Goal: Task Accomplishment & Management: Use online tool/utility

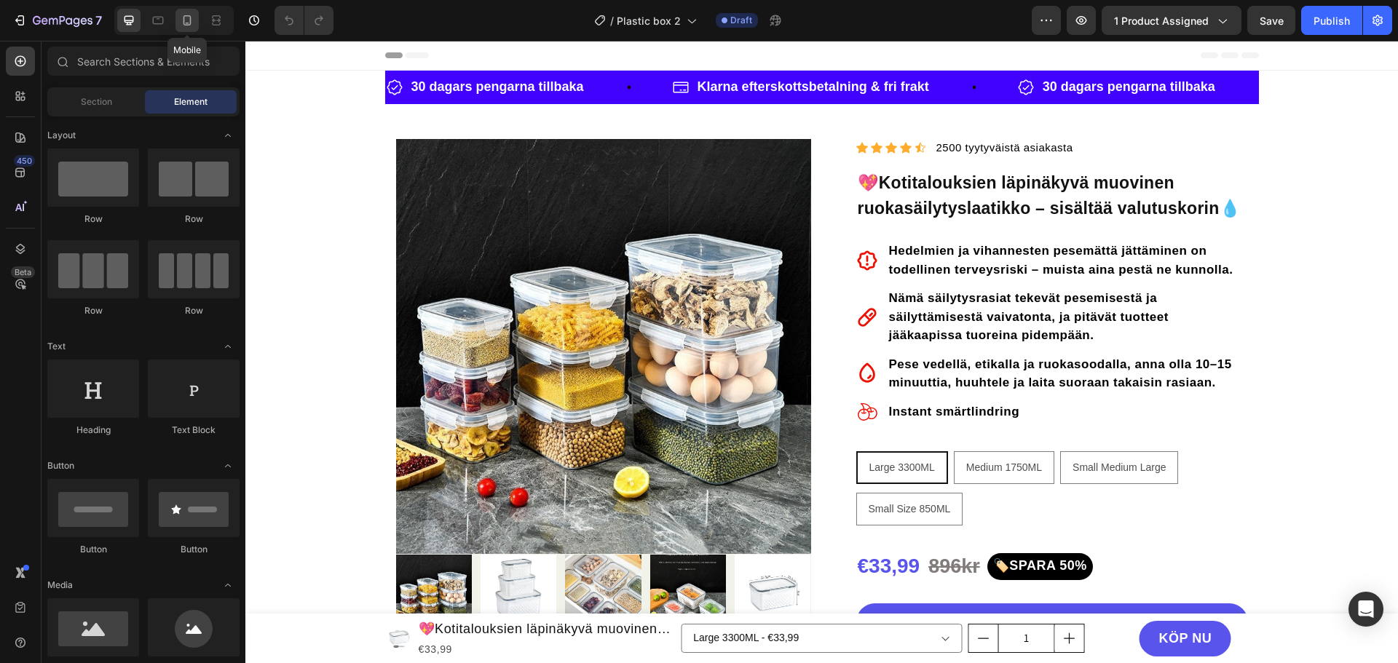
click at [186, 17] on icon at bounding box center [187, 20] width 15 height 15
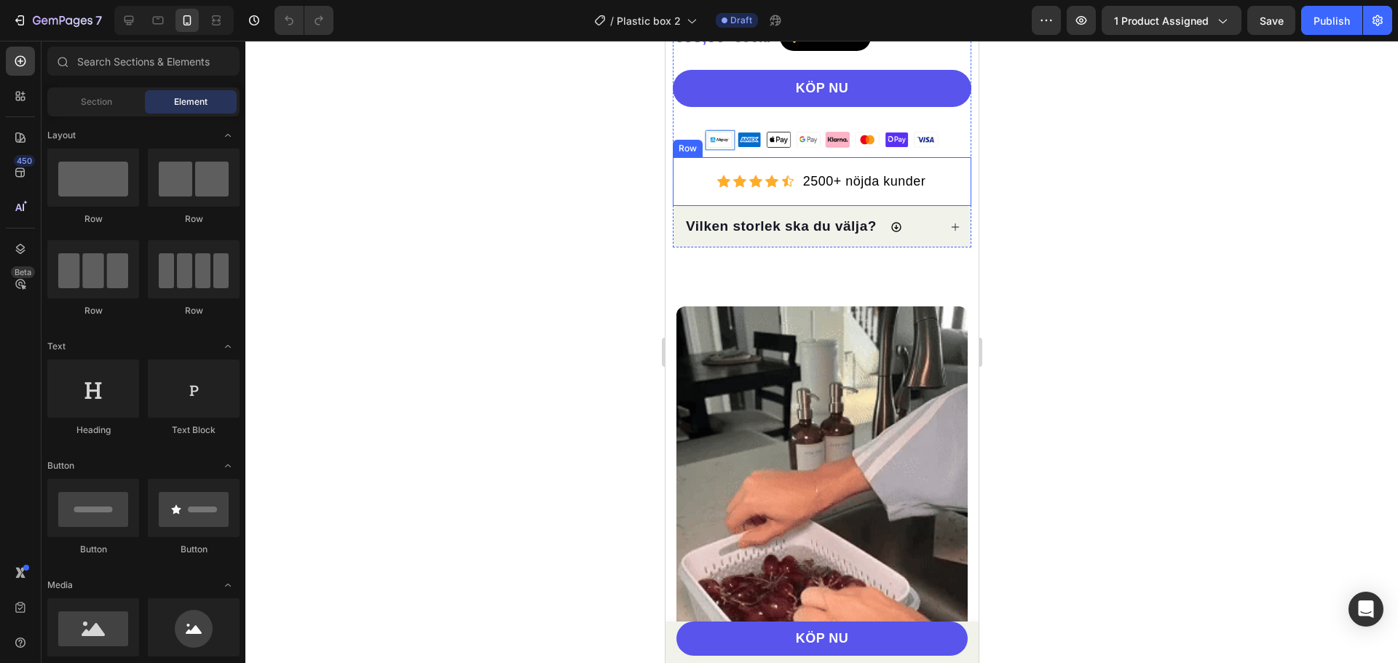
scroll to position [801, 0]
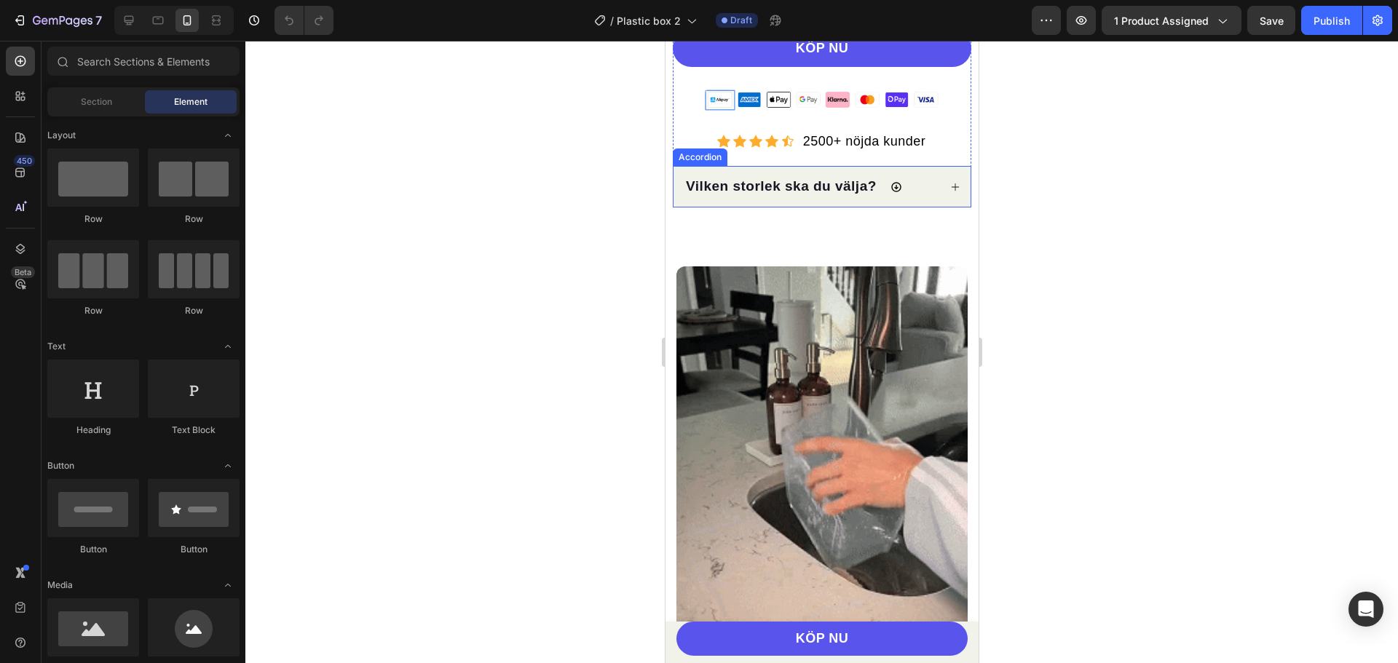
click at [690, 164] on div "Accordion" at bounding box center [699, 157] width 49 height 13
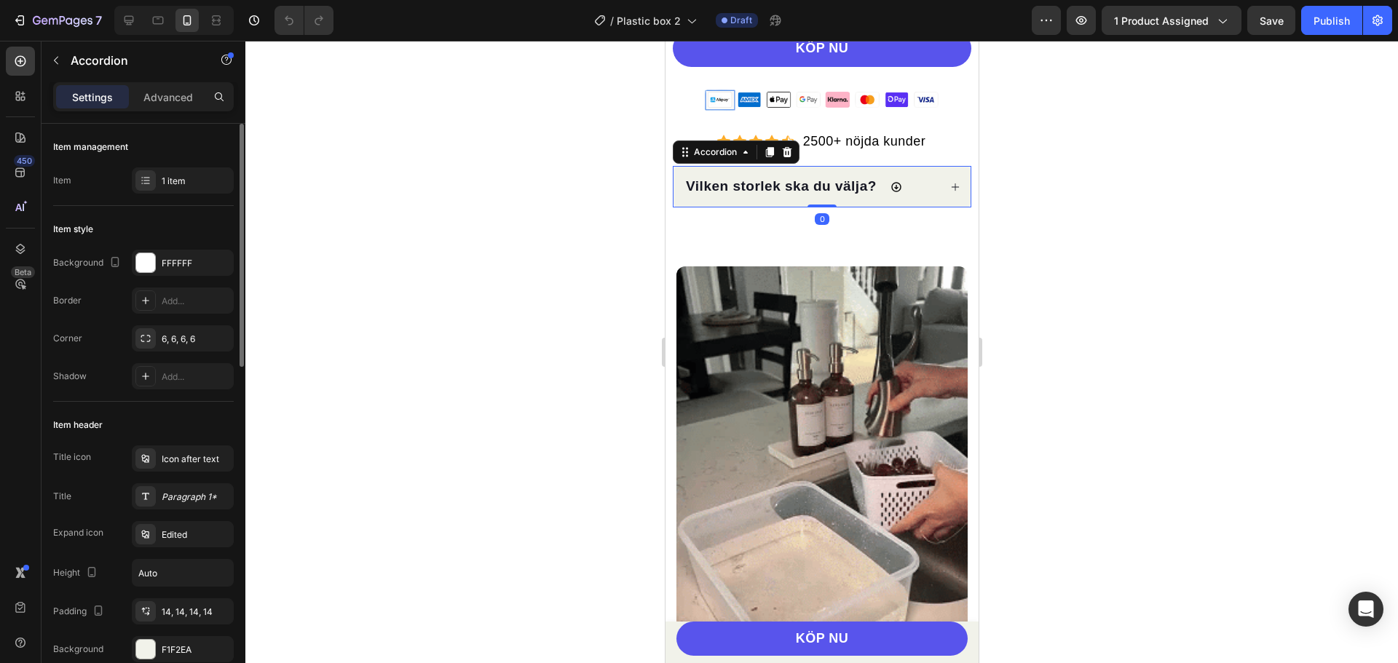
click at [131, 264] on div "Background FFFFFF" at bounding box center [143, 263] width 181 height 26
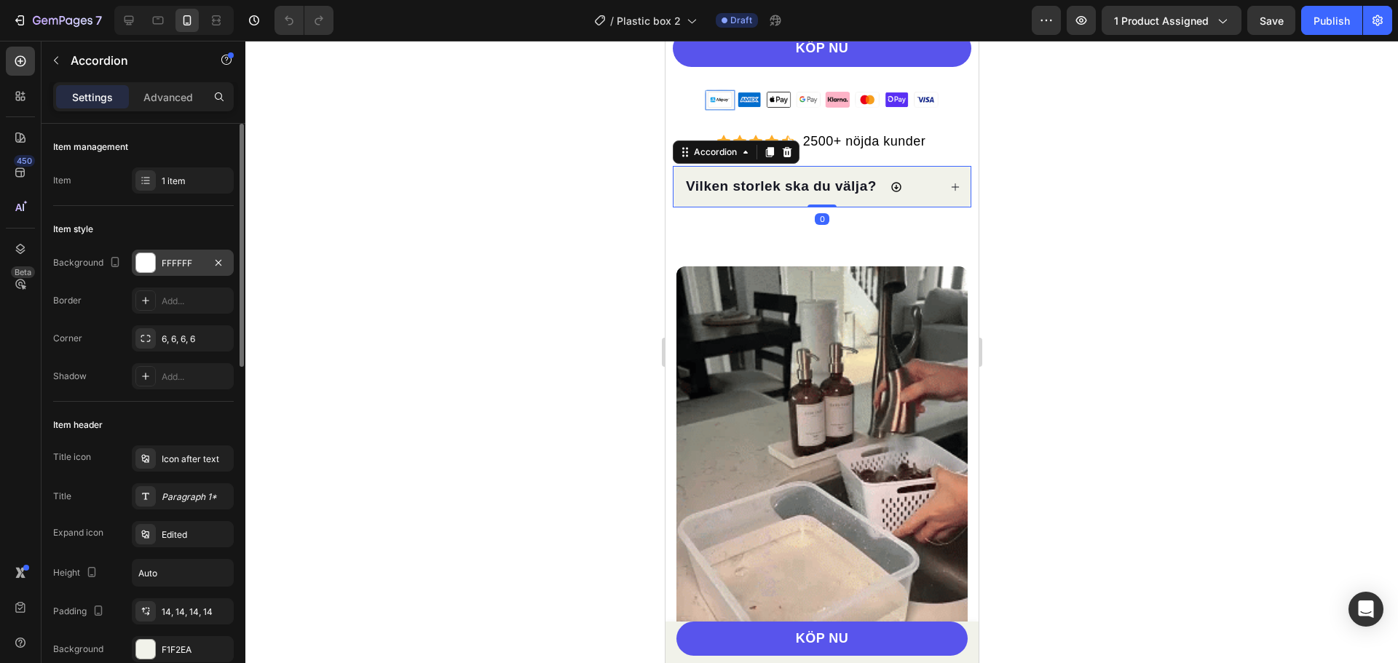
click at [136, 264] on div at bounding box center [145, 262] width 19 height 19
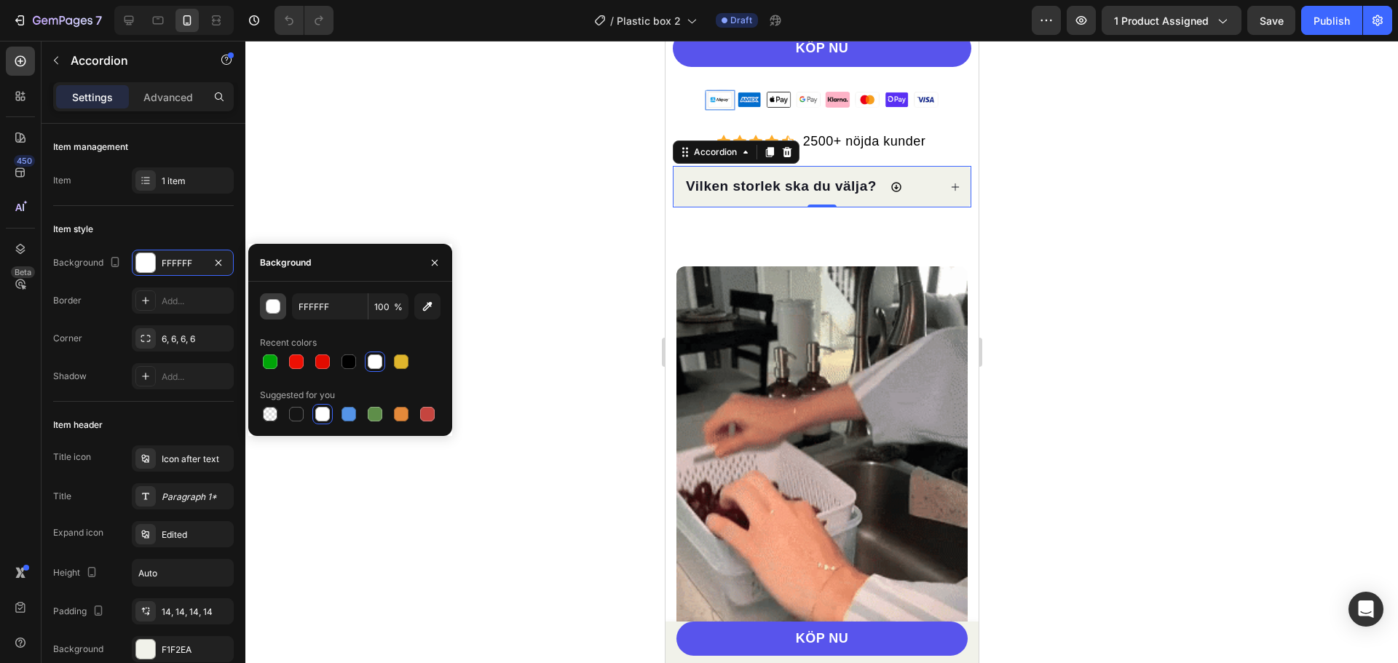
click at [271, 315] on button "button" at bounding box center [273, 306] width 26 height 26
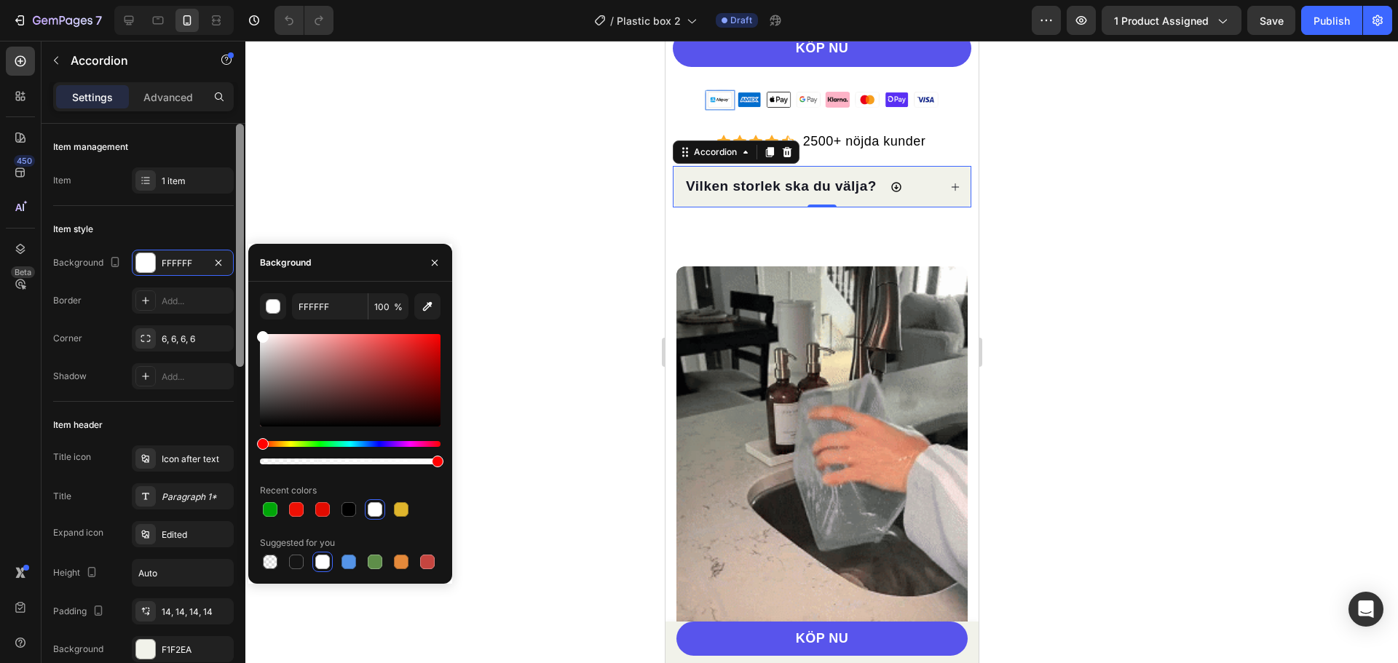
drag, startPoint x: 273, startPoint y: 350, endPoint x: 240, endPoint y: 309, distance: 53.3
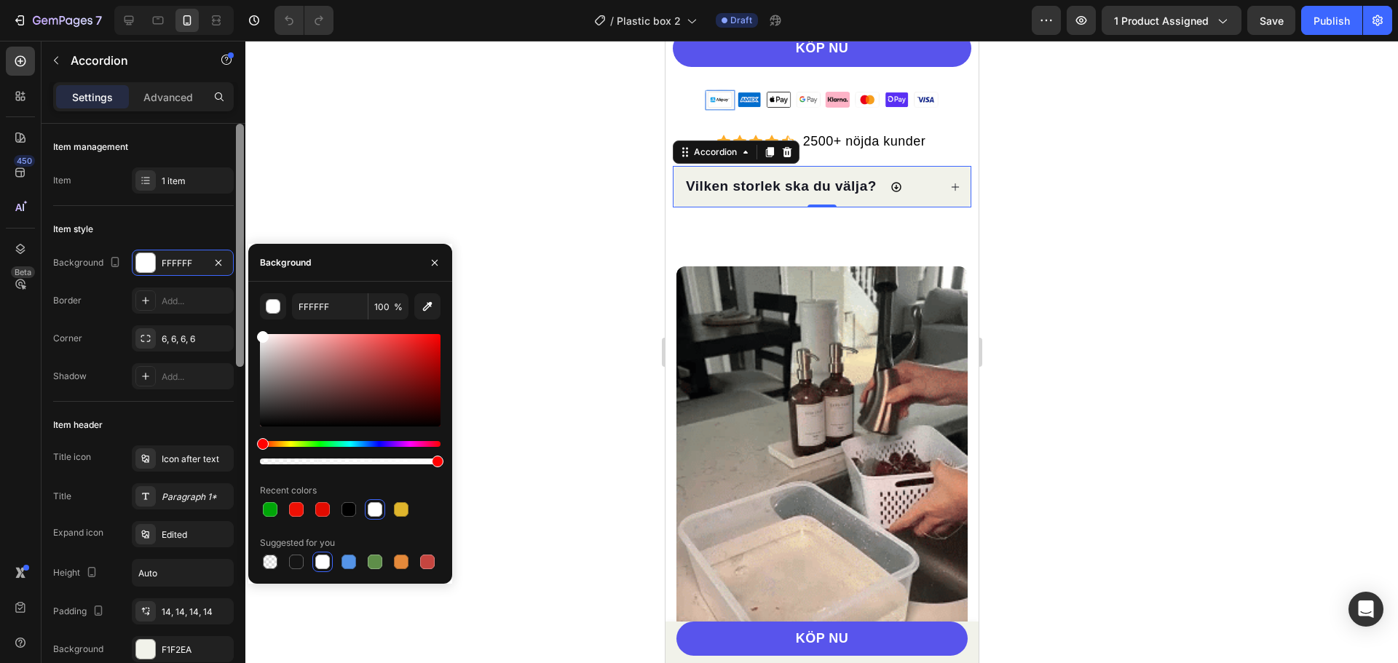
click at [240, 309] on div "450 Beta Sections(18) Elements(84) Section Element Hero Section Product Detail …" at bounding box center [122, 352] width 245 height 622
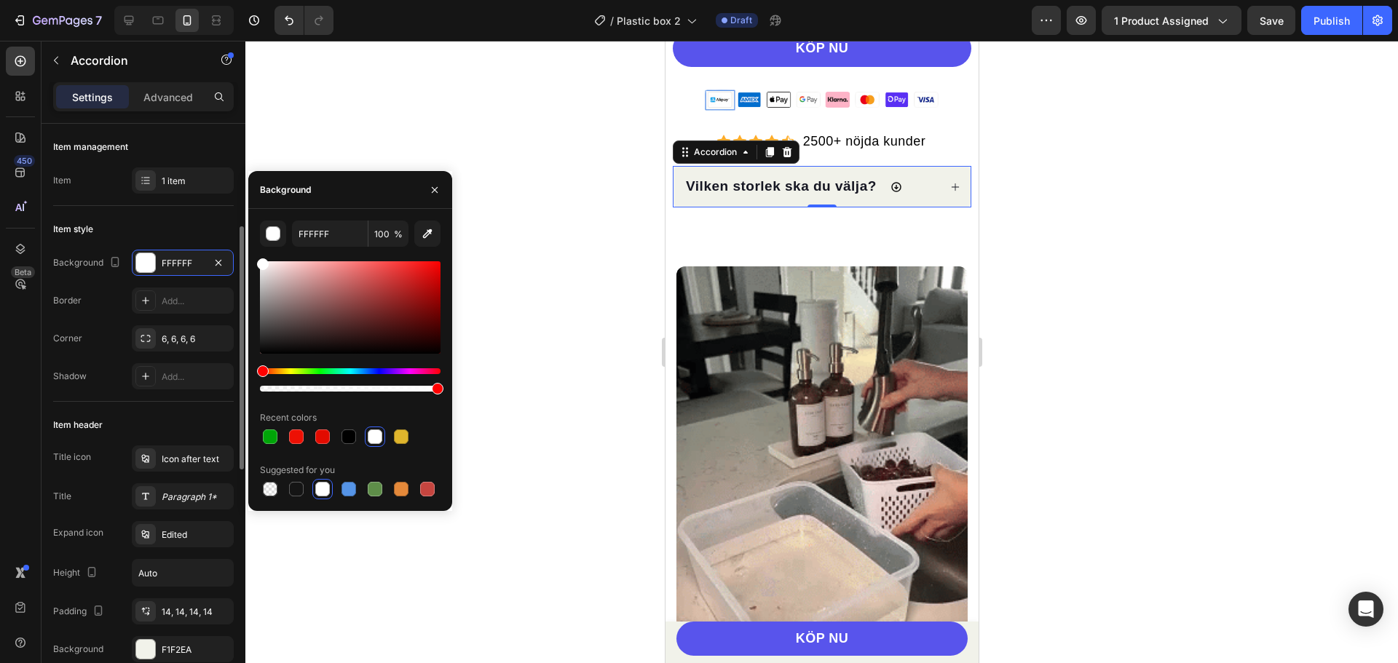
scroll to position [218, 0]
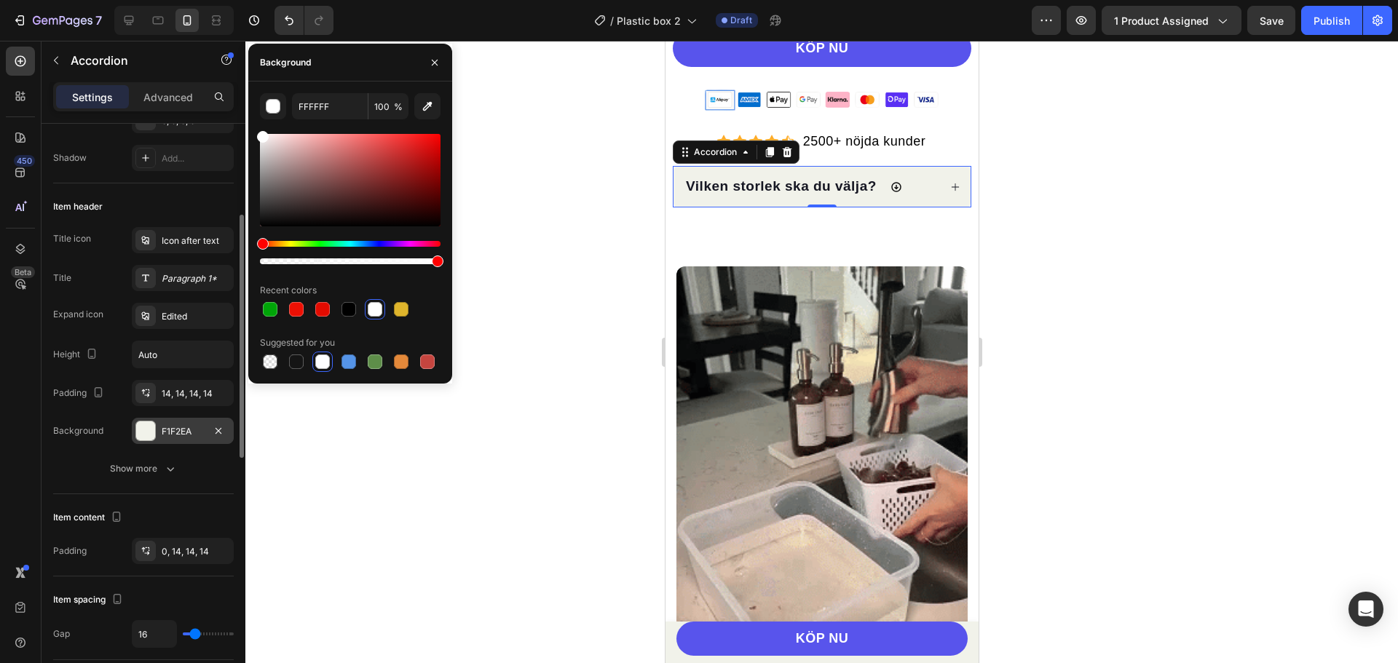
click at [146, 429] on div at bounding box center [145, 430] width 19 height 19
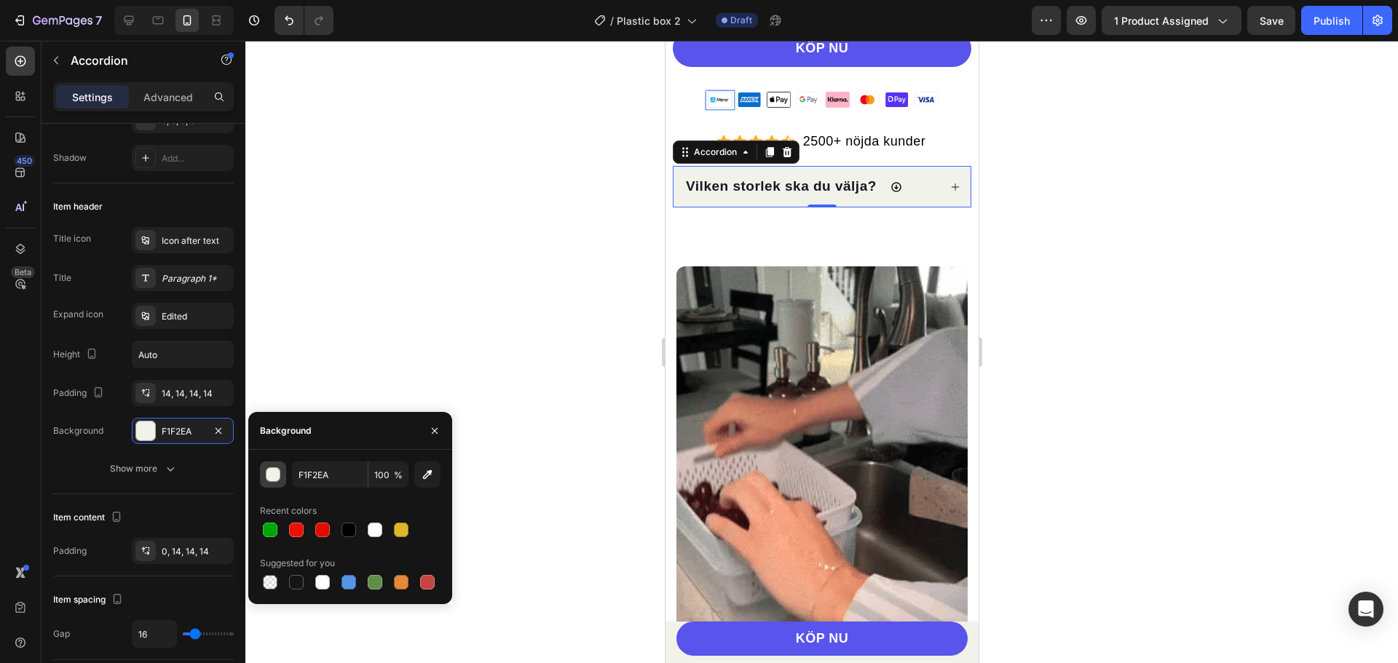
click at [266, 473] on div "button" at bounding box center [273, 474] width 15 height 15
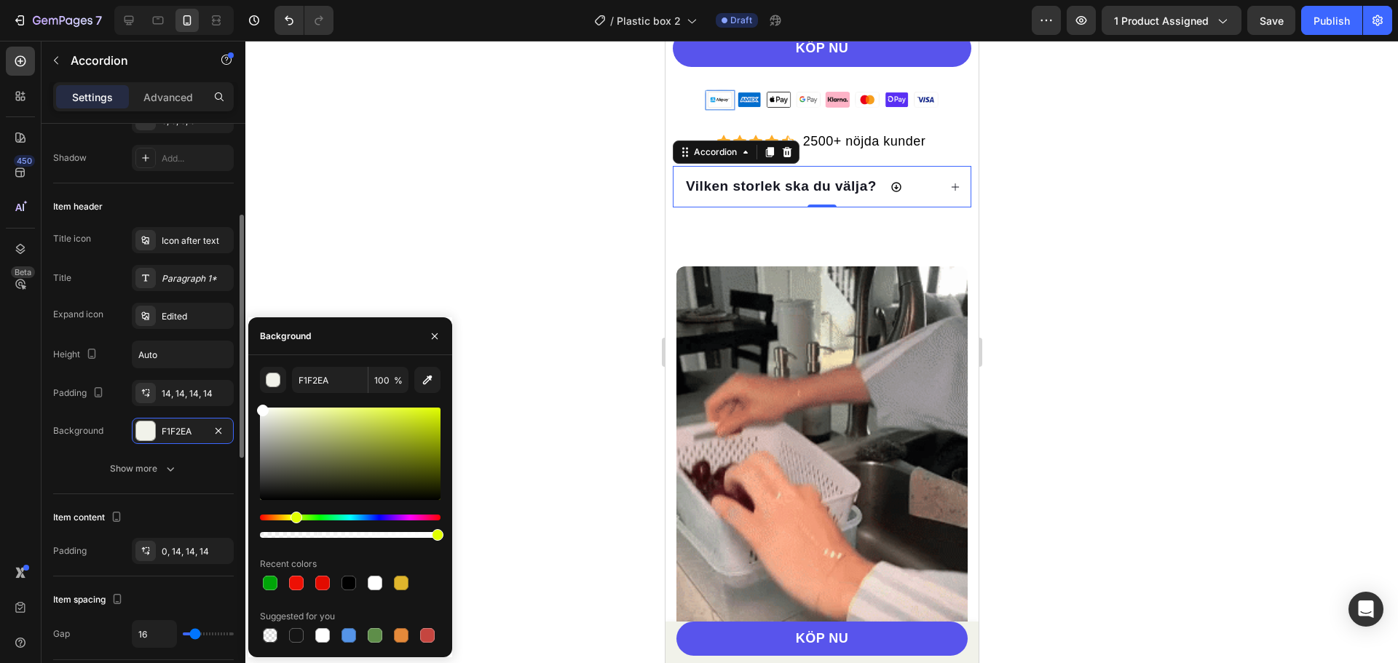
drag, startPoint x: 244, startPoint y: 401, endPoint x: 222, endPoint y: 379, distance: 31.4
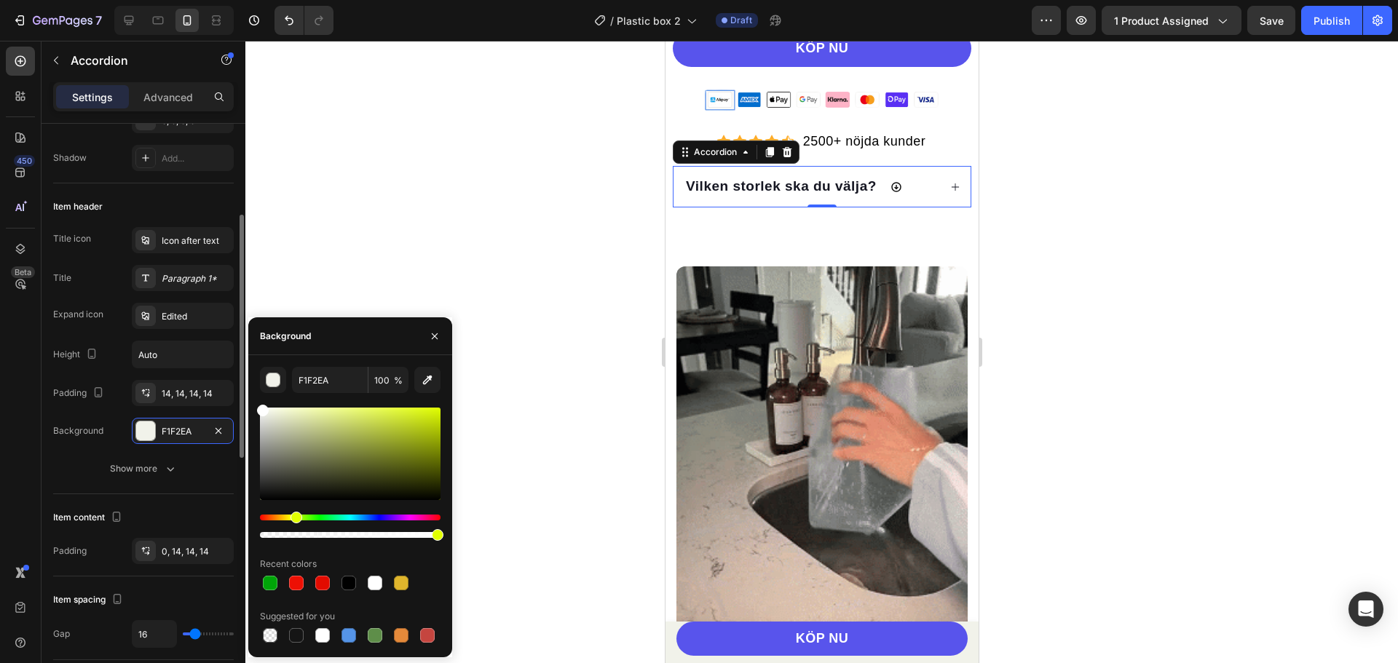
click at [222, 379] on div "450 Beta Sections(18) Elements(84) Section Element Hero Section Product Detail …" at bounding box center [122, 352] width 245 height 622
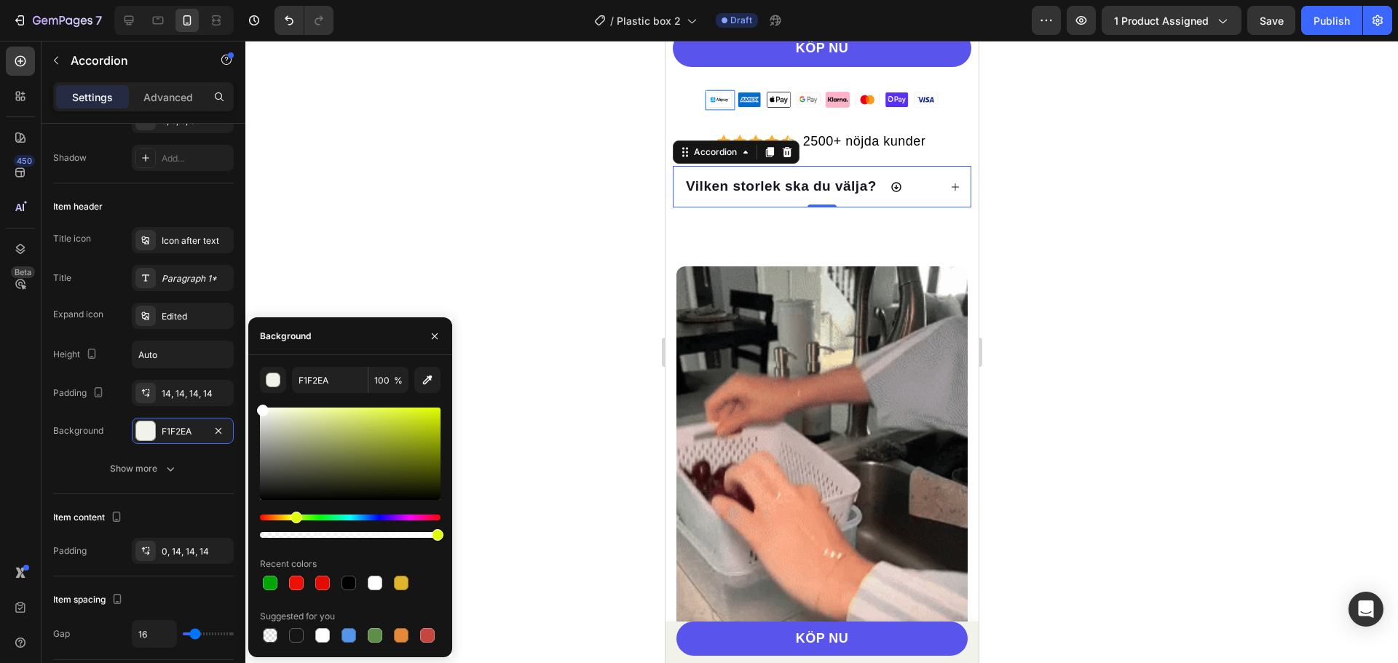
type input "FFFFFF"
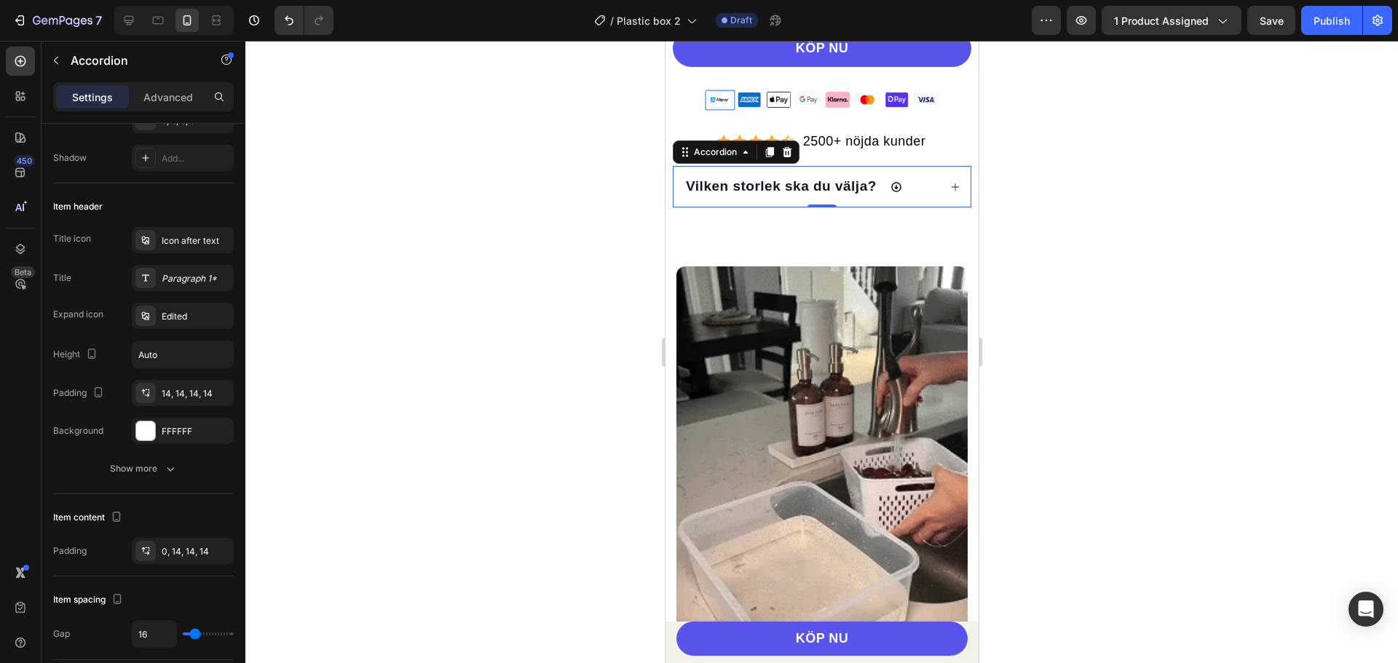
click at [359, 221] on div at bounding box center [821, 352] width 1152 height 622
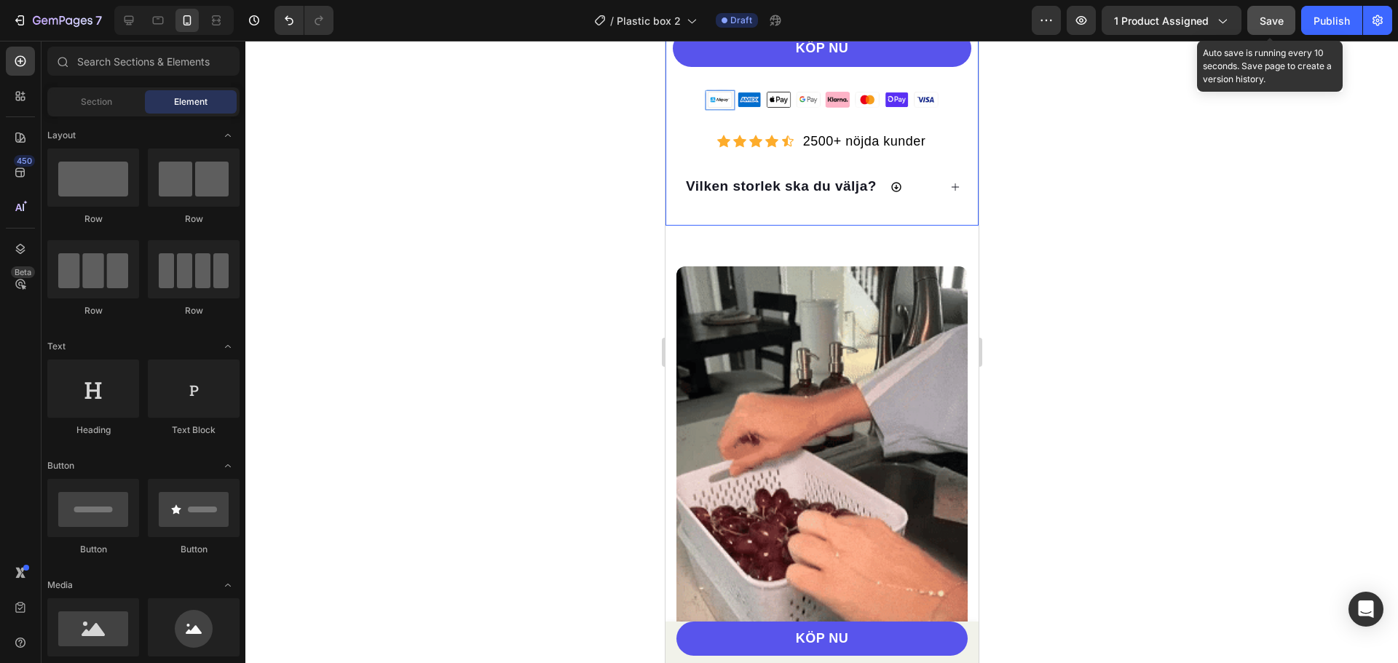
click at [1266, 25] on span "Save" at bounding box center [1271, 21] width 24 height 12
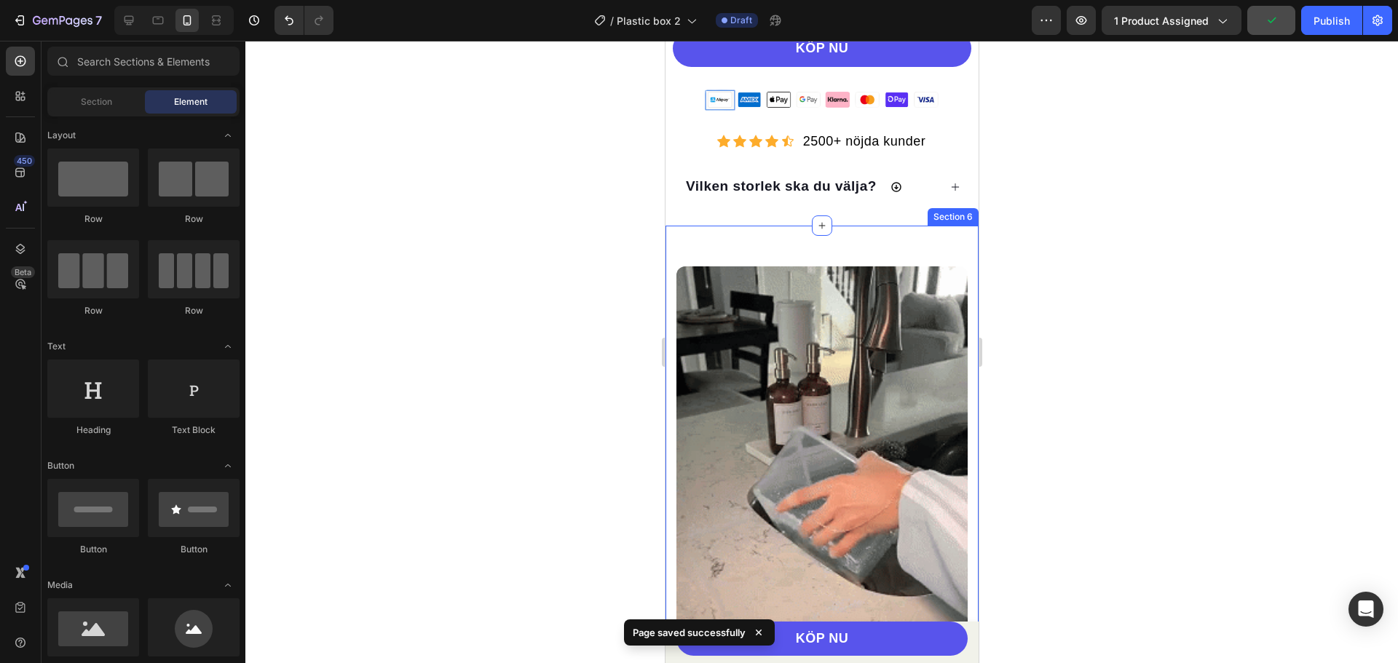
click at [682, 250] on div "Vihannesastia on varustettu yksiosaisella tyhjiötiivisteellä, joka on vuotamato…" at bounding box center [821, 577] width 313 height 703
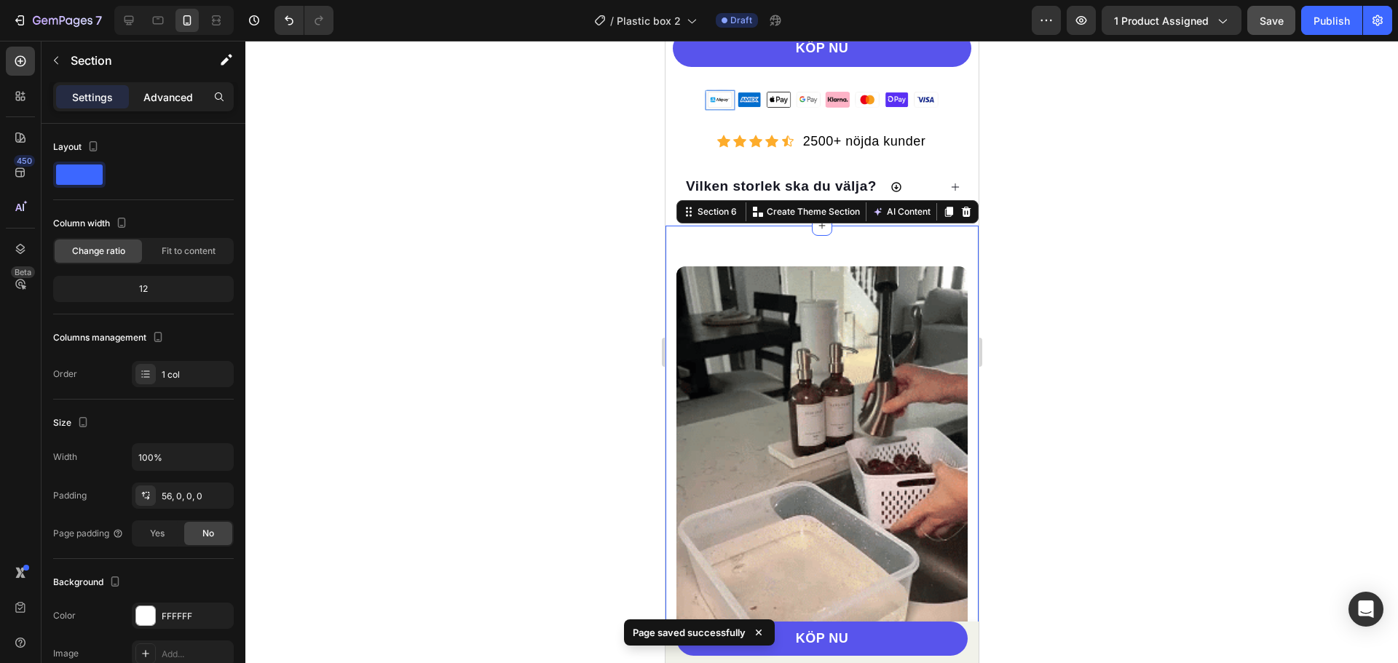
click at [146, 91] on p "Advanced" at bounding box center [168, 97] width 50 height 15
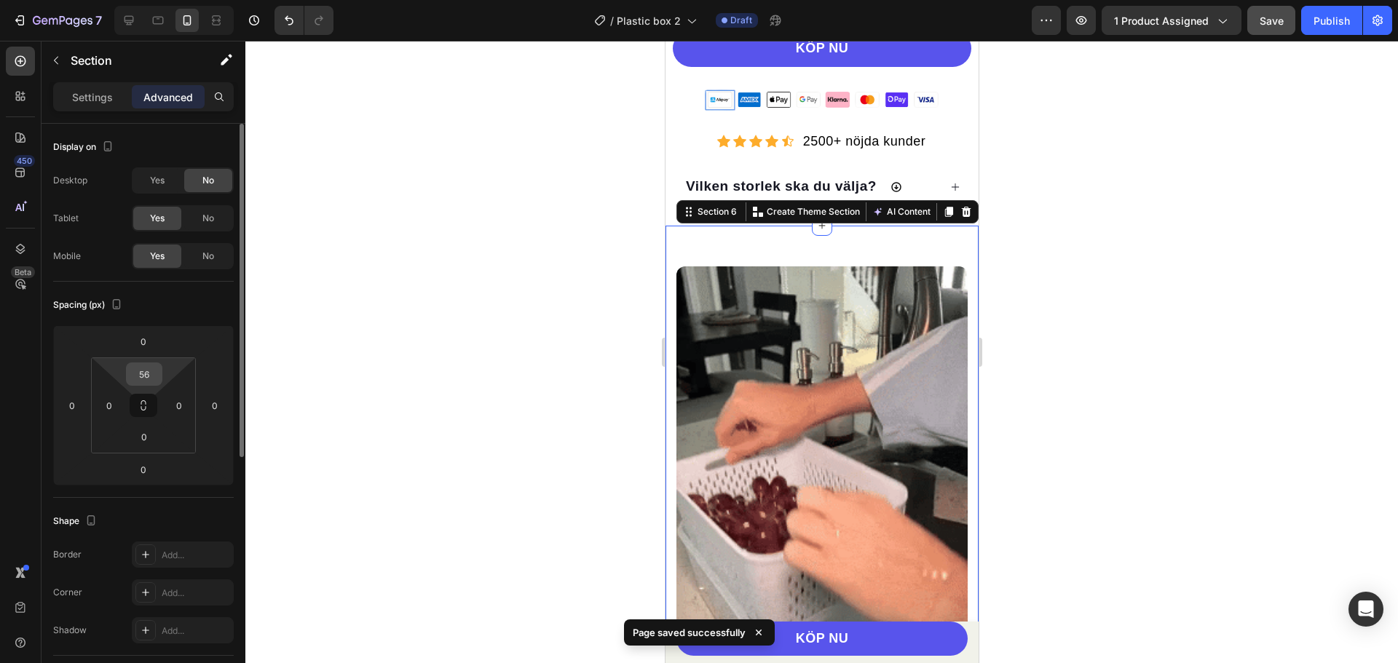
click at [146, 371] on input "56" at bounding box center [144, 374] width 29 height 22
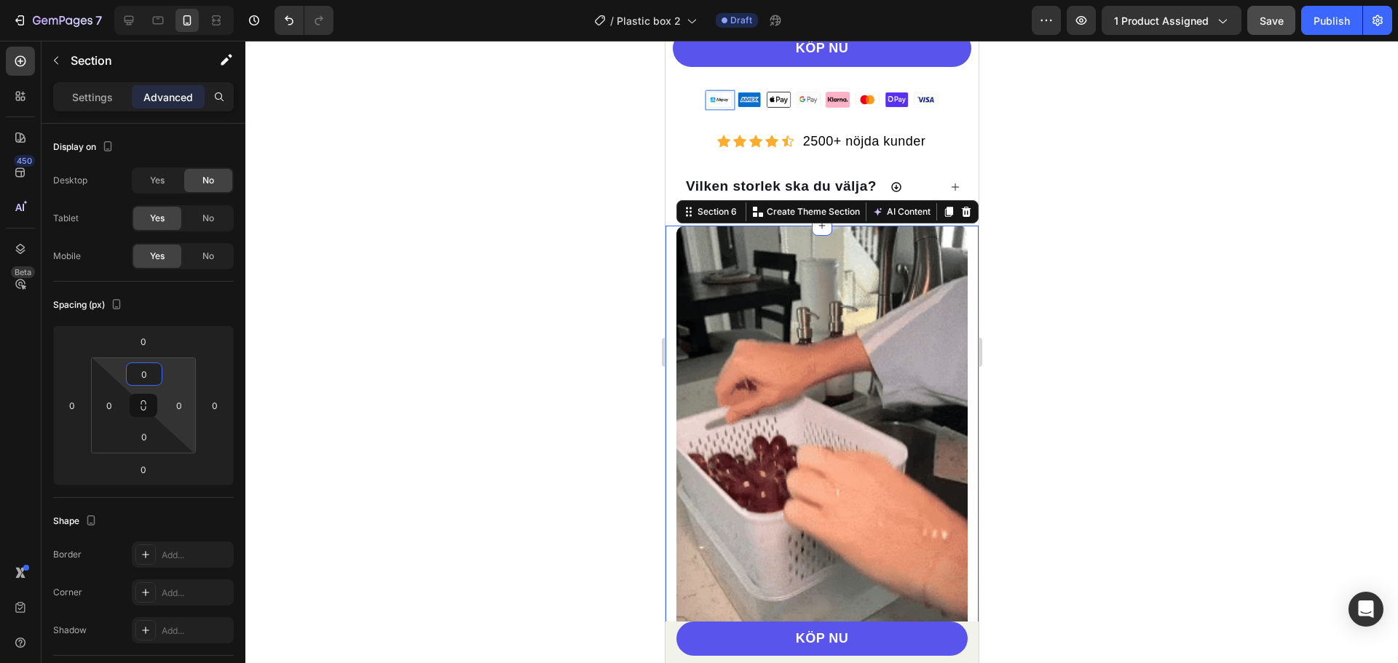
click at [304, 298] on div at bounding box center [821, 352] width 1152 height 622
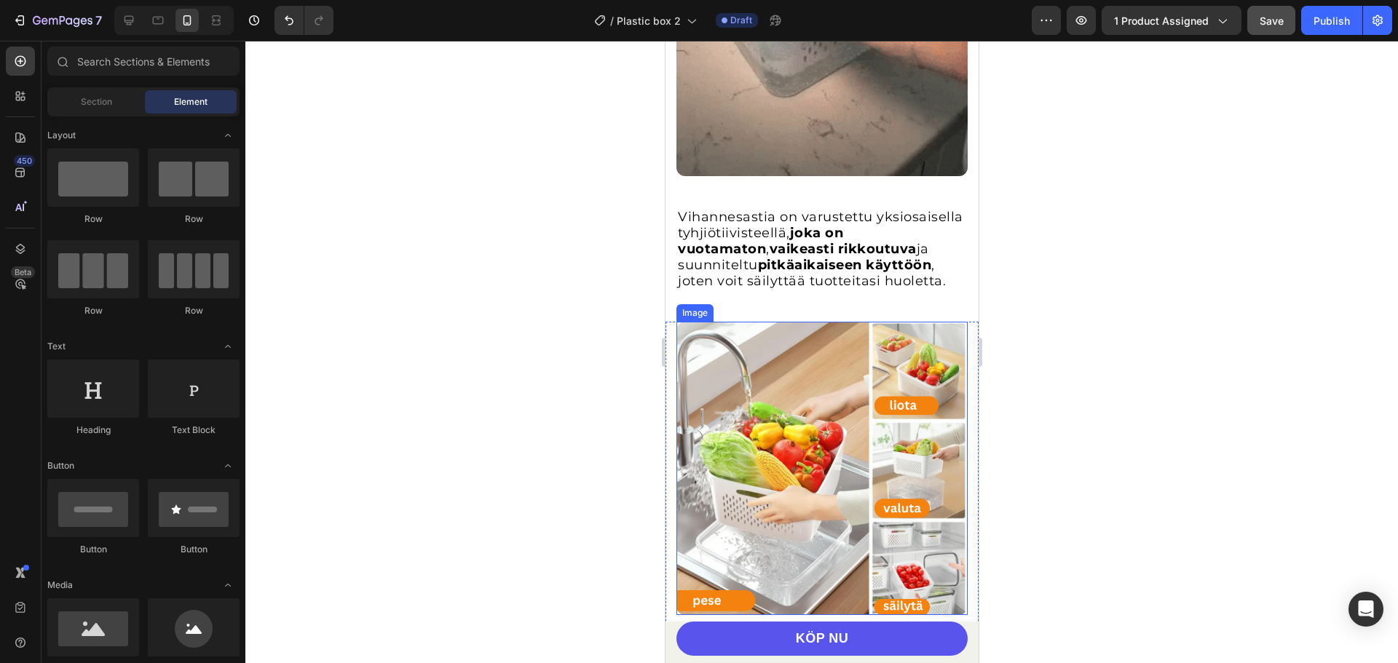
scroll to position [1238, 0]
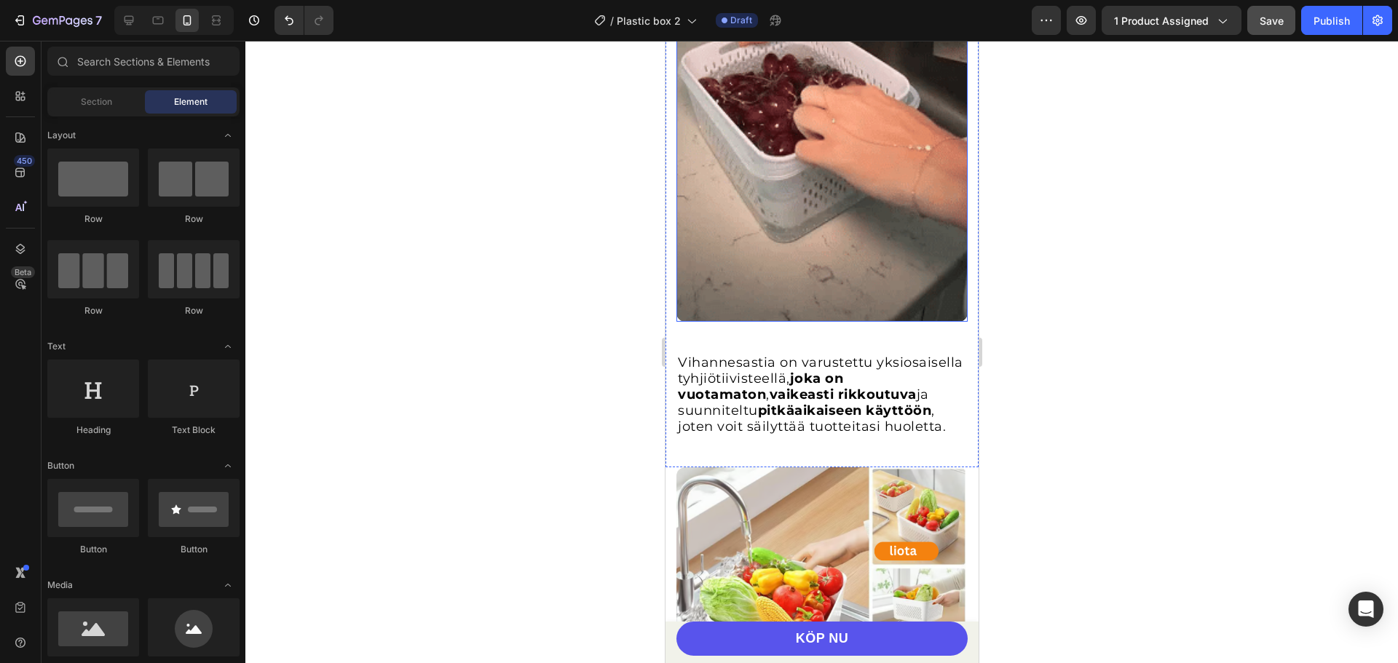
click at [707, 170] on img at bounding box center [821, 63] width 291 height 517
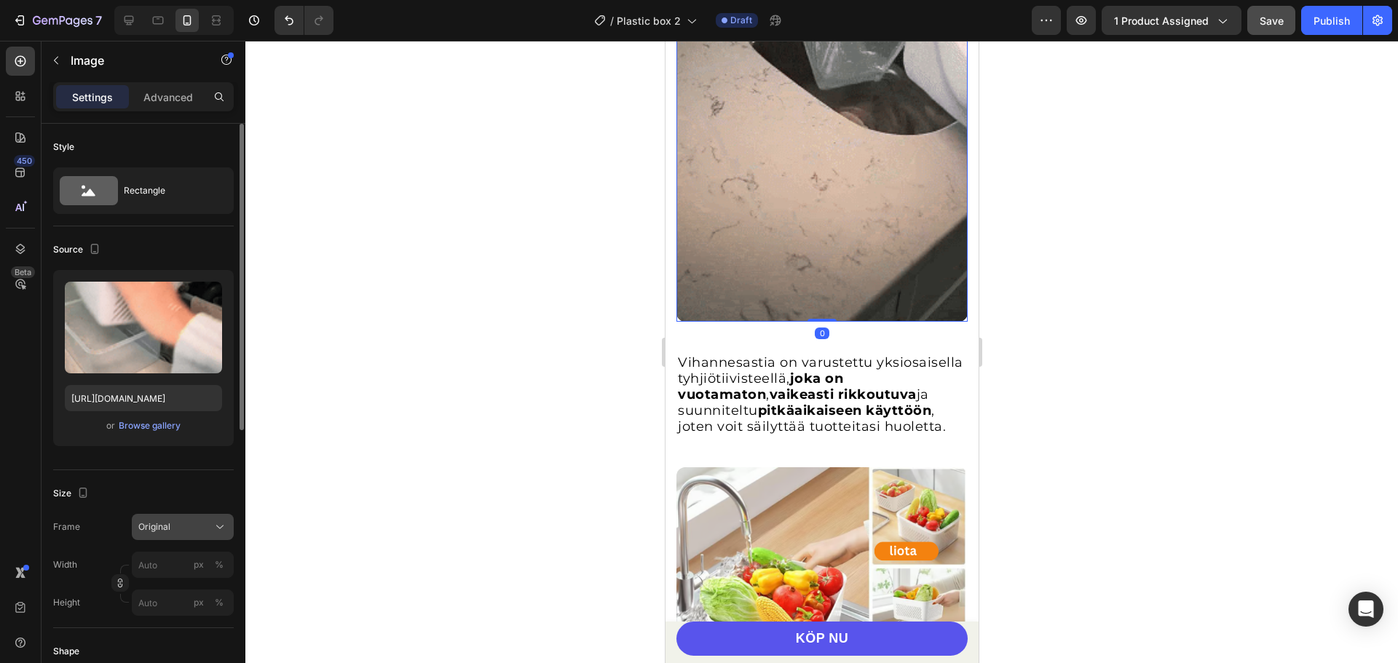
click at [157, 529] on span "Original" at bounding box center [154, 527] width 32 height 13
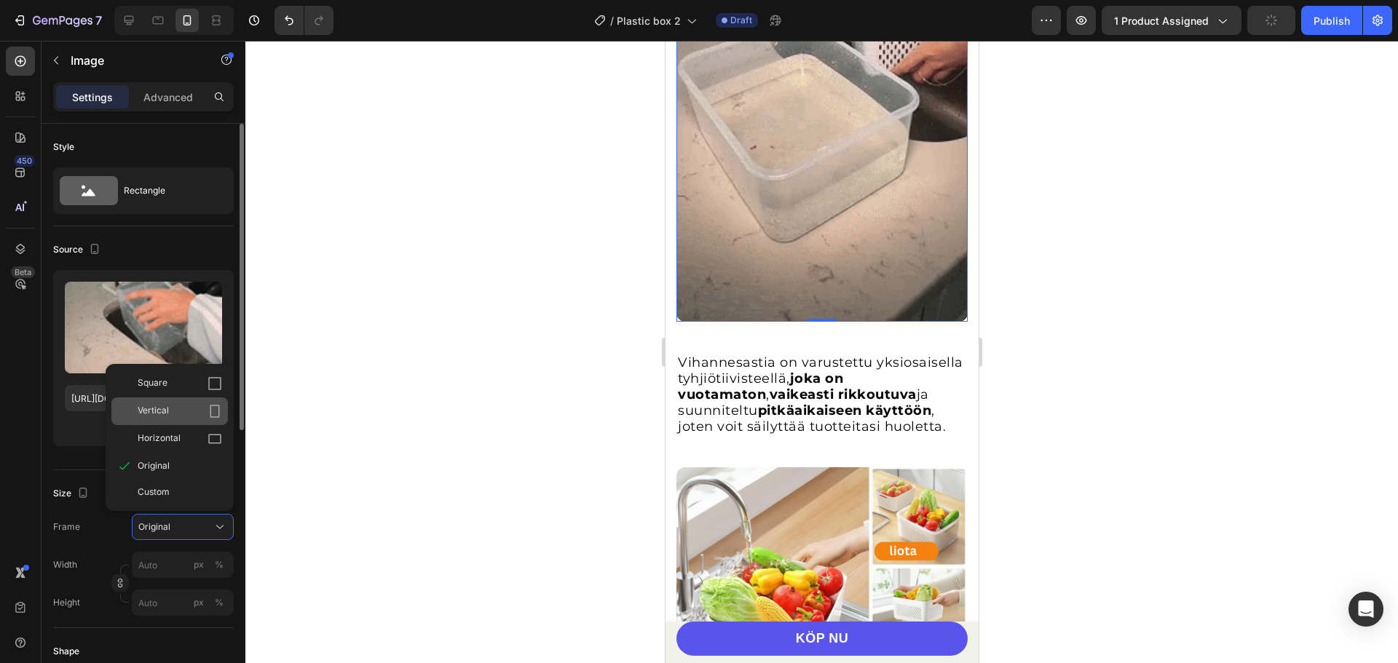
click at [167, 419] on div "Vertical" at bounding box center [169, 411] width 116 height 28
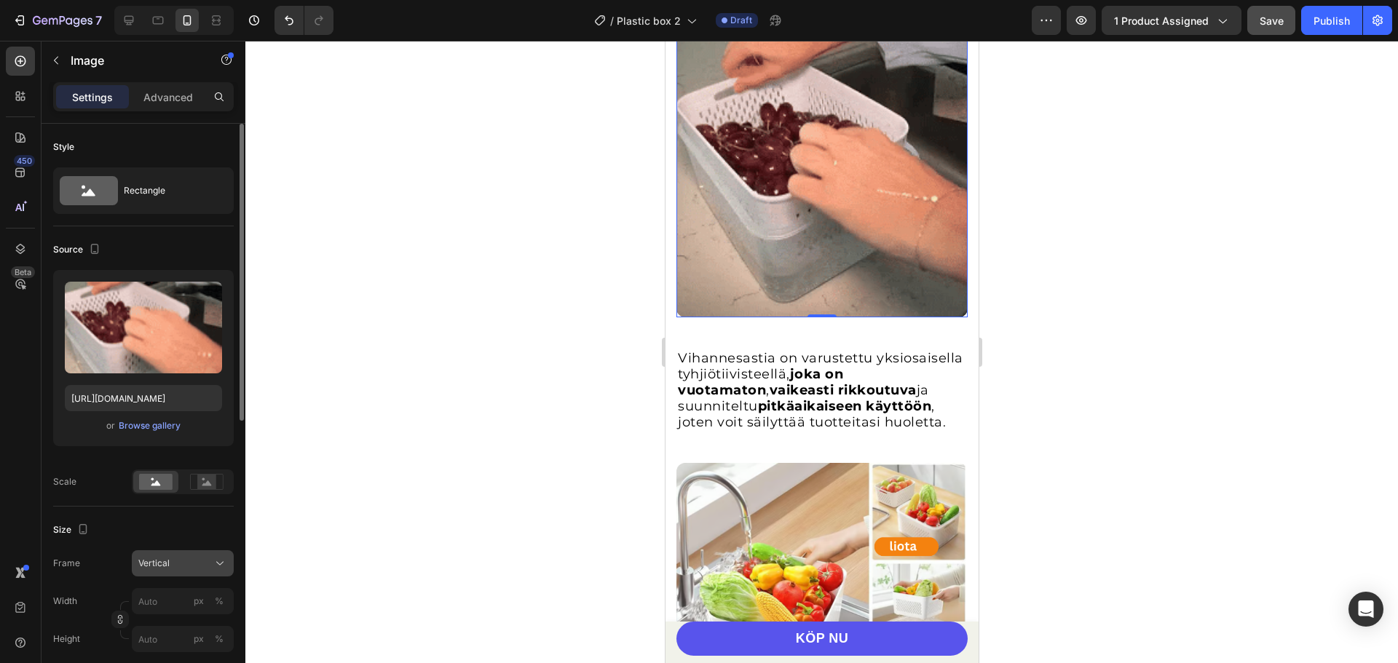
click at [181, 563] on div "Vertical" at bounding box center [173, 563] width 71 height 13
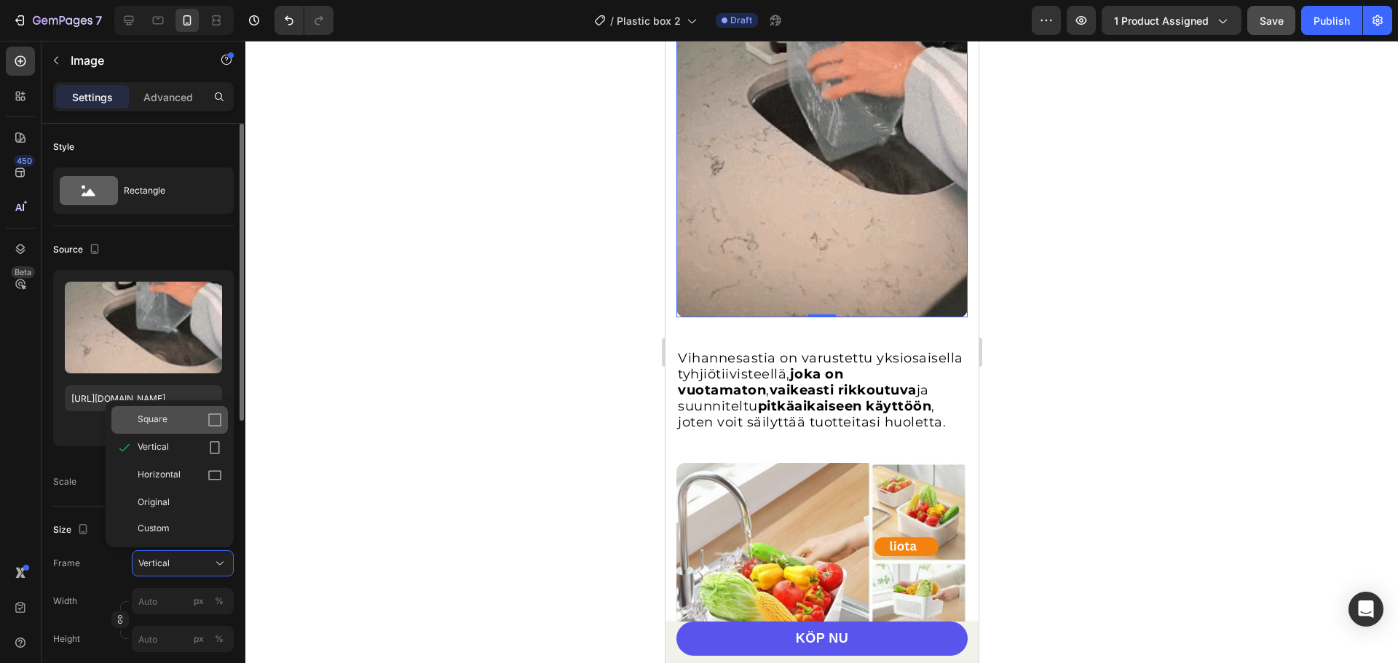
click at [170, 408] on div "Square" at bounding box center [169, 420] width 116 height 28
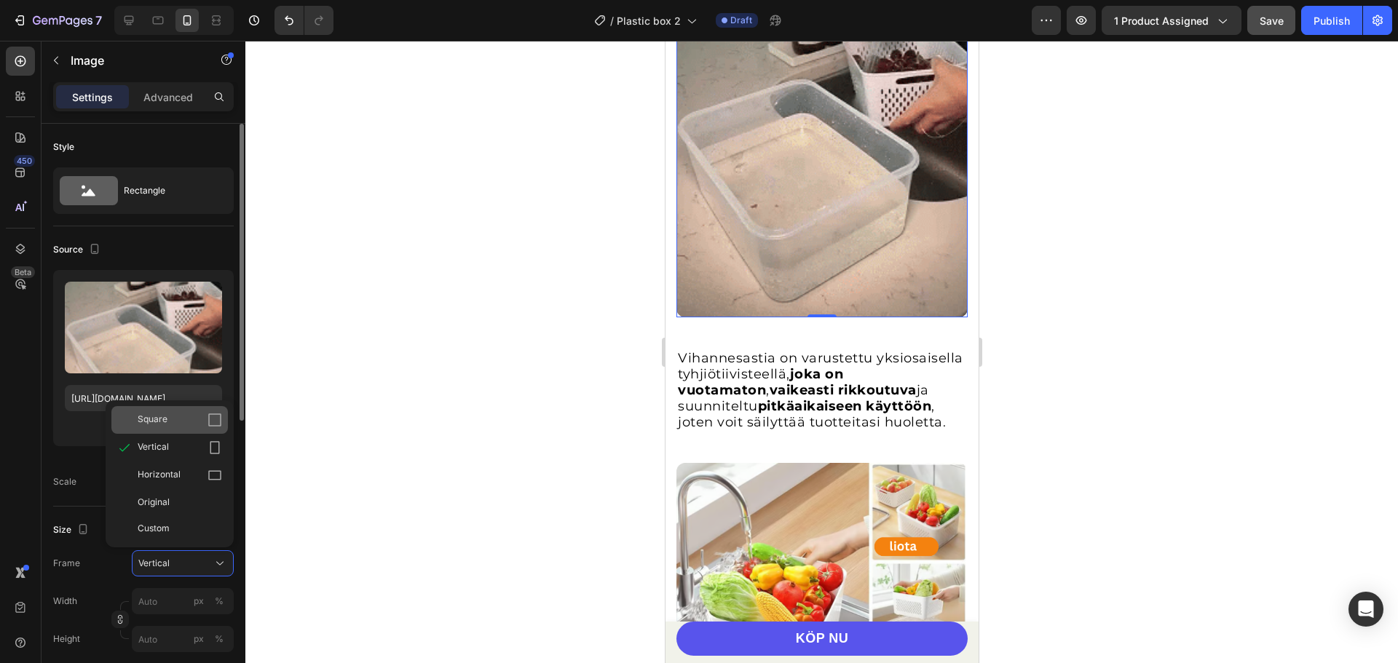
scroll to position [1020, 0]
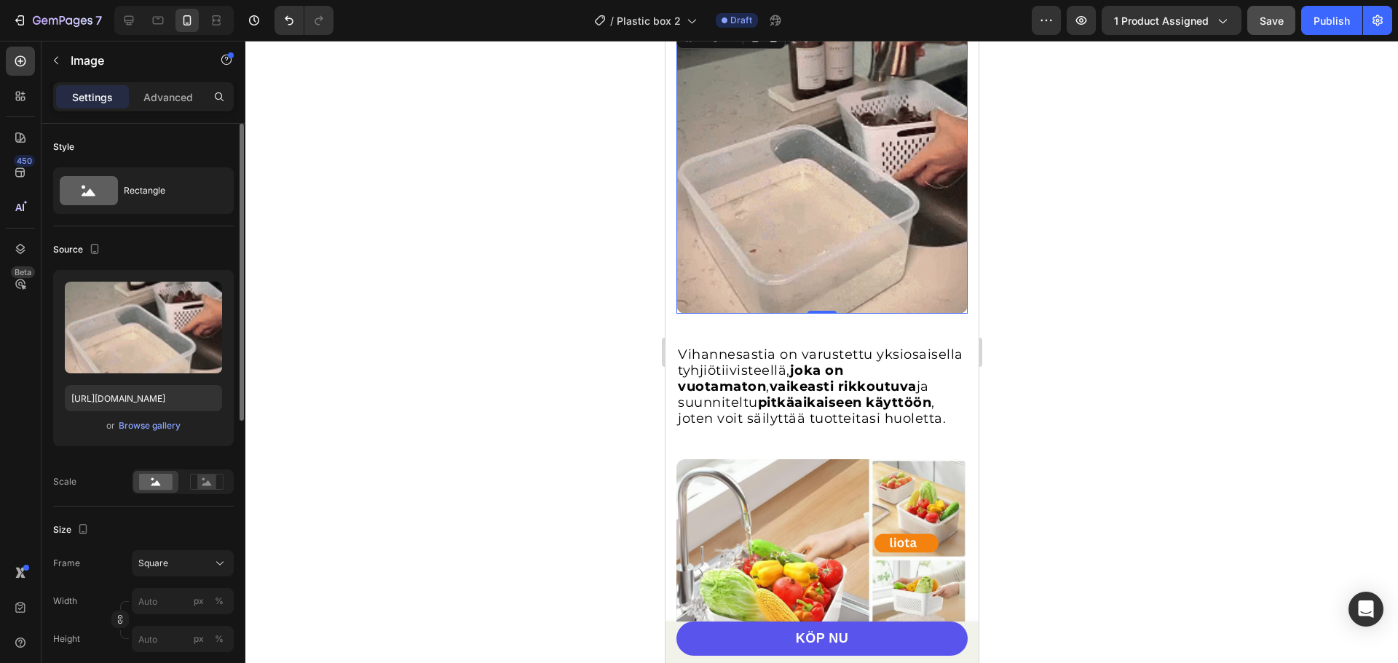
click at [1044, 207] on div at bounding box center [821, 352] width 1152 height 622
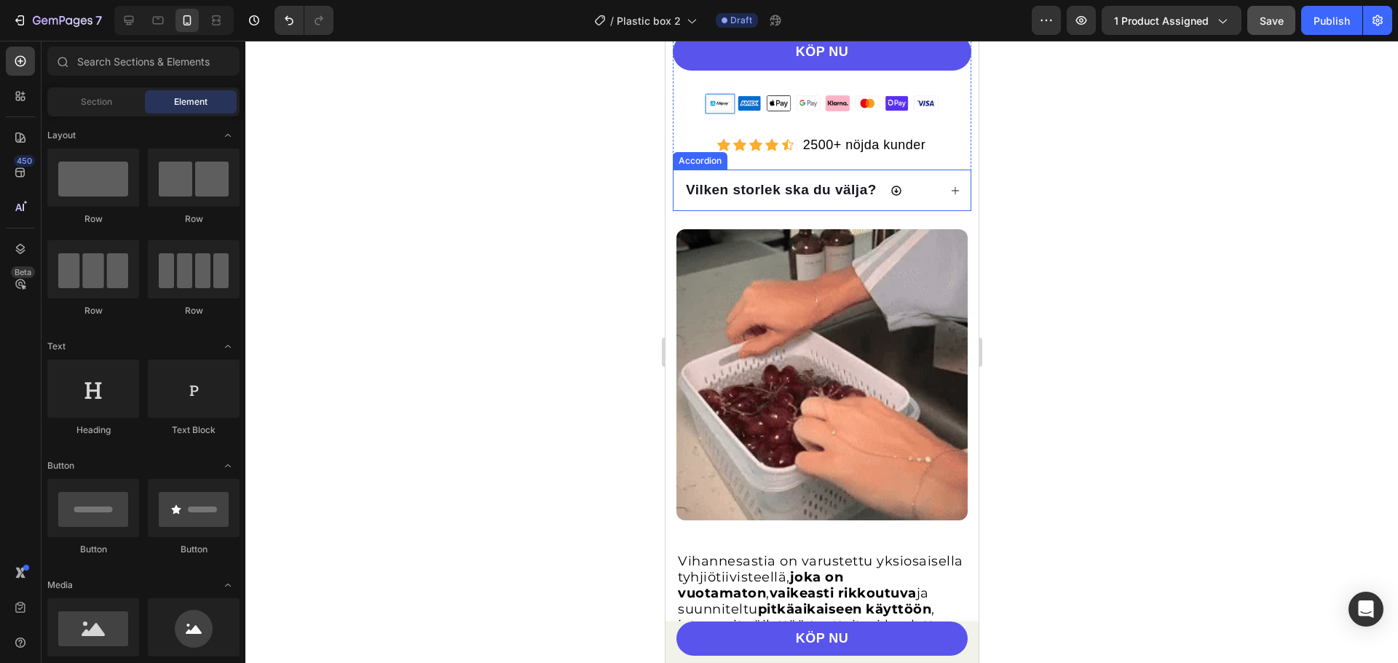
scroll to position [874, 0]
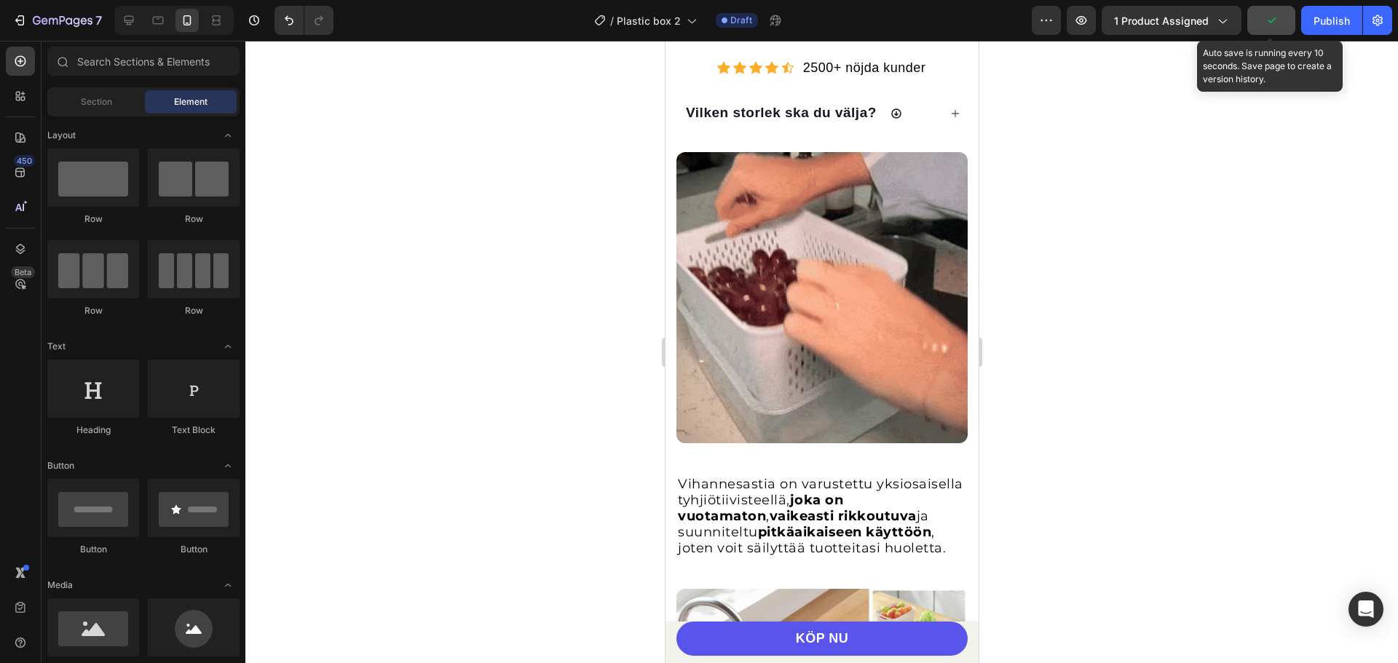
click at [1280, 20] on button "button" at bounding box center [1271, 20] width 48 height 29
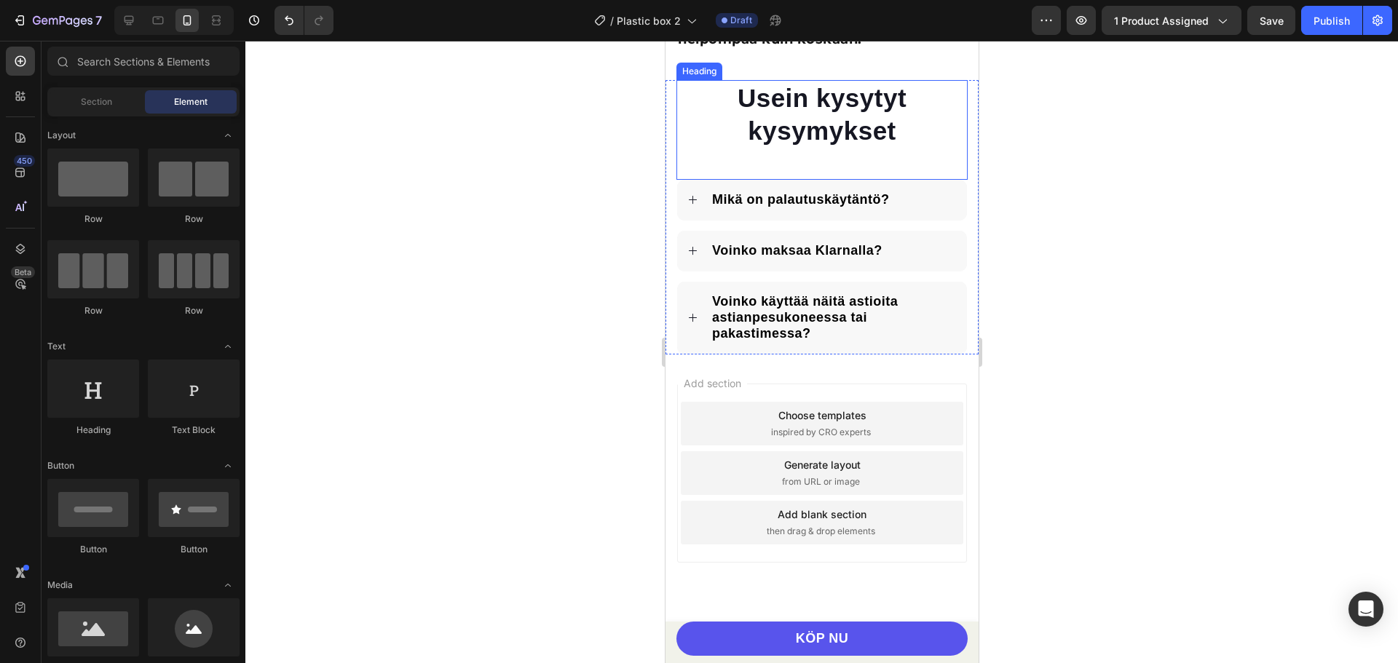
scroll to position [2549, 0]
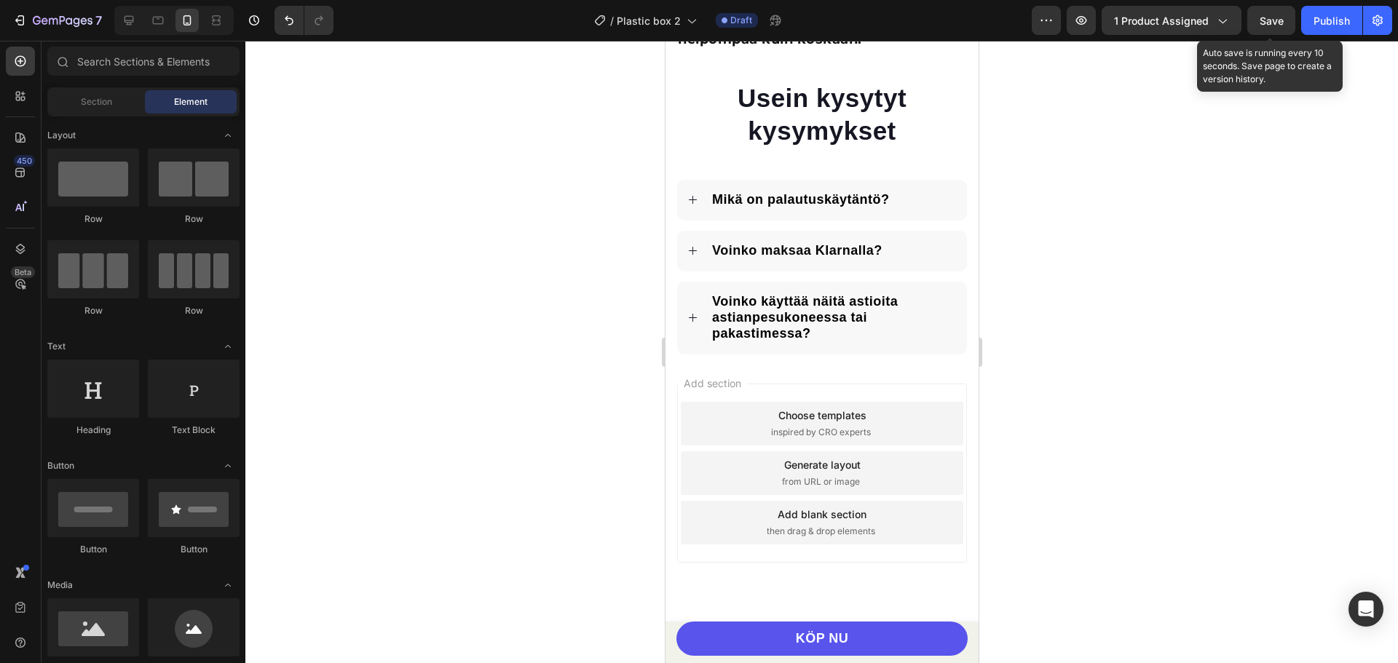
click at [1262, 15] on span "Save" at bounding box center [1271, 21] width 24 height 12
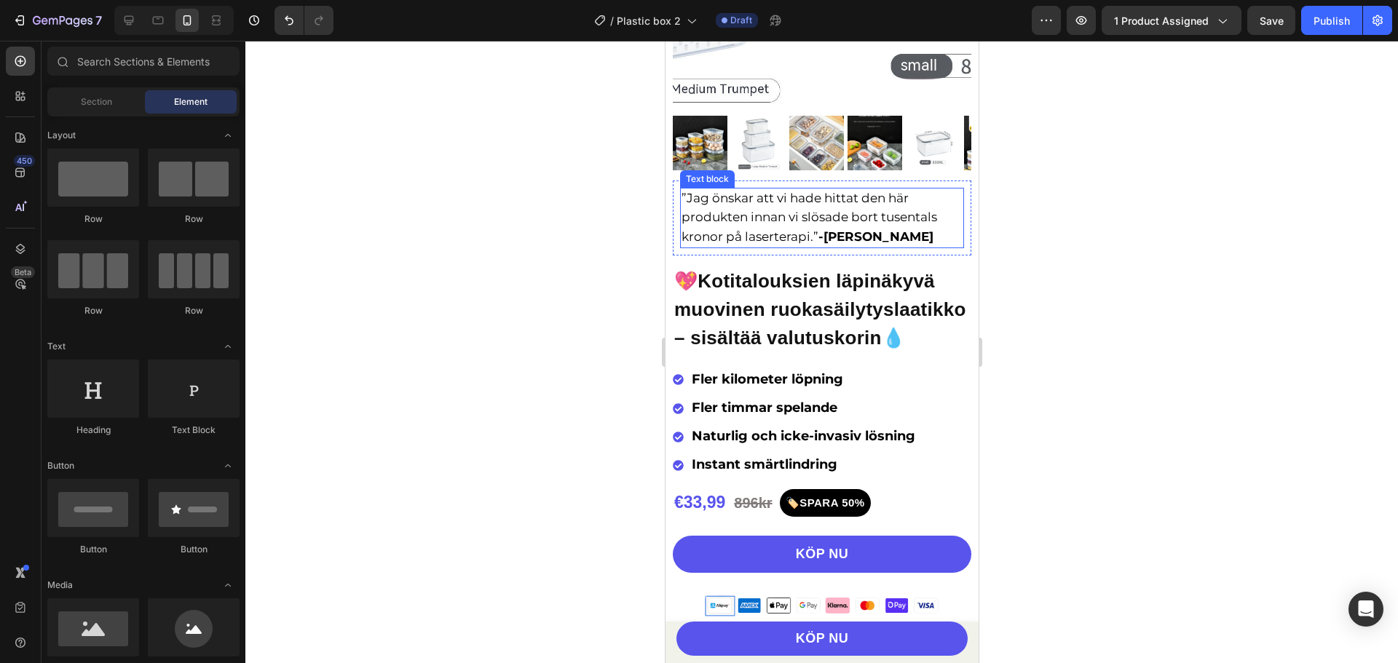
scroll to position [76, 0]
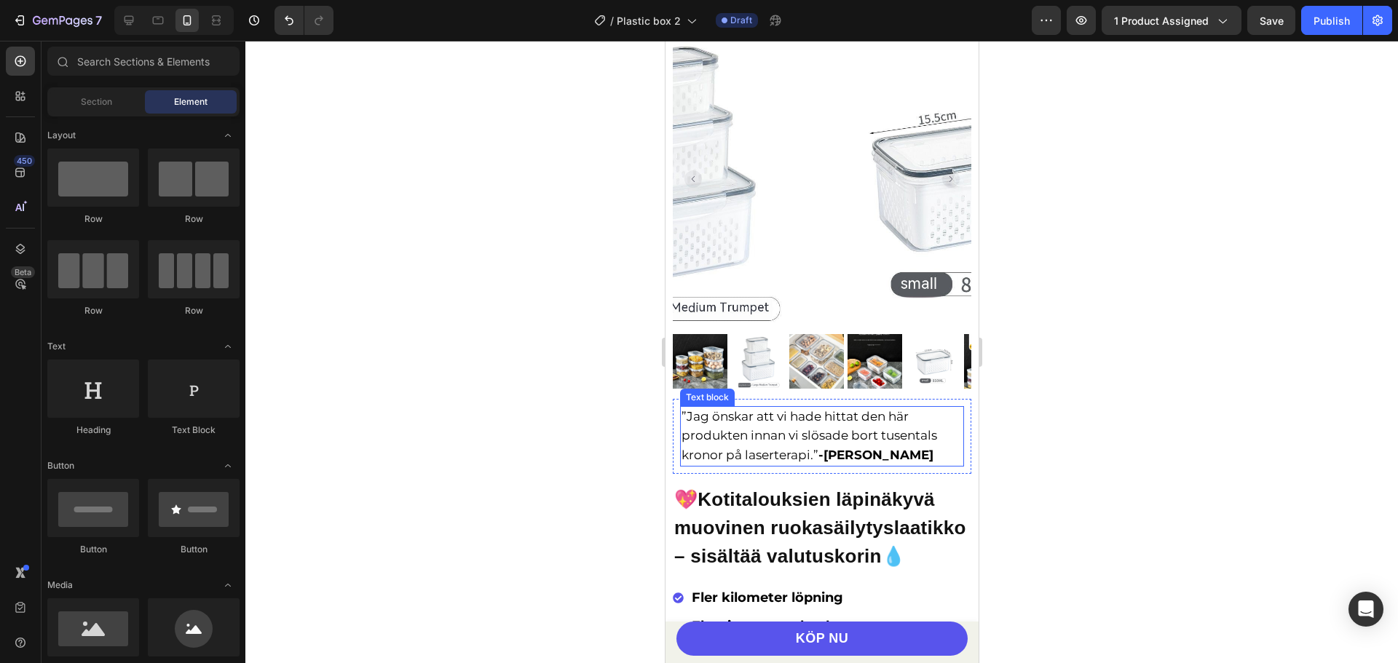
click at [775, 431] on span "”Jag önskar att vi hade hittat den här produkten innan vi slösade bort tusental…" at bounding box center [809, 435] width 256 height 52
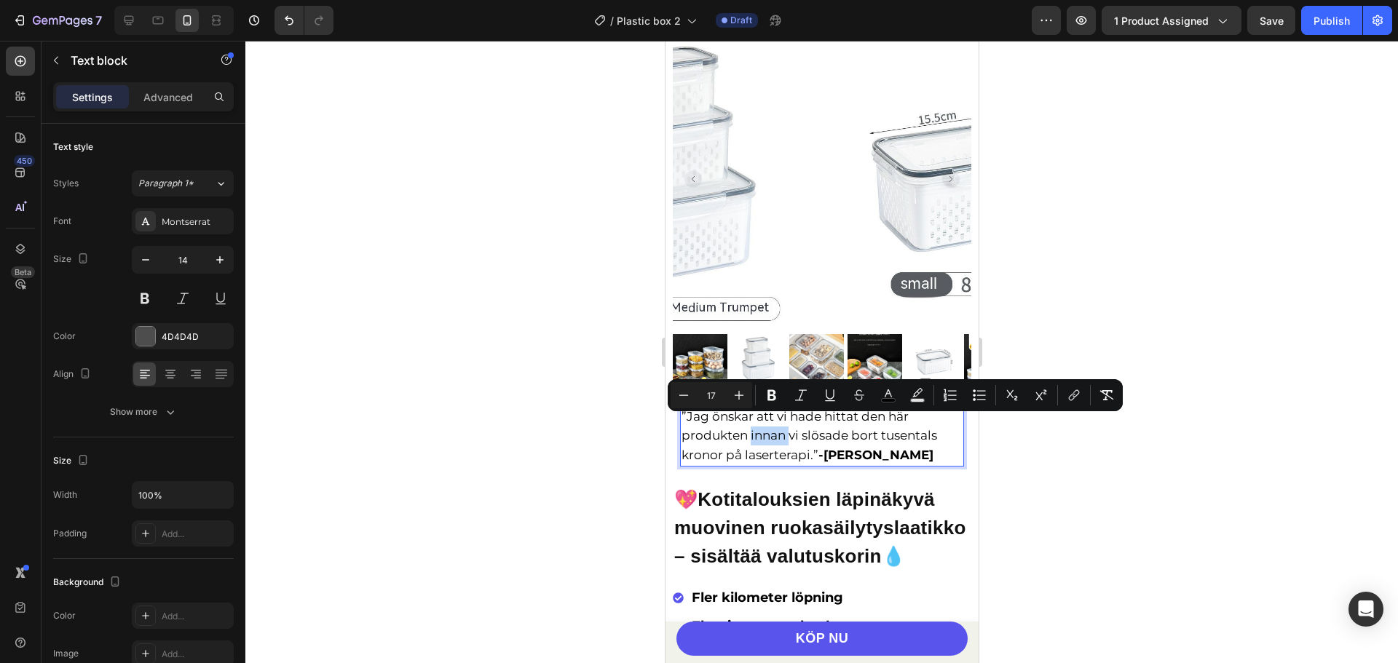
click at [775, 431] on span "”Jag önskar att vi hade hittat den här produkten innan vi slösade bort tusental…" at bounding box center [809, 435] width 256 height 52
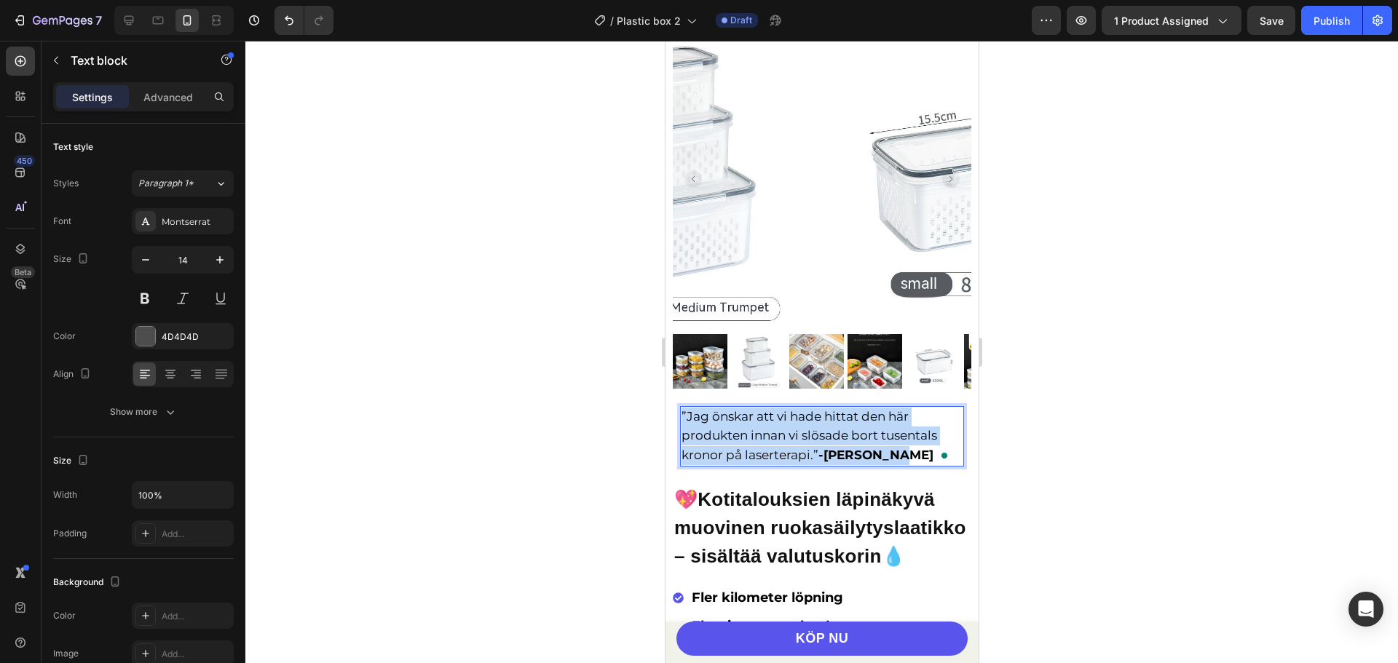
click at [775, 431] on span "”Jag önskar att vi hade hittat den här produkten innan vi slösade bort tusental…" at bounding box center [809, 435] width 256 height 52
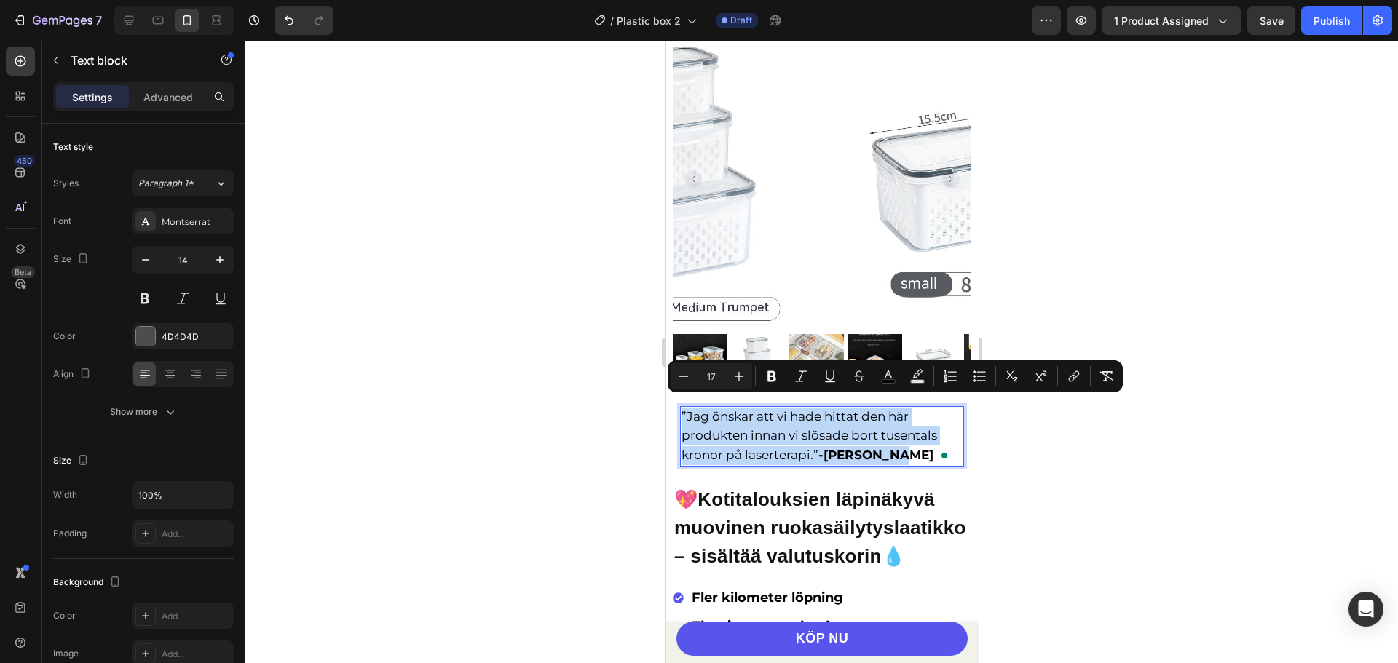
copy span "”Jag önskar att vi hade hittat den här produkten innan vi slösade bort tusental…"
click at [513, 216] on div at bounding box center [821, 352] width 1152 height 622
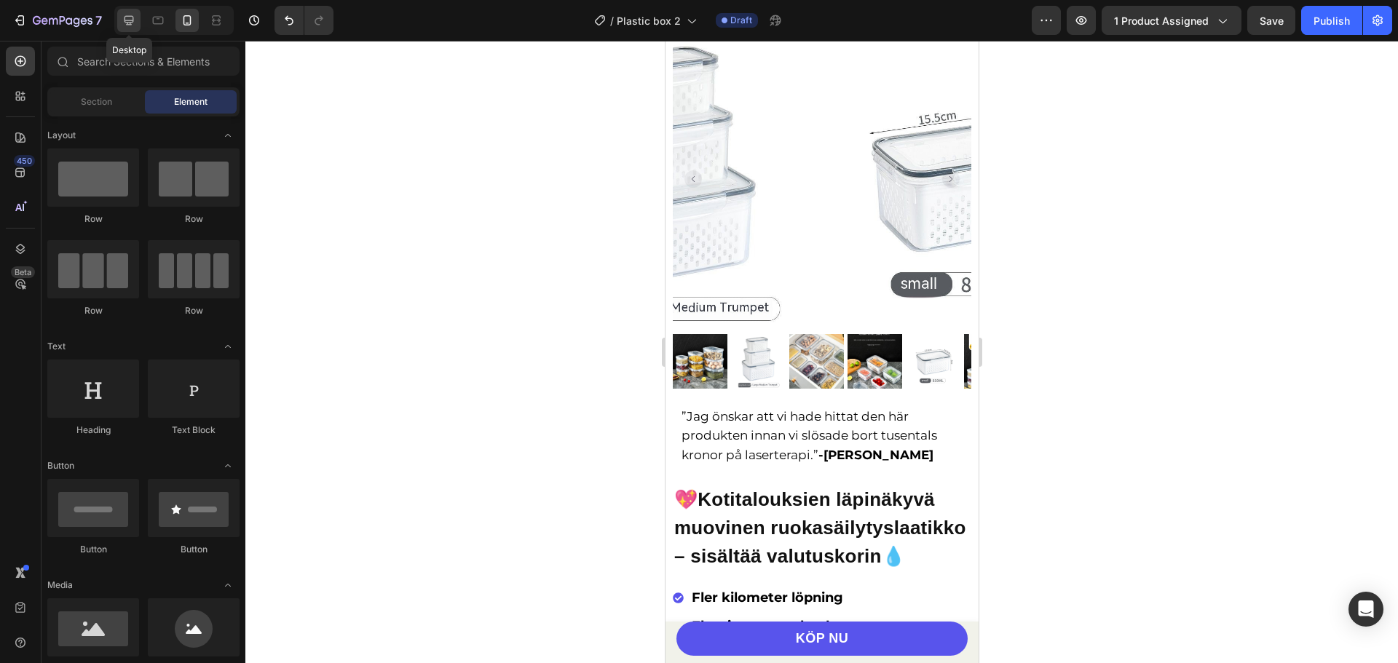
click at [130, 23] on icon at bounding box center [128, 20] width 9 height 9
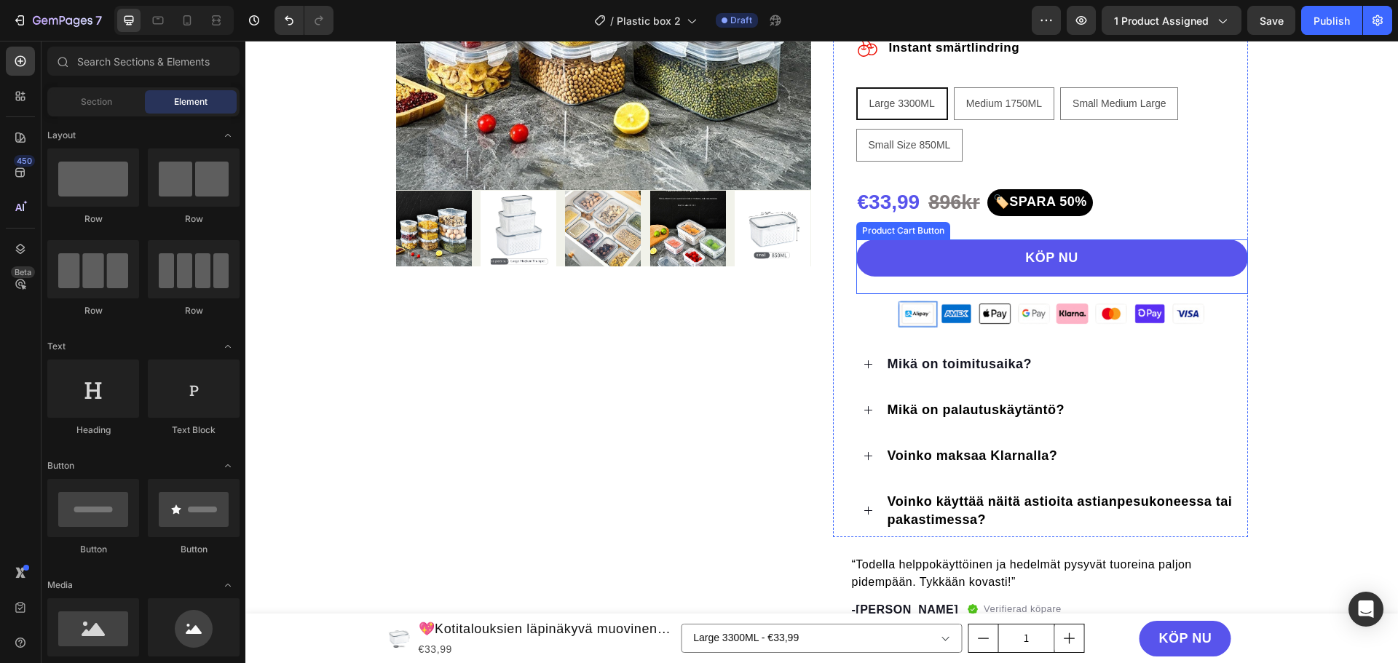
scroll to position [582, 0]
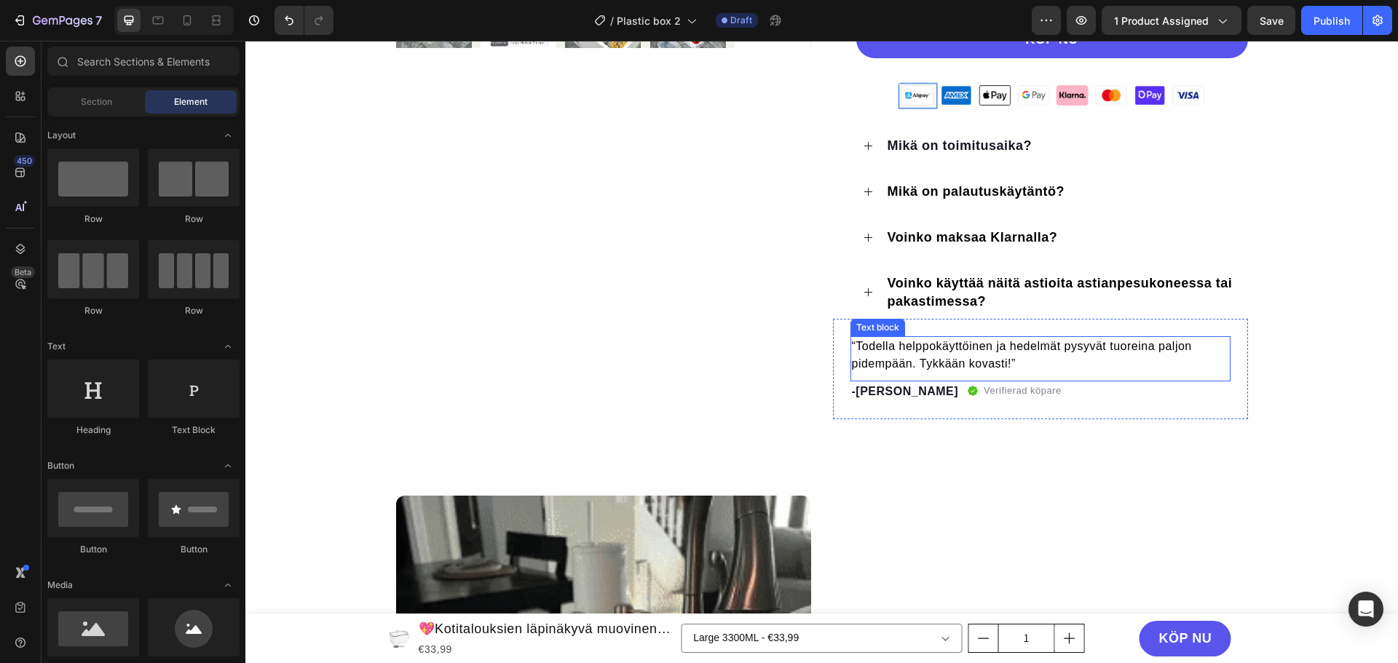
click at [931, 352] on p "“Todella helppokäyttöinen ja hedelmät pysyvät tuoreina paljon pidempään. Tykkää…" at bounding box center [1040, 355] width 377 height 35
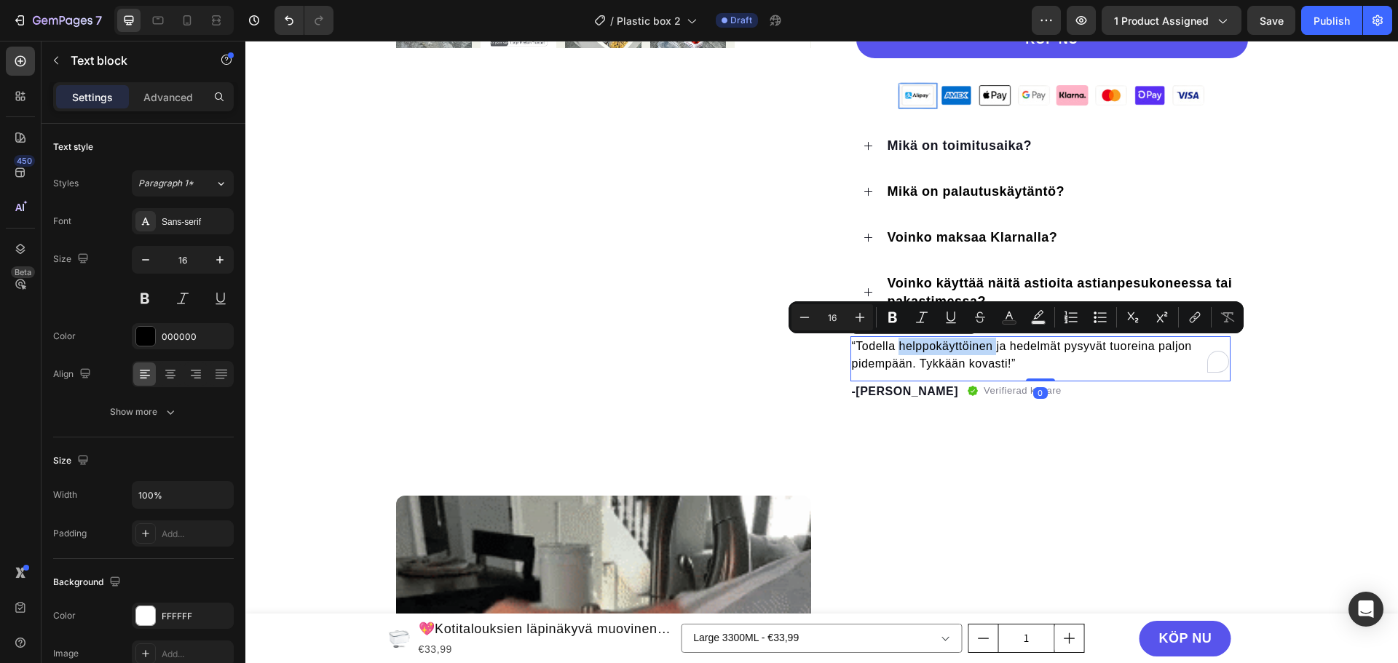
click at [931, 352] on p "“Todella helppokäyttöinen ja hedelmät pysyvät tuoreina paljon pidempään. Tykkää…" at bounding box center [1040, 355] width 377 height 35
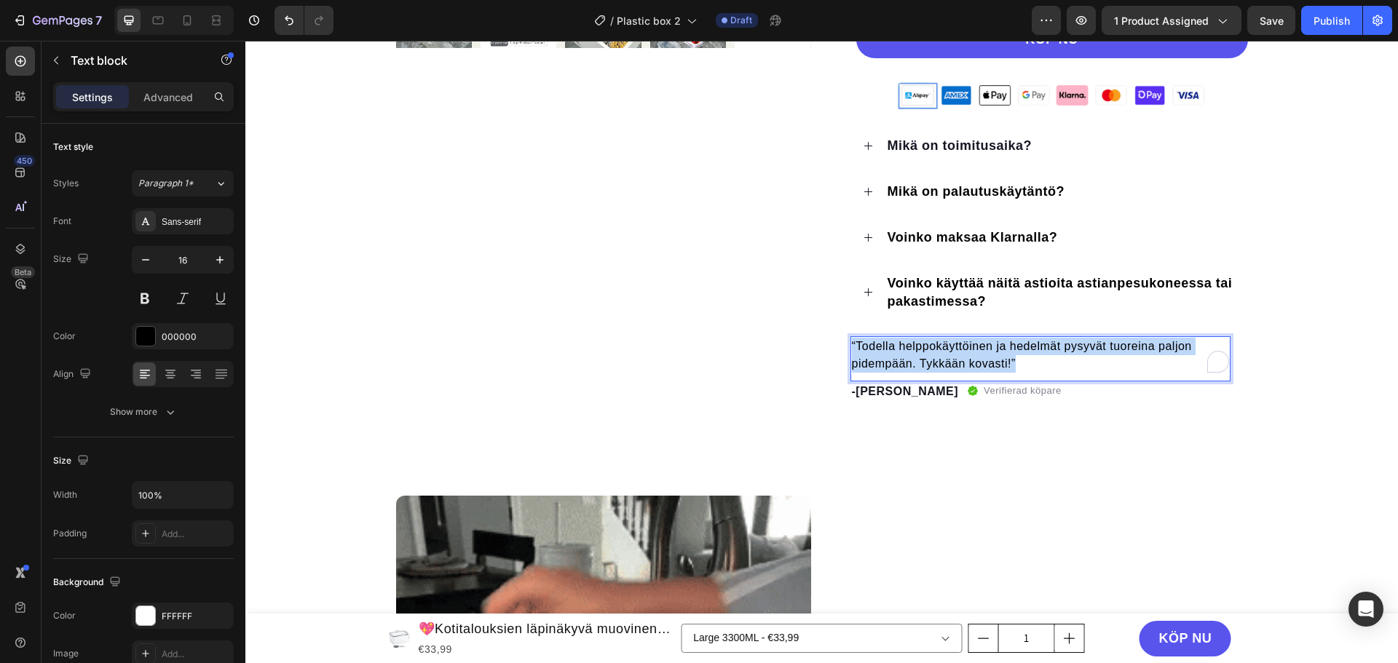
click at [931, 352] on p "“Todella helppokäyttöinen ja hedelmät pysyvät tuoreina paljon pidempään. Tykkää…" at bounding box center [1040, 355] width 377 height 35
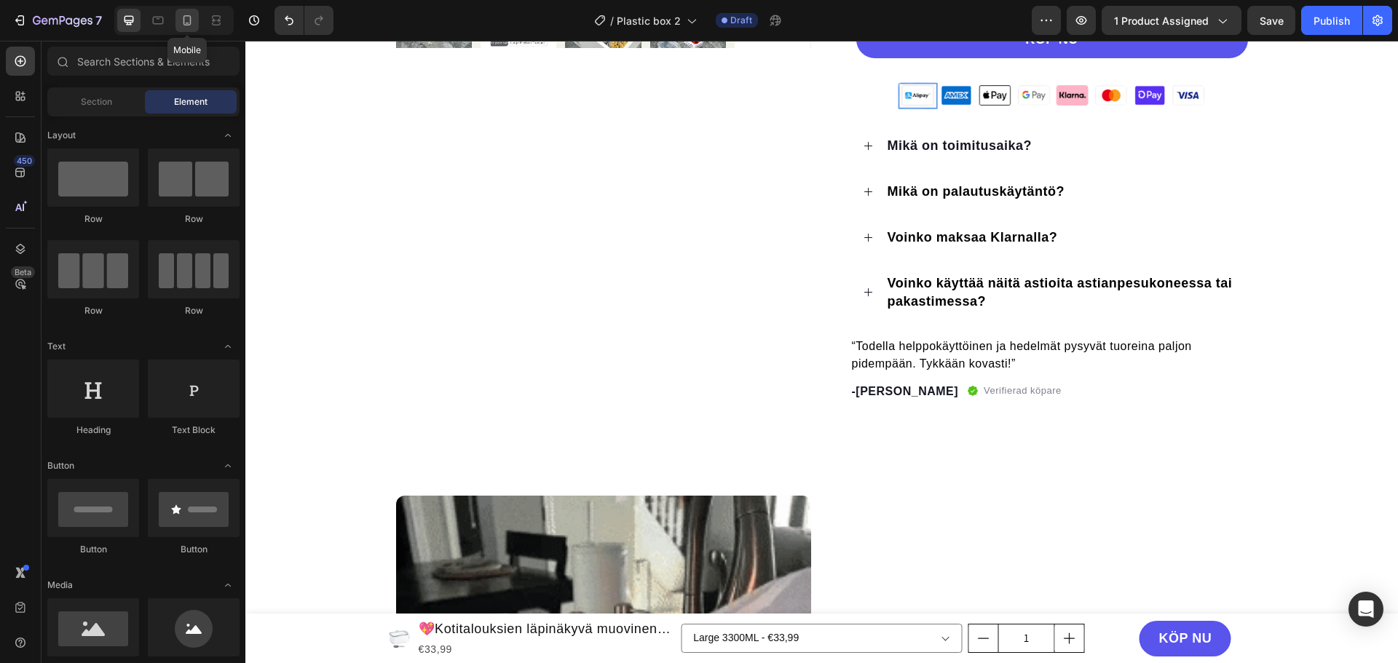
drag, startPoint x: 182, startPoint y: 24, endPoint x: 121, endPoint y: 127, distance: 120.1
click at [182, 24] on icon at bounding box center [187, 20] width 15 height 15
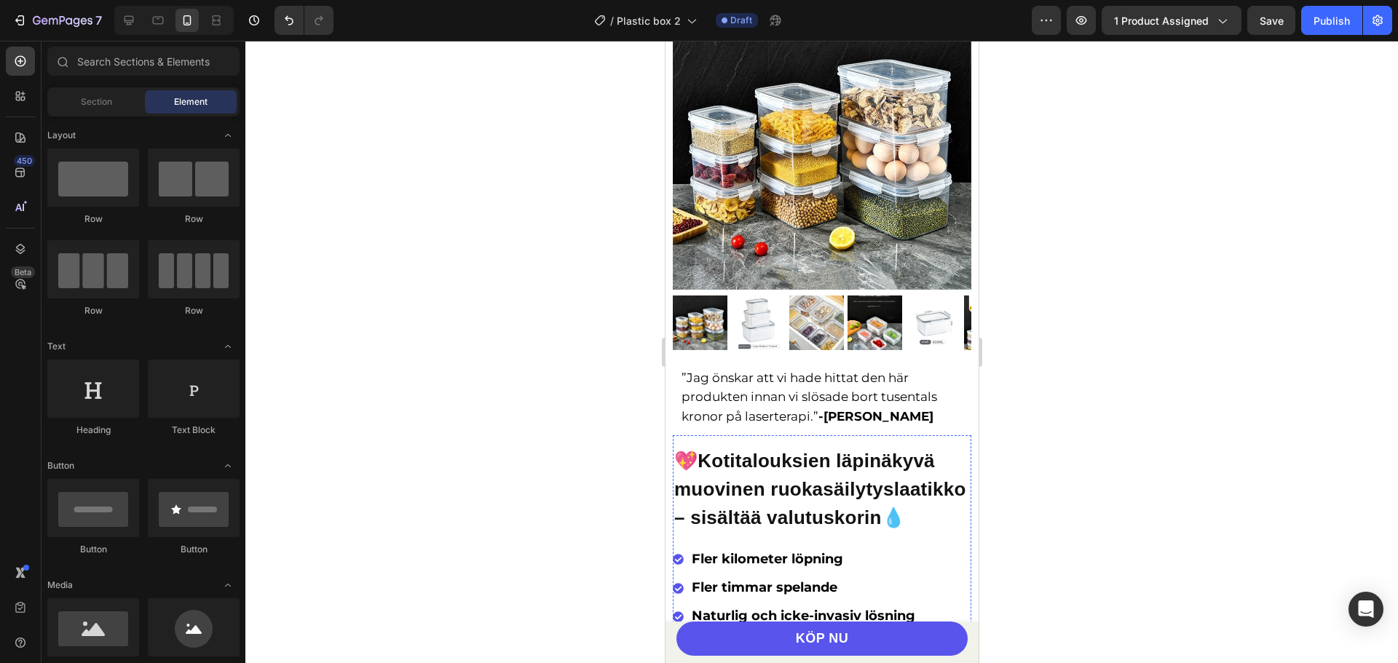
scroll to position [108, 0]
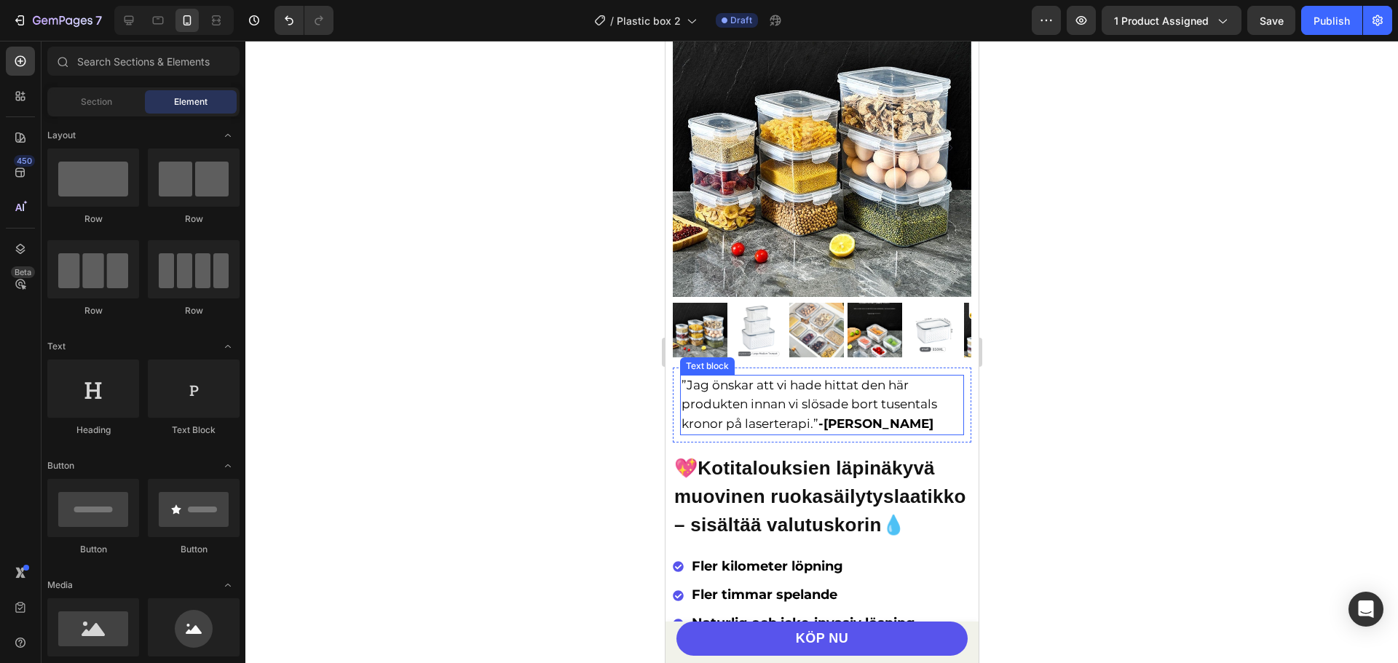
click at [799, 389] on span "”Jag önskar att vi hade hittat den här produkten innan vi slösade bort tusental…" at bounding box center [809, 404] width 256 height 52
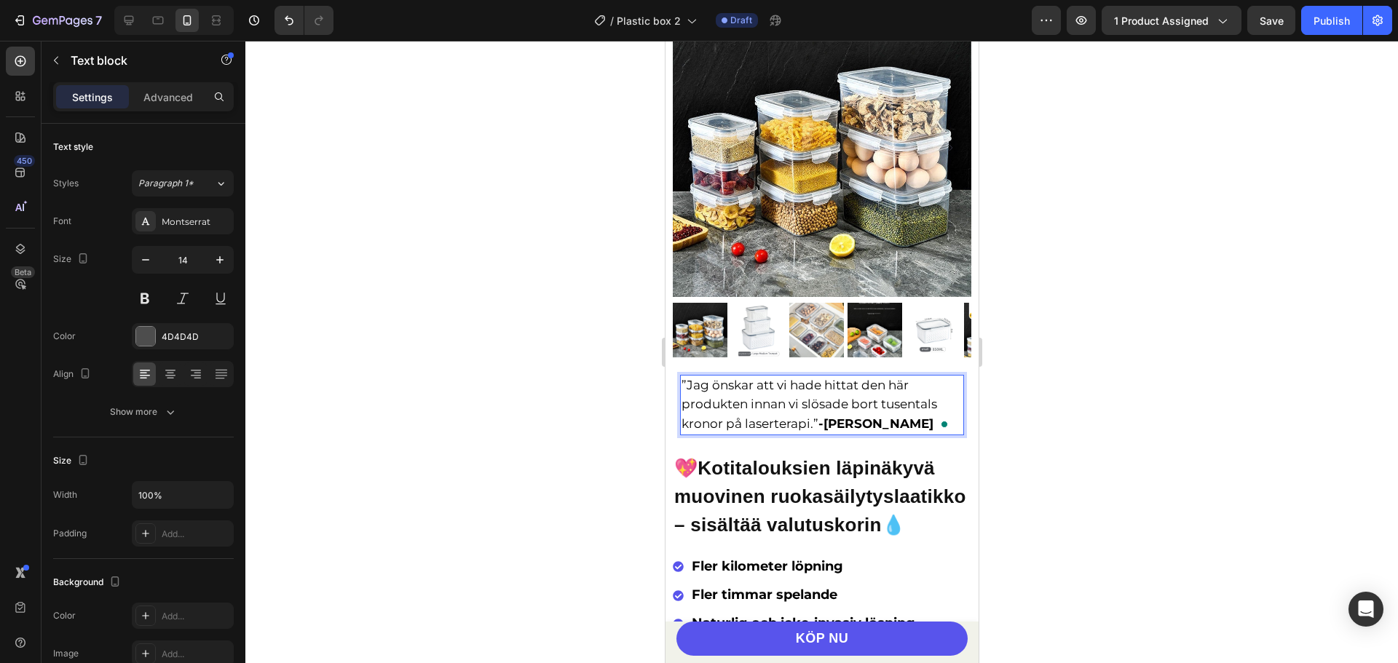
click at [815, 410] on span "”Jag önskar att vi hade hittat den här produkten innan vi slösade bort tusental…" at bounding box center [809, 404] width 256 height 52
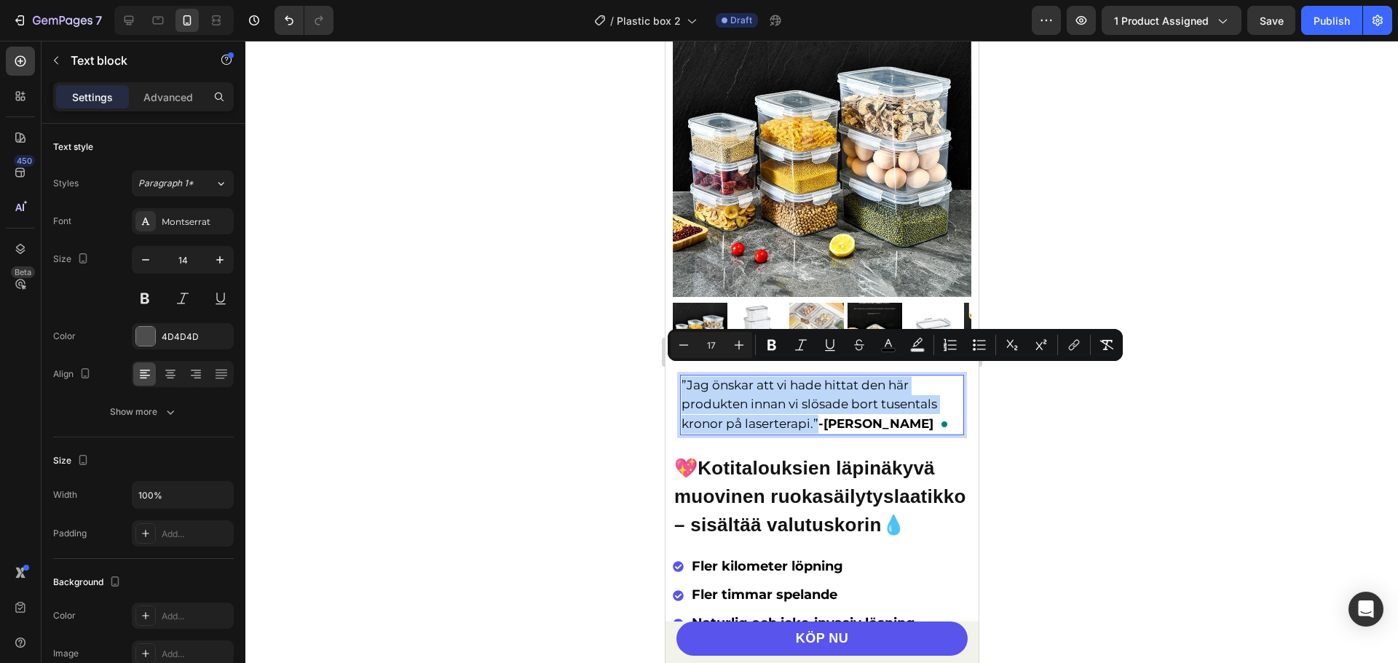
drag, startPoint x: 817, startPoint y: 411, endPoint x: 680, endPoint y: 370, distance: 142.8
click at [681, 378] on span "”Jag önskar att vi hade hittat den här produkten innan vi slösade bort tusental…" at bounding box center [809, 404] width 256 height 52
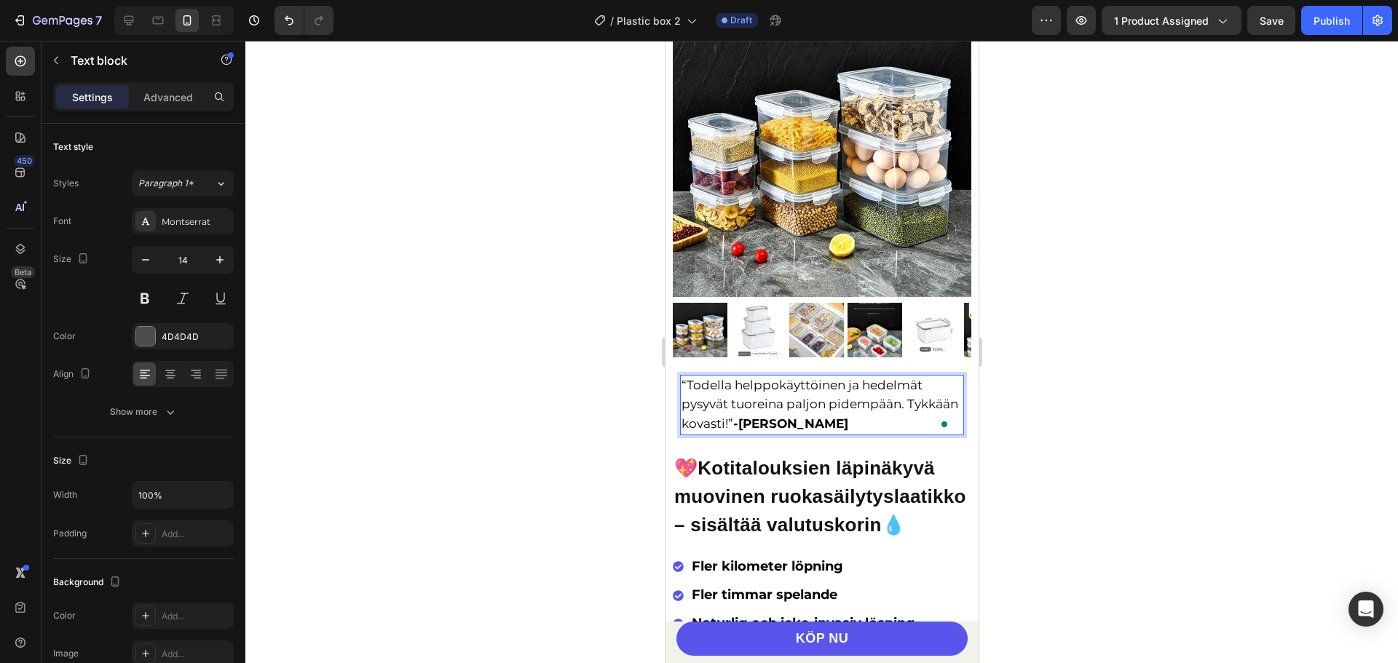
click at [1093, 342] on div at bounding box center [821, 352] width 1152 height 622
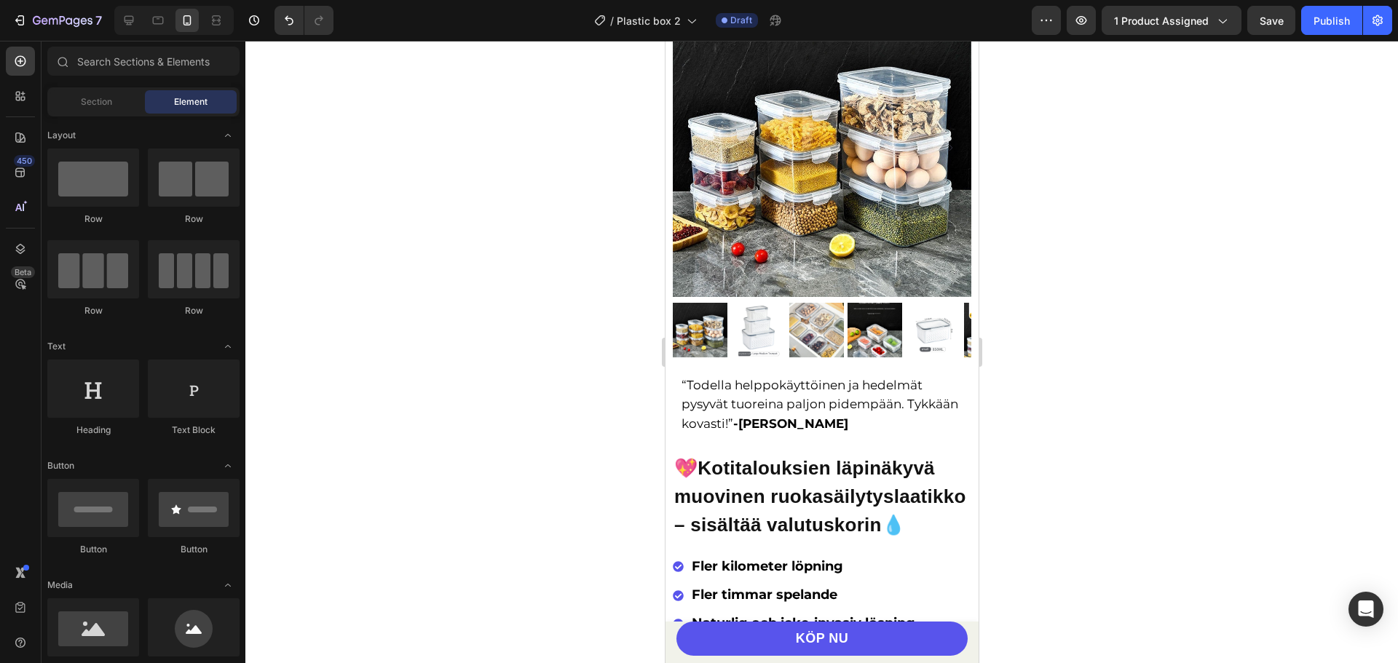
click at [1109, 202] on div at bounding box center [821, 352] width 1152 height 622
click at [1288, 21] on button "Save" at bounding box center [1271, 20] width 48 height 29
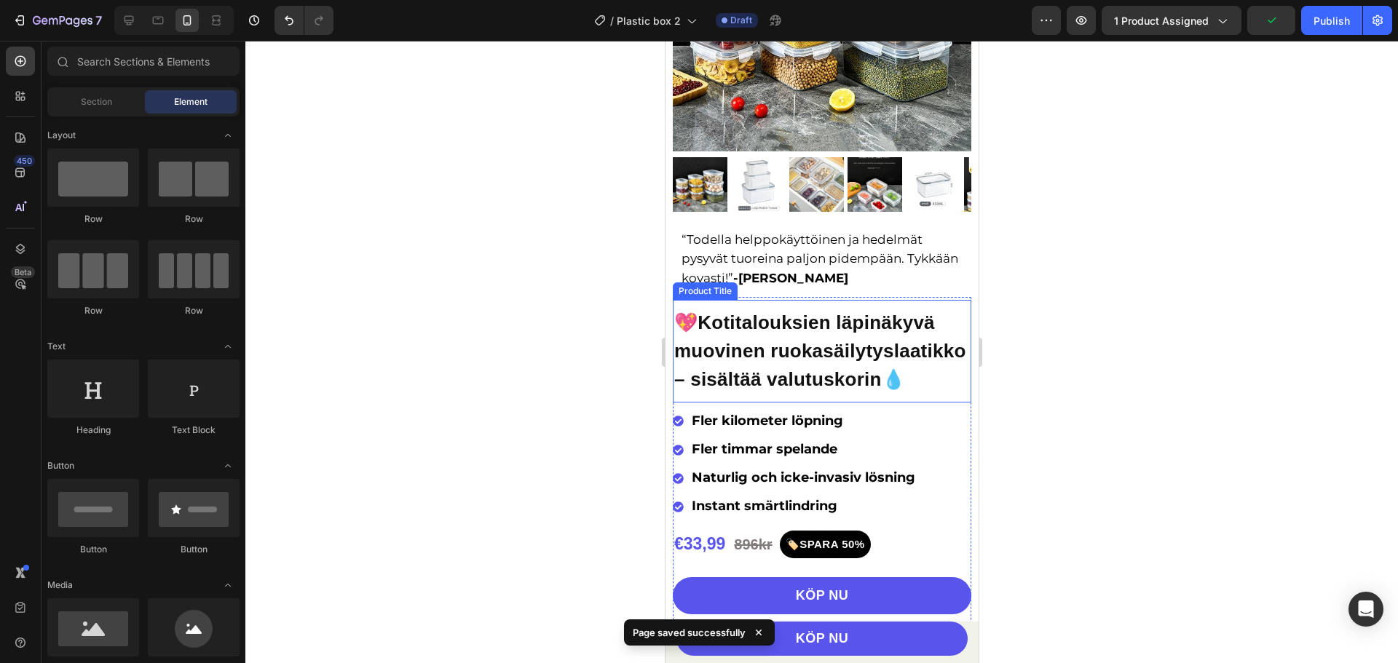
click at [827, 357] on h1 "💖Kotitalouksien läpinäkyvä muovinen ruokasäilytyslaatikko – sisältää valutuskor…" at bounding box center [821, 351] width 298 height 88
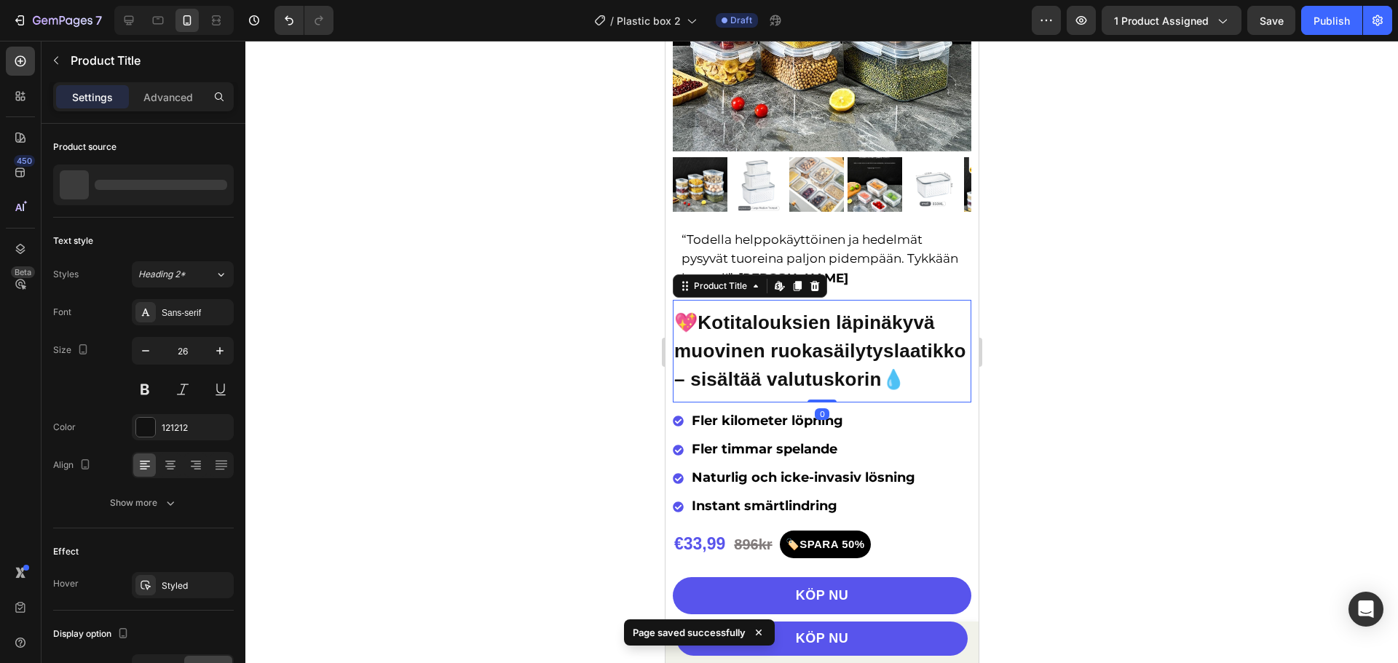
click at [827, 357] on h1 "💖Kotitalouksien läpinäkyvä muovinen ruokasäilytyslaatikko – sisältää valutuskor…" at bounding box center [821, 351] width 298 height 88
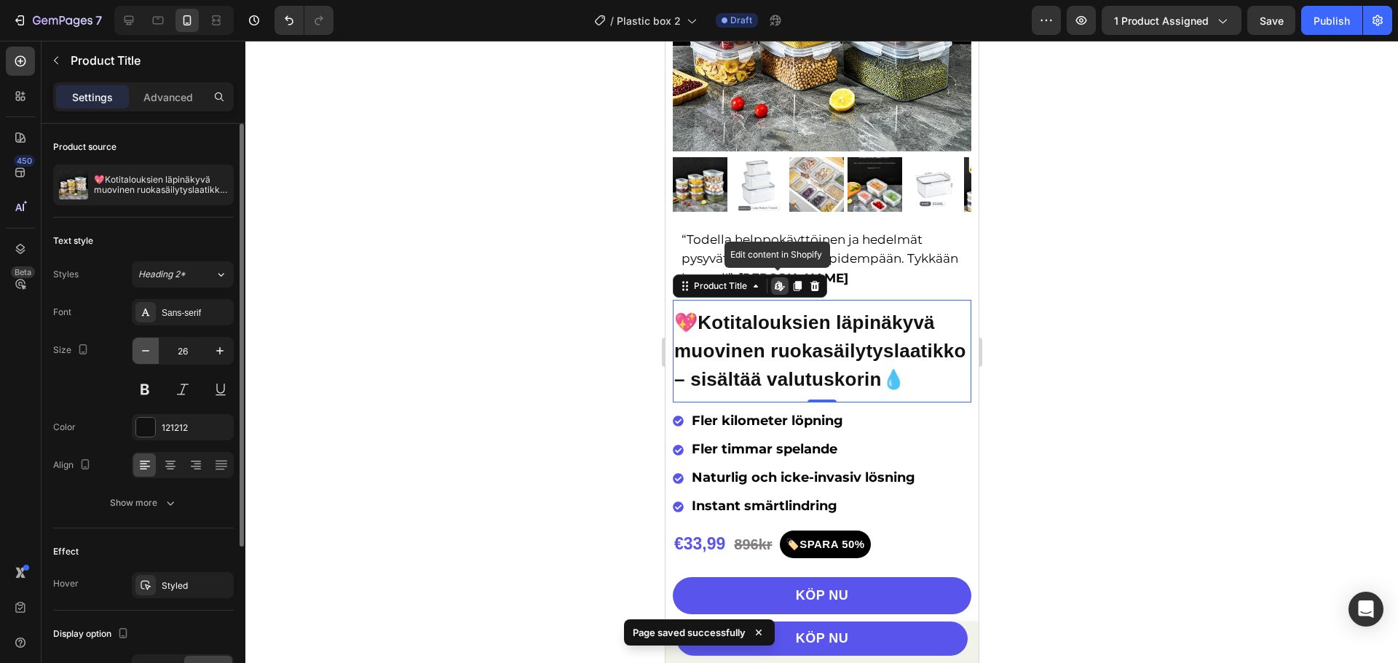
click at [143, 352] on icon "button" at bounding box center [145, 351] width 15 height 15
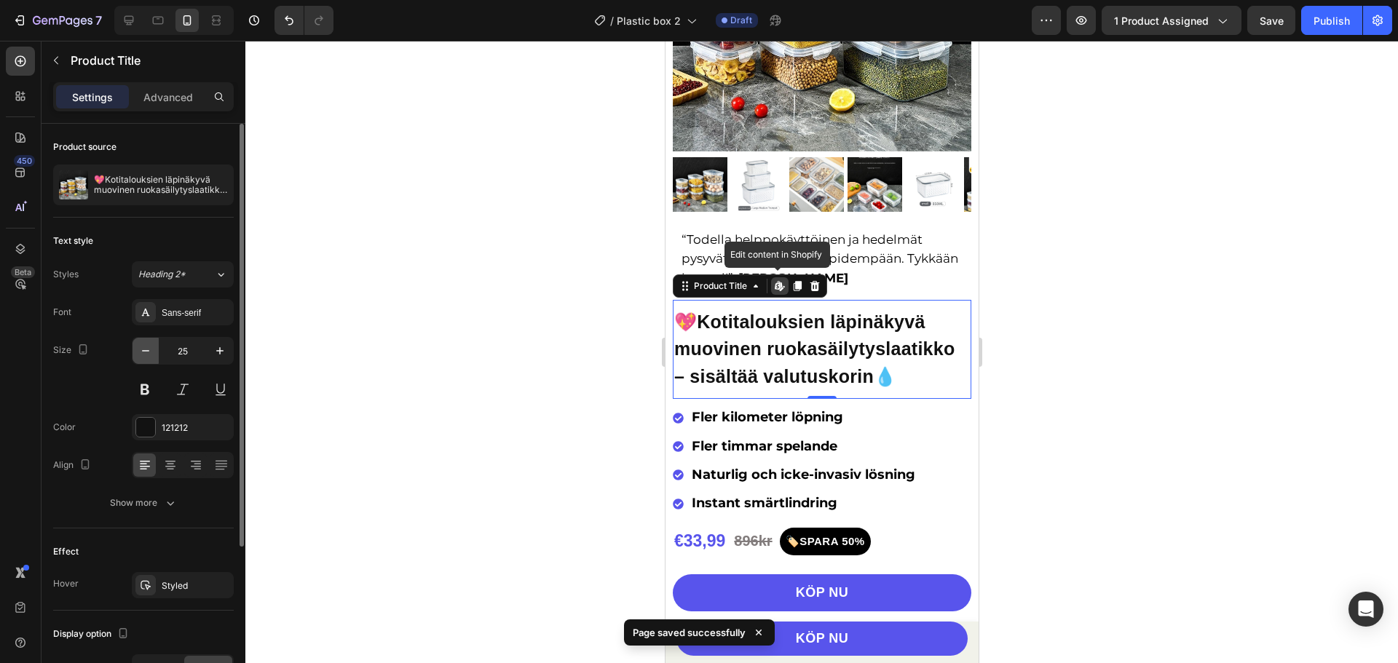
click at [143, 352] on icon "button" at bounding box center [145, 351] width 15 height 15
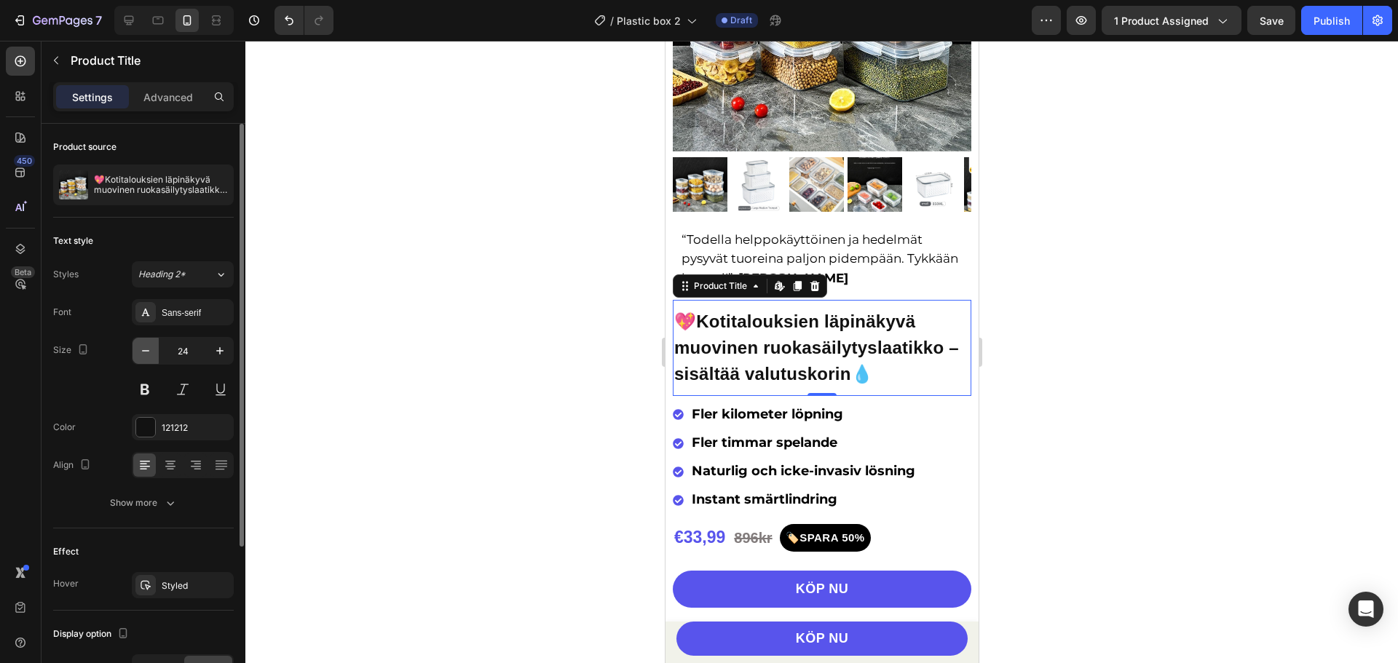
click at [143, 352] on icon "button" at bounding box center [145, 351] width 15 height 15
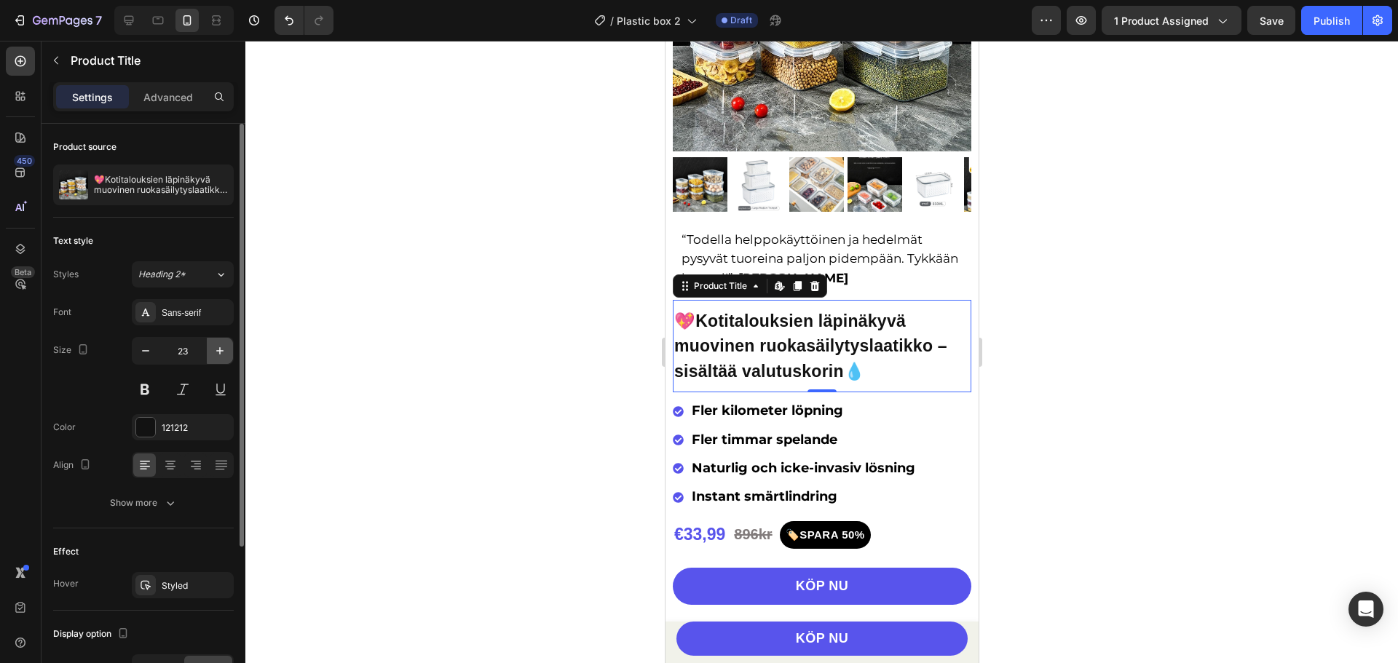
click at [211, 354] on button "button" at bounding box center [220, 351] width 26 height 26
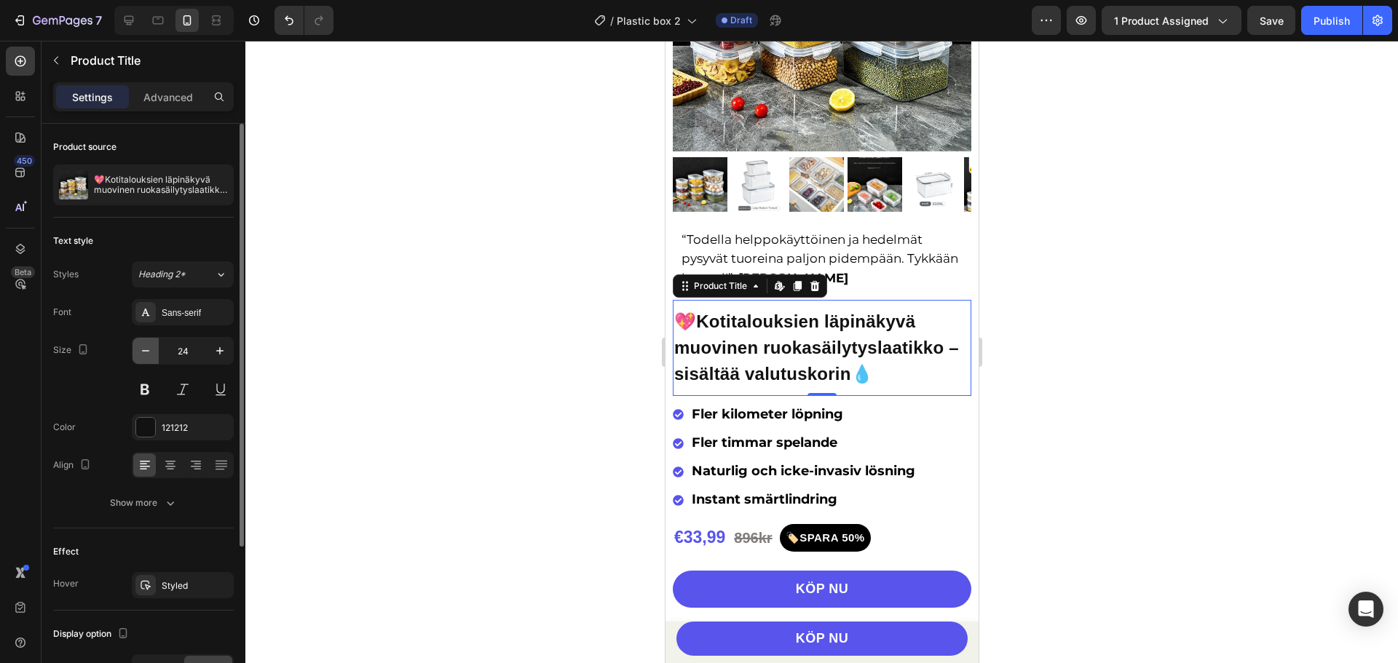
click at [143, 351] on icon "button" at bounding box center [145, 350] width 7 height 1
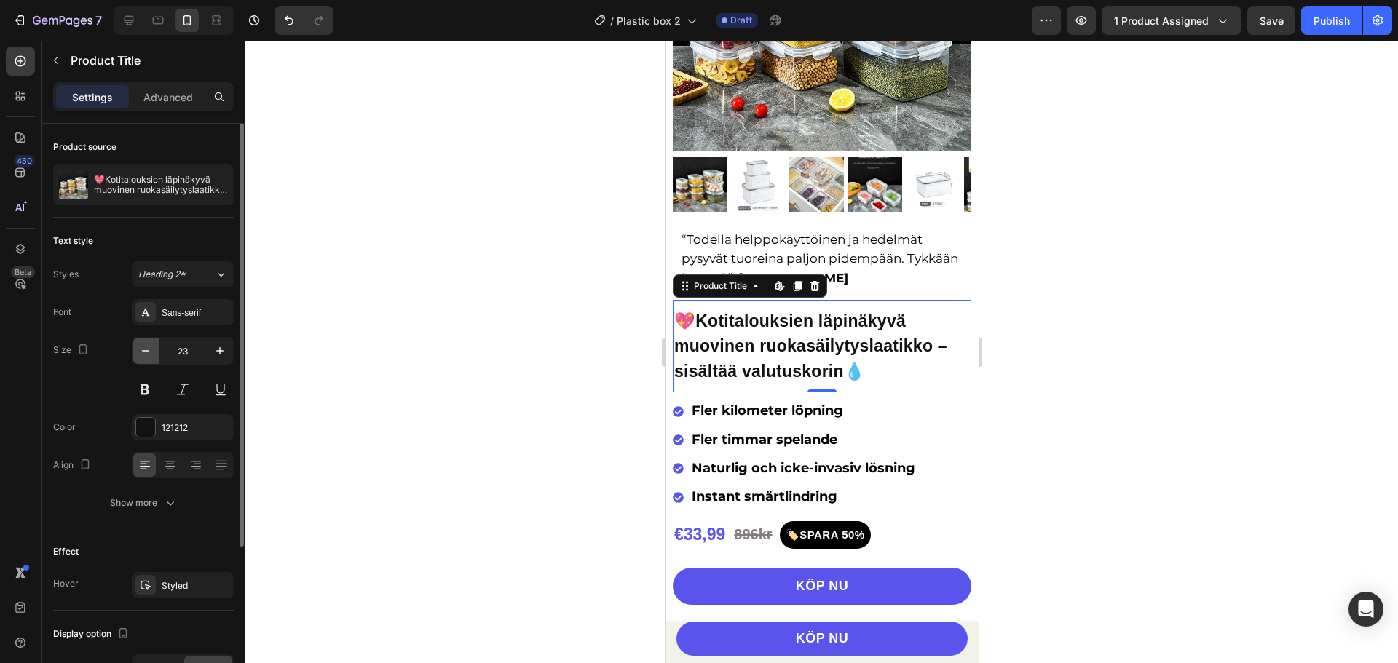
click at [143, 351] on icon "button" at bounding box center [145, 350] width 7 height 1
type input "22"
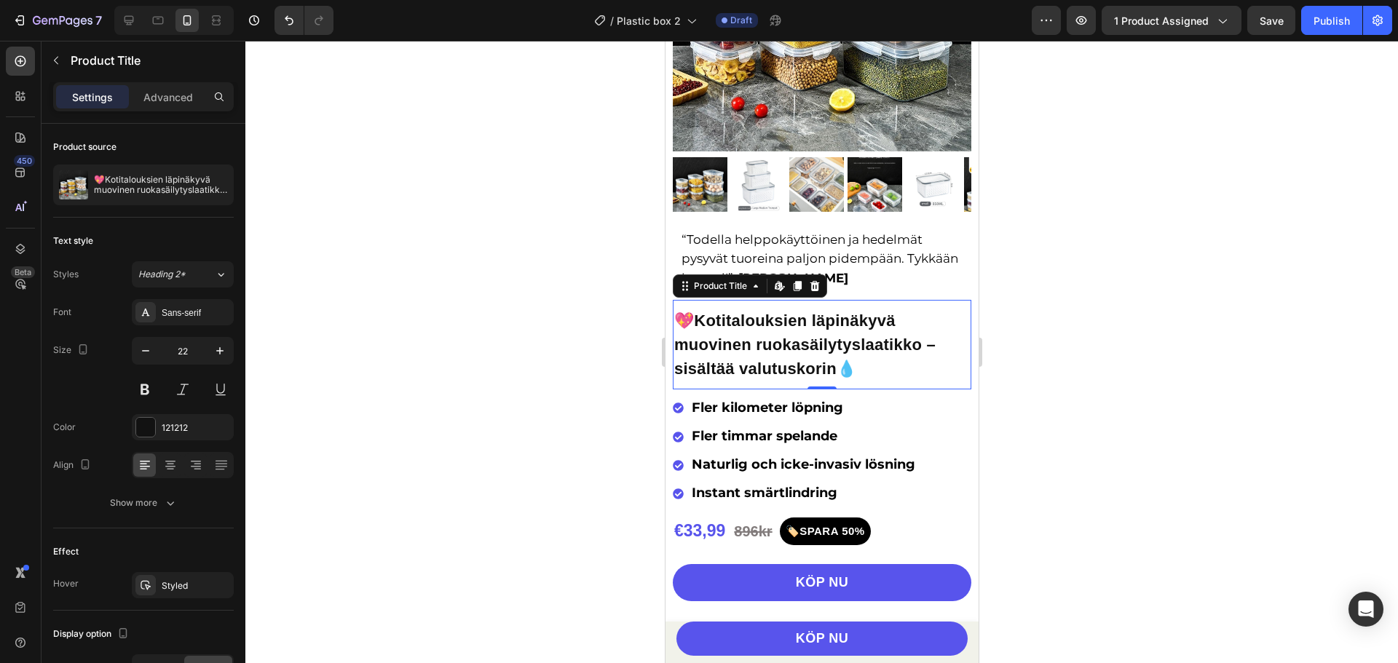
click at [1091, 272] on div at bounding box center [821, 352] width 1152 height 622
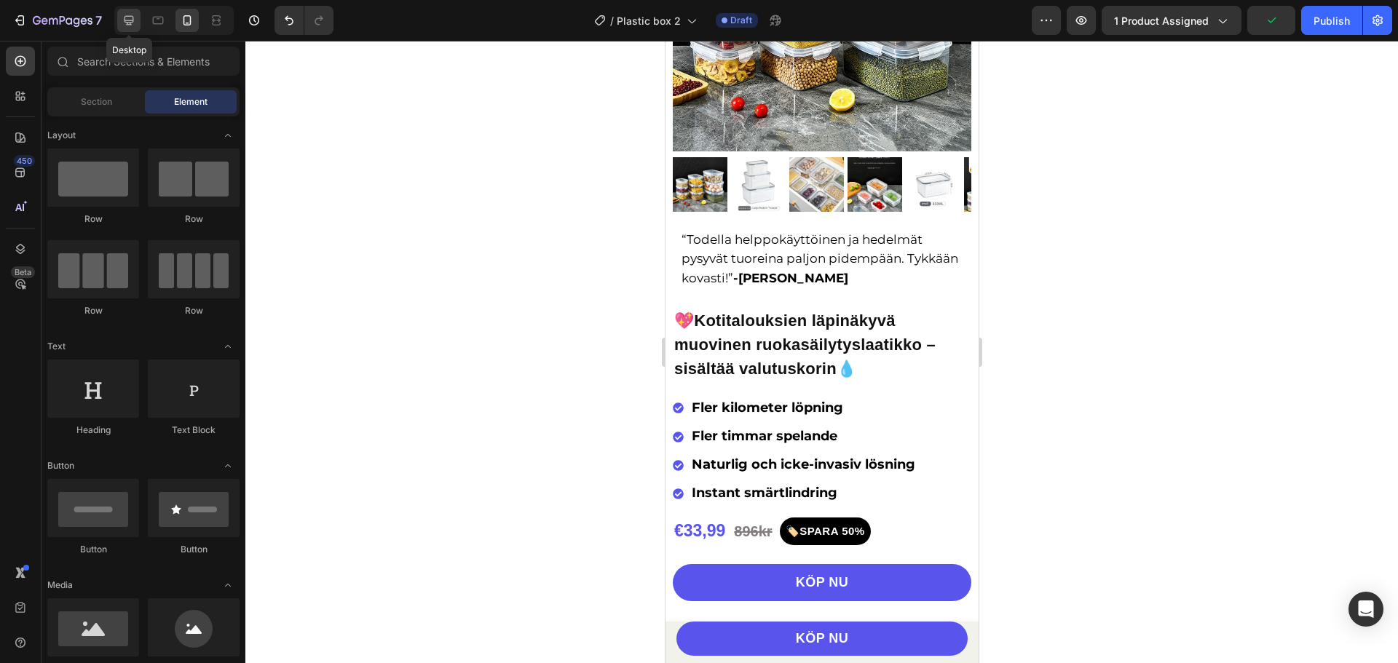
click at [126, 22] on icon at bounding box center [128, 20] width 9 height 9
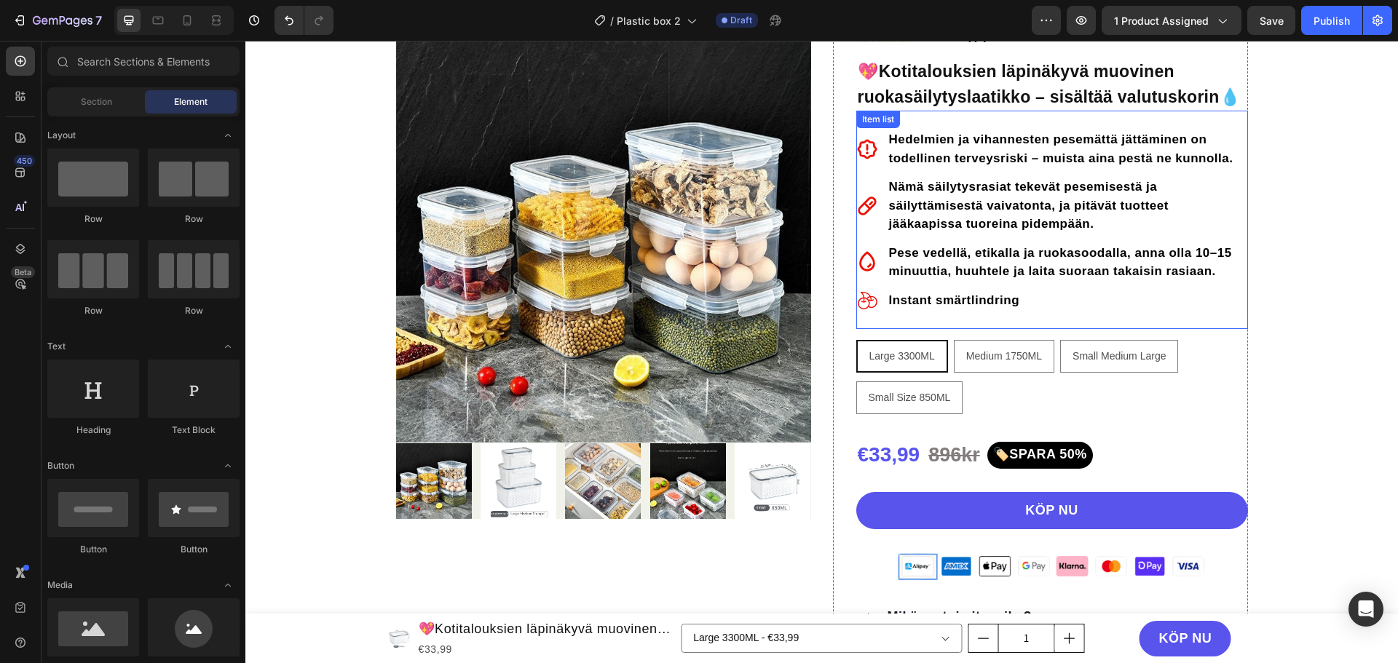
scroll to position [108, 0]
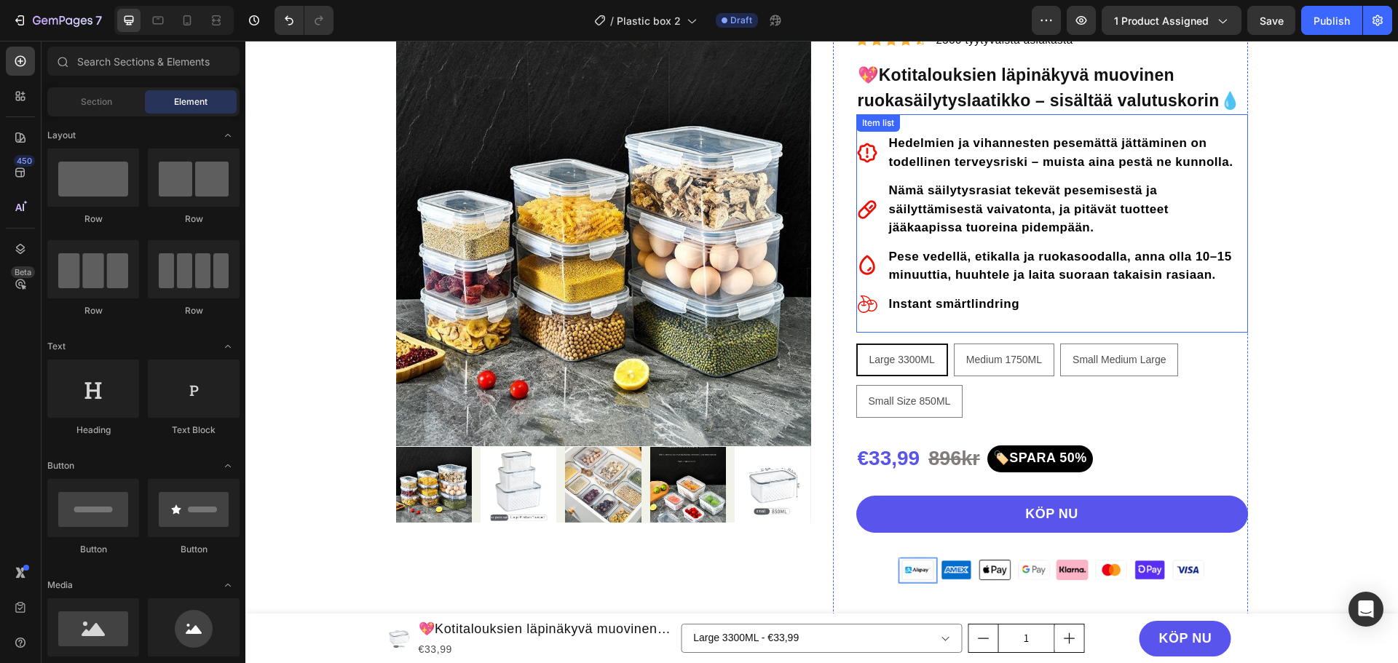
click at [874, 126] on div "Hedelmien ja vihannesten pesemättä jättäminen on todellinen terveysriski – muis…" at bounding box center [1052, 223] width 392 height 218
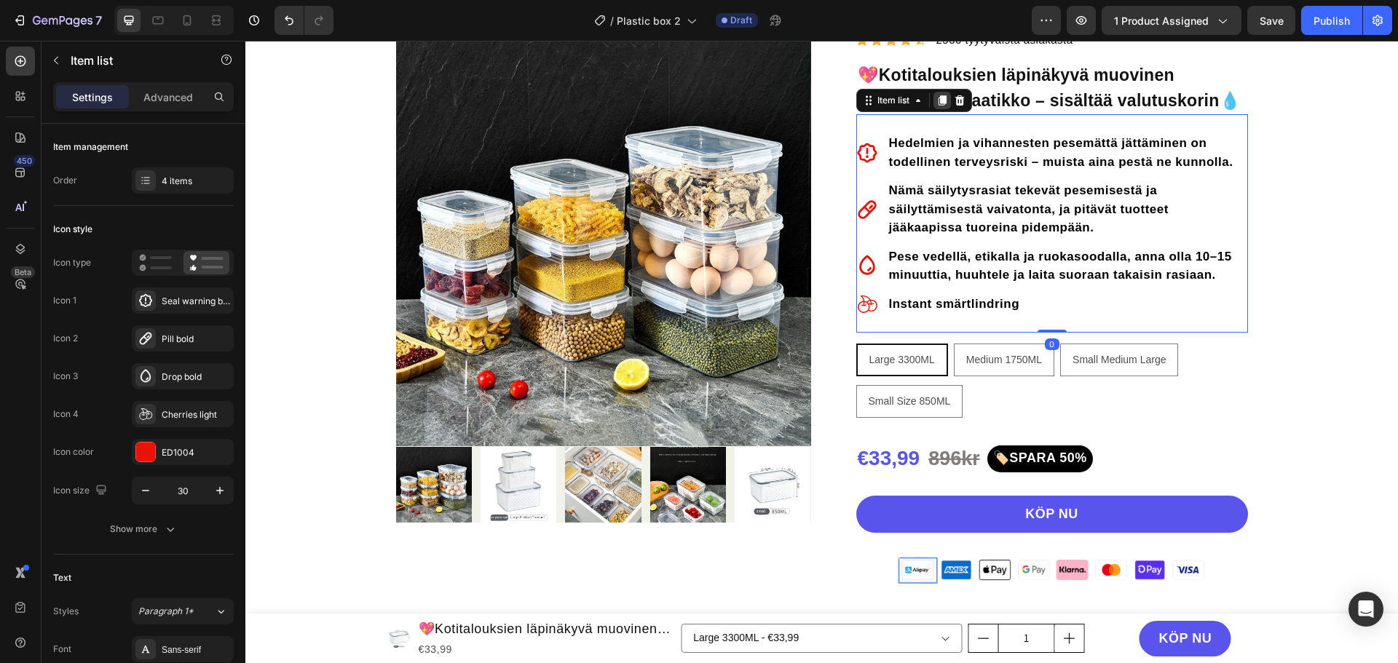
click at [939, 103] on icon at bounding box center [942, 101] width 8 height 10
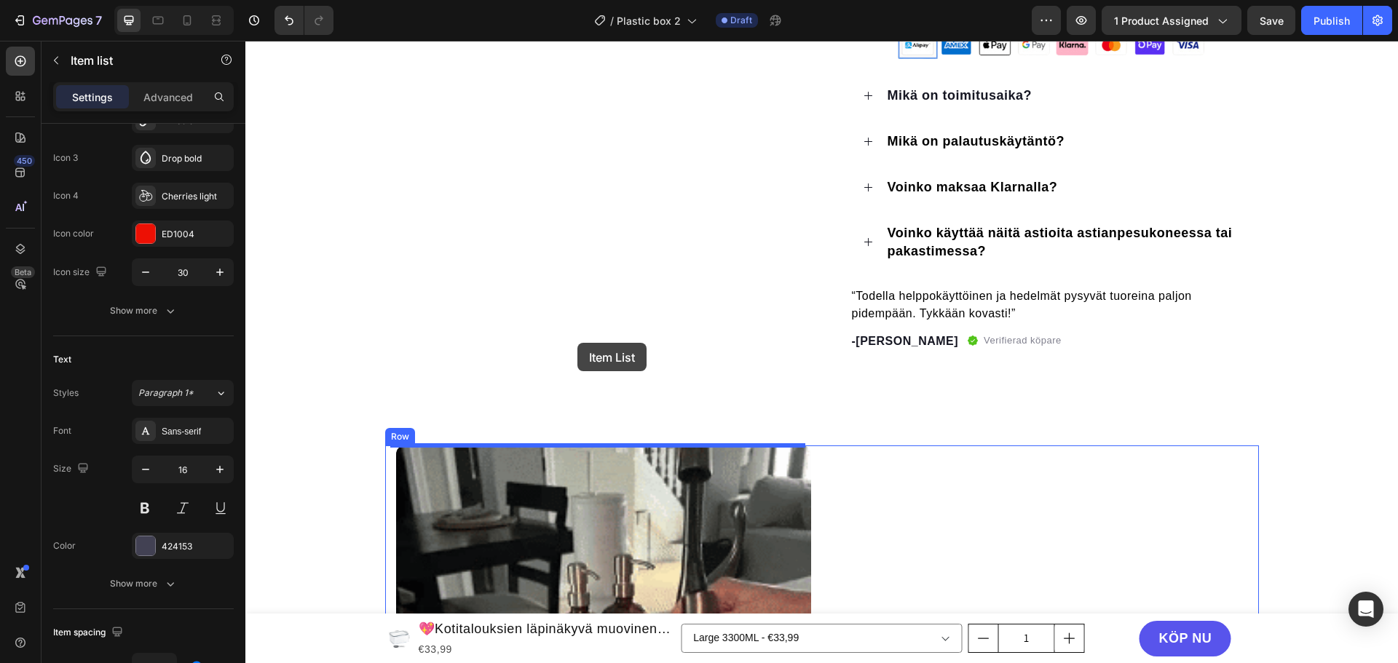
scroll to position [981, 0]
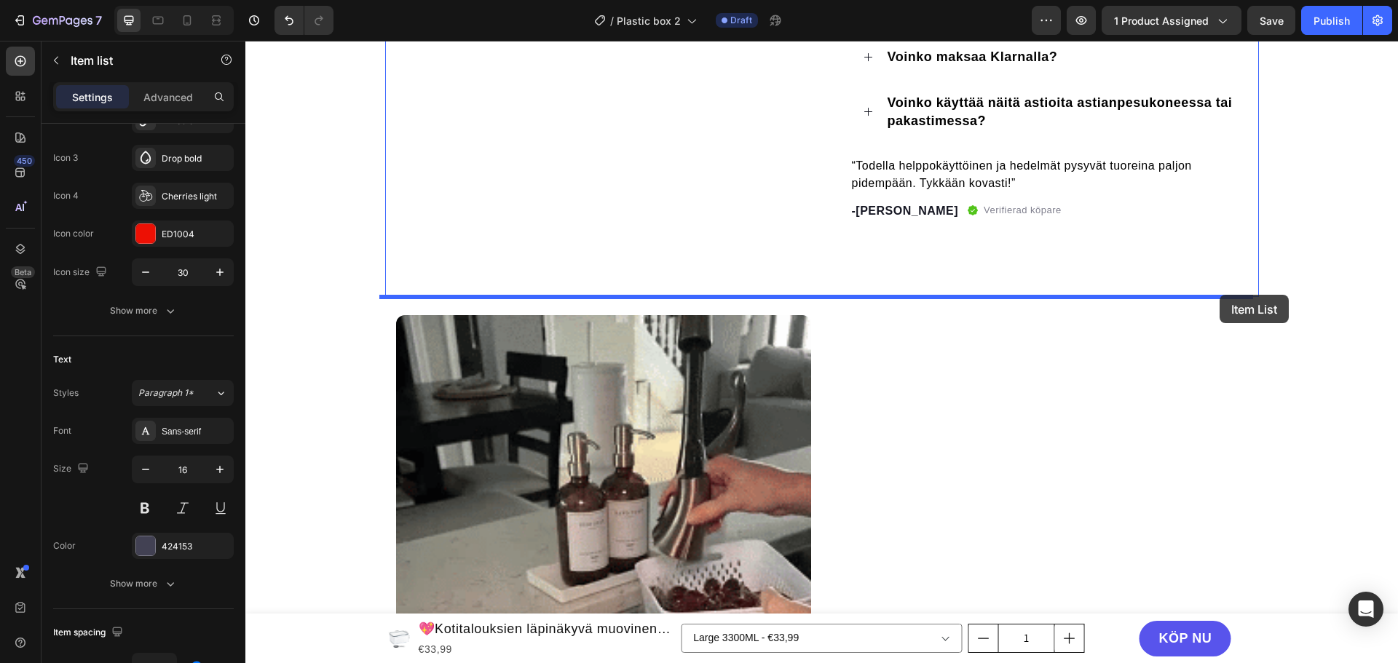
drag, startPoint x: 884, startPoint y: 322, endPoint x: 1219, endPoint y: 295, distance: 336.7
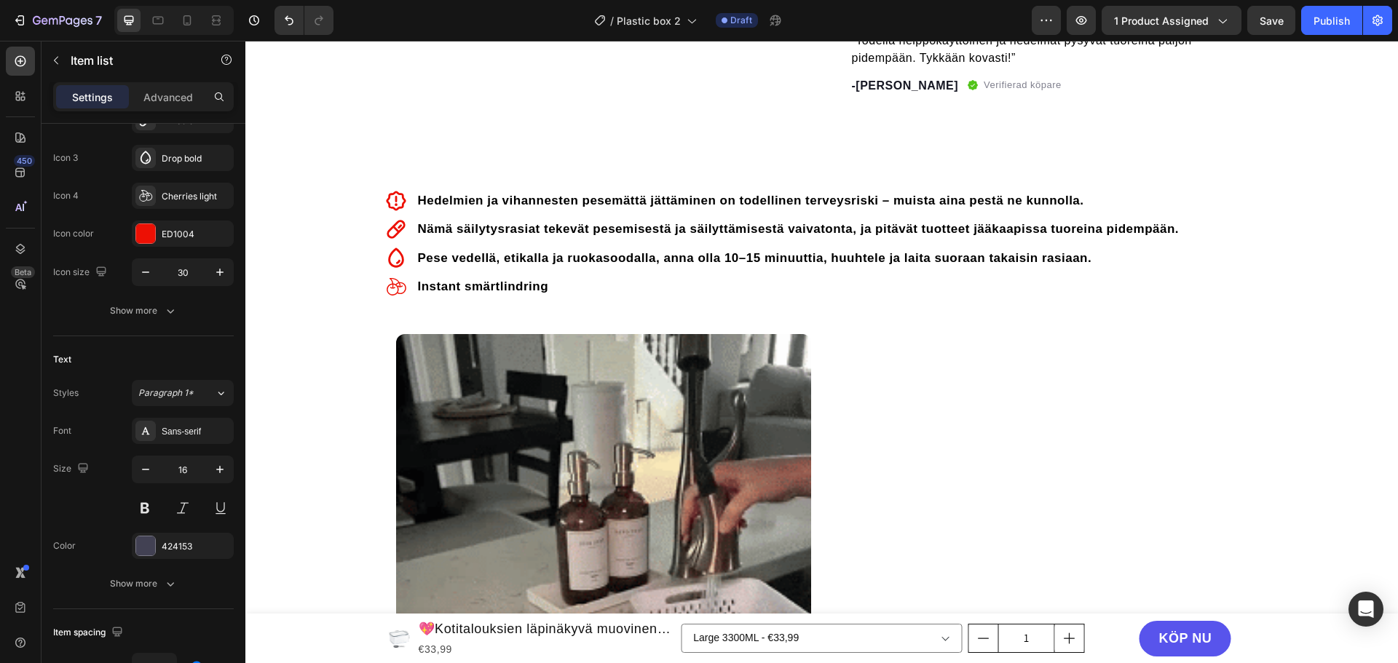
scroll to position [836, 0]
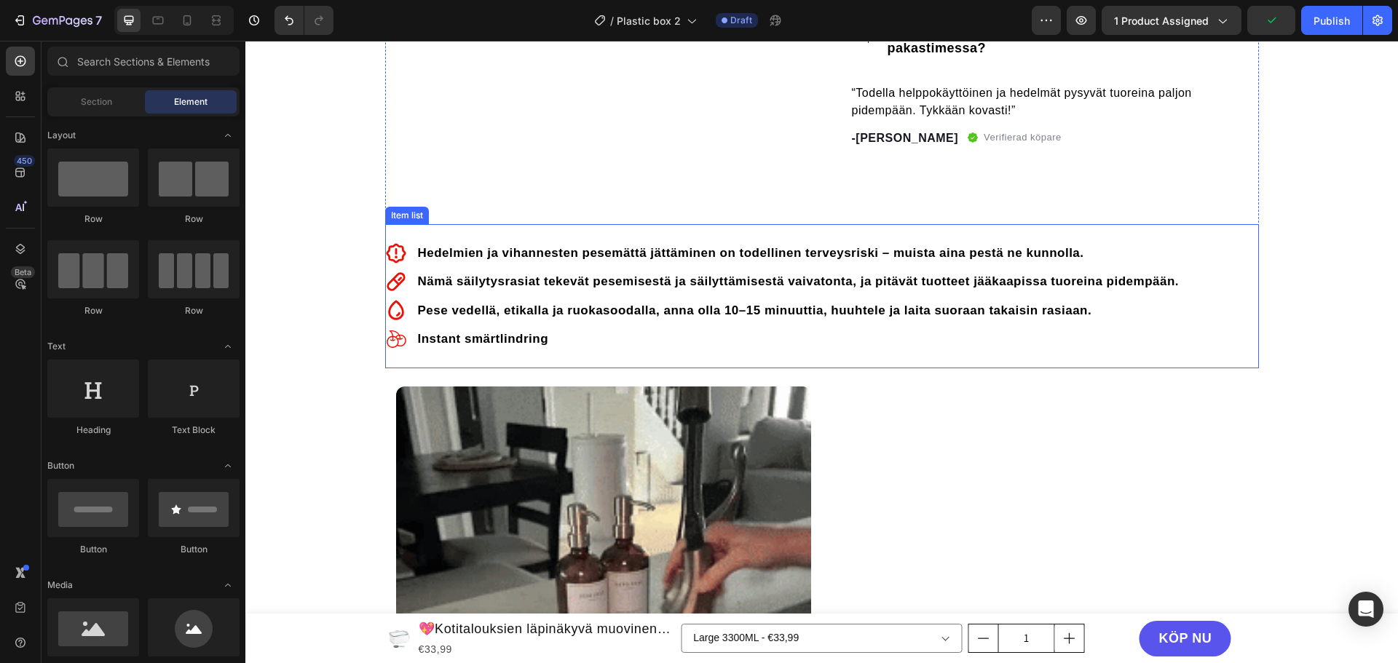
click at [397, 215] on div "Item list" at bounding box center [407, 215] width 38 height 13
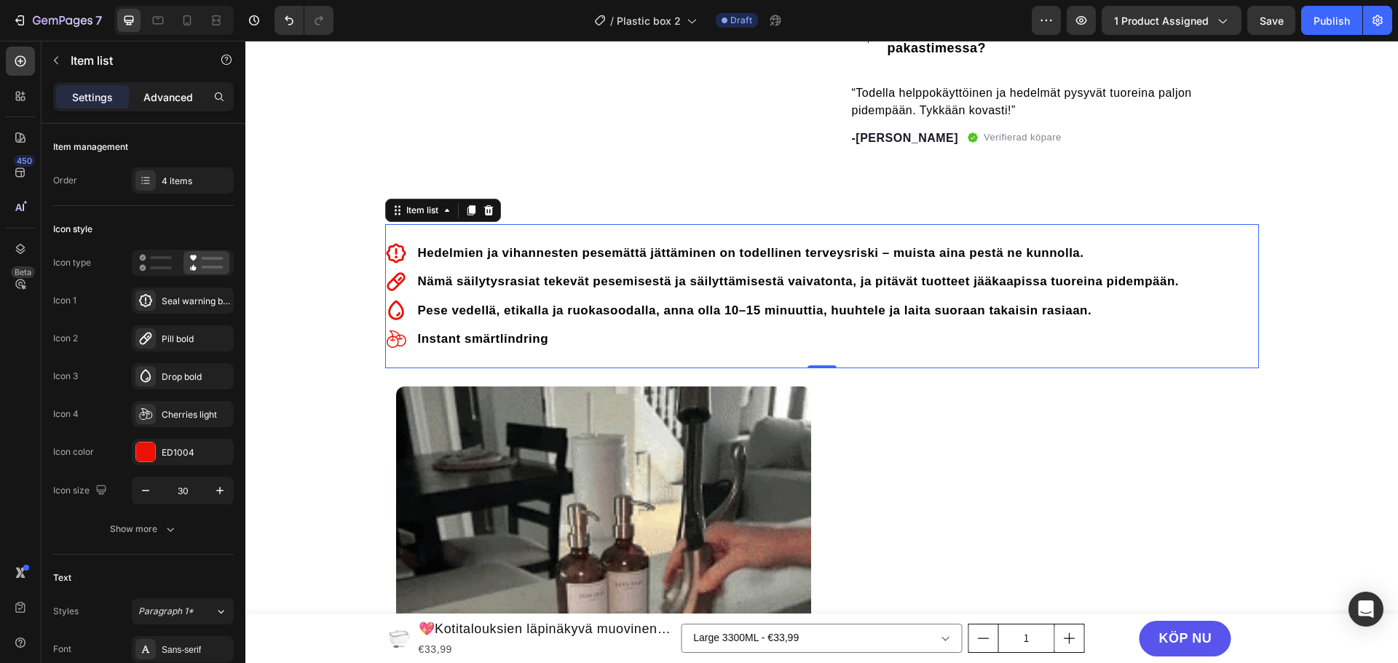
click at [152, 104] on p "Advanced" at bounding box center [168, 97] width 50 height 15
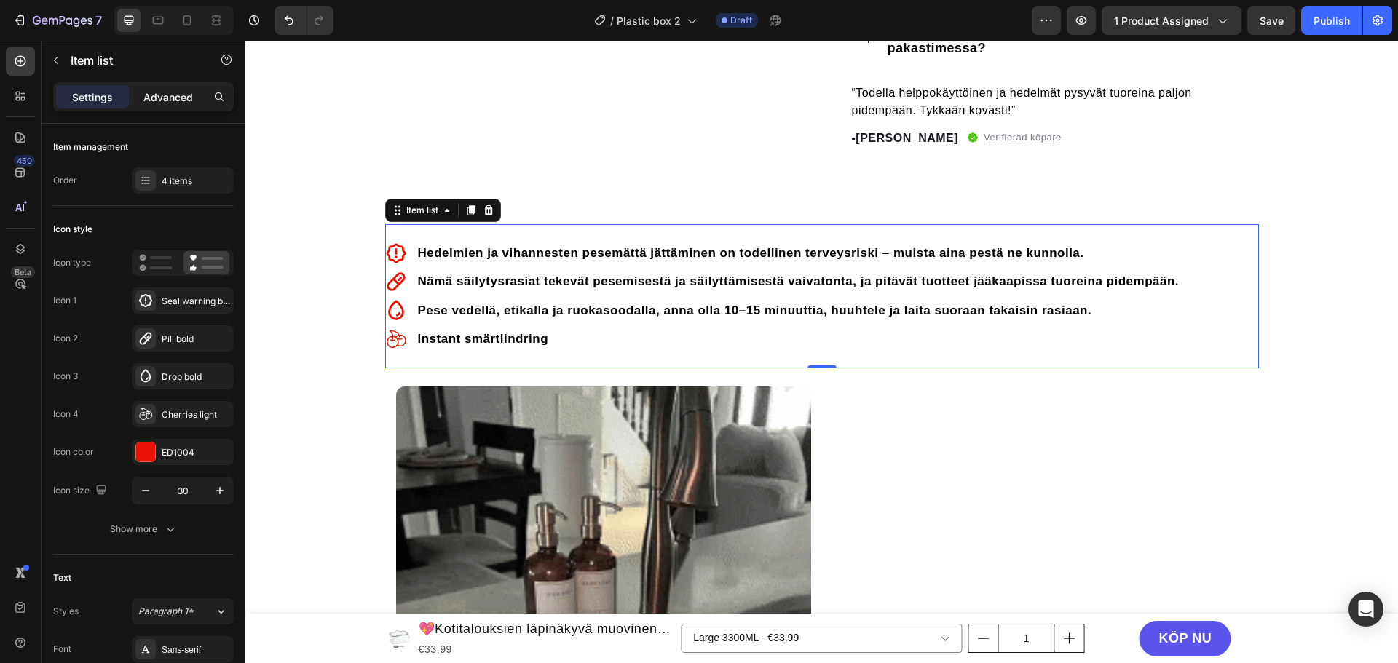
type input "100%"
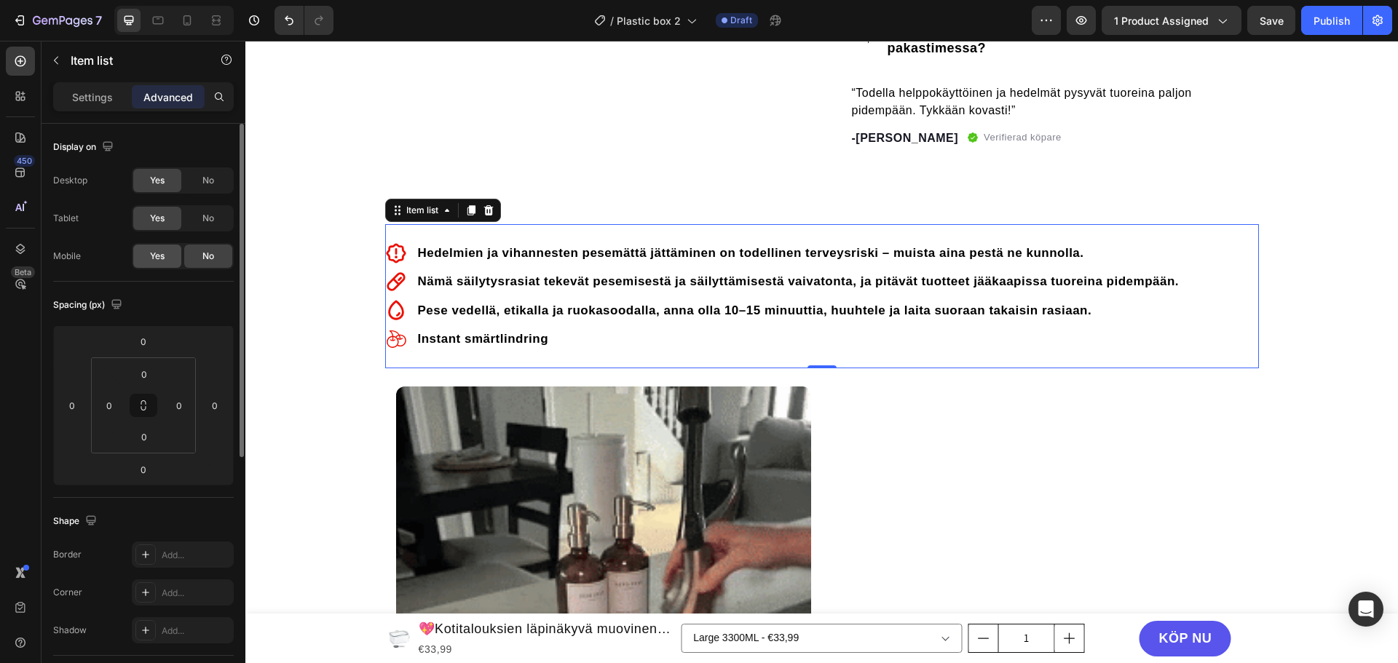
click at [161, 254] on span "Yes" at bounding box center [157, 256] width 15 height 13
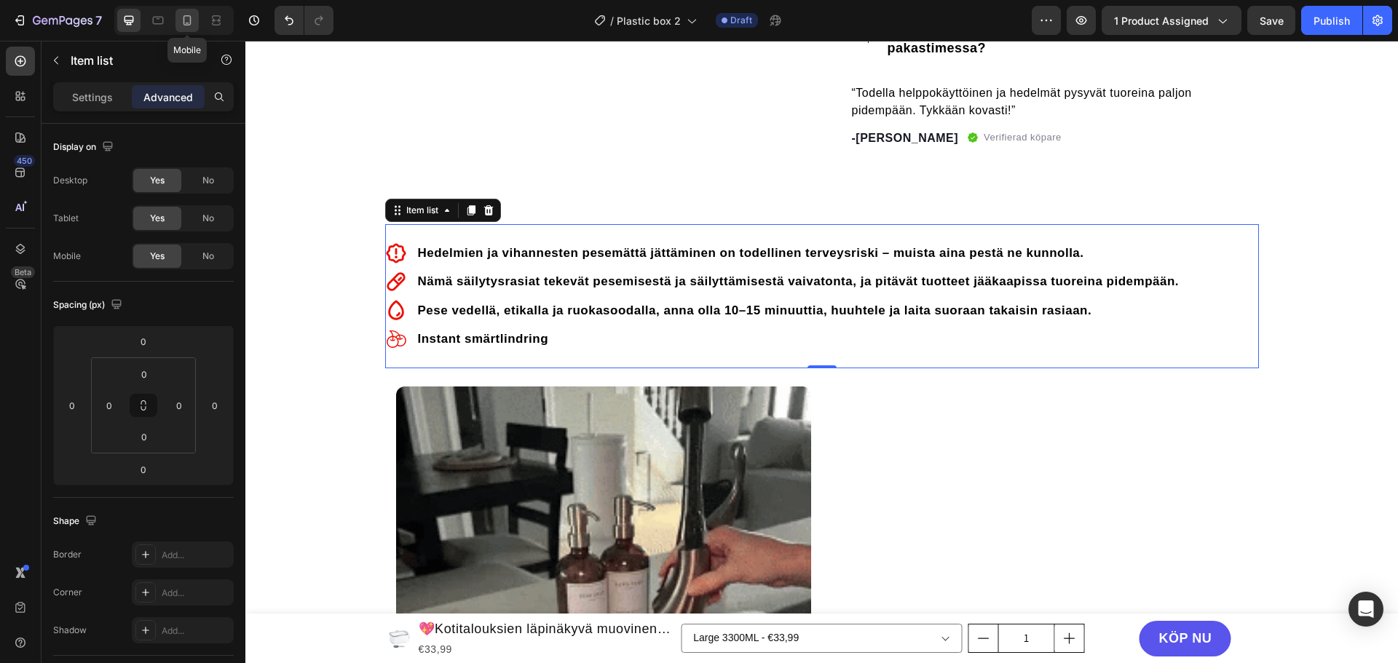
click at [188, 19] on icon at bounding box center [187, 20] width 15 height 15
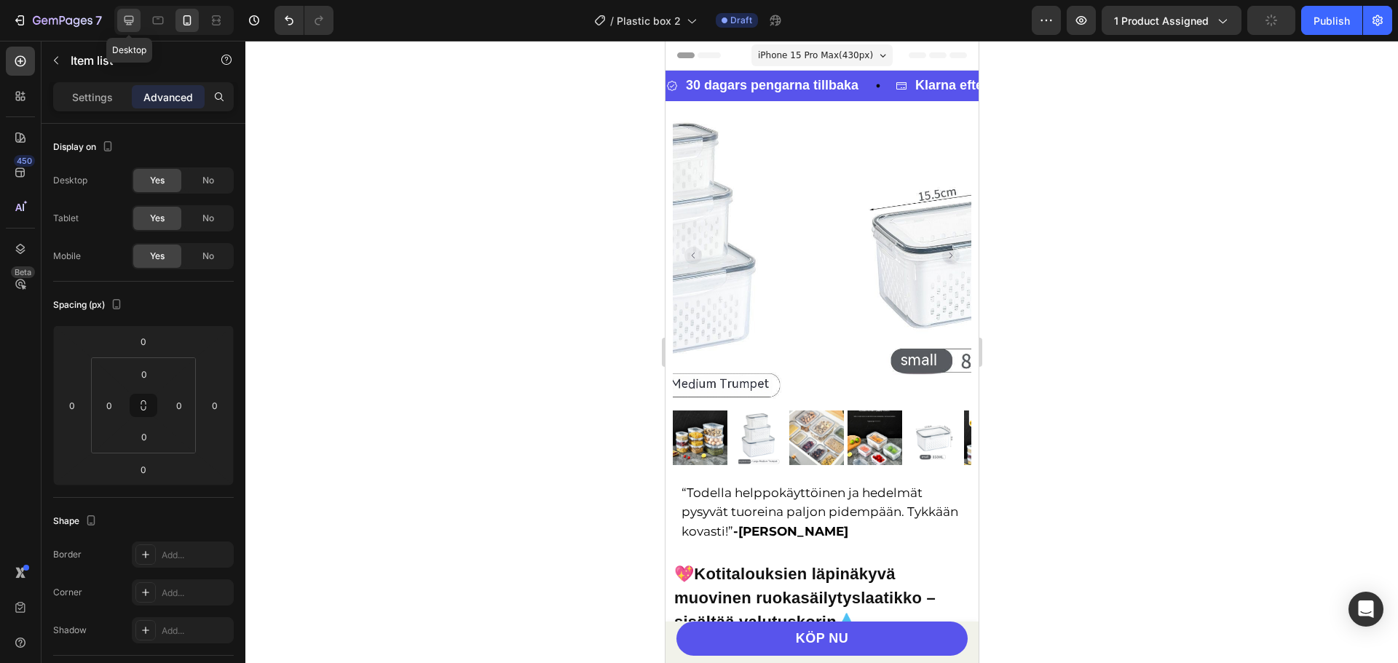
click at [131, 17] on icon at bounding box center [129, 20] width 15 height 15
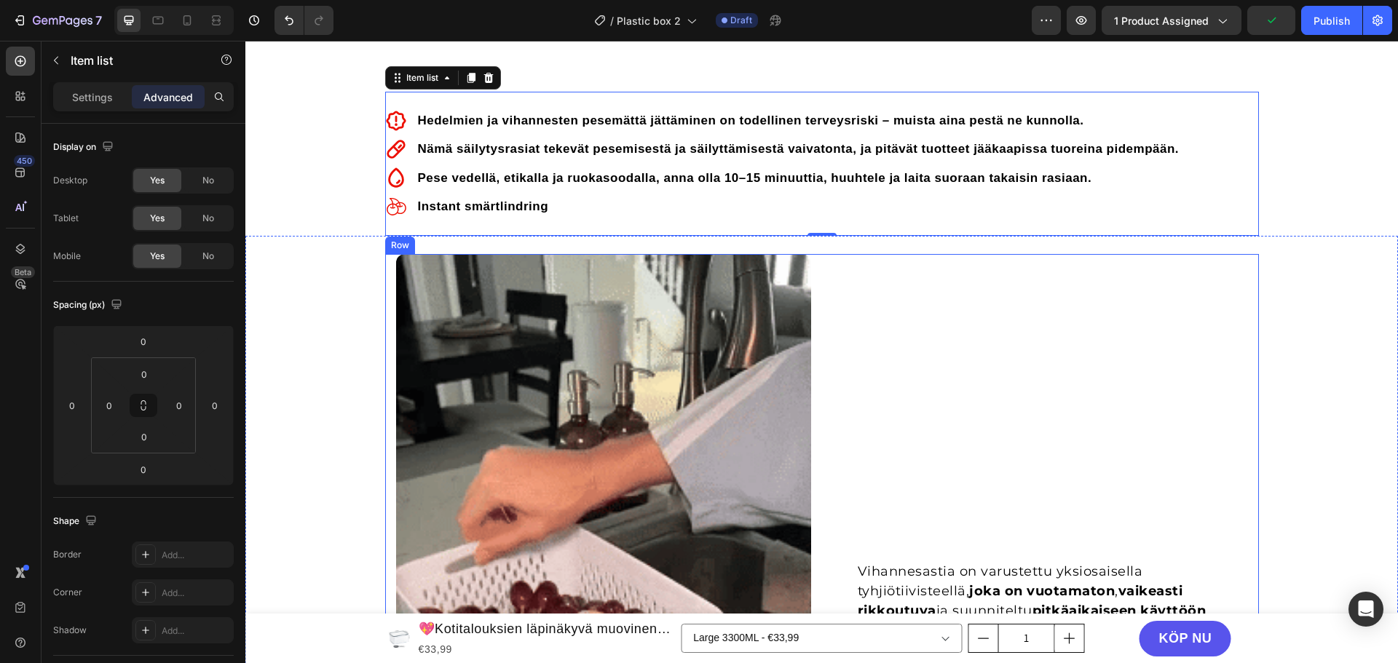
scroll to position [823, 0]
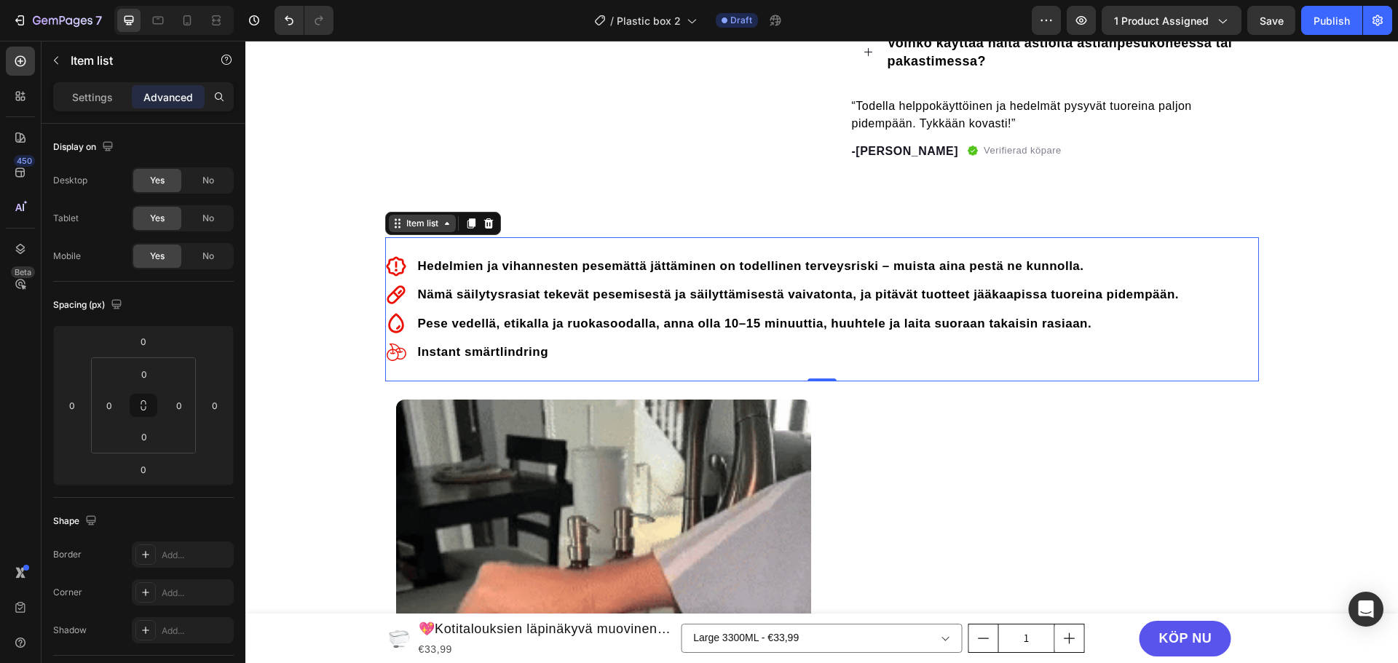
click at [413, 224] on div "Item list" at bounding box center [422, 223] width 38 height 13
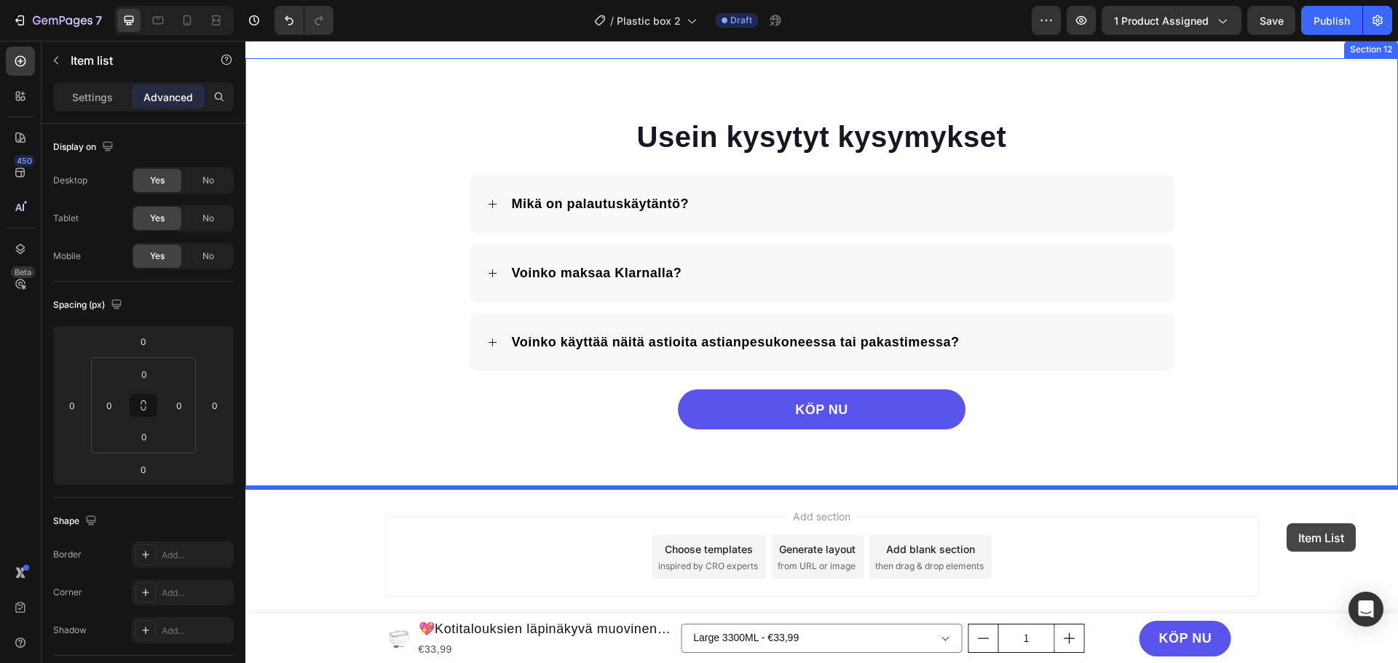
scroll to position [3144, 0]
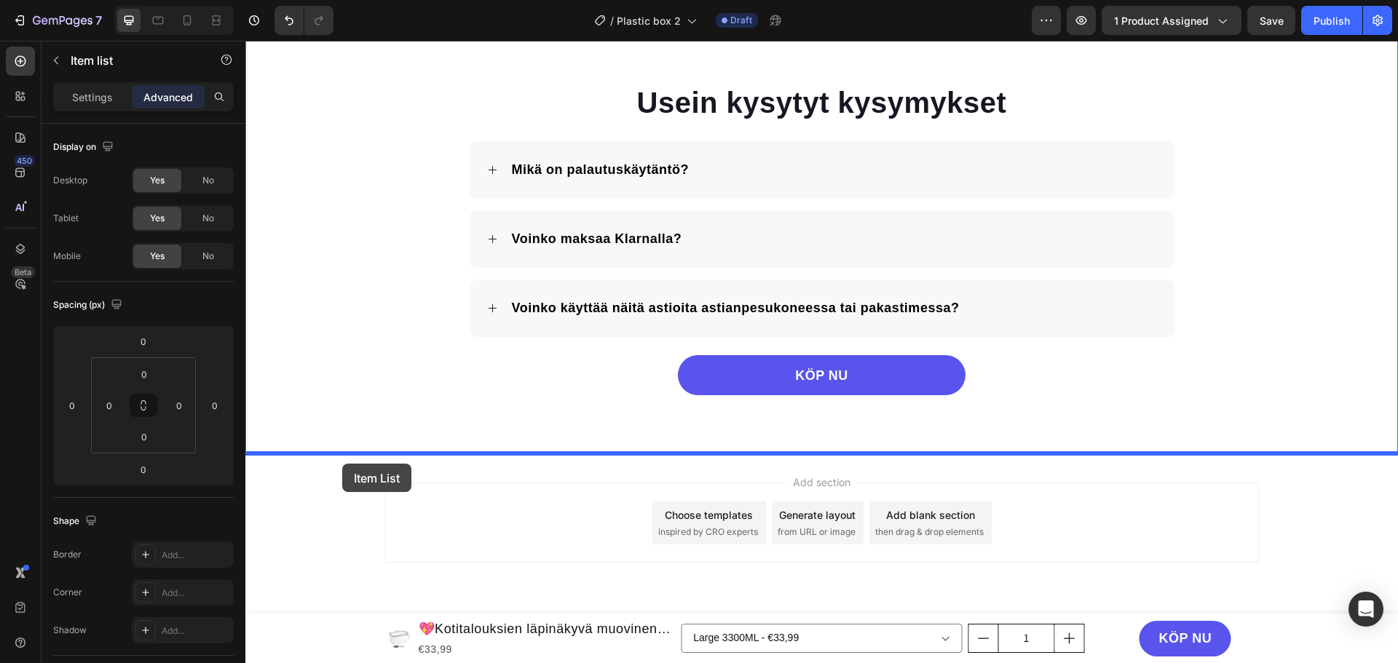
drag, startPoint x: 412, startPoint y: 224, endPoint x: 342, endPoint y: 464, distance: 249.5
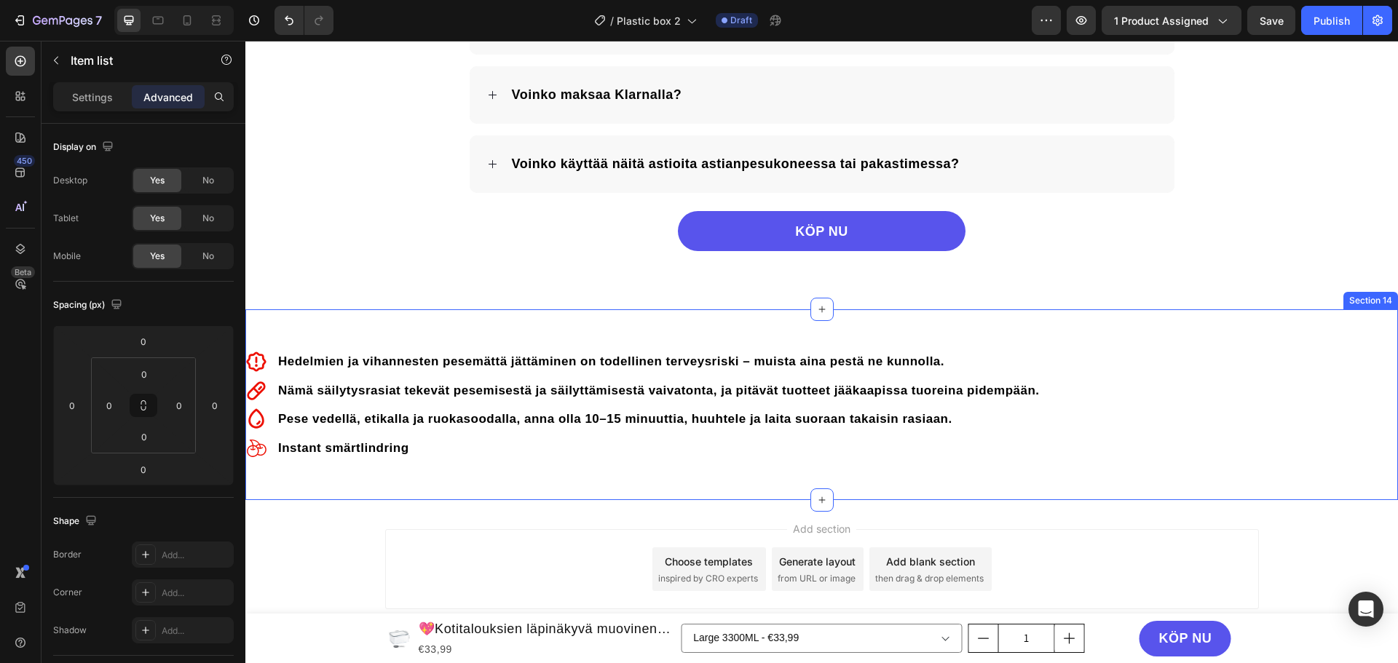
scroll to position [3000, 0]
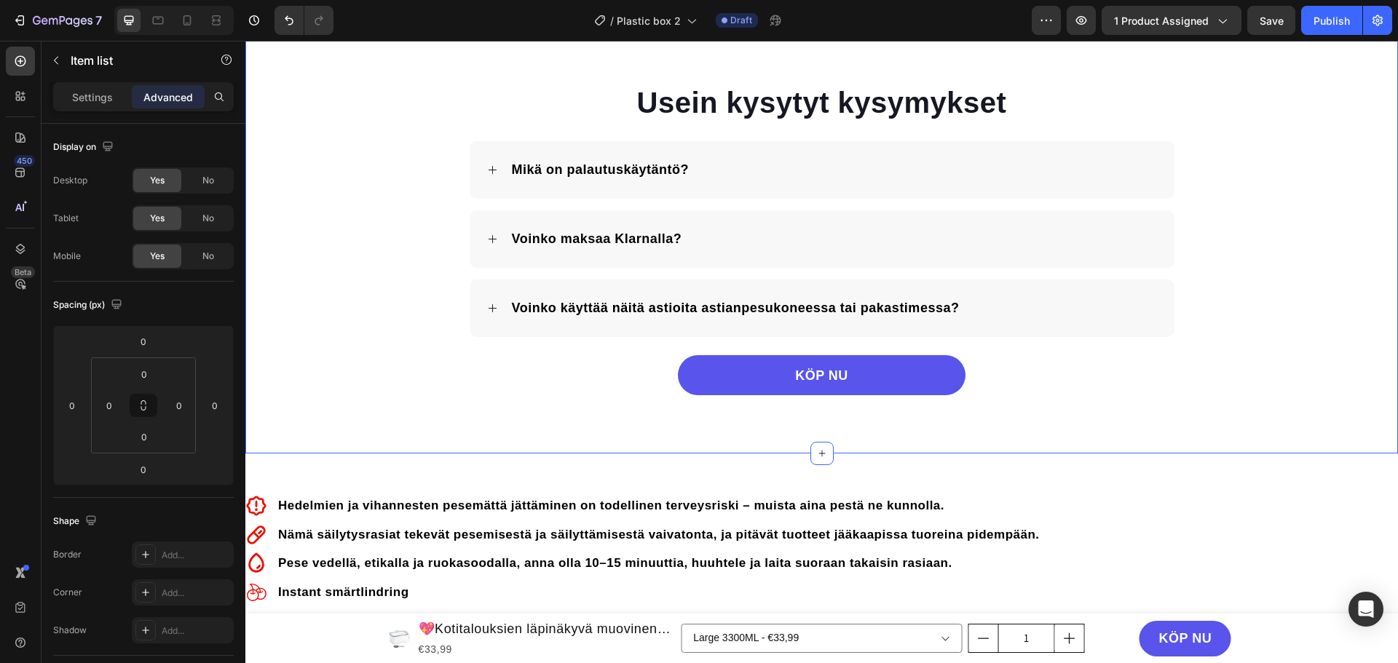
click at [333, 411] on div "Usein kysytyt kysymykset Heading Mikä on palautuskäytäntö? Voinko maksaa Klarna…" at bounding box center [821, 239] width 1152 height 430
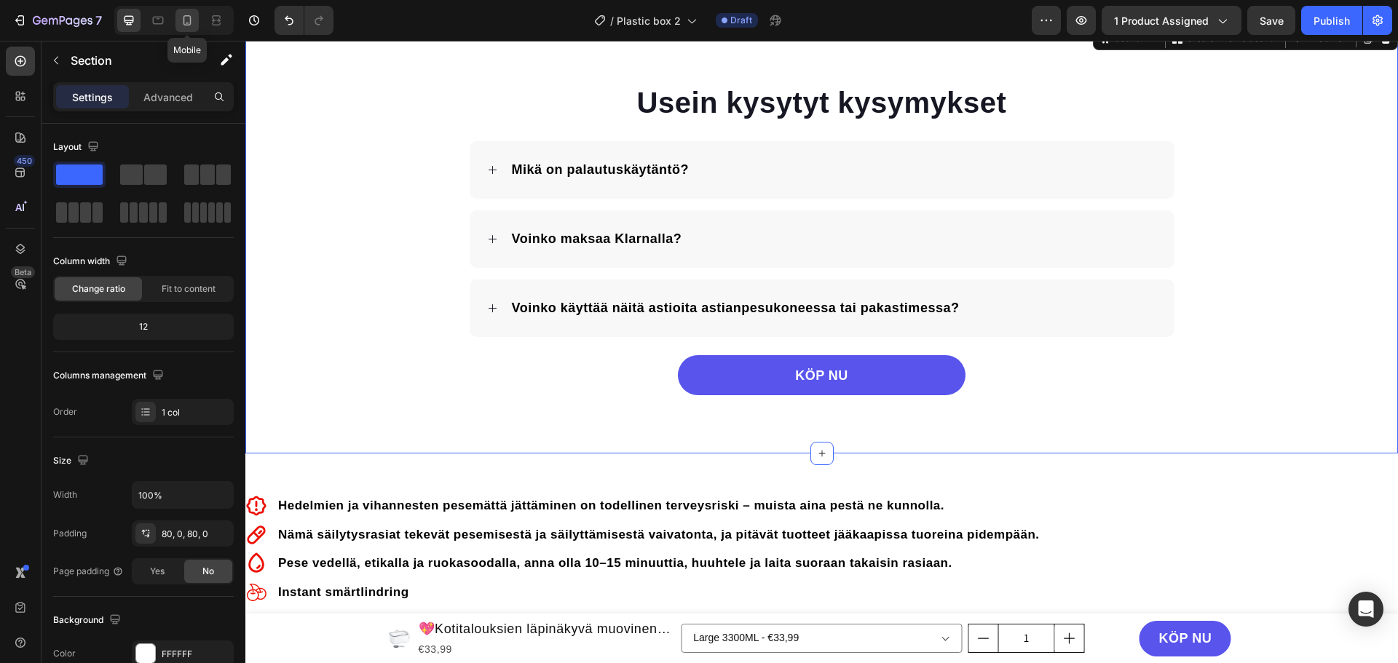
click at [184, 17] on icon at bounding box center [187, 20] width 8 height 10
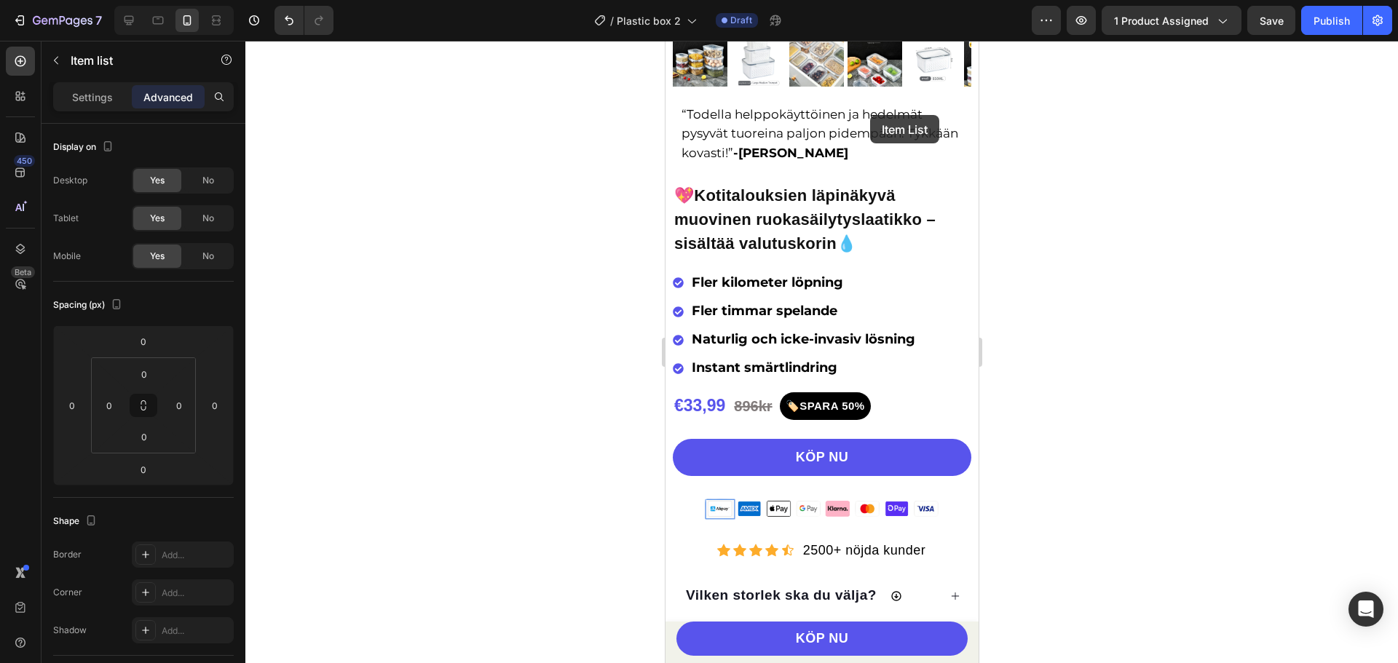
scroll to position [257, 0]
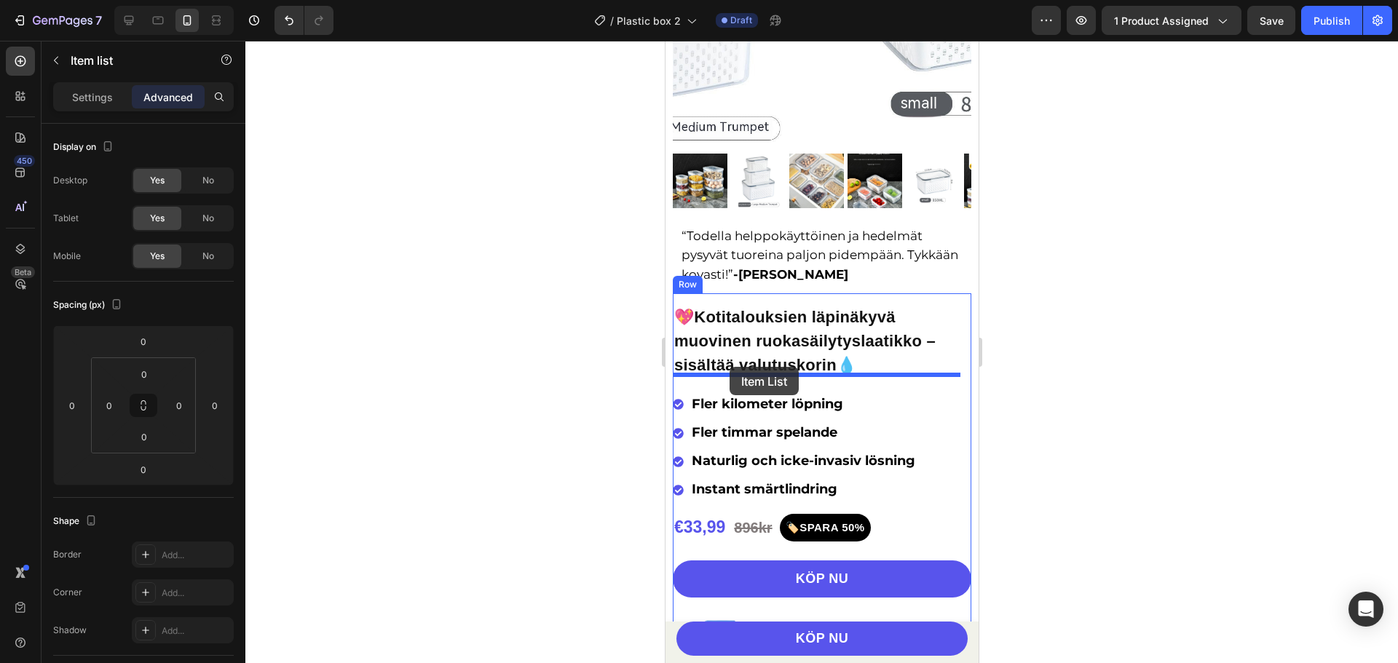
drag, startPoint x: 681, startPoint y: 285, endPoint x: 729, endPoint y: 367, distance: 94.3
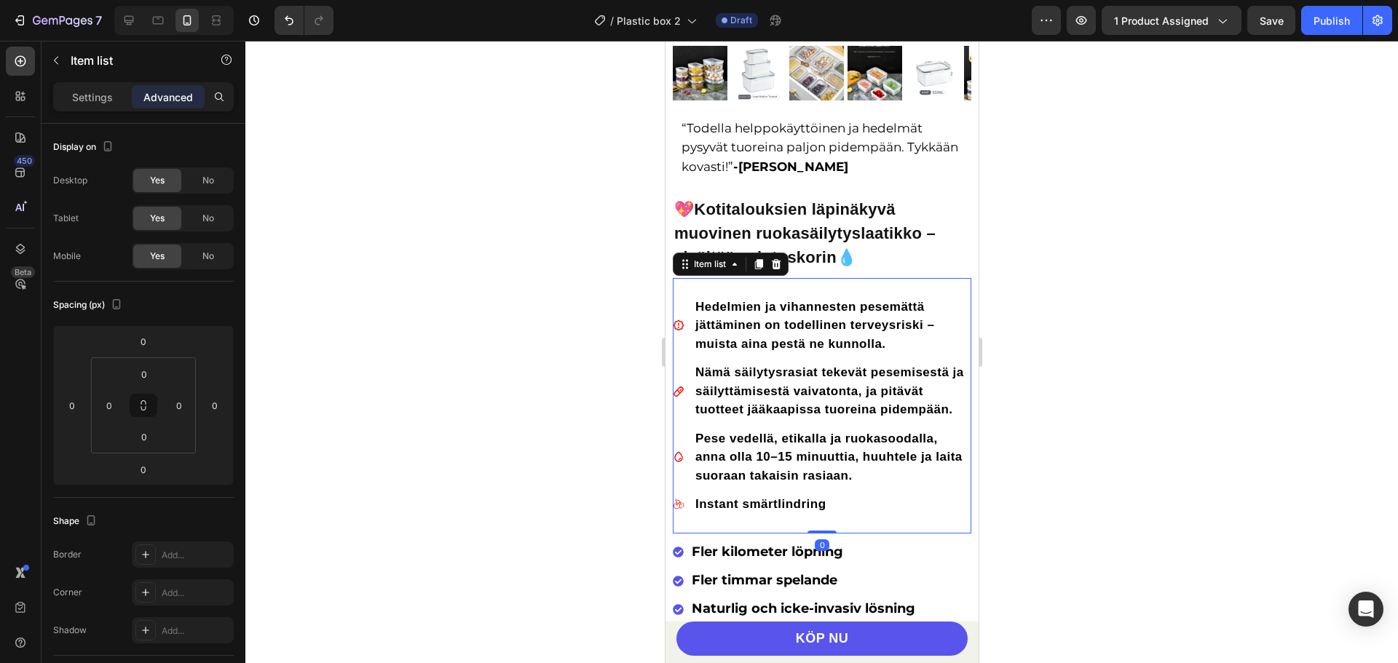
scroll to position [475, 0]
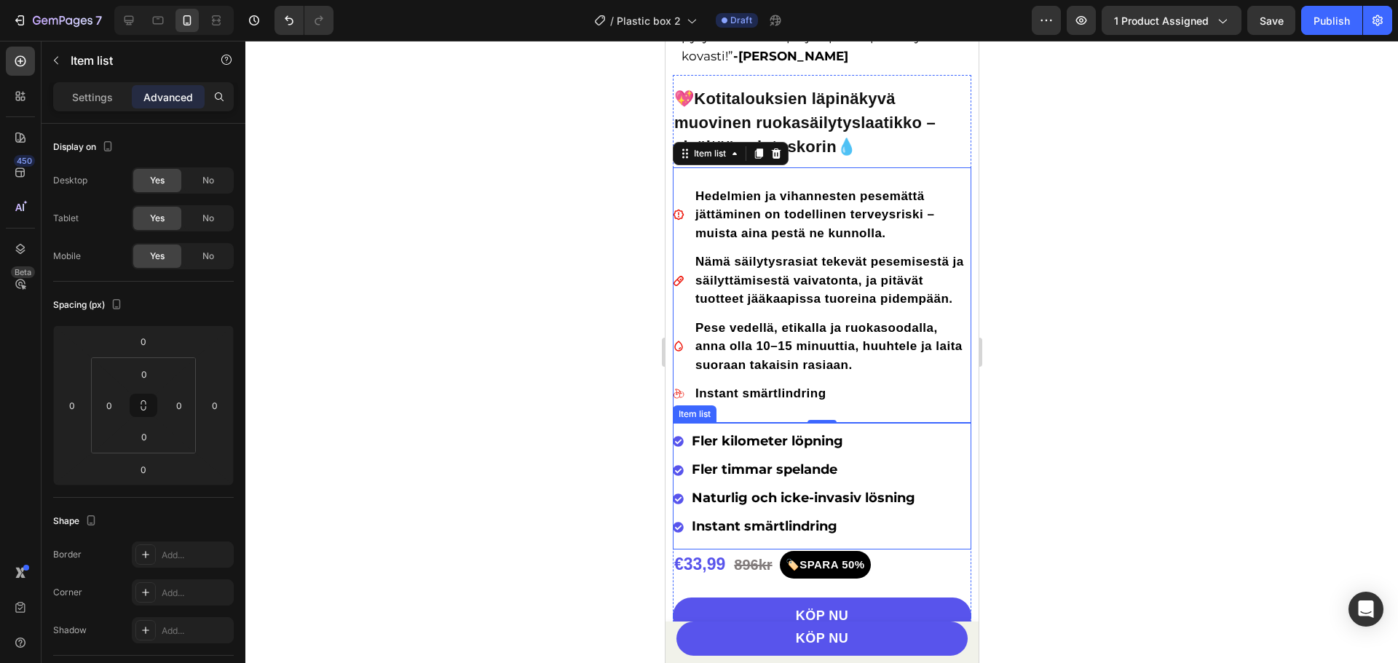
click at [943, 423] on div "Fler kilometer löpning Fler timmar spelande Naturlig och icke-invasiv lösning I…" at bounding box center [821, 486] width 298 height 127
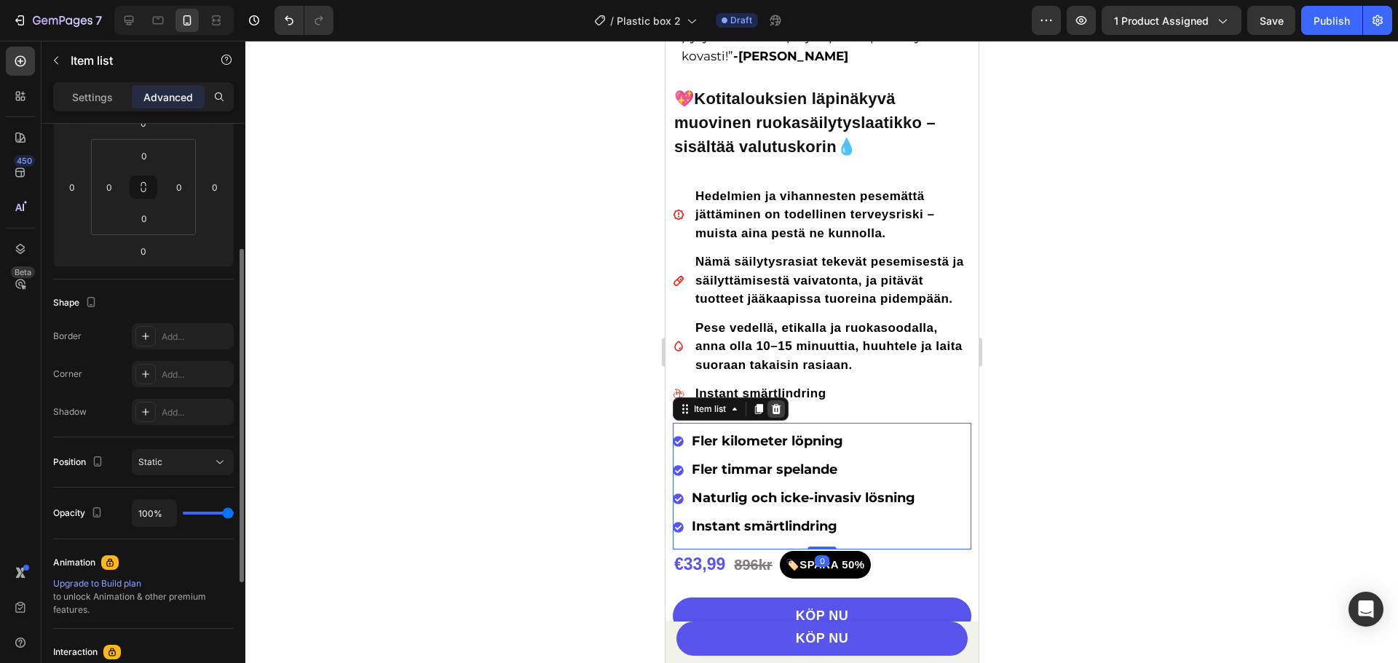
click at [777, 405] on div at bounding box center [775, 408] width 17 height 17
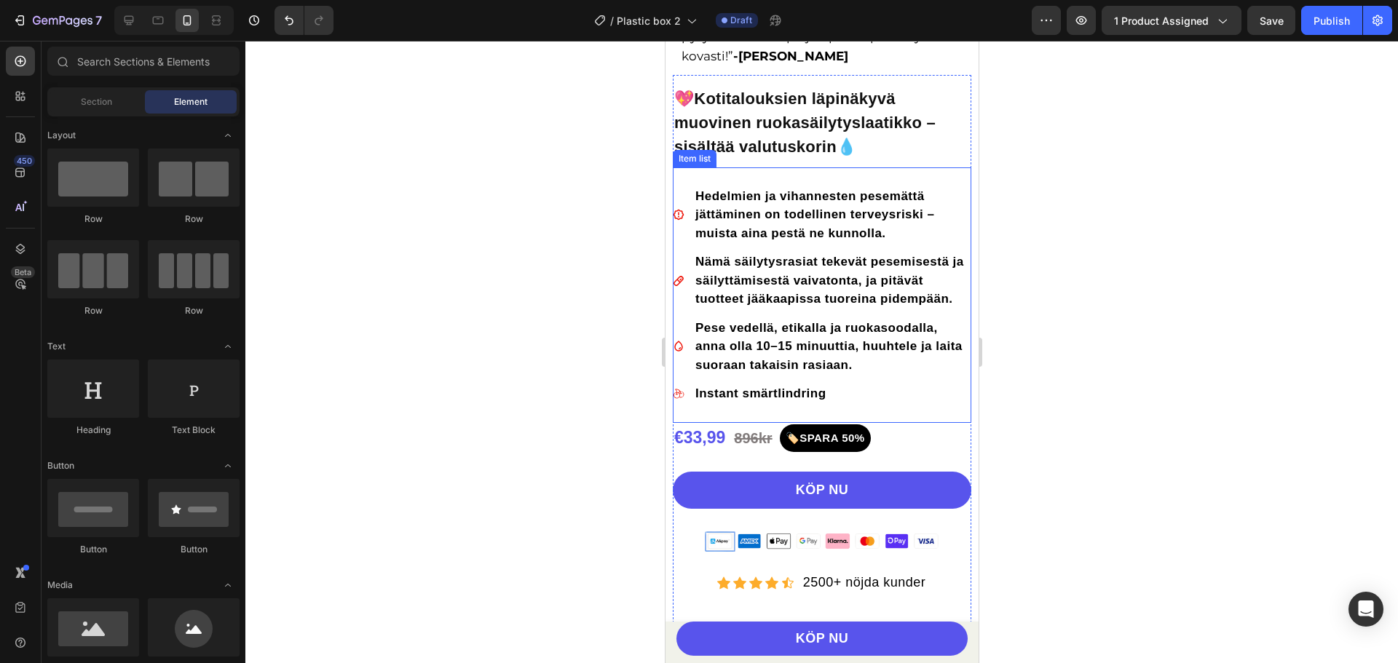
scroll to position [403, 0]
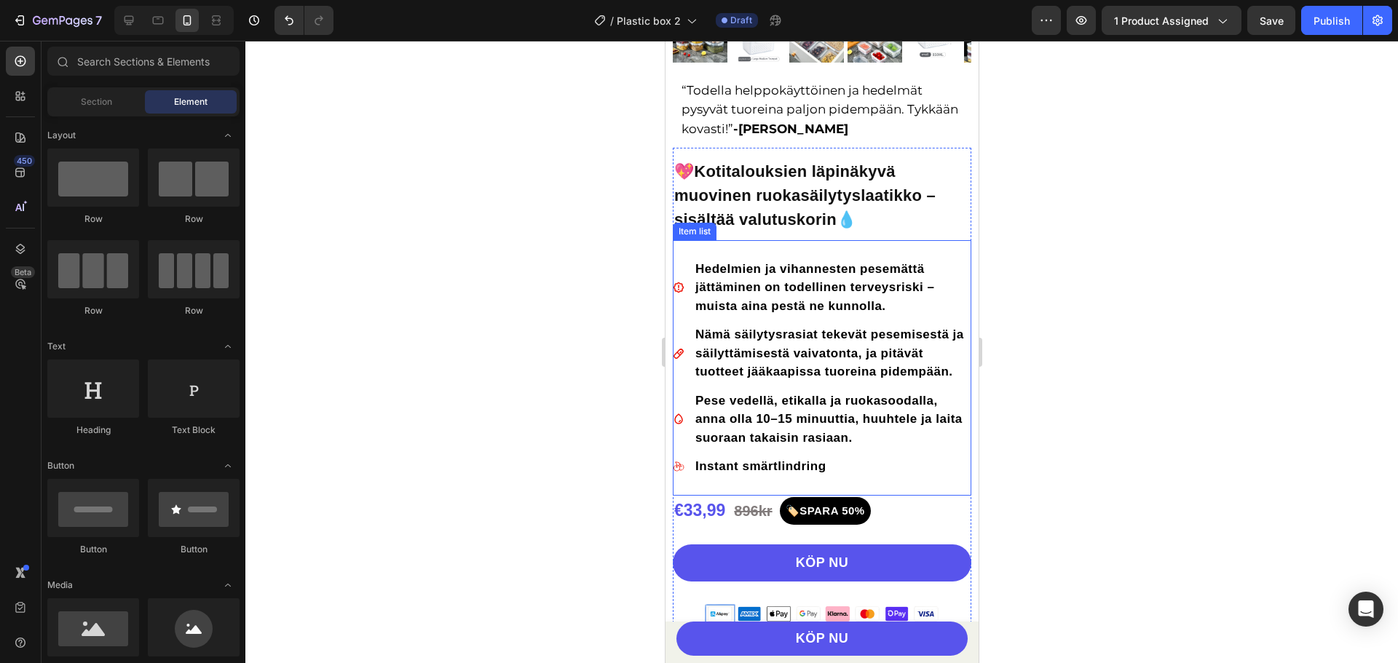
click at [681, 282] on icon at bounding box center [678, 288] width 12 height 12
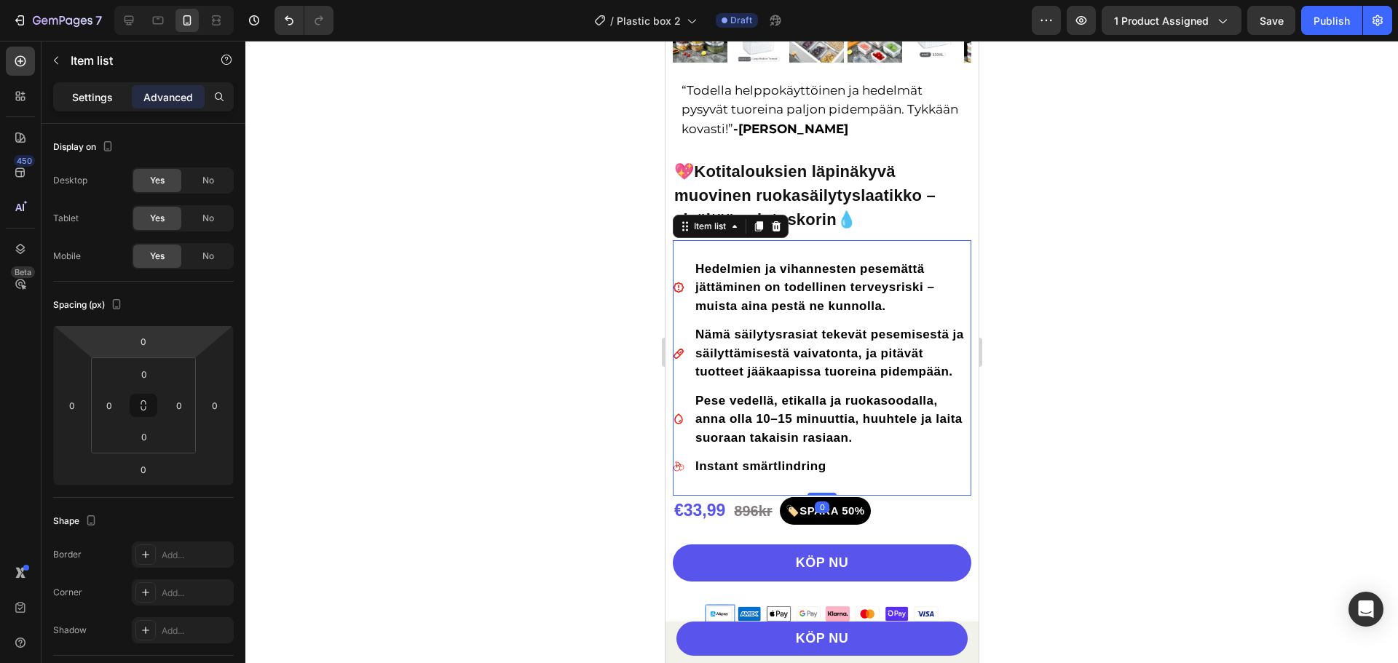
click at [93, 100] on p "Settings" at bounding box center [92, 97] width 41 height 15
type input "12"
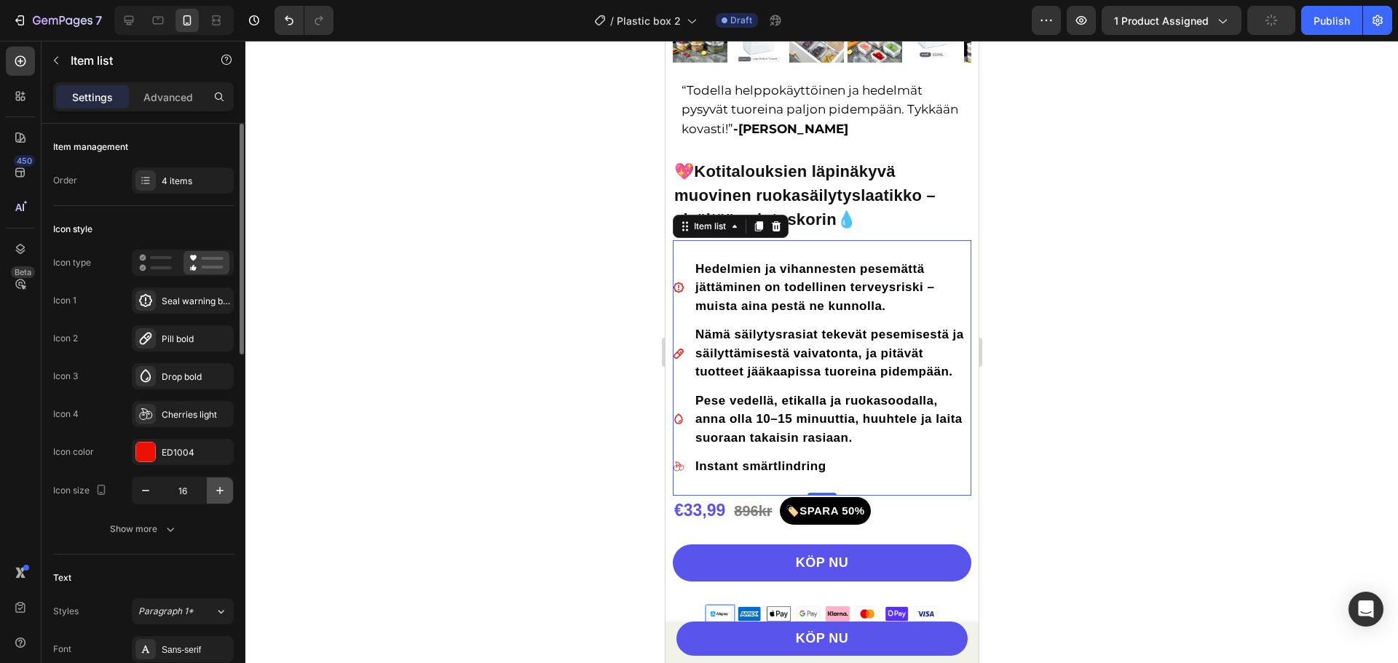
click at [220, 498] on button "button" at bounding box center [220, 491] width 26 height 26
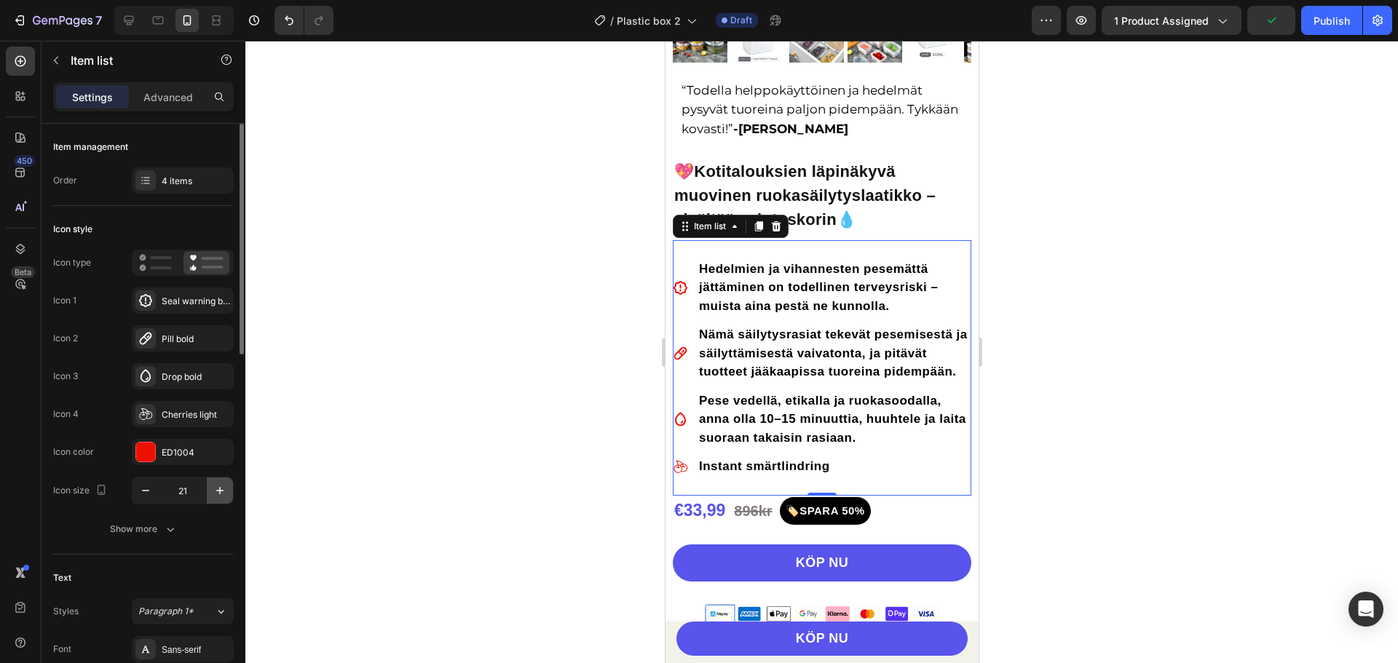
click at [220, 498] on button "button" at bounding box center [220, 491] width 26 height 26
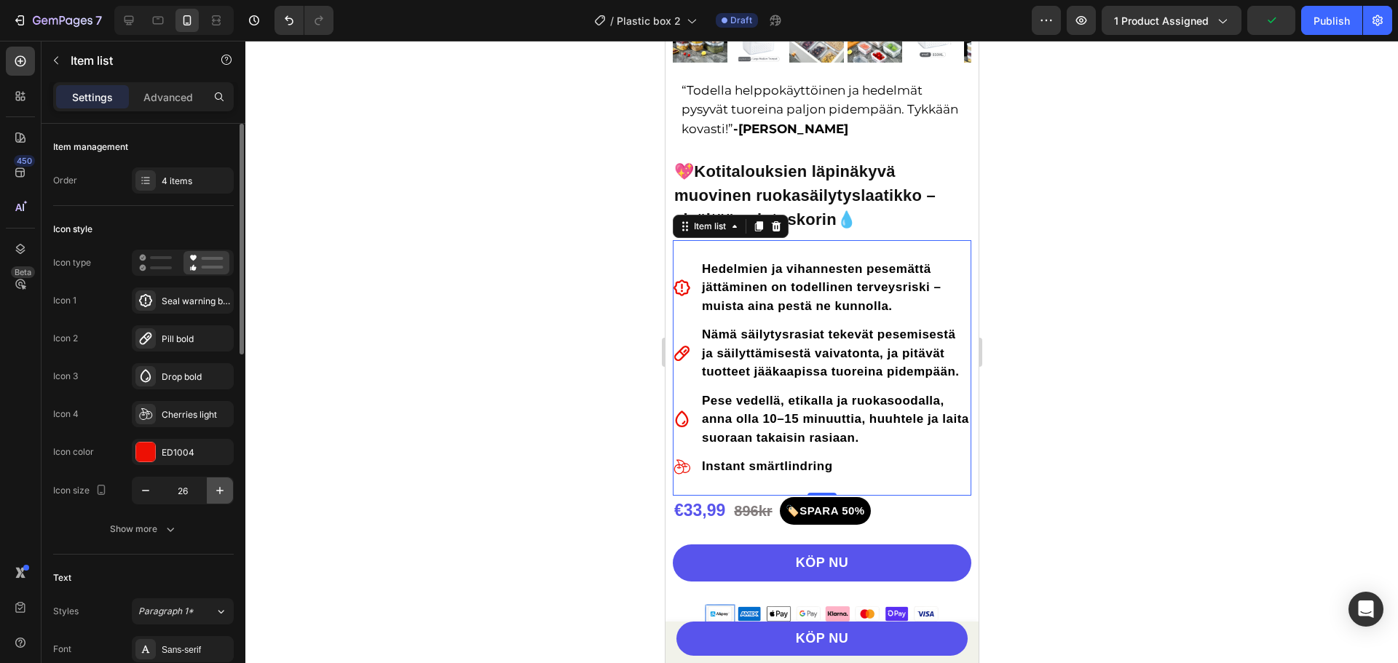
click at [220, 498] on button "button" at bounding box center [220, 491] width 26 height 26
click at [144, 494] on icon "button" at bounding box center [145, 490] width 15 height 15
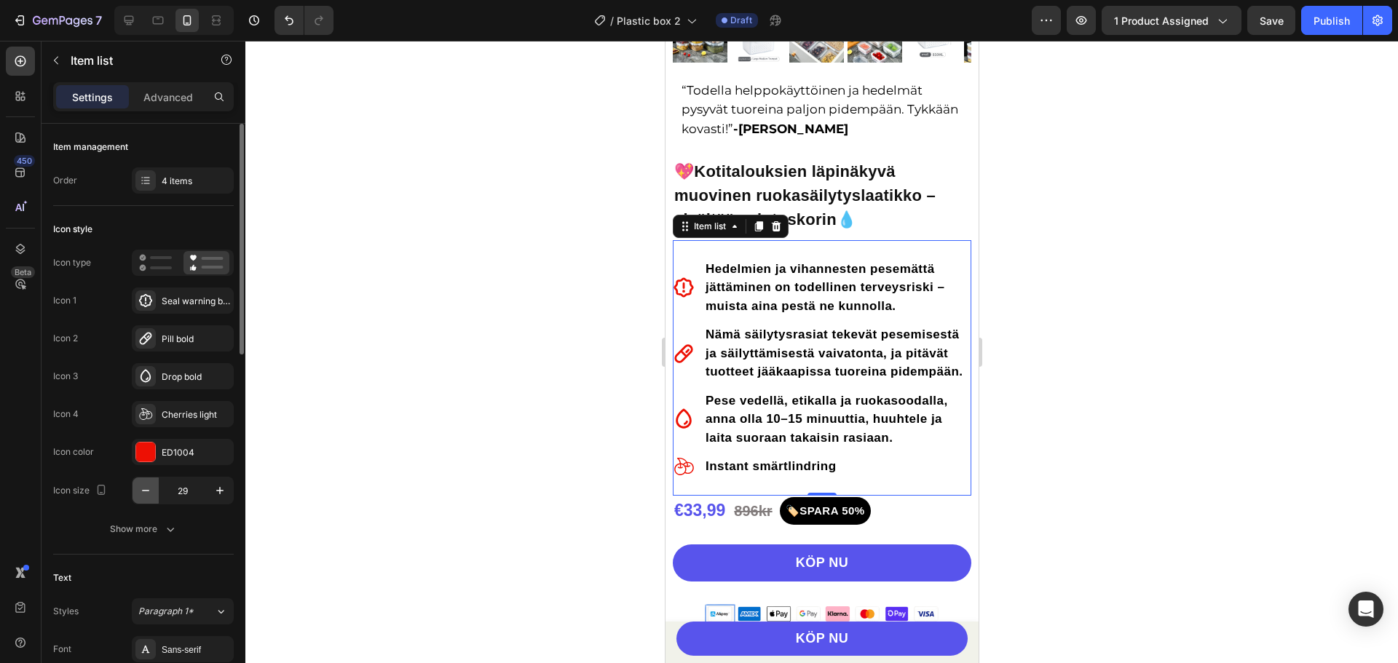
click at [144, 494] on icon "button" at bounding box center [145, 490] width 15 height 15
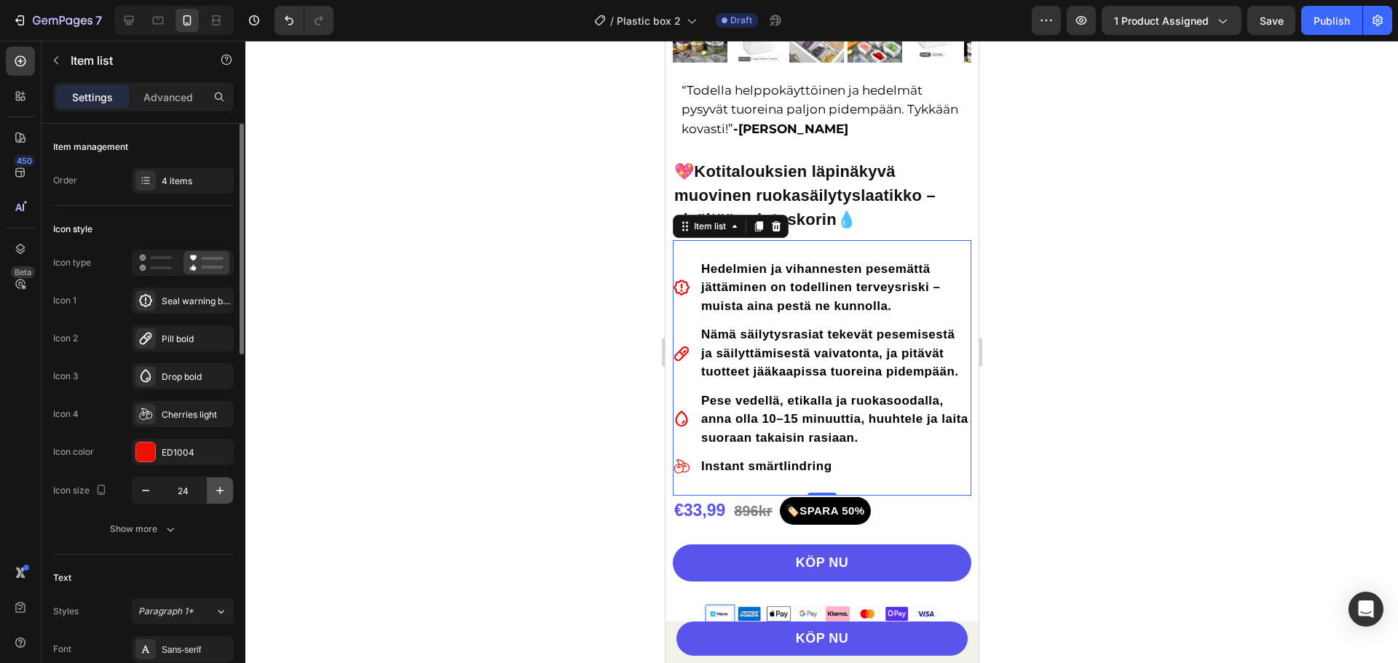
click at [228, 494] on button "button" at bounding box center [220, 491] width 26 height 26
type input "27"
click at [1230, 302] on div at bounding box center [821, 352] width 1152 height 622
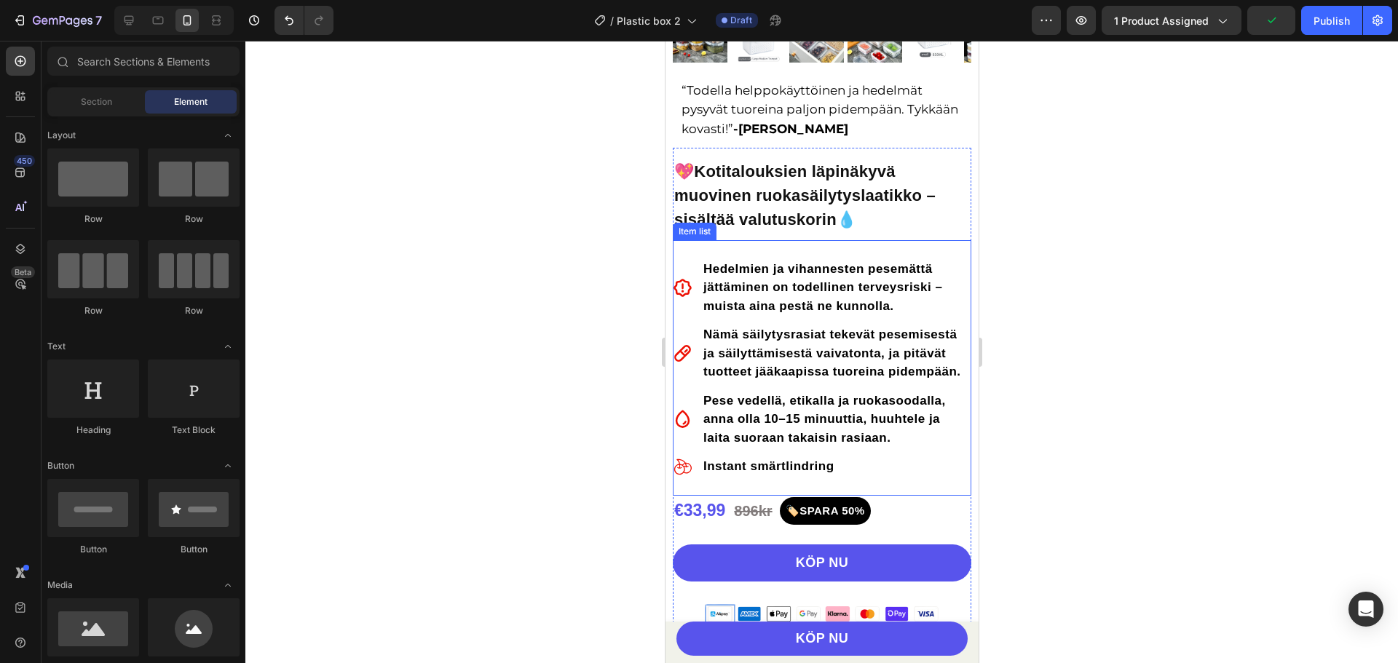
click at [799, 269] on p "Hedelmien ja vihannesten pesemättä jättäminen on todellinen terveysriski – muis…" at bounding box center [835, 288] width 266 height 56
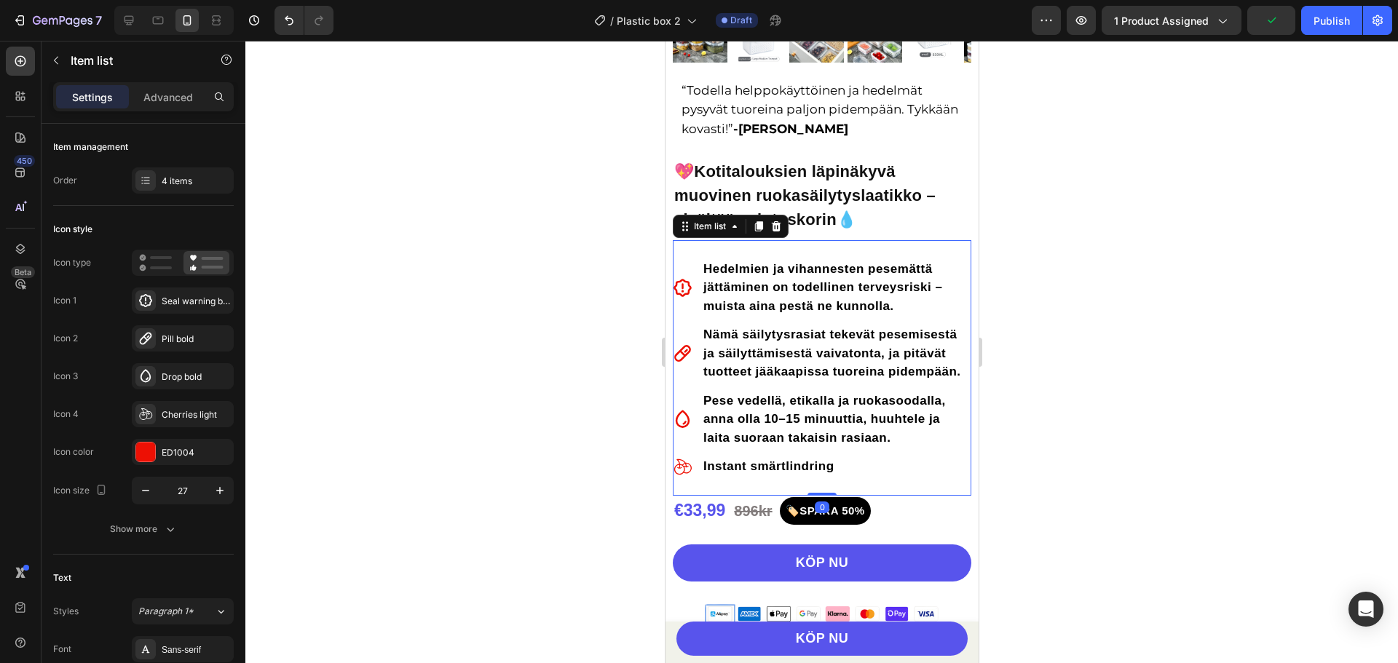
click at [799, 269] on p "Hedelmien ja vihannesten pesemättä jättäminen on todellinen terveysriski – muis…" at bounding box center [835, 288] width 266 height 56
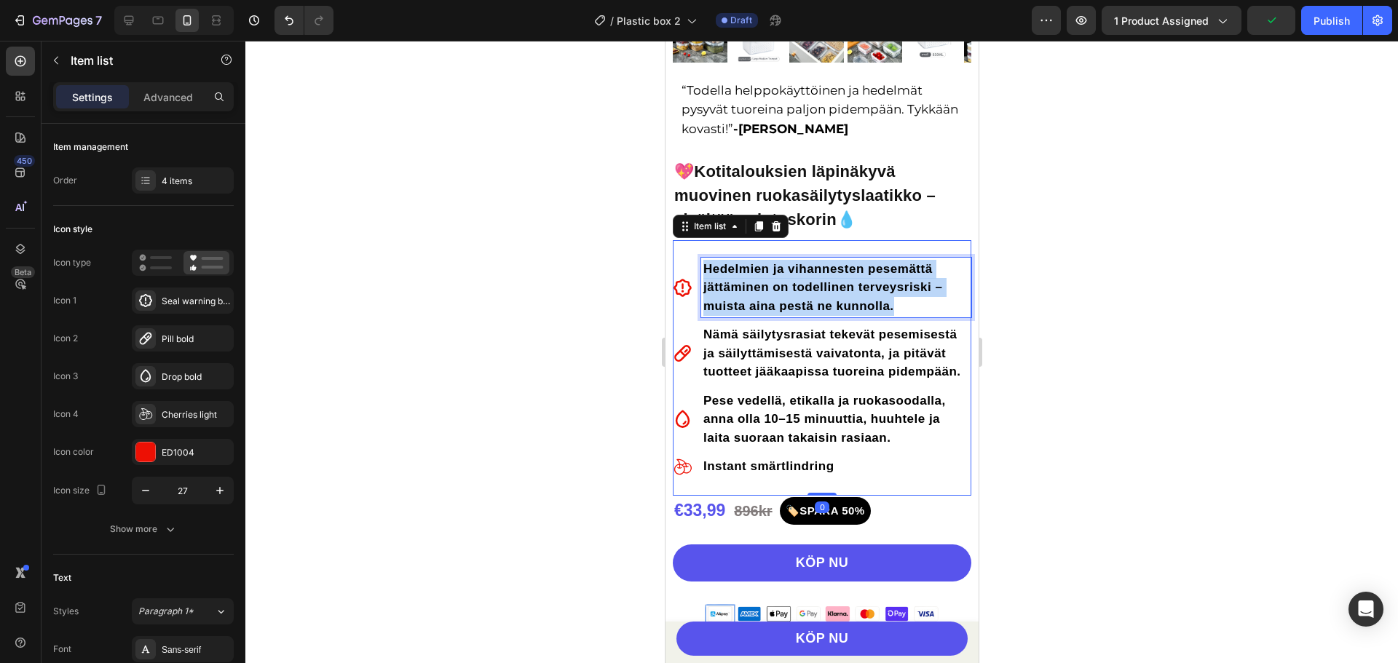
click at [799, 269] on p "Hedelmien ja vihannesten pesemättä jättäminen on todellinen terveysriski – muis…" at bounding box center [835, 288] width 266 height 56
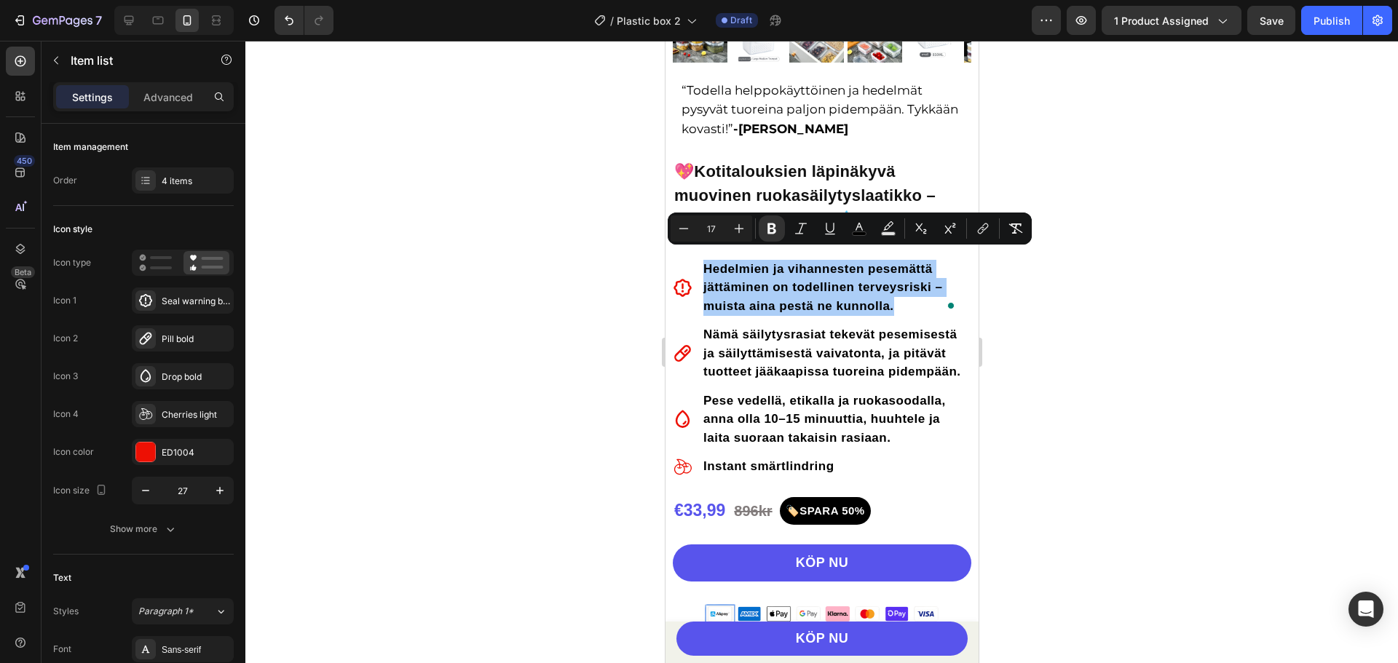
click at [1021, 361] on div at bounding box center [821, 352] width 1152 height 622
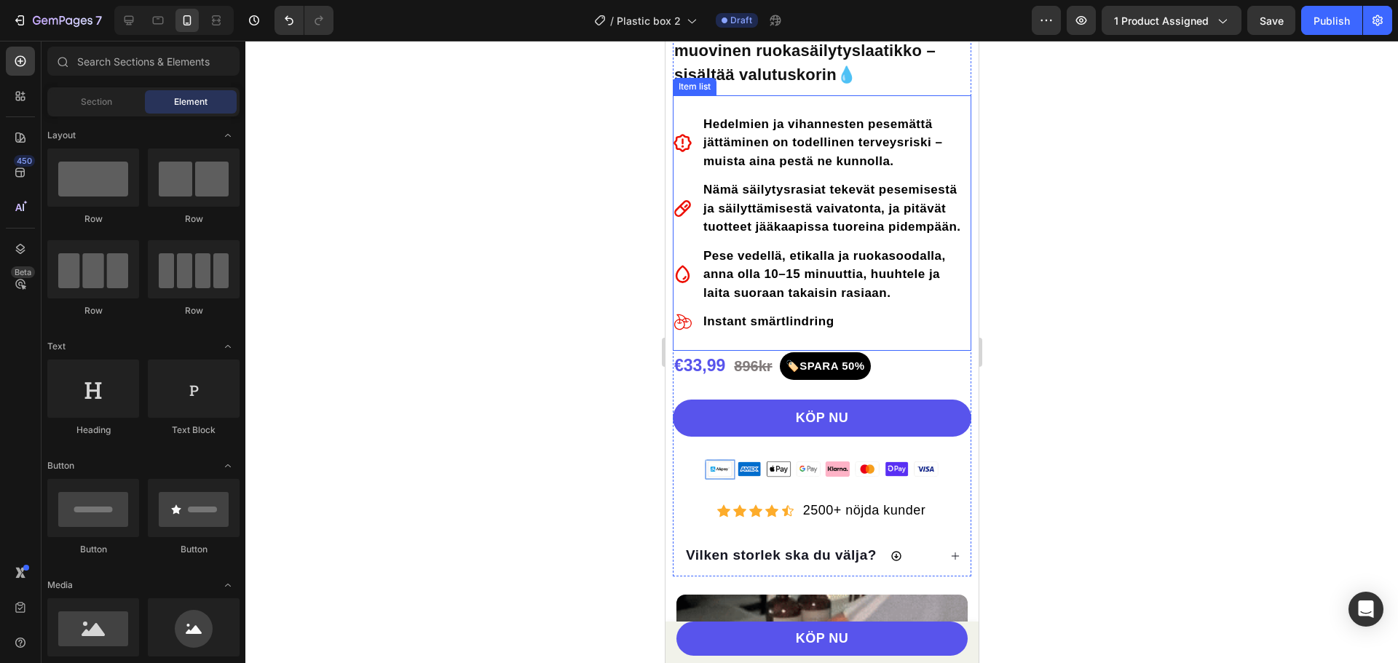
scroll to position [548, 0]
click at [1091, 276] on div at bounding box center [821, 352] width 1152 height 622
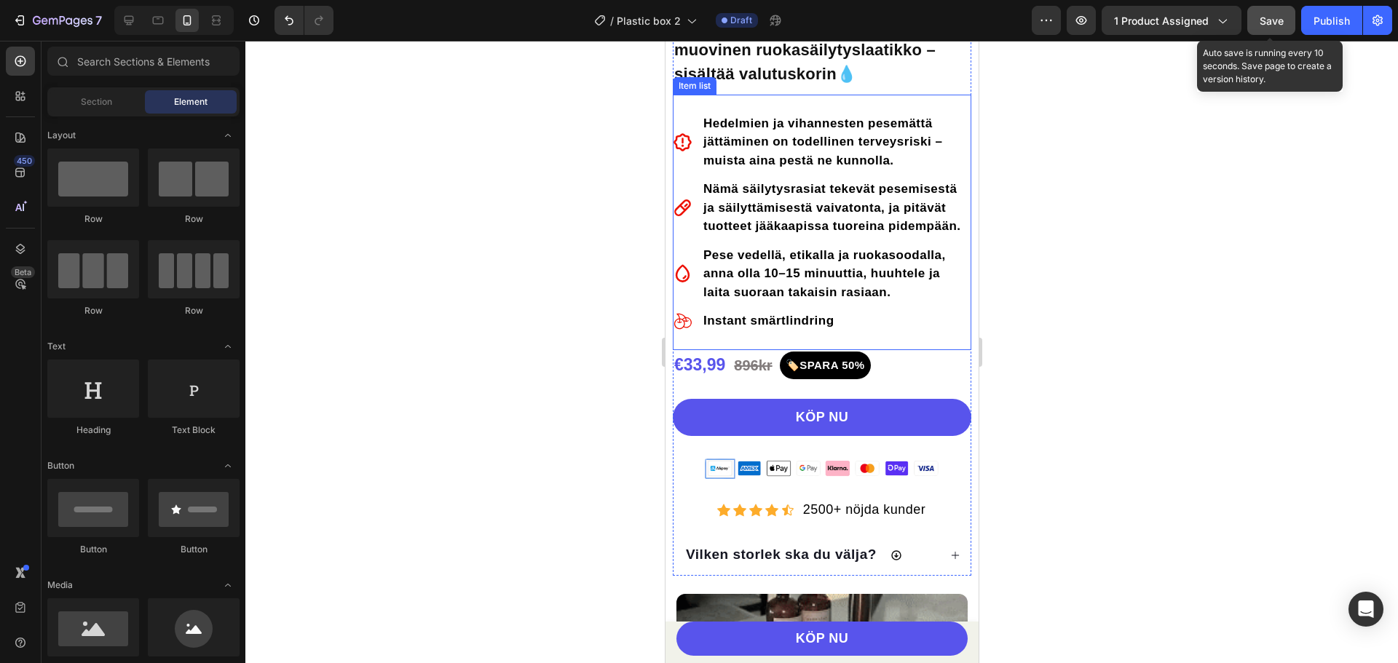
click at [1287, 24] on button "Save" at bounding box center [1271, 20] width 48 height 29
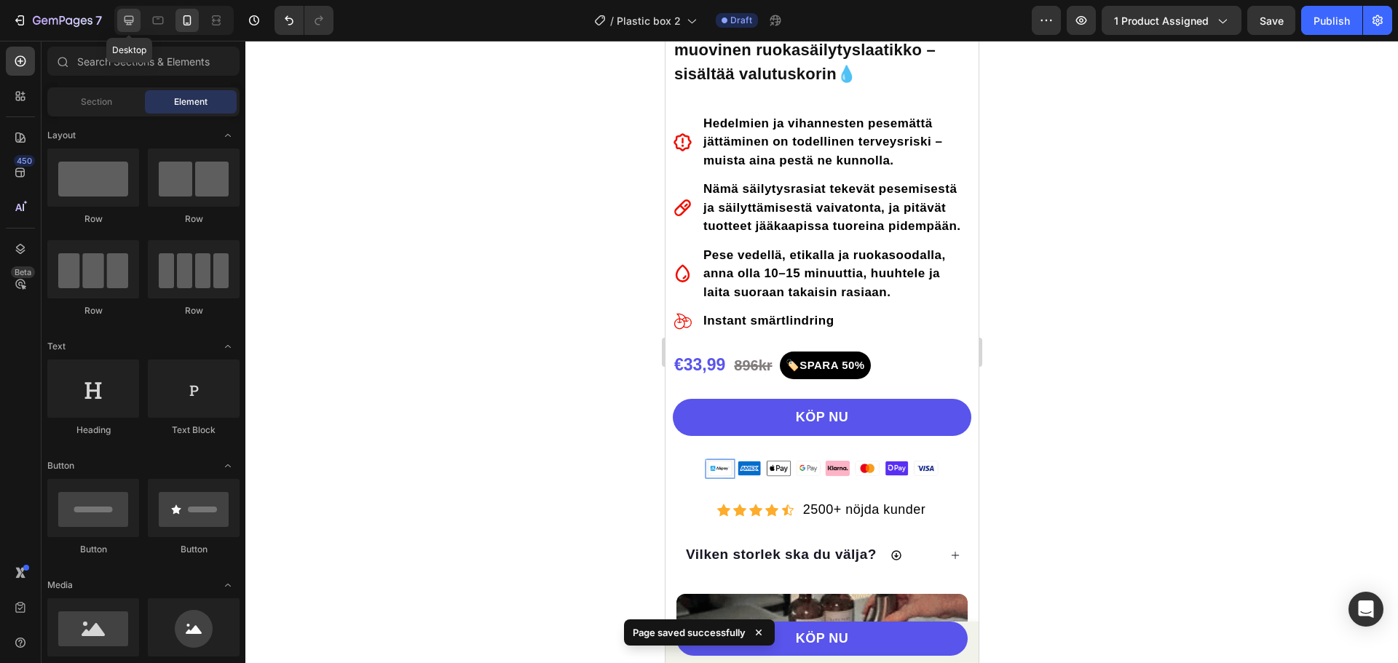
click at [127, 17] on icon at bounding box center [129, 20] width 15 height 15
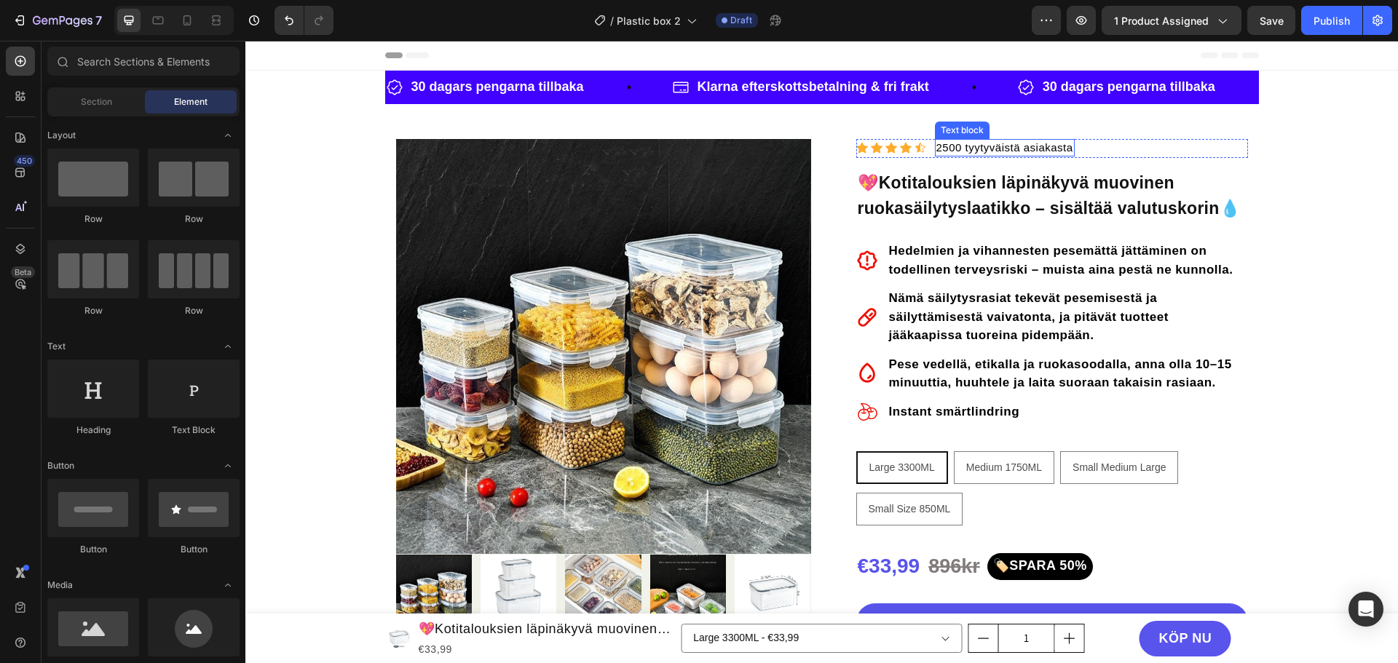
click at [1016, 149] on span "2500 tyytyväistä asiakasta" at bounding box center [1004, 147] width 137 height 12
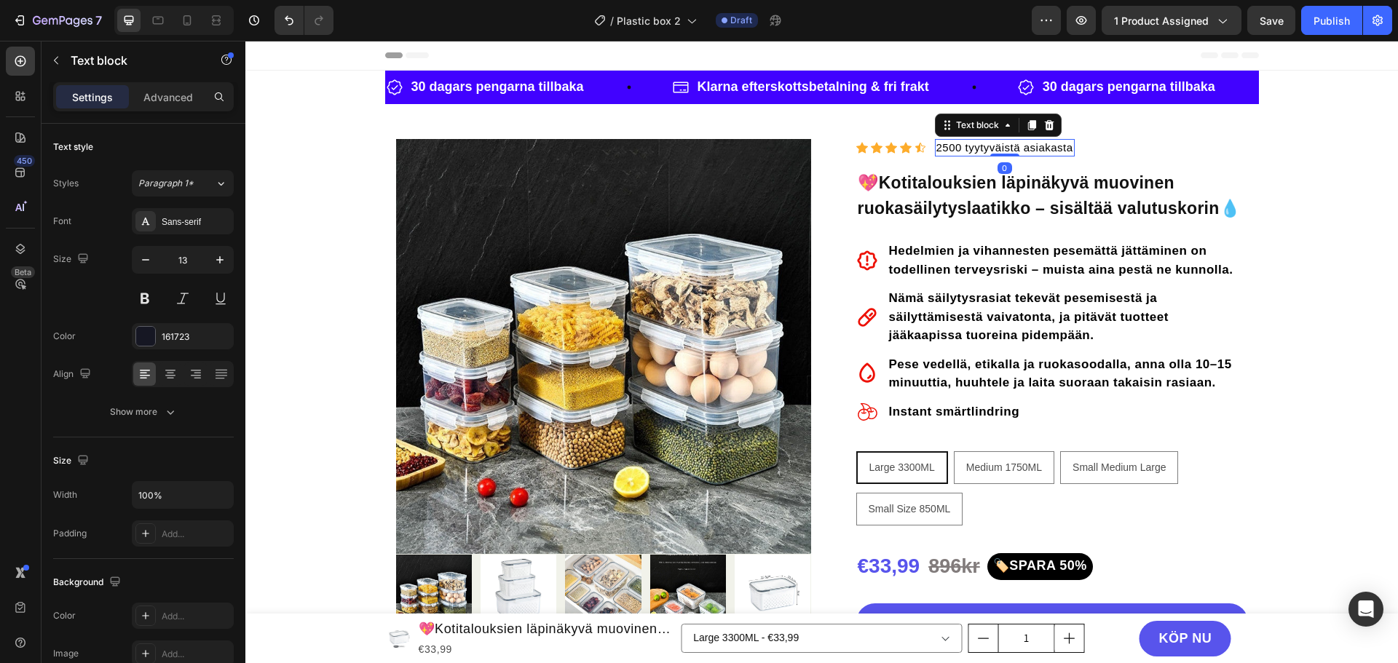
click at [1016, 149] on span "2500 tyytyväistä asiakasta" at bounding box center [1004, 147] width 137 height 12
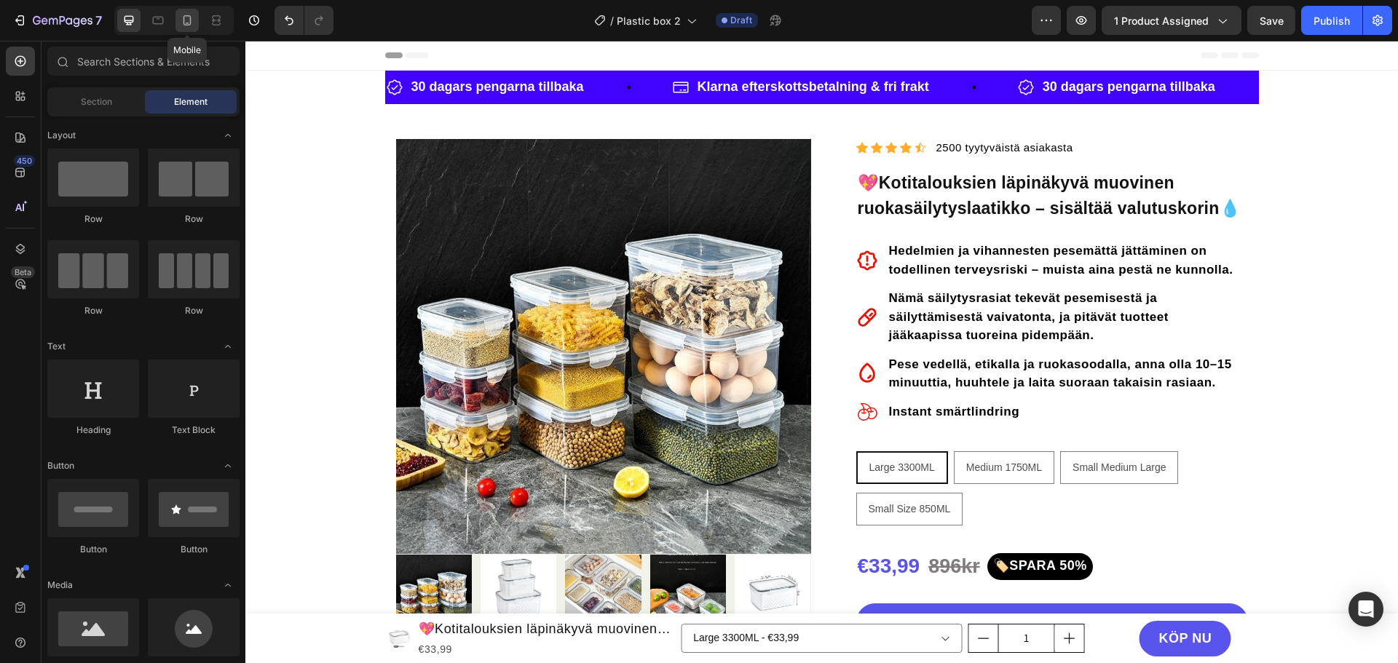
click at [183, 20] on icon at bounding box center [187, 20] width 15 height 15
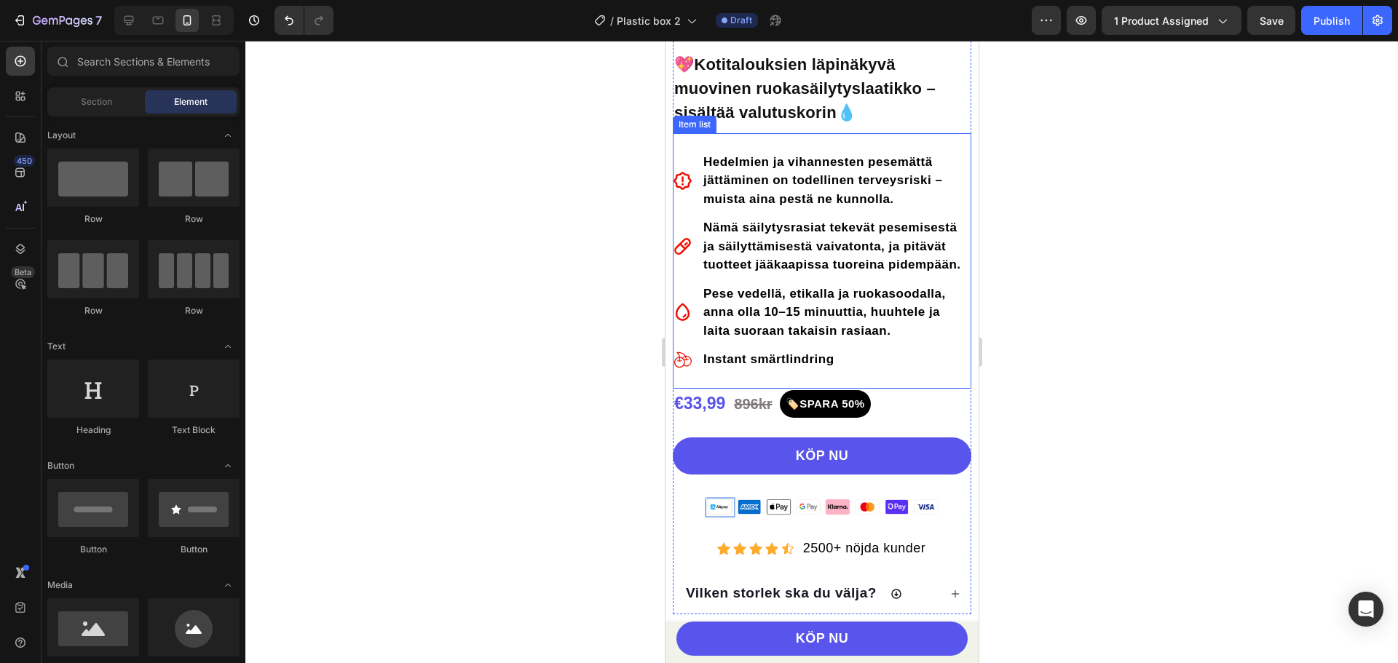
scroll to position [655, 0]
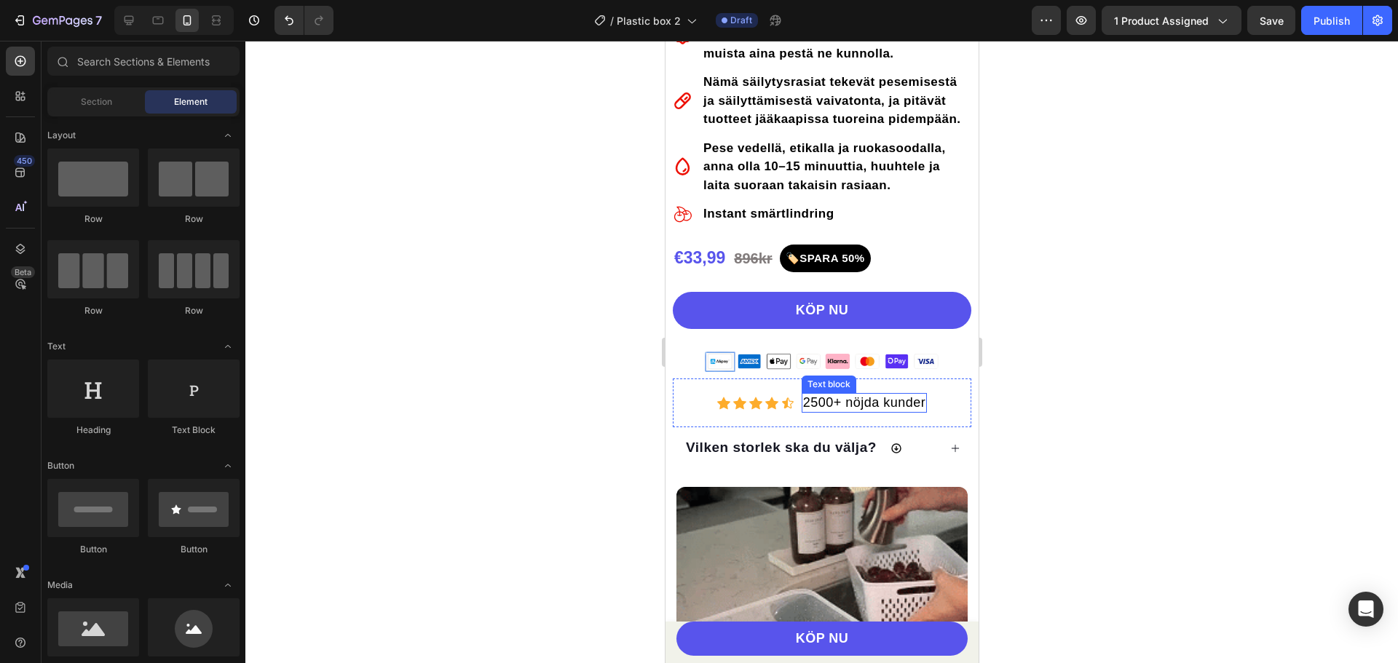
click at [869, 405] on span "2500+ nöjda kunder" at bounding box center [863, 402] width 123 height 15
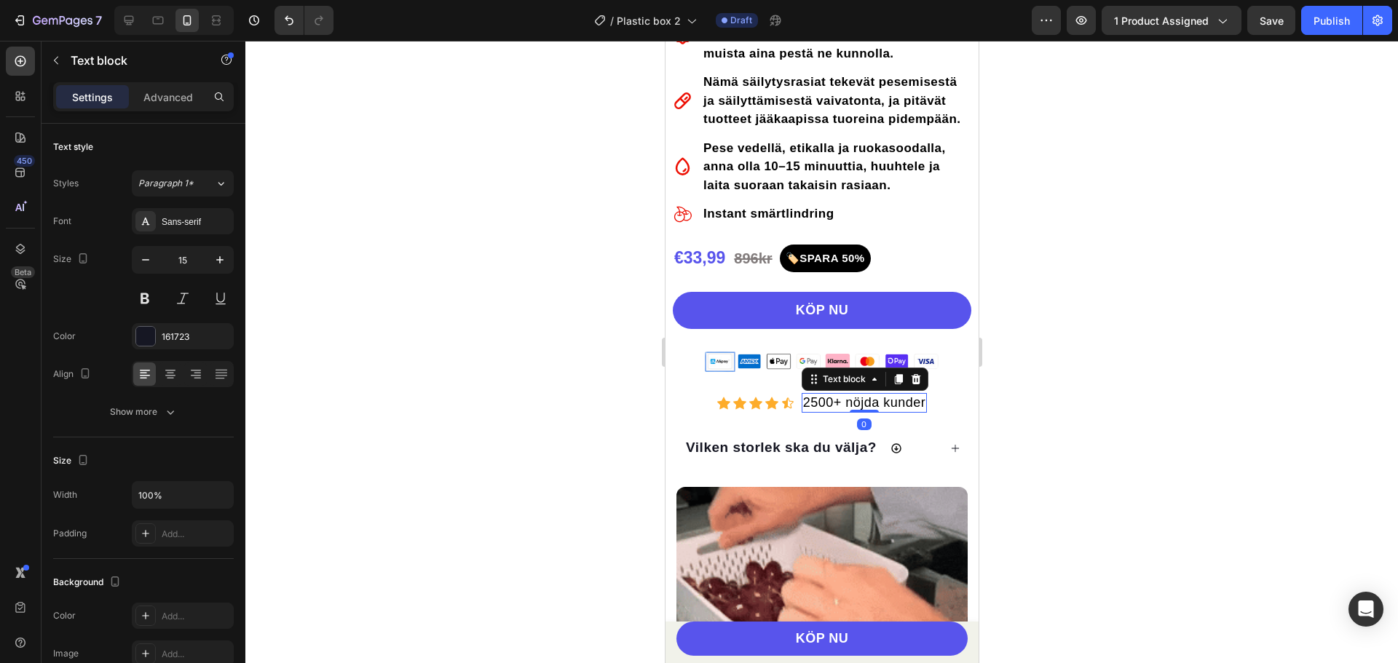
click at [869, 405] on span "2500+ nöjda kunder" at bounding box center [863, 402] width 123 height 15
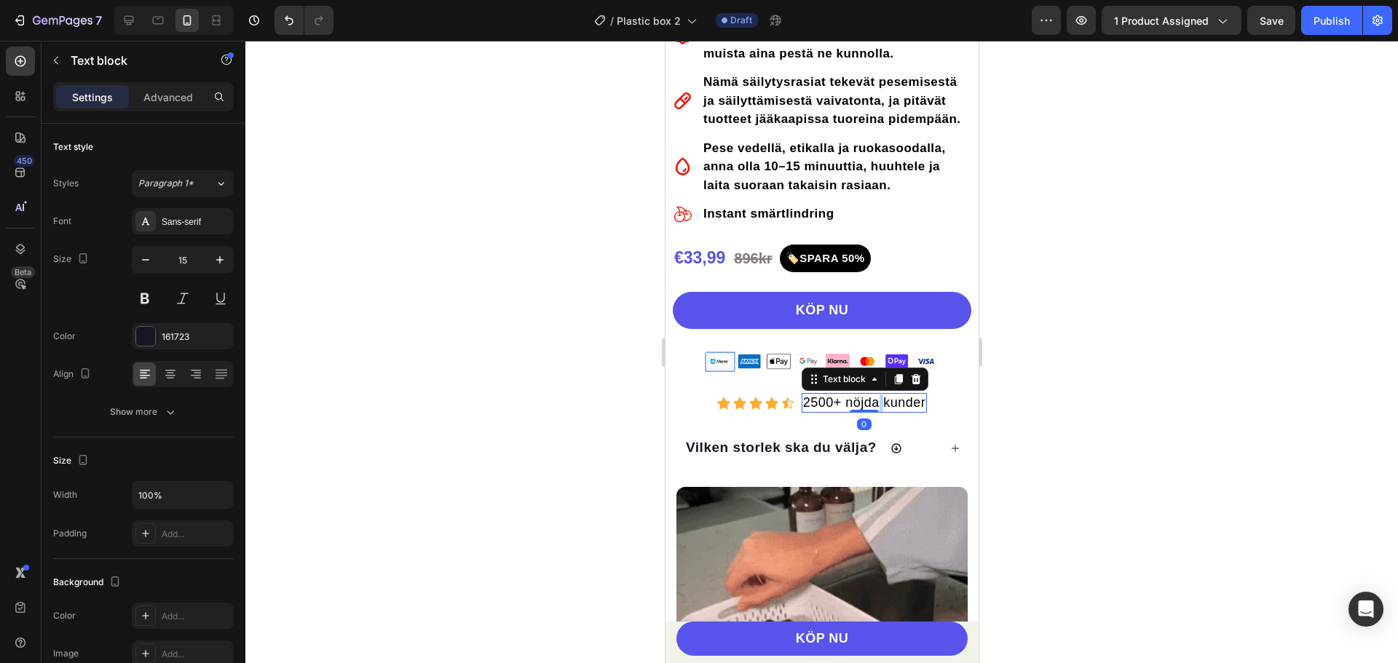
click at [869, 405] on span "2500+ nöjda kunder" at bounding box center [863, 402] width 123 height 15
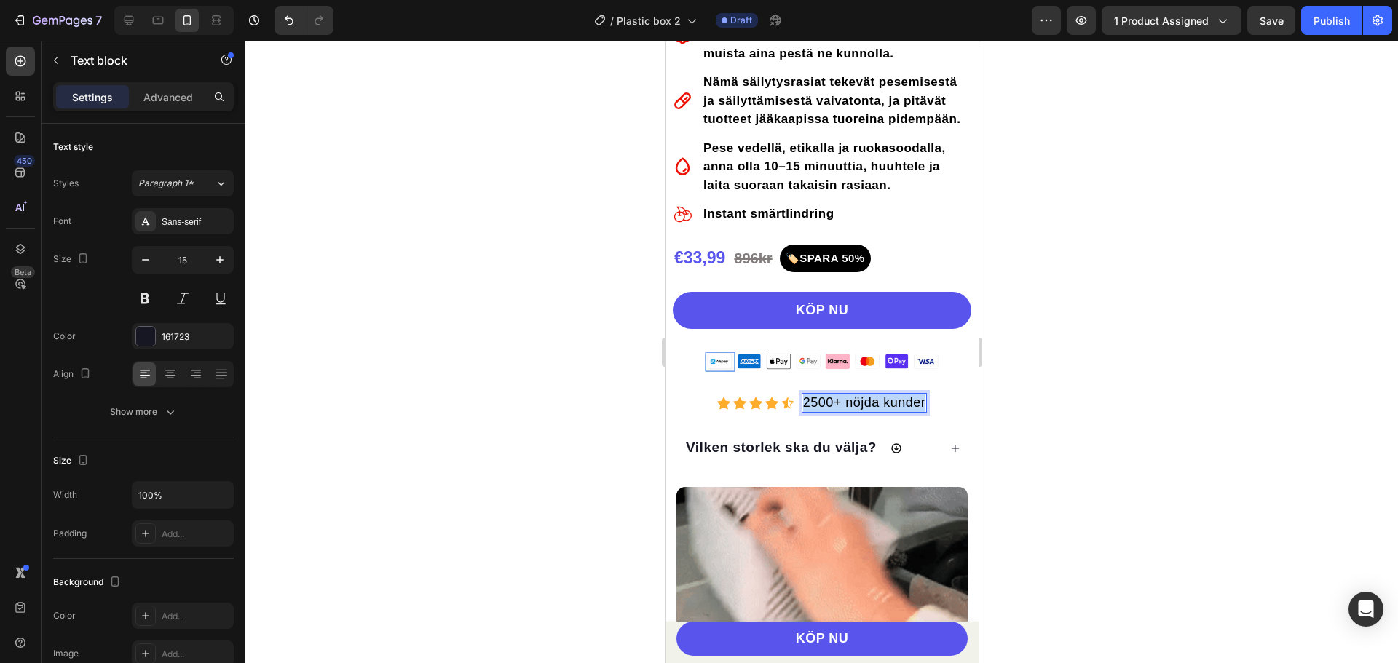
click at [869, 405] on span "2500+ nöjda kunder" at bounding box center [863, 402] width 123 height 15
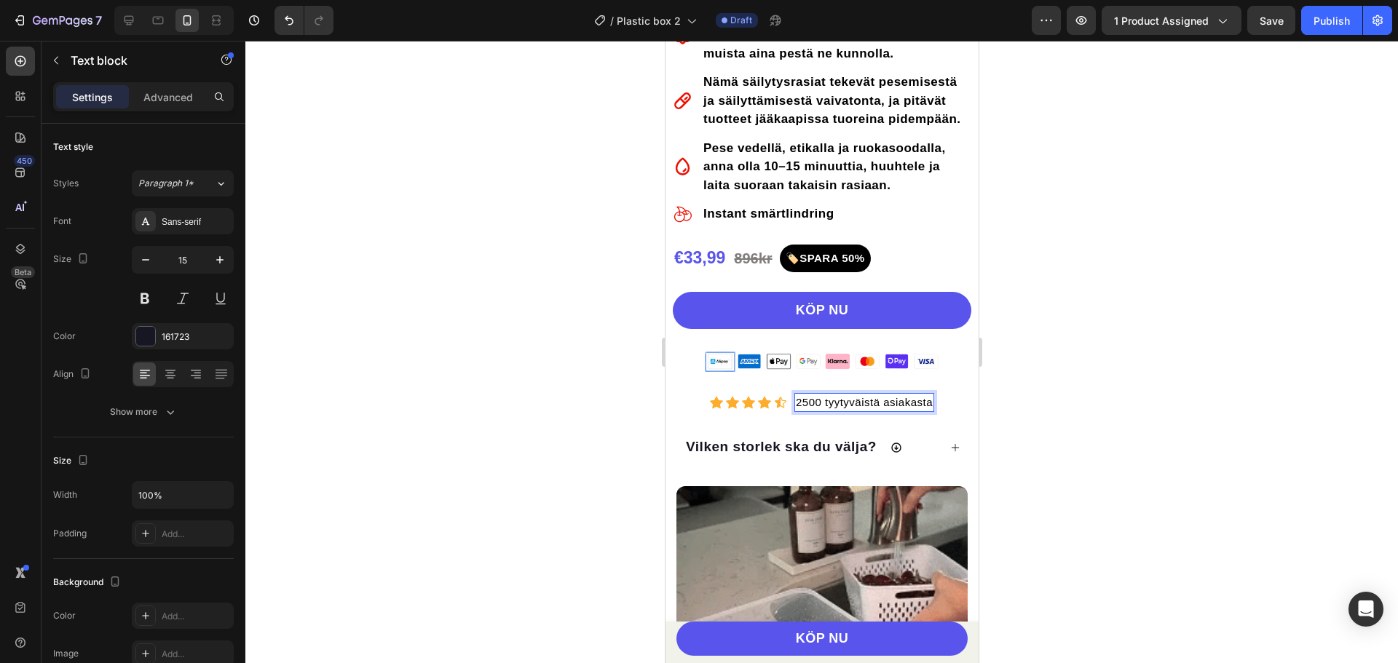
click at [844, 405] on span "2500 tyytyväistä asiakasta" at bounding box center [863, 402] width 137 height 12
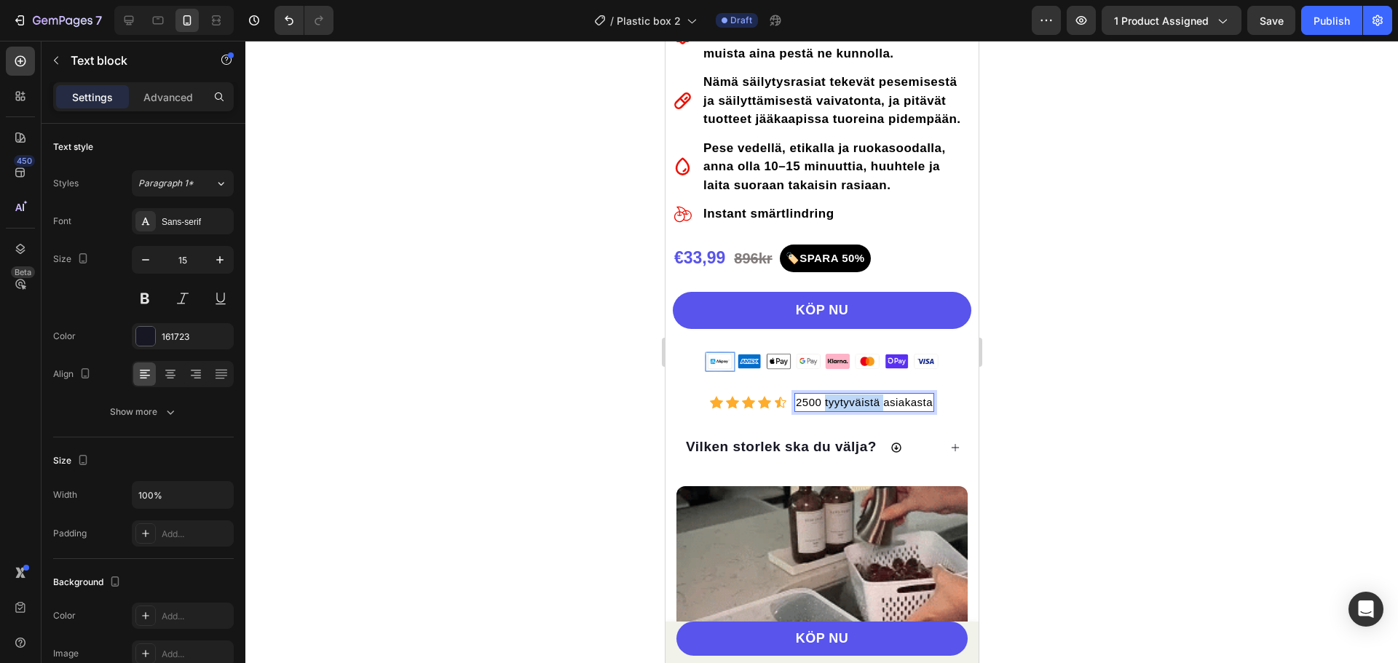
click at [844, 405] on span "2500 tyytyväistä asiakasta" at bounding box center [863, 402] width 137 height 12
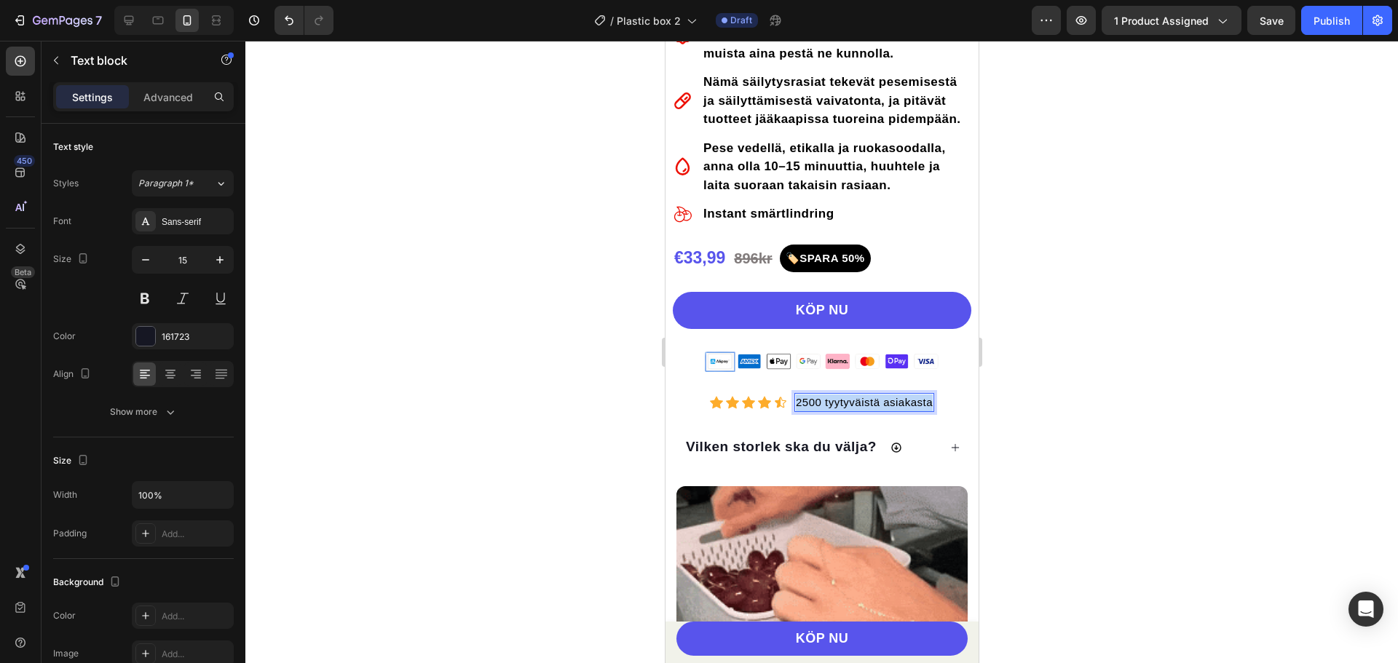
click at [844, 405] on span "2500 tyytyväistä asiakasta" at bounding box center [863, 402] width 137 height 12
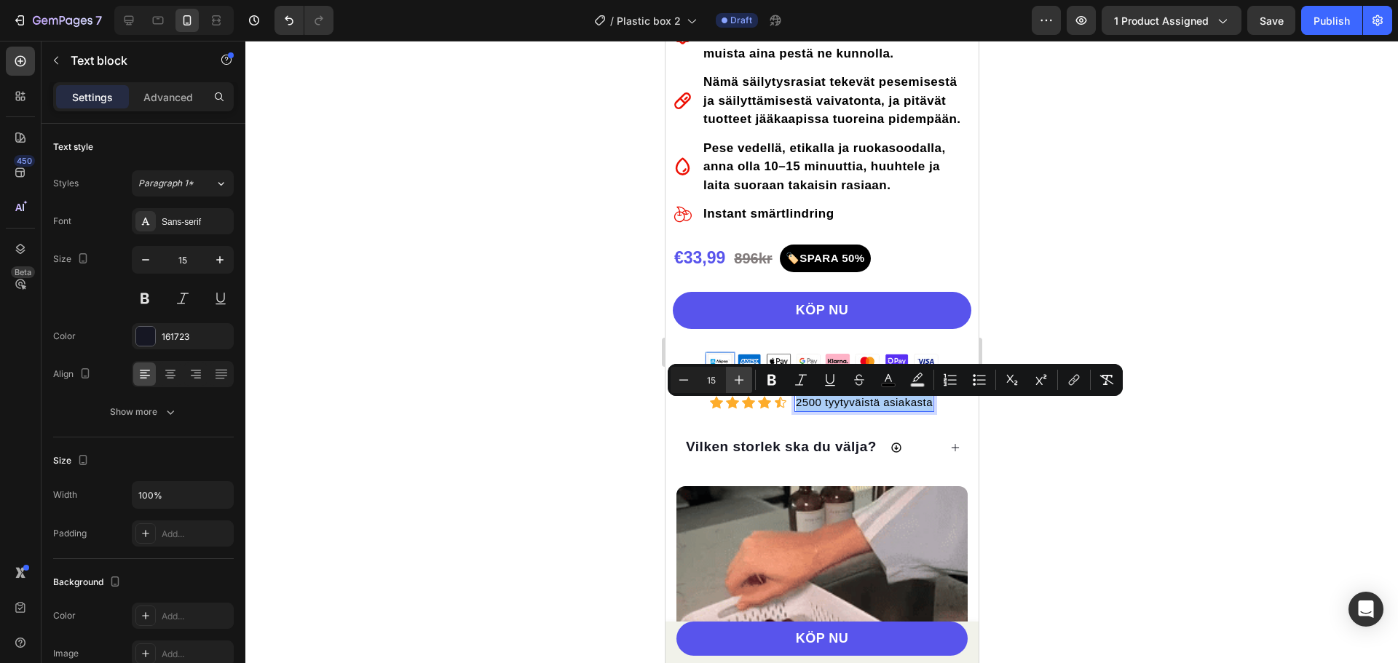
click at [731, 373] on button "Plus" at bounding box center [739, 380] width 26 height 26
type input "16"
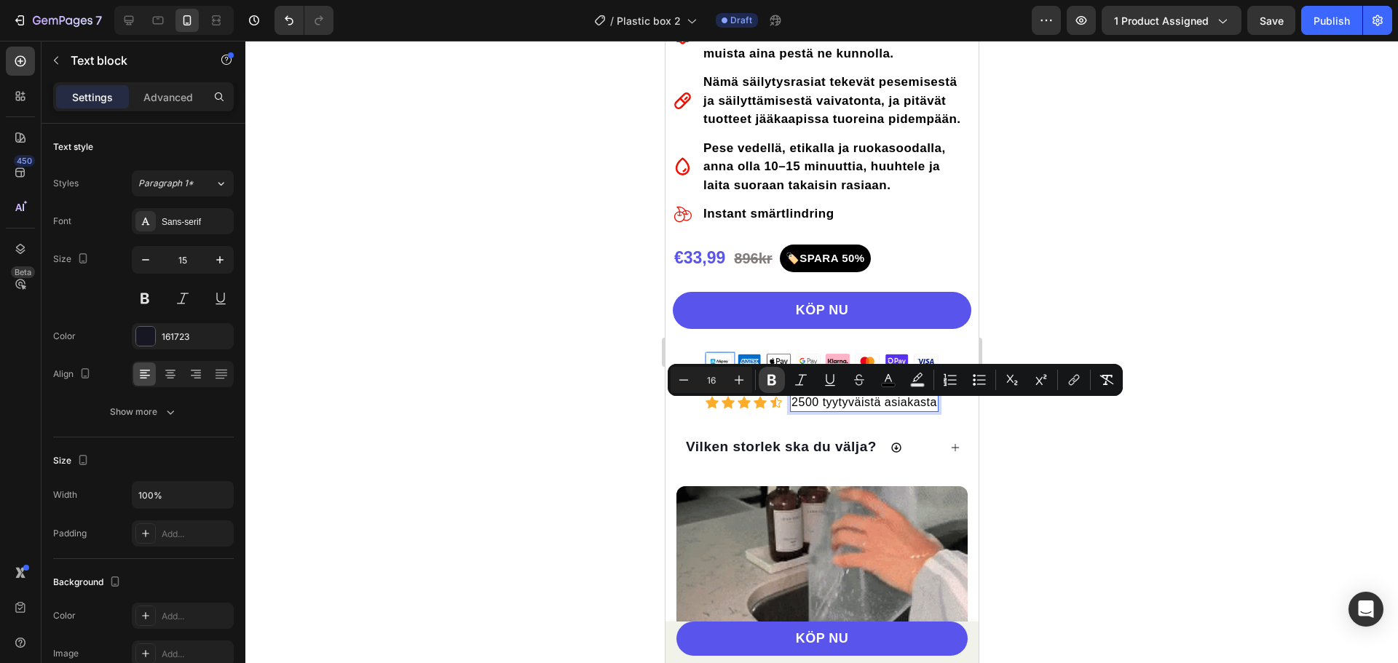
click at [782, 381] on button "Bold" at bounding box center [772, 380] width 26 height 26
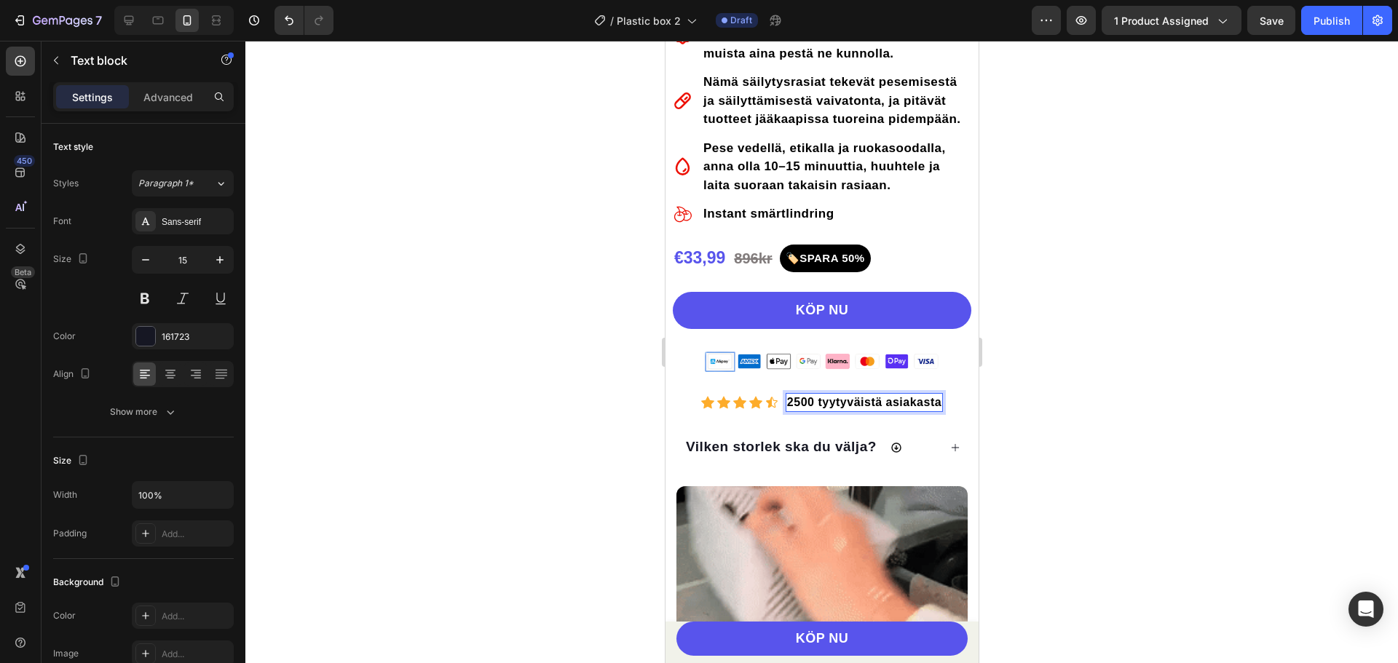
click at [842, 408] on strong "2500 tyytyväistä asiakasta" at bounding box center [863, 402] width 154 height 12
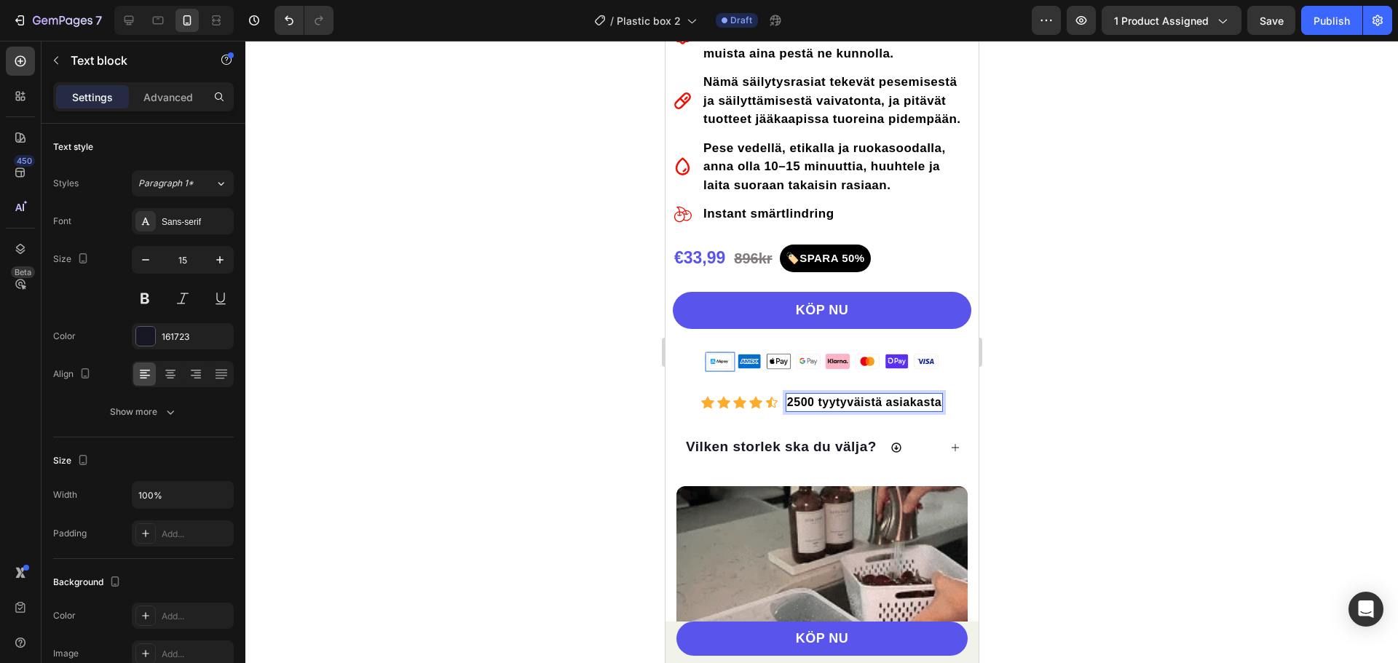
click at [842, 408] on strong "2500 tyytyväistä asiakasta" at bounding box center [863, 402] width 154 height 12
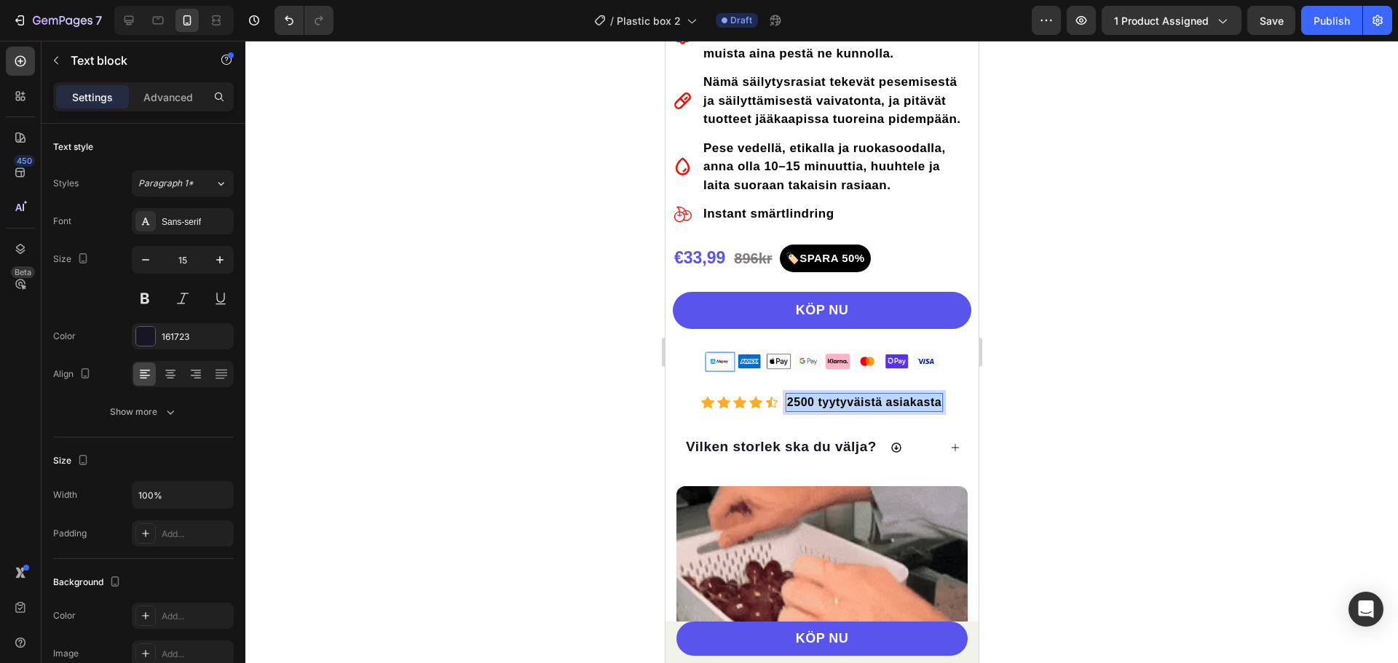
click at [842, 408] on strong "2500 tyytyväistä asiakasta" at bounding box center [863, 402] width 154 height 12
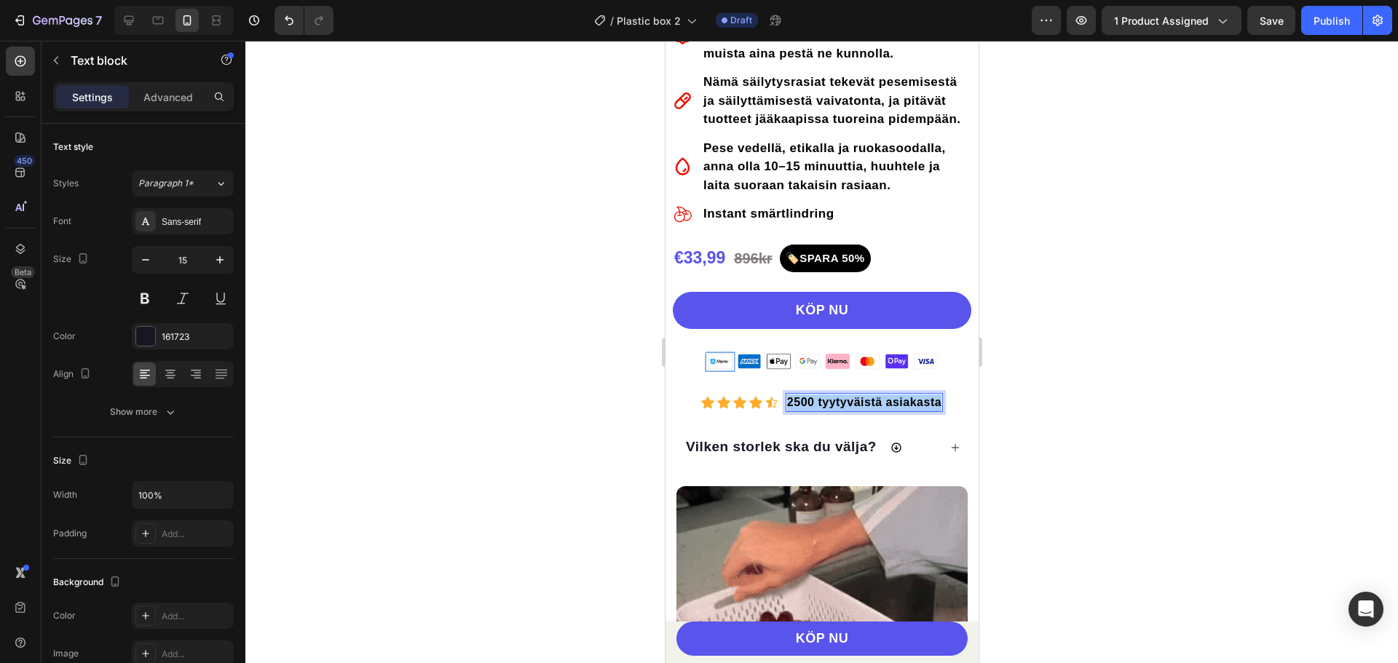
click at [1070, 389] on div at bounding box center [821, 352] width 1152 height 622
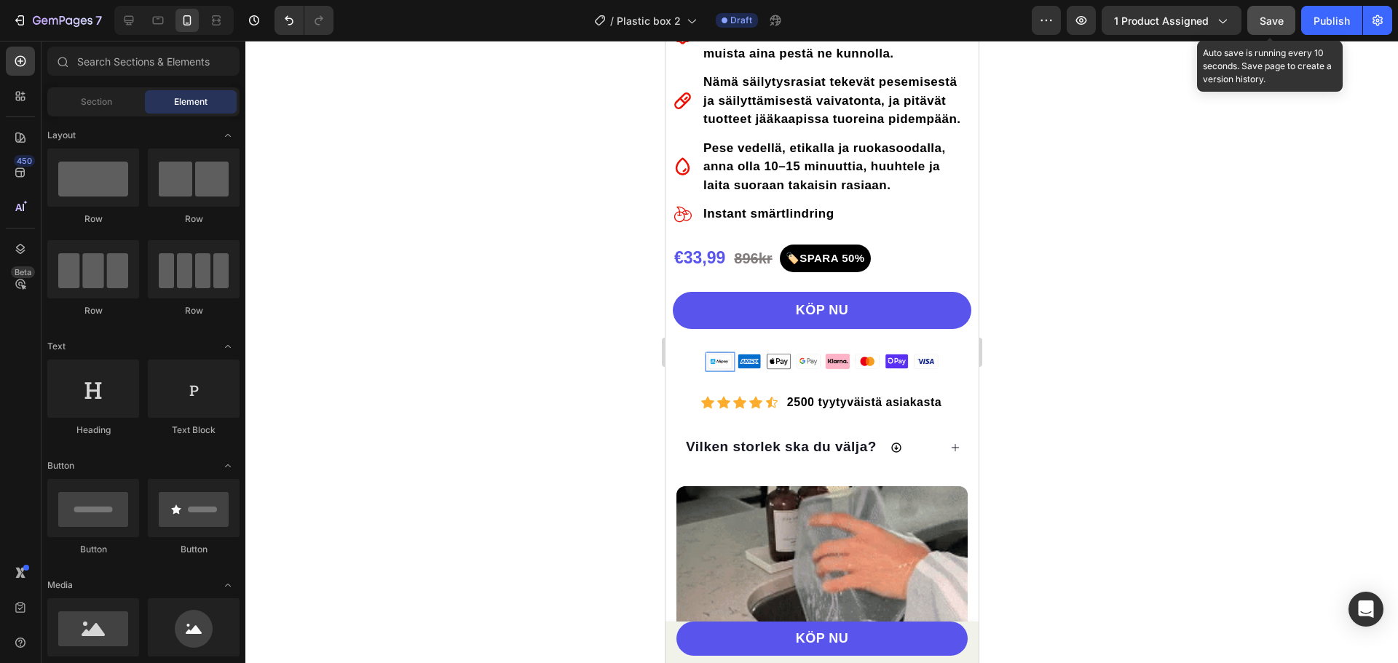
click at [1261, 16] on span "Save" at bounding box center [1271, 21] width 24 height 12
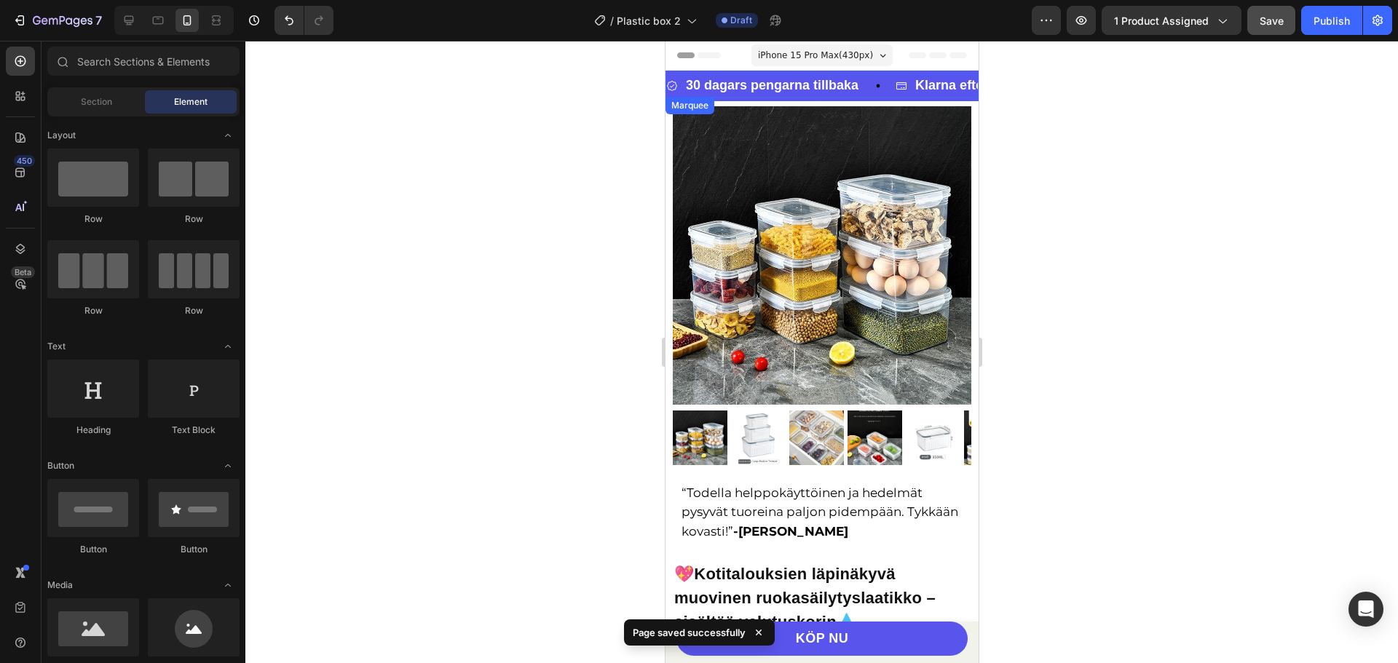
click at [870, 90] on div "30 dagars pengarna tillbaka Item List" at bounding box center [779, 85] width 229 height 23
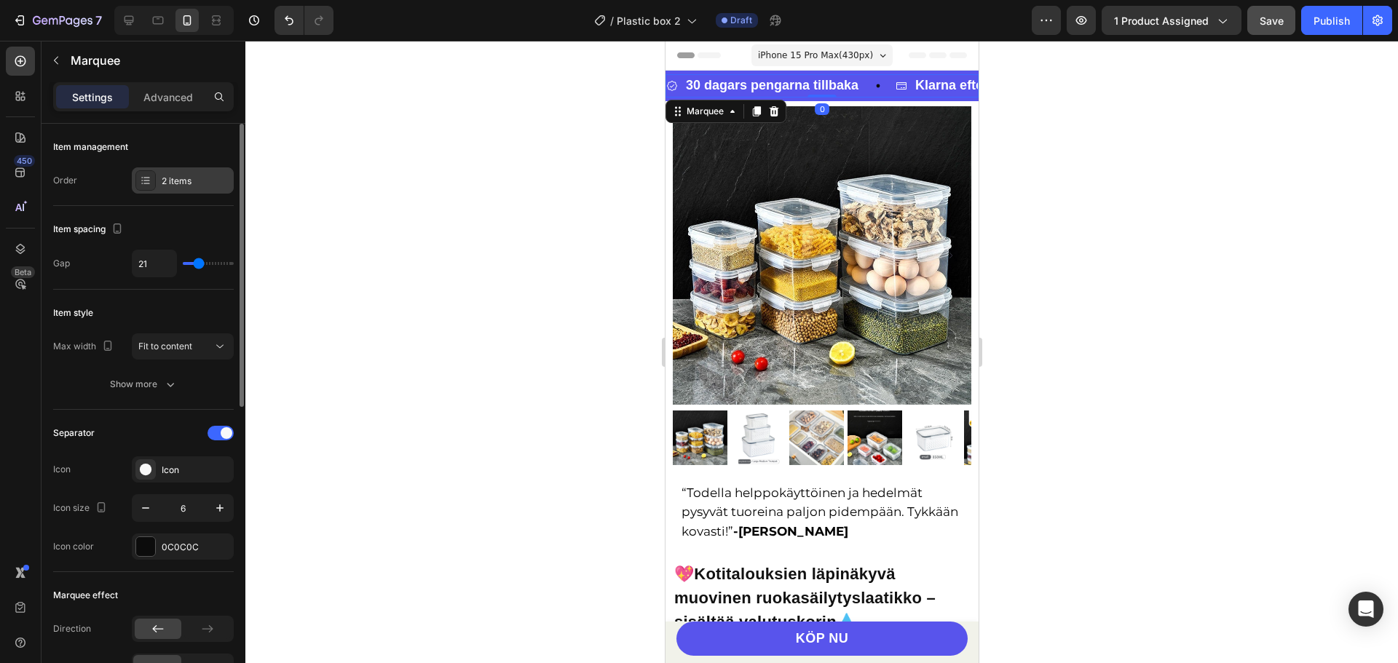
click at [175, 175] on div "2 items" at bounding box center [196, 181] width 68 height 13
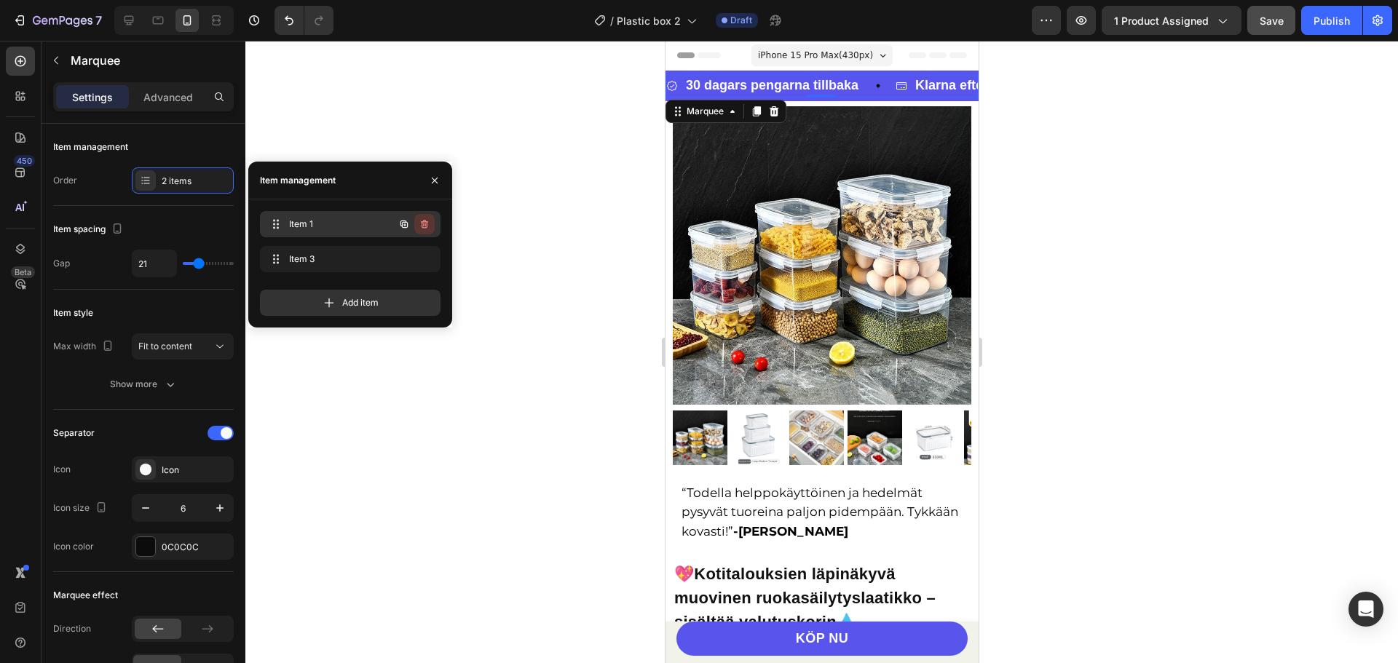
click at [424, 225] on icon "button" at bounding box center [425, 224] width 12 height 12
click at [413, 226] on div "Delete" at bounding box center [414, 224] width 27 height 13
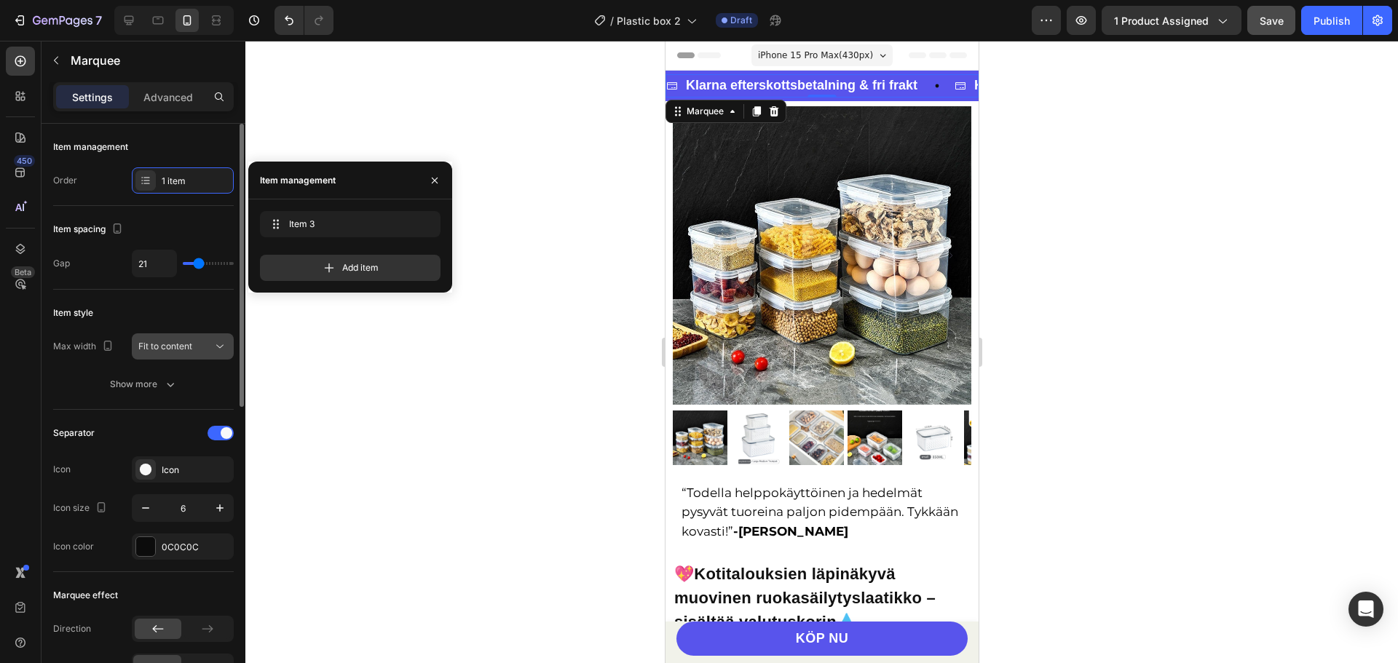
click at [194, 344] on div "Fit to content" at bounding box center [175, 346] width 74 height 13
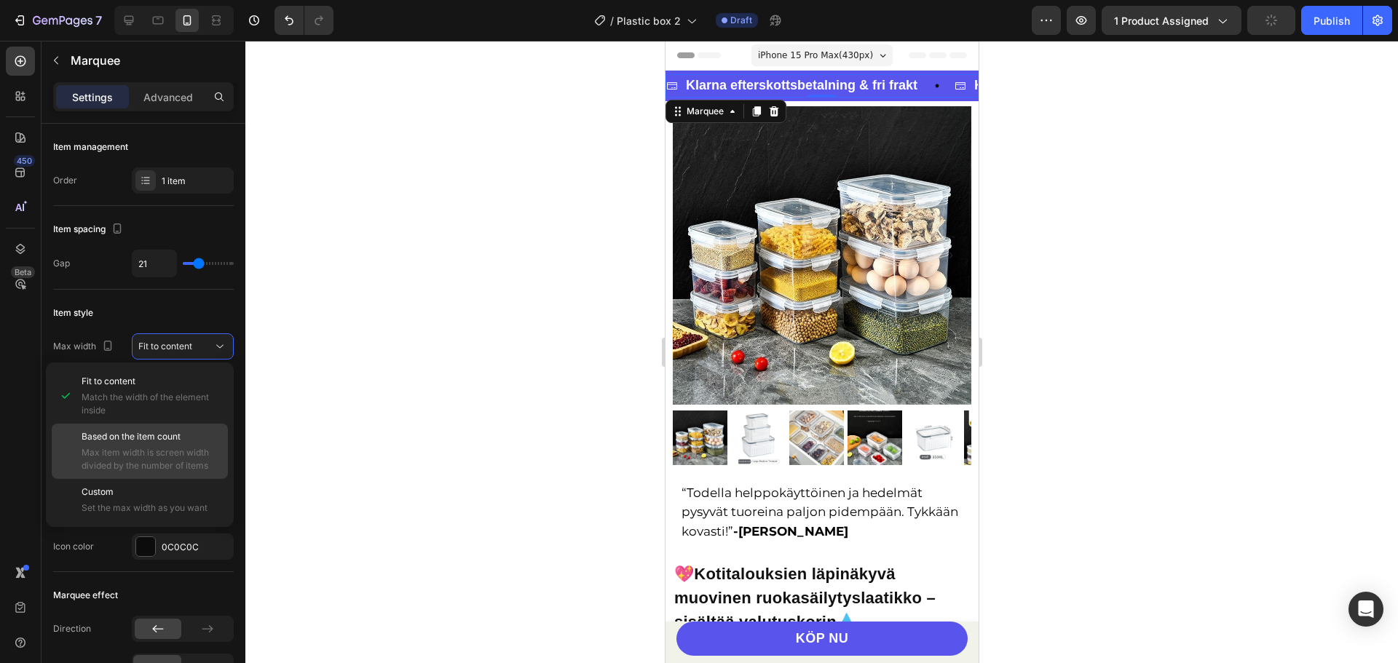
click at [136, 441] on span "Based on the item count" at bounding box center [131, 436] width 99 height 13
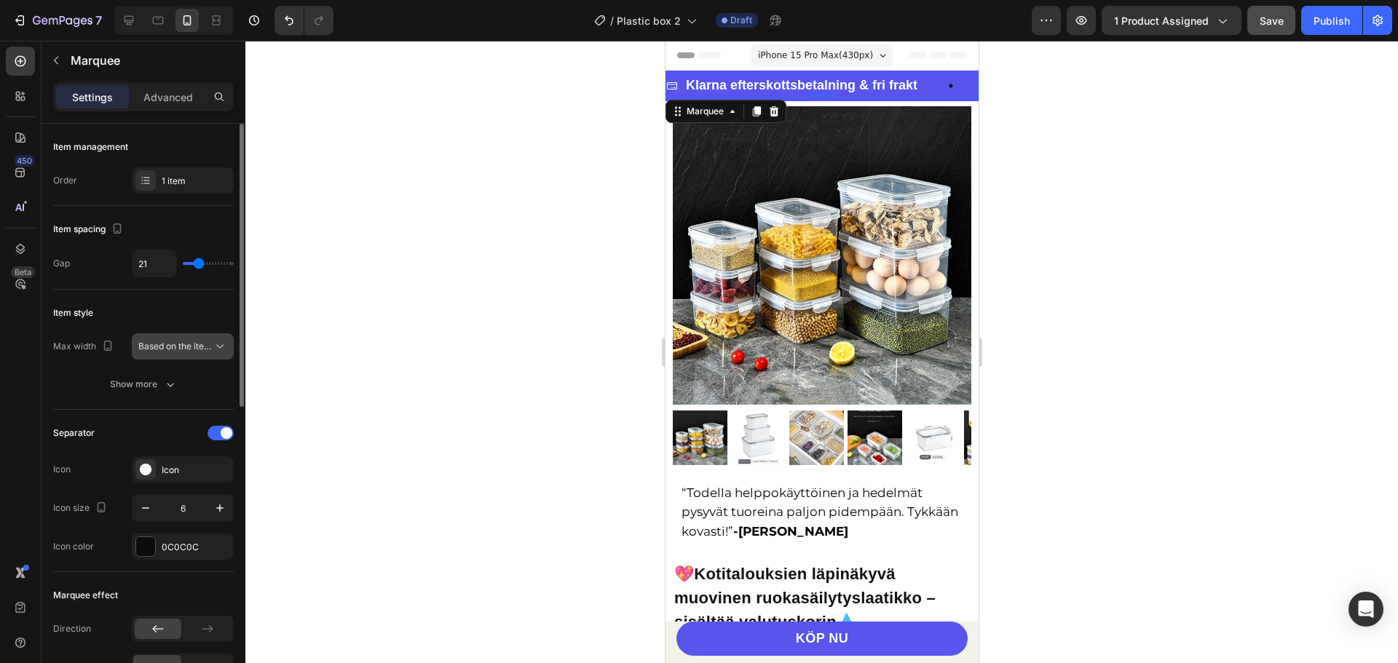
click at [167, 347] on span "Based on the item count" at bounding box center [187, 346] width 99 height 11
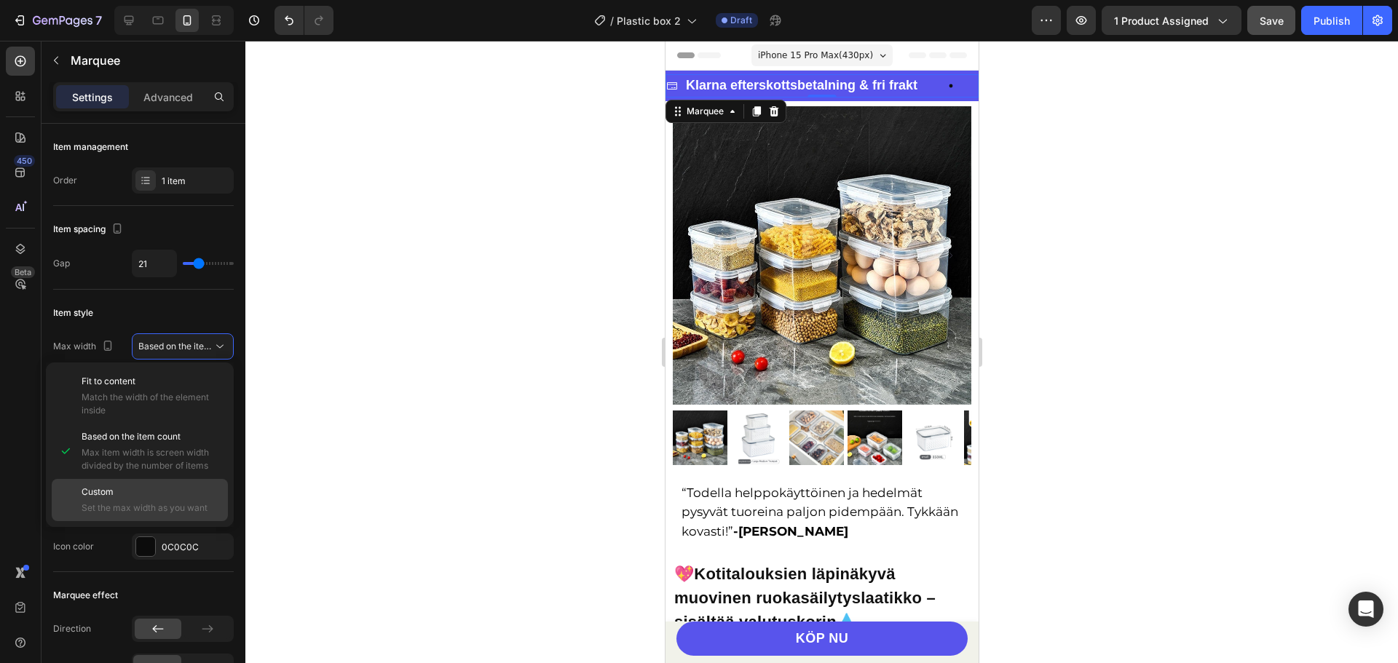
click at [146, 491] on p "Custom" at bounding box center [152, 492] width 140 height 13
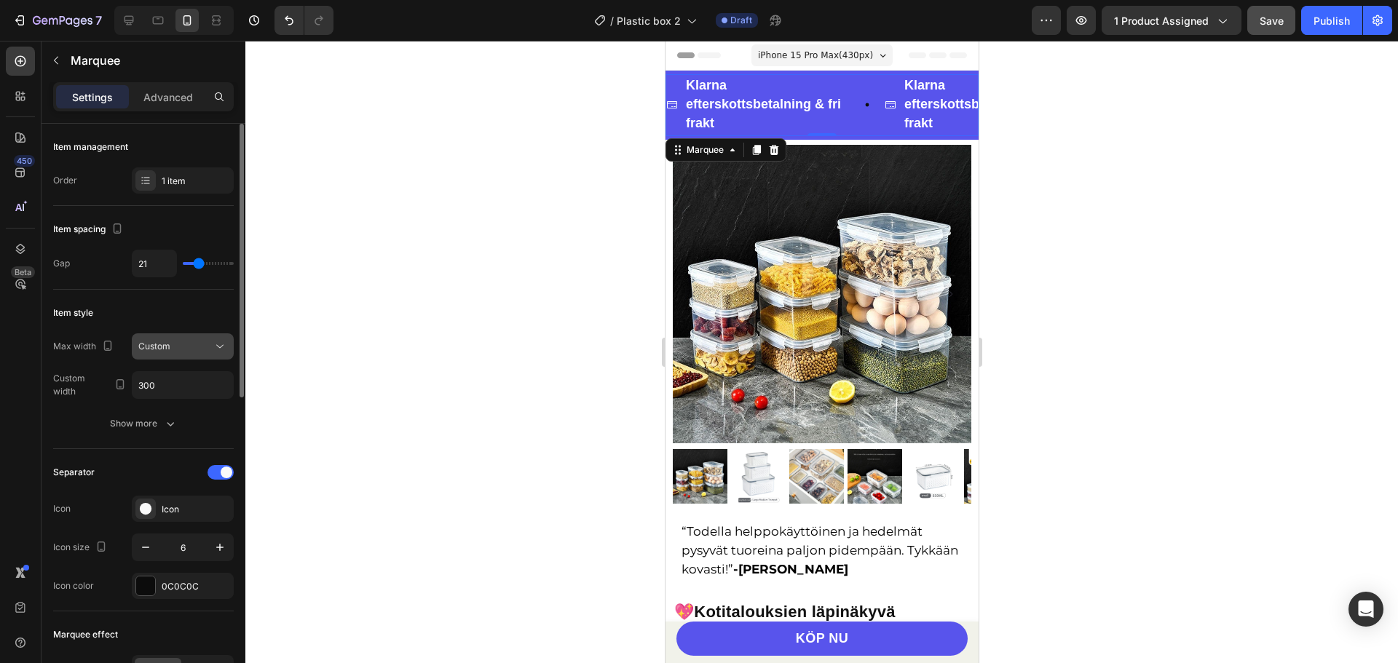
click at [205, 349] on div "Custom" at bounding box center [175, 346] width 74 height 13
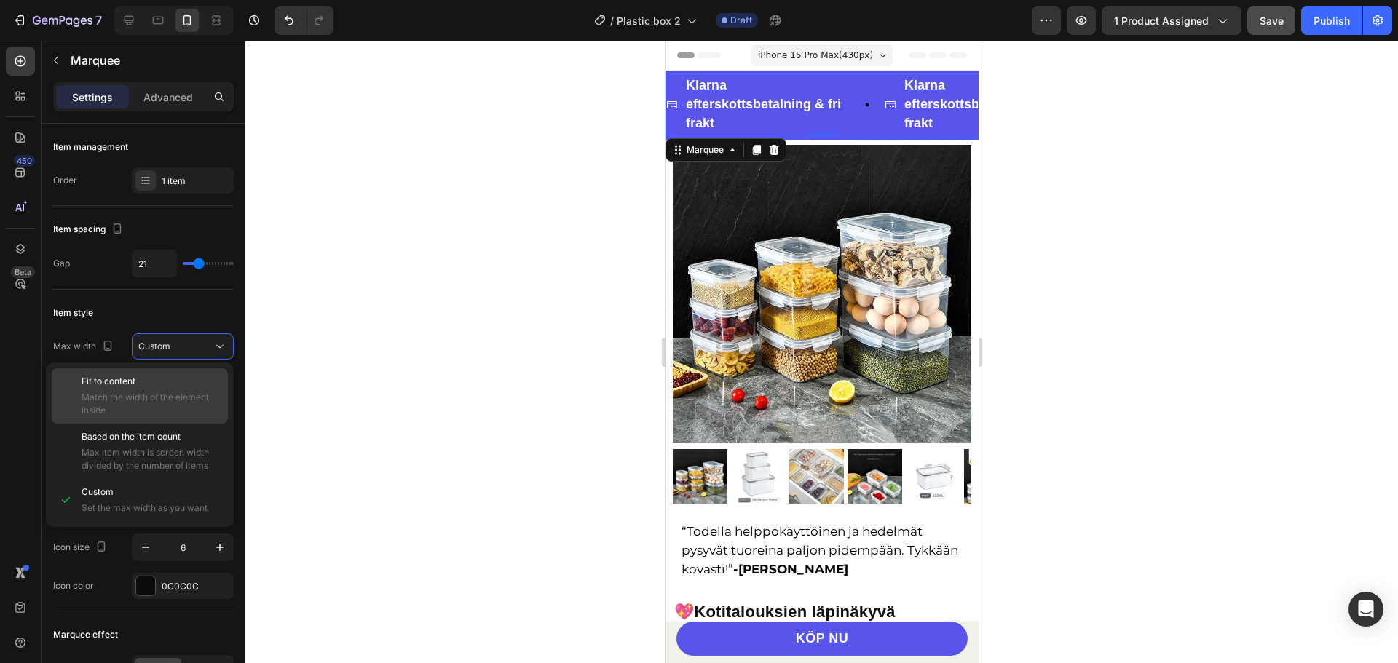
click at [180, 393] on span "Match the width of the element inside" at bounding box center [152, 404] width 140 height 26
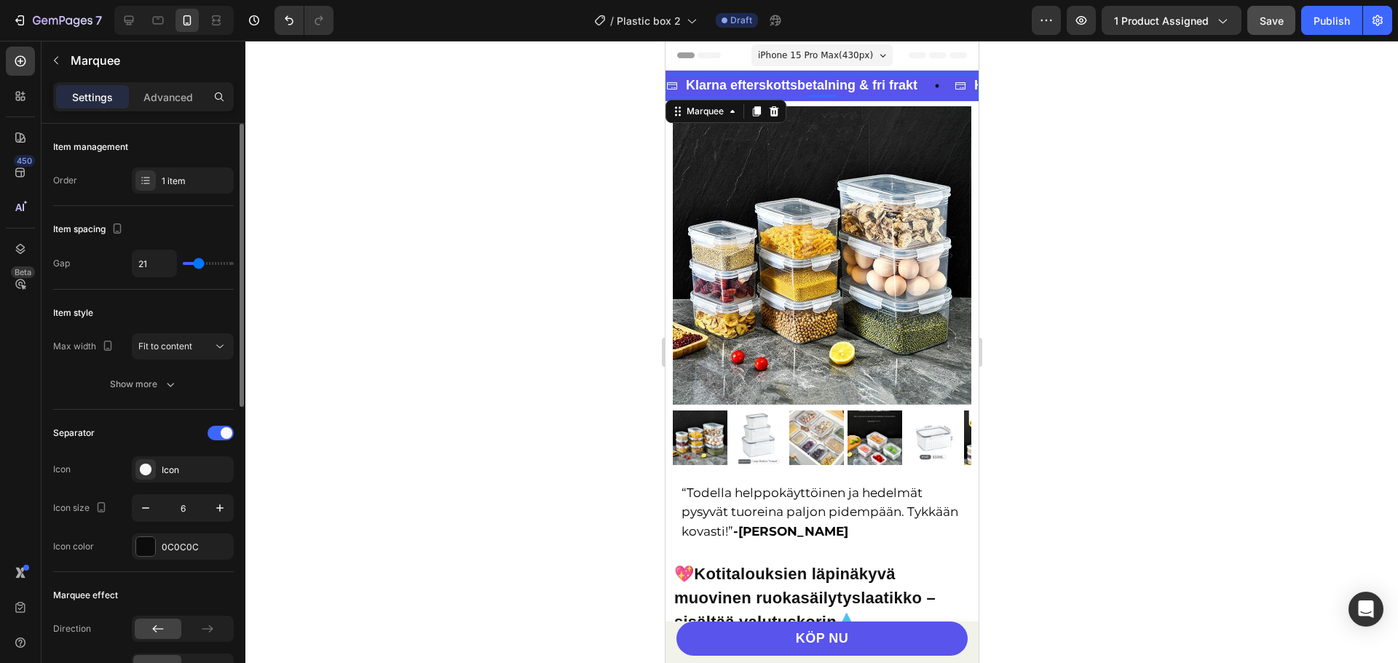
click at [184, 266] on div "21" at bounding box center [183, 264] width 102 height 28
type input "0"
drag, startPoint x: 194, startPoint y: 263, endPoint x: 180, endPoint y: 262, distance: 13.9
type input "0"
click at [183, 262] on input "range" at bounding box center [208, 263] width 51 height 3
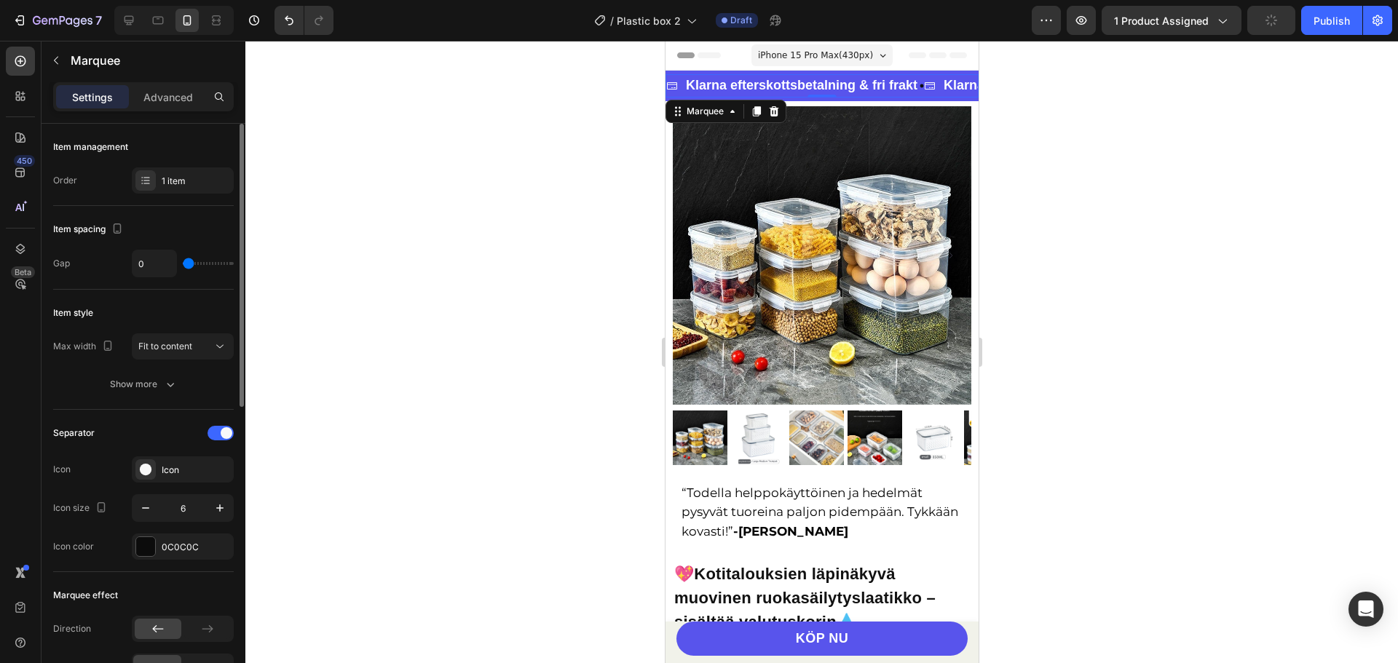
drag, startPoint x: 180, startPoint y: 261, endPoint x: 215, endPoint y: 264, distance: 35.8
click at [215, 264] on div "0" at bounding box center [183, 264] width 102 height 28
type input "16"
type input "21"
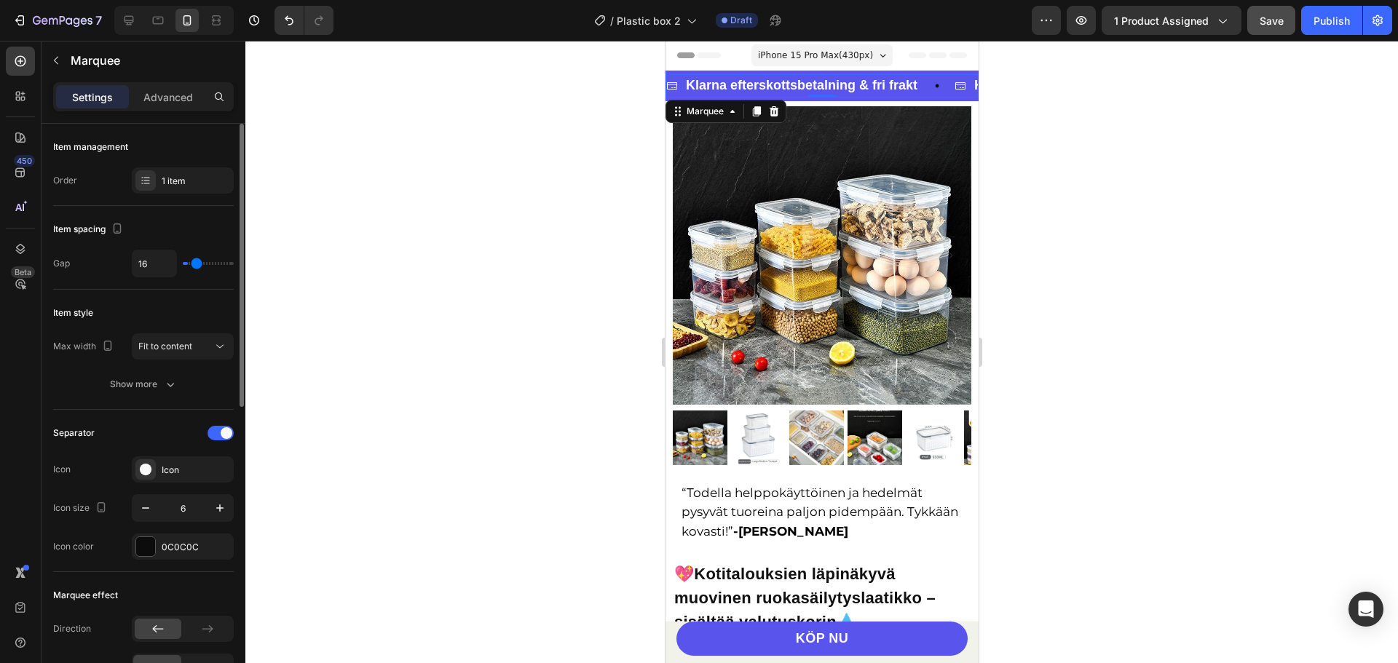
type input "21"
type input "22"
type input "25"
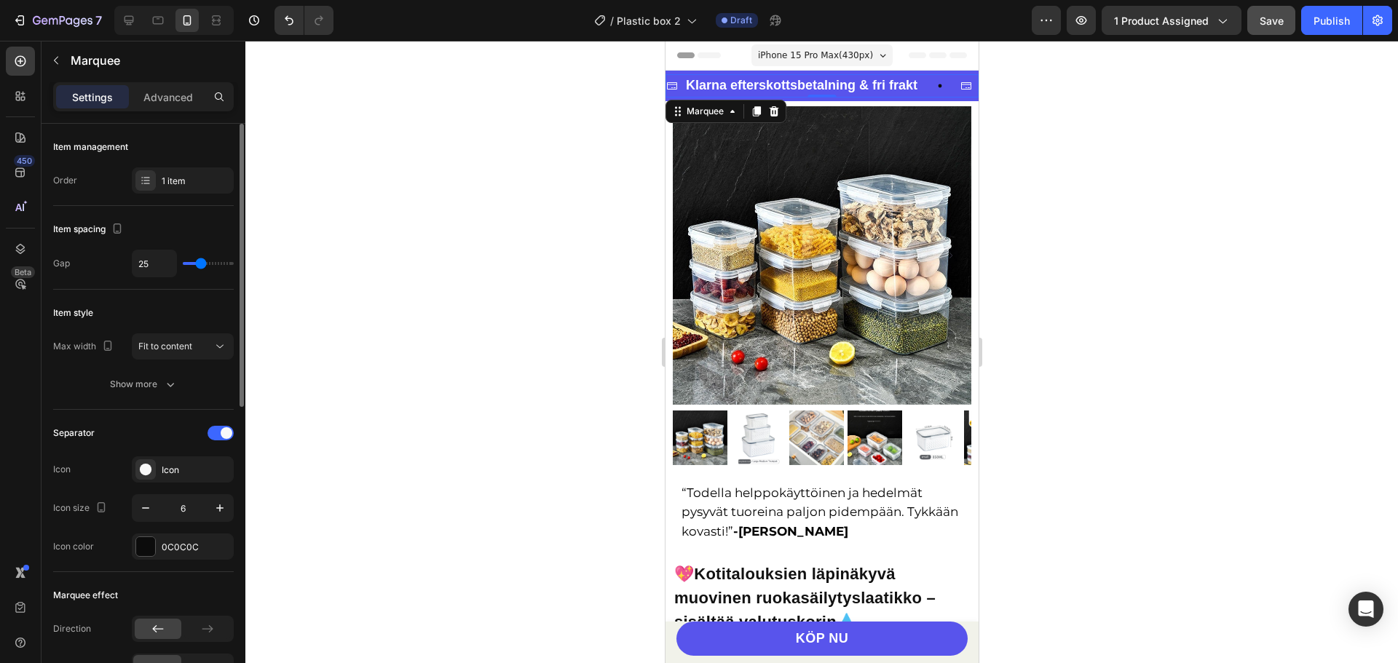
type input "30"
type input "33"
type input "37"
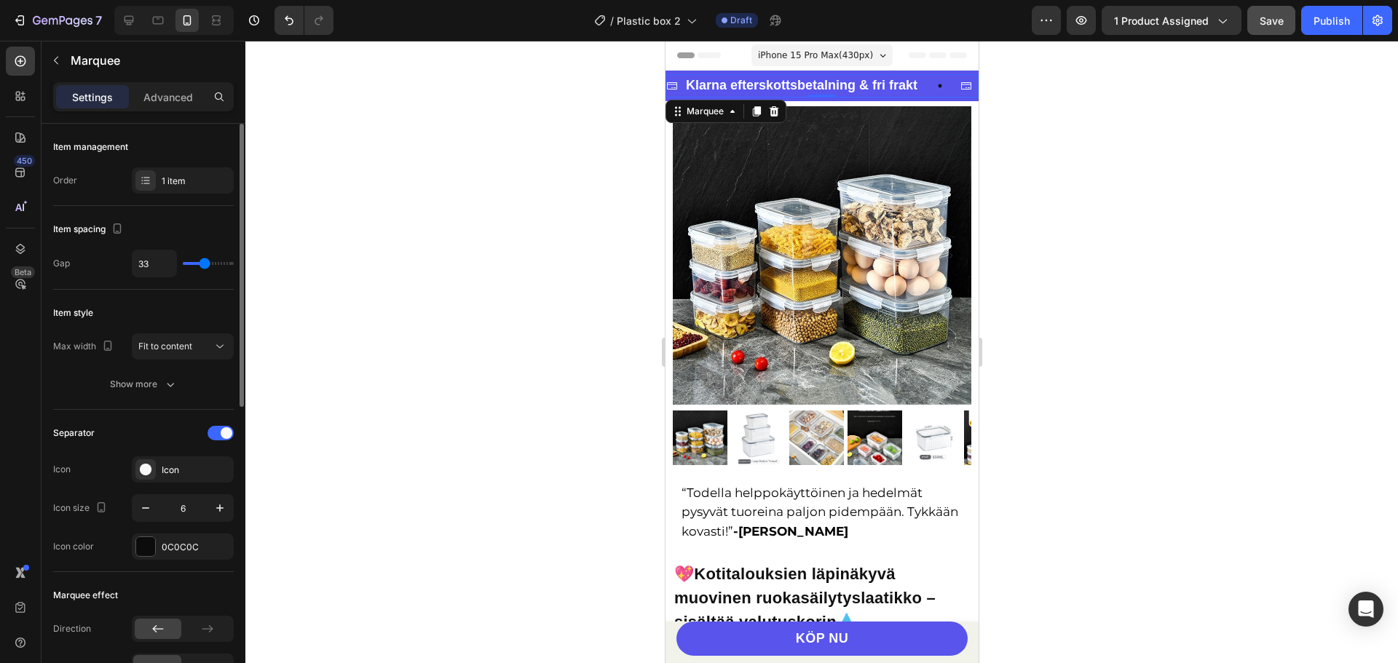
type input "37"
type input "46"
type input "47"
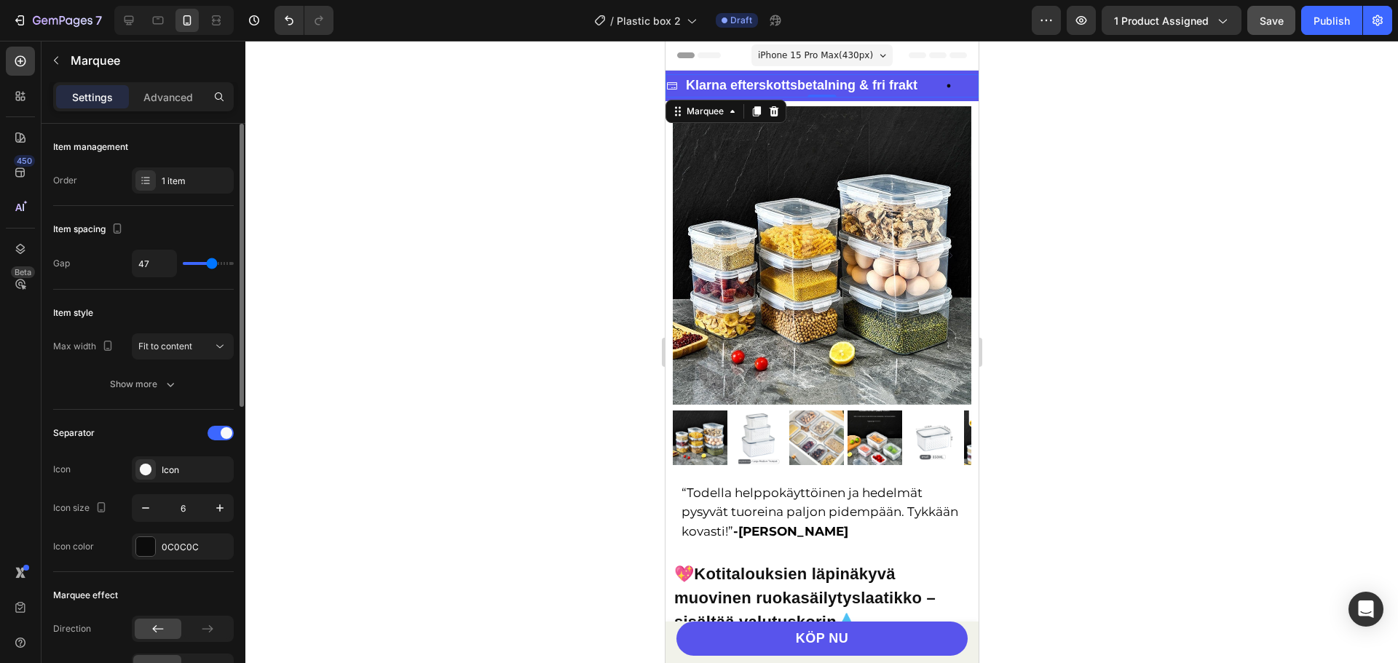
type input "49"
type input "50"
type input "53"
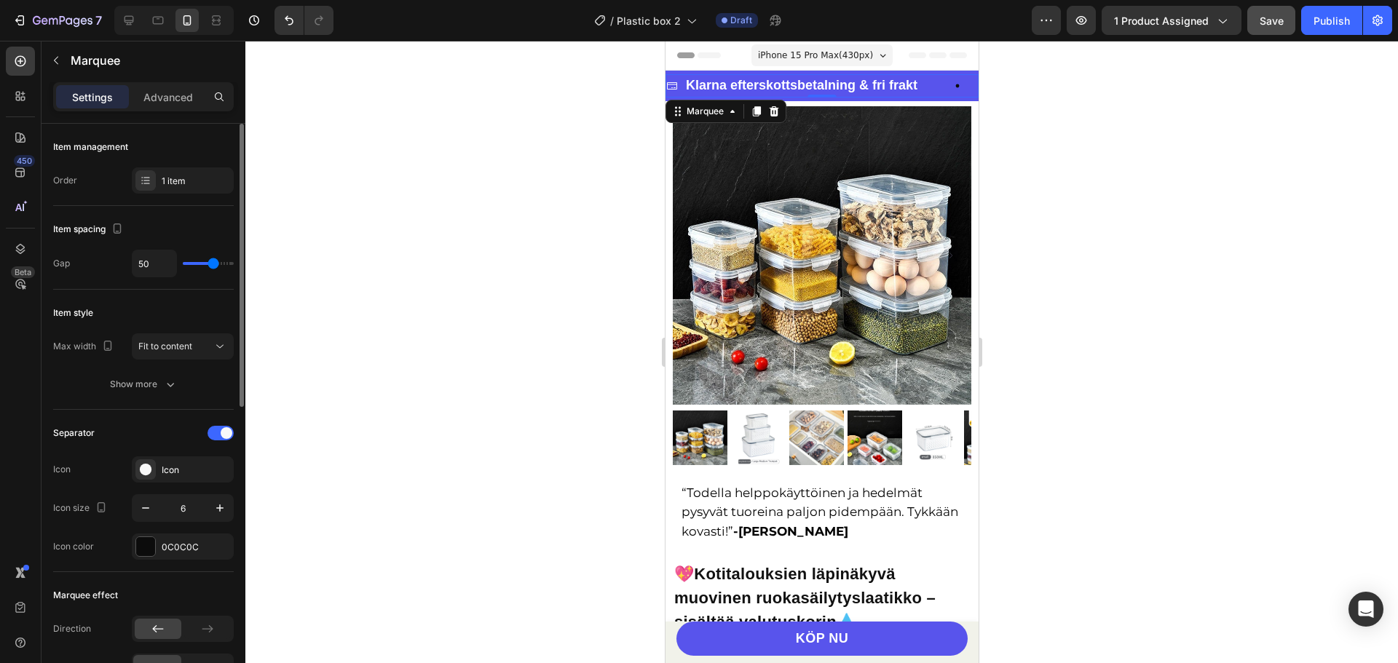
type input "53"
type input "56"
type input "59"
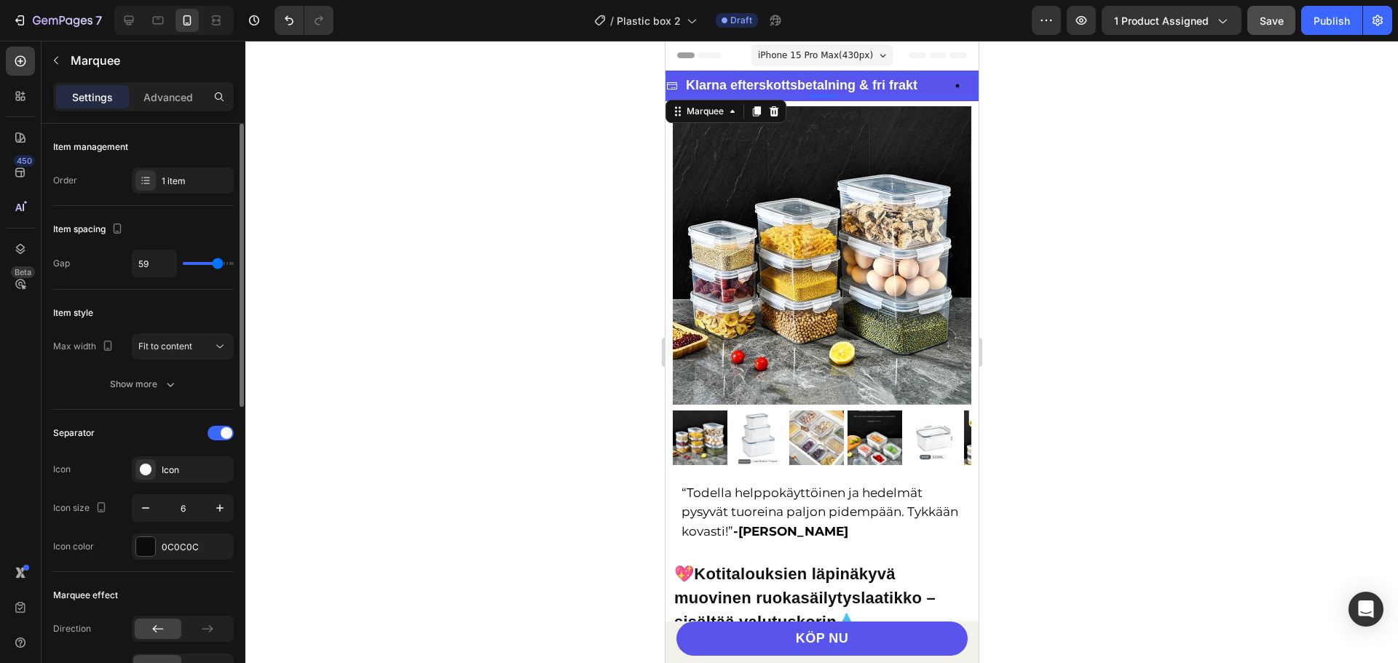
type input "61"
type input "62"
type input "67"
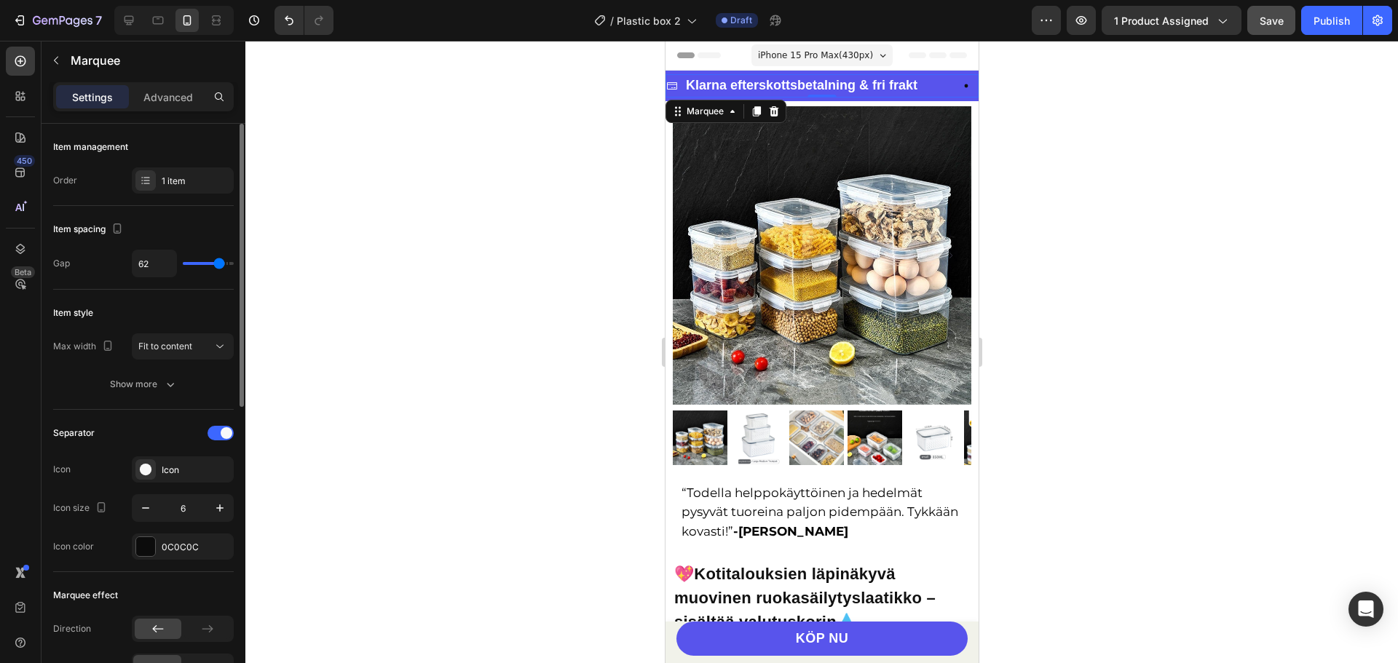
type input "67"
type input "52"
type input "47"
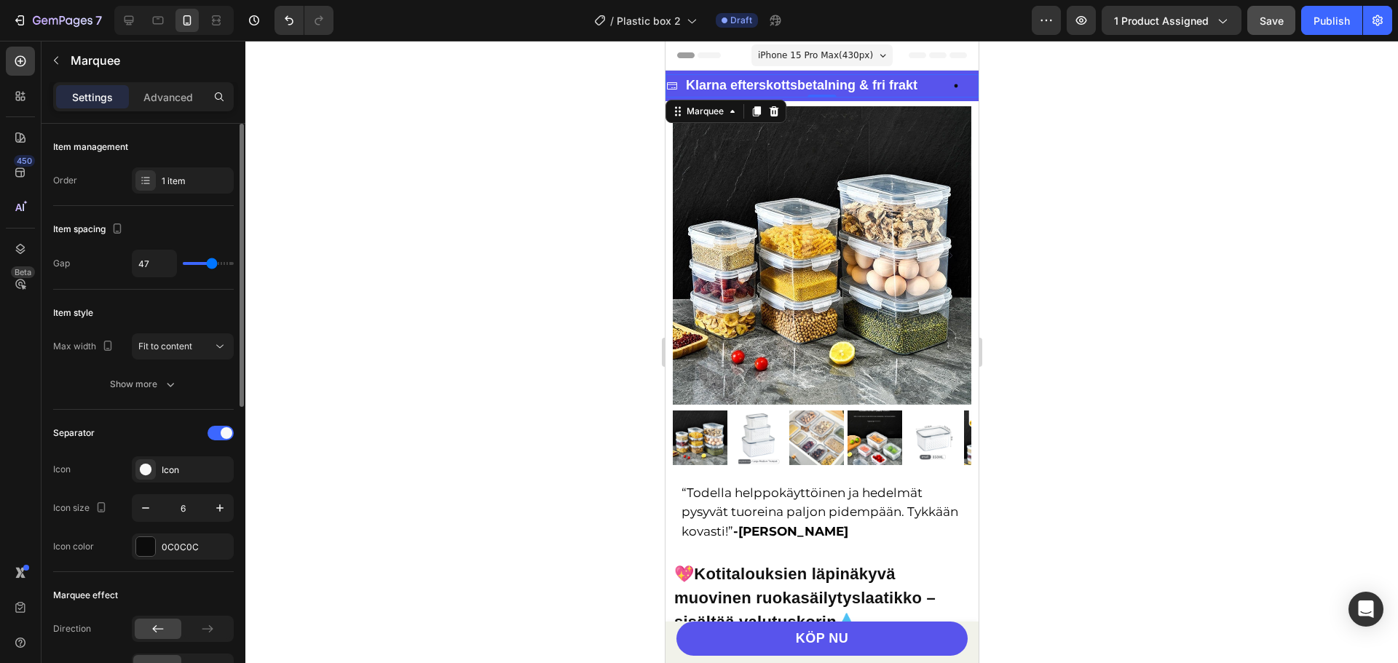
type input "44"
type input "43"
type input "41"
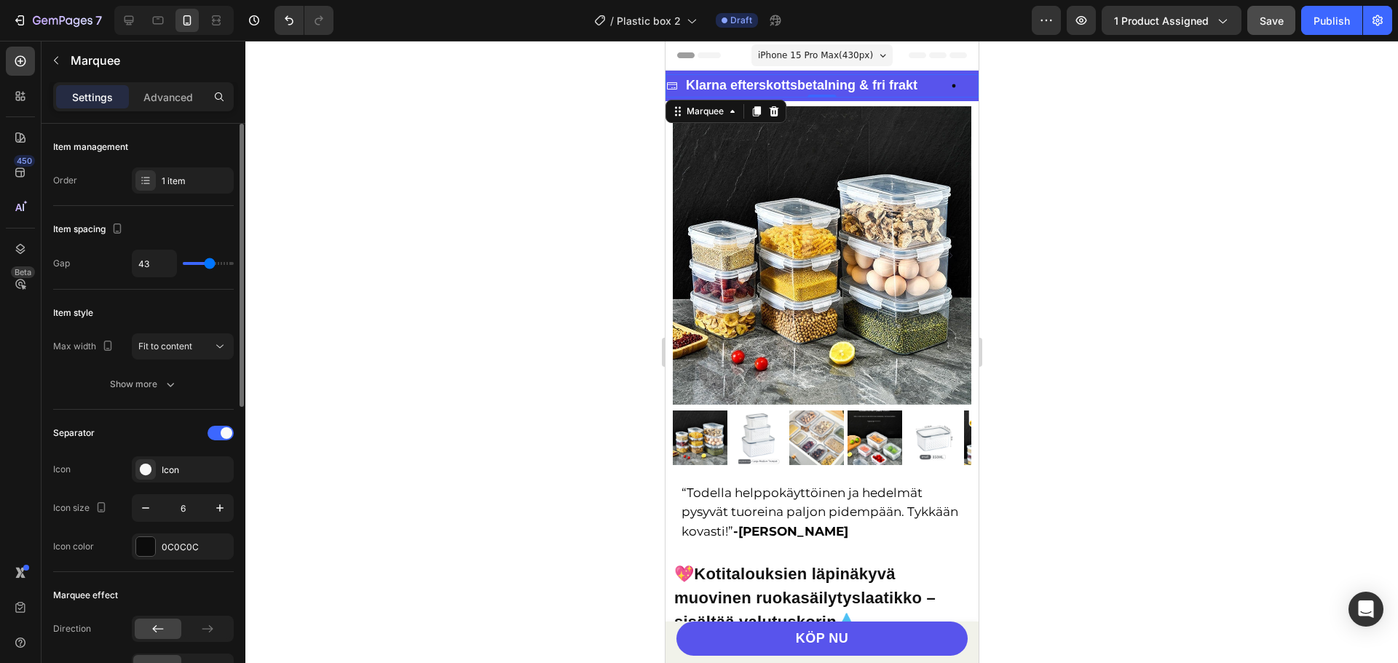
type input "41"
type input "37"
type input "30"
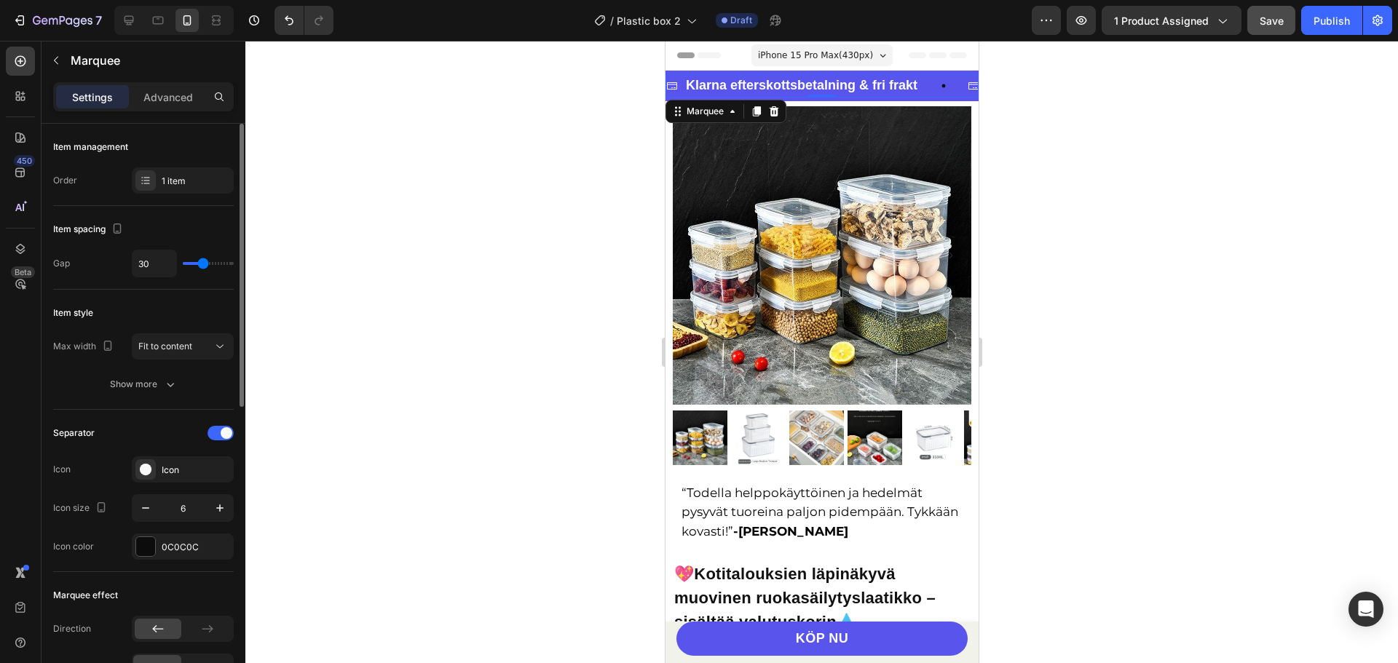
type input "28"
type input "24"
type input "22"
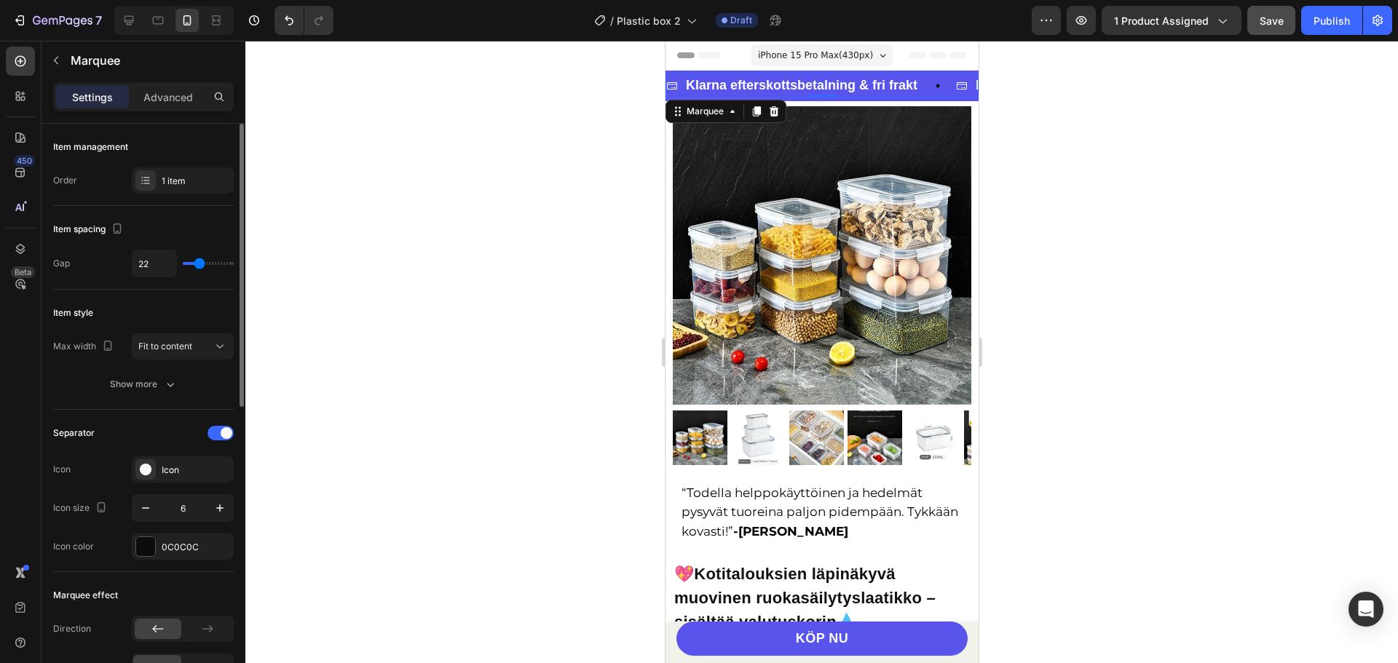
drag, startPoint x: 189, startPoint y: 261, endPoint x: 199, endPoint y: 262, distance: 10.9
type input "22"
click at [199, 262] on input "range" at bounding box center [208, 263] width 51 height 3
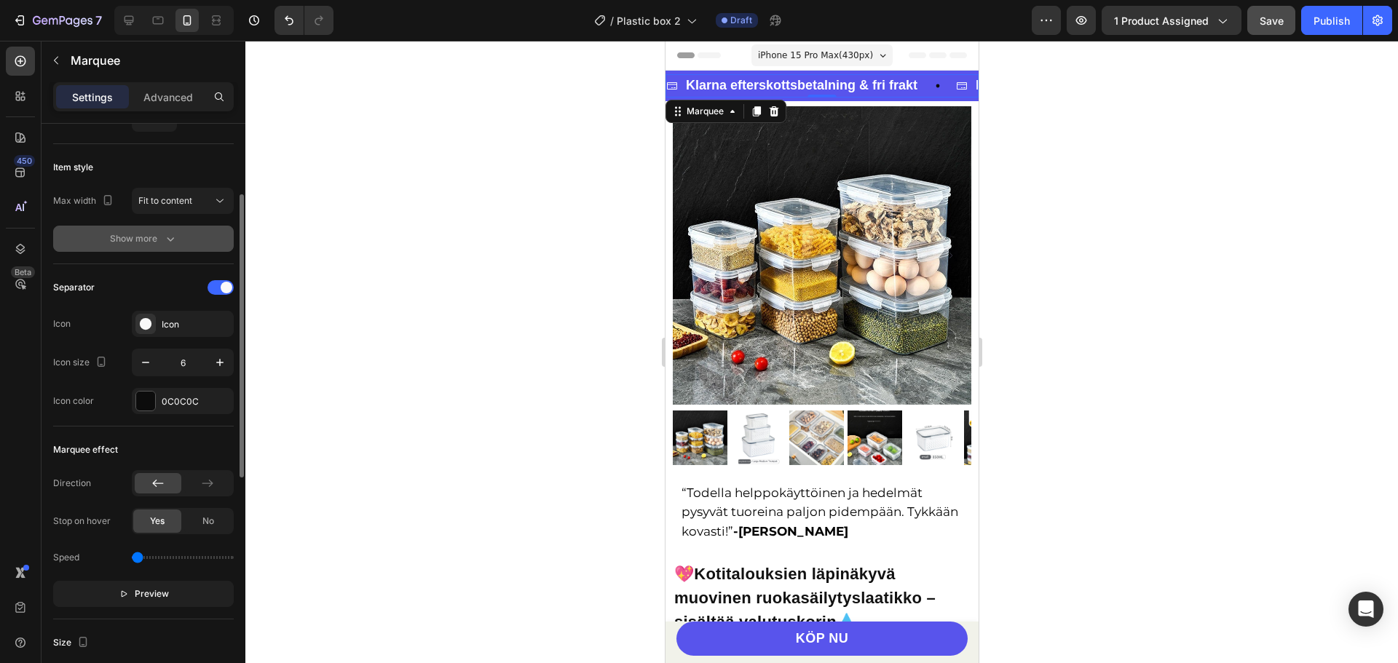
click at [164, 241] on icon "button" at bounding box center [170, 238] width 15 height 15
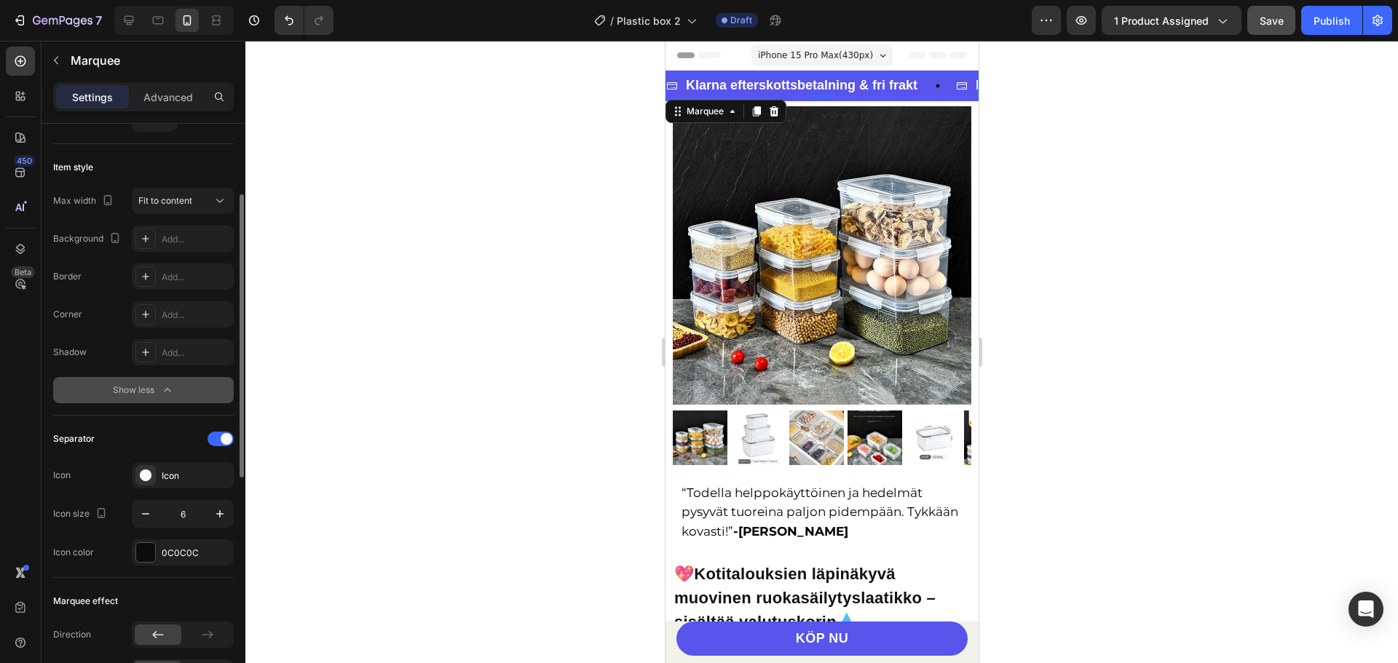
scroll to position [291, 0]
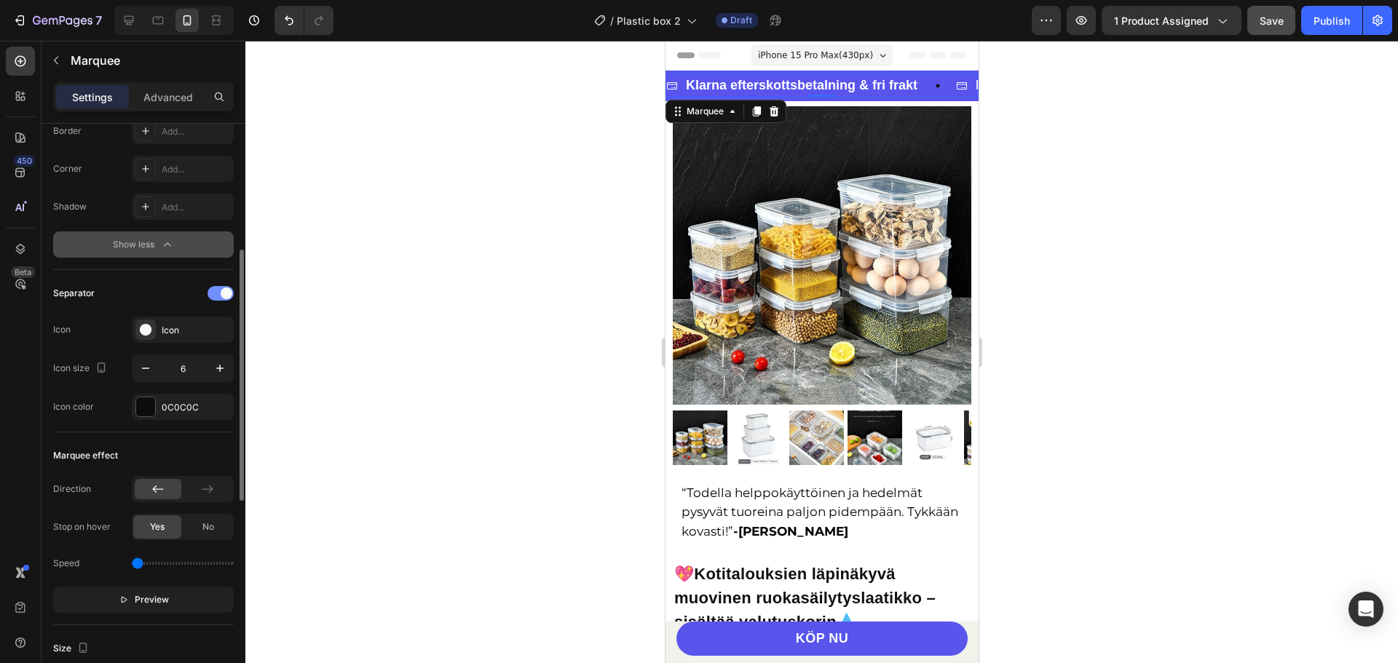
click at [220, 292] on div at bounding box center [220, 293] width 26 height 15
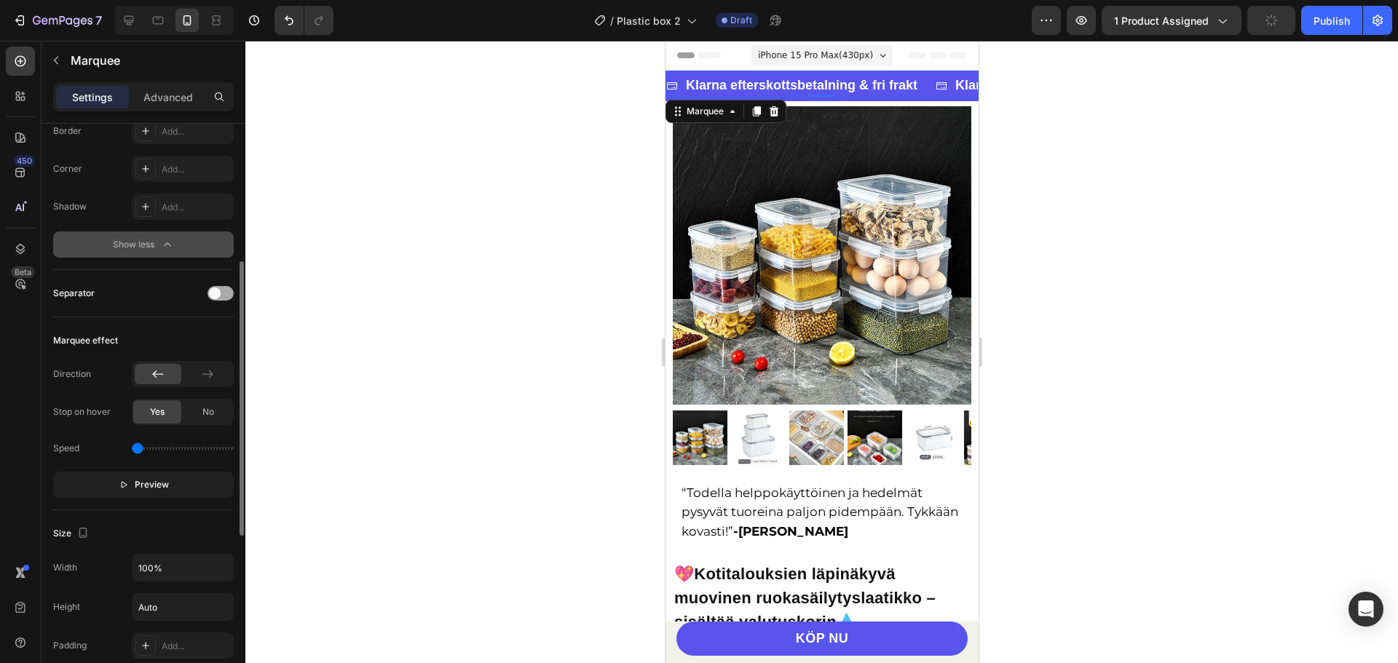
click at [220, 292] on span at bounding box center [215, 294] width 12 height 12
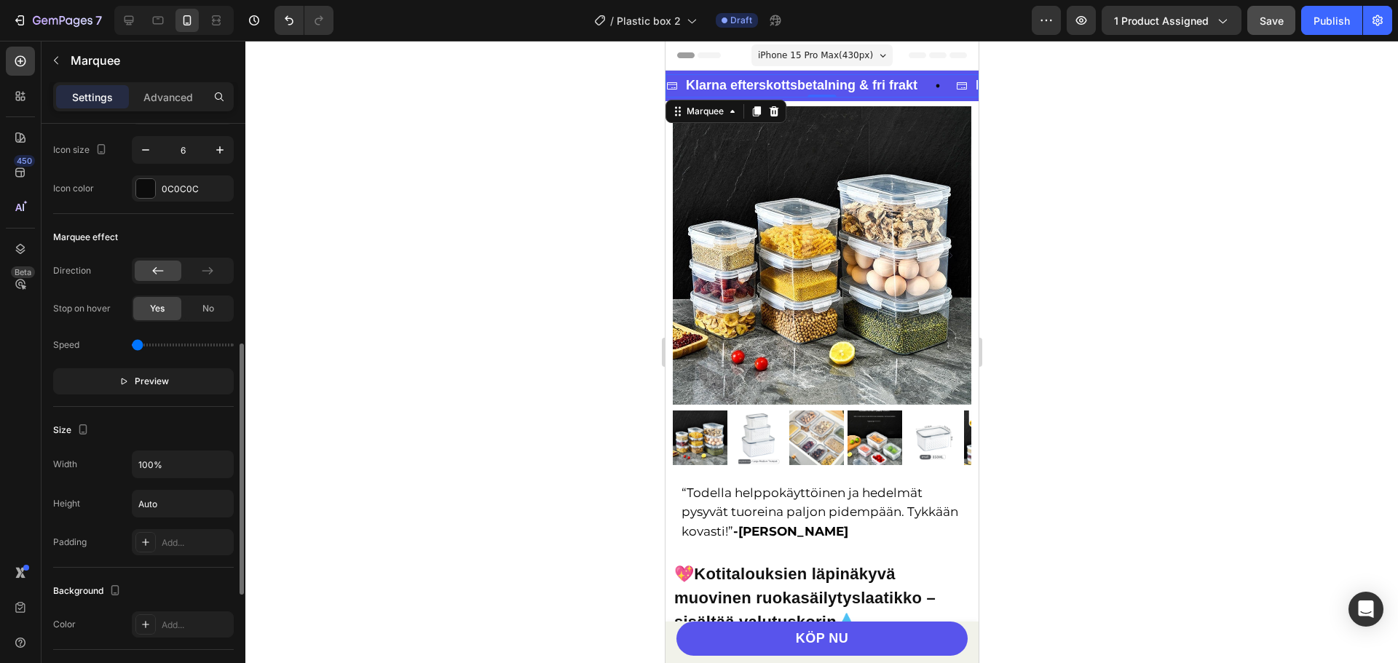
scroll to position [655, 0]
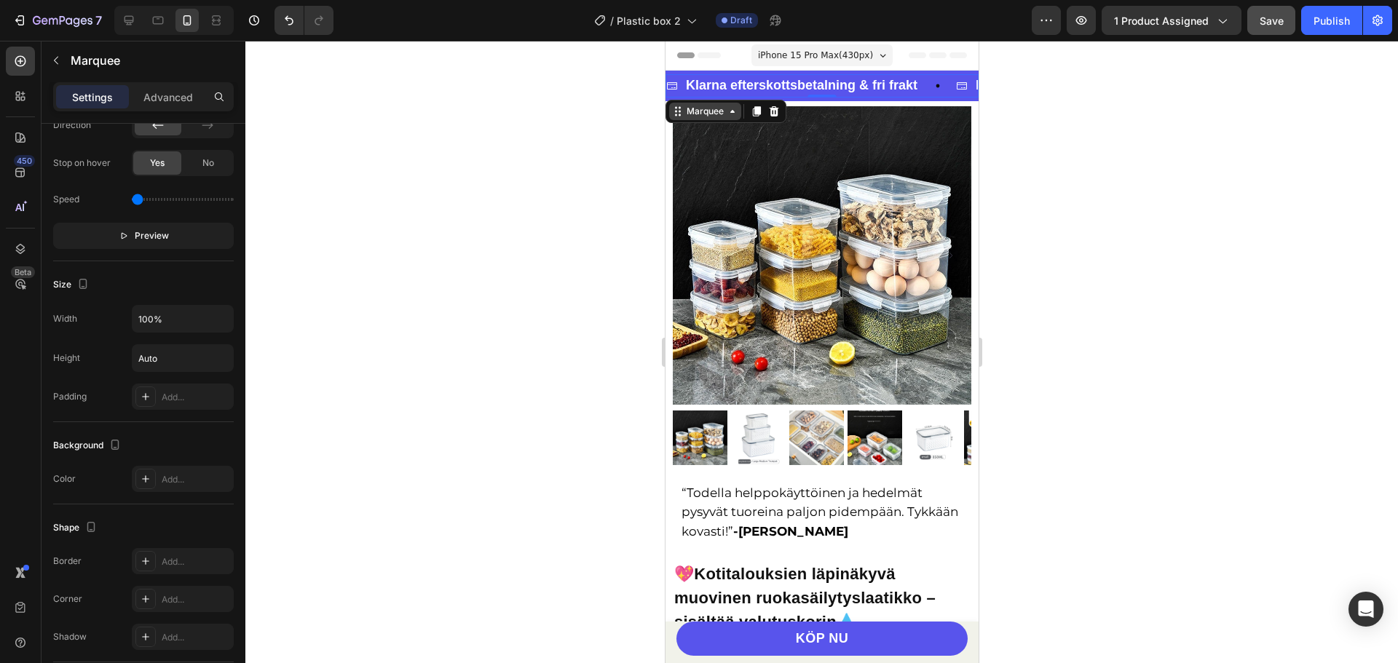
click at [708, 114] on div "Marquee" at bounding box center [704, 111] width 43 height 13
click at [828, 78] on strong "Klarna efterskottsbetalning & fri frakt" at bounding box center [800, 85] width 231 height 15
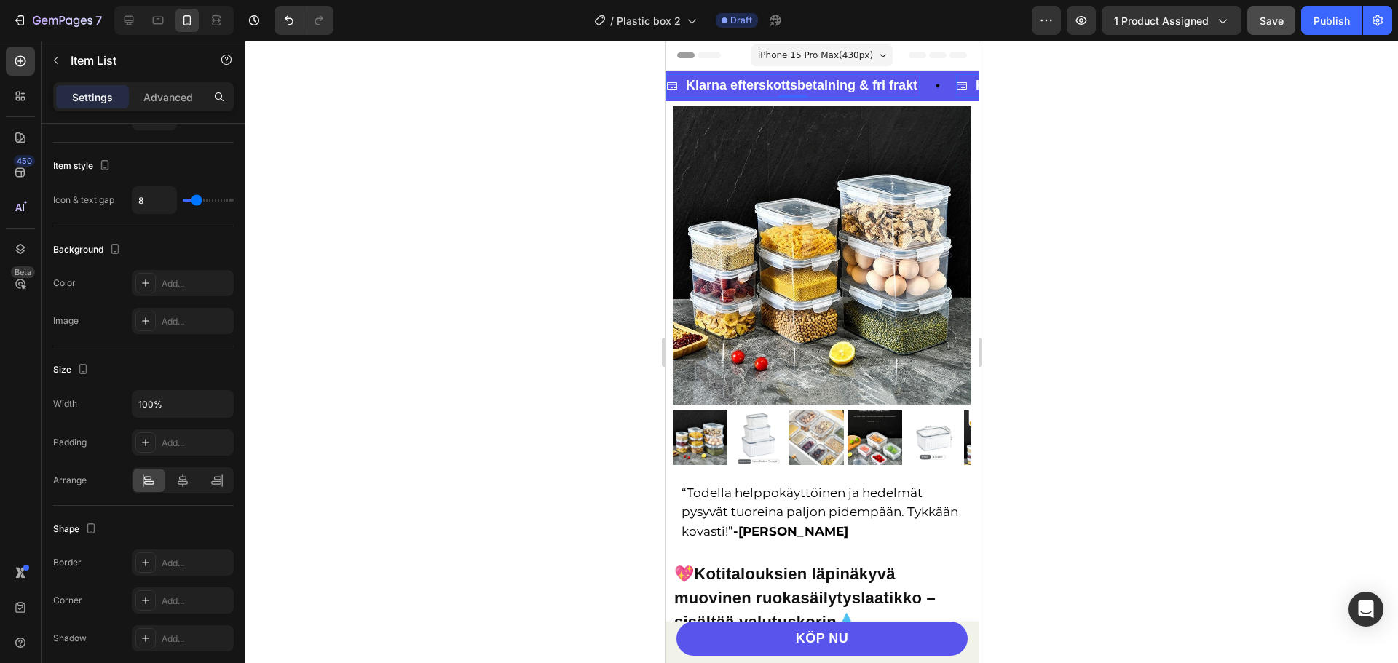
scroll to position [0, 0]
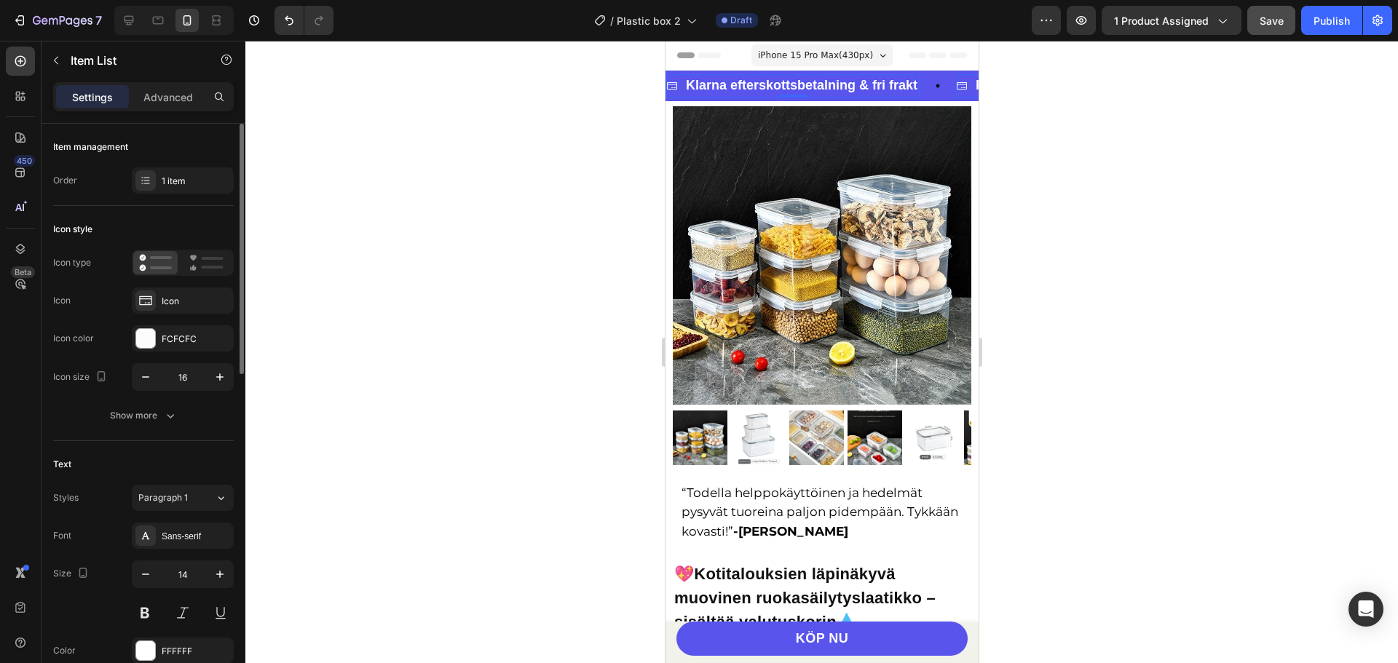
click at [746, 80] on strong "Klarna efterskottsbetalning & fri frakt" at bounding box center [800, 85] width 231 height 15
click at [745, 80] on strong "Klarna efterskottsbetalning & fri frakt" at bounding box center [800, 85] width 231 height 15
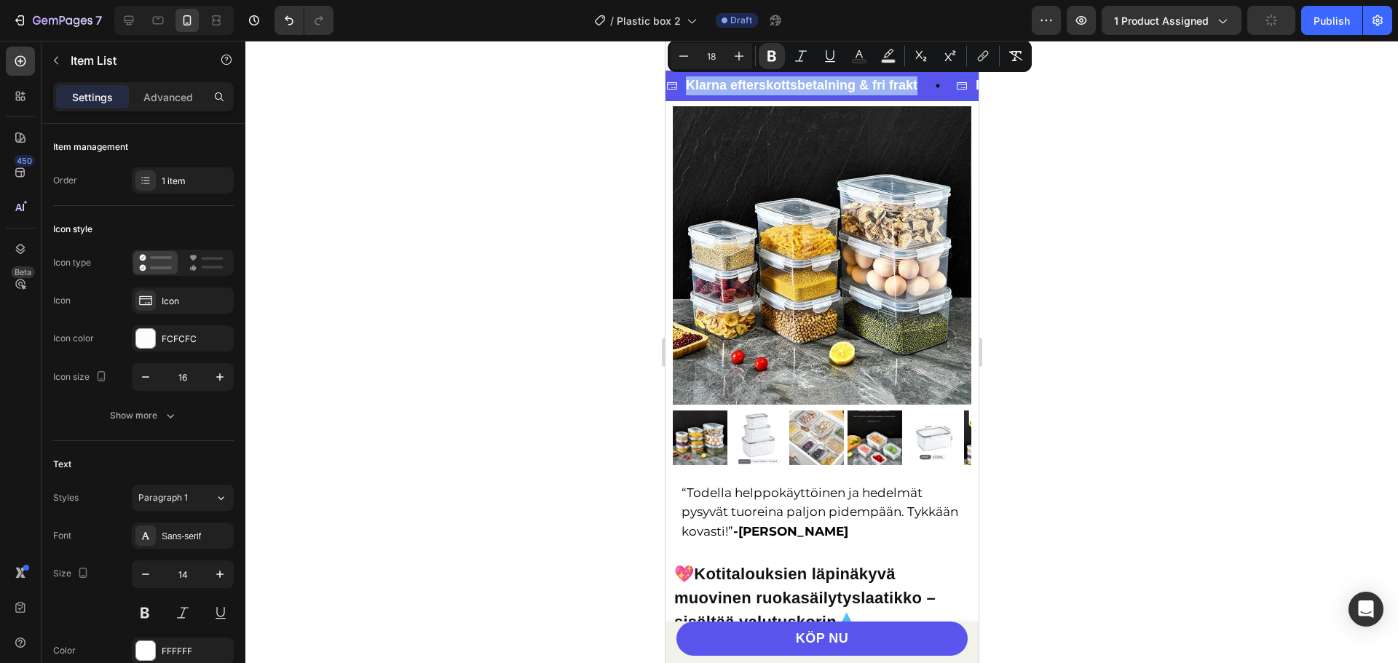
copy strong "Klarna efterskottsbetalning & fri frakt"
click at [1000, 114] on div at bounding box center [821, 352] width 1152 height 622
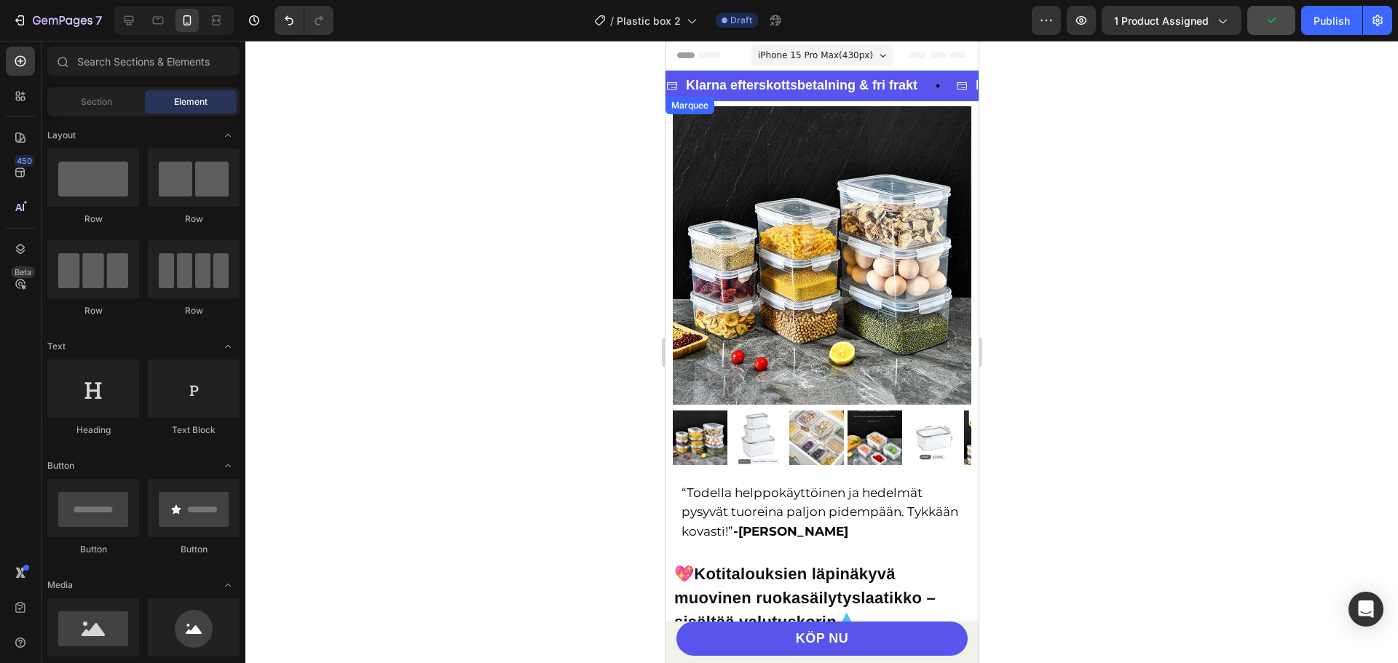
click at [919, 84] on div "Klarna efterskottsbetalning & fri frakt Item List" at bounding box center [810, 85] width 290 height 23
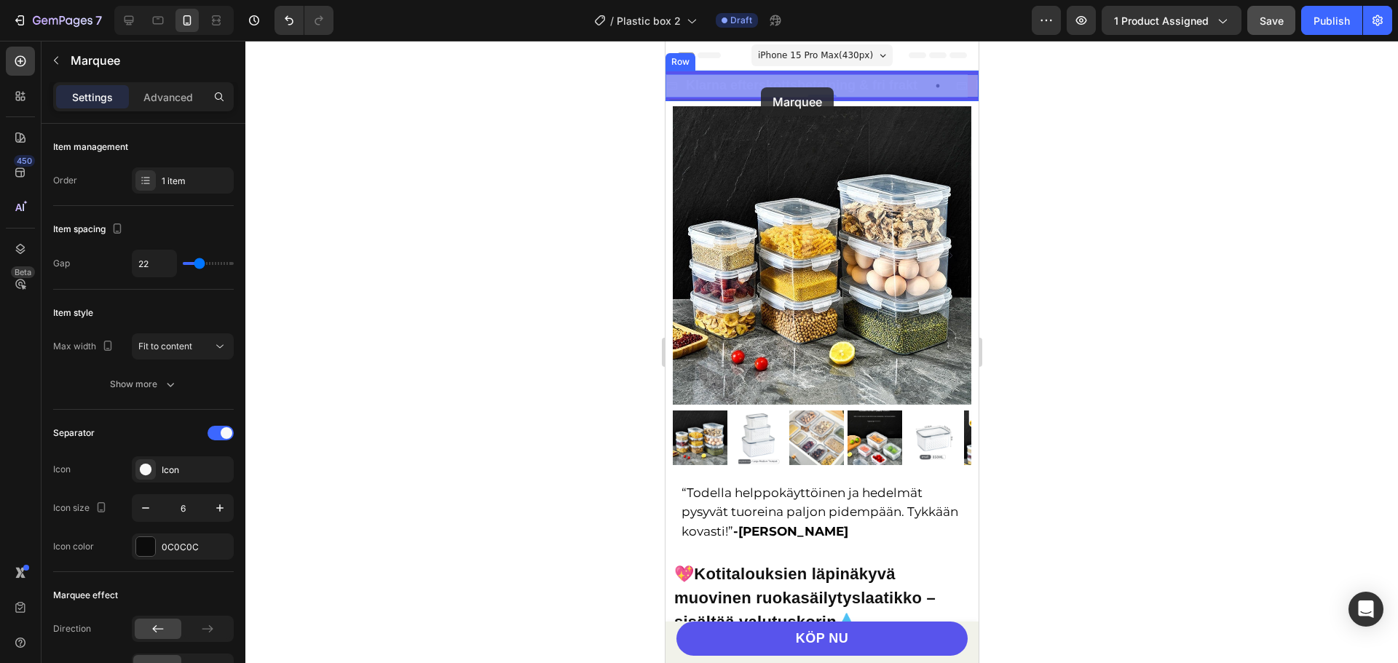
drag, startPoint x: 697, startPoint y: 111, endPoint x: 760, endPoint y: 87, distance: 67.1
click at [724, 83] on strong "Klarna efterskottsbetalning & fri frakt" at bounding box center [800, 85] width 231 height 15
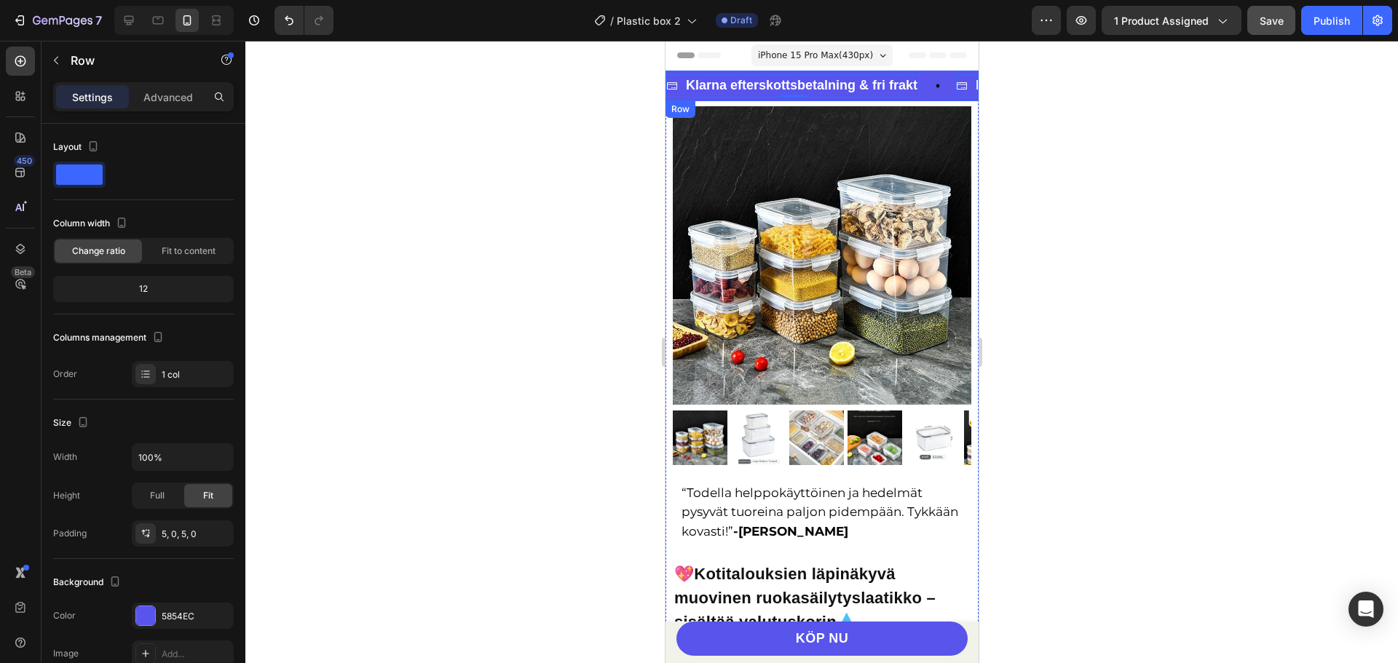
click at [669, 72] on div "Klarna efterskottsbetalning & fri frakt Item List 0 Klarna efterskottsbetalning…" at bounding box center [821, 86] width 313 height 31
click at [133, 24] on icon at bounding box center [129, 20] width 15 height 15
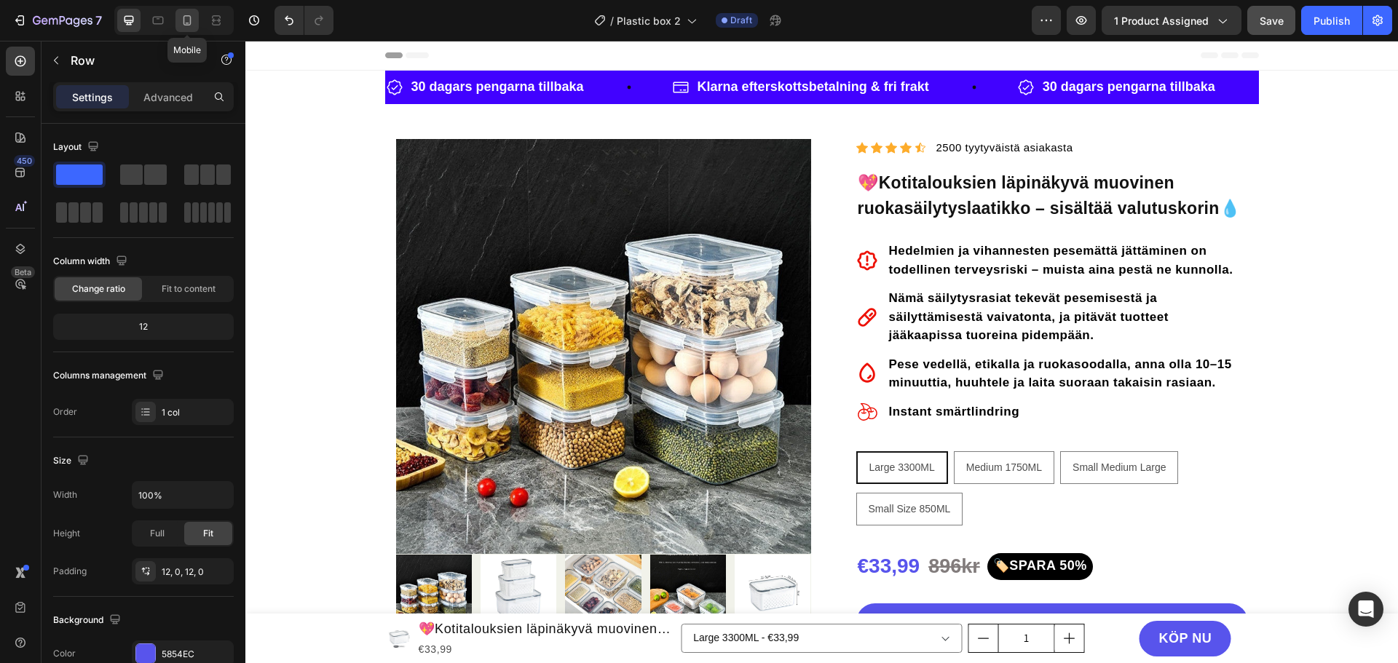
click at [194, 22] on icon at bounding box center [187, 20] width 15 height 15
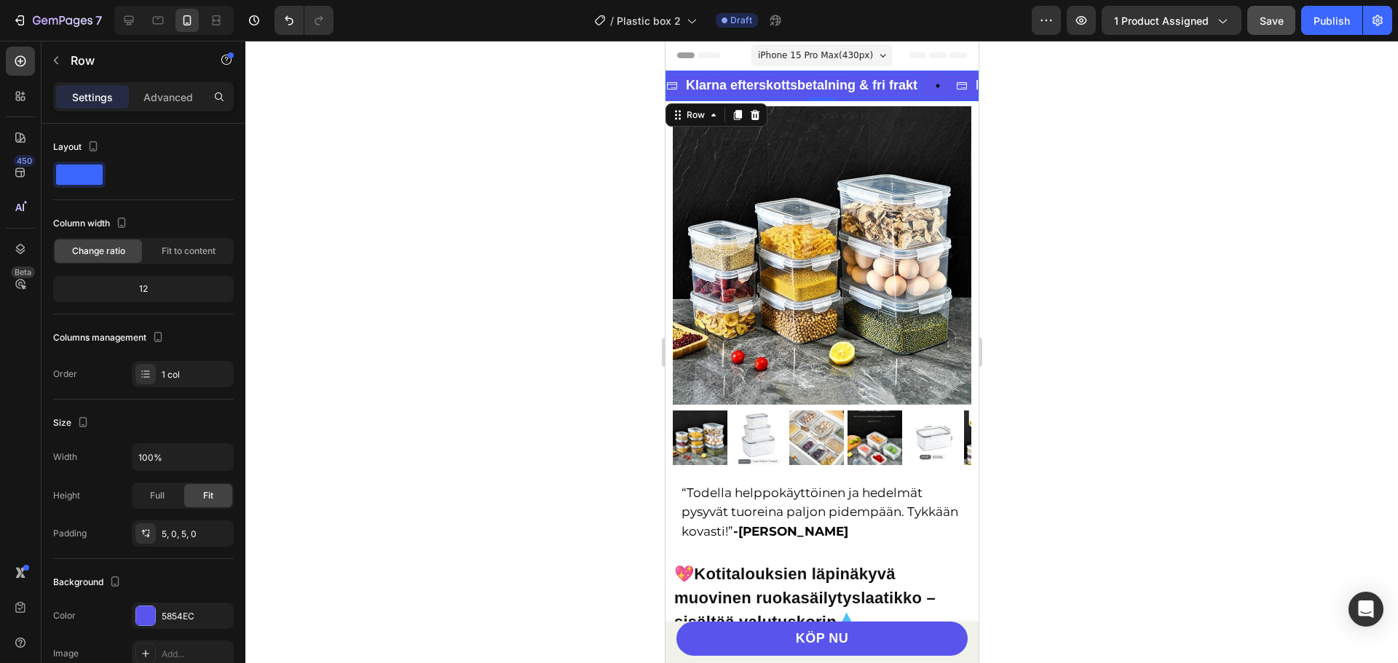
click at [784, 84] on strong "Klarna efterskottsbetalning & fri frakt" at bounding box center [800, 85] width 231 height 15
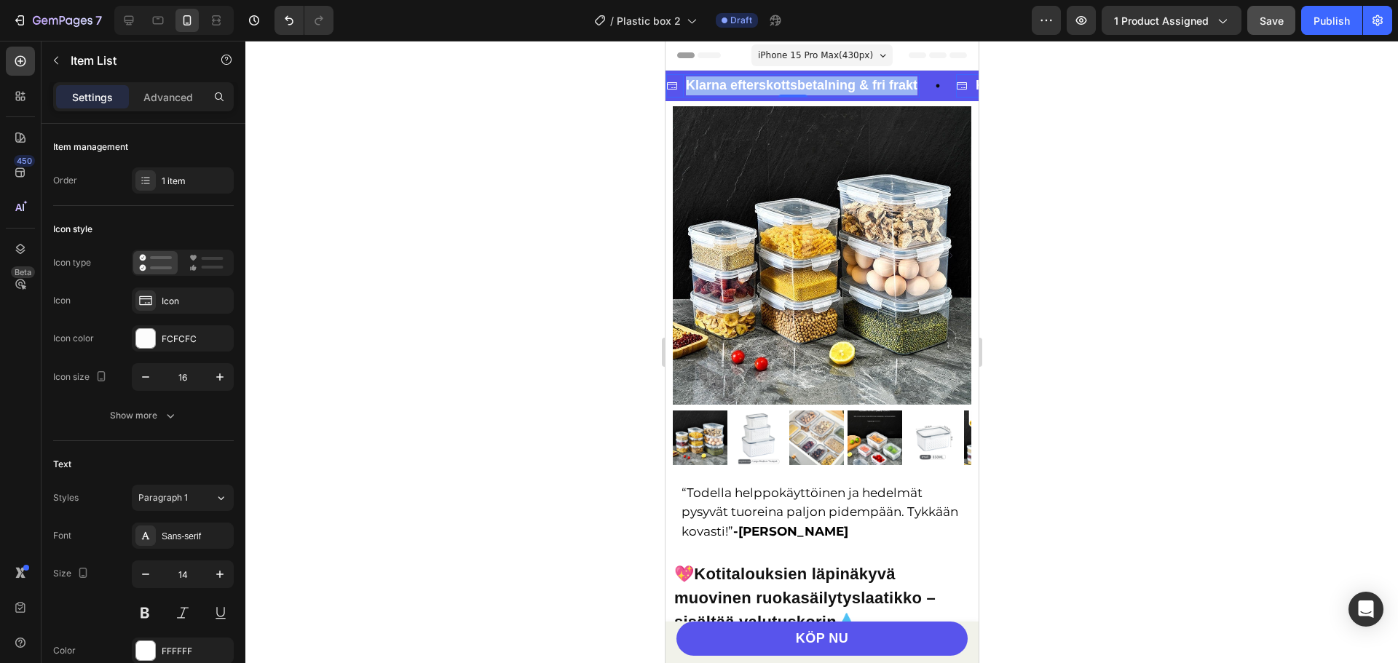
click at [784, 84] on strong "Klarna efterskottsbetalning & fri frakt" at bounding box center [800, 85] width 231 height 15
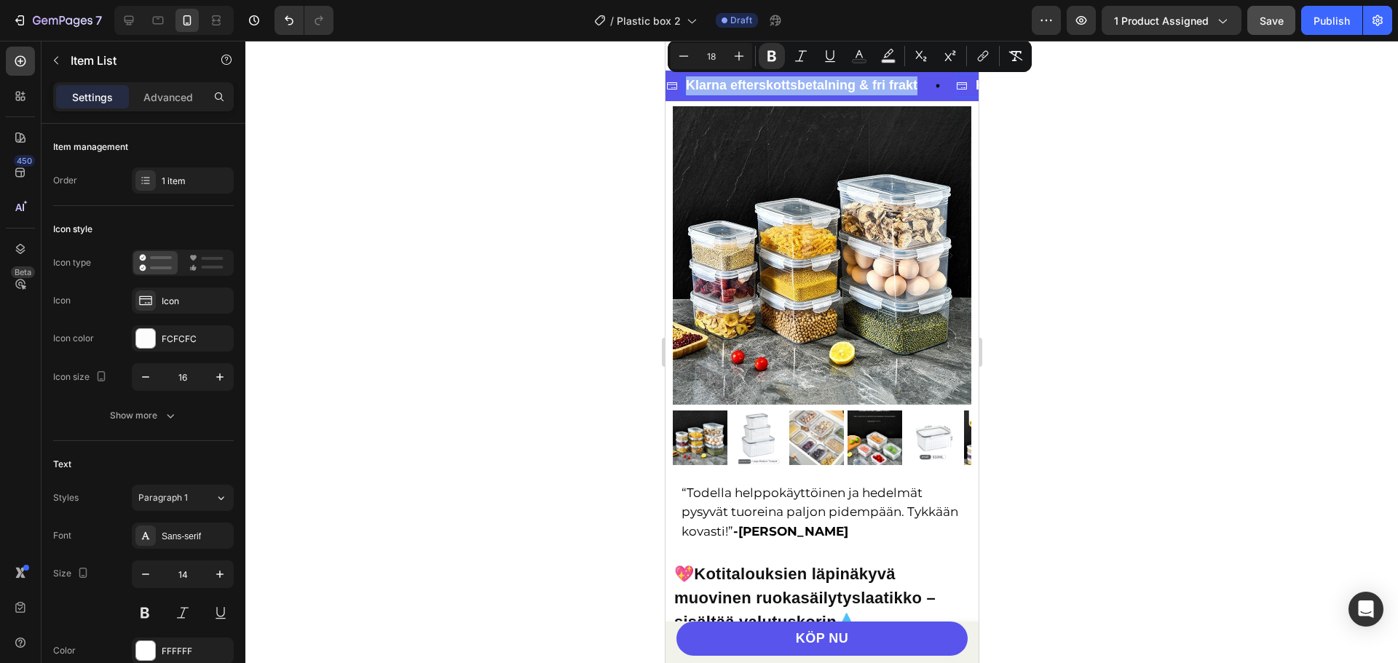
copy strong "Klarna efterskottsbetalning & fri frakt"
click at [1043, 125] on div at bounding box center [821, 352] width 1152 height 622
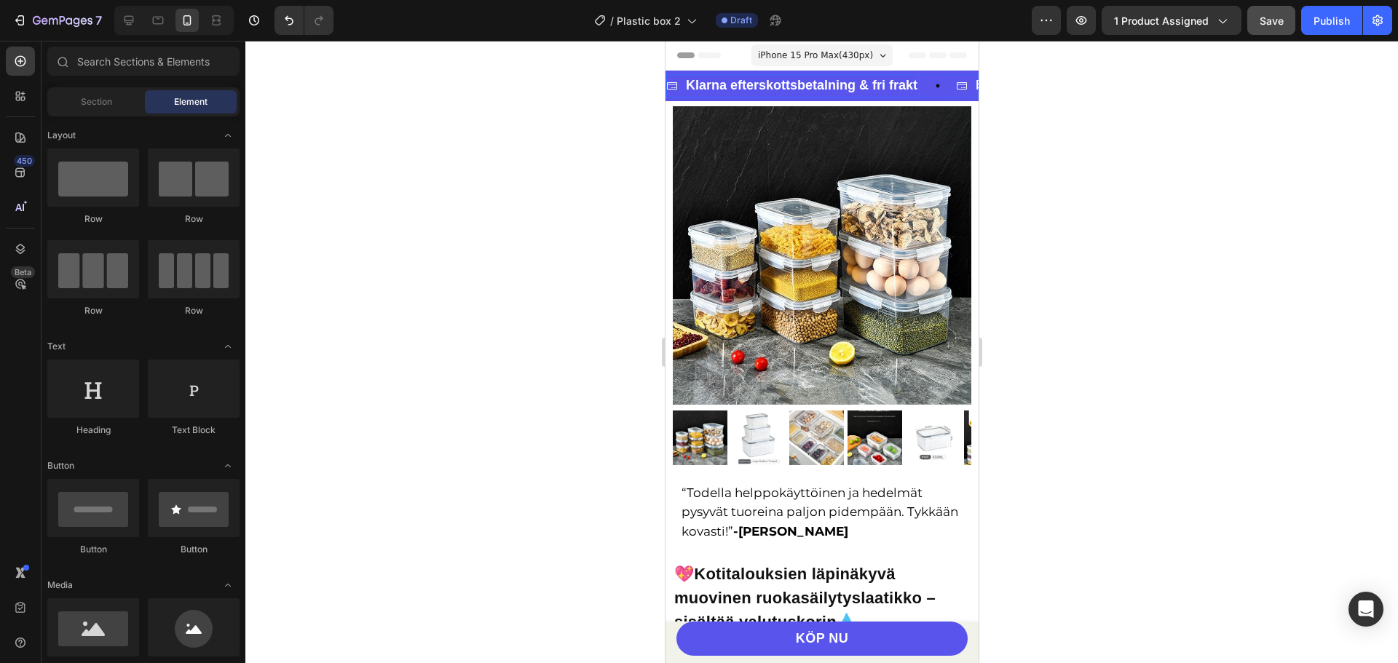
click at [681, 78] on div "Klarna efterskottsbetalning & fri frakt" at bounding box center [791, 85] width 253 height 23
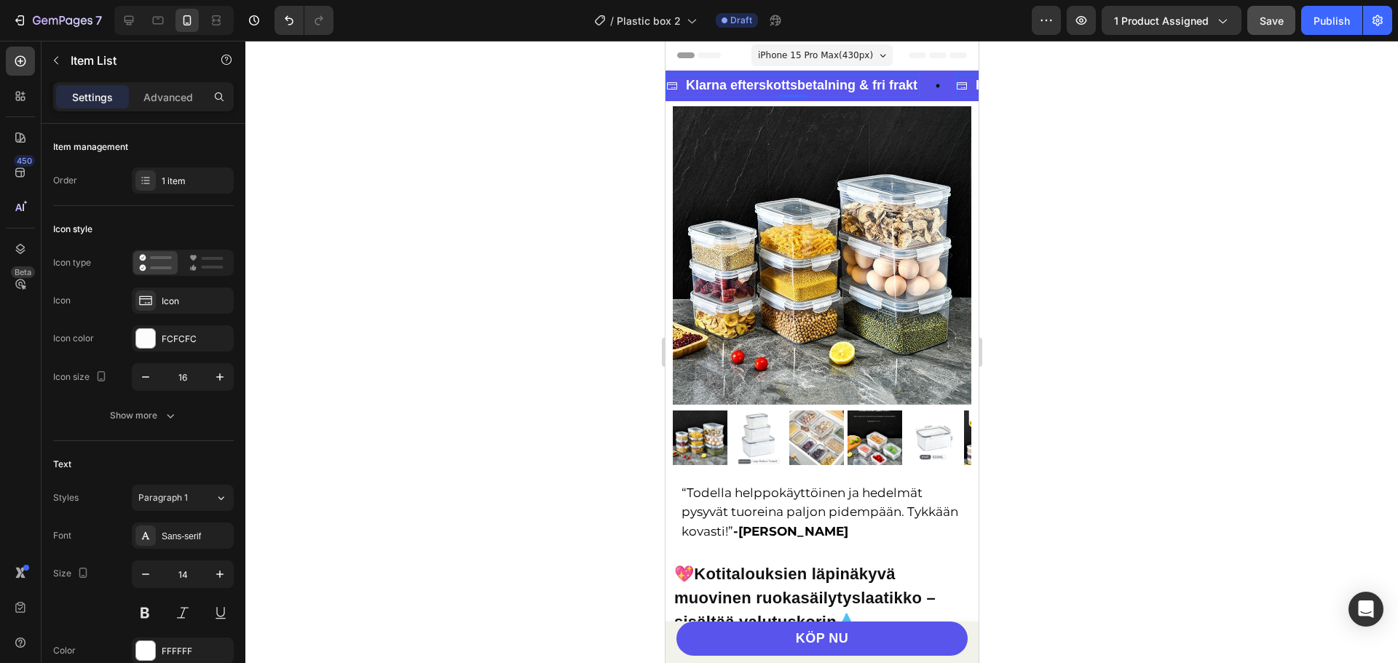
click at [679, 95] on div "Klarna efterskottsbetalning & fri frakt" at bounding box center [791, 85] width 253 height 23
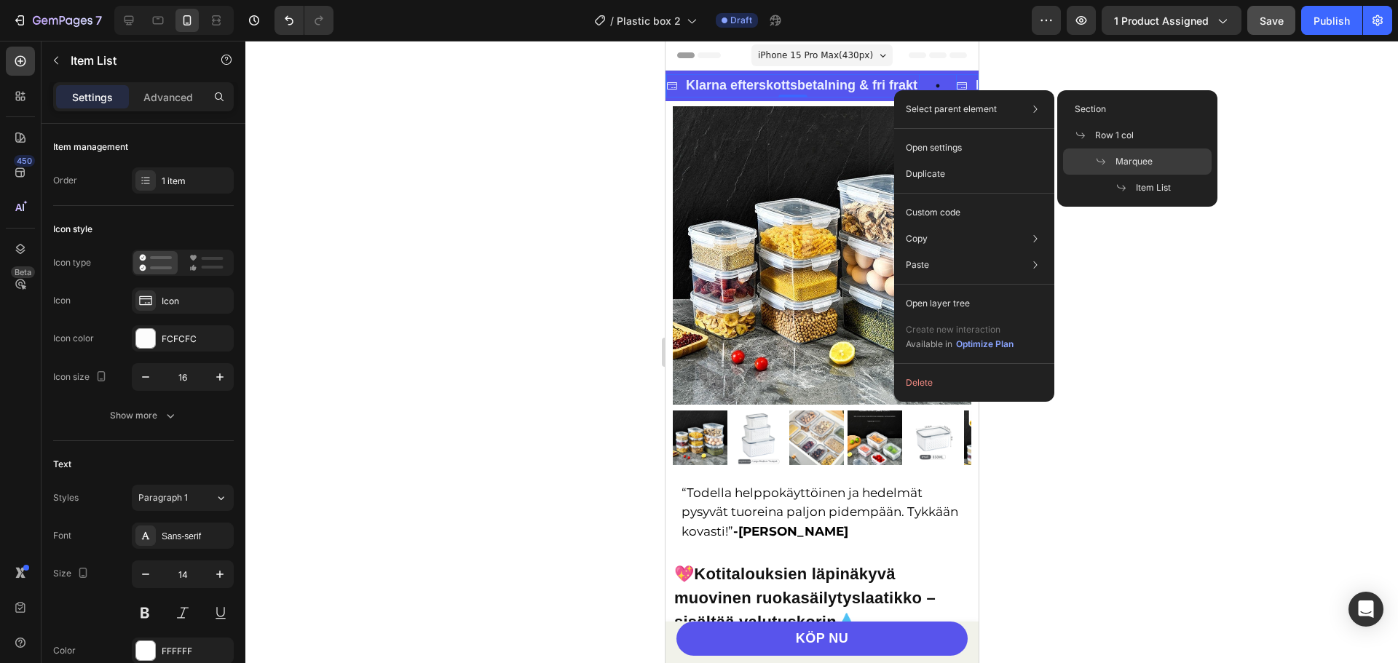
click at [1119, 155] on span "Marquee" at bounding box center [1133, 161] width 37 height 13
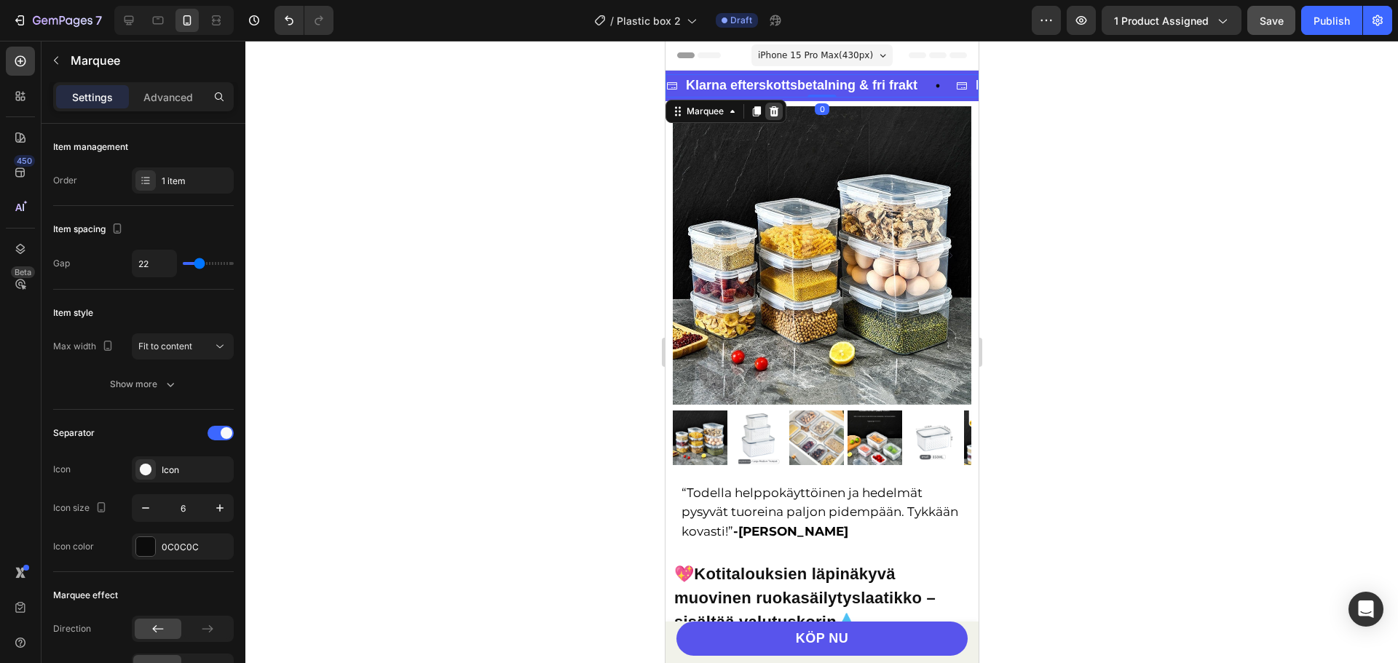
click at [774, 111] on icon at bounding box center [773, 112] width 12 height 12
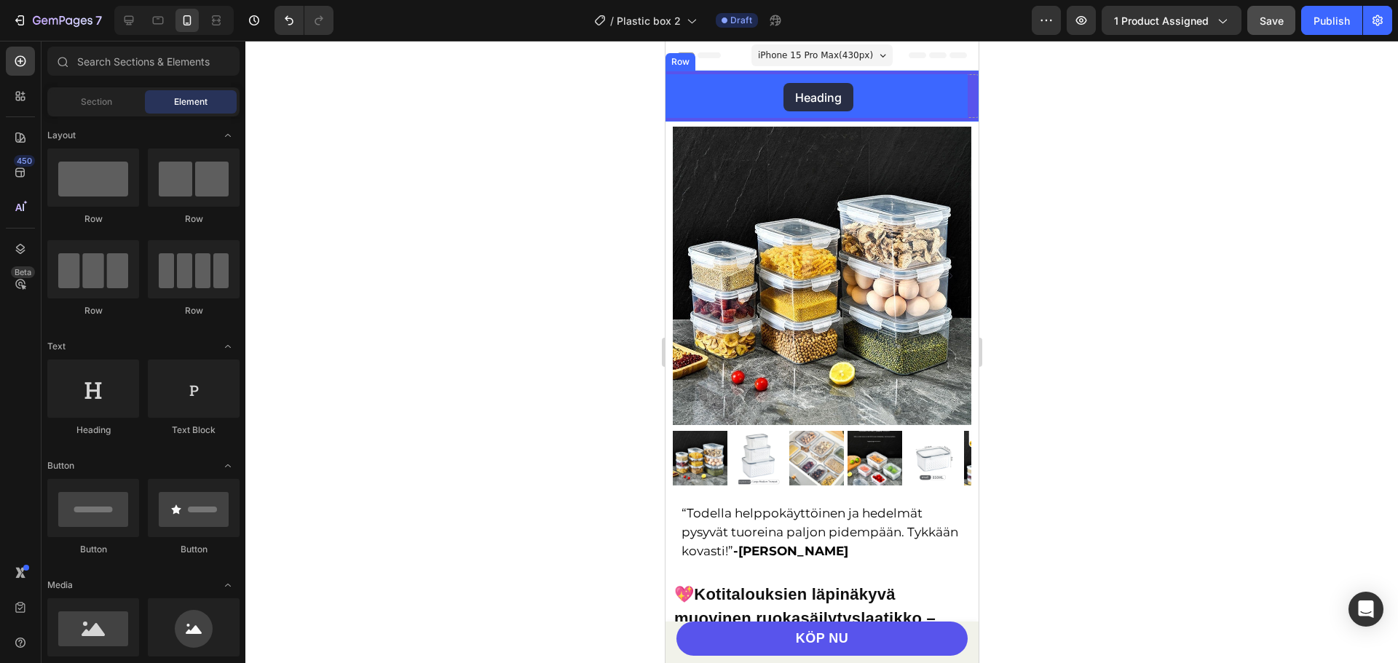
drag, startPoint x: 761, startPoint y: 429, endPoint x: 783, endPoint y: 83, distance: 346.4
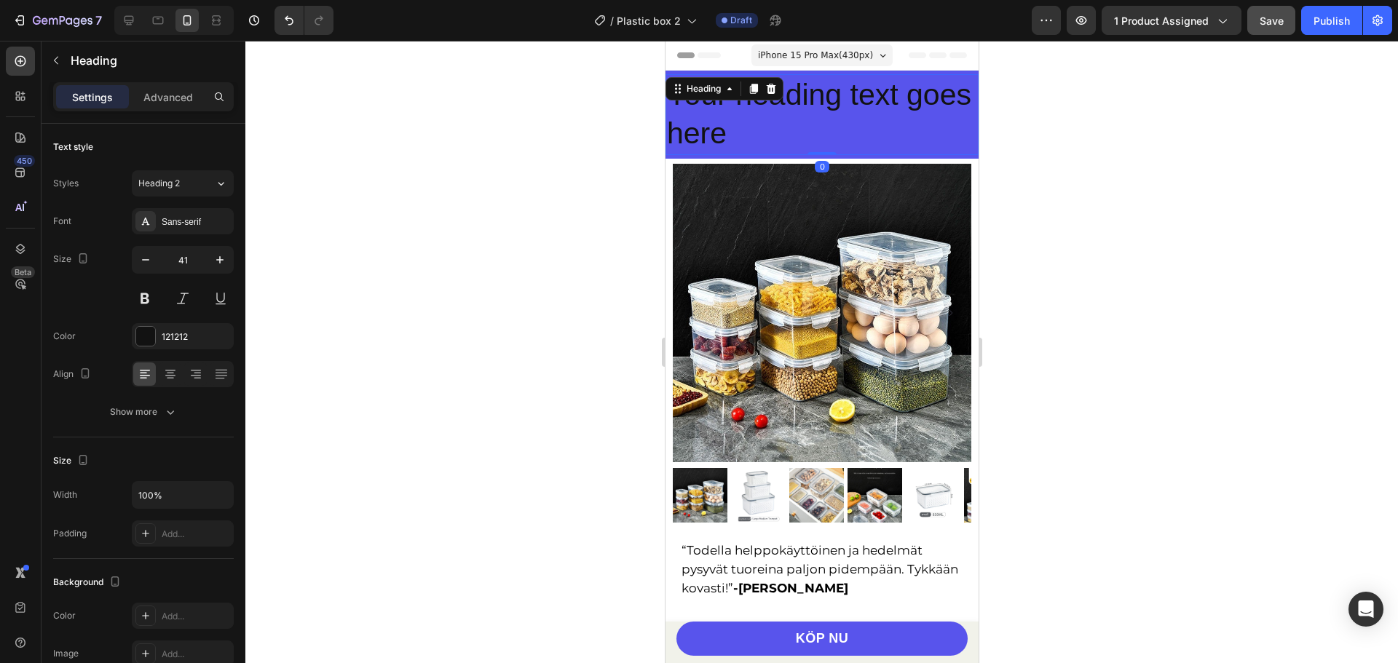
click at [793, 111] on h2 "Your heading text goes here" at bounding box center [821, 114] width 313 height 81
click at [793, 111] on p "Your heading text goes here" at bounding box center [821, 115] width 310 height 78
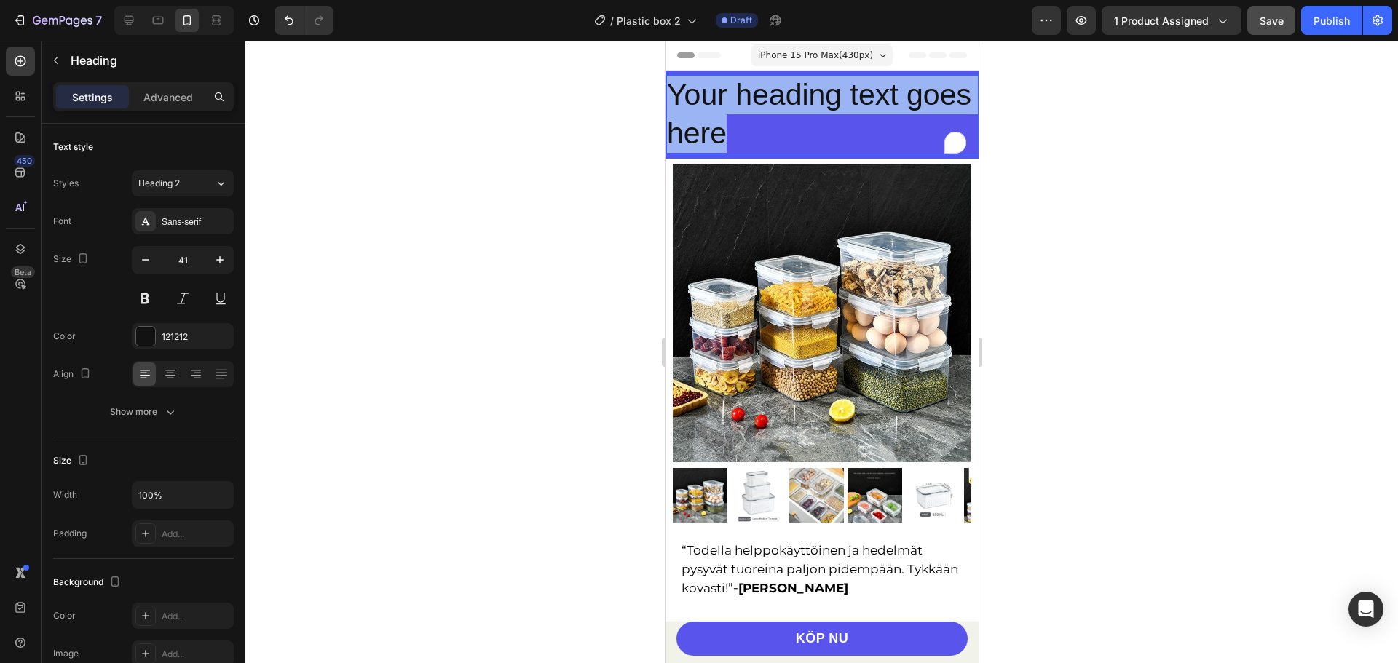
click at [793, 111] on p "Your heading text goes here" at bounding box center [821, 115] width 310 height 78
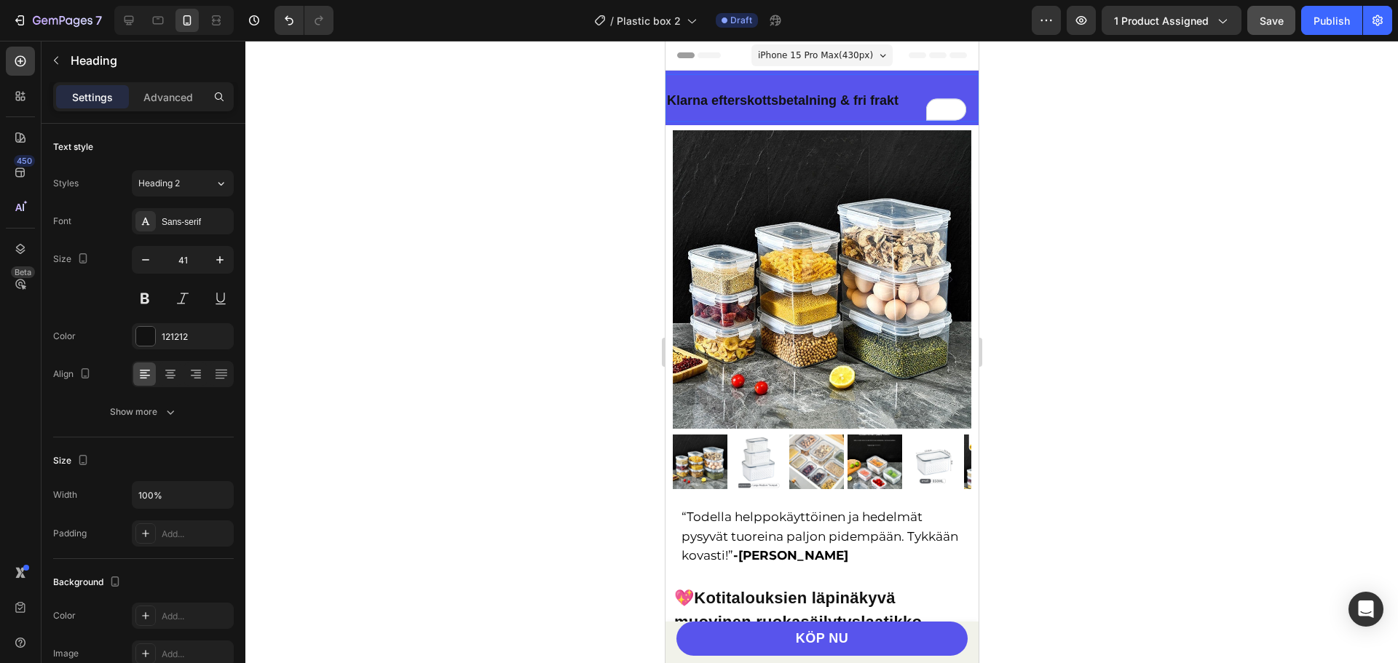
click at [830, 98] on strong "Klarna efterskottsbetalning & fri frakt" at bounding box center [781, 100] width 231 height 15
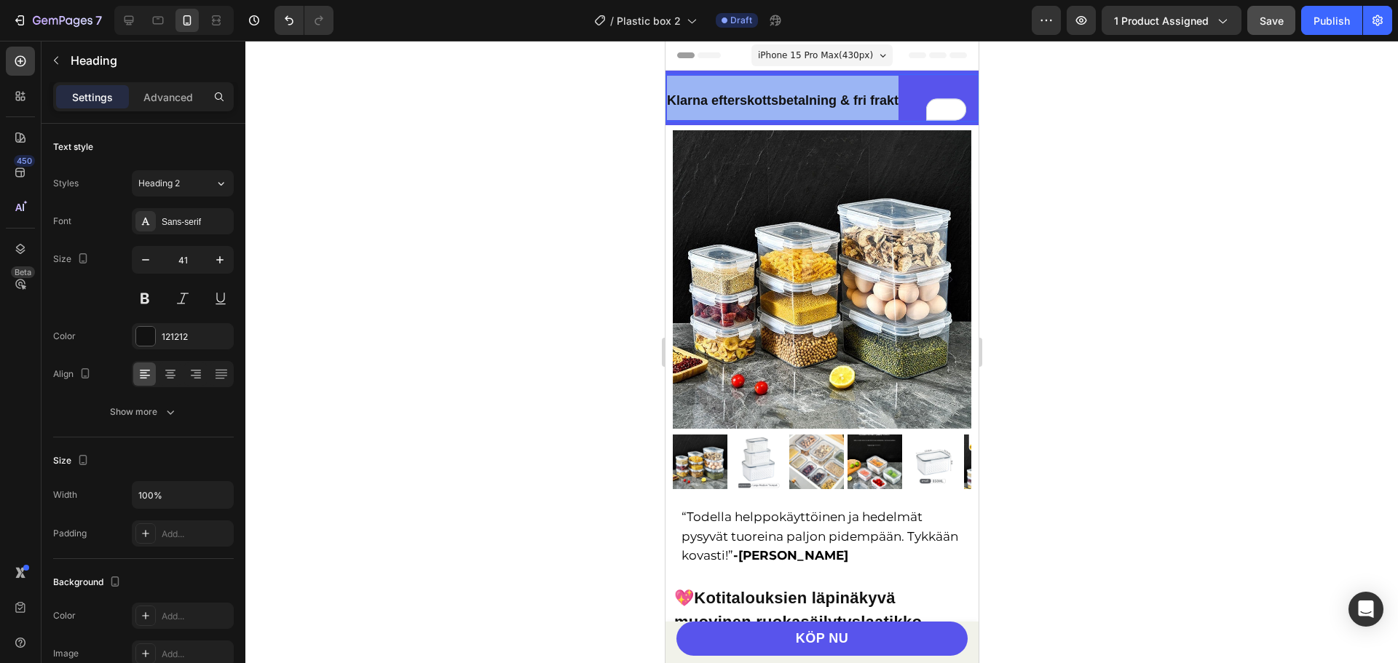
click at [830, 98] on strong "Klarna efterskottsbetalning & fri frakt" at bounding box center [781, 100] width 231 height 15
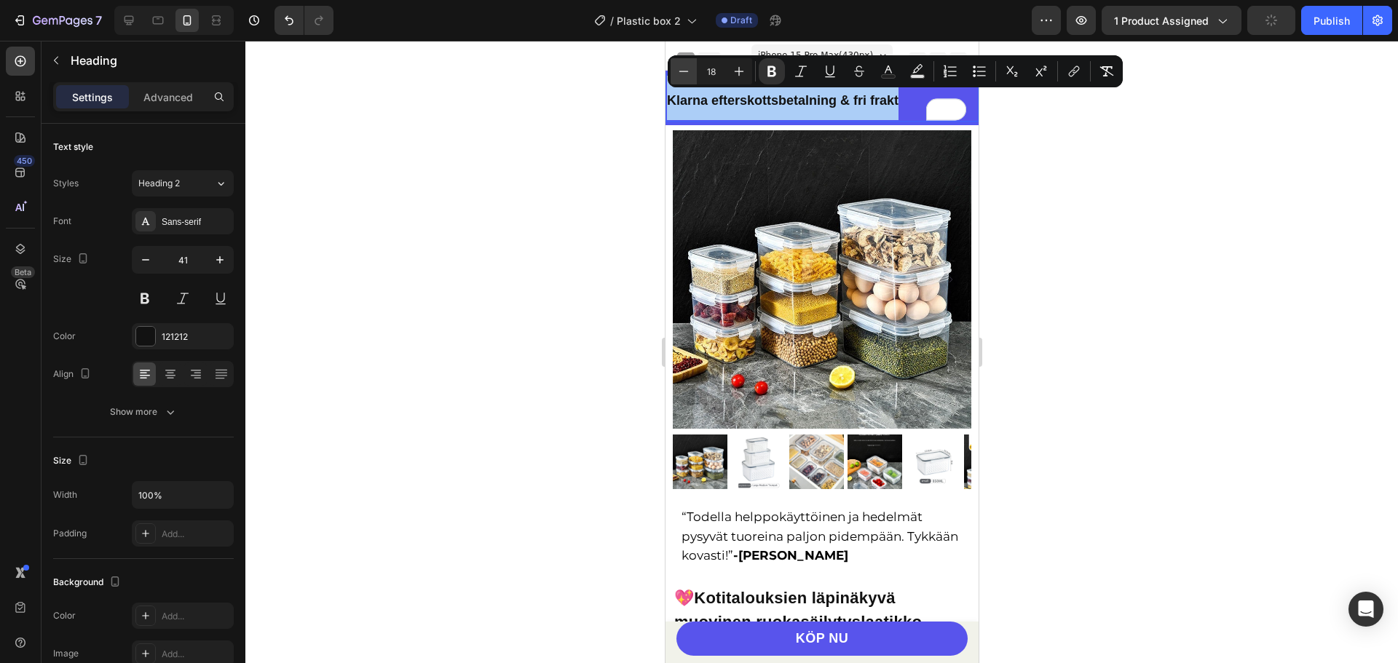
click at [683, 71] on icon "Editor contextual toolbar" at bounding box center [683, 71] width 9 height 1
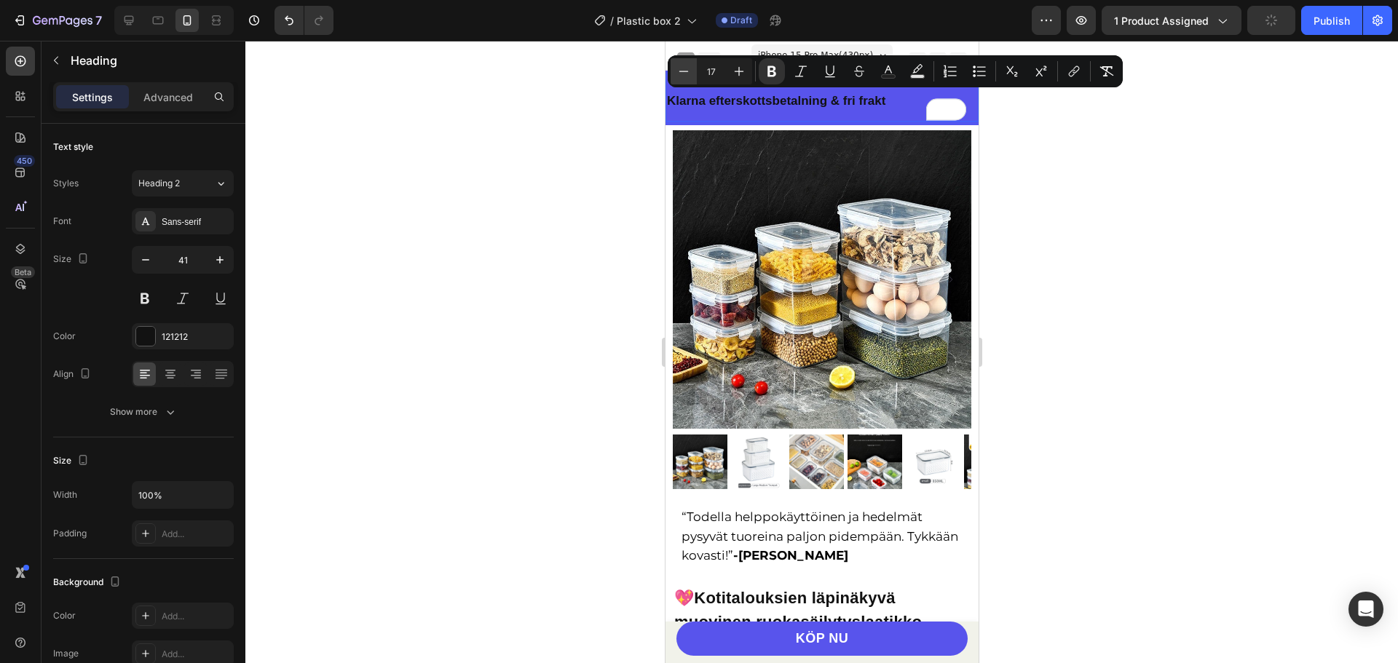
click at [683, 71] on icon "Editor contextual toolbar" at bounding box center [683, 71] width 9 height 1
click at [737, 72] on icon "Editor contextual toolbar" at bounding box center [739, 71] width 15 height 15
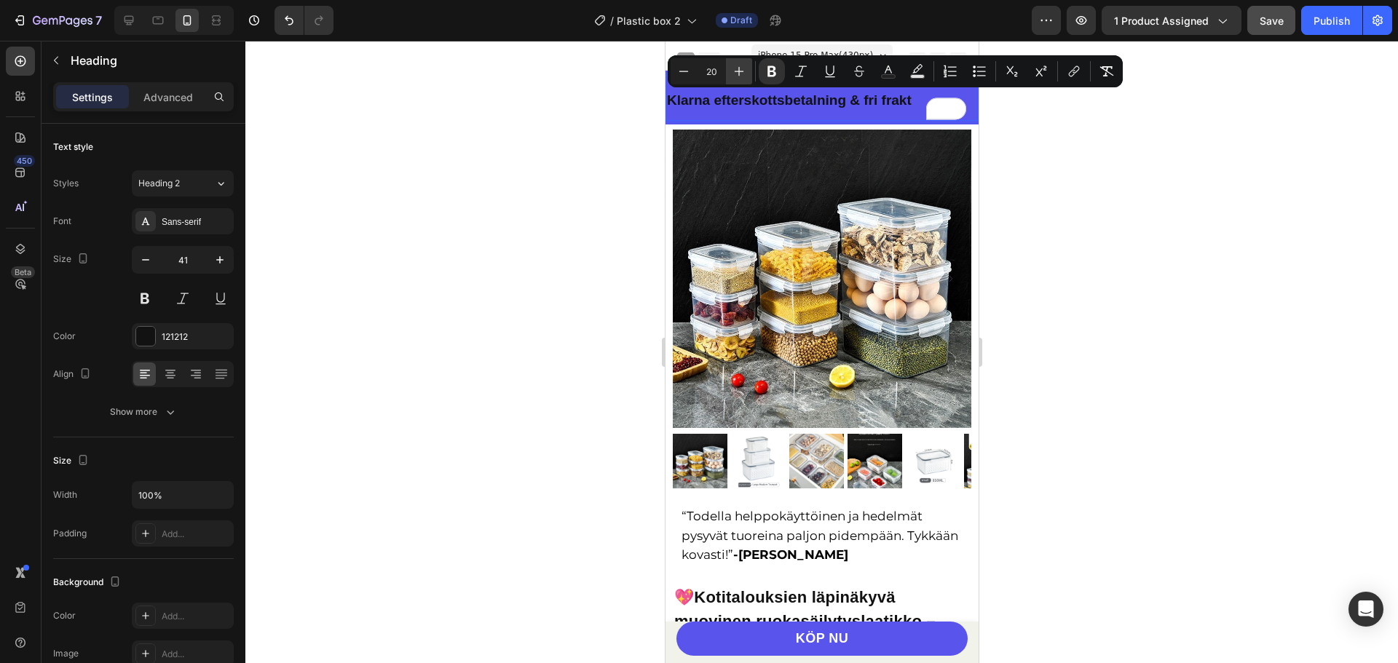
click at [737, 72] on icon "Editor contextual toolbar" at bounding box center [739, 71] width 15 height 15
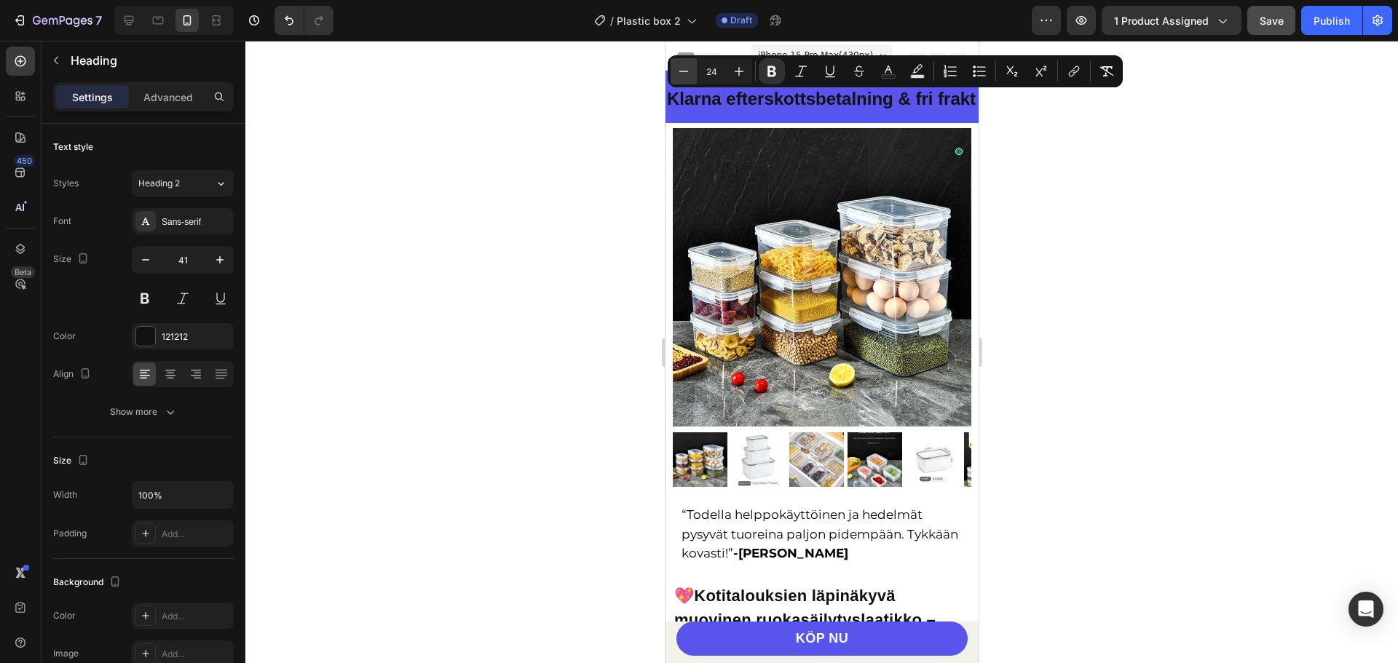
click at [681, 75] on icon "Editor contextual toolbar" at bounding box center [683, 71] width 15 height 15
type input "23"
click at [1086, 170] on div at bounding box center [821, 352] width 1152 height 622
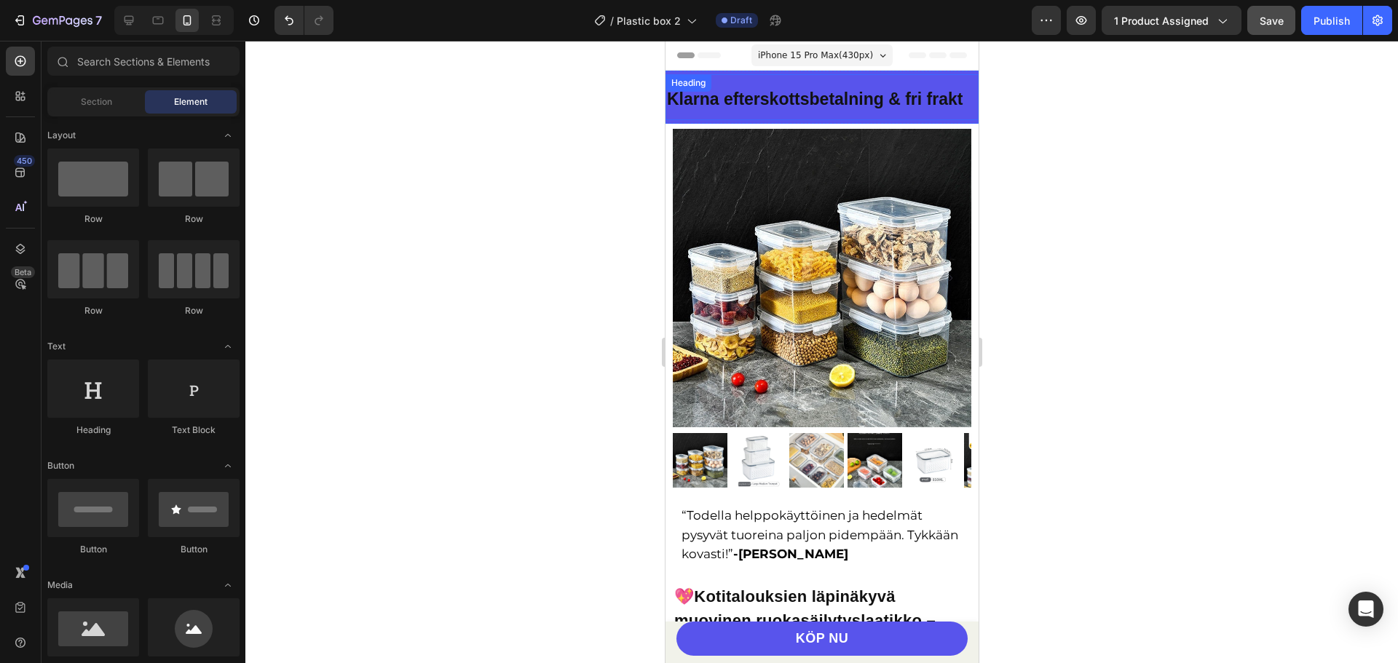
click at [824, 101] on strong "Klarna efterskottsbetalning & fri frakt" at bounding box center [814, 99] width 296 height 19
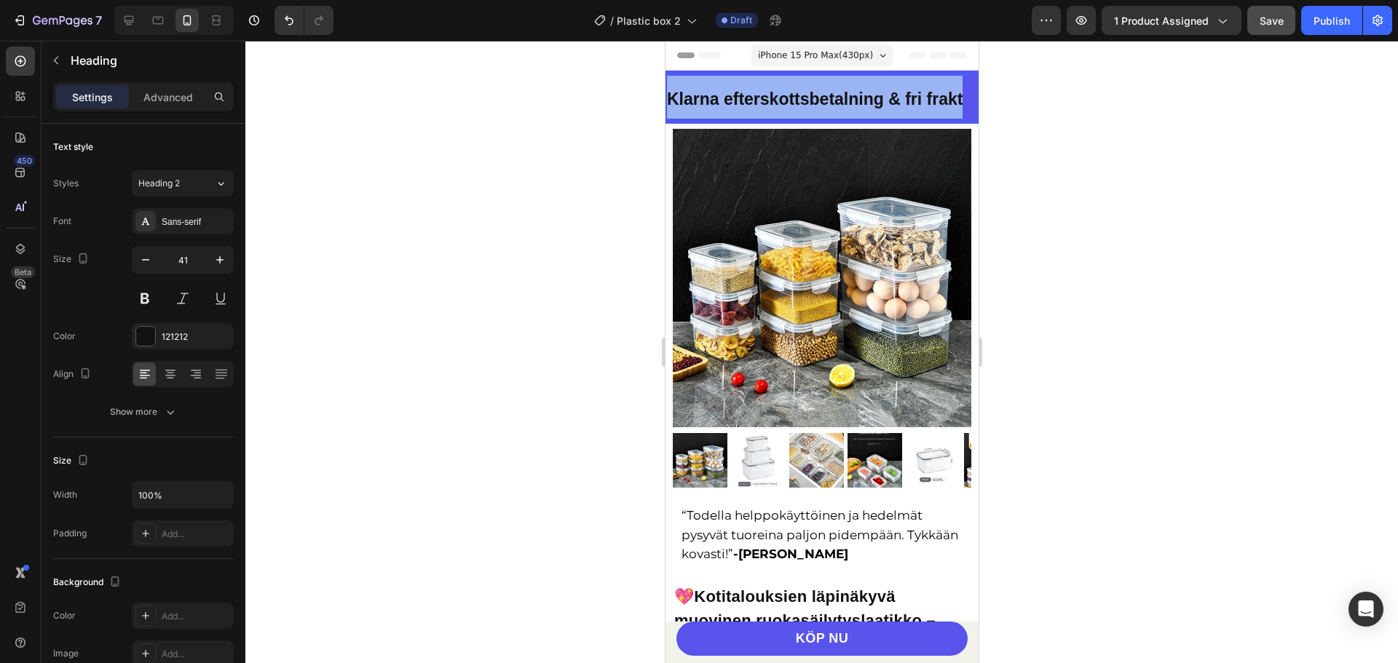
click at [824, 101] on strong "Klarna efterskottsbetalning & fri frakt" at bounding box center [814, 99] width 296 height 19
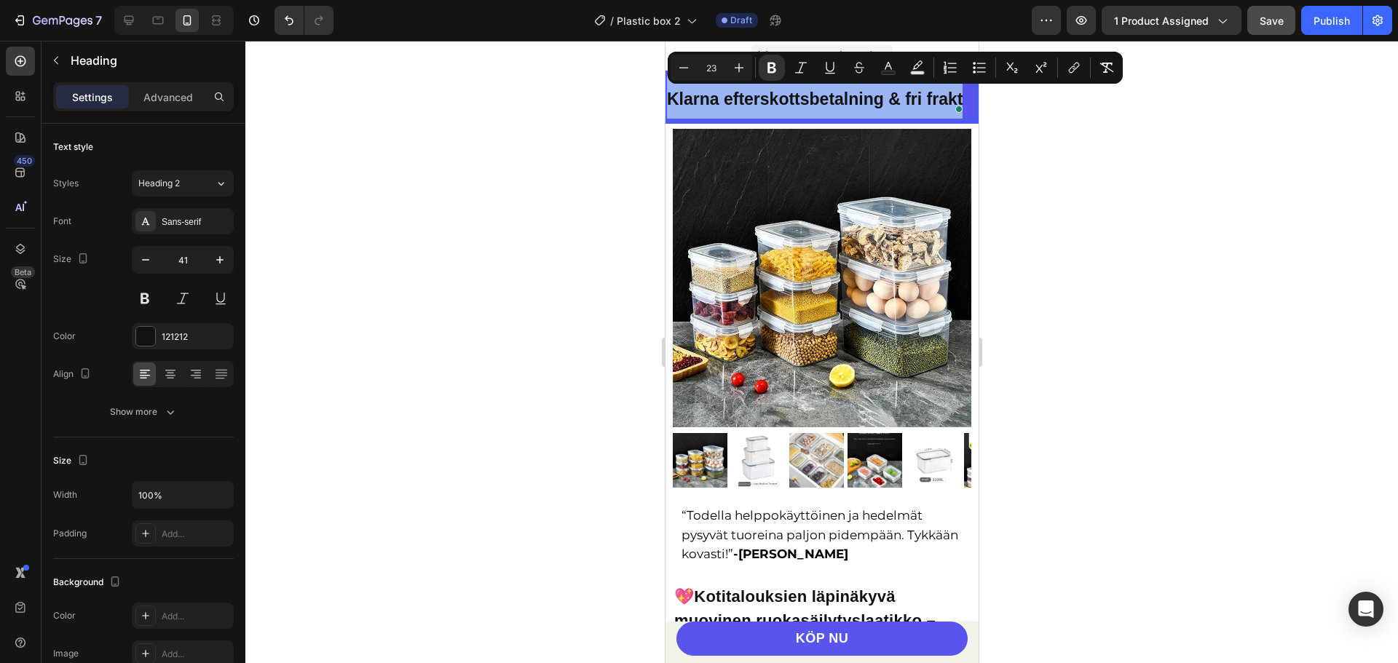
copy strong "Klarna efterskottsbetalning & fri frakt"
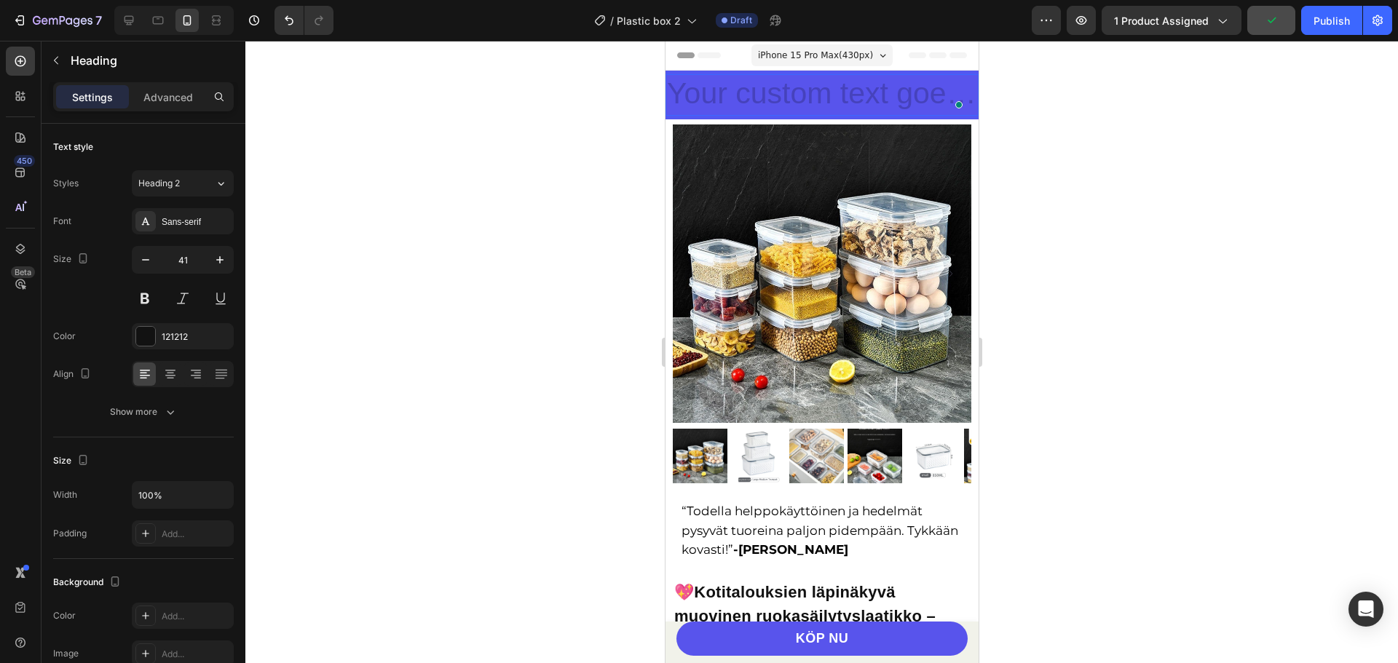
click at [1116, 155] on div at bounding box center [821, 352] width 1152 height 622
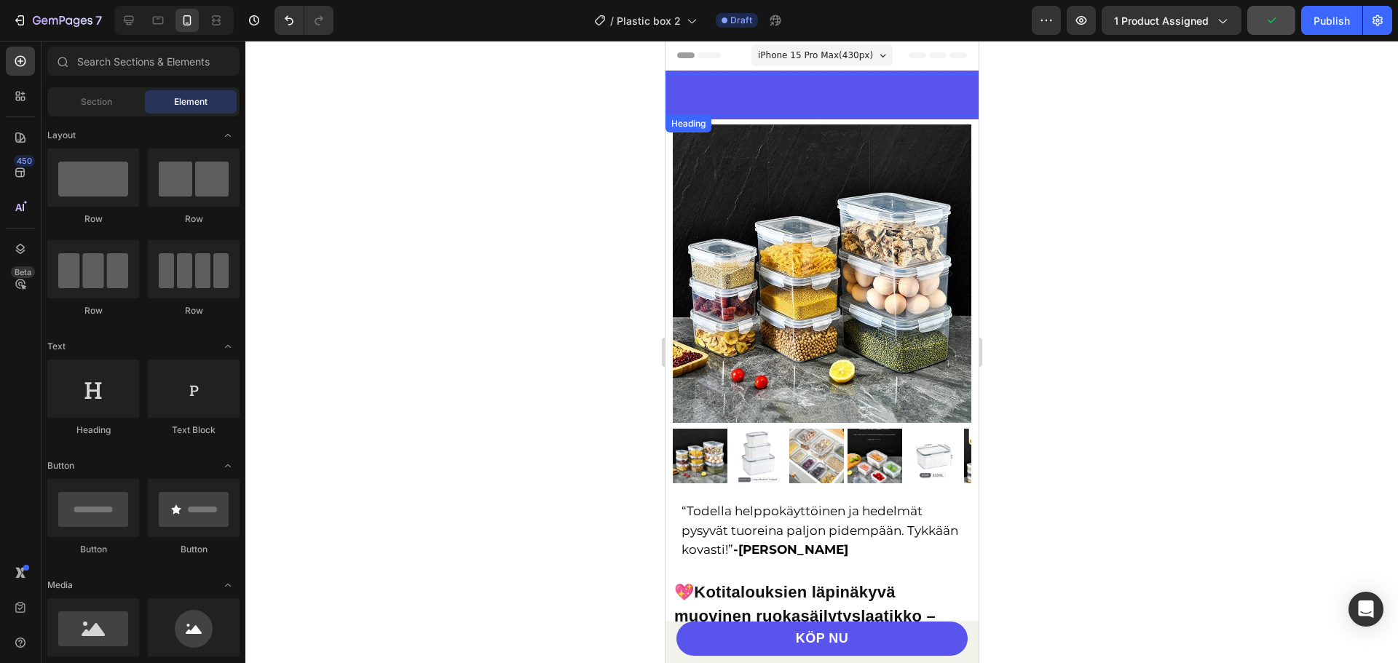
click at [762, 92] on p "Rich Text Editor. Editing area: main" at bounding box center [821, 95] width 310 height 39
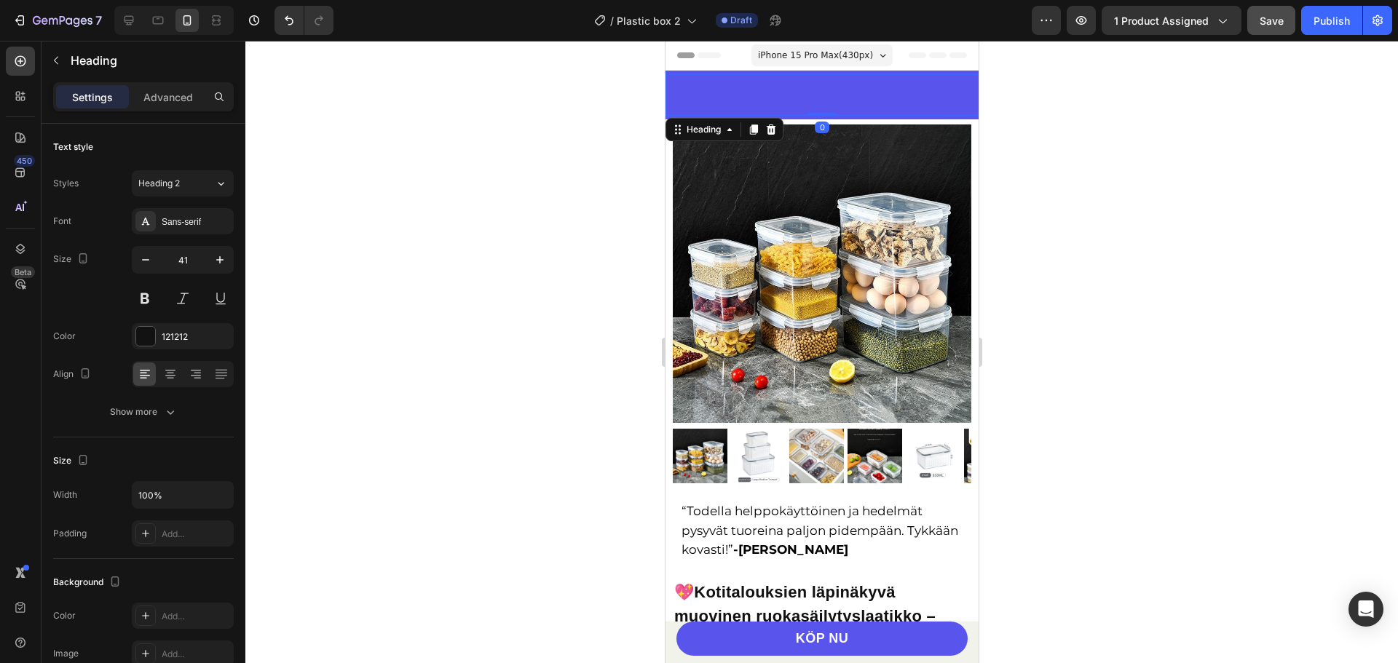
click at [762, 92] on h2 "Rich Text Editor. Editing area: main" at bounding box center [821, 94] width 313 height 41
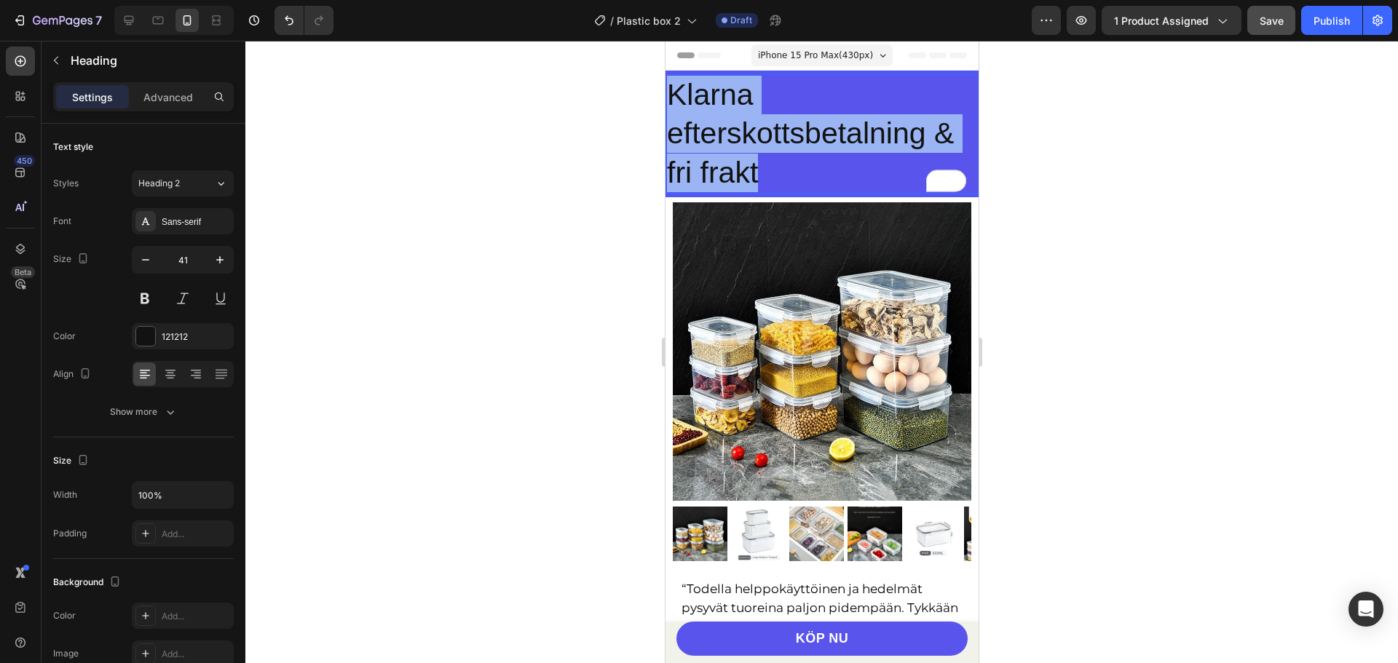
drag, startPoint x: 798, startPoint y: 172, endPoint x: 1329, endPoint y: 118, distance: 533.4
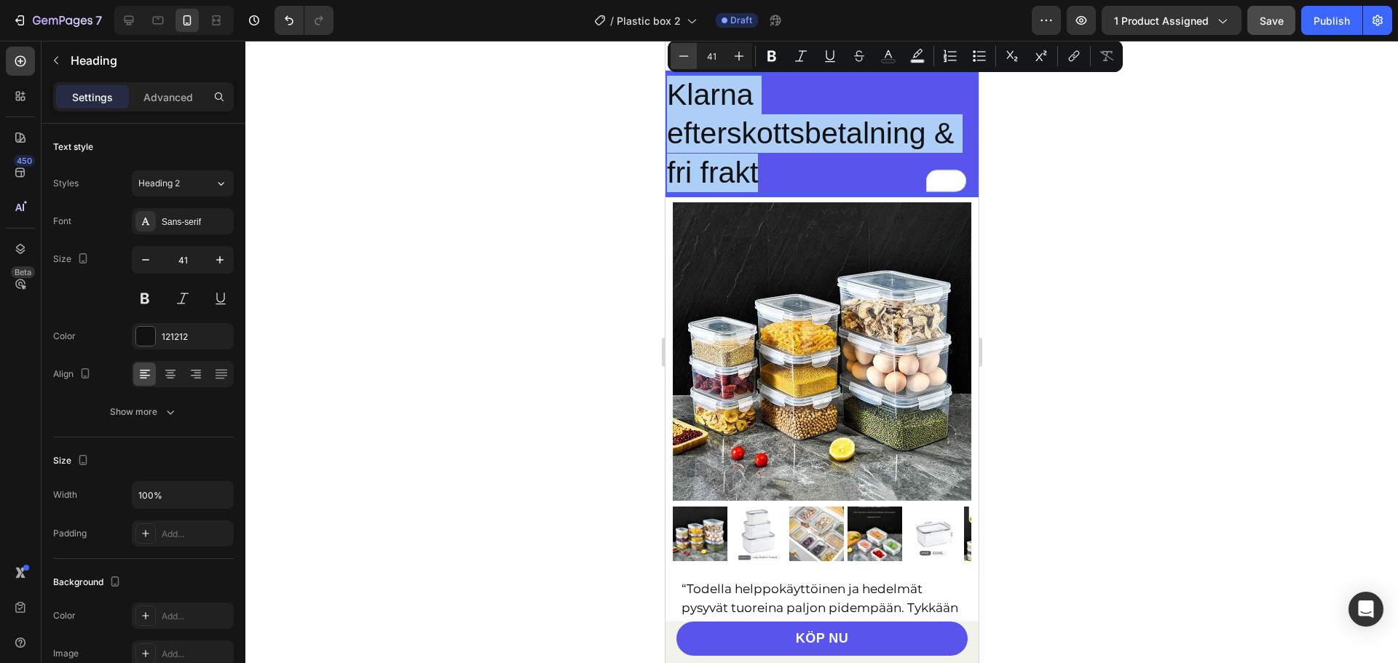
click at [689, 64] on button "Minus" at bounding box center [683, 56] width 26 height 26
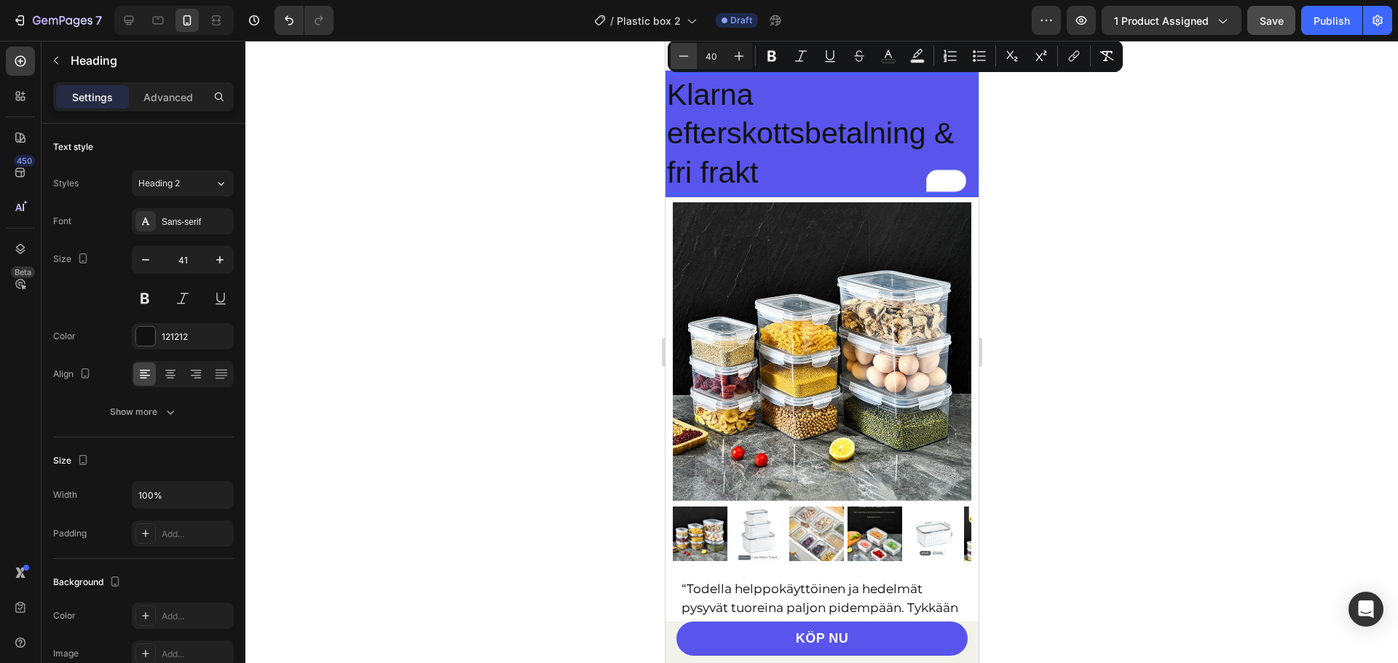
click at [689, 64] on button "Minus" at bounding box center [683, 56] width 26 height 26
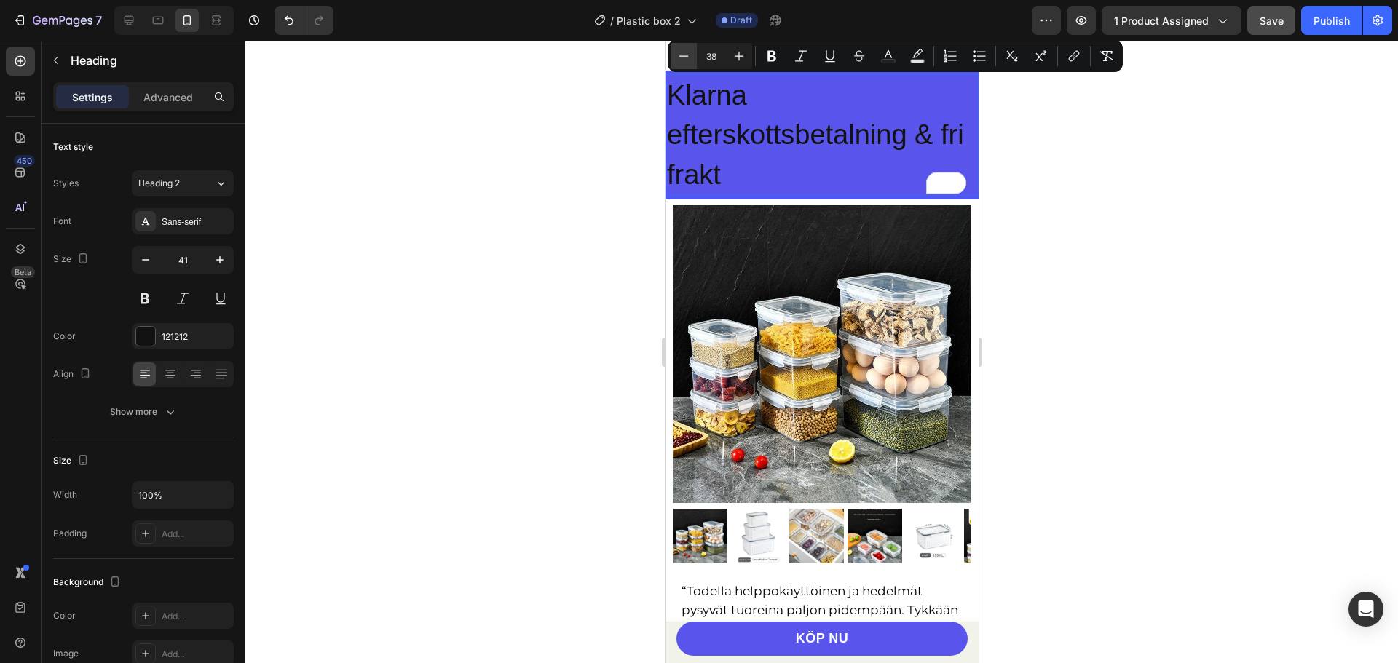
click at [689, 64] on button "Minus" at bounding box center [683, 56] width 26 height 26
click at [687, 59] on icon "Editor contextual toolbar" at bounding box center [683, 56] width 15 height 15
click at [686, 58] on icon "Editor contextual toolbar" at bounding box center [683, 56] width 15 height 15
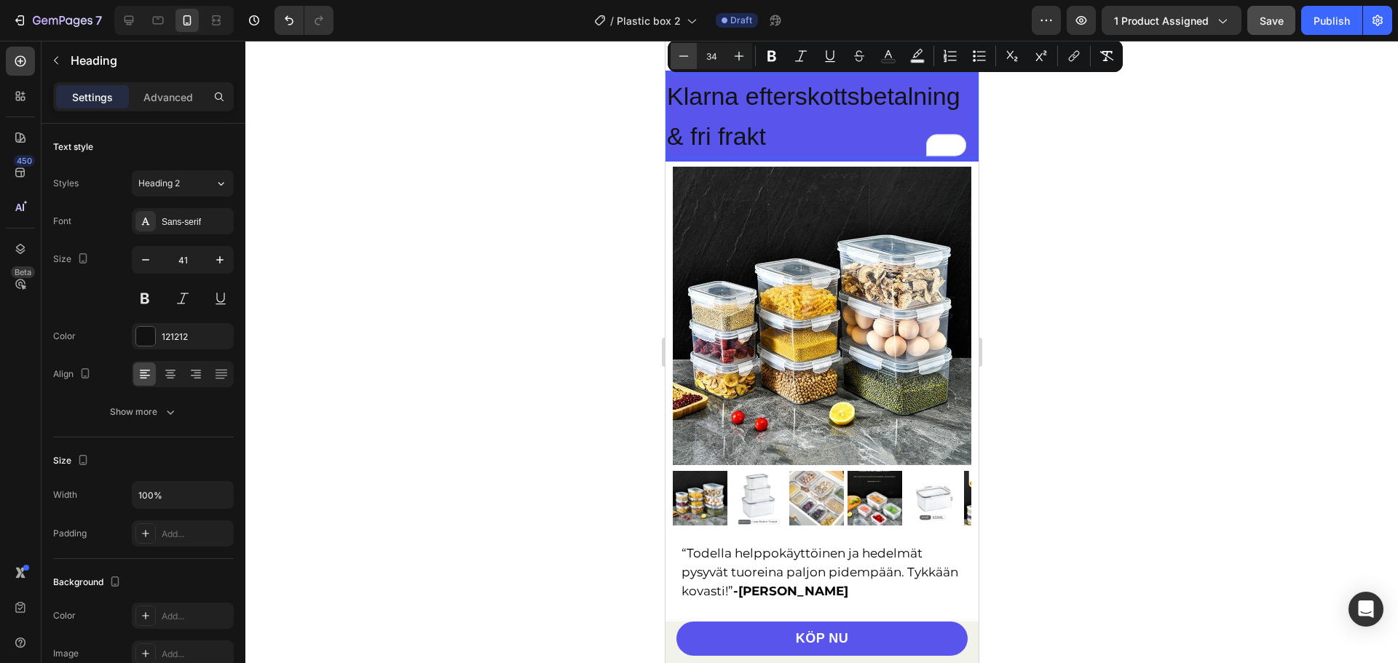
click at [686, 58] on icon "Editor contextual toolbar" at bounding box center [683, 56] width 15 height 15
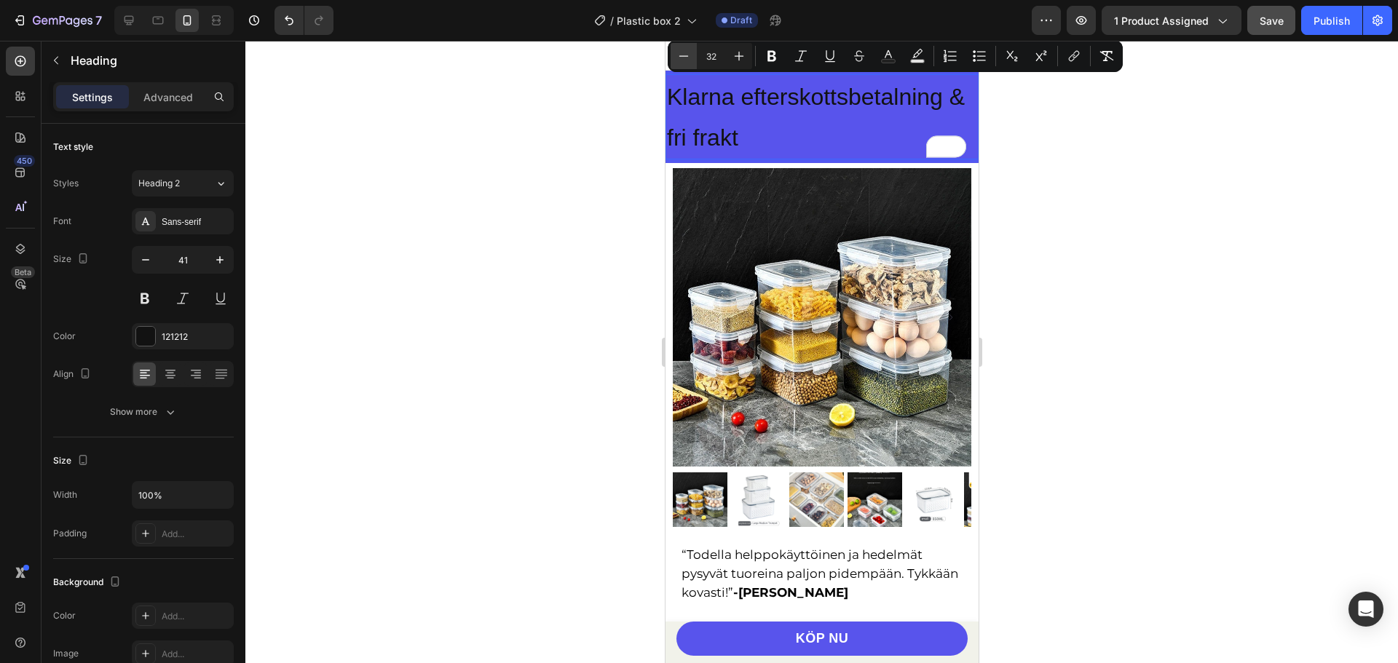
click at [686, 58] on icon "Editor contextual toolbar" at bounding box center [683, 56] width 15 height 15
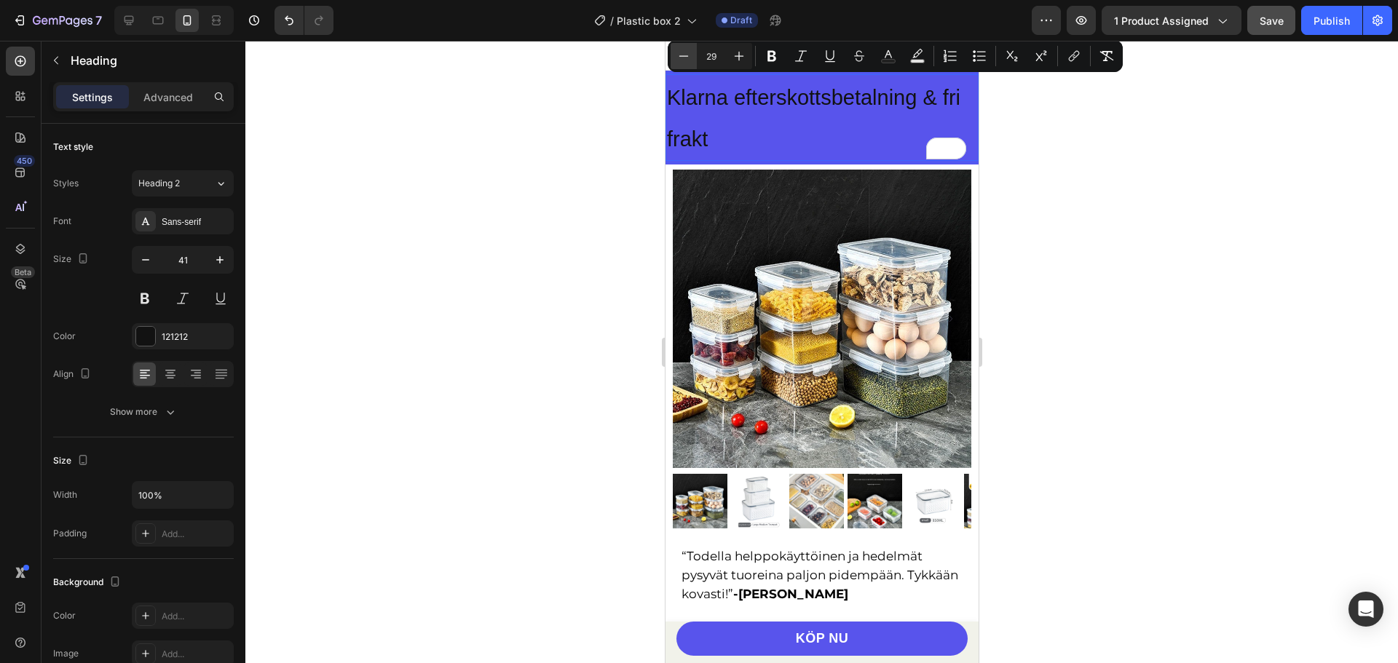
click at [686, 58] on icon "Editor contextual toolbar" at bounding box center [683, 56] width 15 height 15
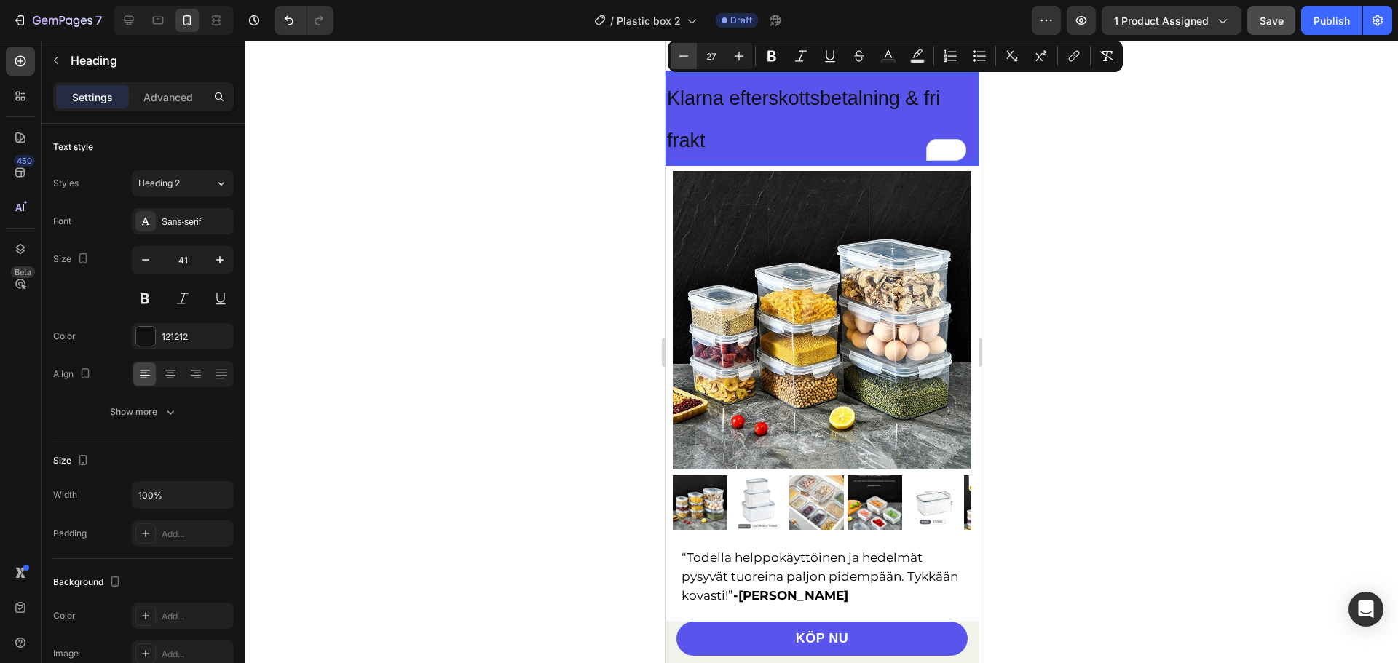
click at [686, 58] on icon "Editor contextual toolbar" at bounding box center [683, 56] width 15 height 15
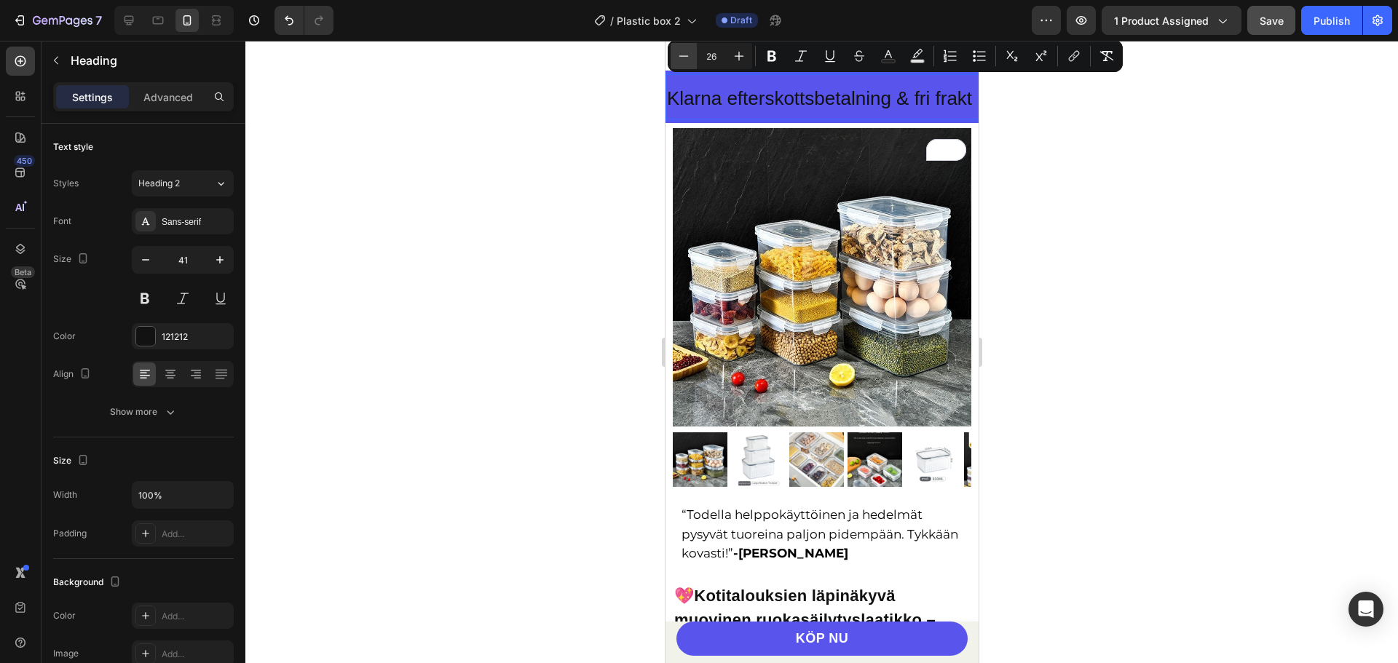
click at [686, 58] on icon "Editor contextual toolbar" at bounding box center [683, 56] width 15 height 15
type input "25"
click at [764, 52] on button "Bold" at bounding box center [772, 56] width 26 height 26
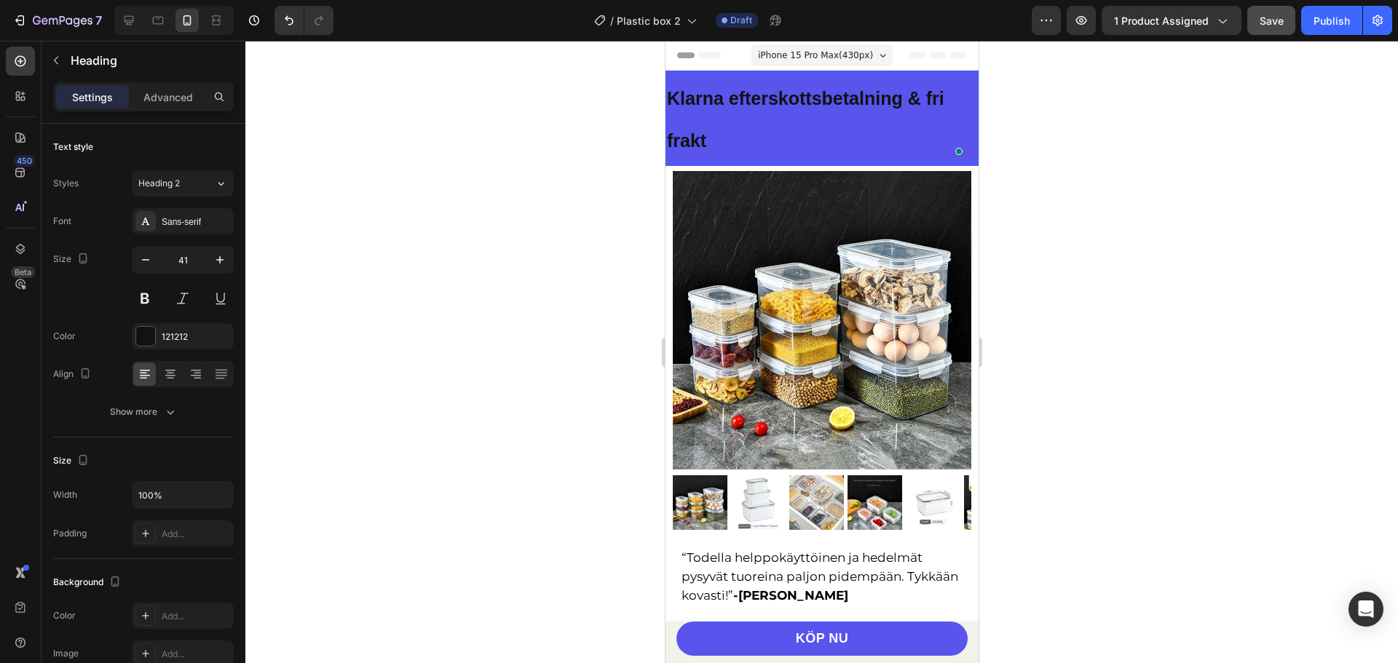
click at [680, 105] on strong "Klarna efterskottsbetalning & fri frakt" at bounding box center [804, 119] width 277 height 63
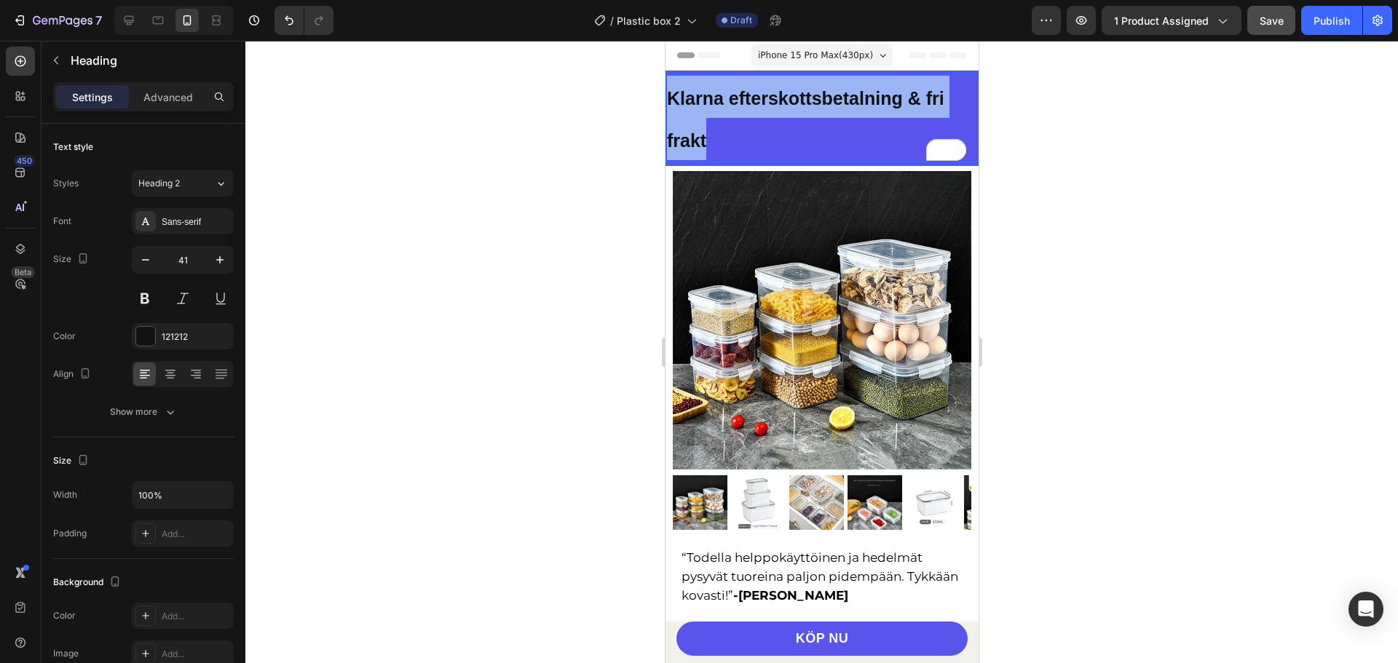
click at [680, 105] on strong "Klarna efterskottsbetalning & fri frakt" at bounding box center [804, 119] width 277 height 63
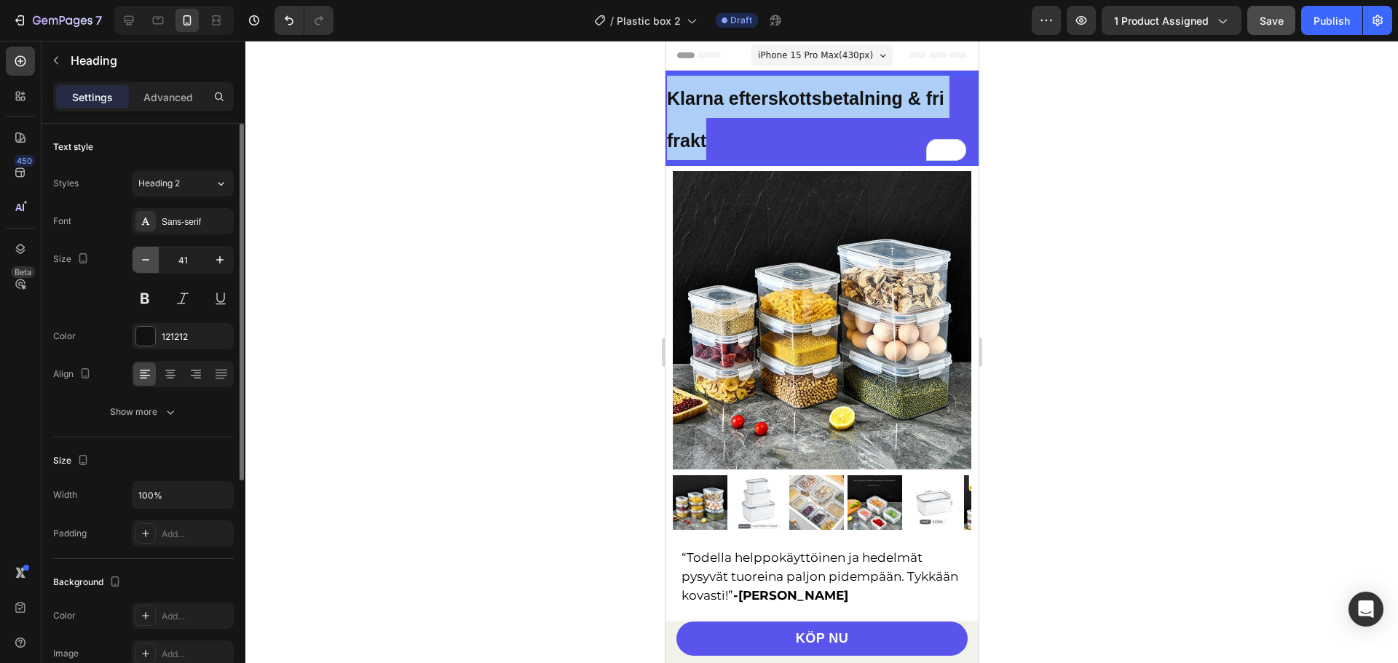
click at [149, 256] on icon "button" at bounding box center [145, 260] width 15 height 15
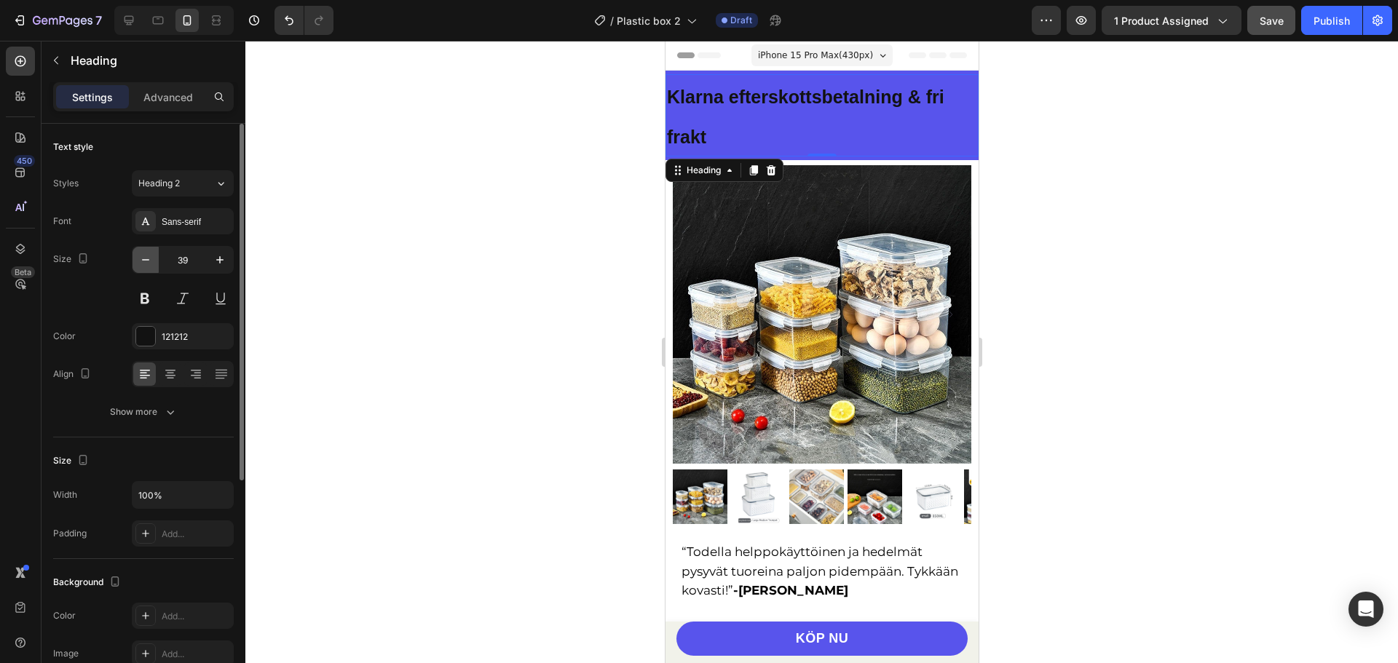
click at [149, 256] on icon "button" at bounding box center [145, 260] width 15 height 15
type input "38"
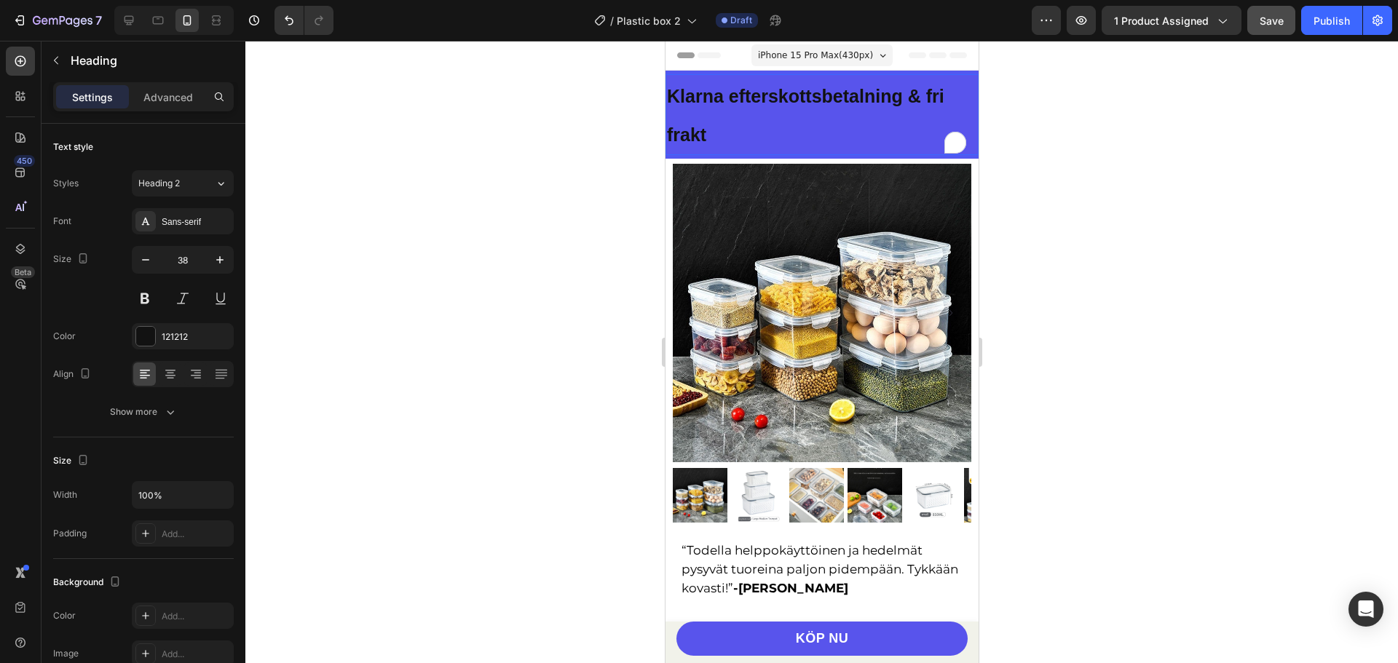
click at [692, 114] on p "Klarna efterskottsbetalning & fri frakt" at bounding box center [821, 115] width 310 height 78
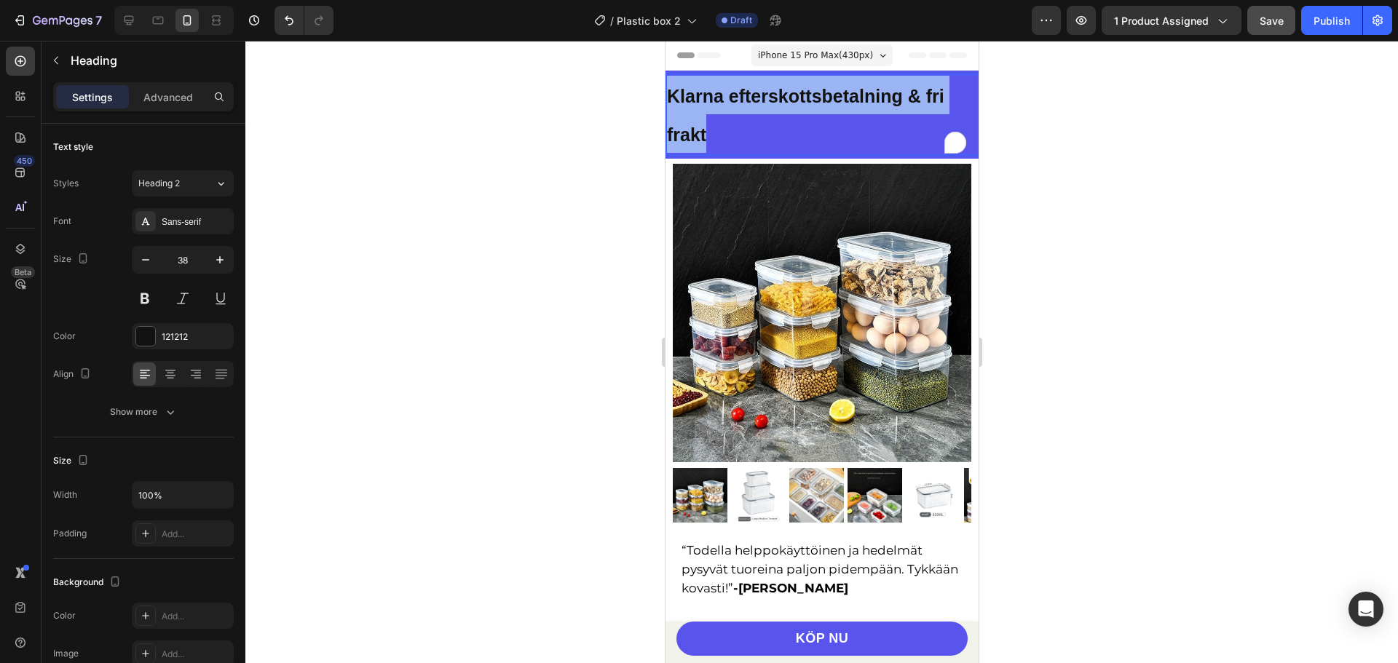
click at [692, 114] on p "Klarna efterskottsbetalning & fri frakt" at bounding box center [821, 115] width 310 height 78
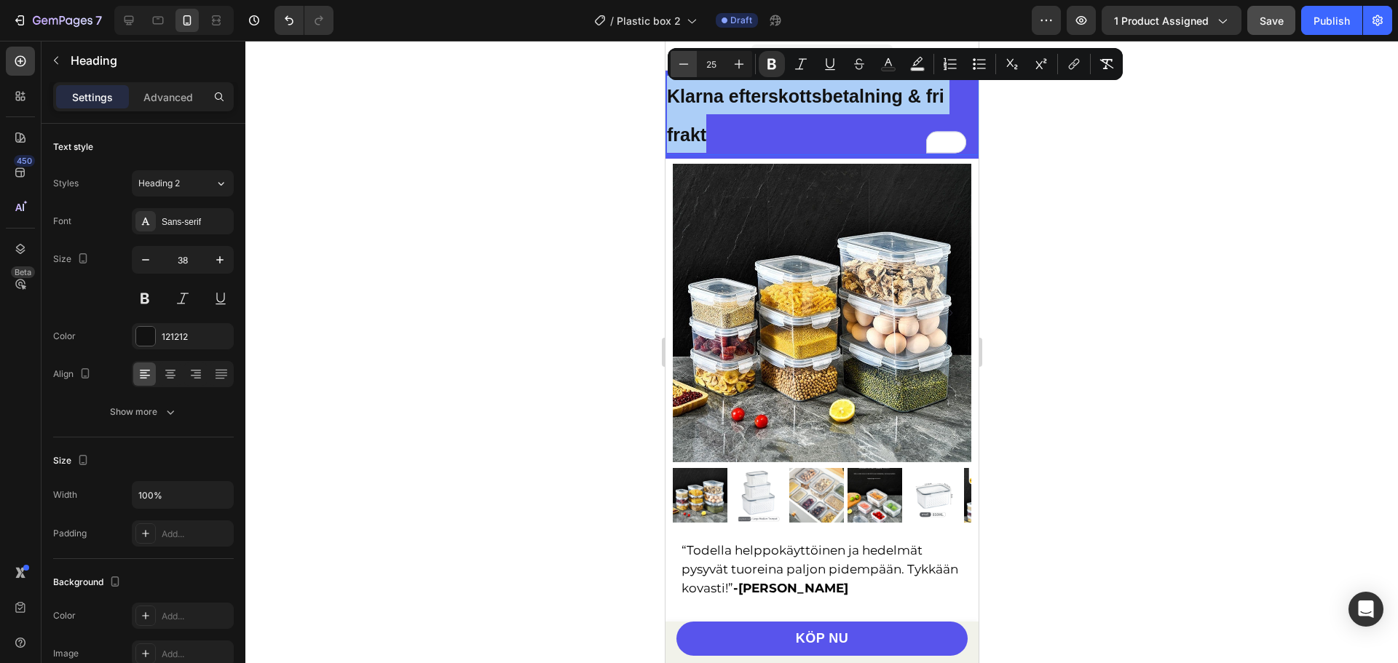
click at [682, 59] on icon "Editor contextual toolbar" at bounding box center [683, 64] width 15 height 15
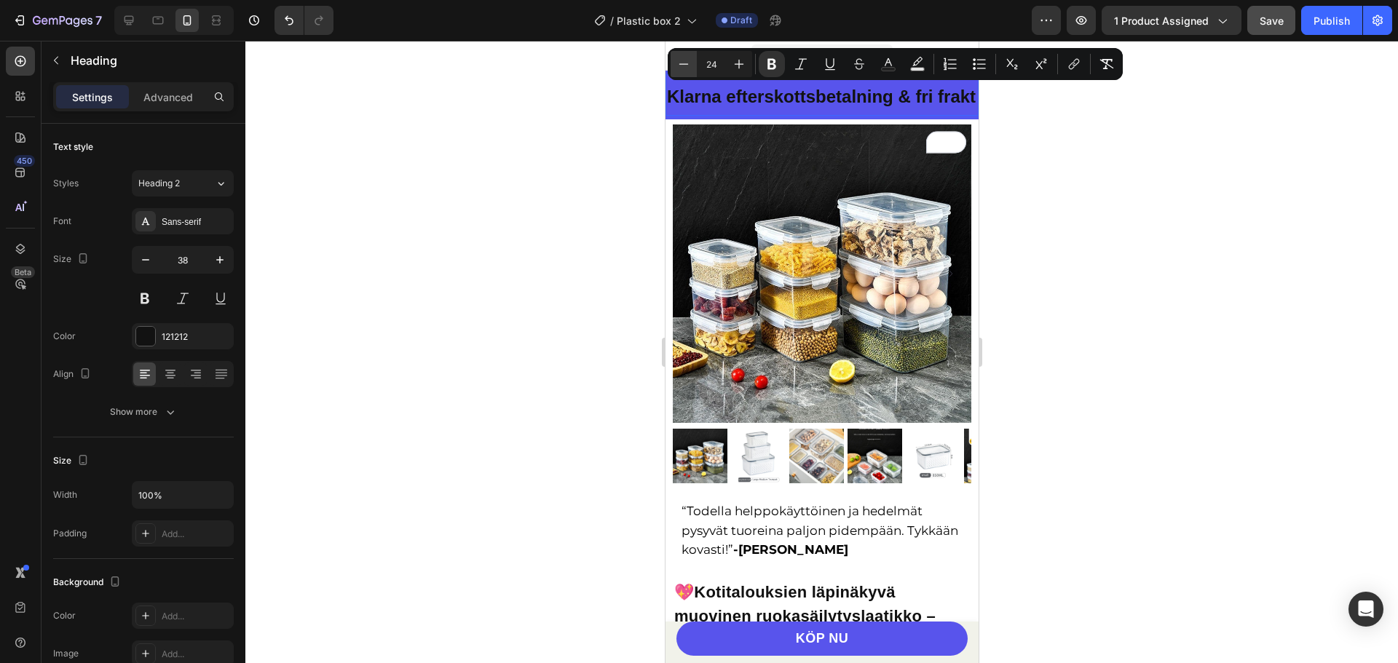
click at [682, 59] on icon "Editor contextual toolbar" at bounding box center [683, 64] width 15 height 15
type input "22"
click at [1032, 147] on div at bounding box center [821, 352] width 1152 height 622
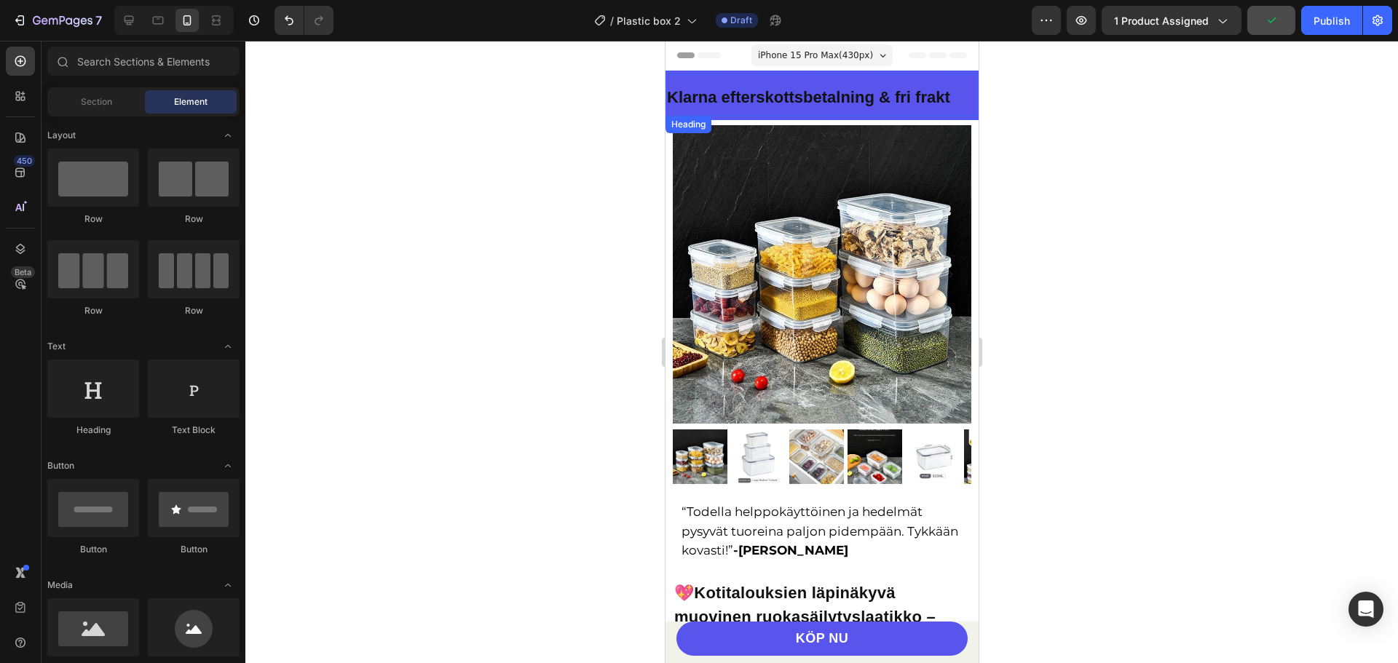
click at [767, 93] on strong "Klarna efterskottsbetalning & fri frakt" at bounding box center [807, 97] width 283 height 18
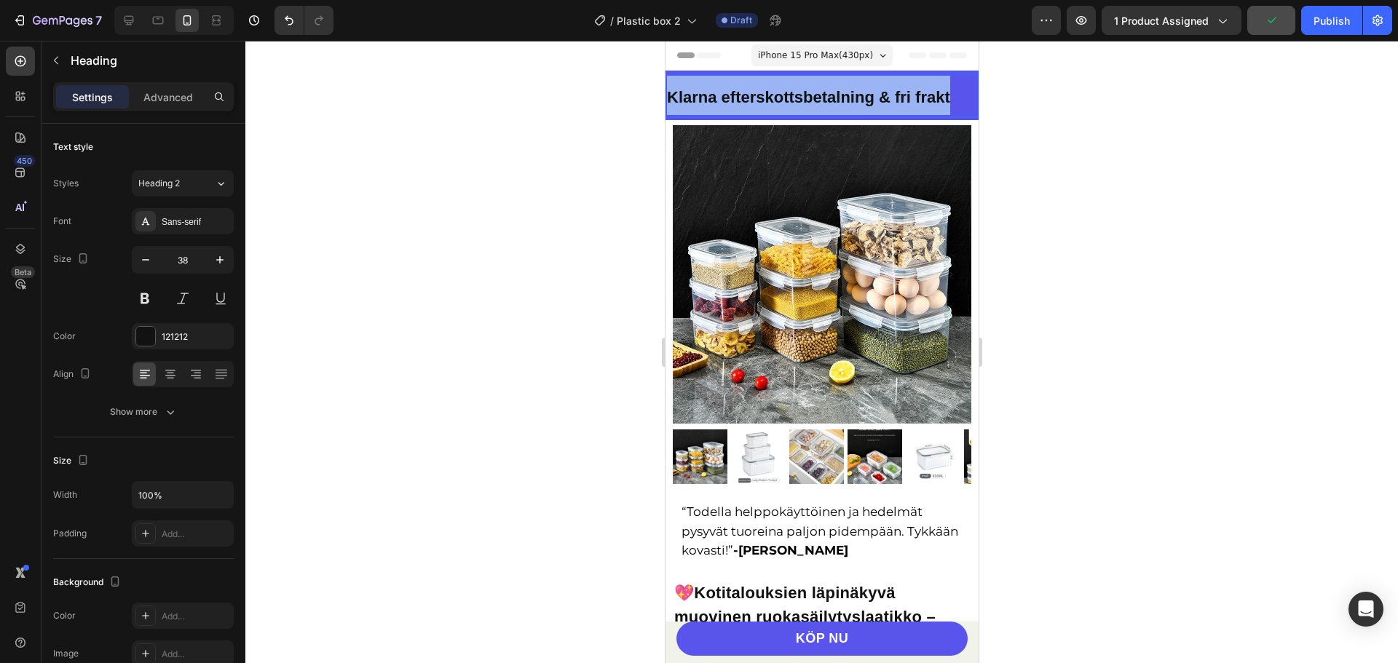
click at [767, 93] on strong "Klarna efterskottsbetalning & fri frakt" at bounding box center [807, 97] width 283 height 18
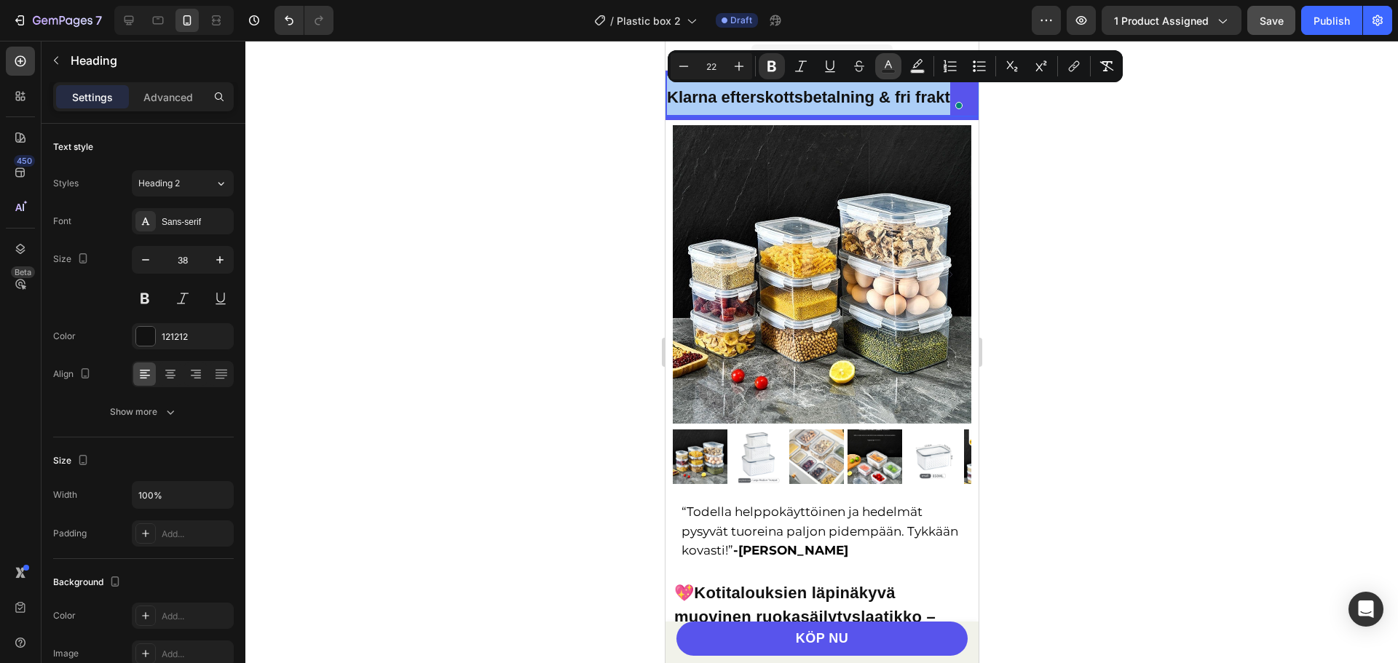
click at [884, 70] on rect "Editor contextual toolbar" at bounding box center [889, 72] width 14 height 4
type input "121212"
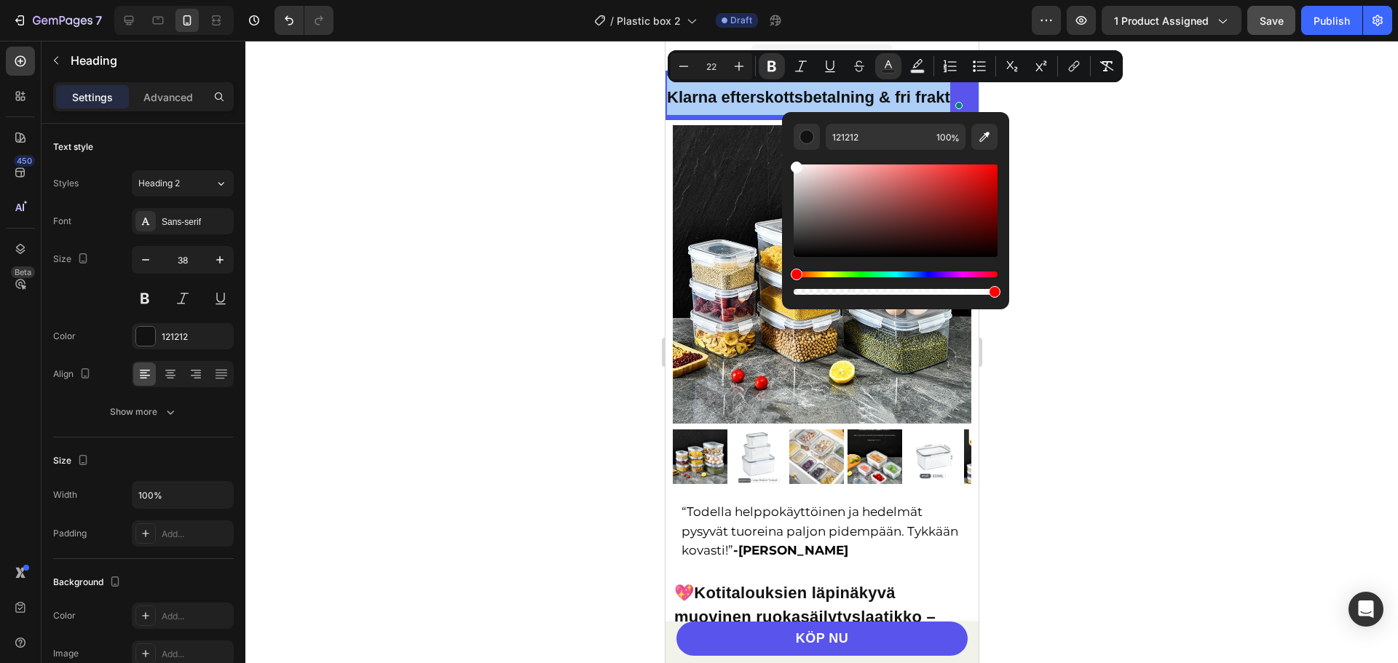
drag, startPoint x: 837, startPoint y: 189, endPoint x: 785, endPoint y: 156, distance: 61.6
click at [785, 156] on div "121212 100 %" at bounding box center [895, 205] width 227 height 186
type input "FFFFFF"
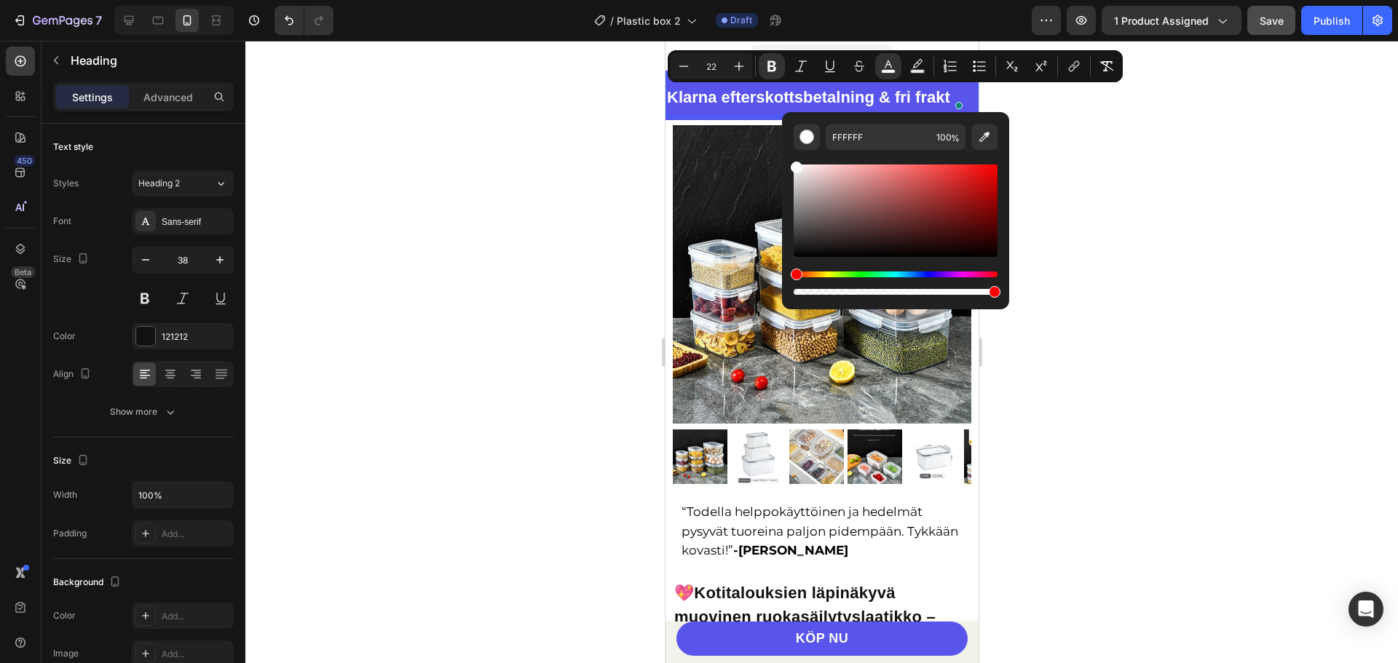
click at [1126, 171] on div at bounding box center [821, 352] width 1152 height 622
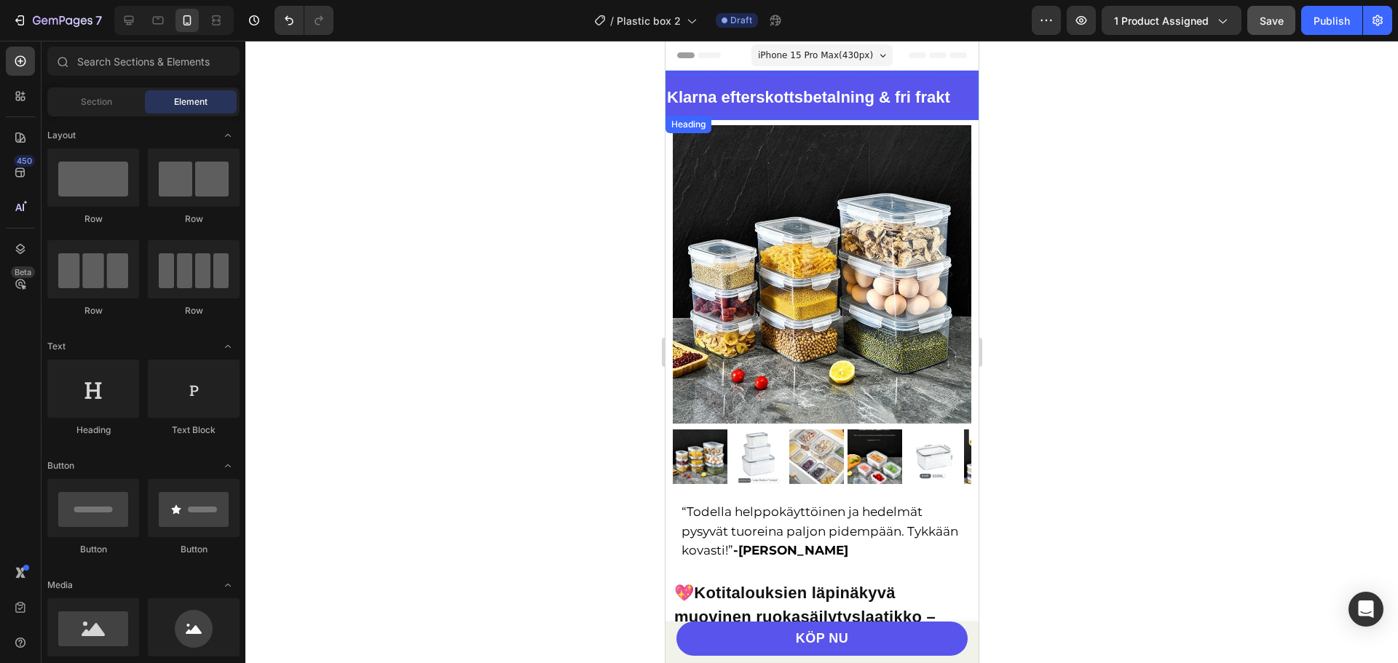
click at [789, 90] on strong "Klarna efterskottsbetalning & fri frakt" at bounding box center [807, 97] width 283 height 18
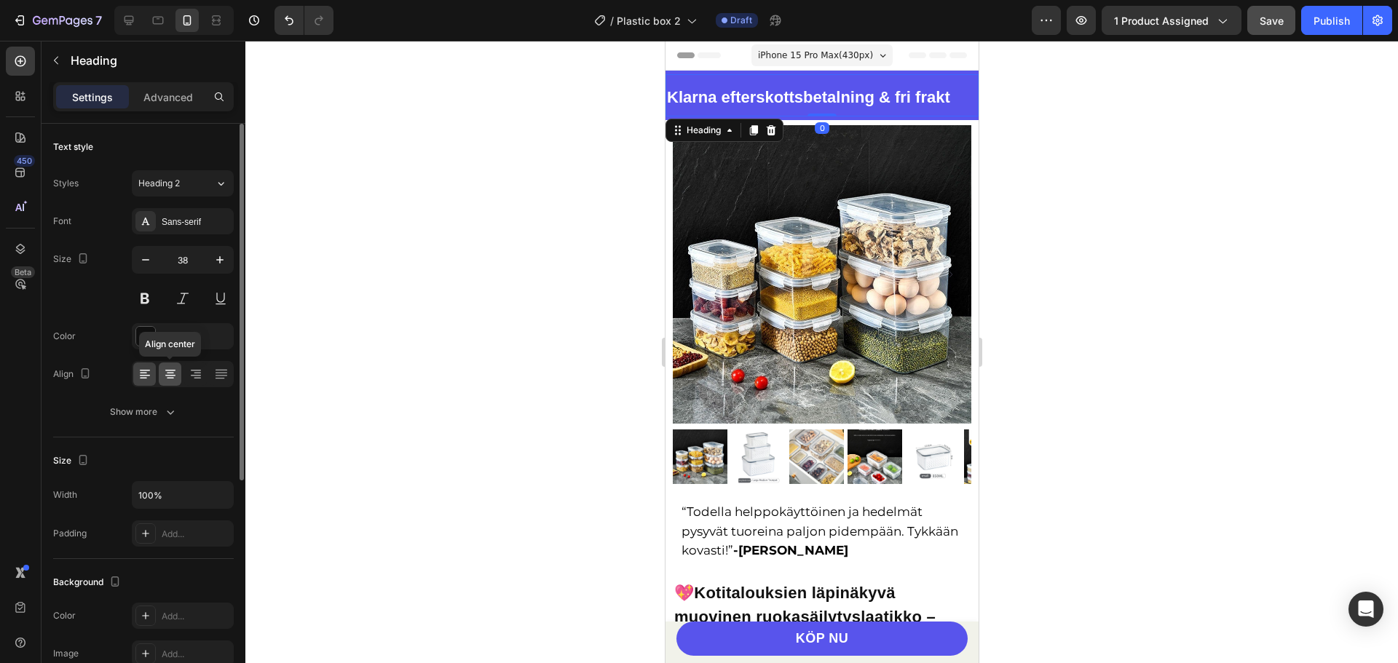
click at [170, 375] on icon at bounding box center [170, 375] width 10 height 1
click at [1070, 196] on div at bounding box center [821, 352] width 1152 height 622
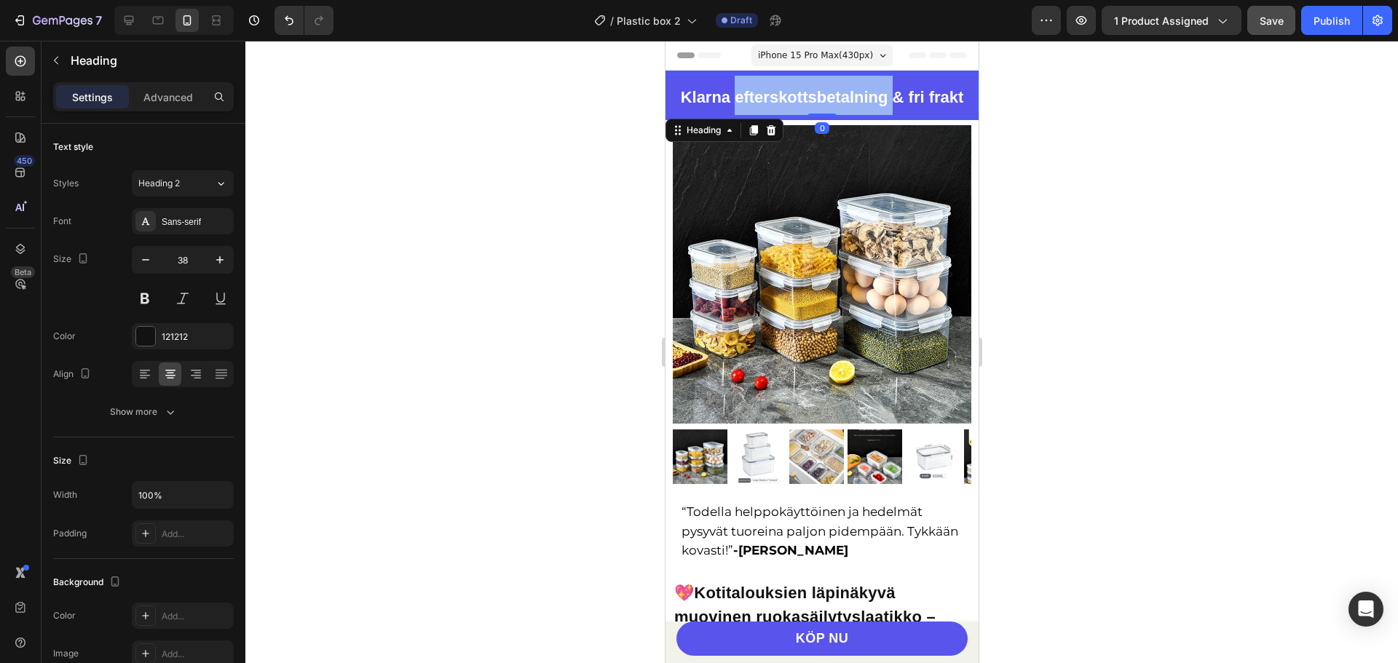
click at [875, 92] on strong "Klarna efterskottsbetalning & fri frakt" at bounding box center [821, 97] width 283 height 18
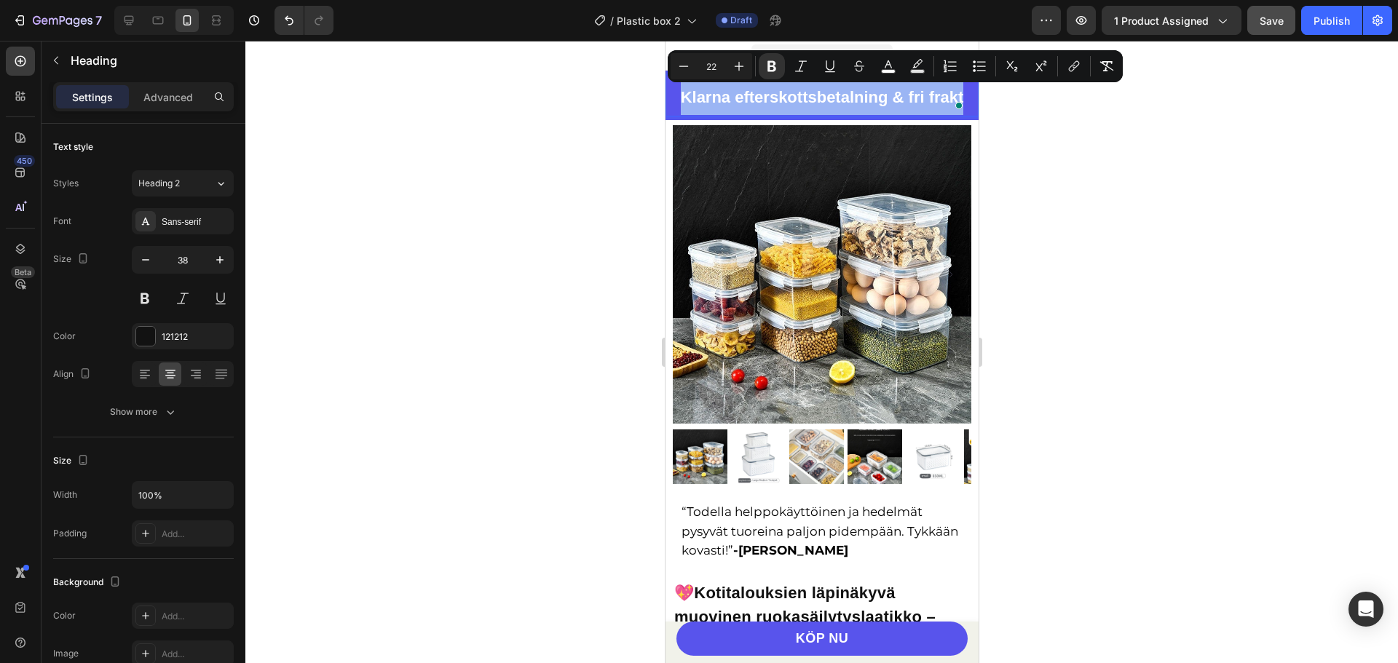
copy strong "Klarna efterskottsbetalning & fri frakt"
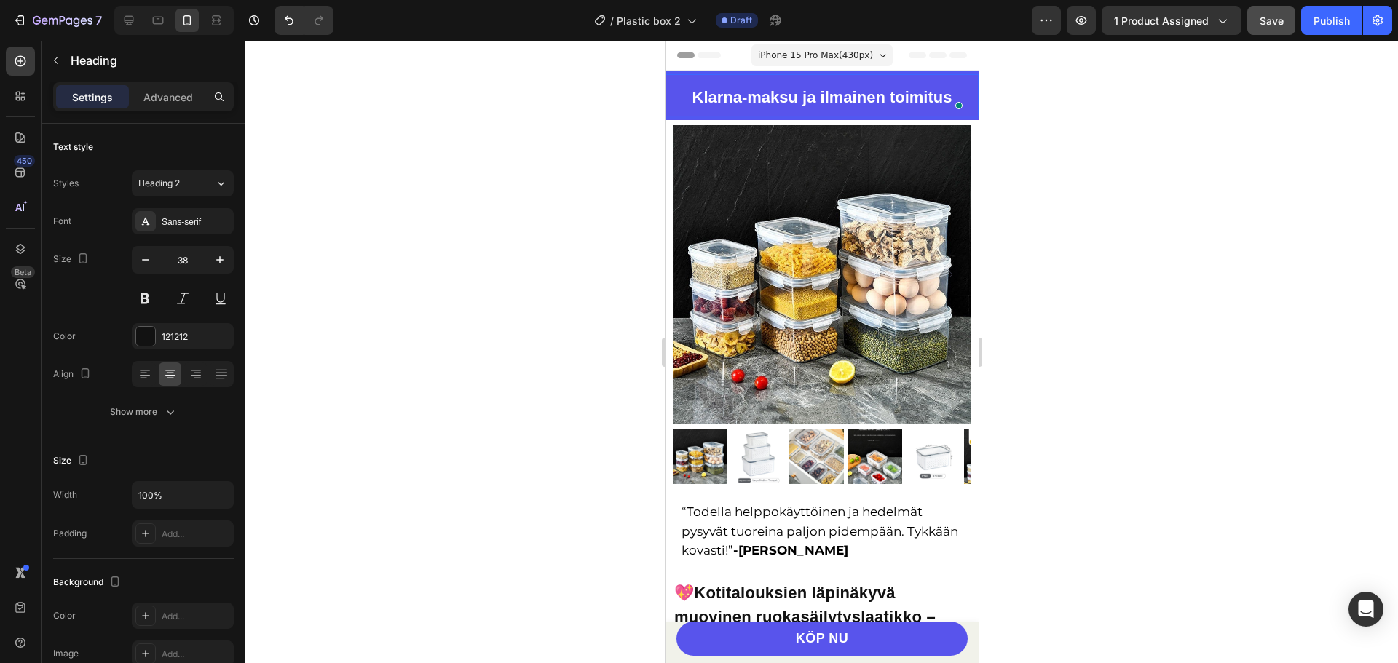
click at [1123, 167] on div at bounding box center [821, 352] width 1152 height 622
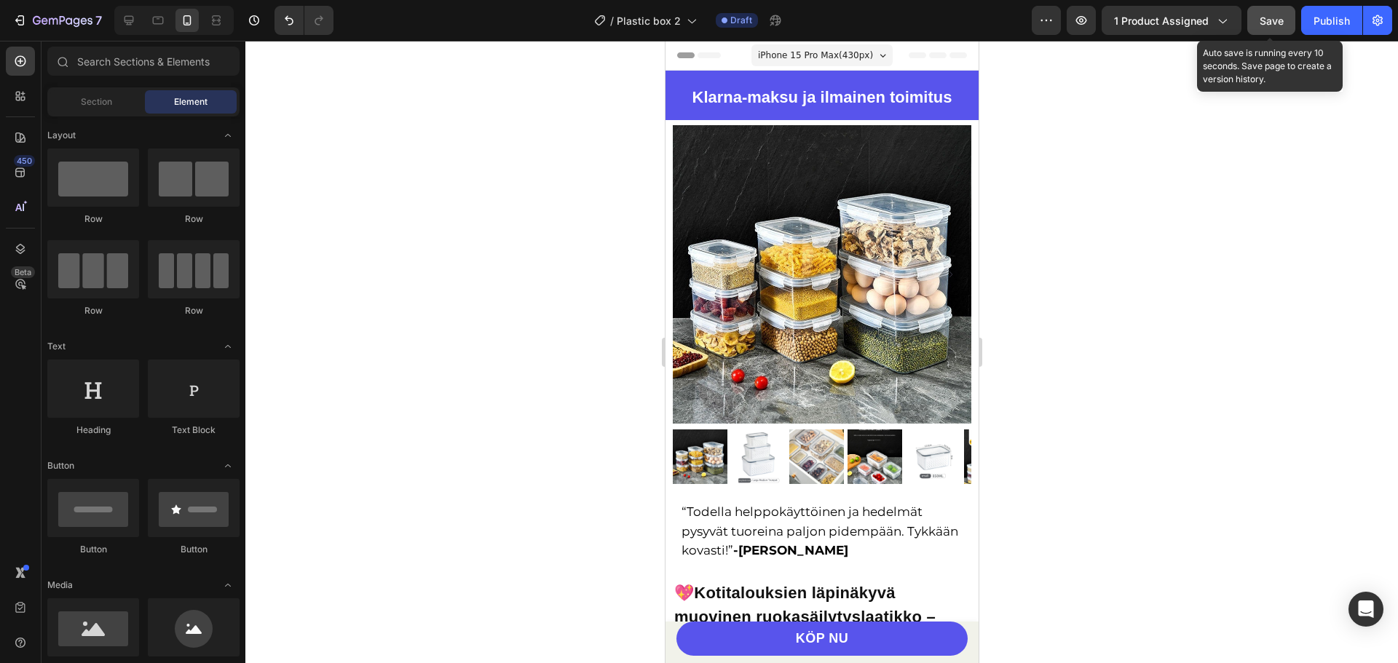
click at [1281, 20] on span "Save" at bounding box center [1271, 21] width 24 height 12
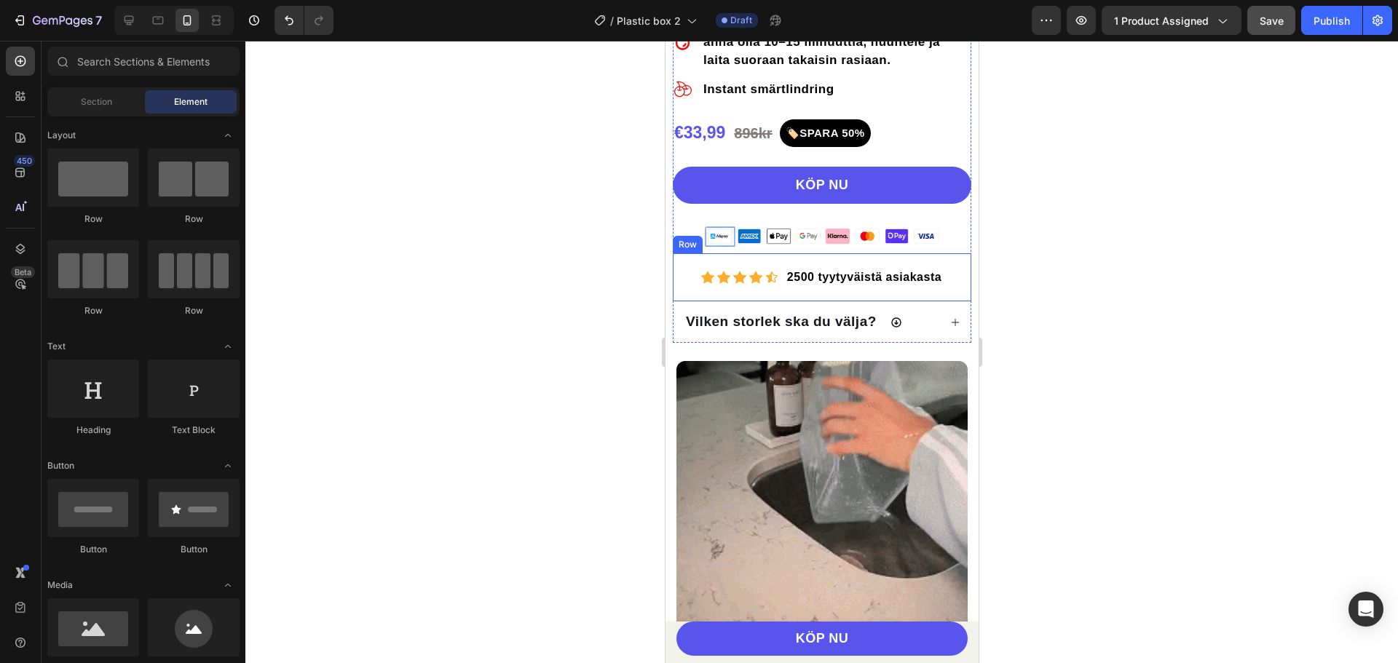
scroll to position [801, 0]
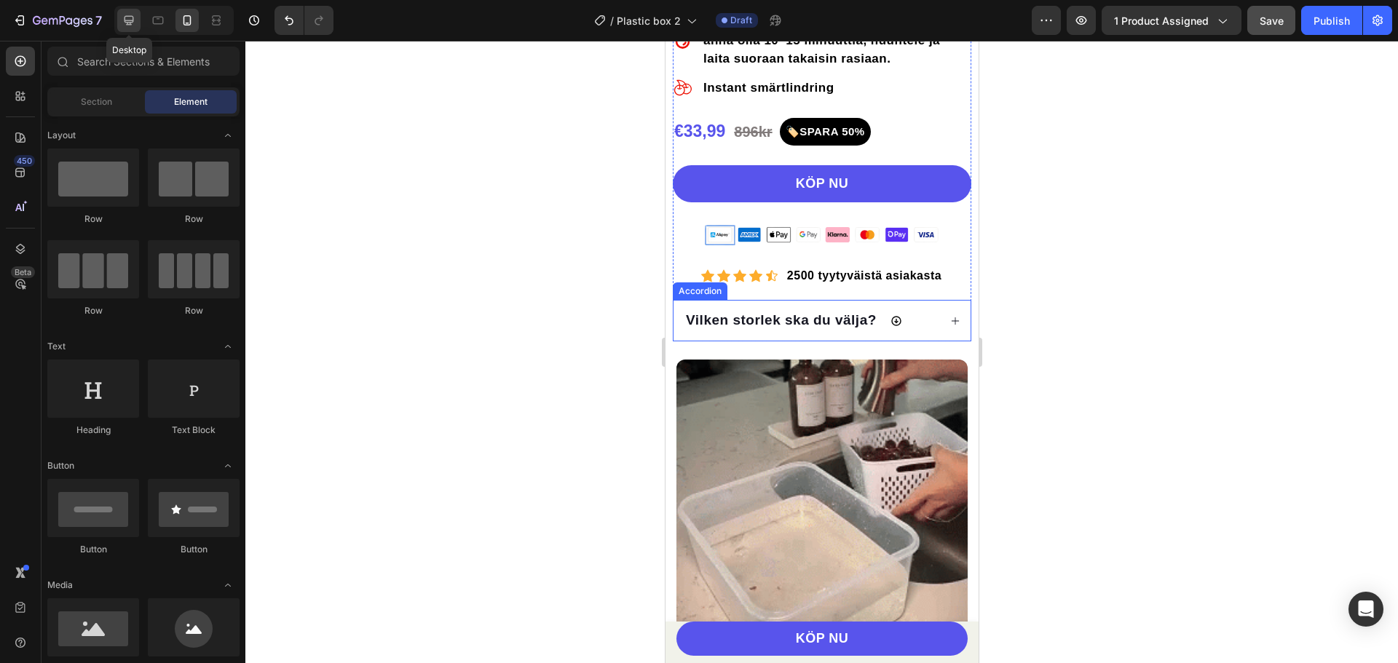
click at [134, 20] on icon at bounding box center [129, 20] width 15 height 15
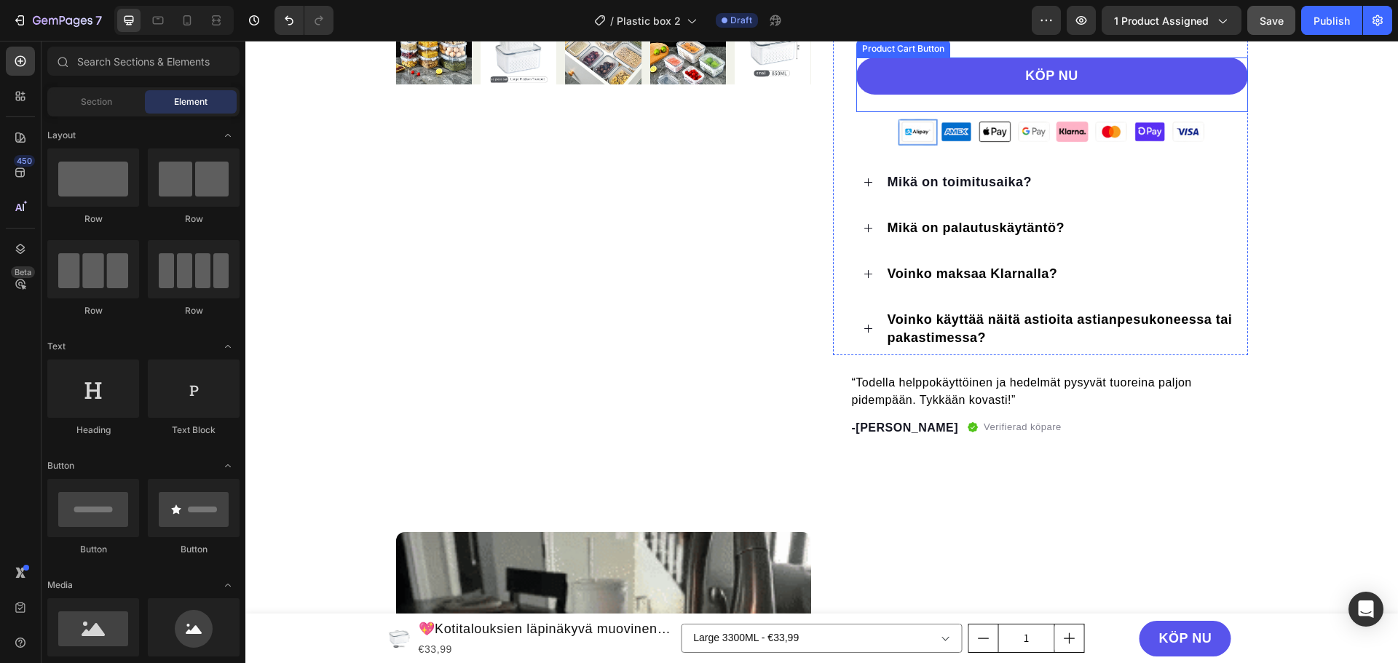
scroll to position [551, 0]
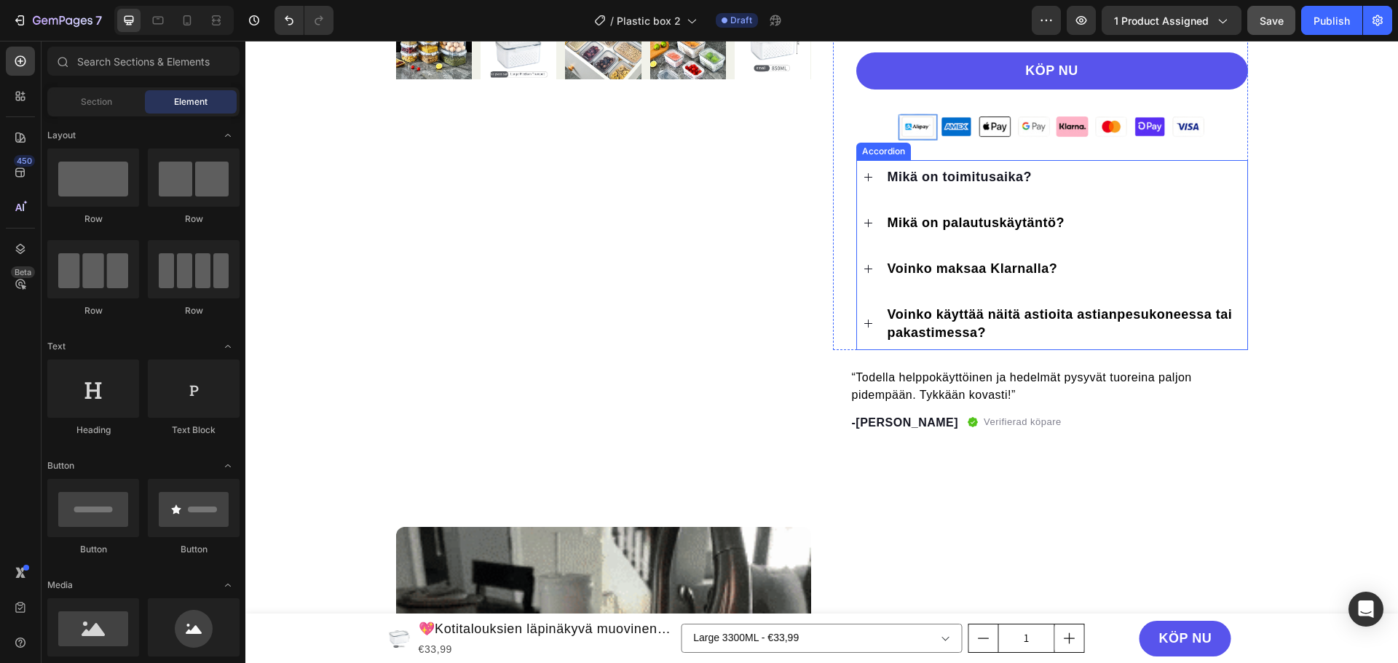
click at [877, 153] on div "Accordion" at bounding box center [883, 151] width 49 height 13
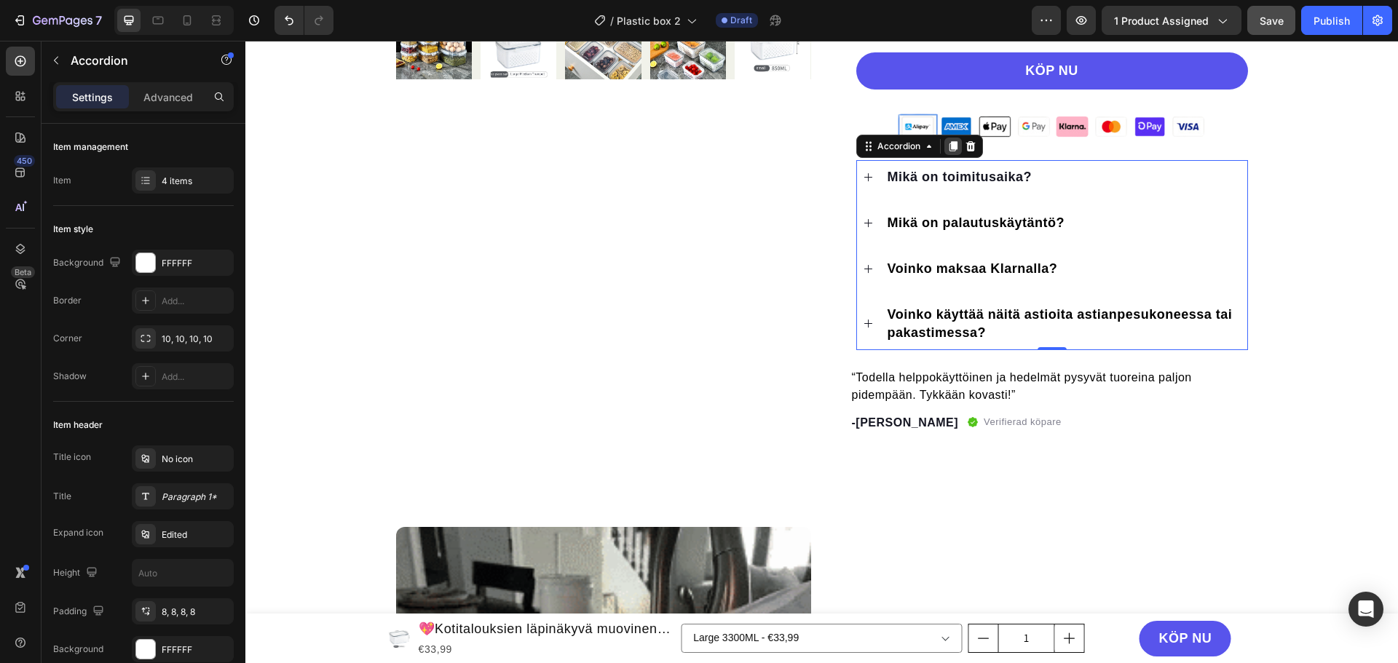
click at [947, 150] on icon at bounding box center [953, 146] width 12 height 12
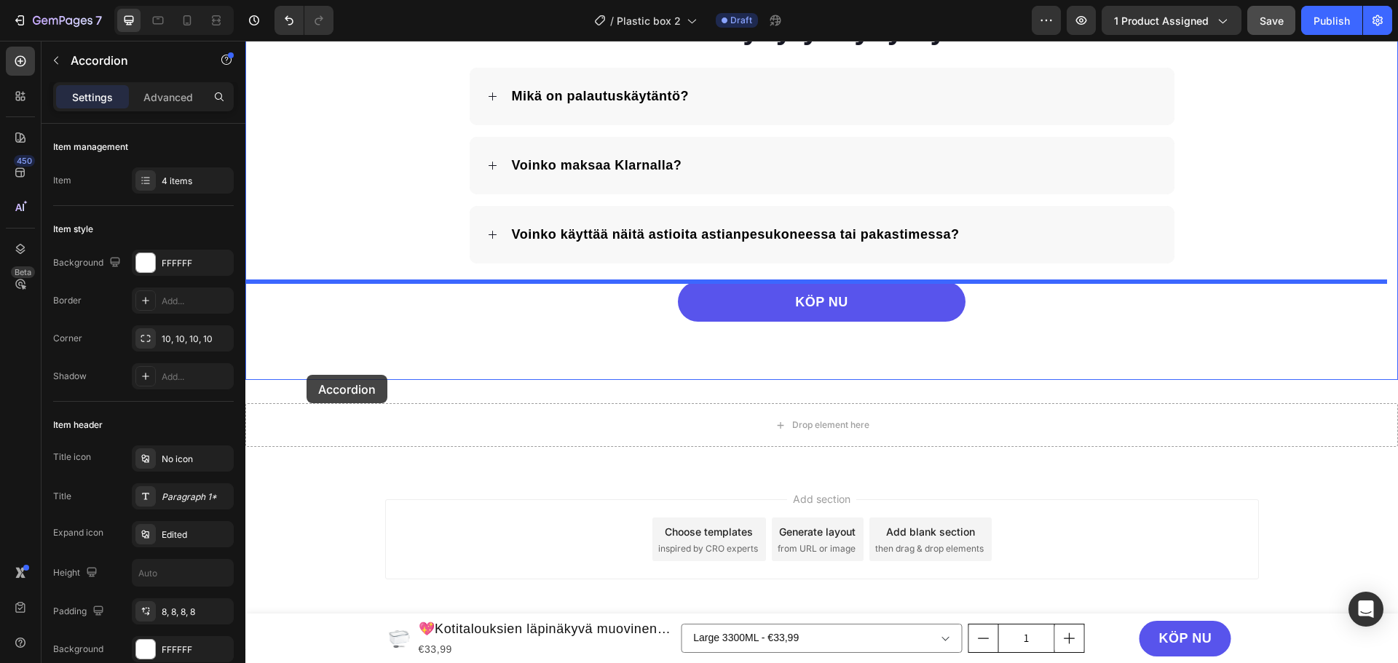
scroll to position [3147, 0]
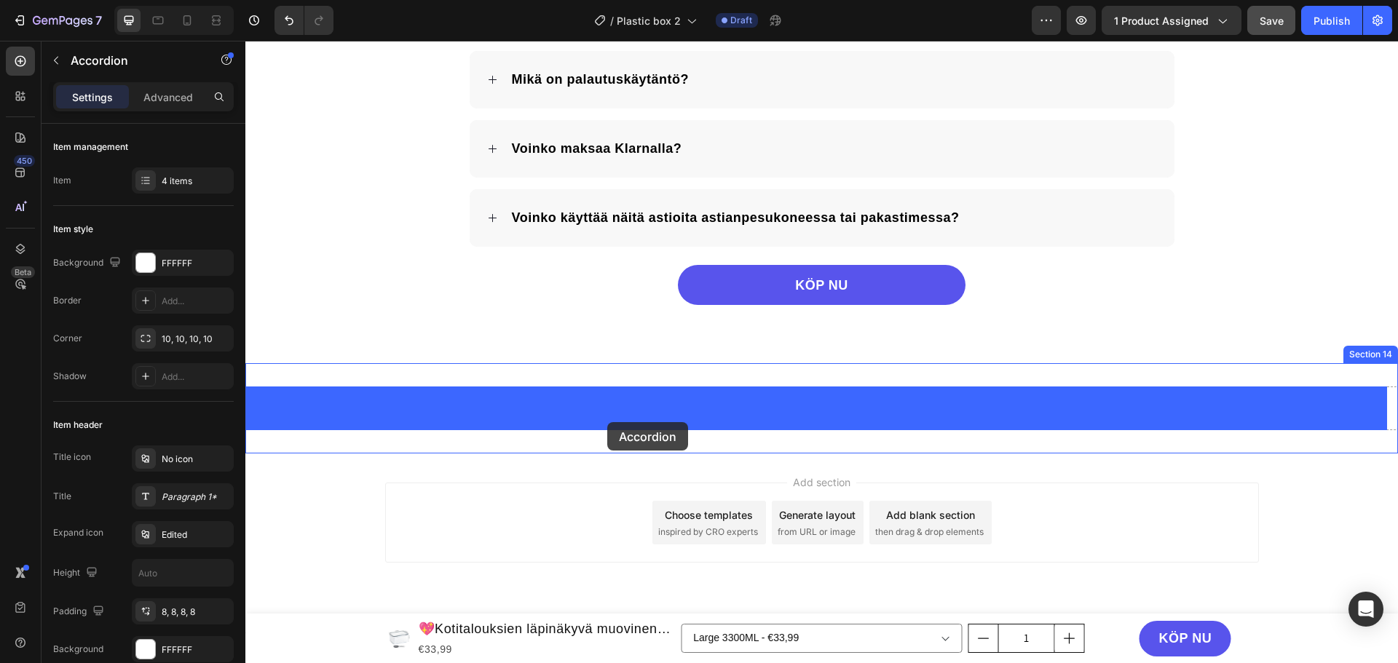
drag, startPoint x: 884, startPoint y: 346, endPoint x: 607, endPoint y: 422, distance: 287.7
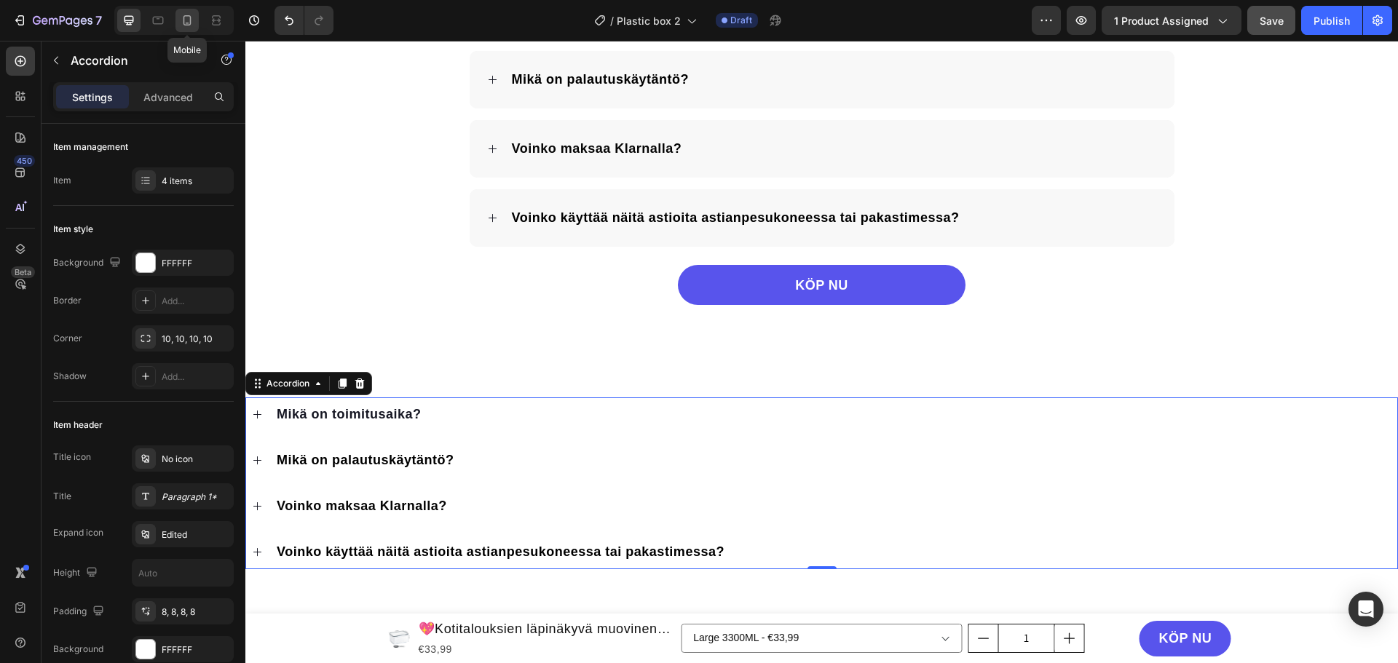
click at [184, 22] on icon at bounding box center [187, 20] width 8 height 10
type input "14"
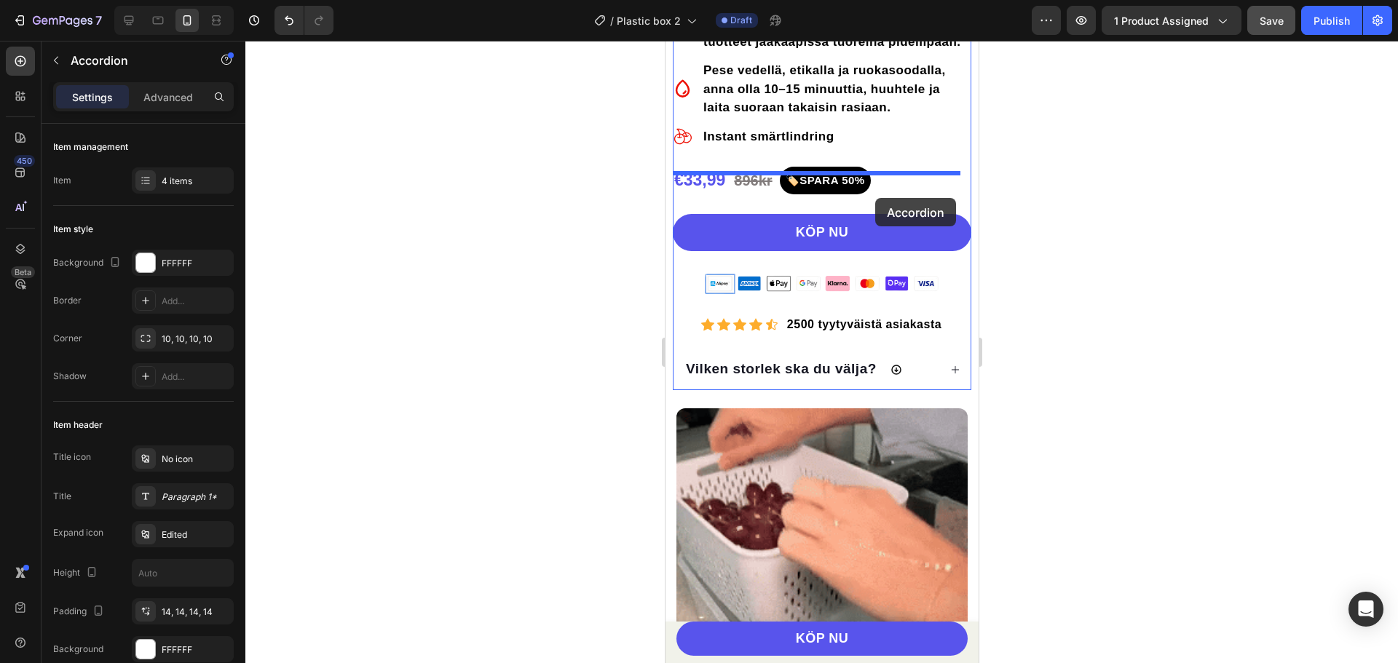
scroll to position [776, 0]
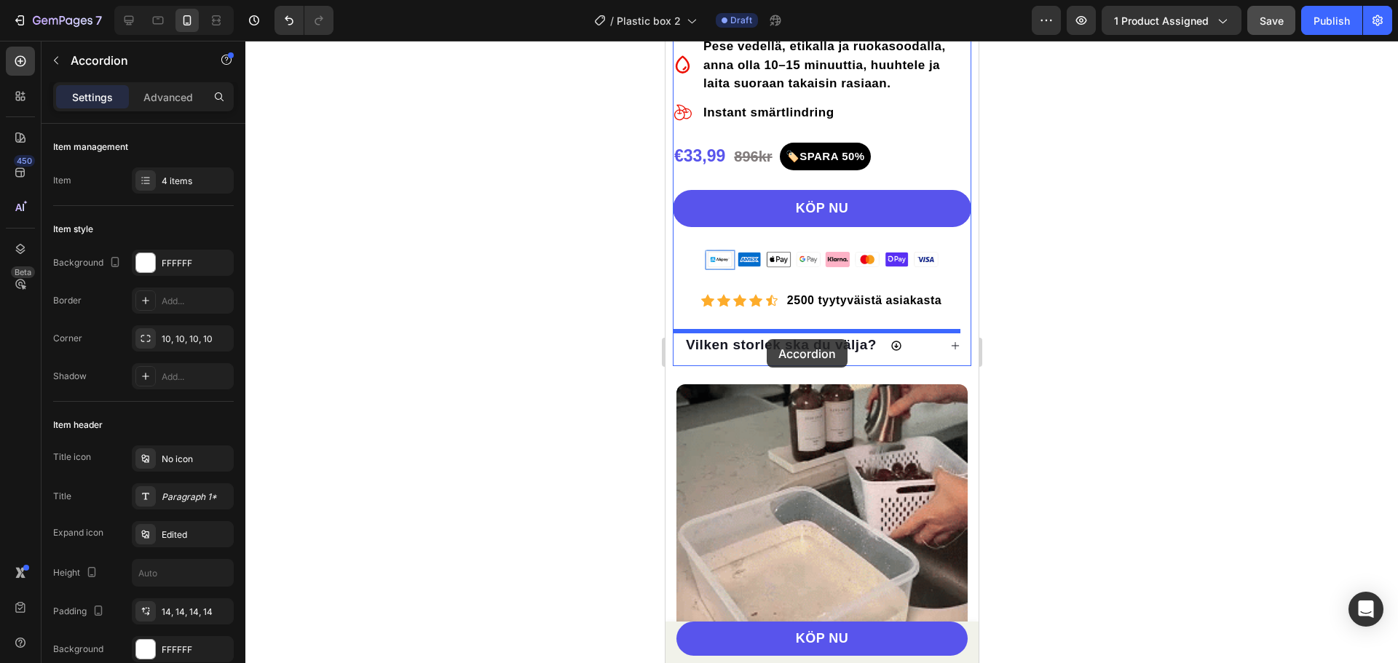
drag, startPoint x: 704, startPoint y: 393, endPoint x: 766, endPoint y: 339, distance: 82.0
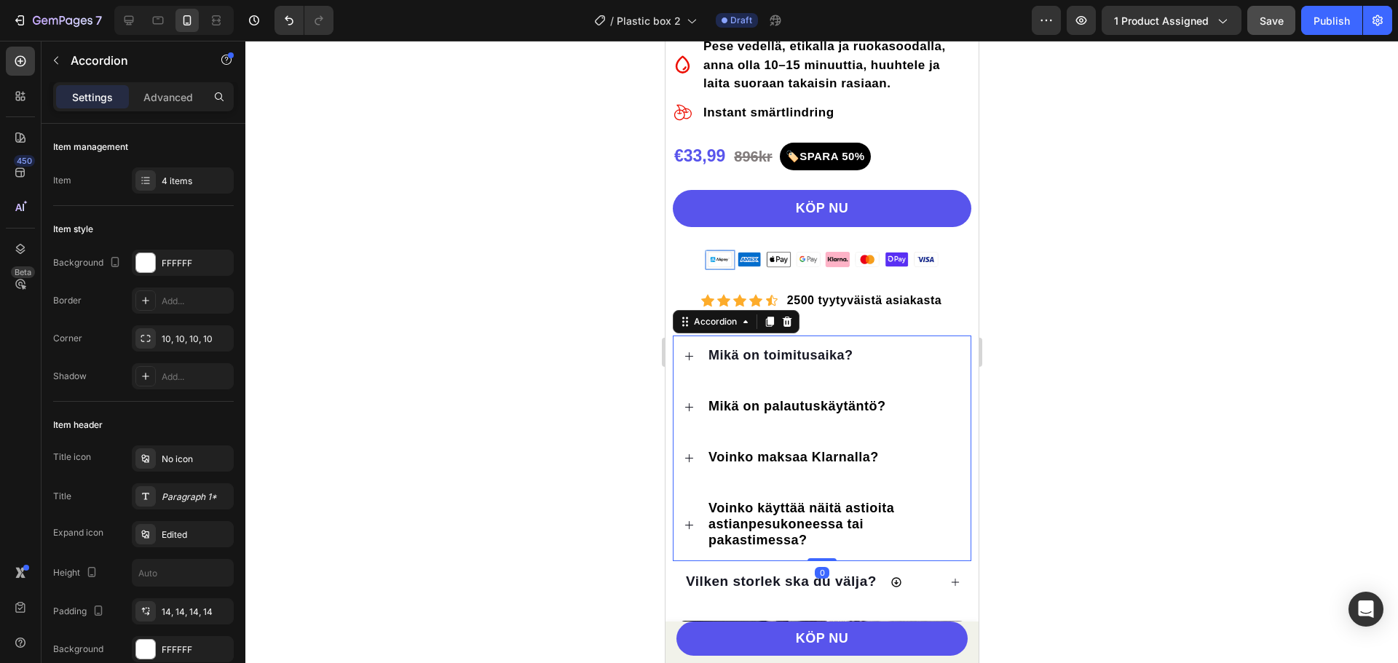
scroll to position [849, 0]
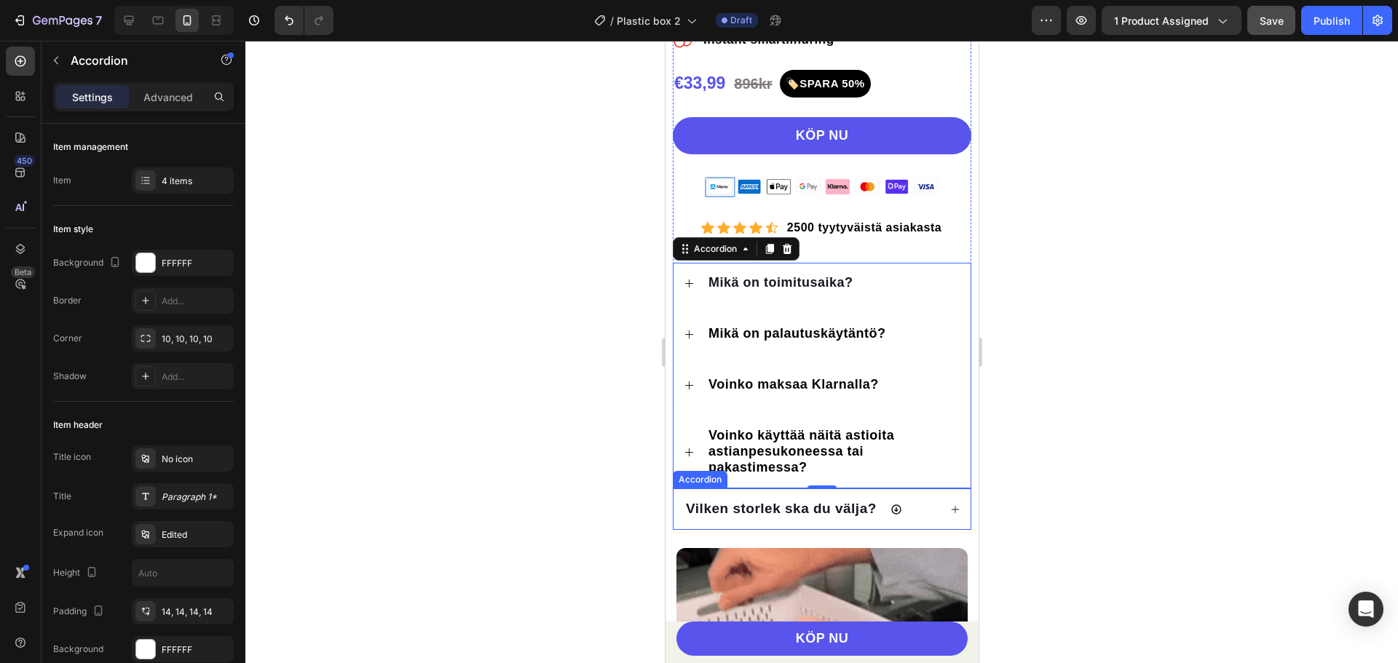
click at [685, 520] on div "Vilken storlek ska du välja?" at bounding box center [780, 509] width 195 height 21
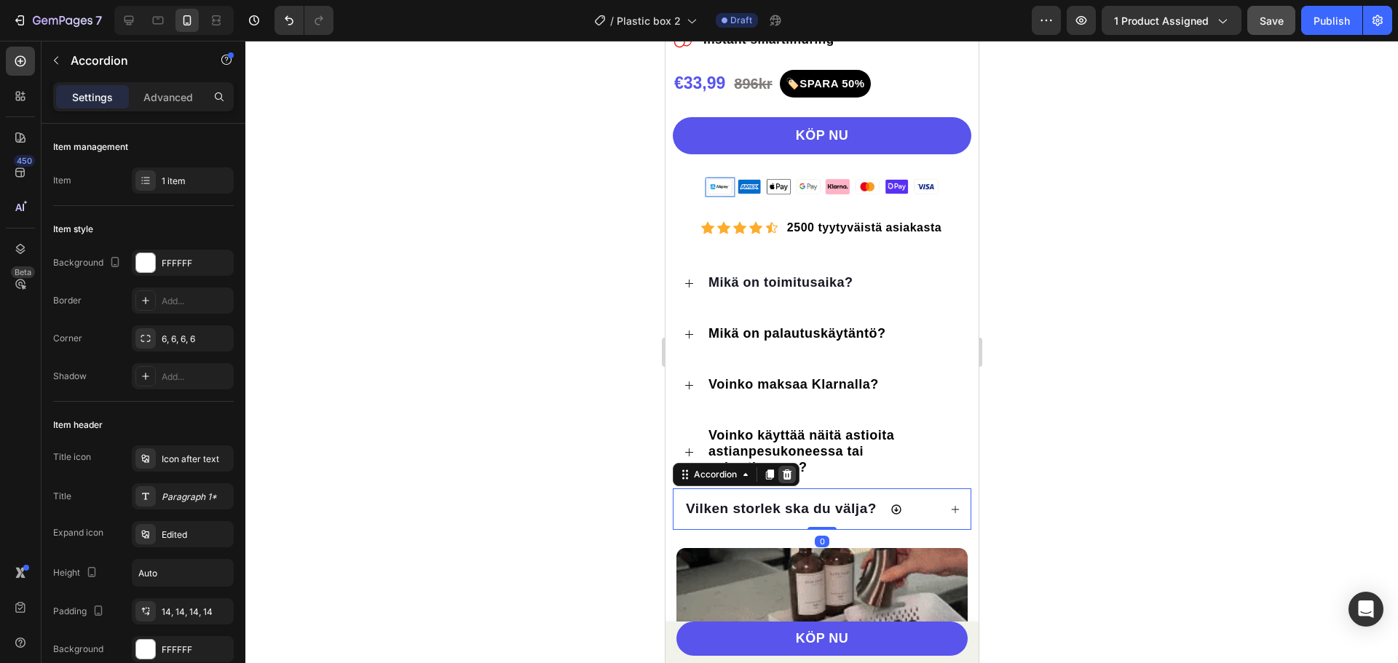
click at [787, 480] on icon at bounding box center [786, 475] width 12 height 12
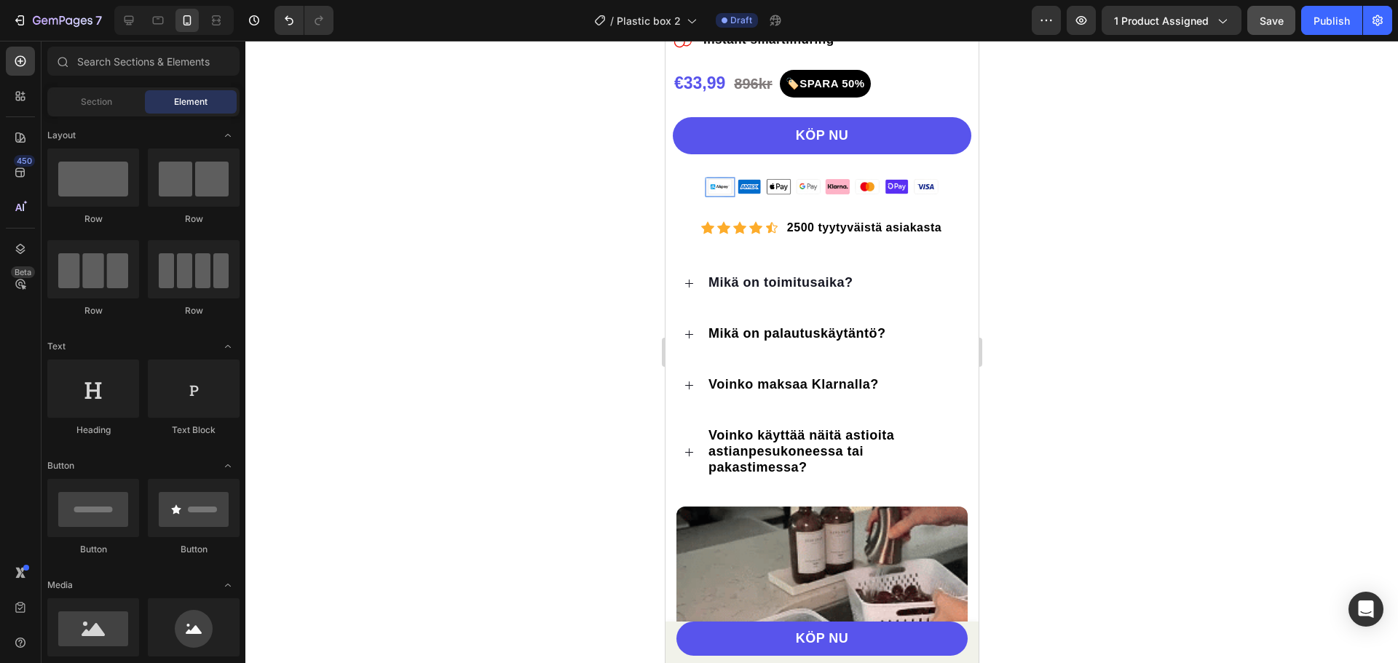
click at [1033, 188] on div at bounding box center [821, 352] width 1152 height 622
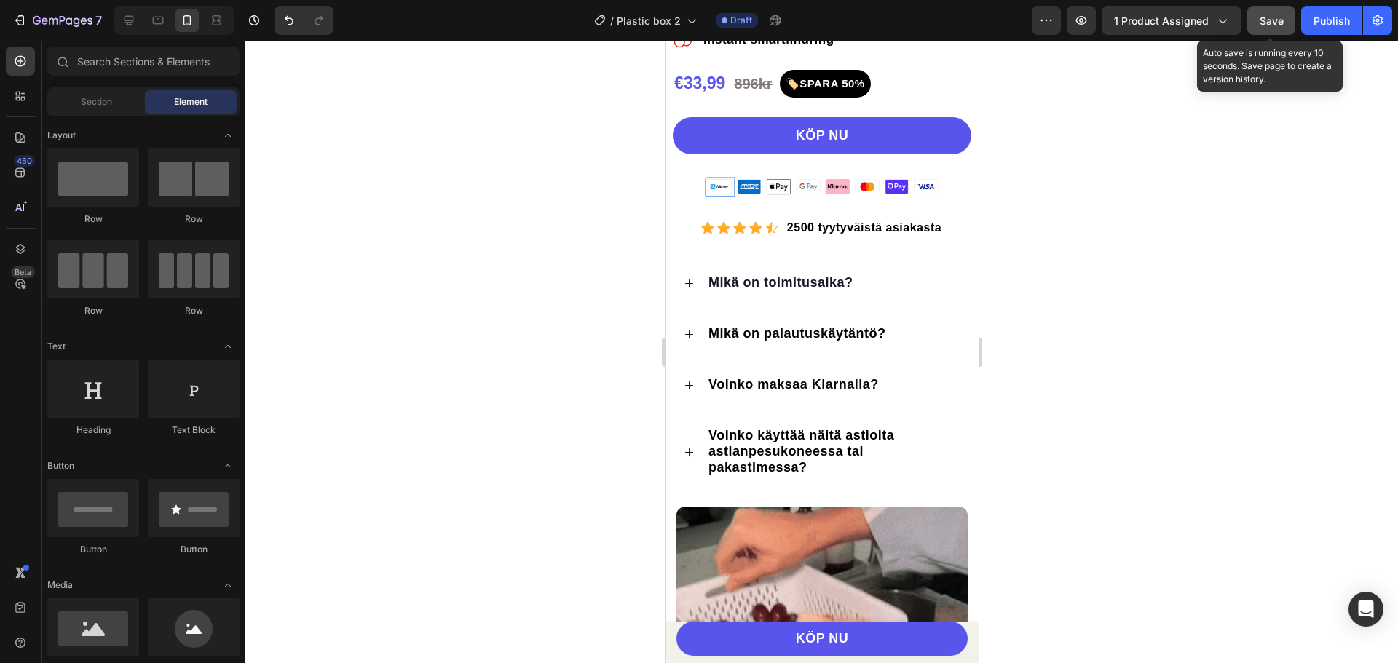
click at [1276, 20] on span "Save" at bounding box center [1271, 21] width 24 height 12
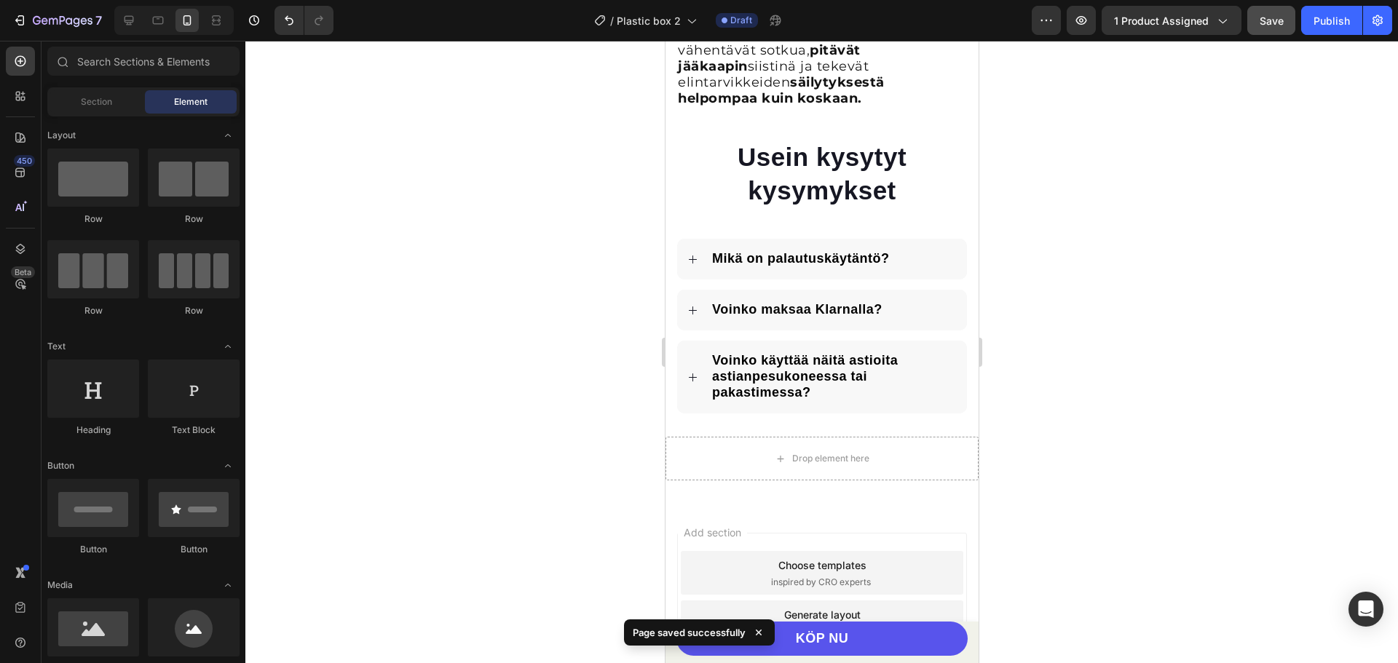
scroll to position [2881, 0]
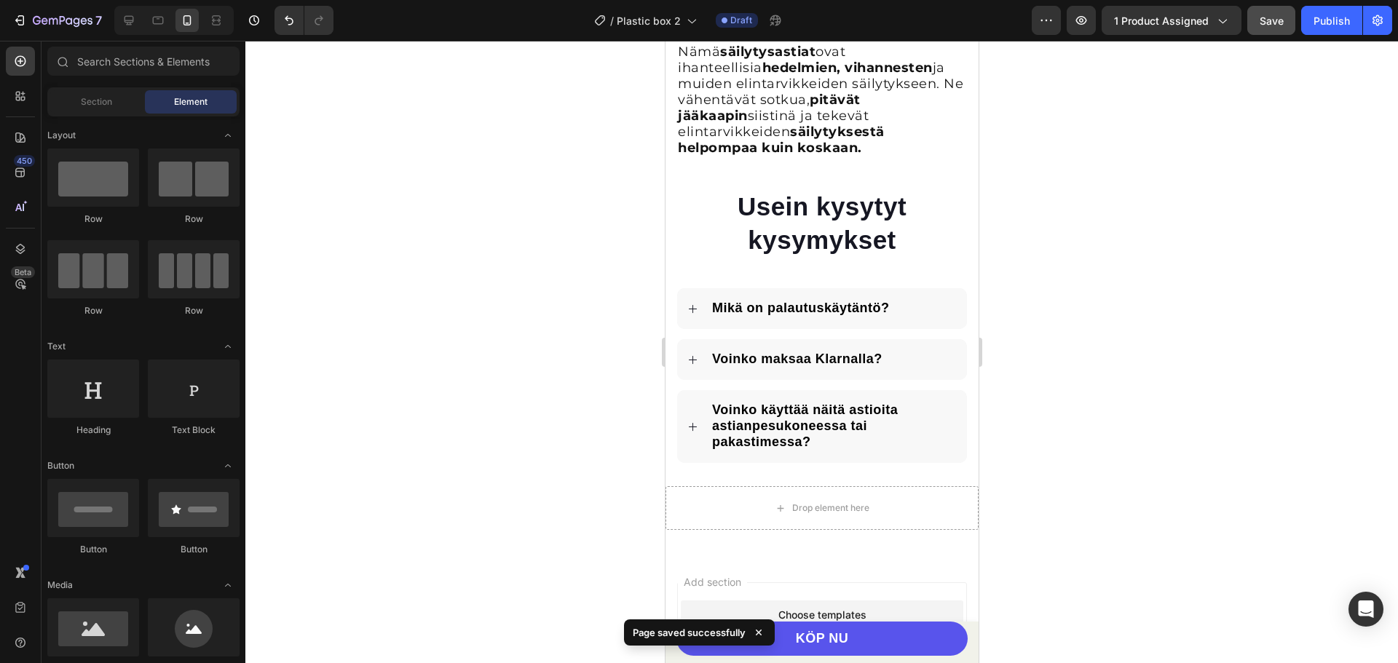
drag, startPoint x: 973, startPoint y: 202, endPoint x: 1642, endPoint y: 569, distance: 763.3
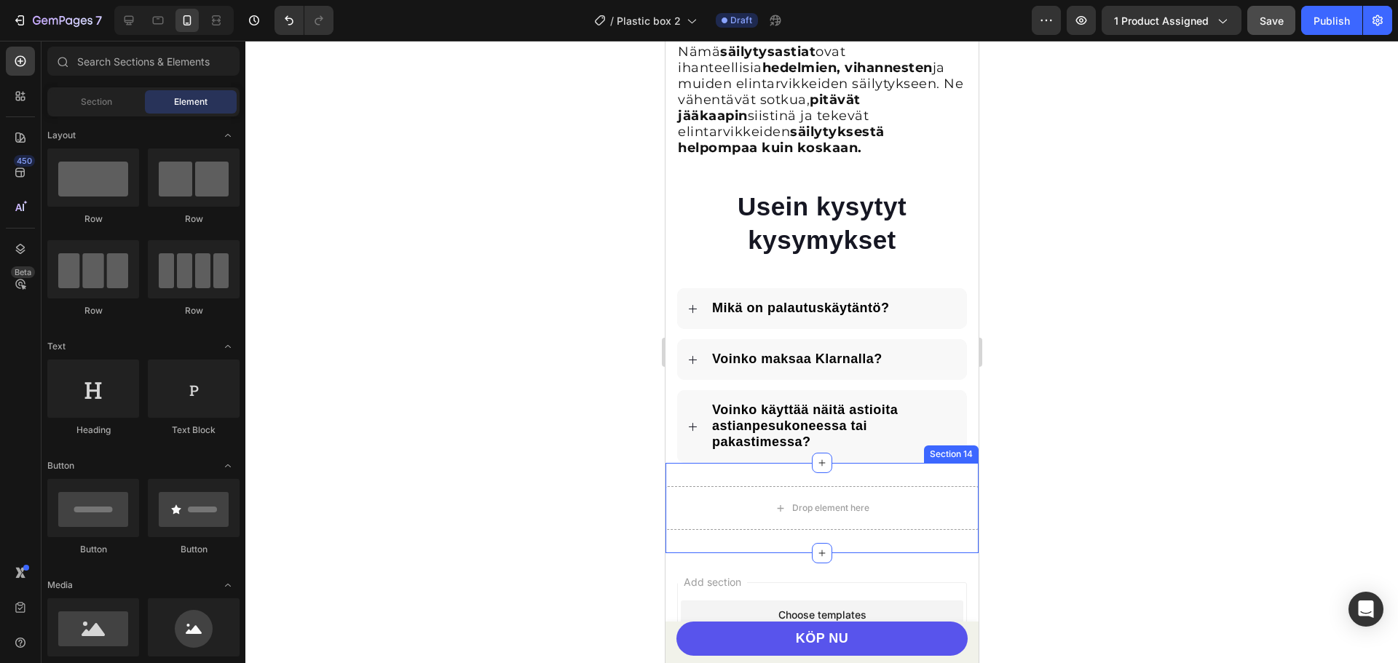
click at [884, 463] on div "Drop element here Section 14" at bounding box center [821, 508] width 313 height 90
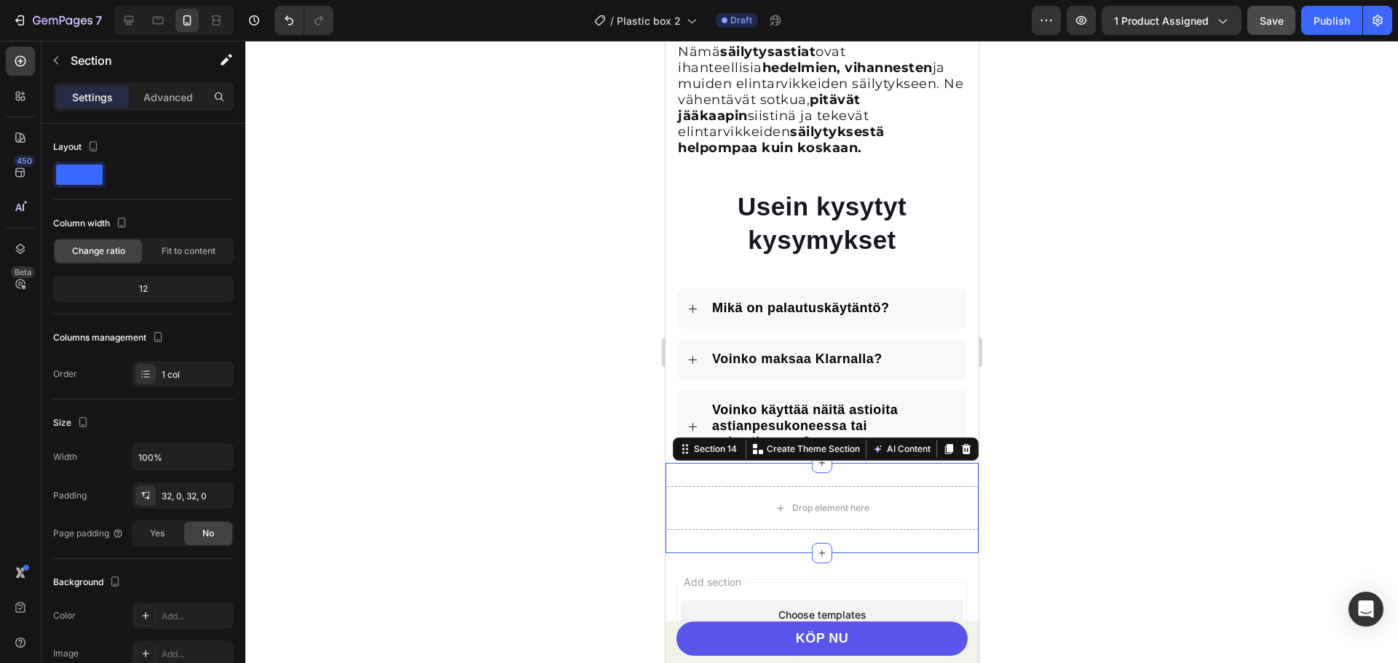
click at [1026, 408] on div at bounding box center [821, 352] width 1152 height 622
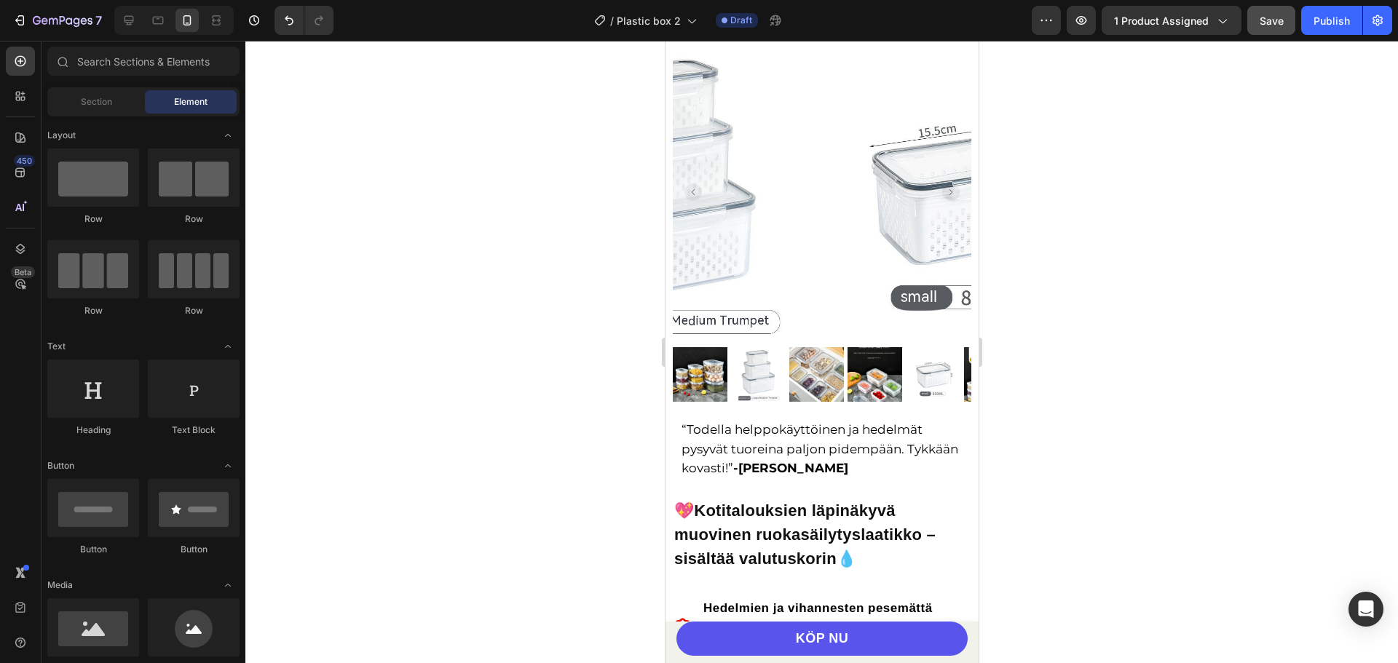
scroll to position [0, 0]
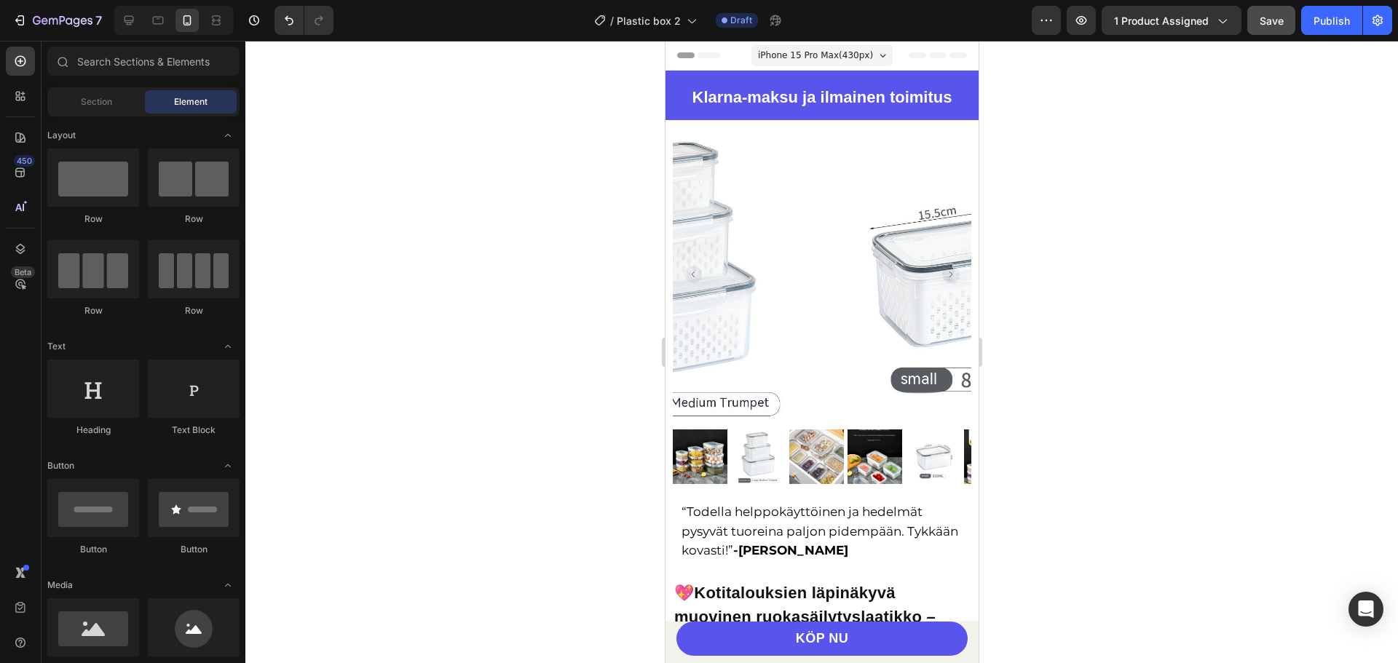
drag, startPoint x: 1145, startPoint y: 120, endPoint x: 1177, endPoint y: 102, distance: 36.8
click at [1147, 120] on div at bounding box center [821, 352] width 1152 height 622
click at [1281, 30] on button "Save" at bounding box center [1271, 20] width 48 height 29
click at [60, 15] on icon "button" at bounding box center [63, 21] width 60 height 12
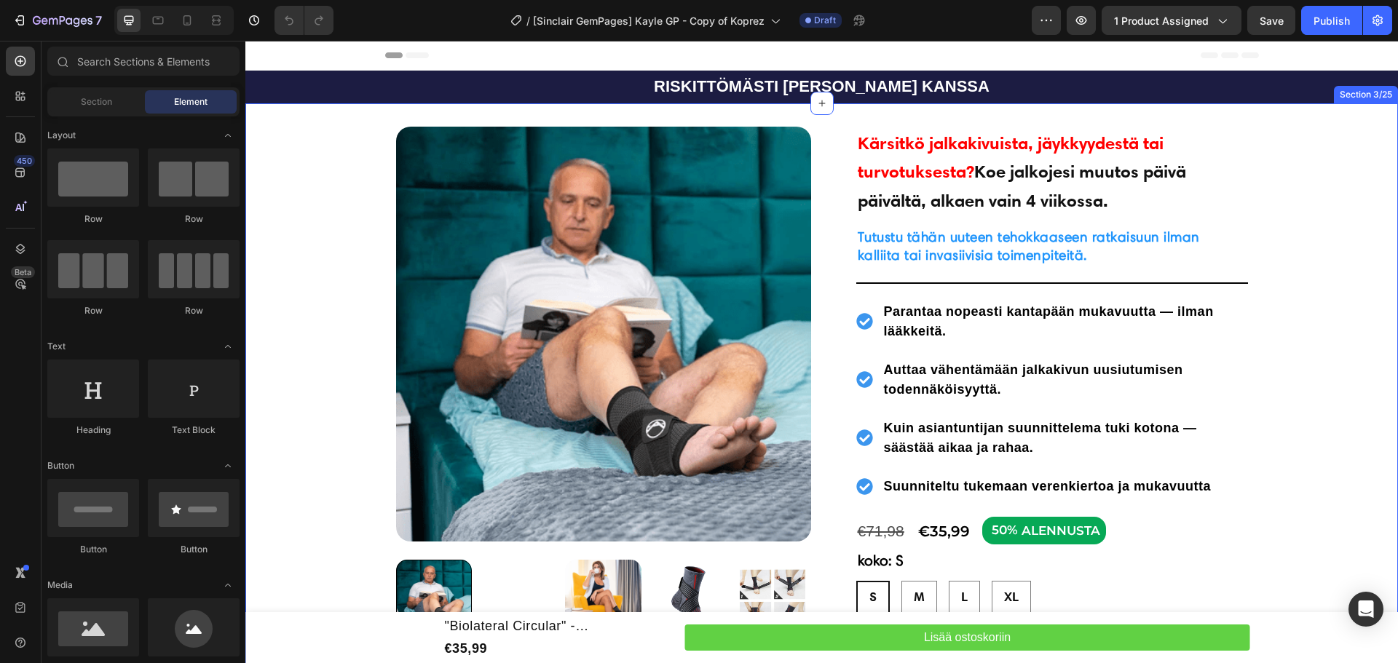
scroll to position [218, 0]
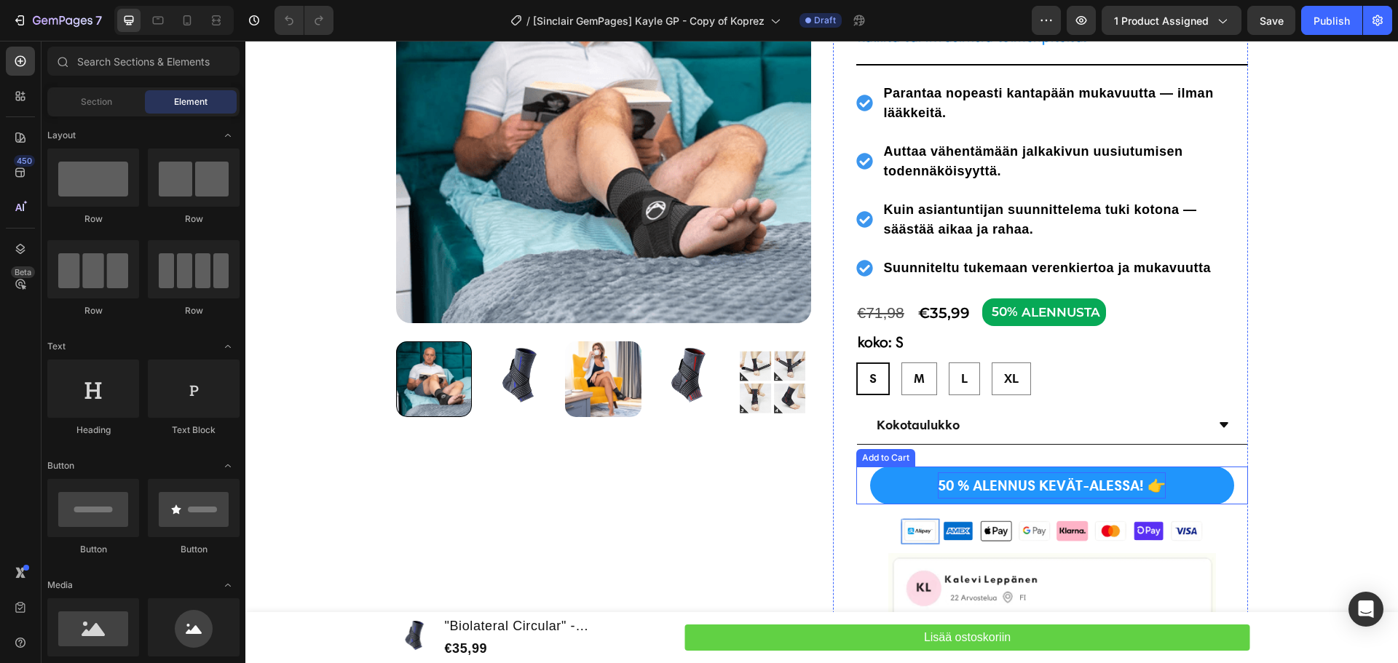
click at [1035, 486] on div "50 % ALENNUS KEVÄT-ALESSA! 👉" at bounding box center [1052, 485] width 228 height 26
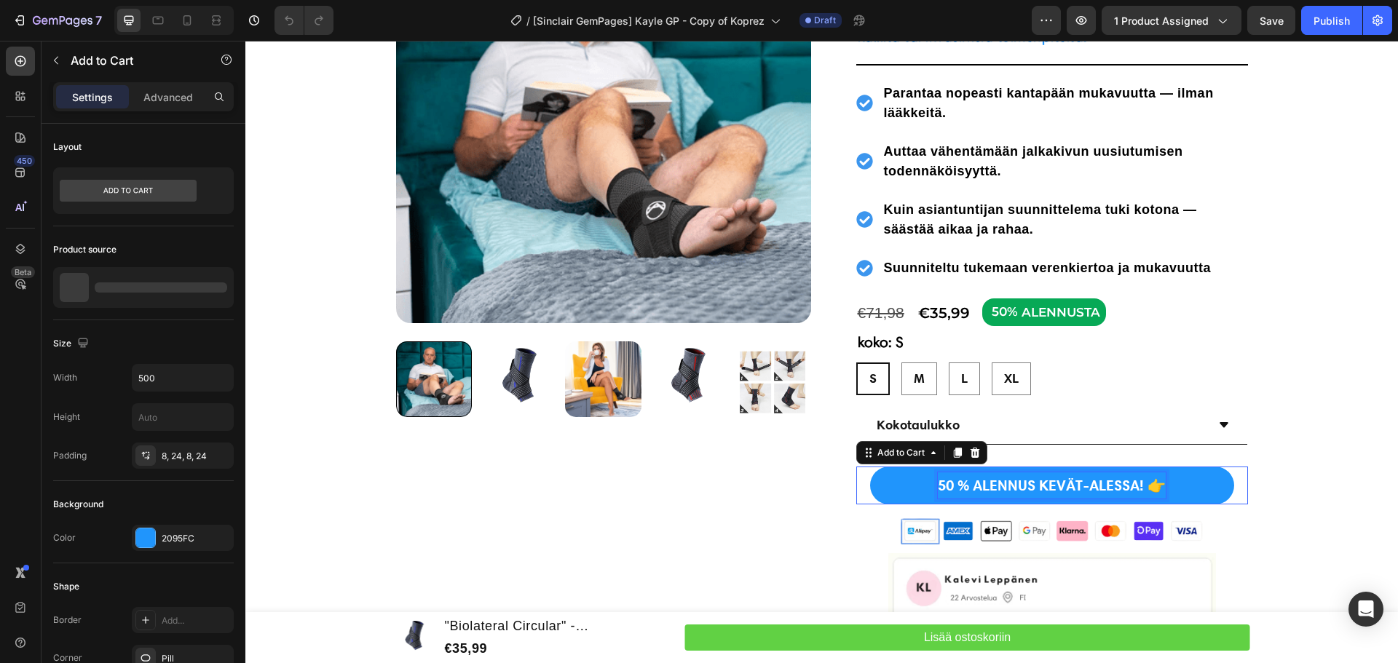
click at [1035, 486] on div "50 % ALENNUS KEVÄT-ALESSA! 👉" at bounding box center [1052, 485] width 228 height 26
click at [1035, 486] on p "50 % ALENNUS KEVÄT-ALESSA! 👉" at bounding box center [1052, 485] width 228 height 26
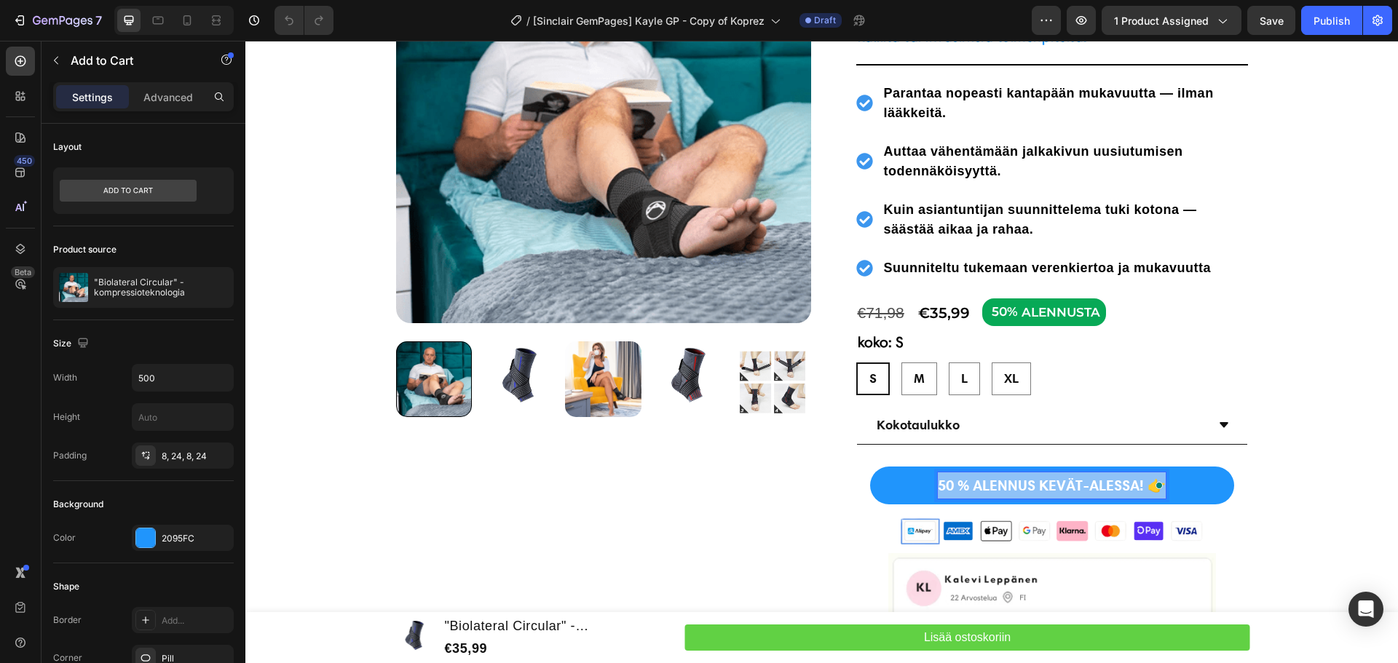
click at [1035, 486] on p "50 % ALENNUS KEVÄT-ALESSA! 👉" at bounding box center [1052, 485] width 228 height 26
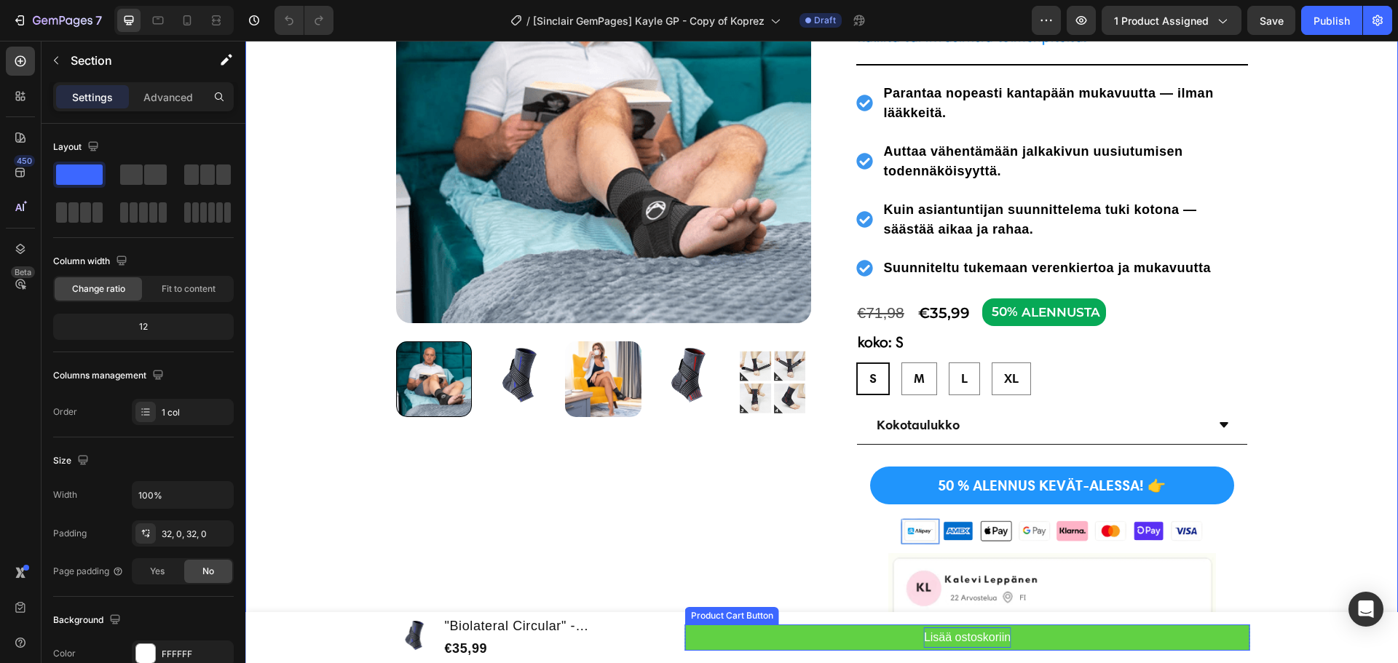
click at [979, 639] on span "Lisää ostoskoriin" at bounding box center [967, 638] width 87 height 21
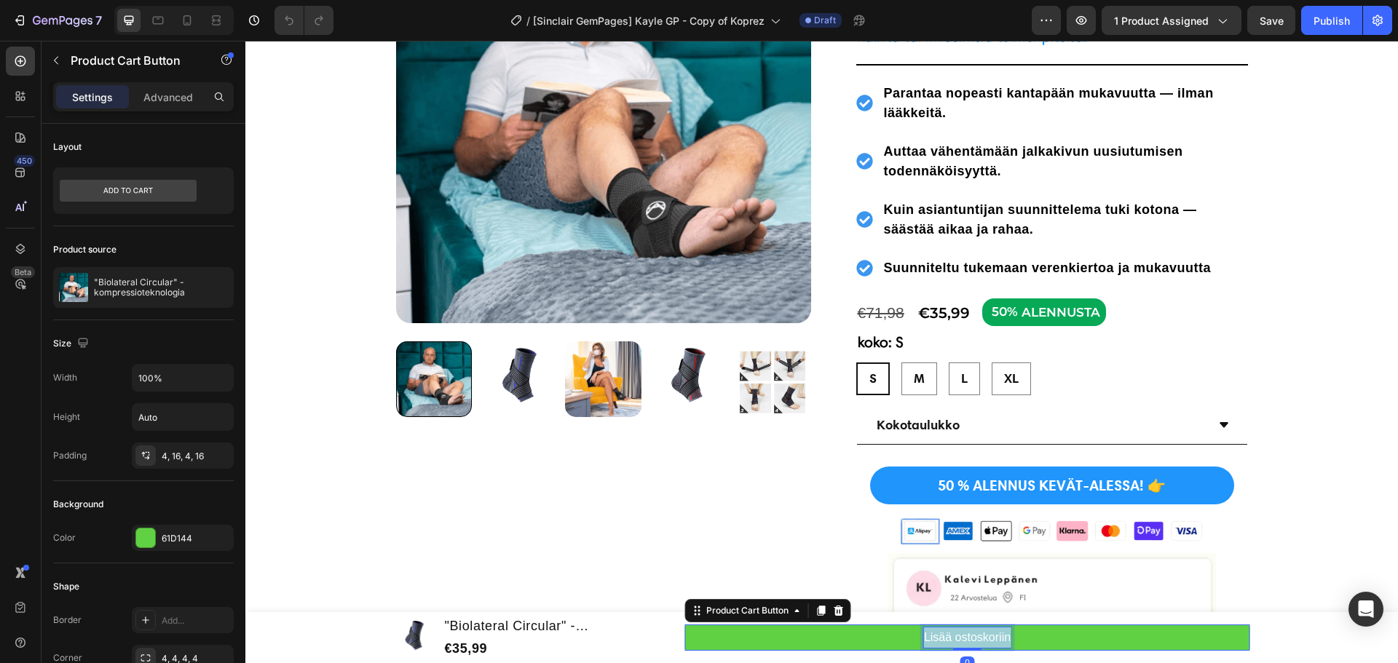
click at [979, 639] on span "Lisää ostoskoriin" at bounding box center [967, 637] width 87 height 12
copy span "Lisää ostoskoriin"
click at [1050, 494] on p "50 % ALENNUS KEVÄT-ALESSA! 👉" at bounding box center [1052, 485] width 228 height 26
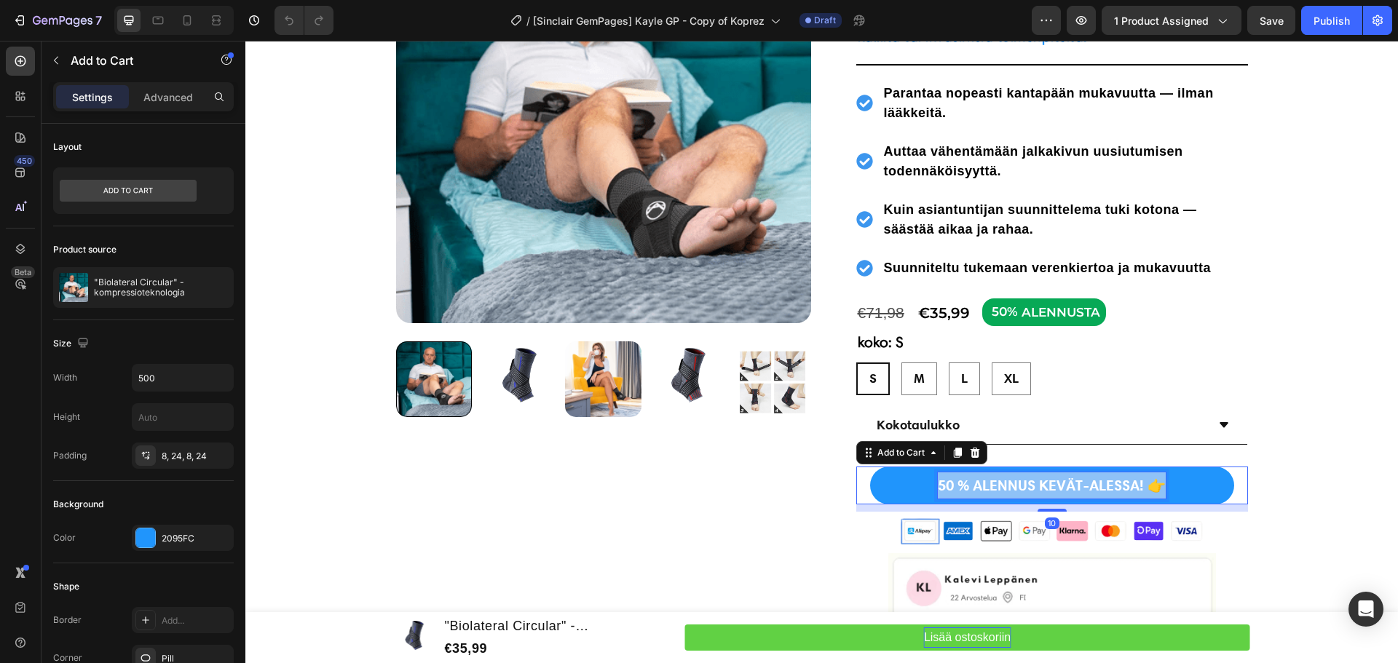
click at [1050, 494] on p "50 % ALENNUS KEVÄT-ALESSA! 👉" at bounding box center [1052, 485] width 228 height 26
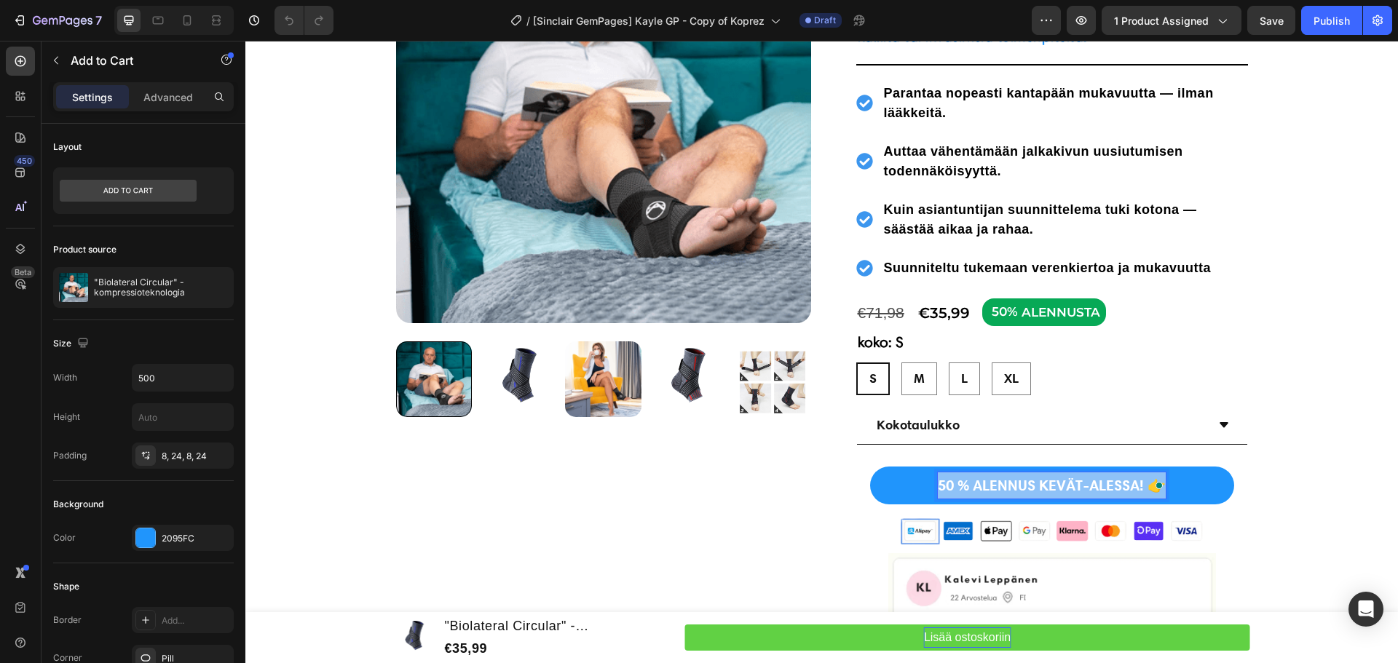
copy p "50 % ALENNUS KEVÄT-ALESSA! 👉"
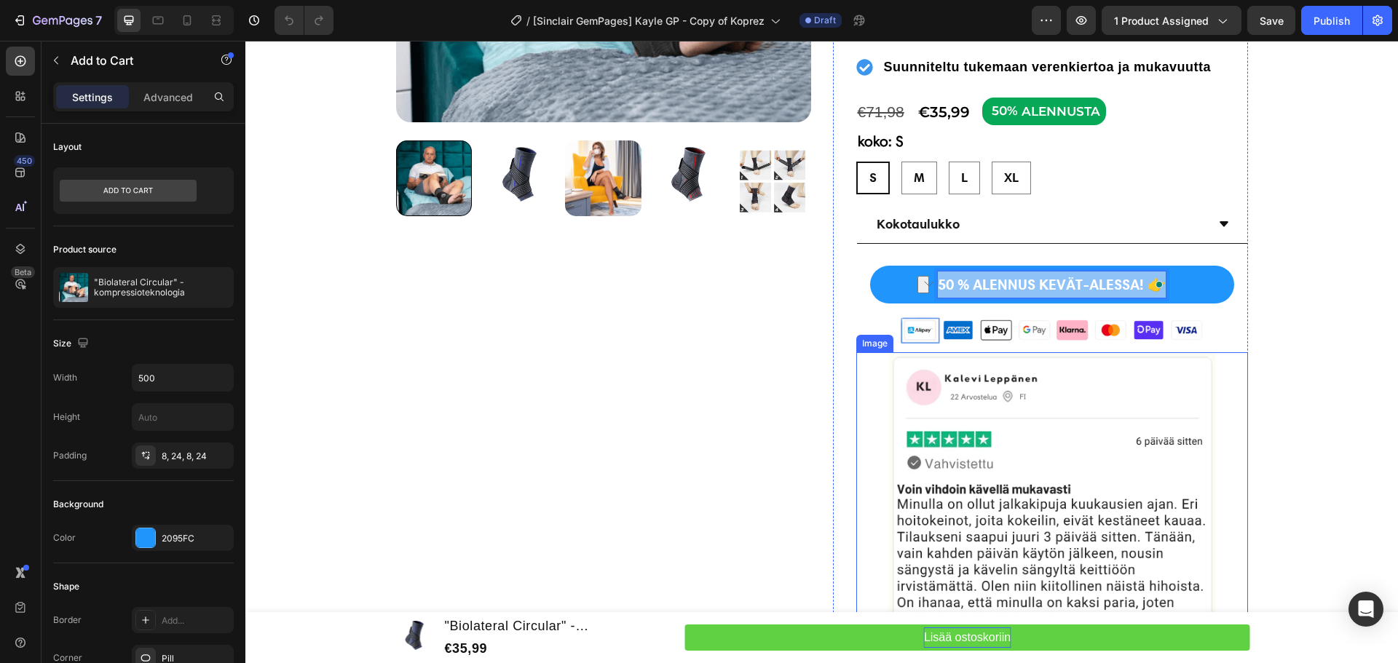
scroll to position [510, 0]
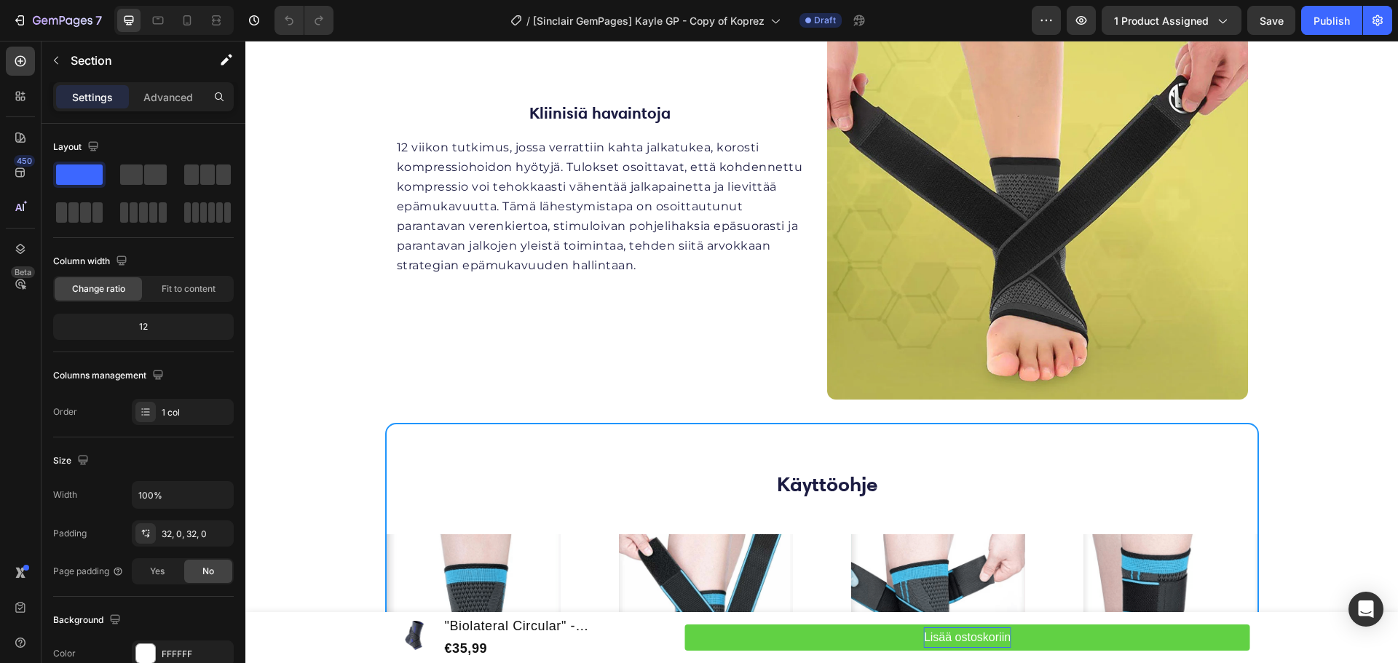
scroll to position [5605, 0]
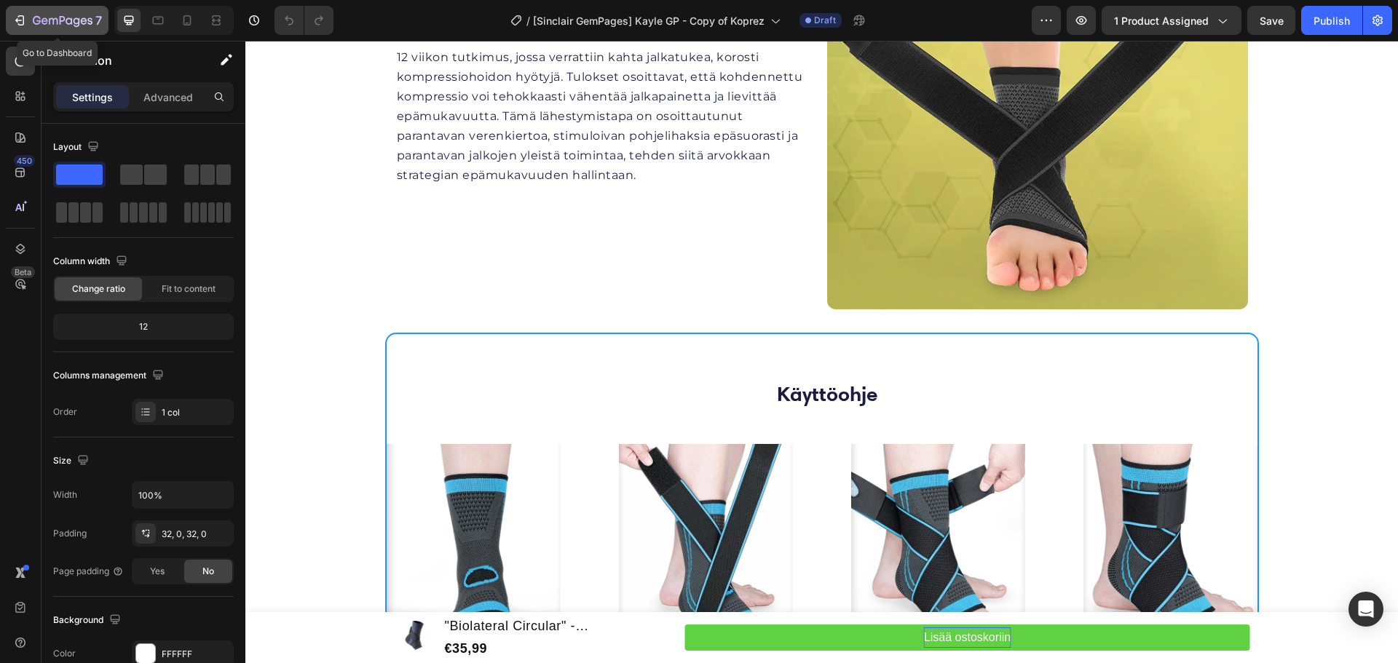
click at [40, 21] on icon "button" at bounding box center [37, 20] width 8 height 9
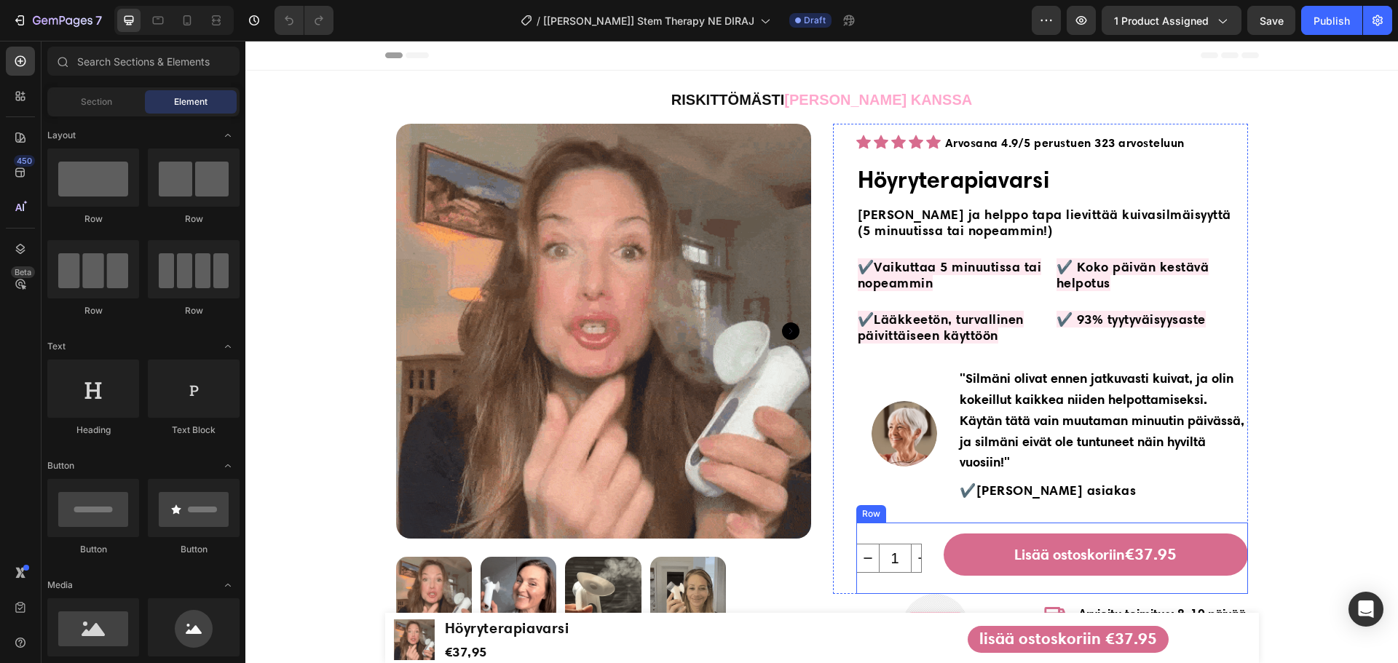
scroll to position [73, 0]
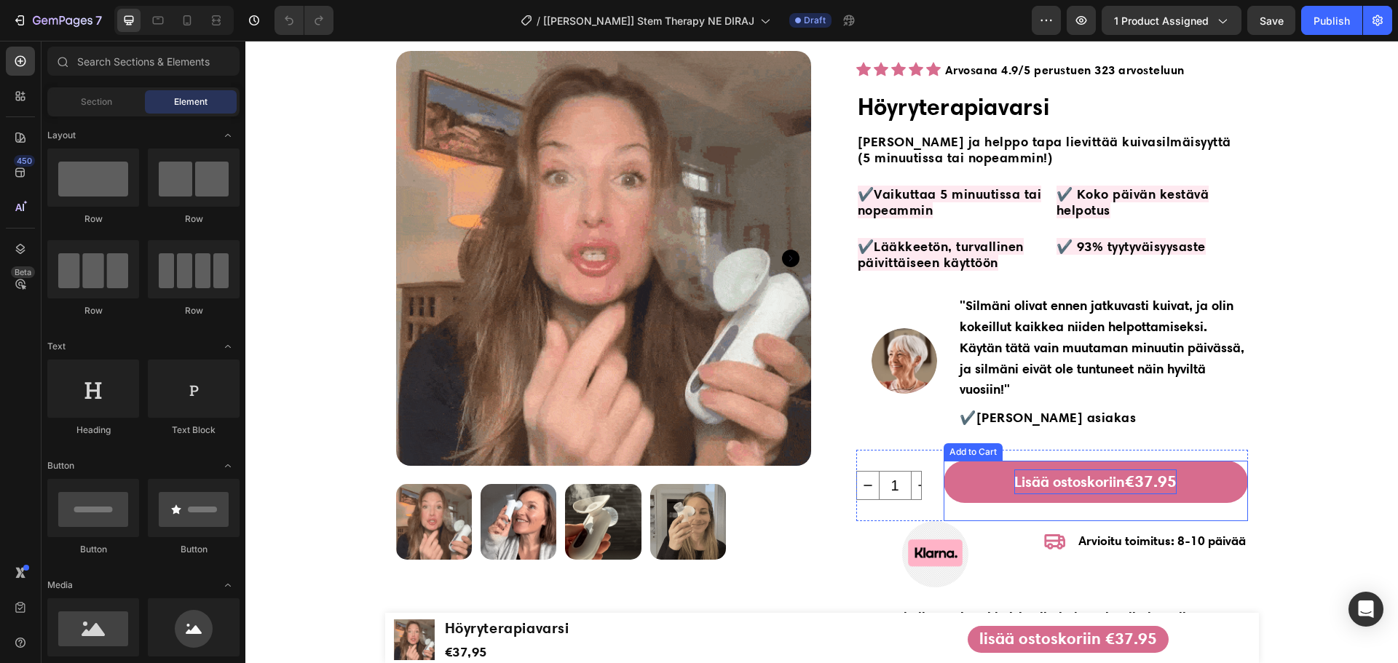
click at [1072, 482] on span "Lisää ostoskoriin" at bounding box center [1069, 482] width 111 height 25
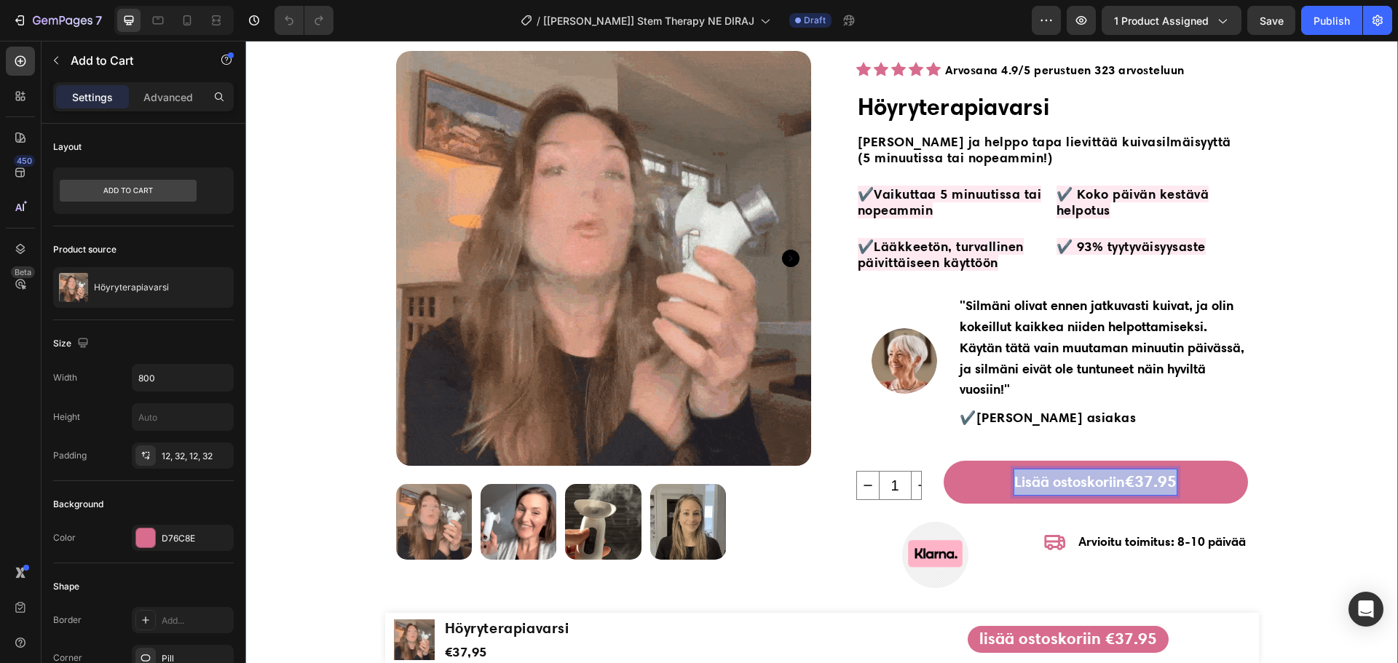
click at [1332, 300] on div "RISKITTÖMÄSTI KLARNAN KANSSA Heading Product Images "My dog absolutely loves th…" at bounding box center [821, 552] width 1152 height 1109
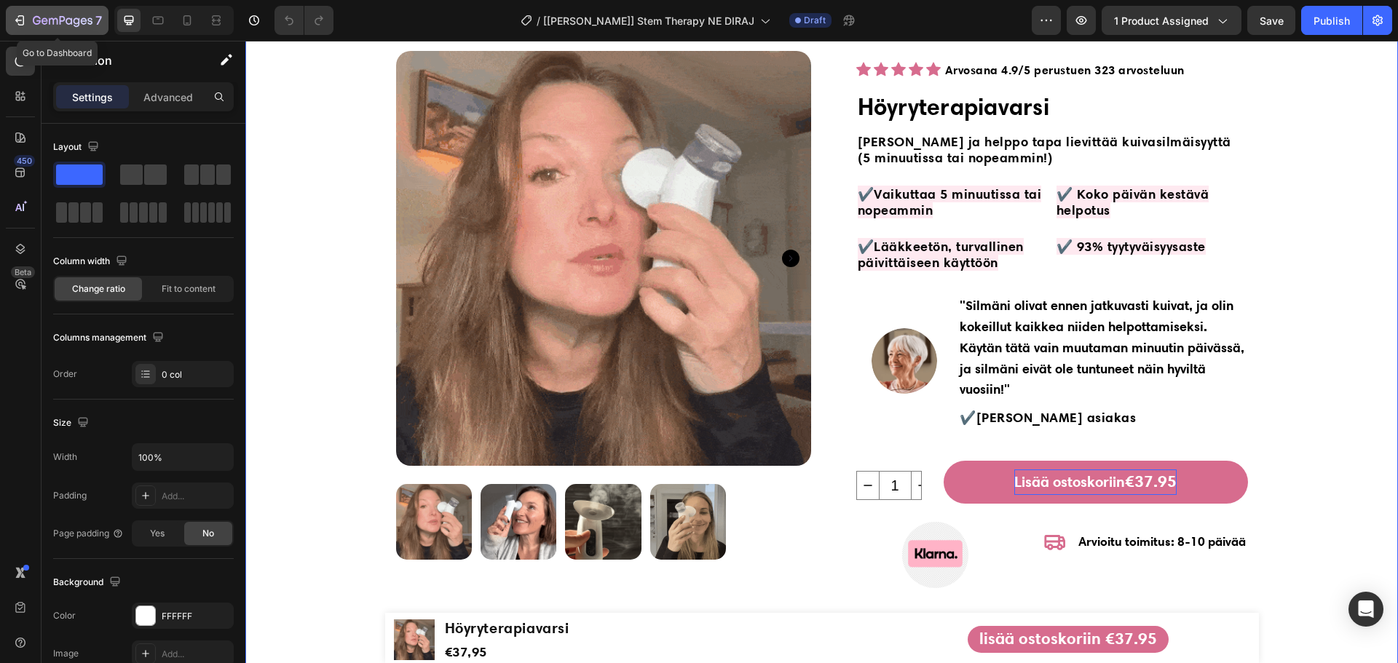
click at [45, 15] on icon "button" at bounding box center [63, 21] width 60 height 12
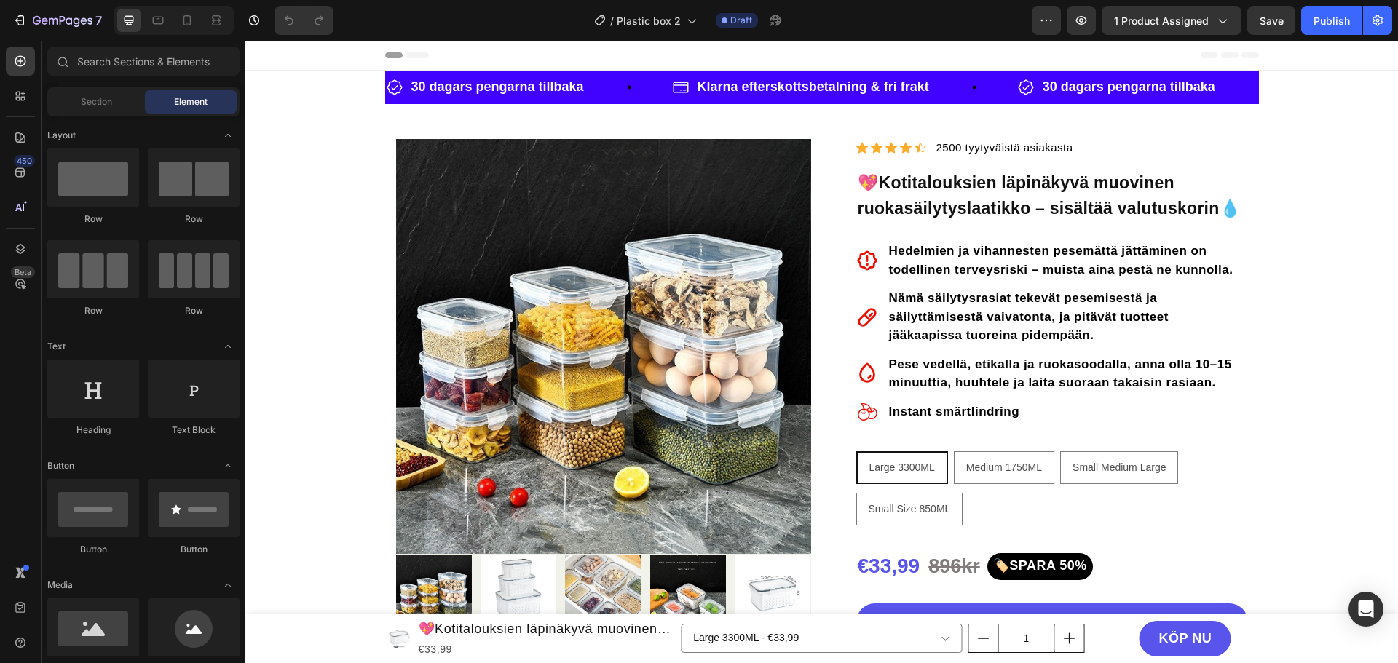
radio input "false"
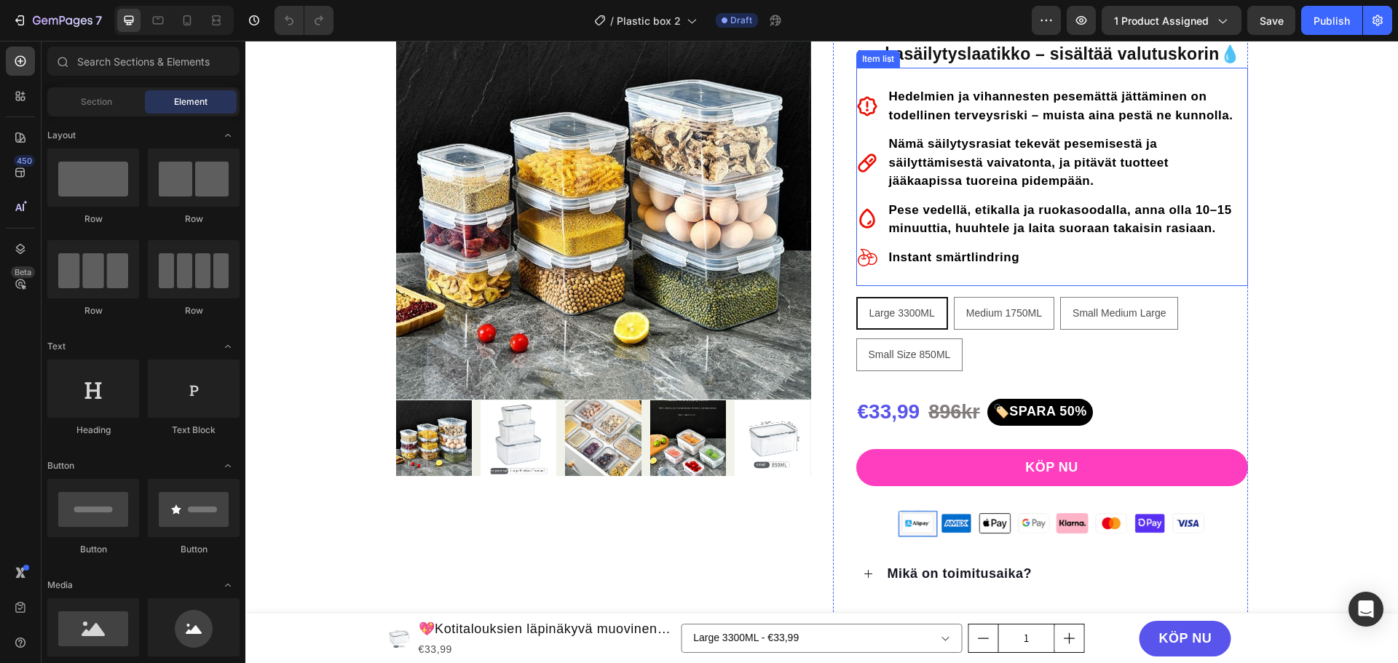
scroll to position [218, 0]
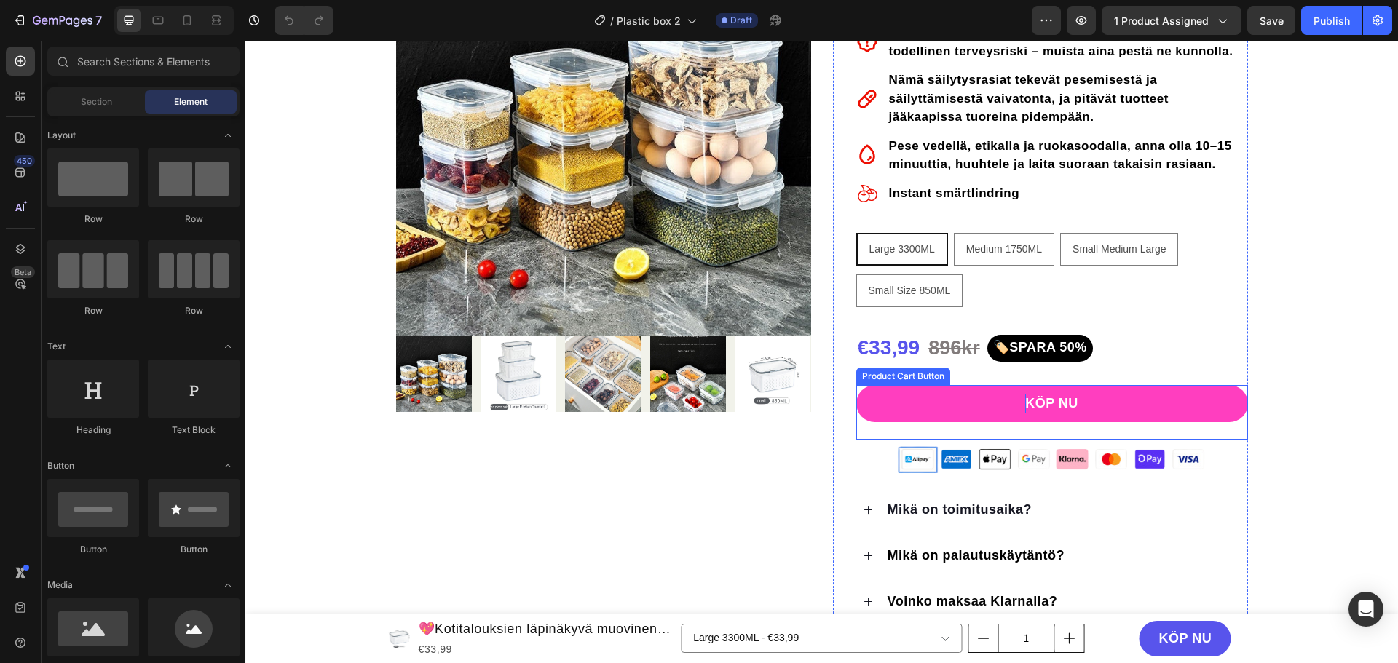
click at [1035, 402] on div "KÖP NU" at bounding box center [1051, 404] width 53 height 20
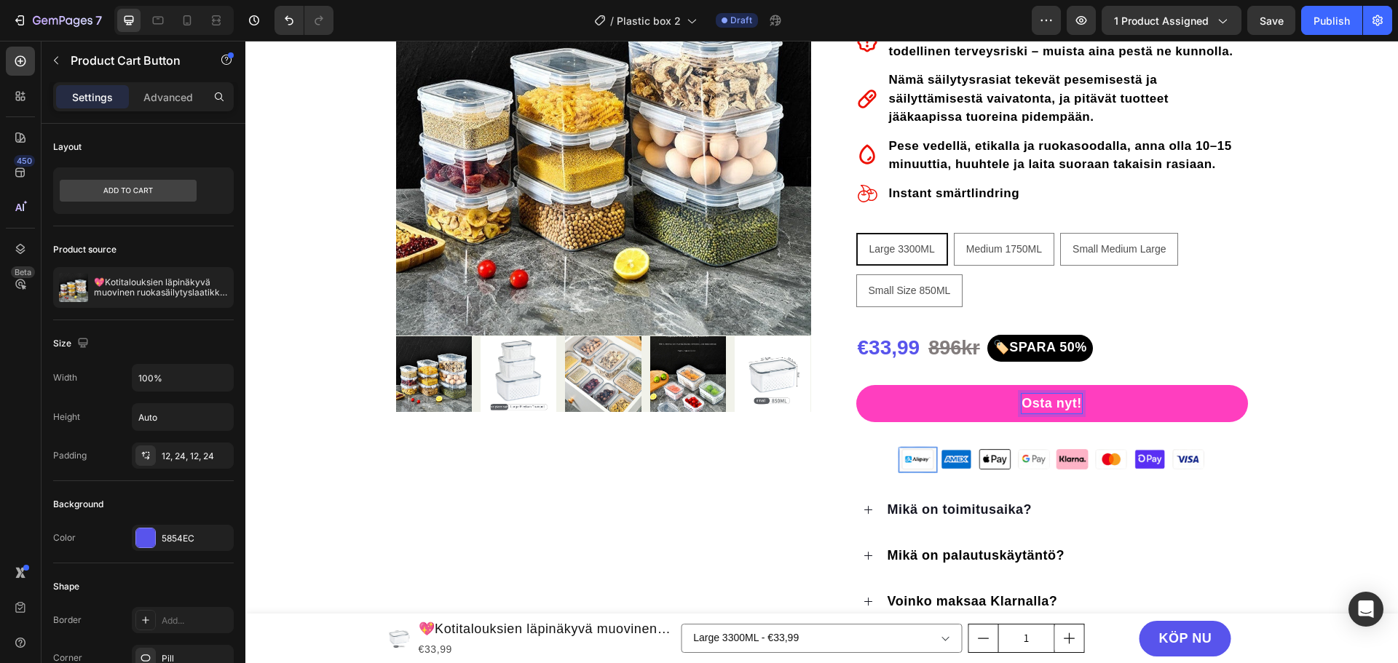
click at [1045, 403] on p "Osta nyt!" at bounding box center [1051, 404] width 60 height 20
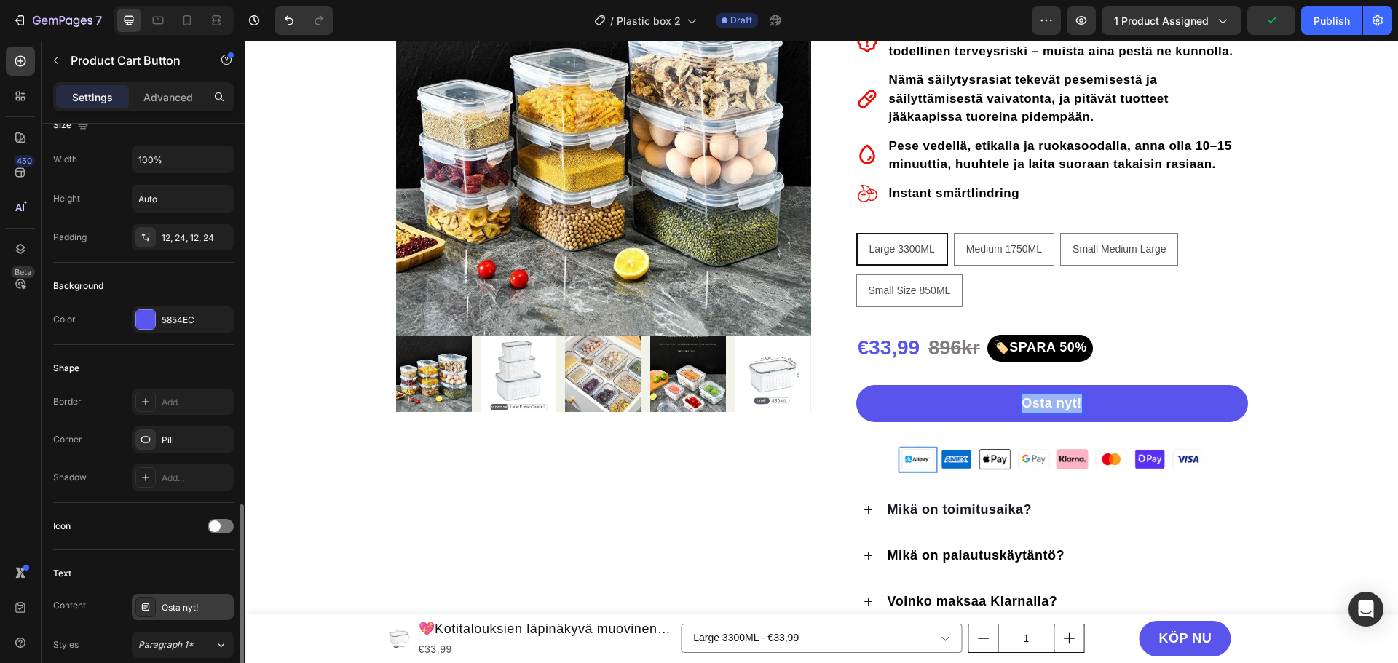
scroll to position [437, 0]
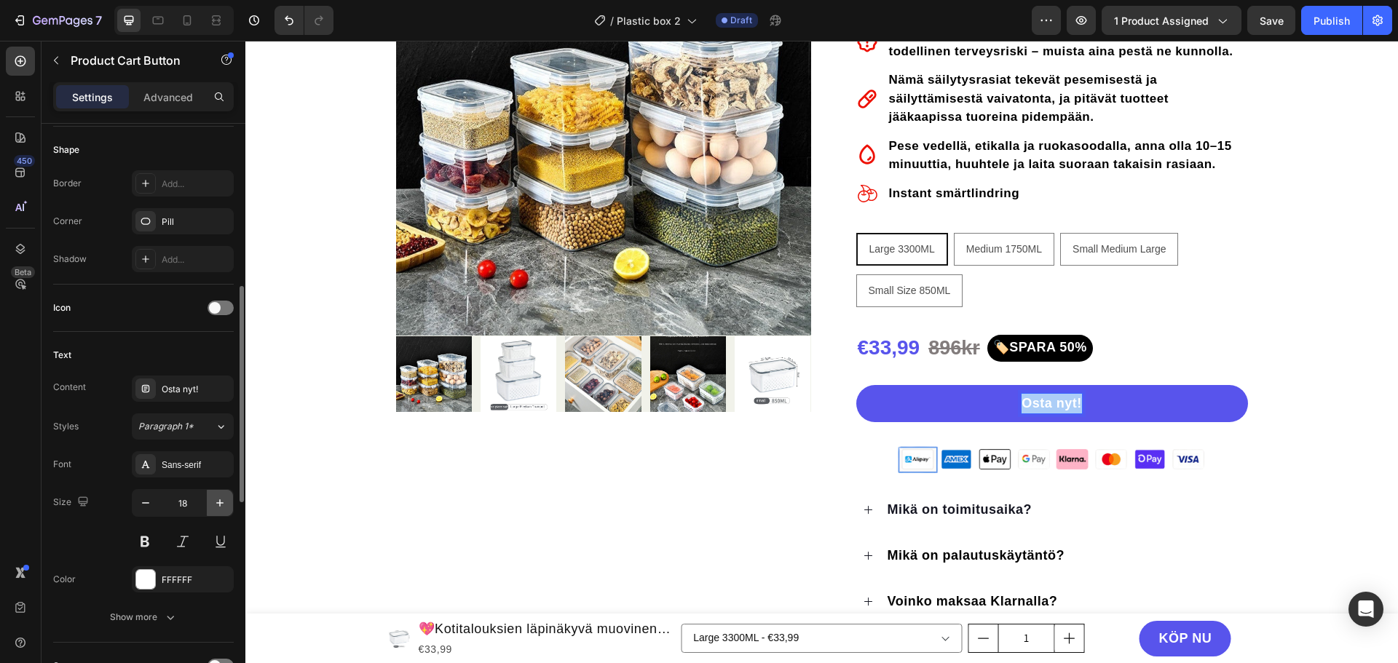
click at [221, 505] on icon "button" at bounding box center [220, 503] width 15 height 15
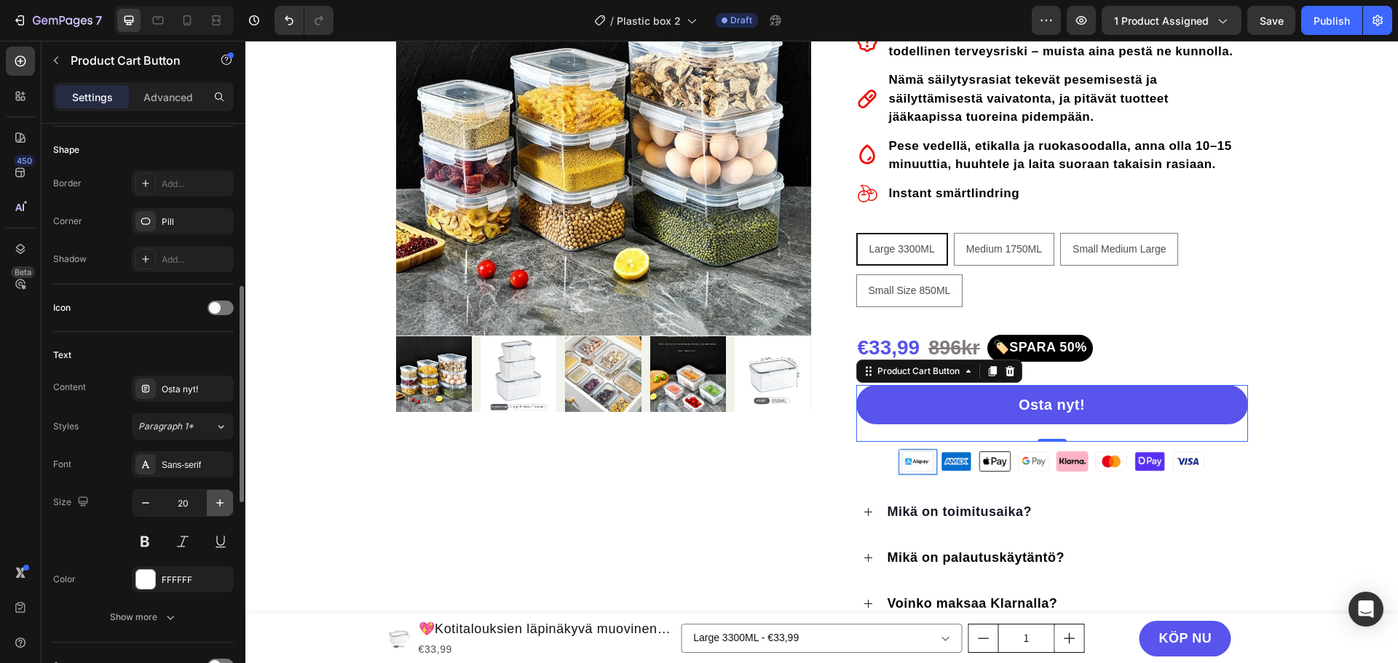
click at [221, 505] on icon "button" at bounding box center [220, 503] width 15 height 15
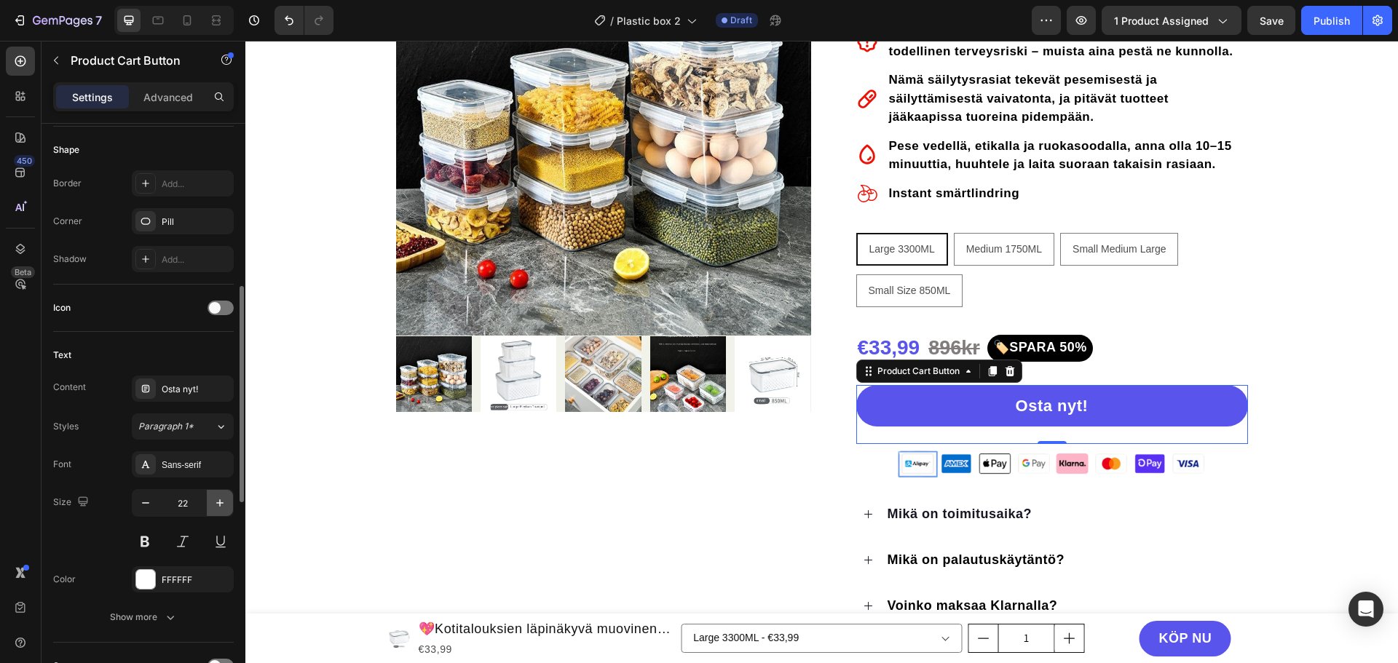
click at [221, 505] on icon "button" at bounding box center [220, 503] width 15 height 15
click at [221, 504] on icon "button" at bounding box center [220, 503] width 15 height 15
type input "24"
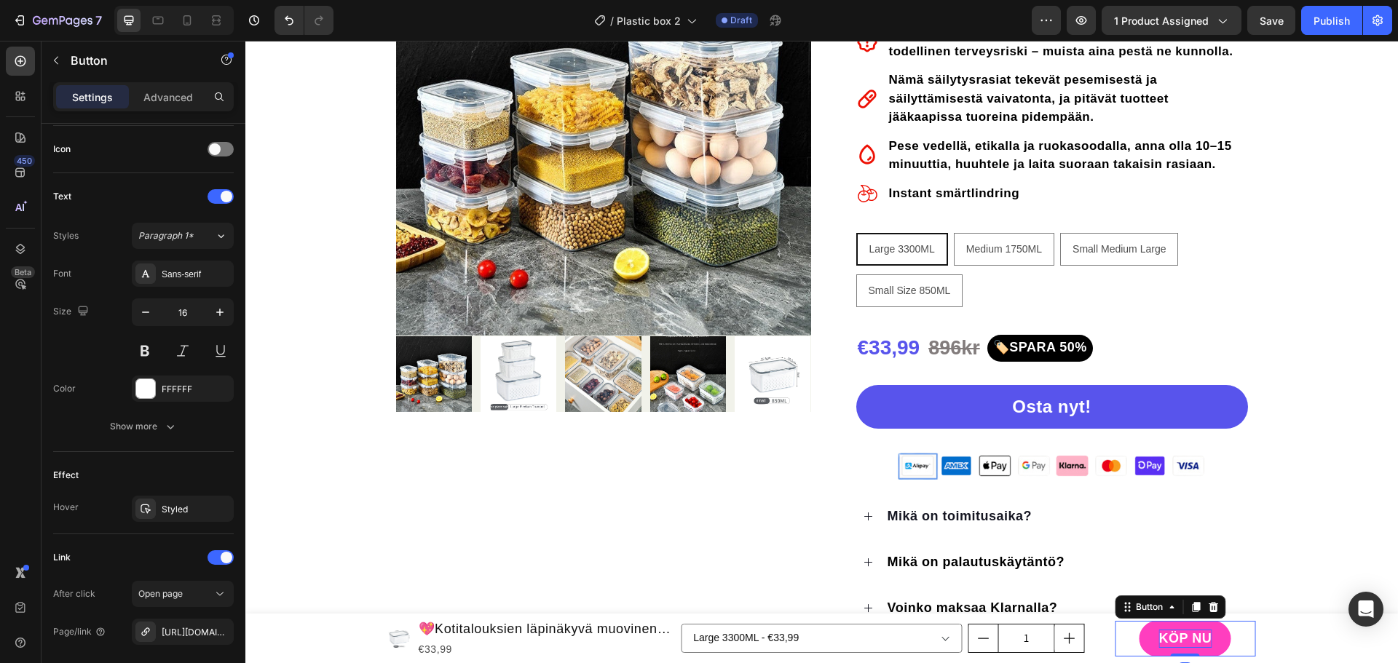
click at [1184, 637] on span "KÖP NU" at bounding box center [1184, 638] width 53 height 15
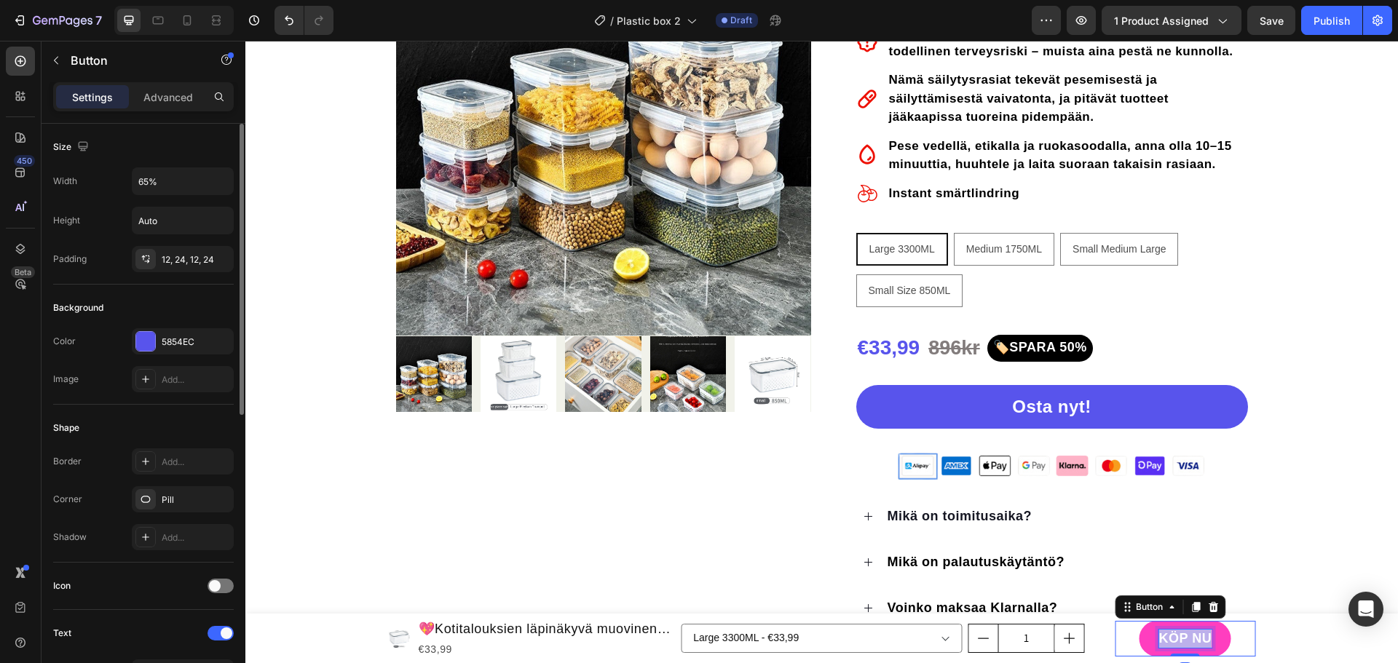
click at [1184, 637] on span "KÖP NU" at bounding box center [1184, 638] width 53 height 15
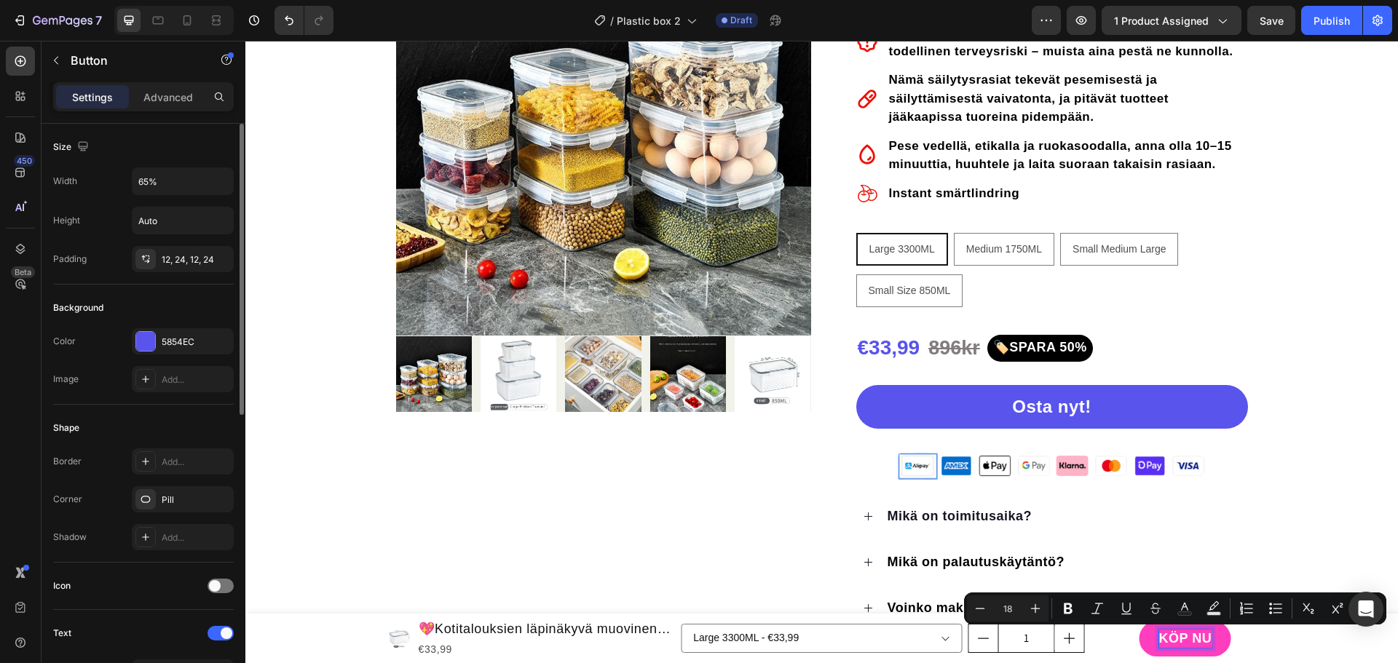
scroll to position [219, 0]
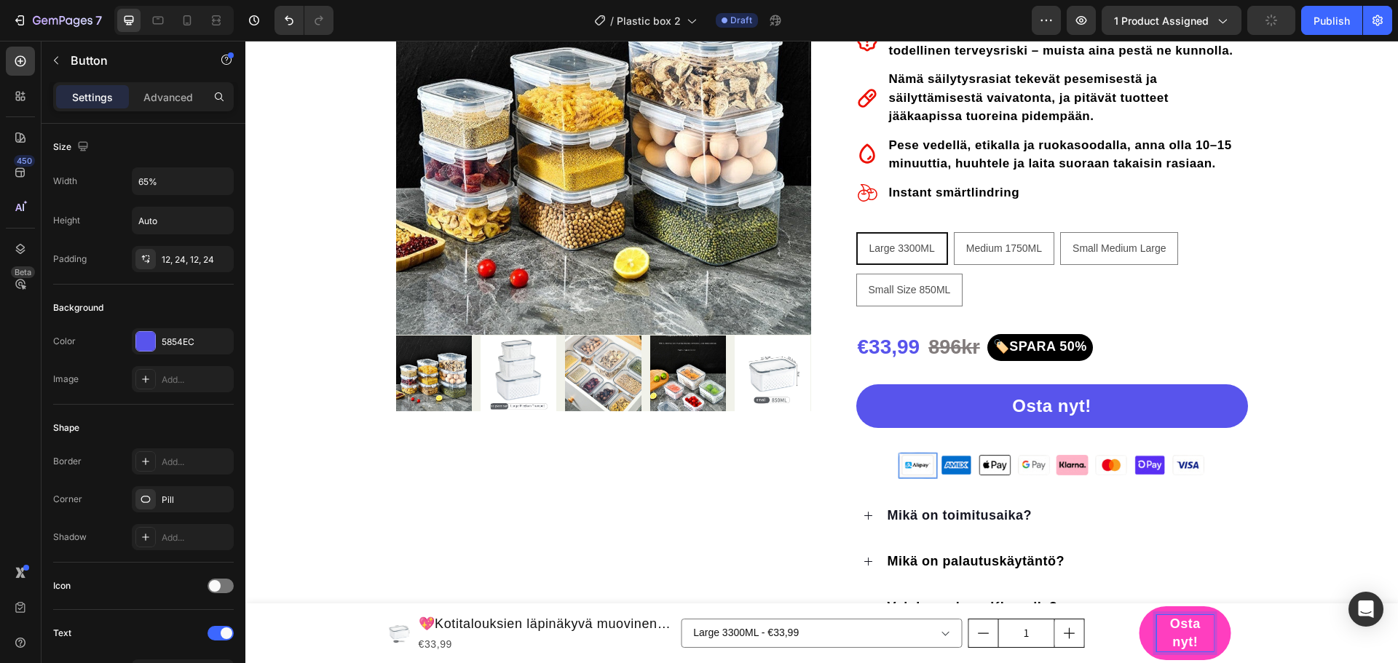
click at [1187, 630] on span "Osta nyt!" at bounding box center [1185, 633] width 31 height 33
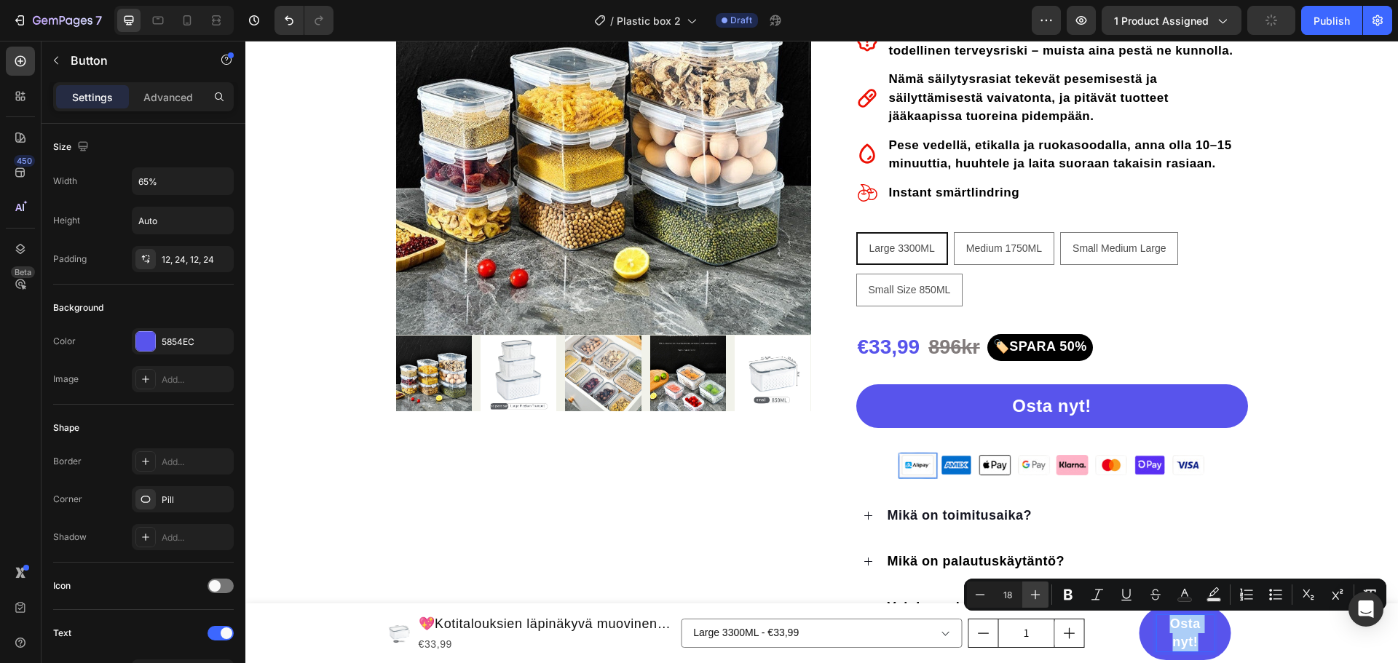
click at [1032, 587] on button "Plus" at bounding box center [1035, 595] width 26 height 26
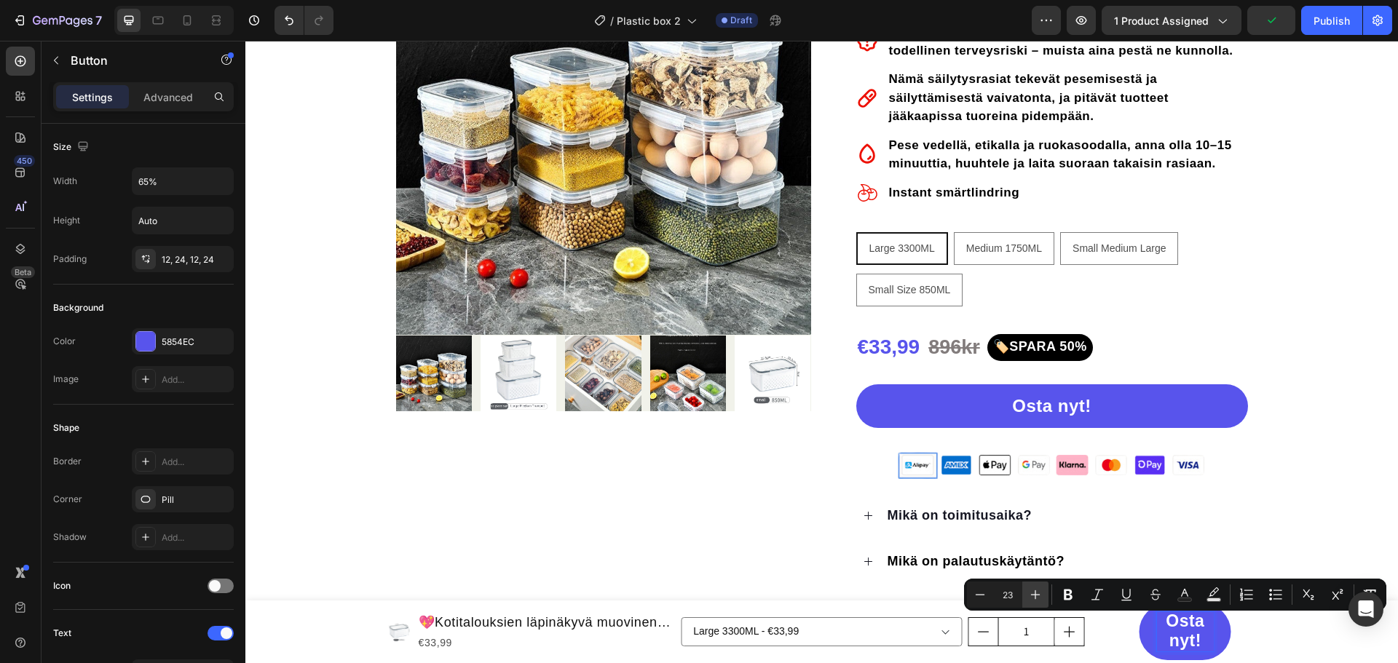
click at [1032, 587] on button "Plus" at bounding box center [1035, 595] width 26 height 26
type input "24"
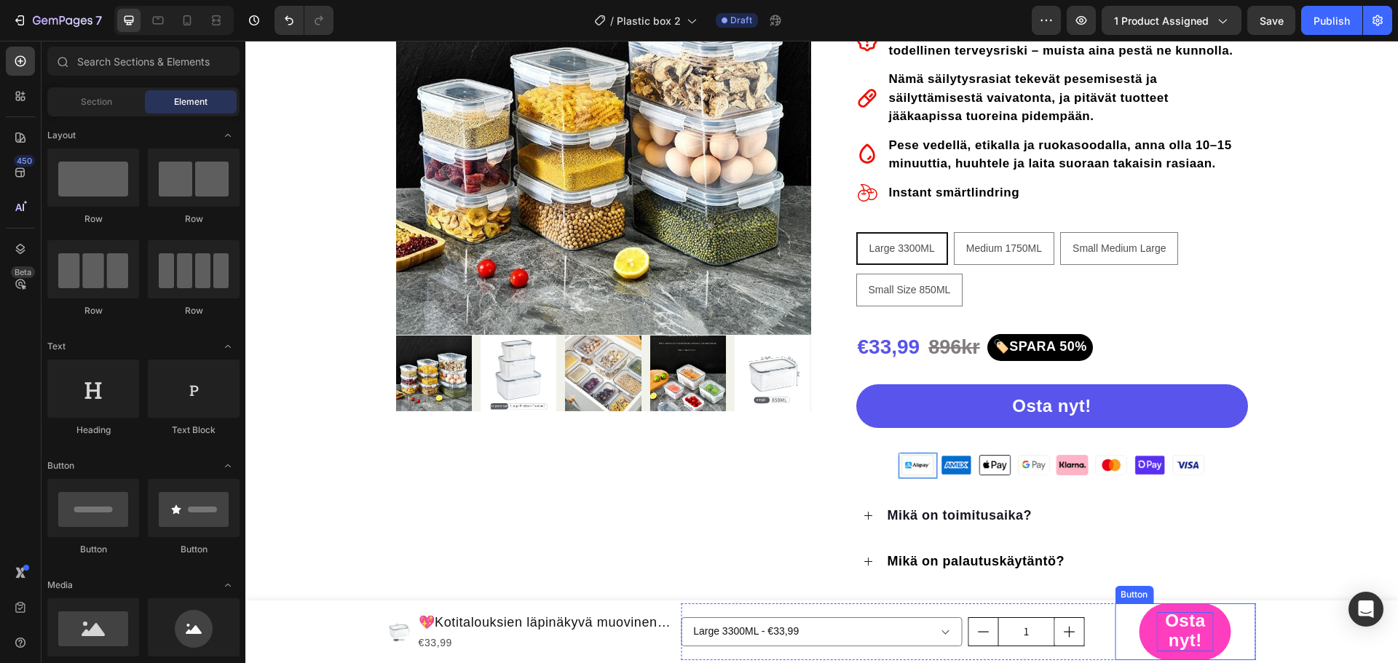
click at [1190, 630] on span "Osta nyt!" at bounding box center [1185, 630] width 40 height 39
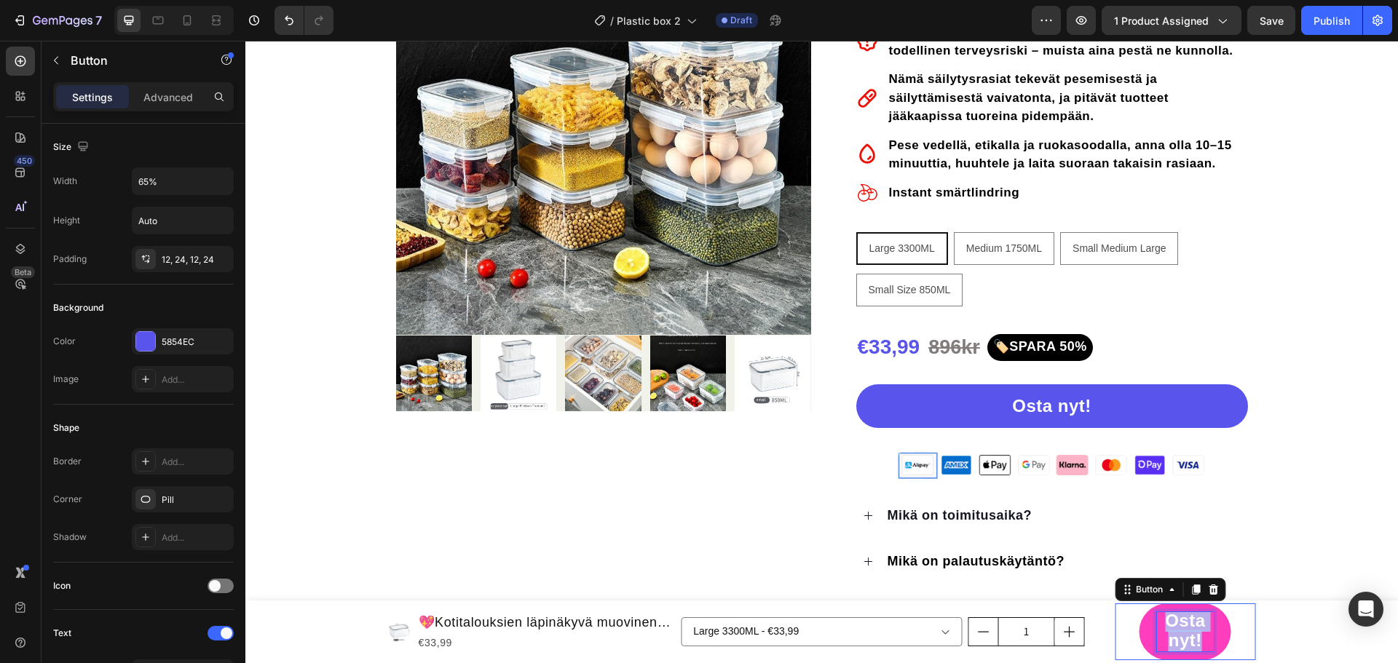
click at [1190, 630] on span "Osta nyt!" at bounding box center [1185, 630] width 40 height 39
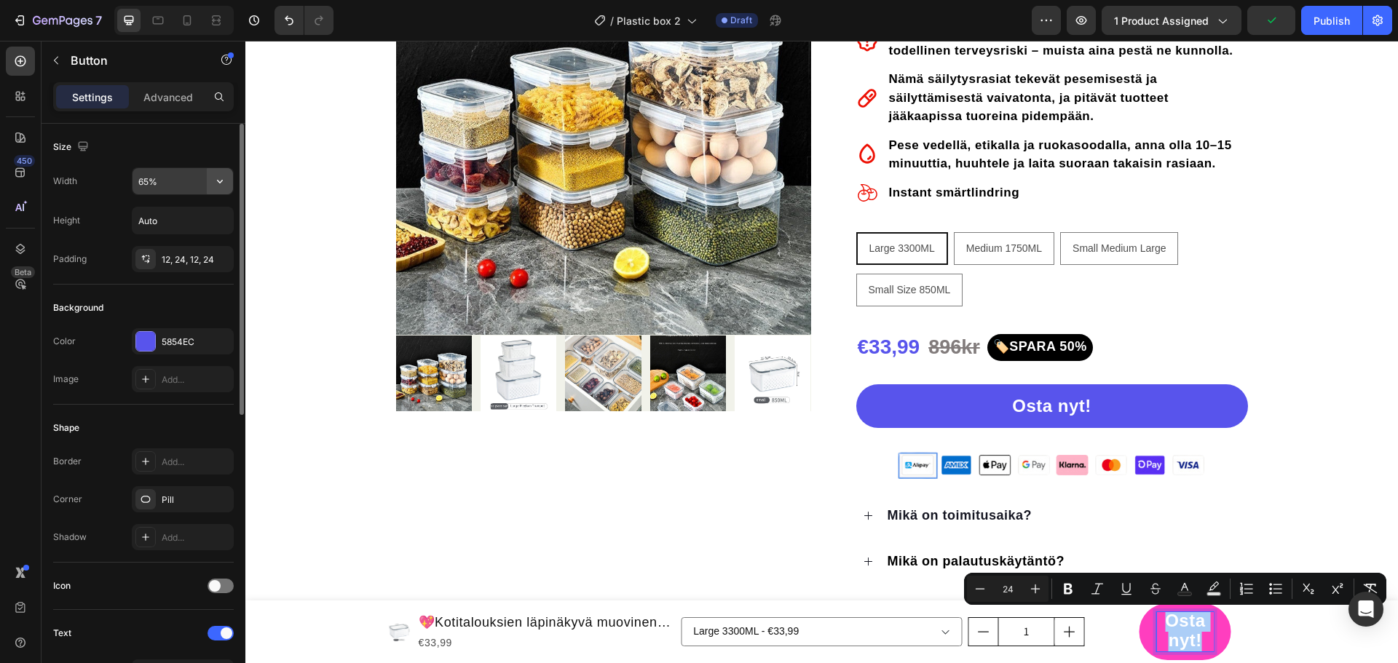
click at [220, 186] on icon "button" at bounding box center [220, 181] width 15 height 15
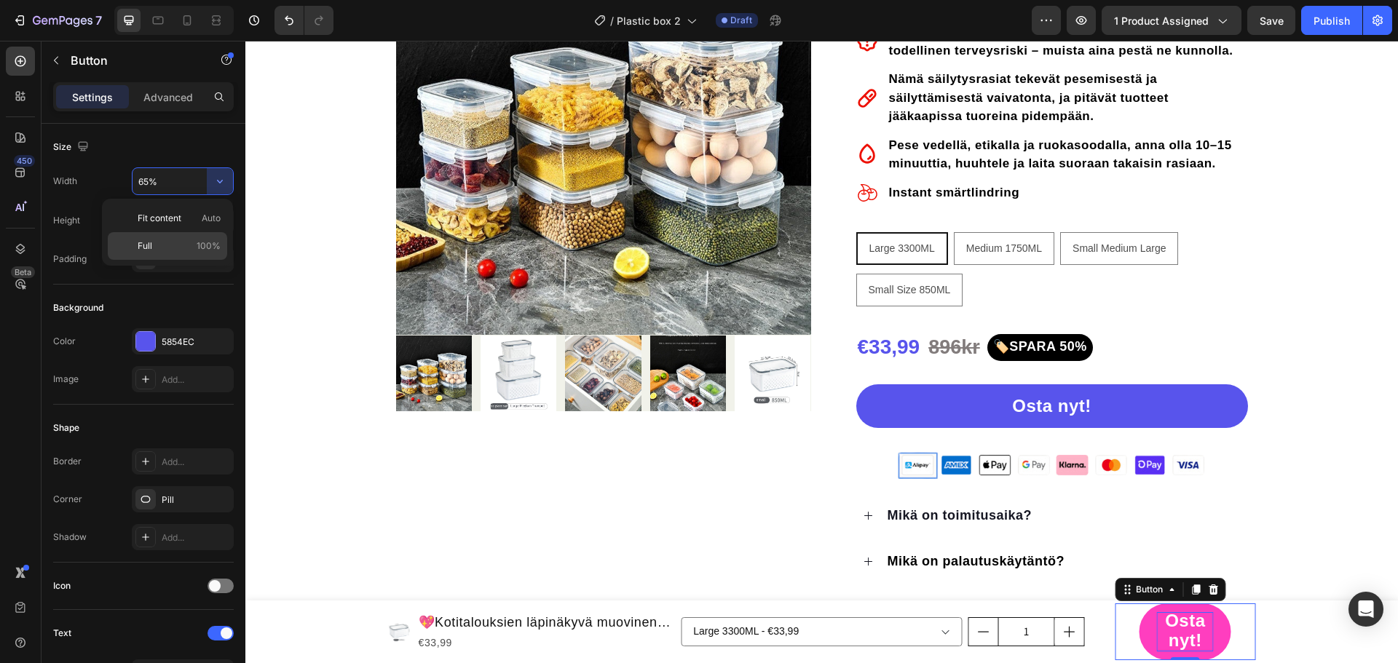
click at [175, 247] on p "Full 100%" at bounding box center [179, 246] width 83 height 13
type input "100%"
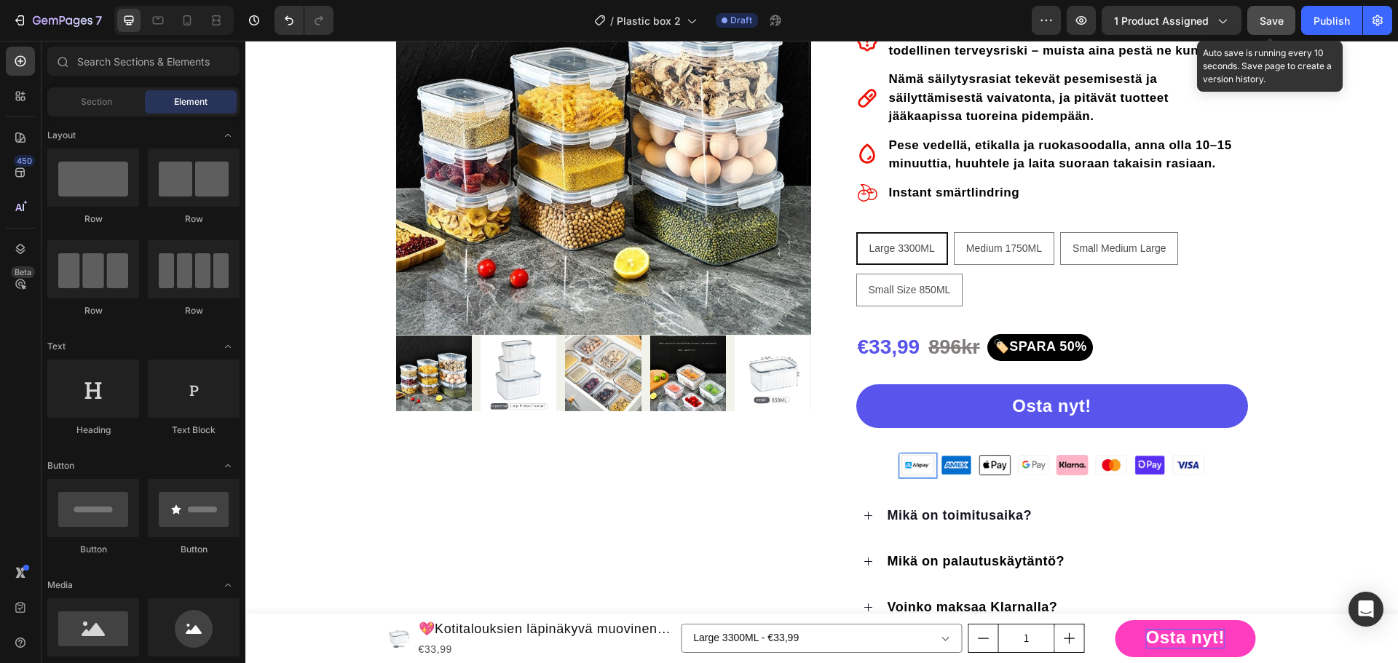
click at [1260, 15] on button "Save" at bounding box center [1271, 20] width 48 height 29
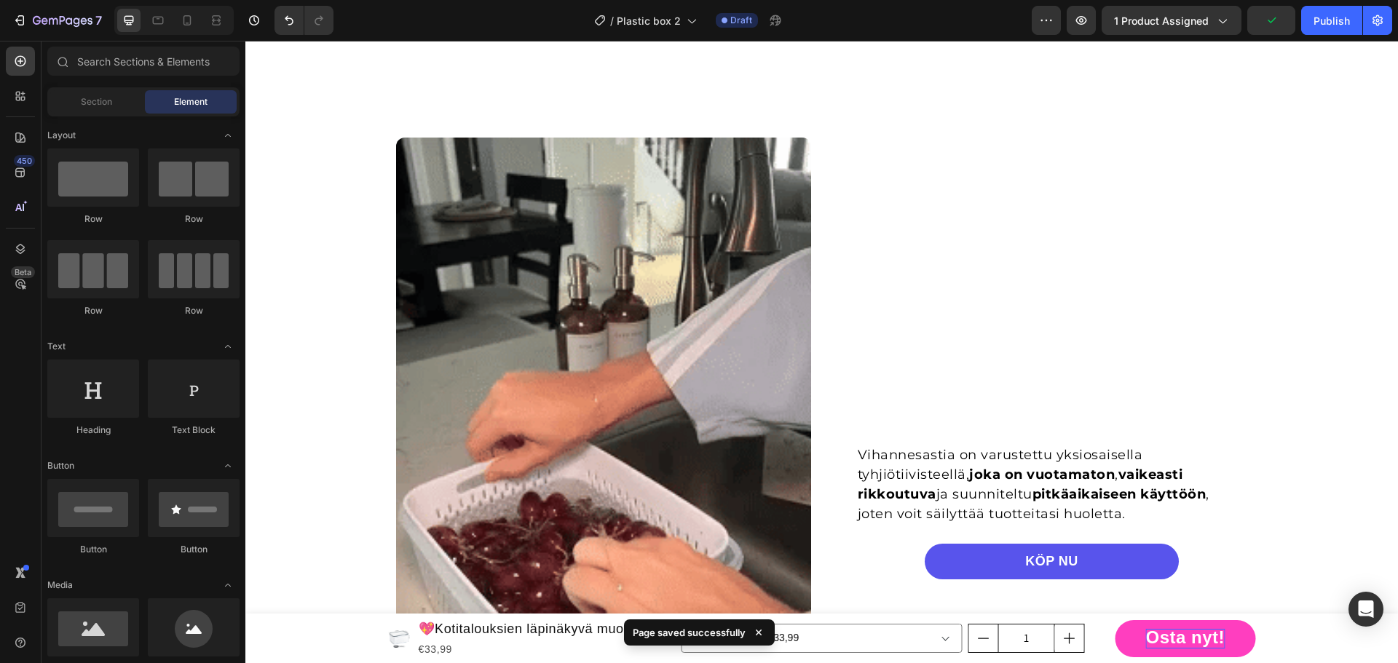
scroll to position [1238, 0]
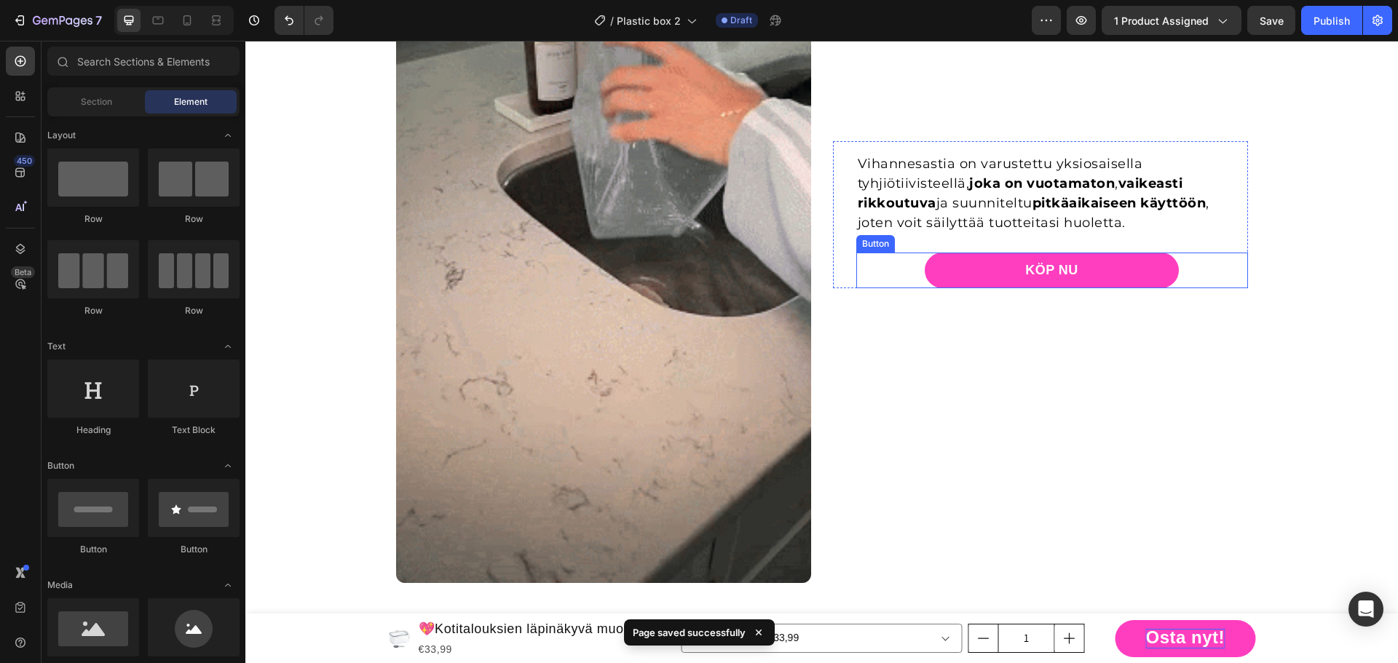
drag, startPoint x: 1184, startPoint y: 269, endPoint x: 1159, endPoint y: 264, distance: 26.0
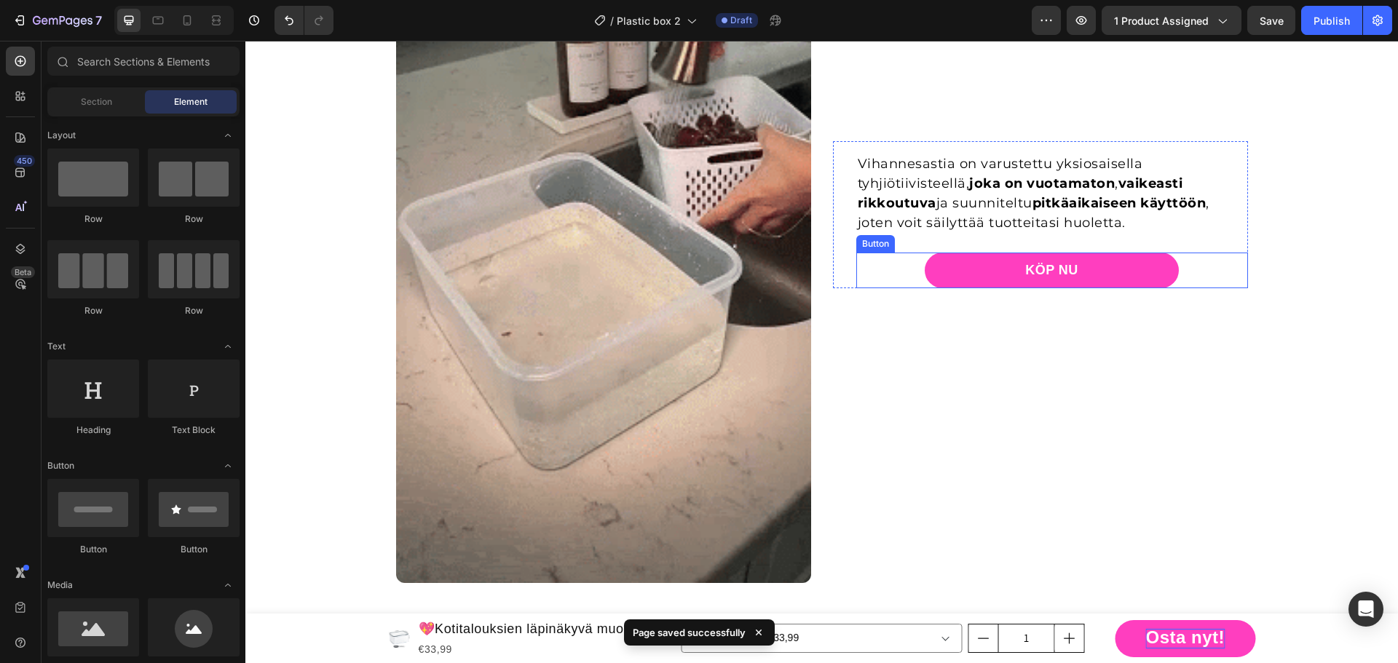
click at [1184, 269] on div "KÖP NU Button" at bounding box center [1052, 271] width 392 height 36
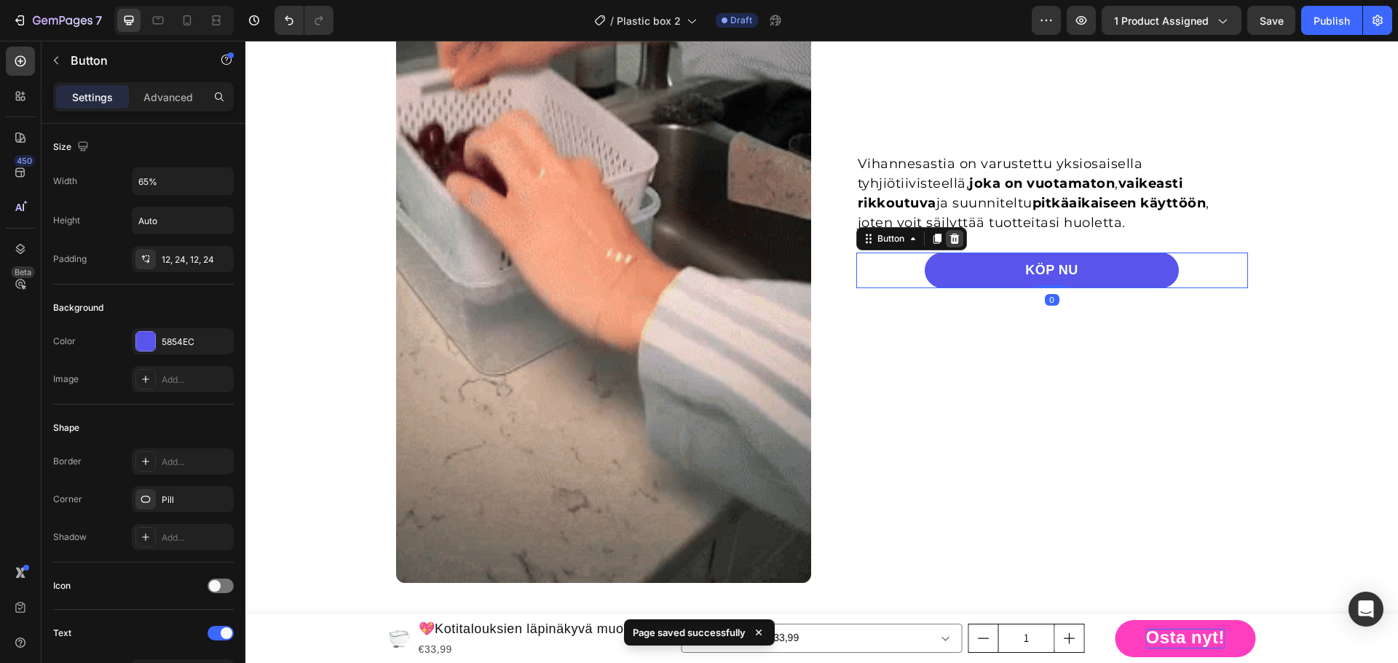
click at [949, 240] on icon at bounding box center [955, 239] width 12 height 12
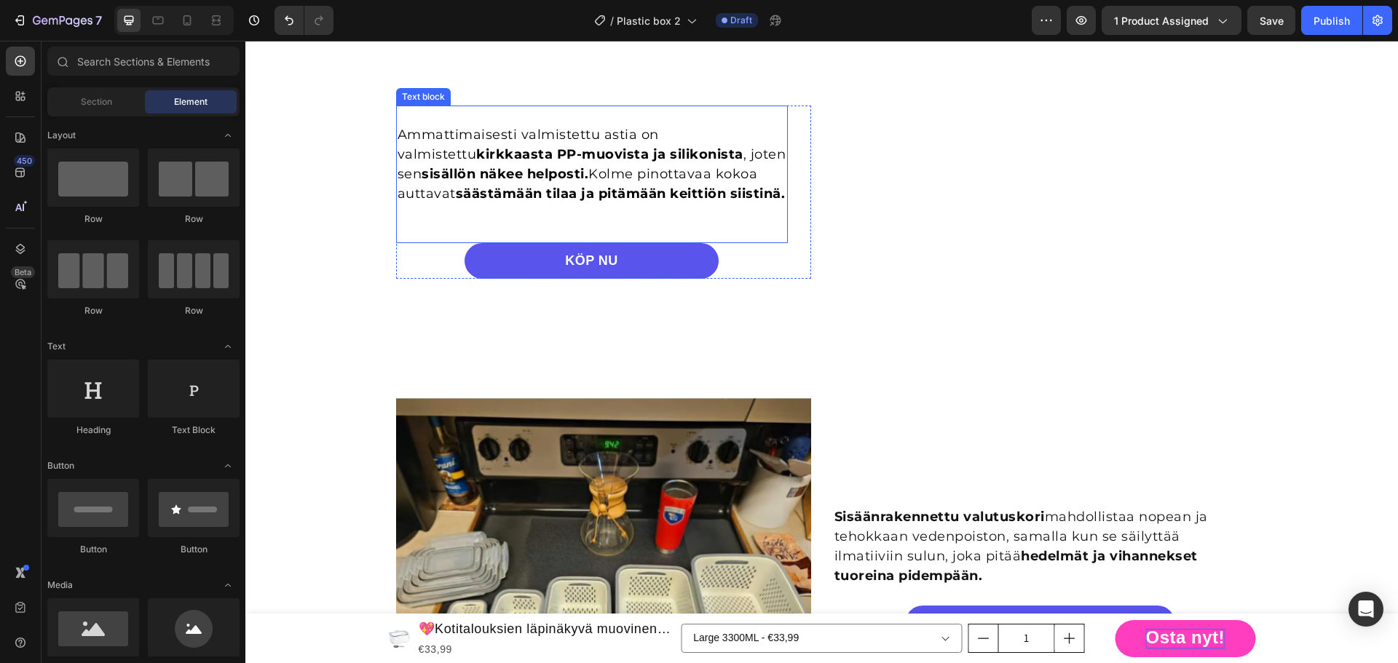
scroll to position [1838, 0]
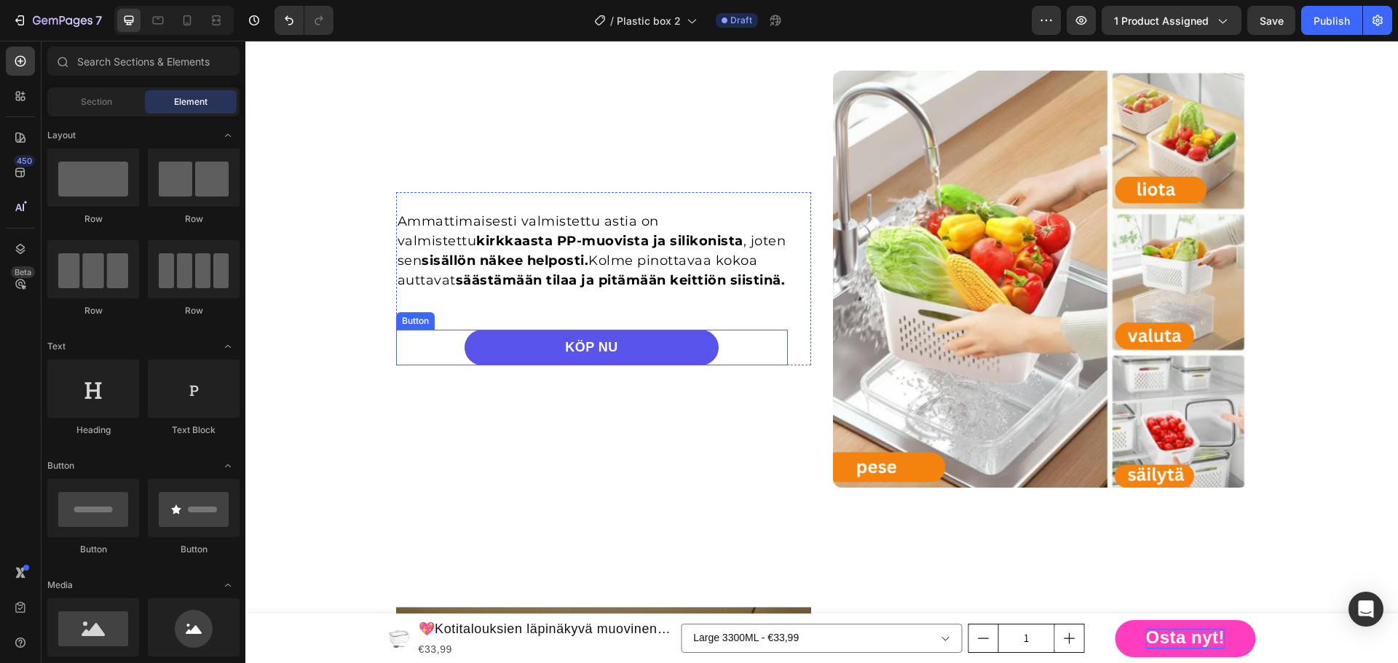
click at [745, 353] on div "KÖP NU Button" at bounding box center [592, 348] width 392 height 36
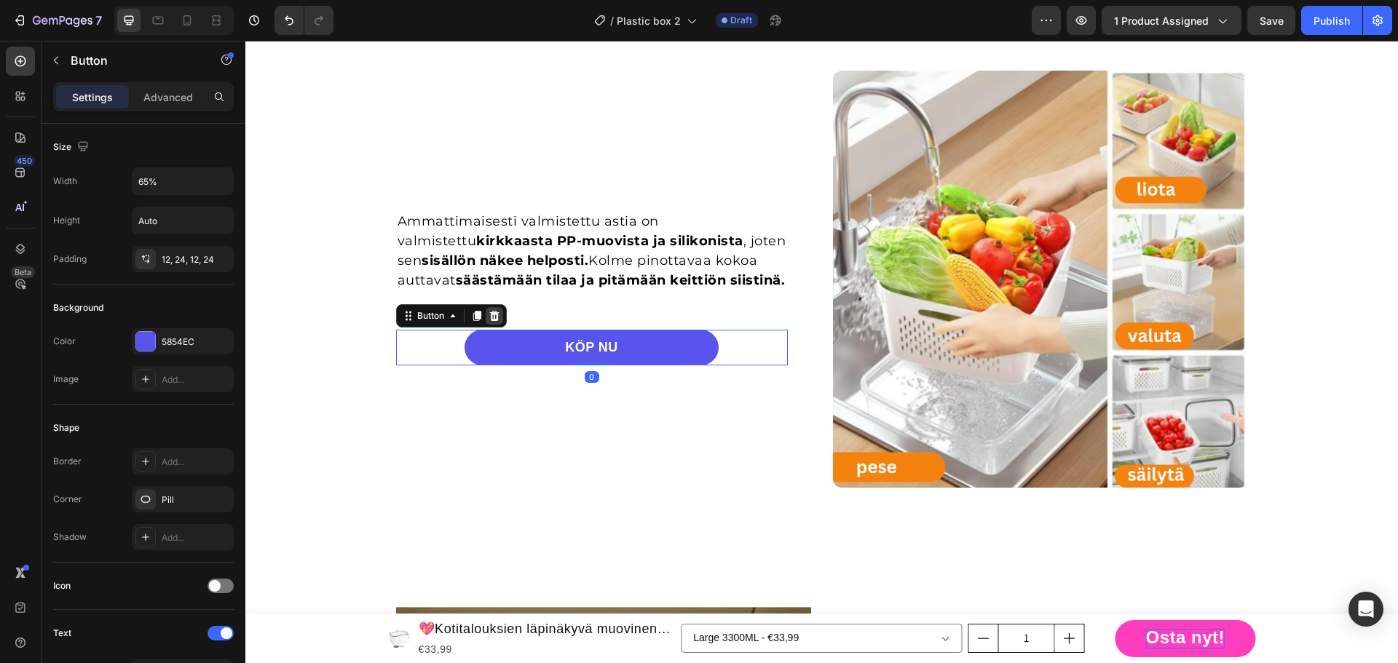
click at [490, 322] on icon at bounding box center [494, 316] width 12 height 12
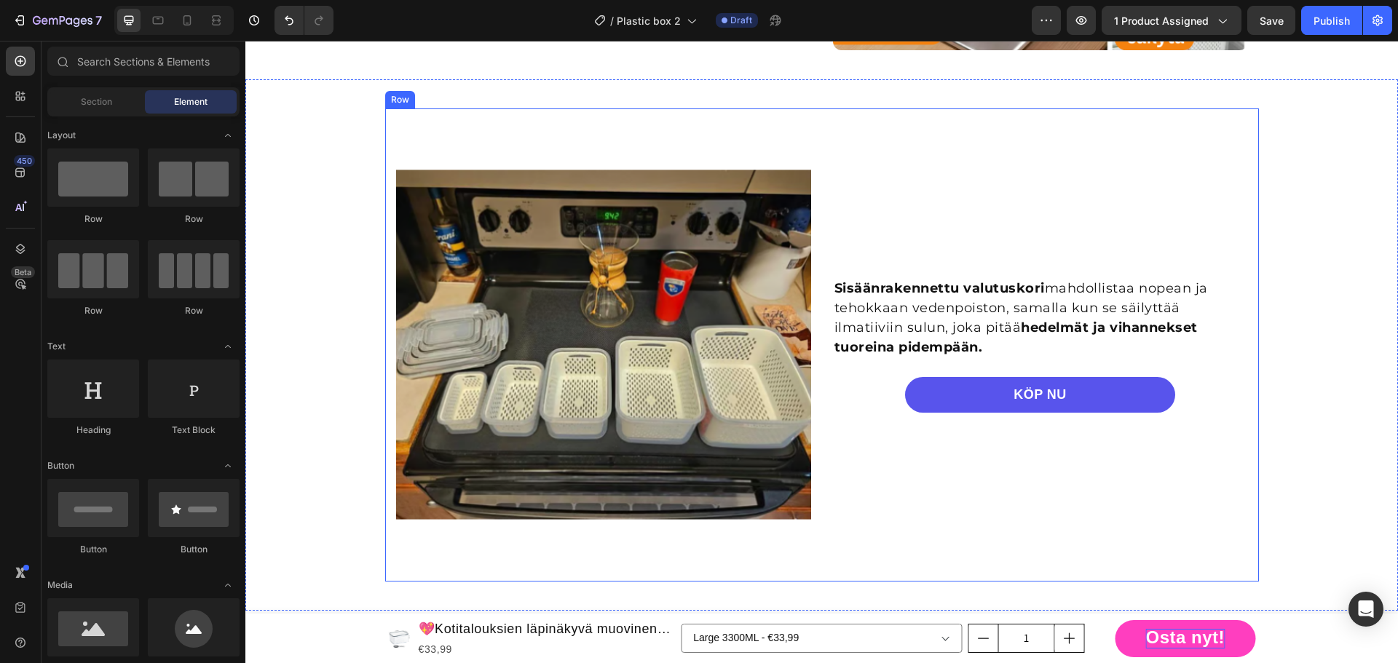
scroll to position [2348, 0]
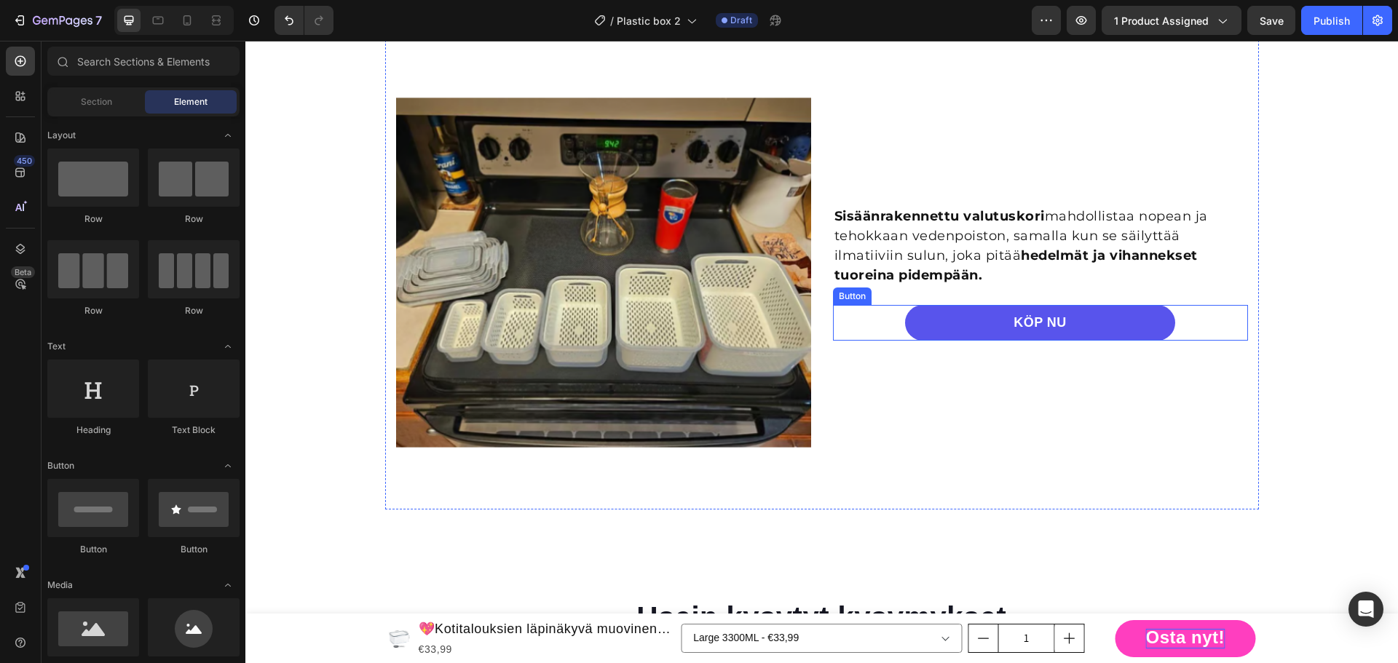
click at [1178, 328] on div "KÖP NU Button" at bounding box center [1040, 323] width 415 height 36
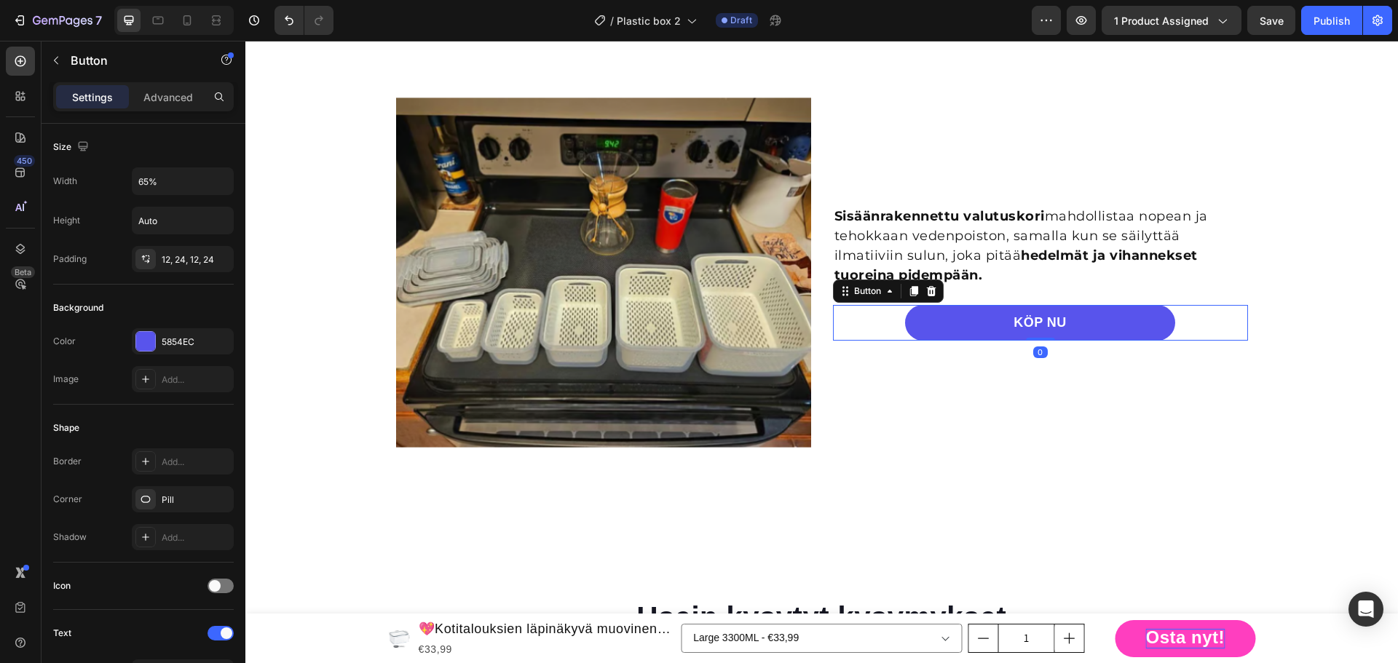
click at [925, 290] on icon at bounding box center [931, 291] width 12 height 12
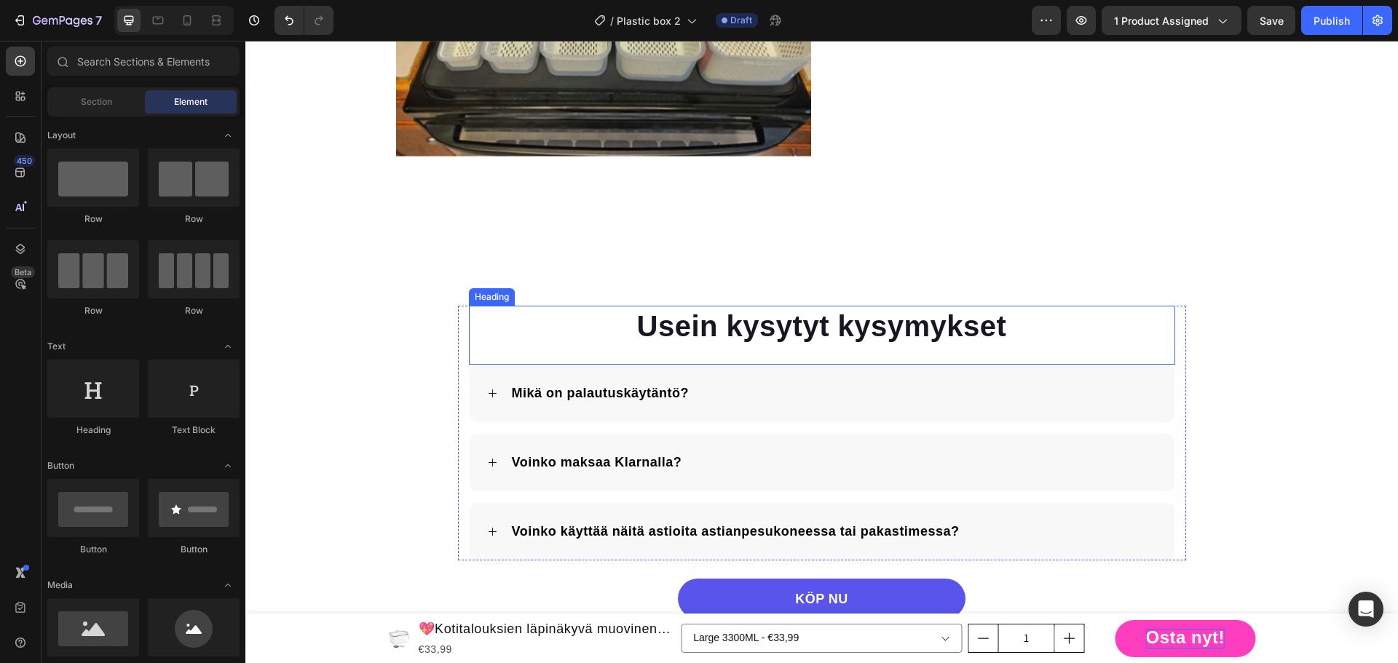
scroll to position [2930, 0]
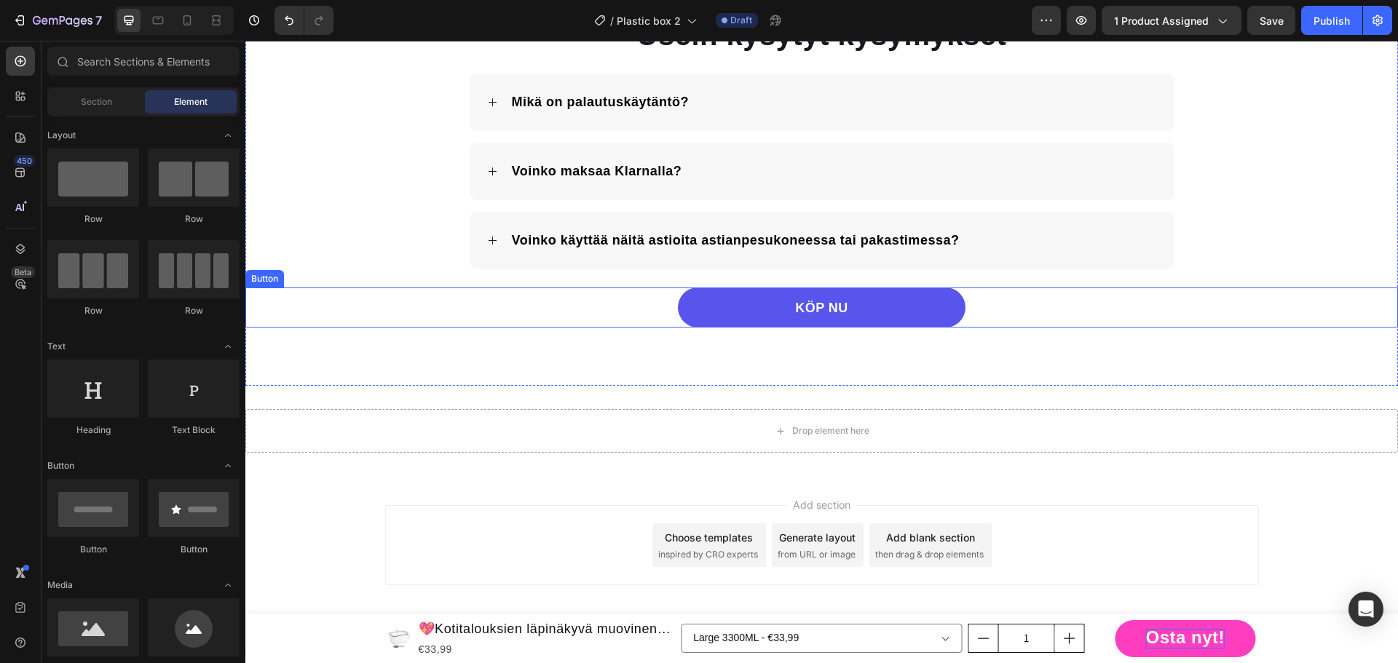
click at [991, 310] on div "KÖP NU Button" at bounding box center [821, 308] width 1152 height 40
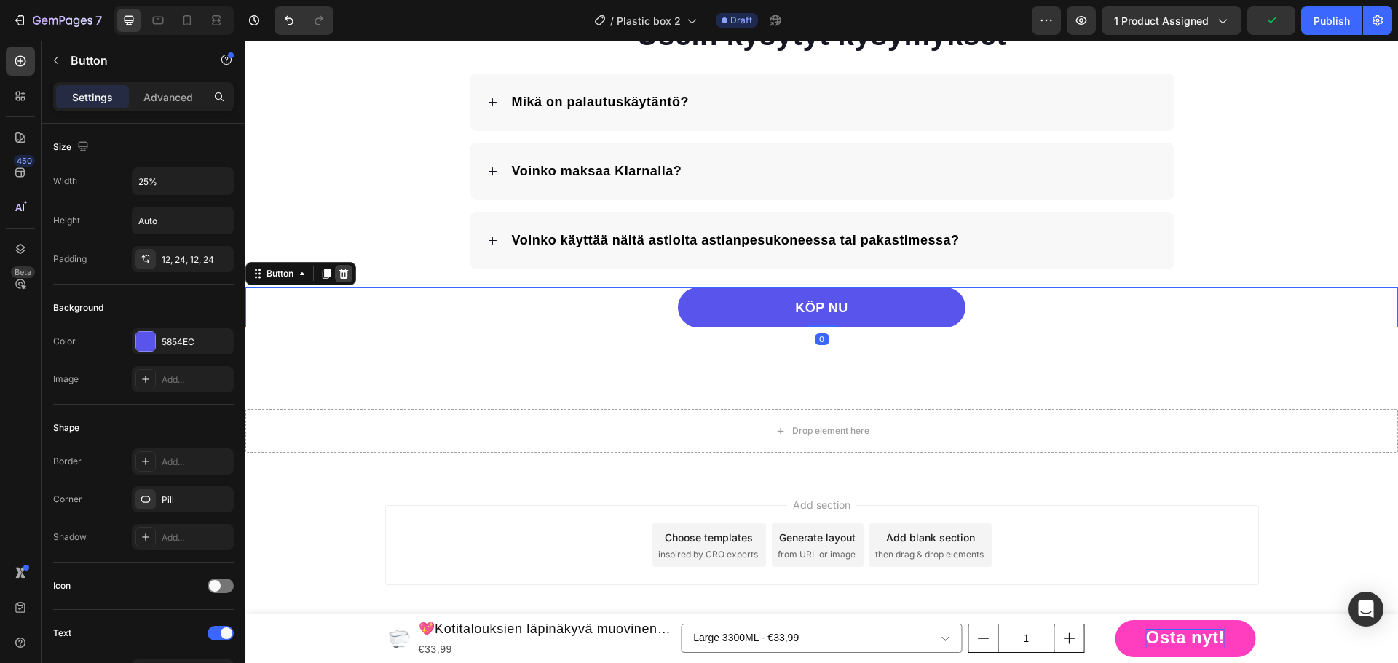
click at [342, 271] on icon at bounding box center [343, 274] width 9 height 10
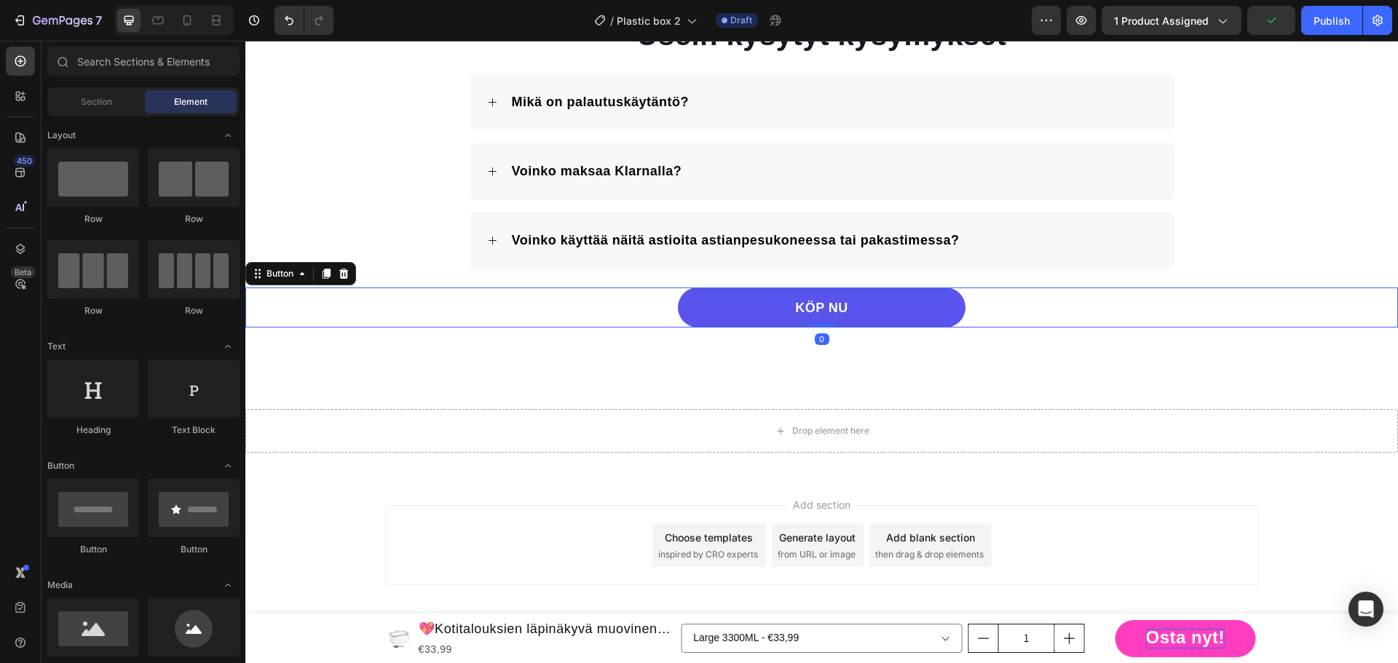
scroll to position [2894, 0]
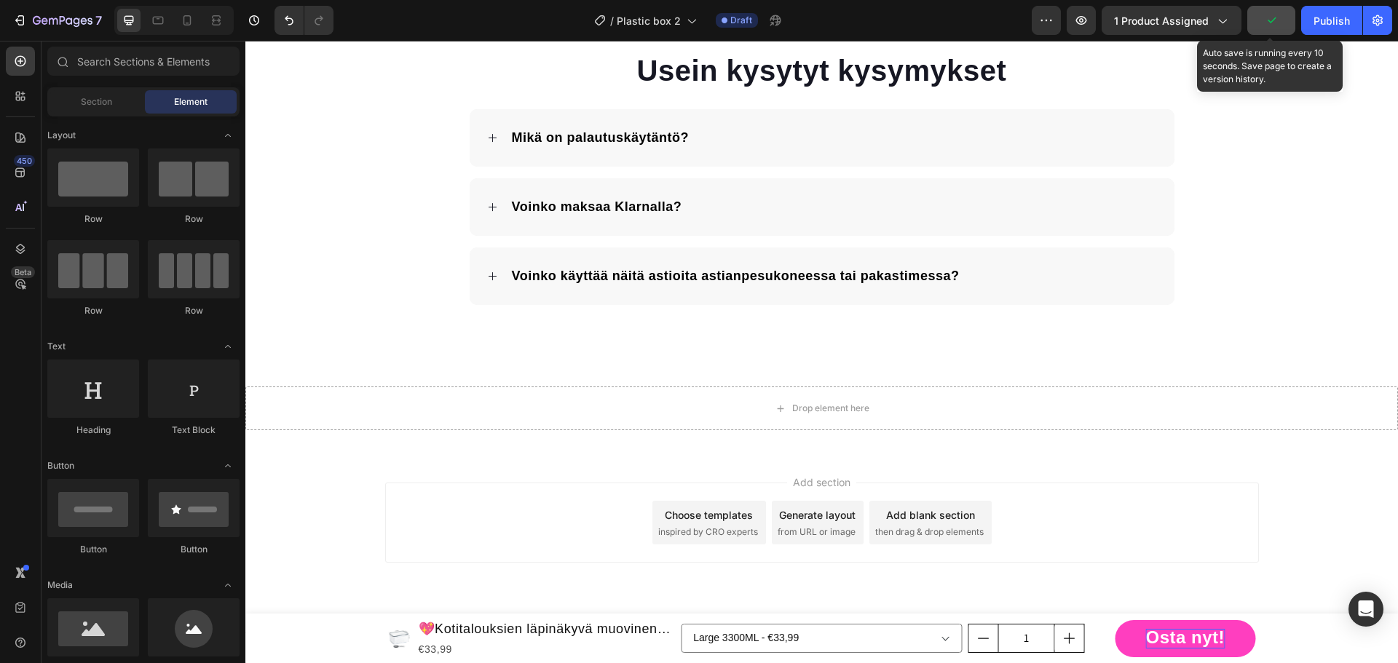
click at [1275, 26] on icon "button" at bounding box center [1271, 20] width 15 height 15
click at [1280, 25] on button "button" at bounding box center [1271, 20] width 48 height 29
click at [1253, 10] on button "Save" at bounding box center [1271, 20] width 48 height 29
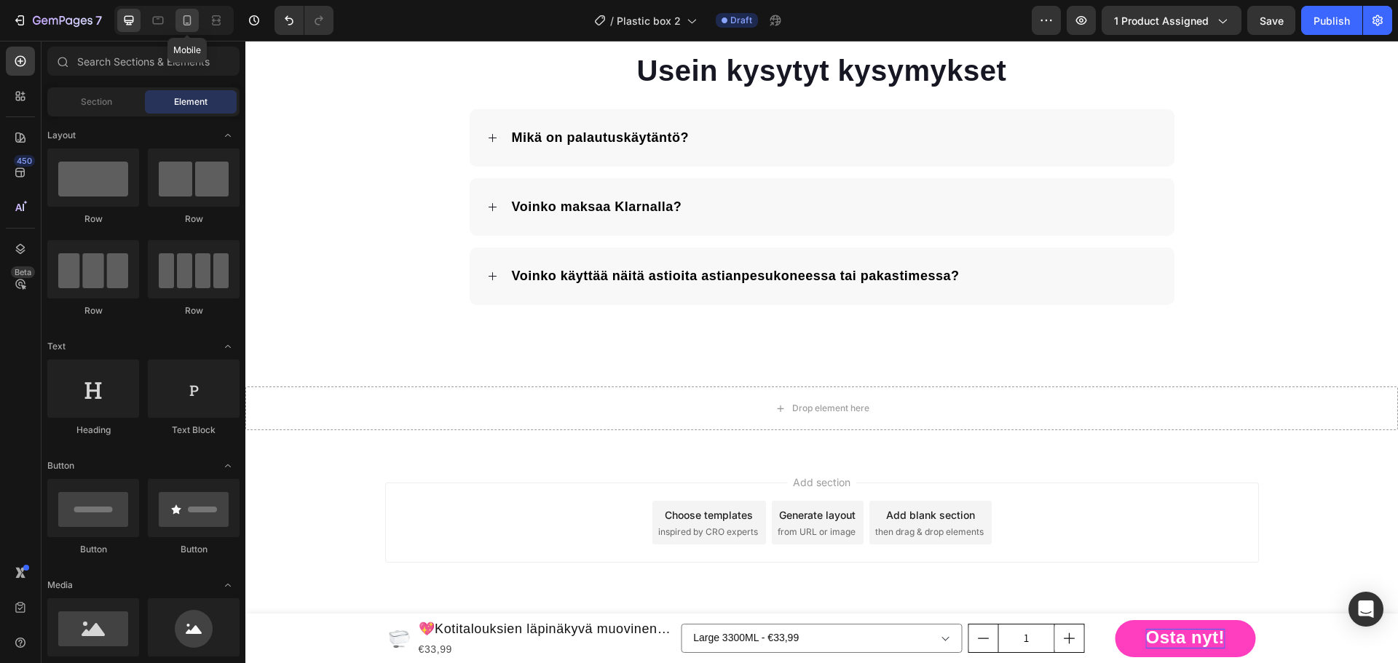
click at [195, 15] on div at bounding box center [186, 20] width 23 height 23
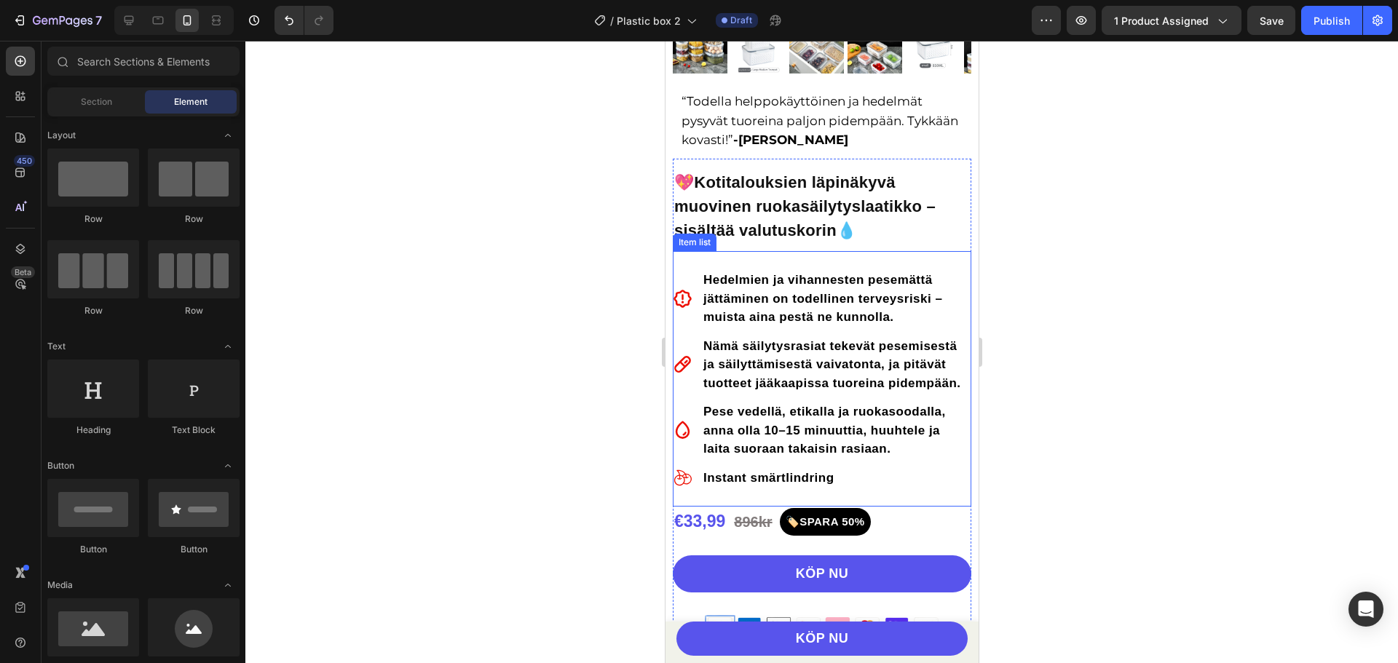
scroll to position [556, 0]
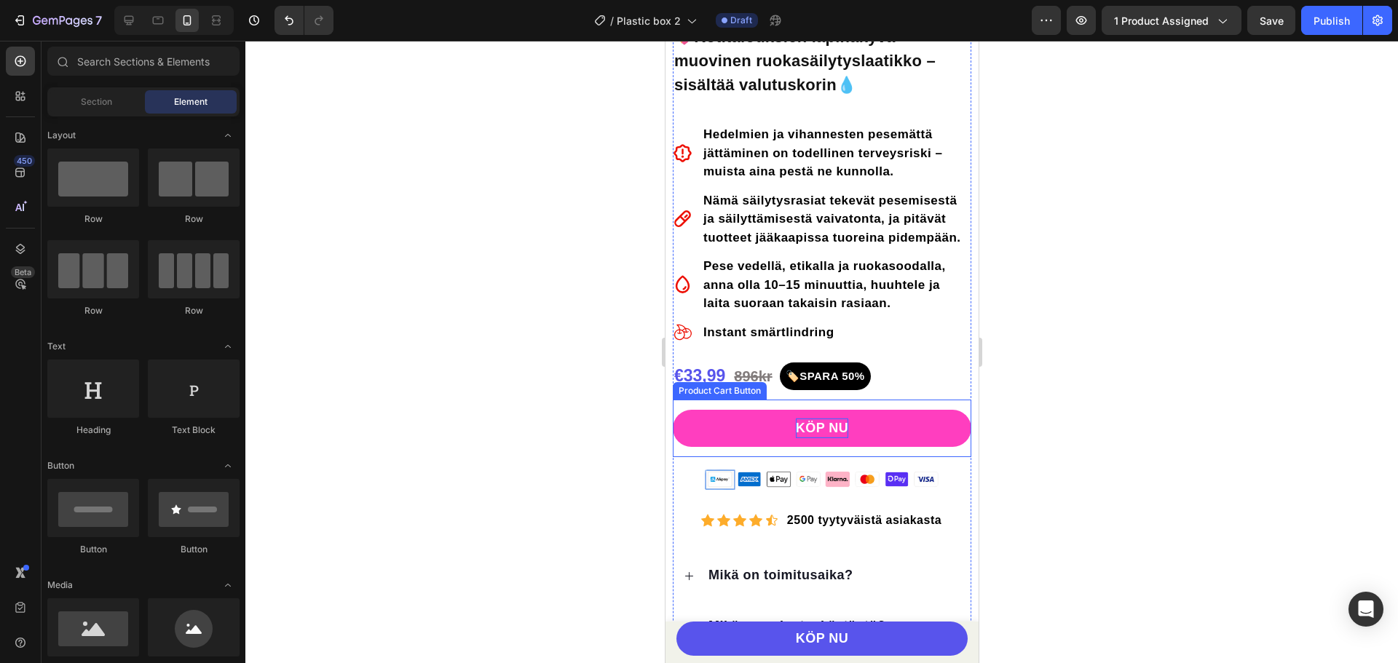
click at [838, 435] on div "KÖP NU" at bounding box center [821, 429] width 53 height 20
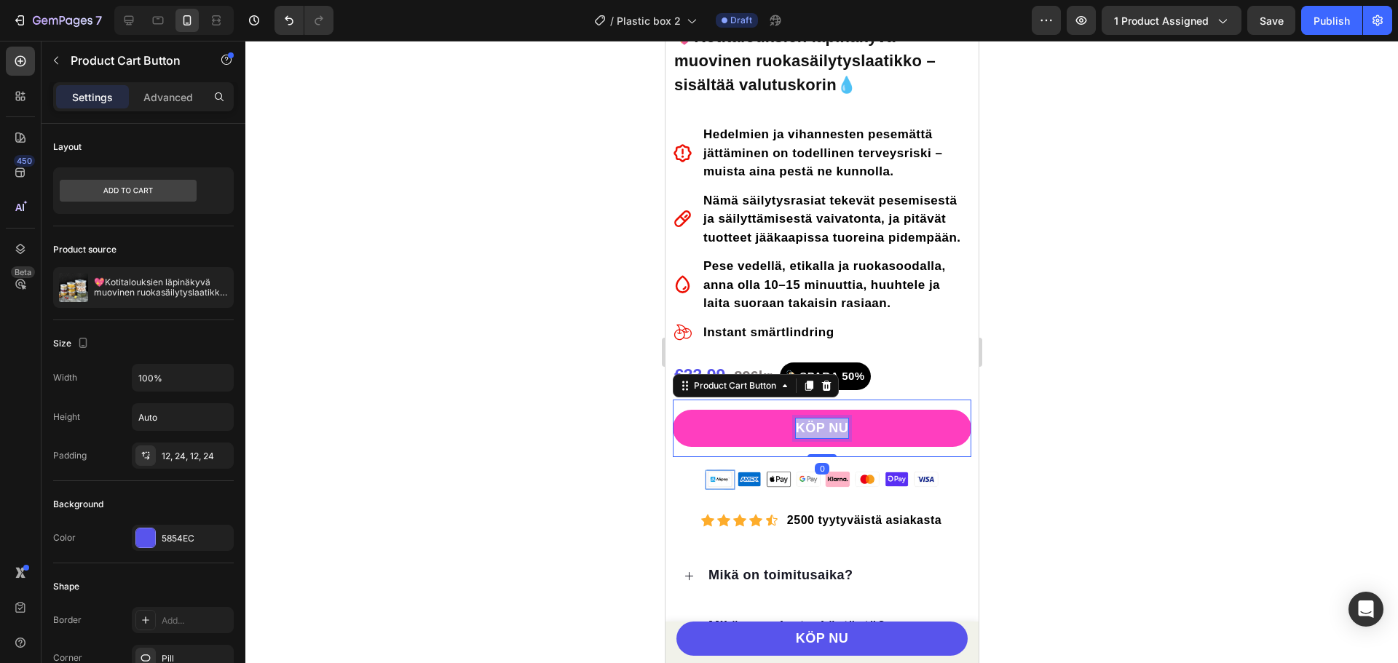
click at [838, 435] on p "KÖP NU" at bounding box center [821, 429] width 53 height 20
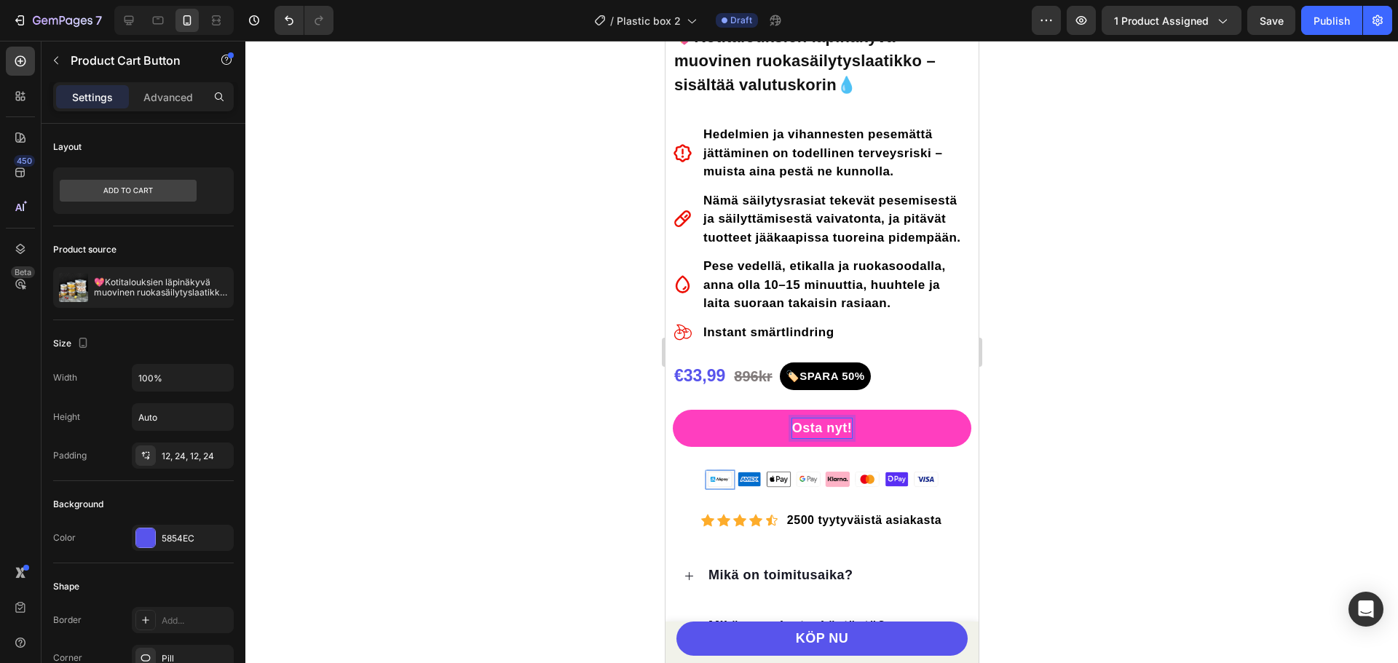
click at [827, 438] on p "Osta nyt!" at bounding box center [821, 429] width 60 height 20
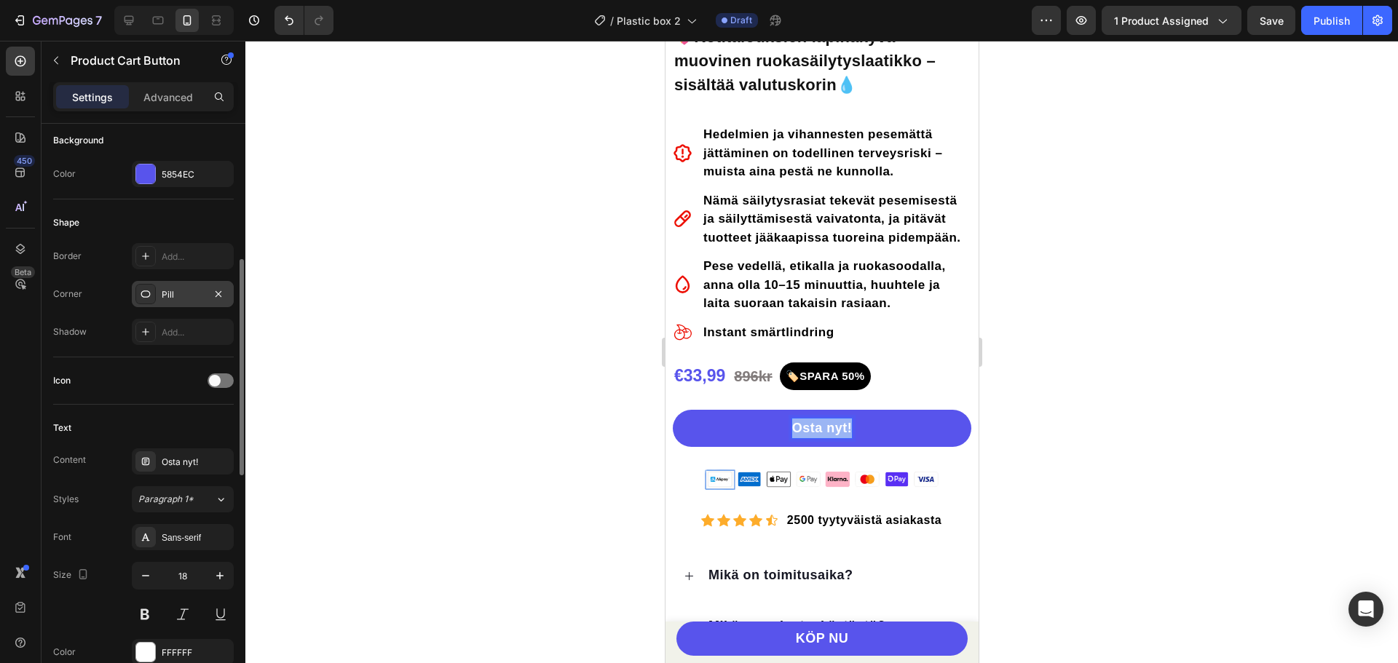
scroll to position [655, 0]
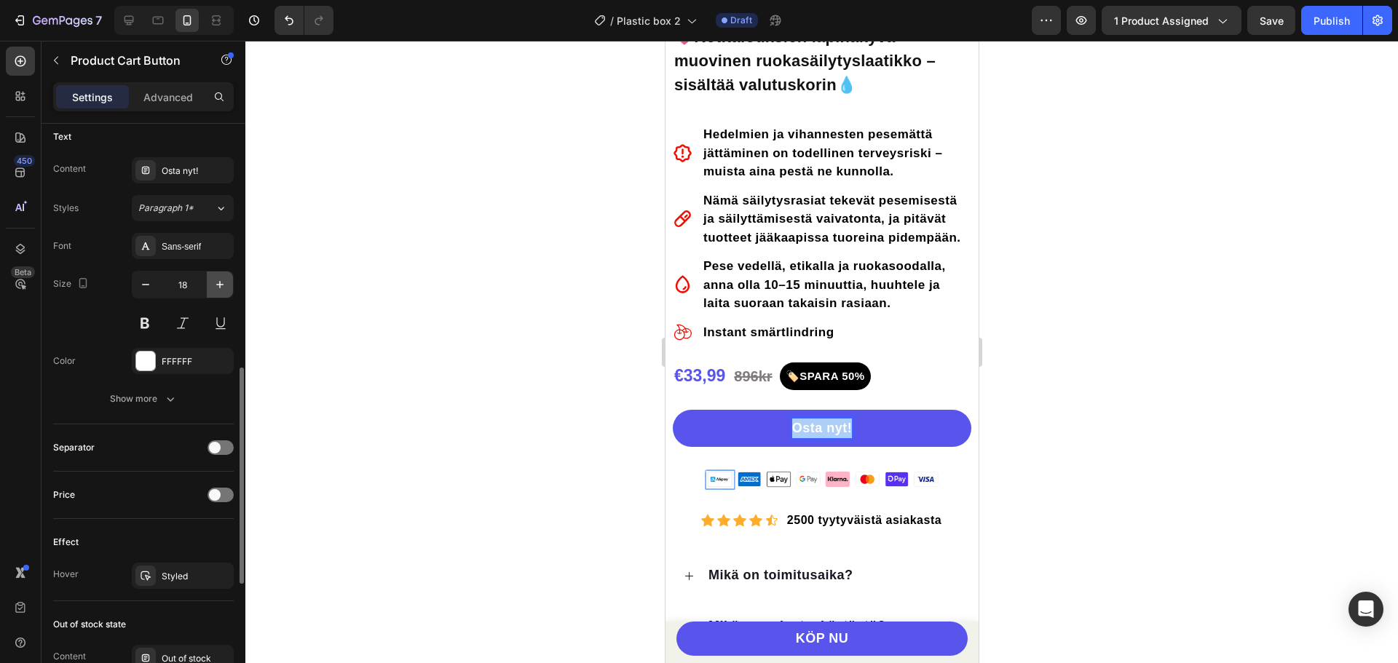
click at [215, 285] on icon "button" at bounding box center [220, 284] width 15 height 15
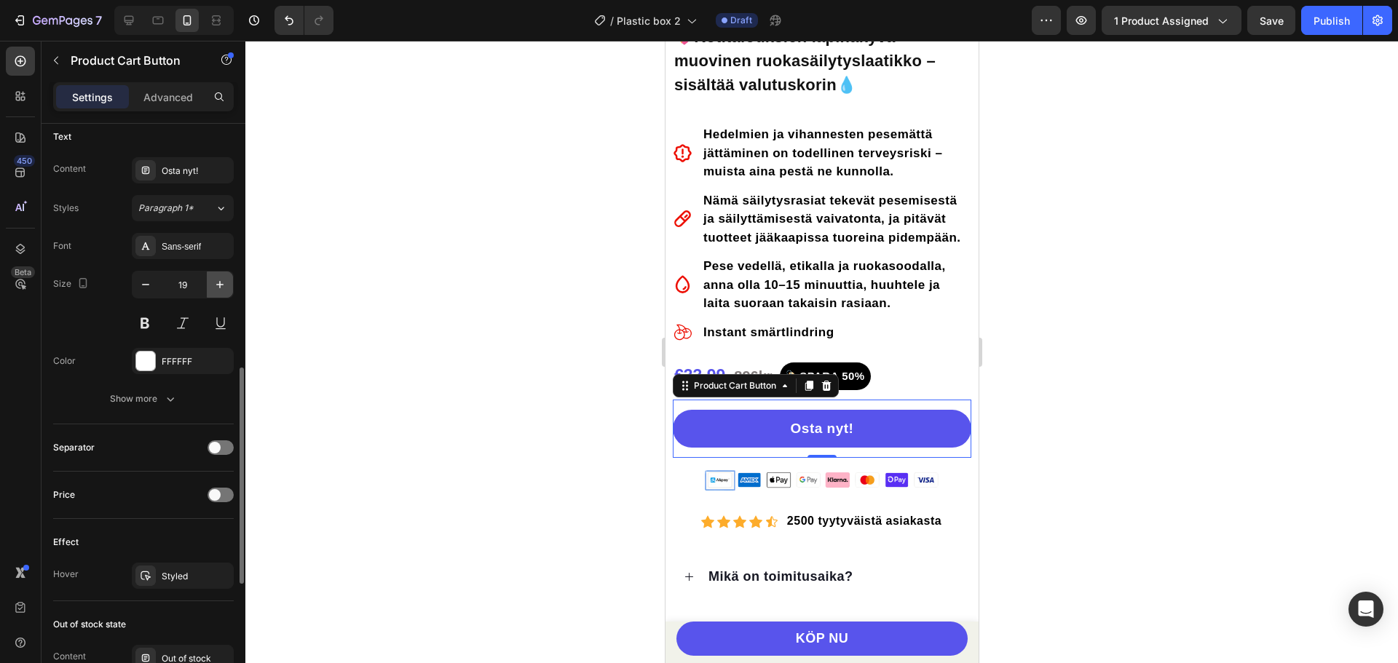
click at [215, 285] on icon "button" at bounding box center [220, 284] width 15 height 15
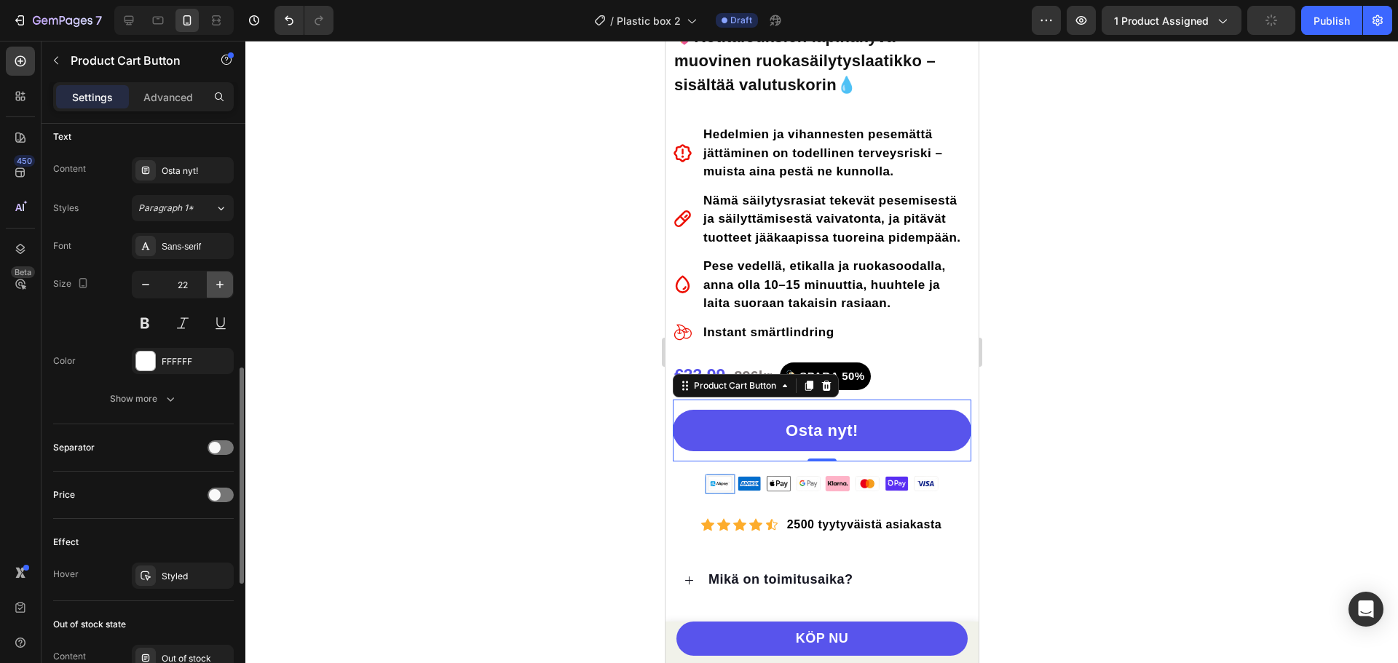
click at [215, 285] on icon "button" at bounding box center [220, 284] width 15 height 15
type input "23"
click at [159, 402] on div "Show more" at bounding box center [144, 399] width 68 height 15
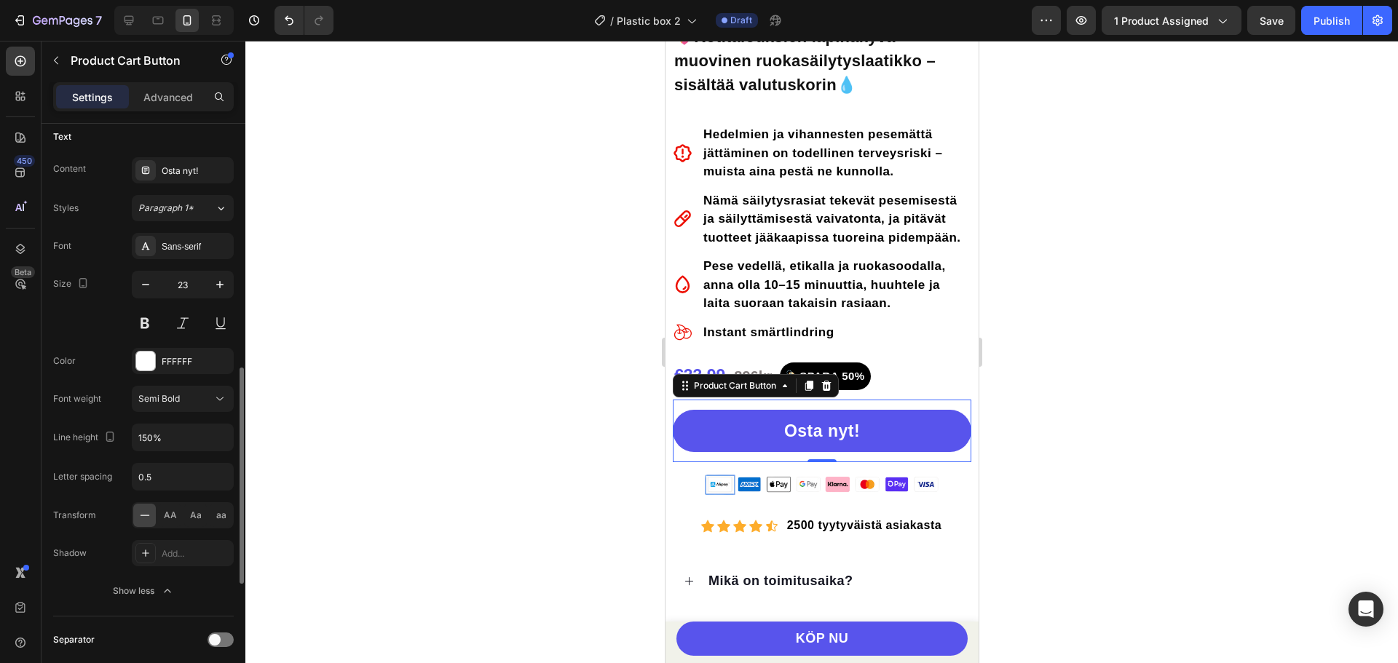
scroll to position [801, 0]
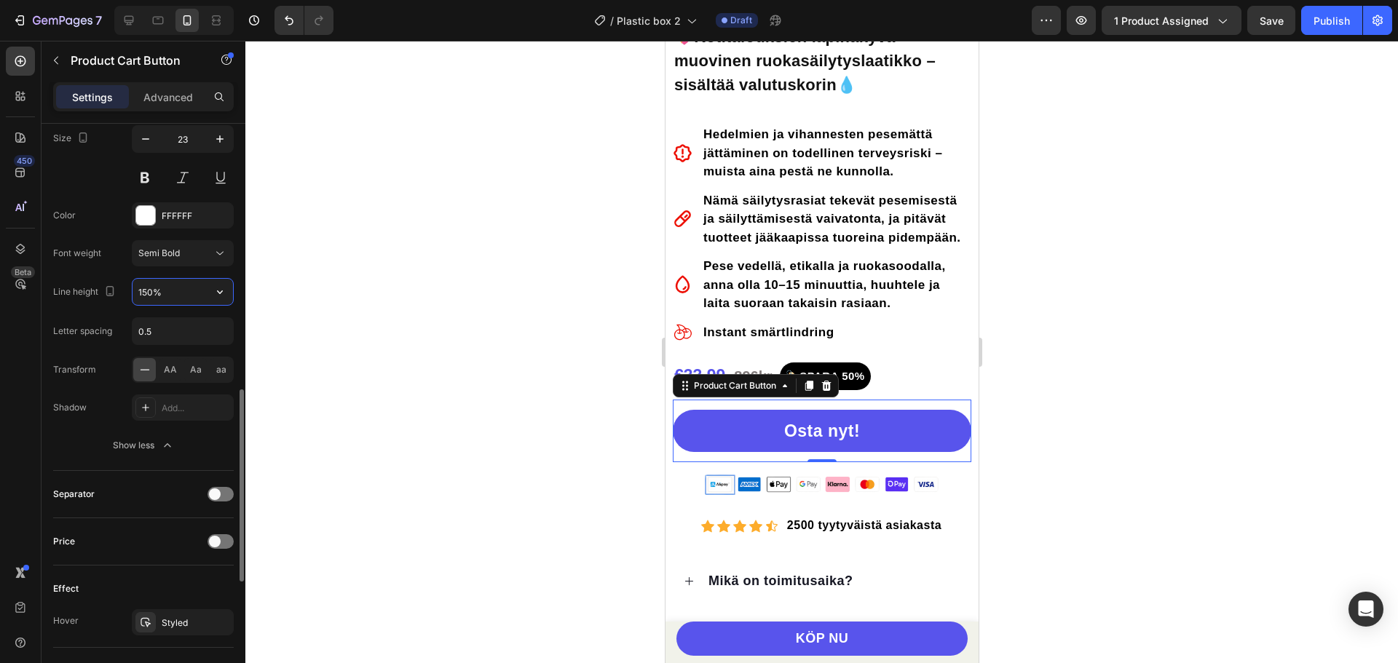
click at [172, 298] on input "150%" at bounding box center [182, 292] width 100 height 26
click at [225, 296] on icon "button" at bounding box center [220, 292] width 15 height 15
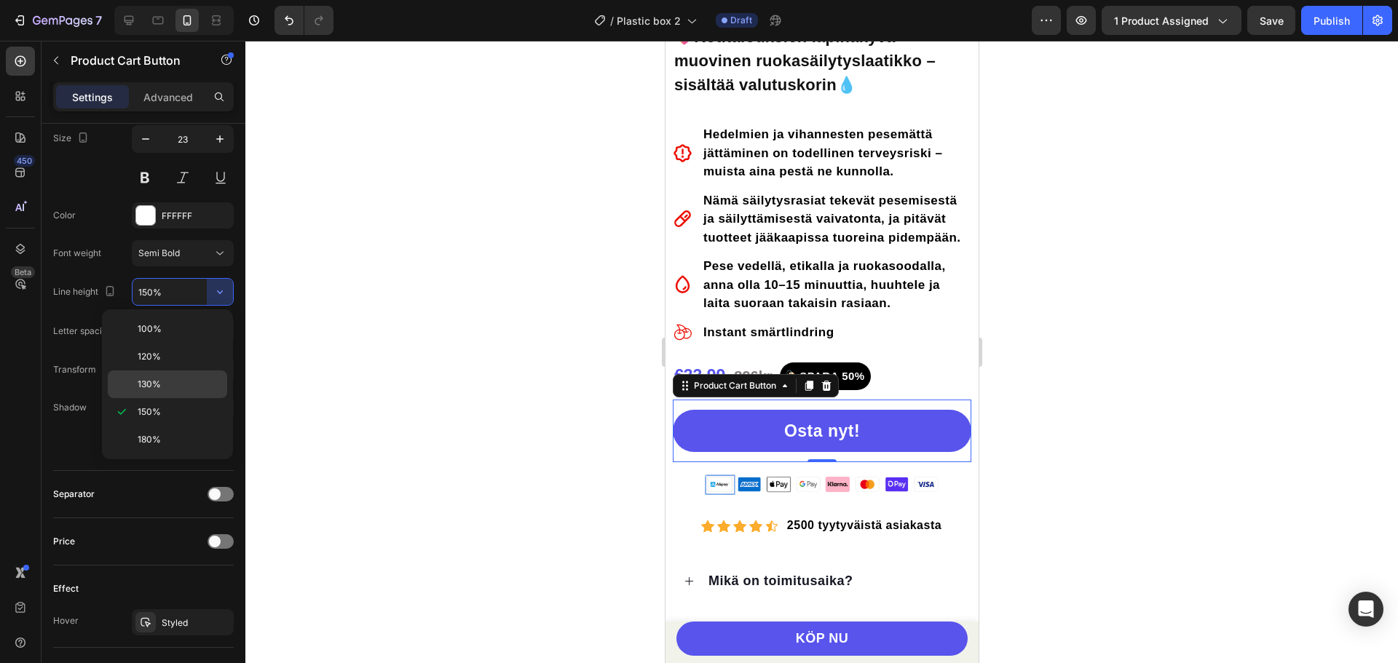
click at [168, 381] on p "130%" at bounding box center [179, 384] width 83 height 13
type input "130%"
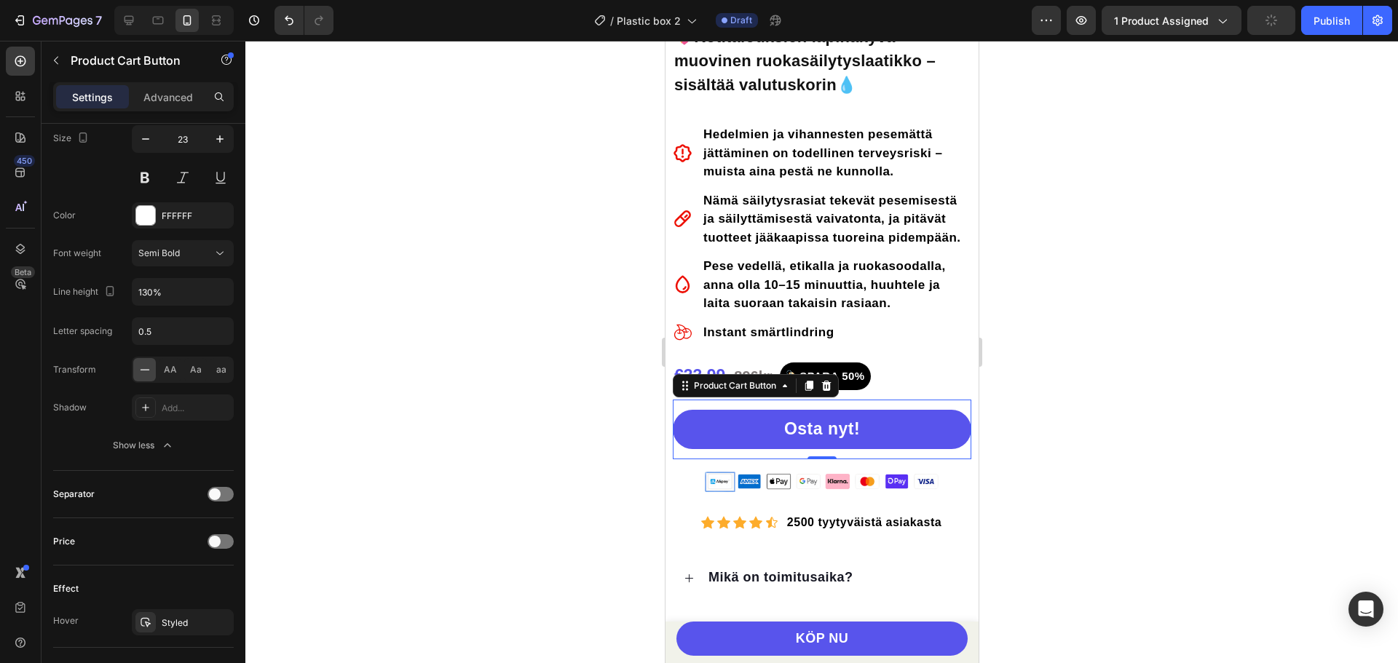
click at [1056, 389] on div at bounding box center [821, 352] width 1152 height 622
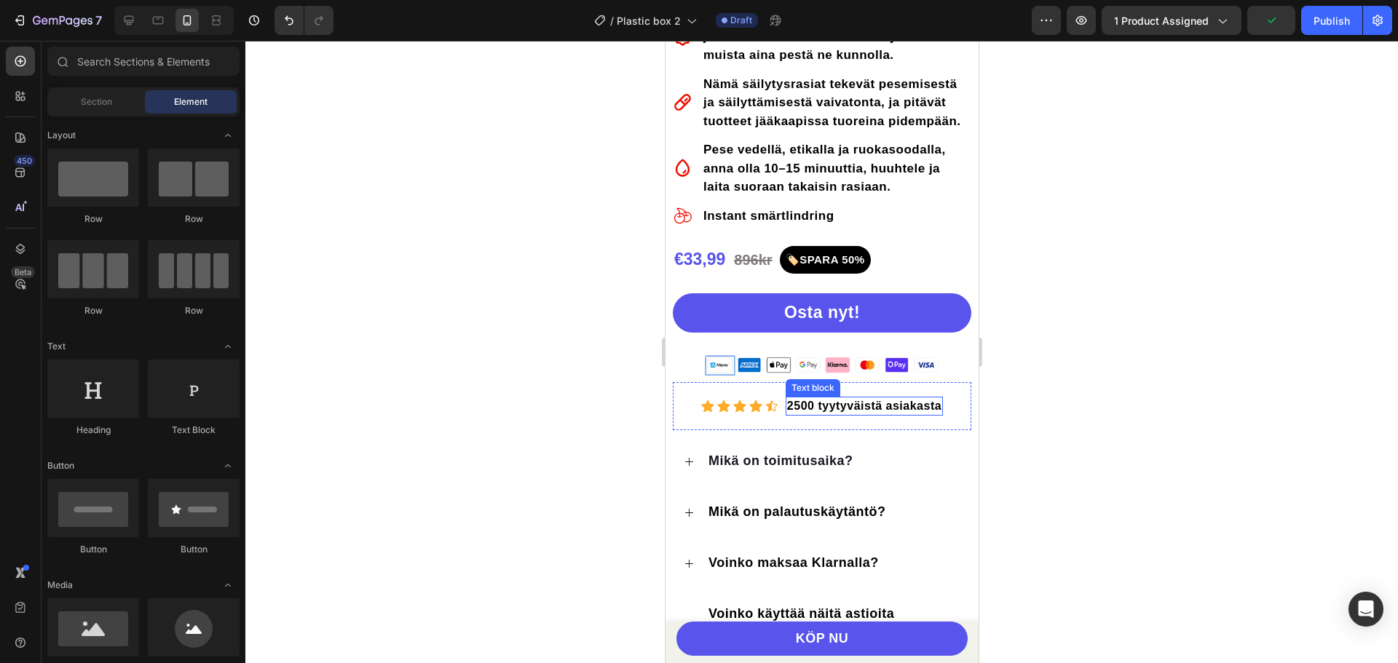
scroll to position [702, 0]
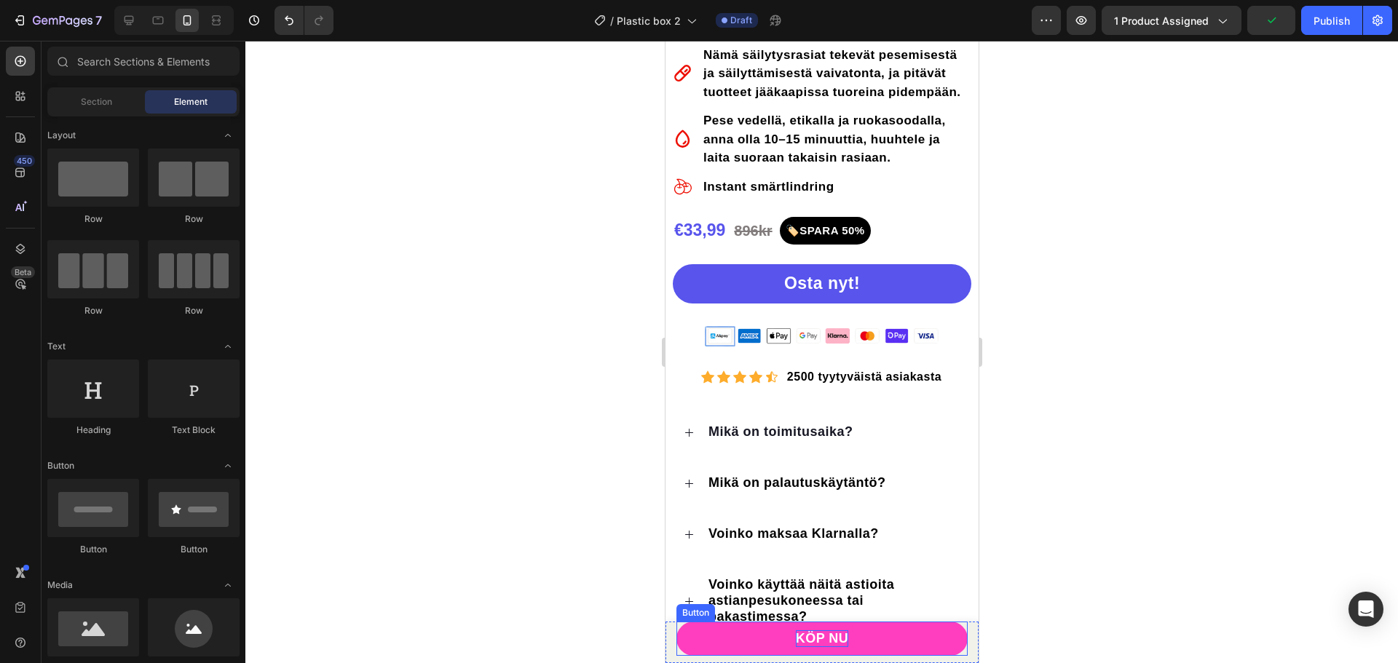
click at [814, 636] on span "KÖP NU" at bounding box center [821, 638] width 53 height 15
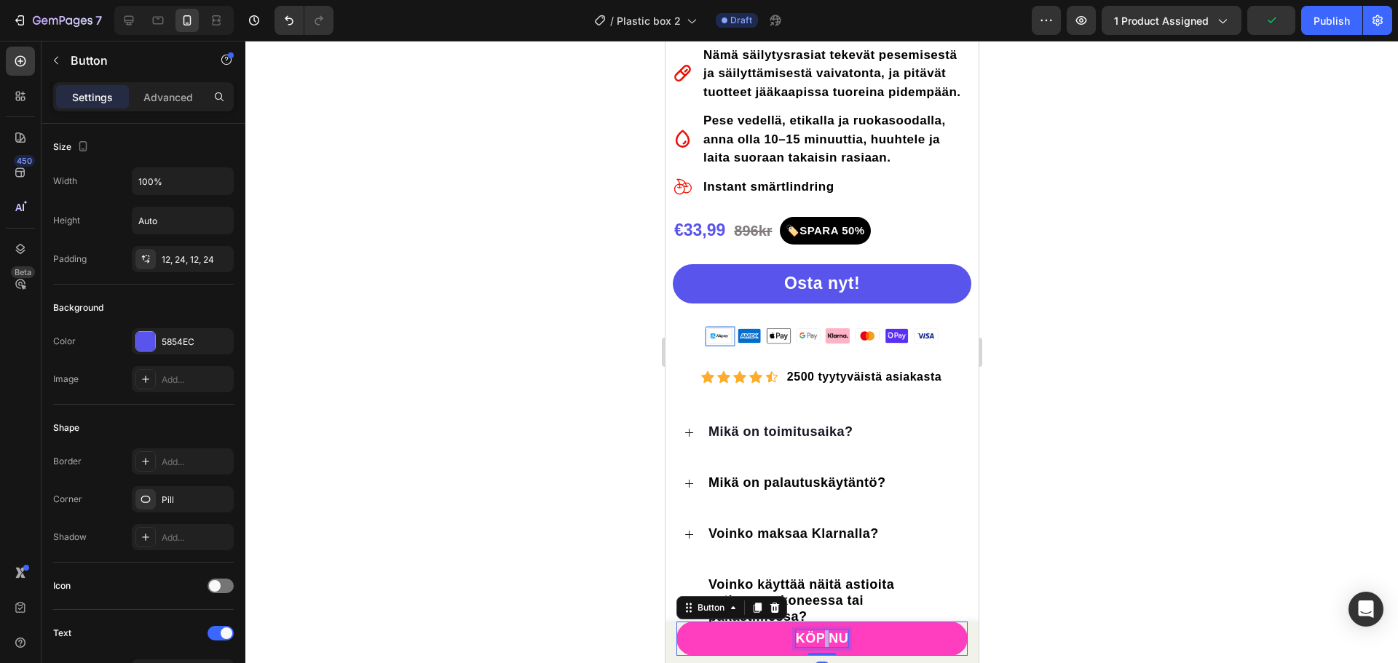
click at [814, 636] on span "KÖP NU" at bounding box center [821, 638] width 53 height 15
click at [815, 639] on span "Osta nyt!" at bounding box center [821, 638] width 60 height 15
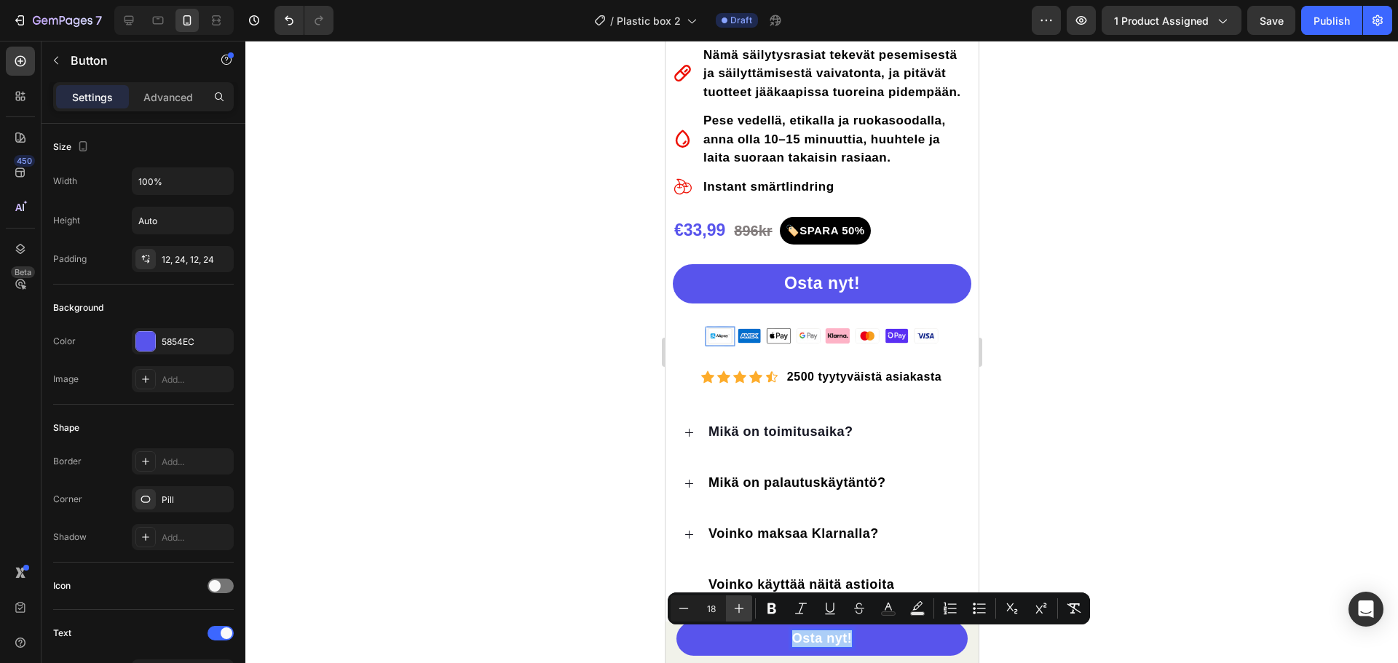
click at [738, 611] on icon "Editor contextual toolbar" at bounding box center [739, 608] width 15 height 15
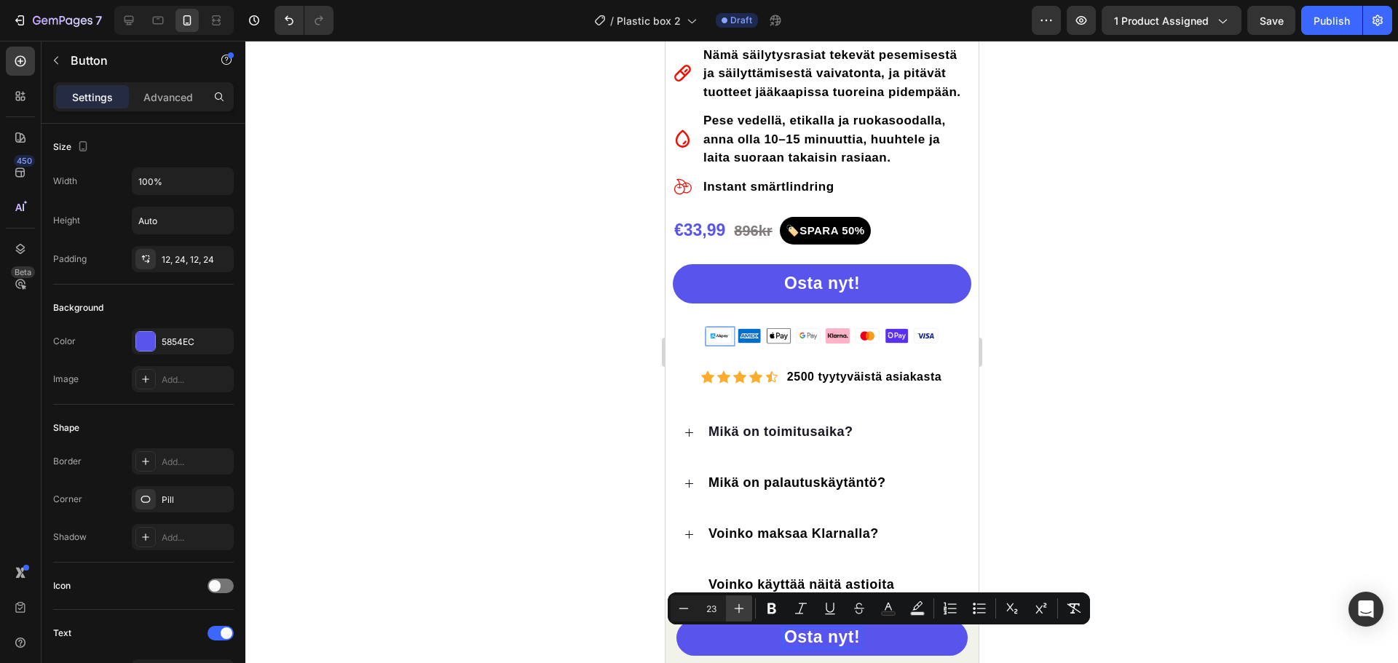
click at [738, 611] on icon "Editor contextual toolbar" at bounding box center [739, 608] width 15 height 15
type input "25"
click at [1196, 481] on div at bounding box center [821, 352] width 1152 height 622
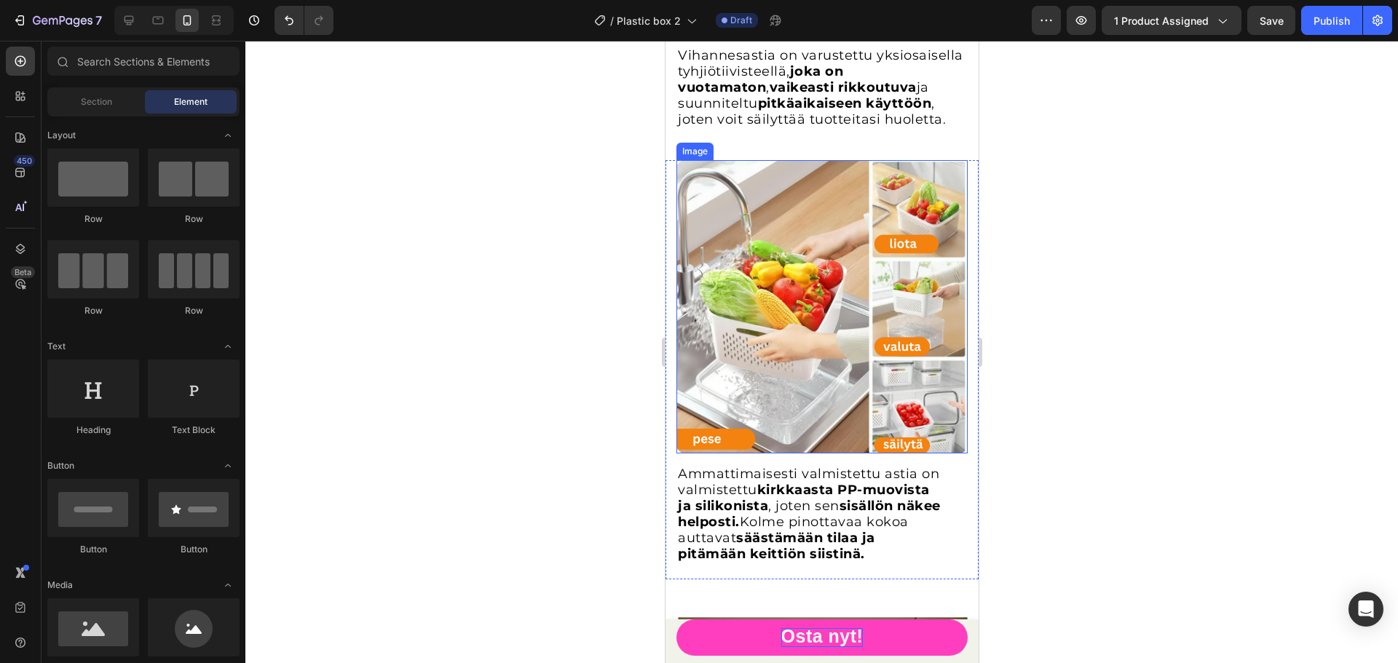
scroll to position [1648, 0]
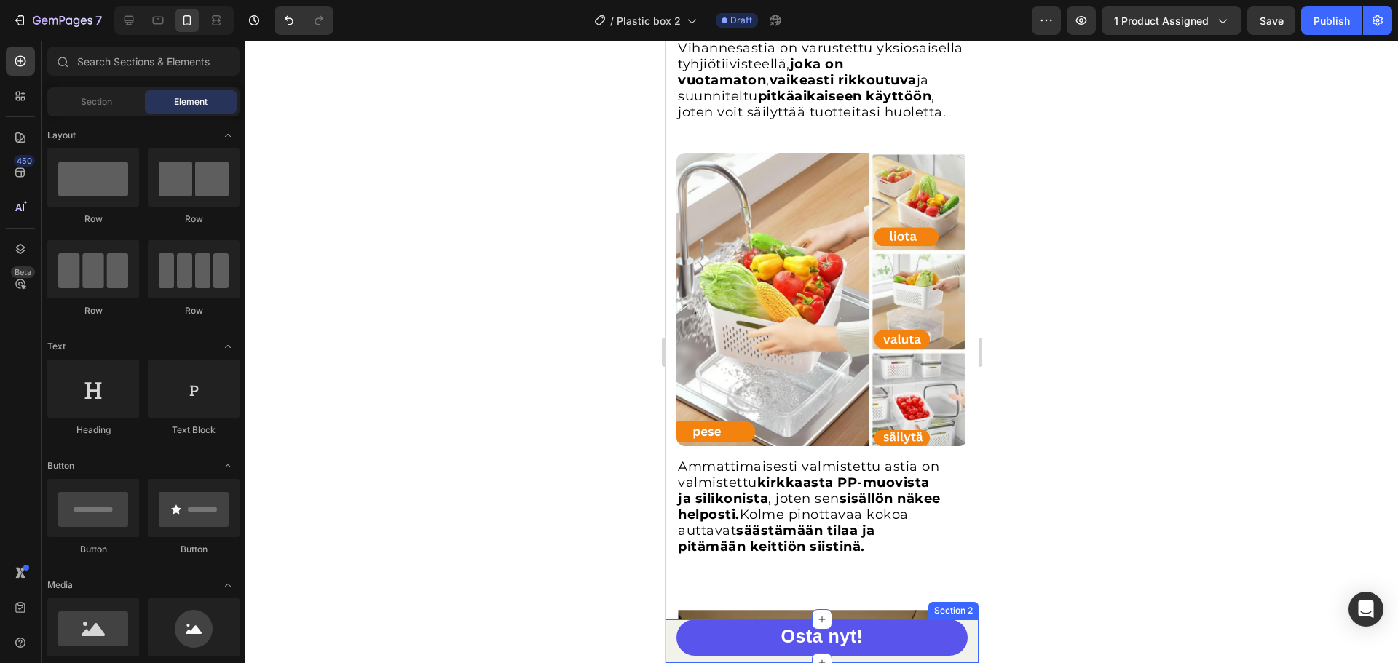
click at [667, 630] on div "Osta nyt! Button Section 2" at bounding box center [821, 642] width 313 height 44
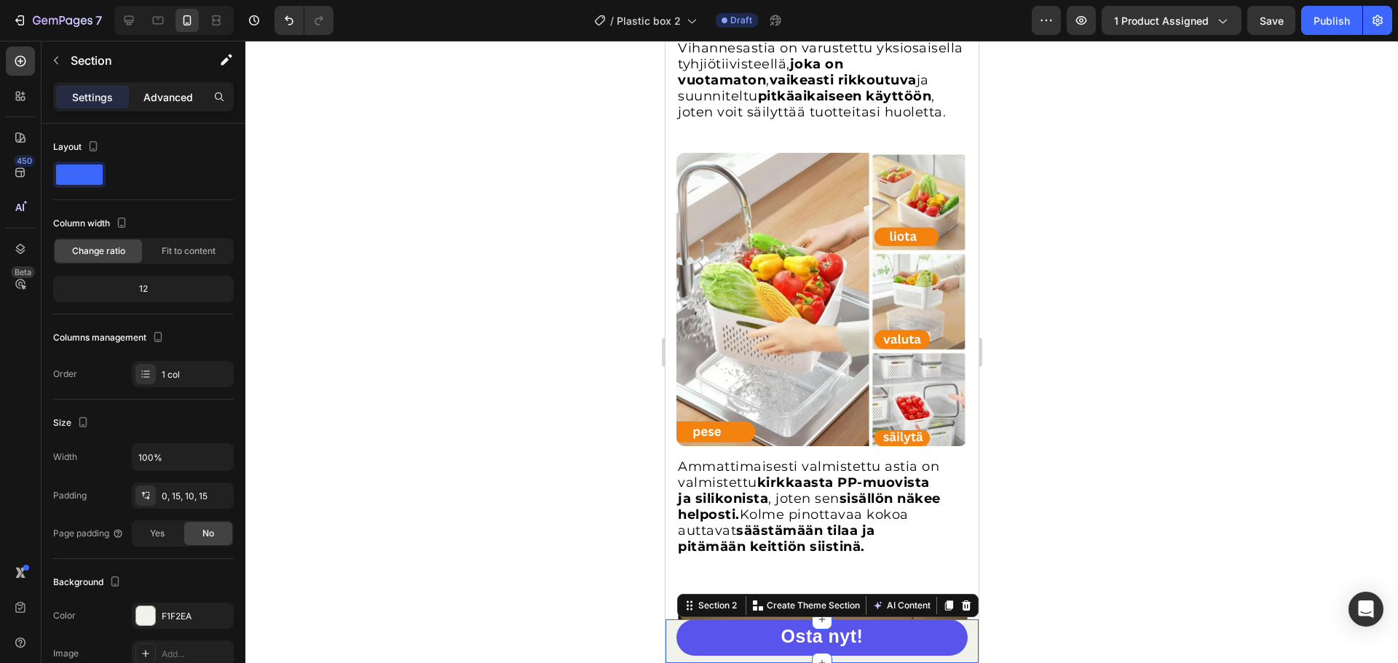
click at [170, 93] on p "Advanced" at bounding box center [168, 97] width 50 height 15
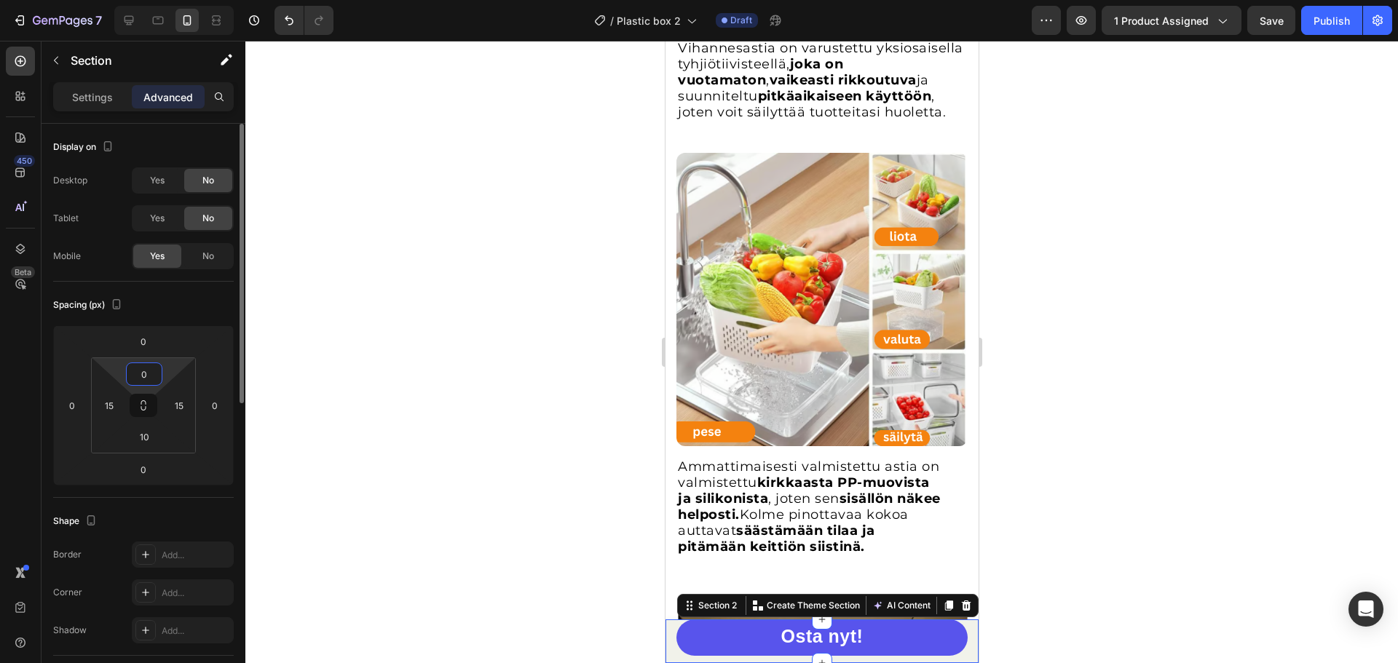
click at [150, 378] on input "0" at bounding box center [144, 374] width 29 height 22
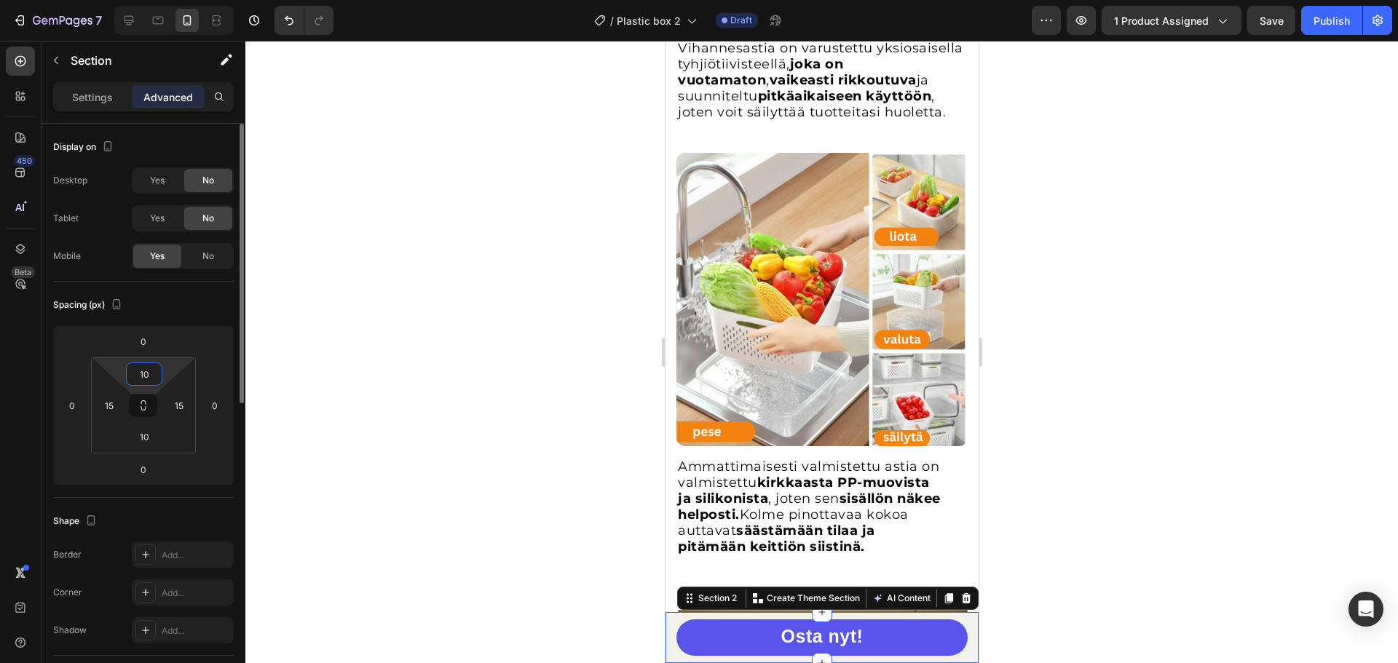
type input "10"
click at [173, 303] on div "Spacing (px)" at bounding box center [143, 304] width 181 height 23
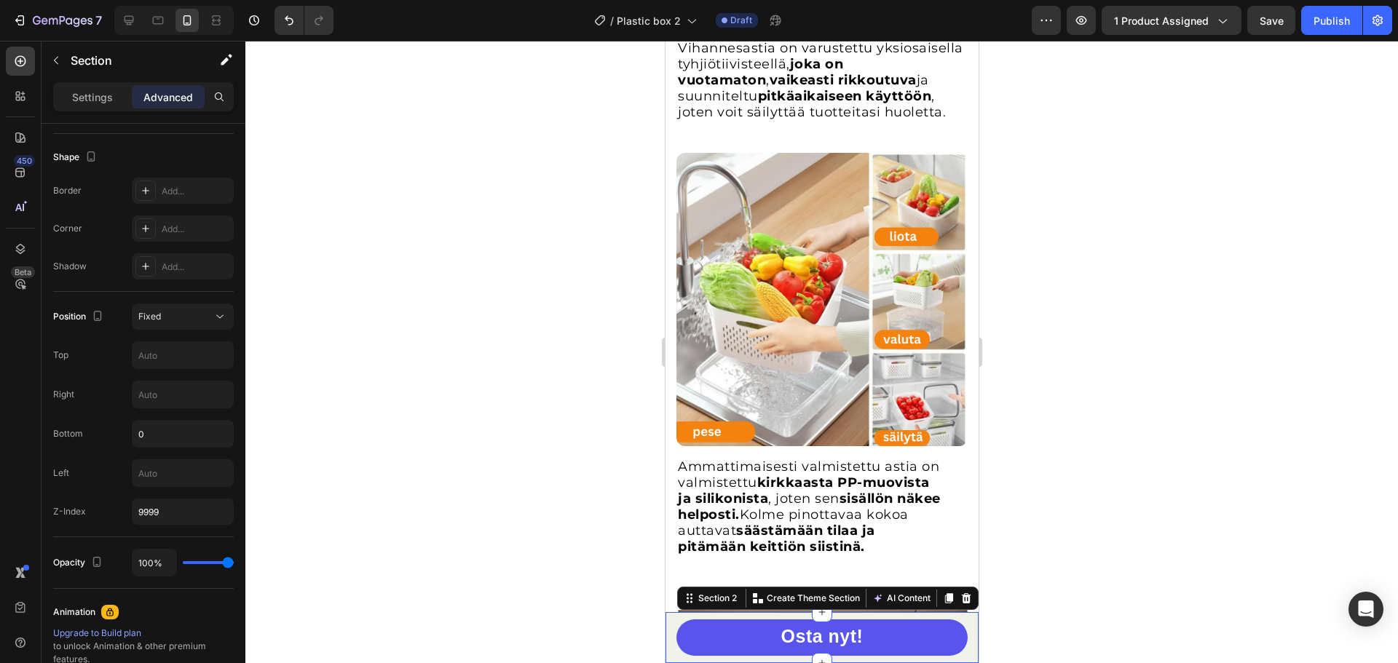
scroll to position [625, 0]
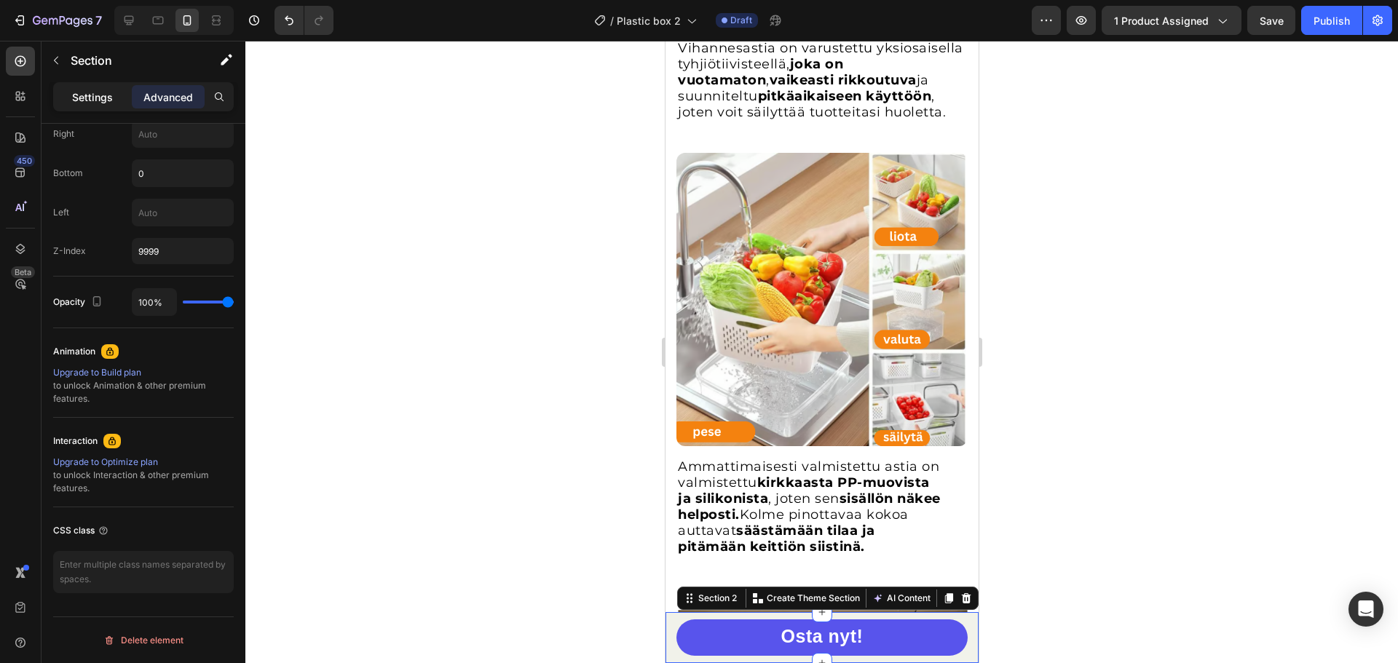
click at [96, 93] on p "Settings" at bounding box center [92, 97] width 41 height 15
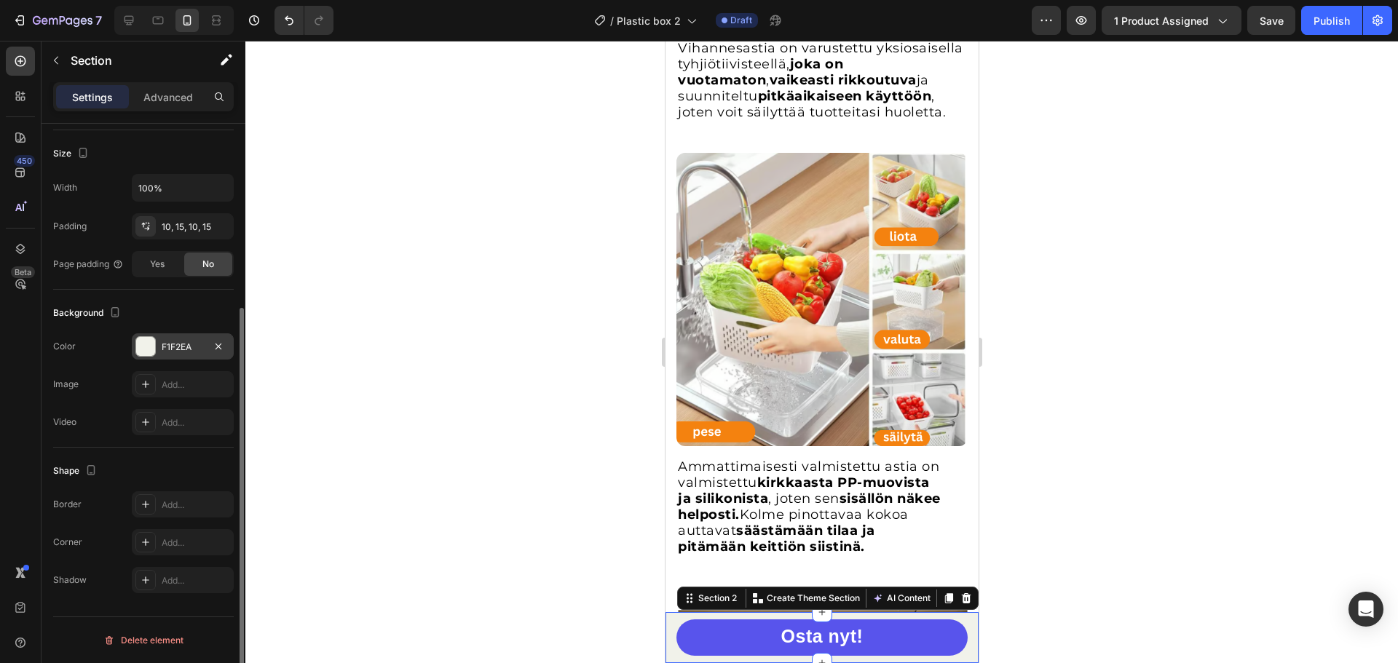
click at [148, 341] on div at bounding box center [145, 346] width 19 height 19
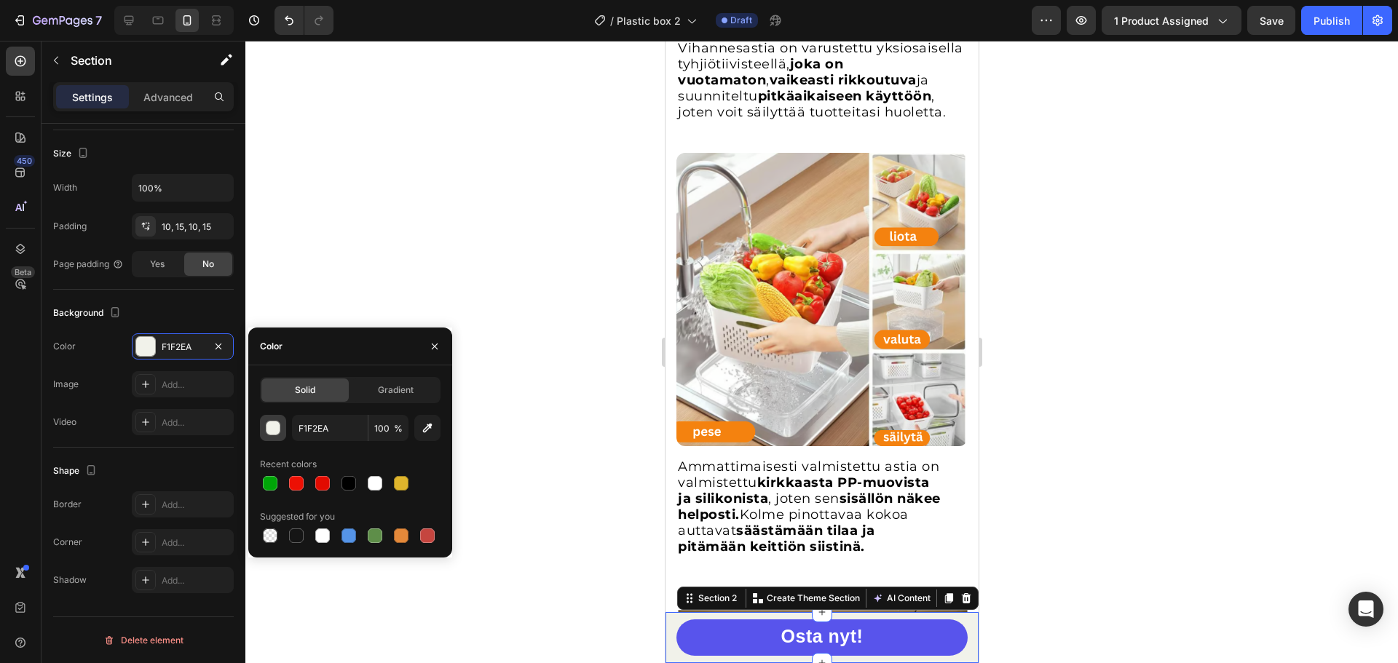
click at [269, 435] on button "button" at bounding box center [273, 428] width 26 height 26
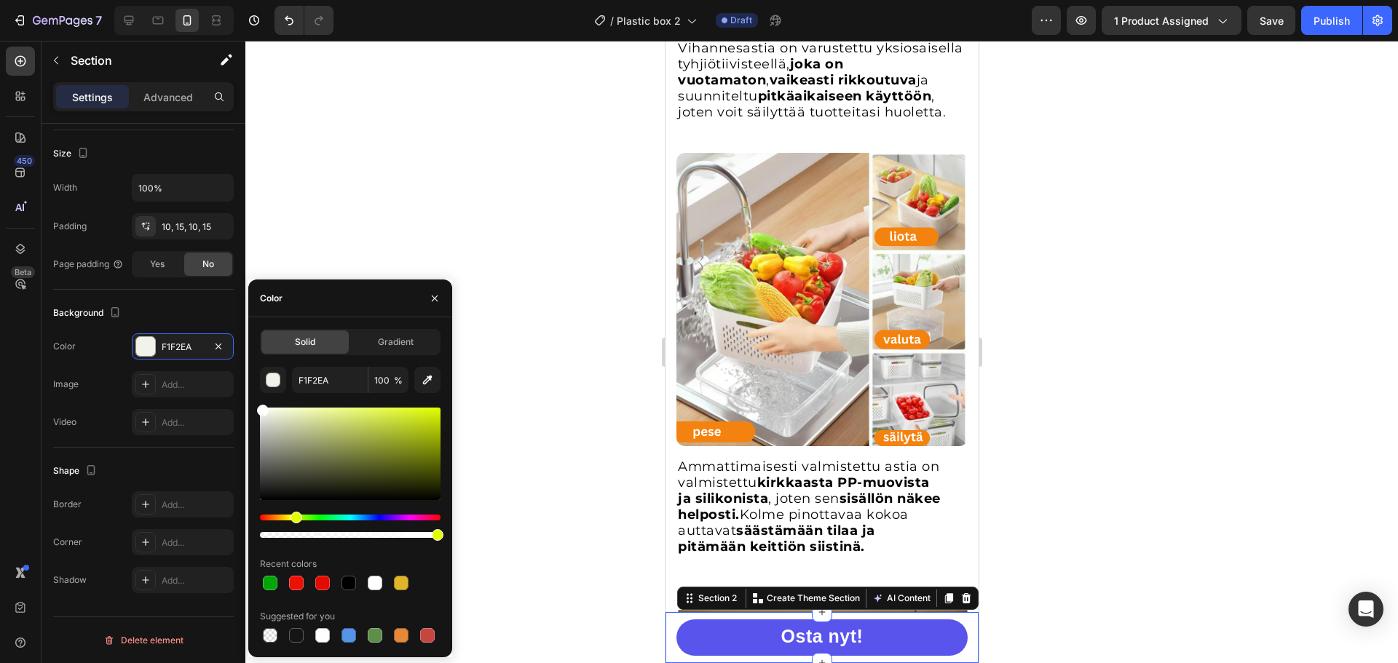
drag, startPoint x: 274, startPoint y: 447, endPoint x: 248, endPoint y: 393, distance: 59.6
click at [248, 393] on div "Solid Gradient F1F2EA 100 % Recent colors Suggested for you" at bounding box center [350, 487] width 204 height 317
type input "FFFFFF"
click at [517, 385] on div at bounding box center [821, 352] width 1152 height 622
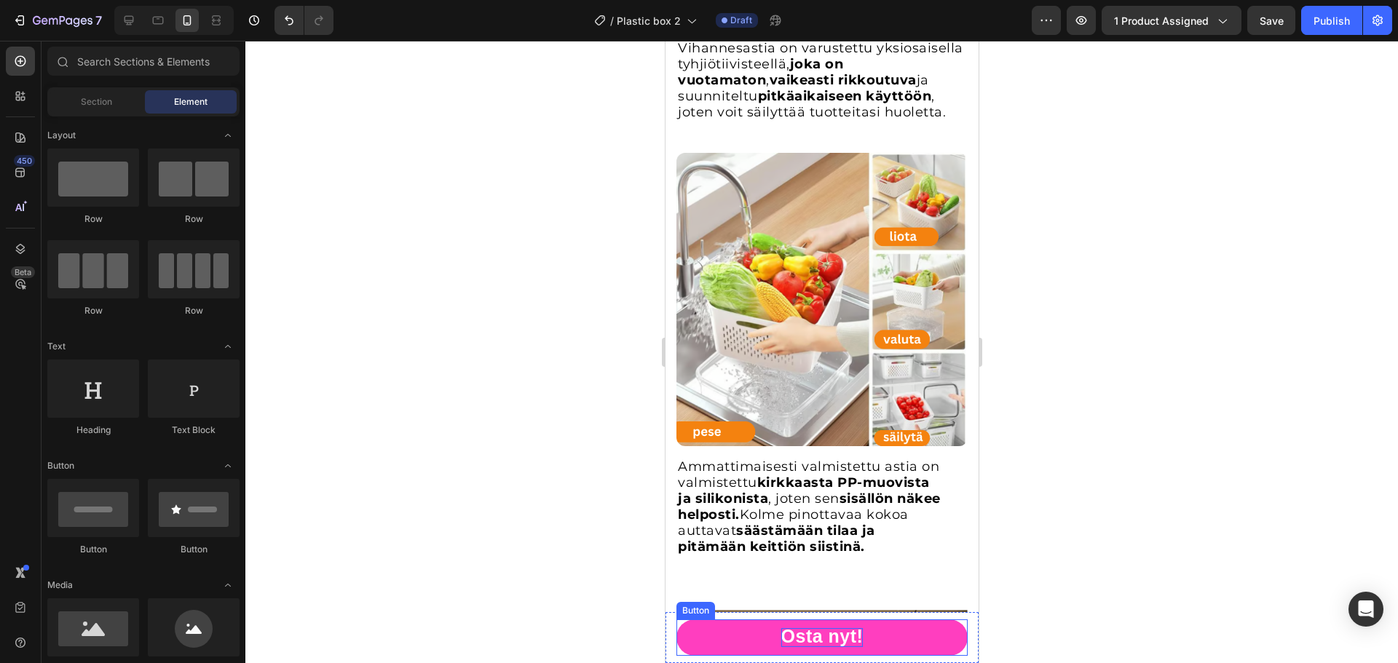
click at [824, 637] on span "Osta nyt!" at bounding box center [821, 636] width 82 height 20
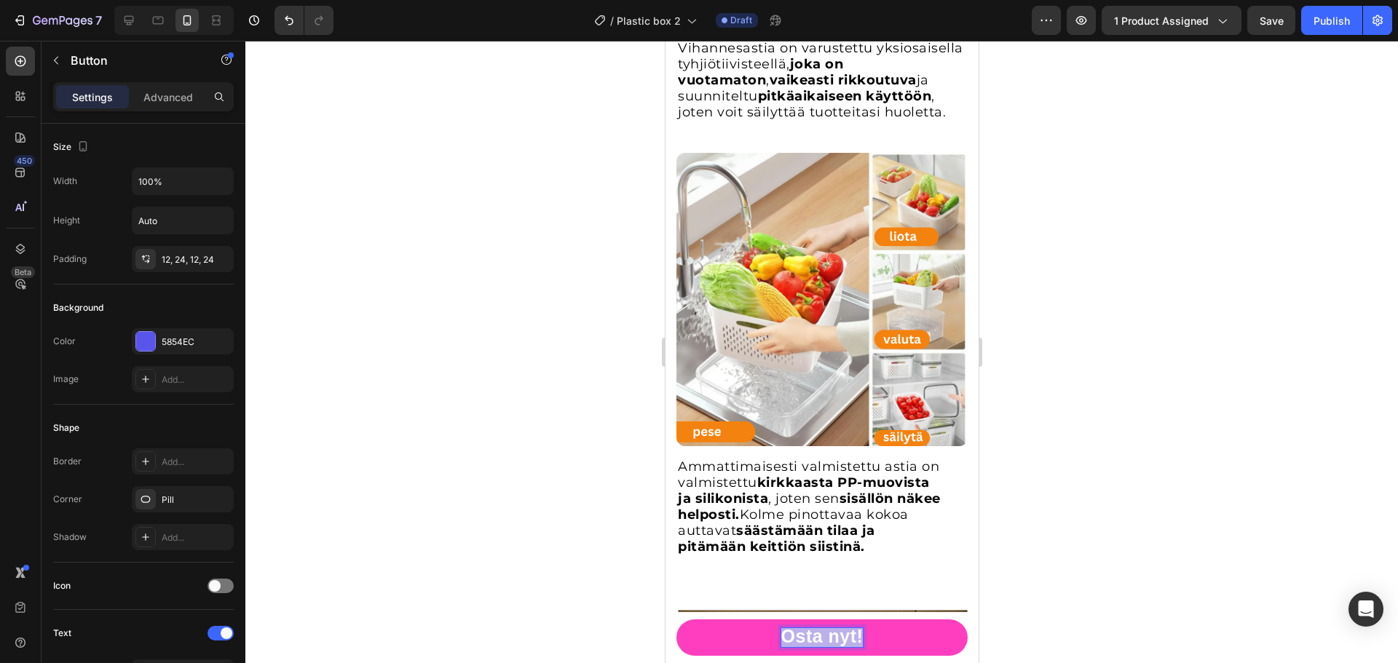
click at [824, 637] on span "Osta nyt!" at bounding box center [821, 636] width 82 height 20
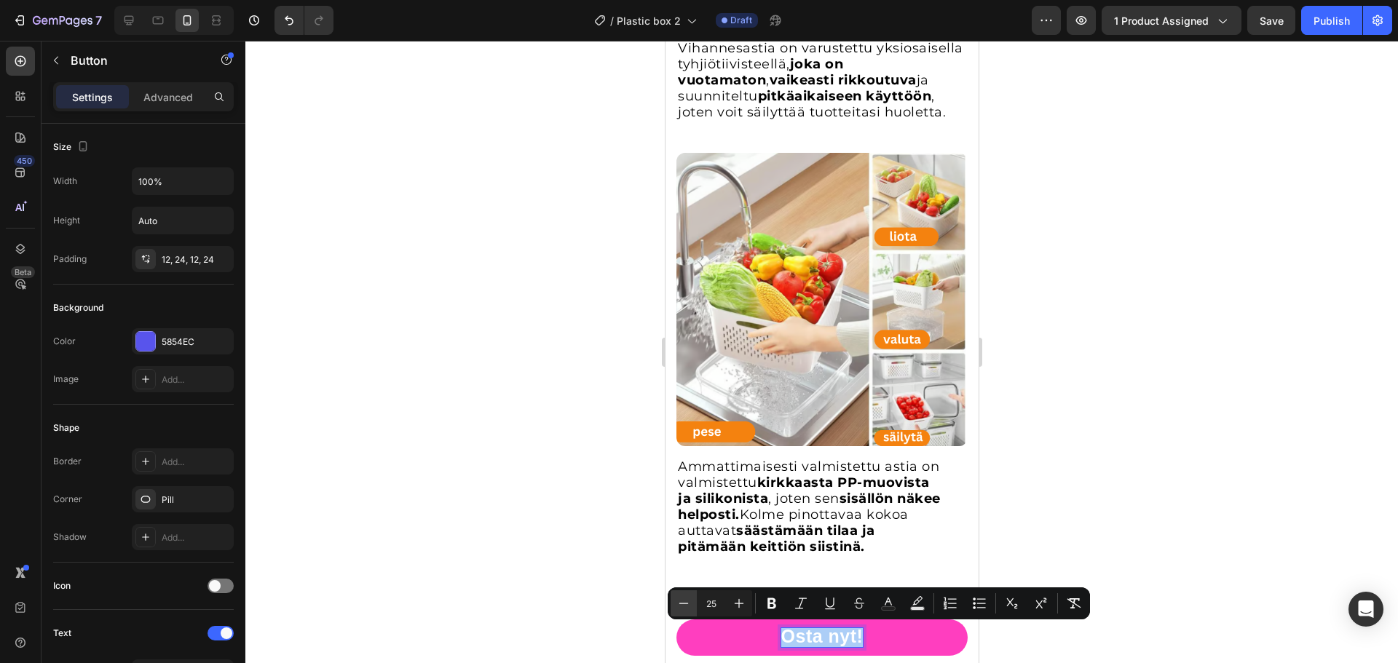
click at [680, 604] on icon "Editor contextual toolbar" at bounding box center [683, 603] width 15 height 15
type input "23"
click at [1107, 484] on div at bounding box center [821, 352] width 1152 height 622
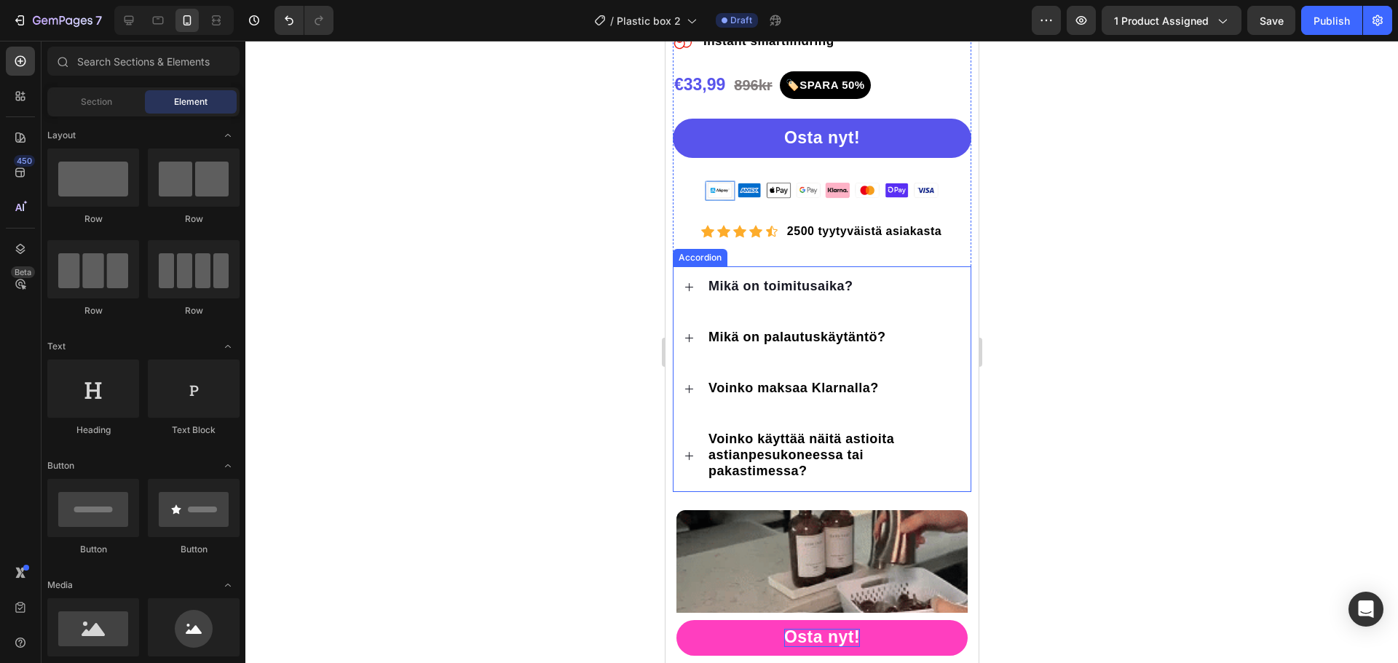
scroll to position [556, 0]
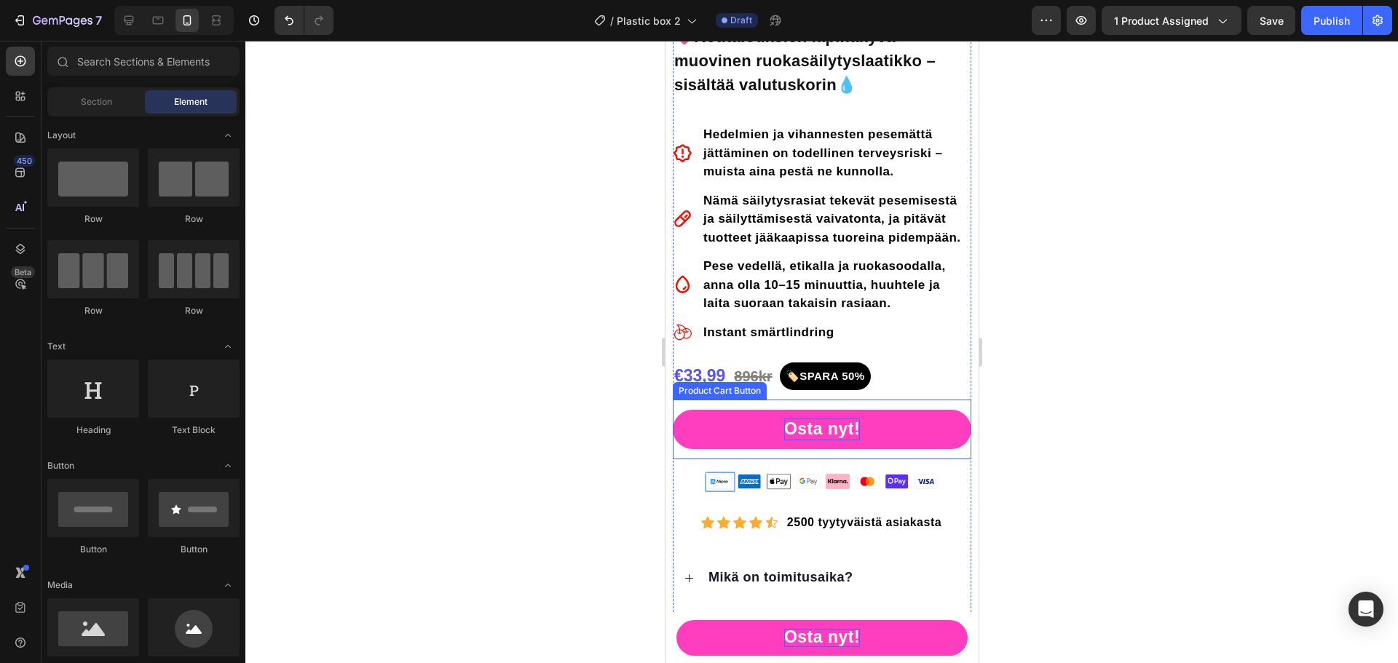
click at [838, 431] on div "Osta nyt!" at bounding box center [821, 430] width 76 height 22
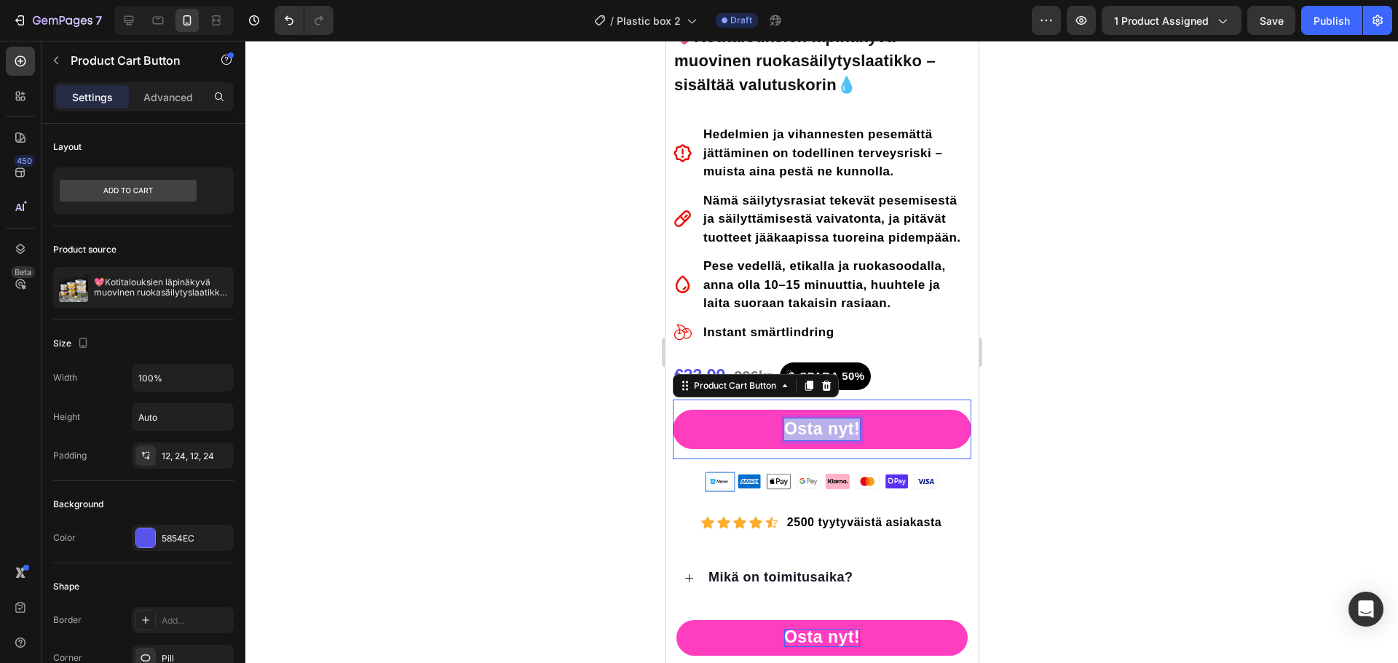
click at [838, 431] on p "Osta nyt!" at bounding box center [821, 430] width 76 height 22
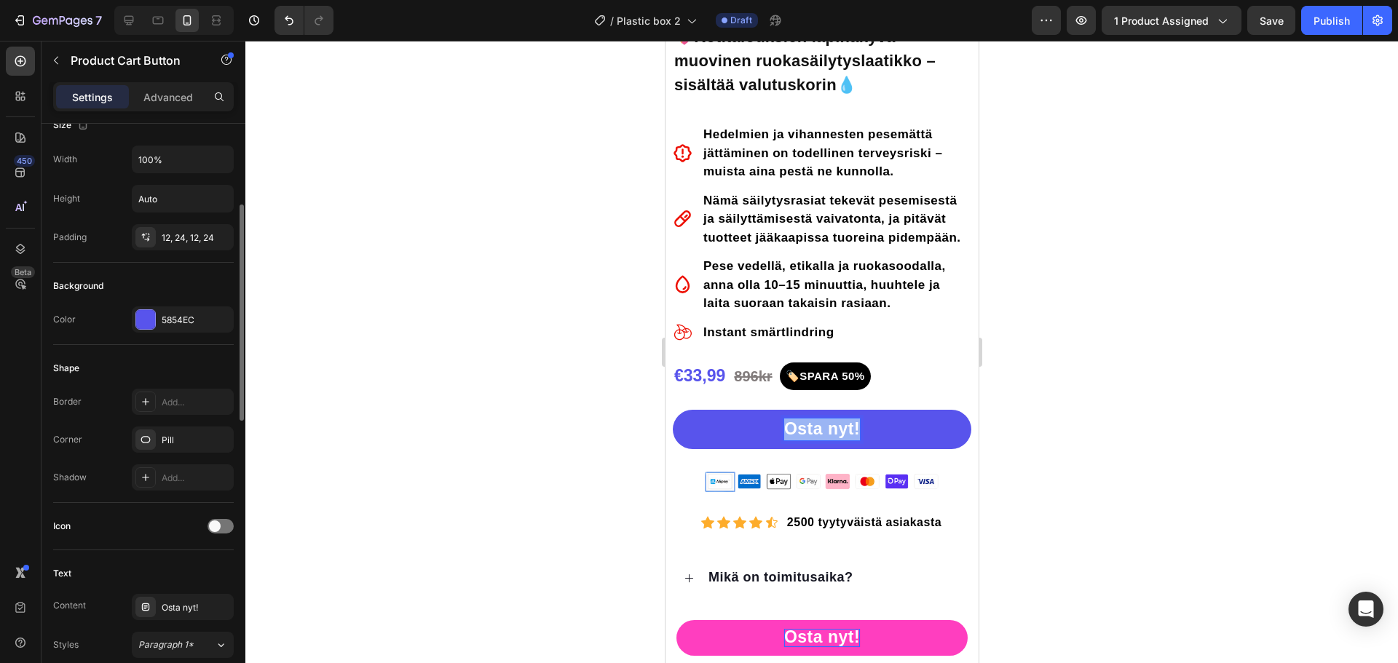
scroll to position [510, 0]
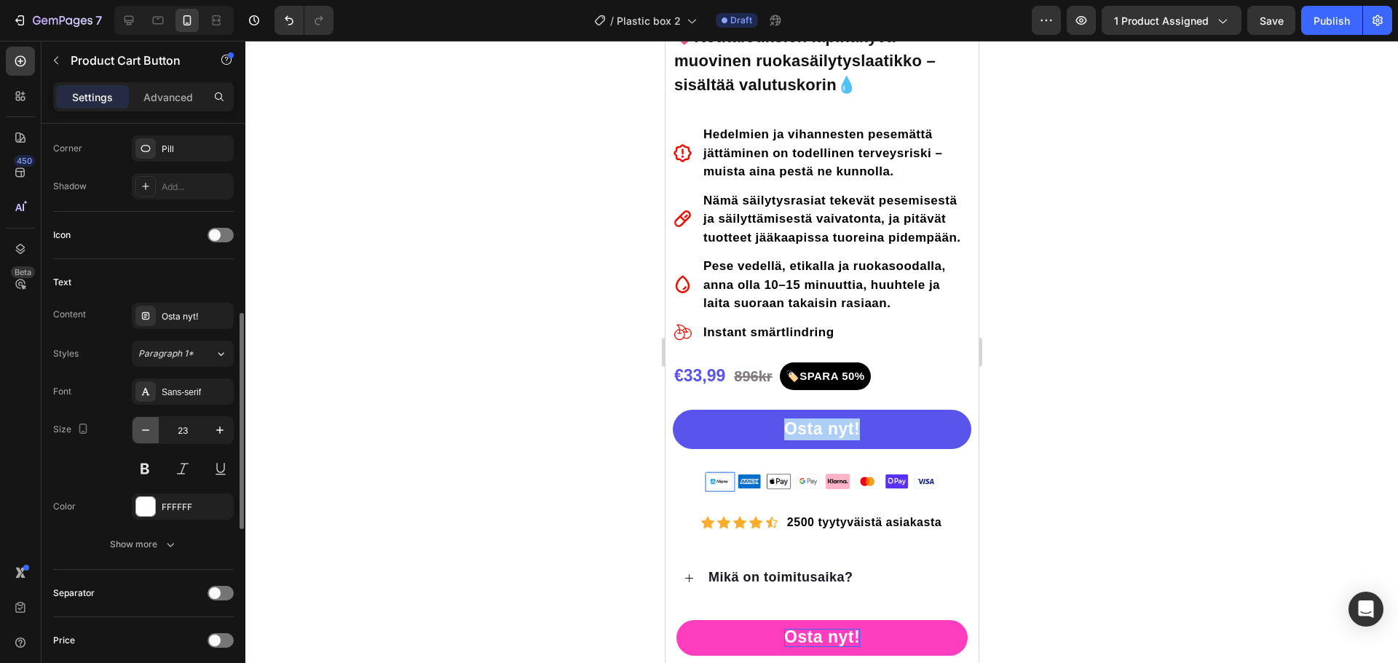
click at [146, 423] on icon "button" at bounding box center [145, 430] width 15 height 15
type input "22"
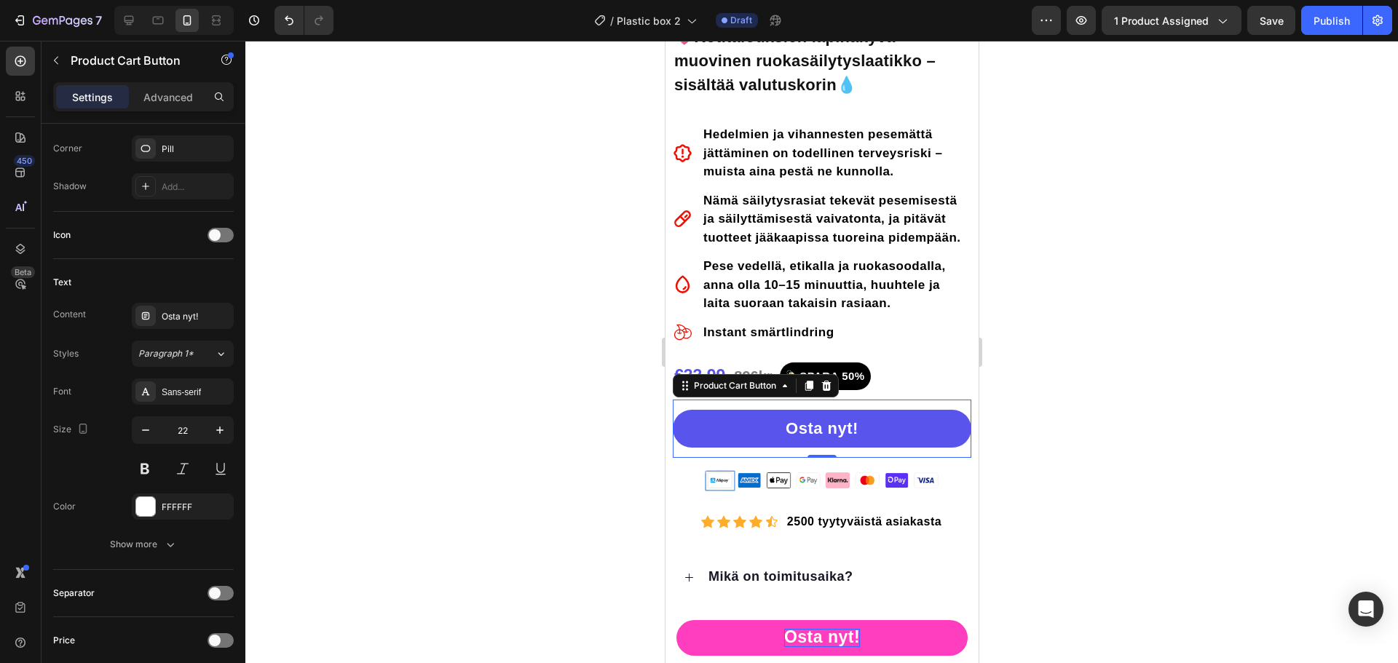
click at [1111, 322] on div at bounding box center [821, 352] width 1152 height 622
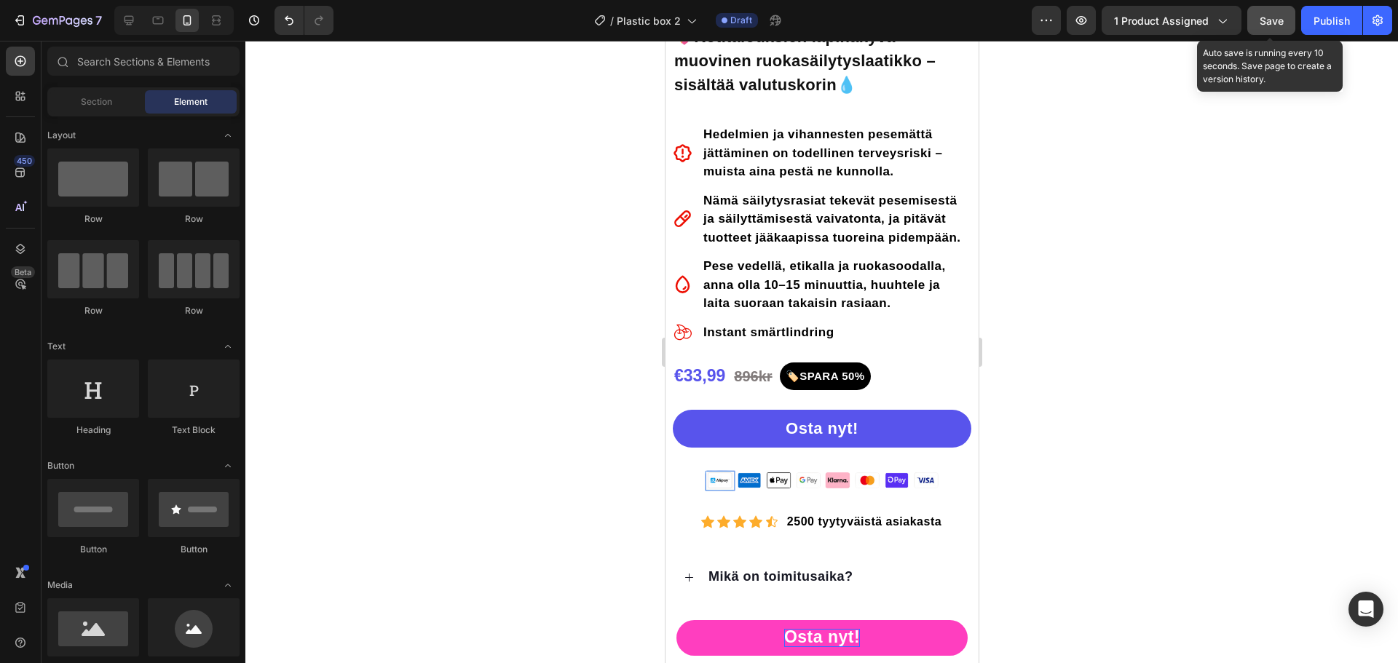
click at [1273, 31] on button "Save" at bounding box center [1271, 20] width 48 height 29
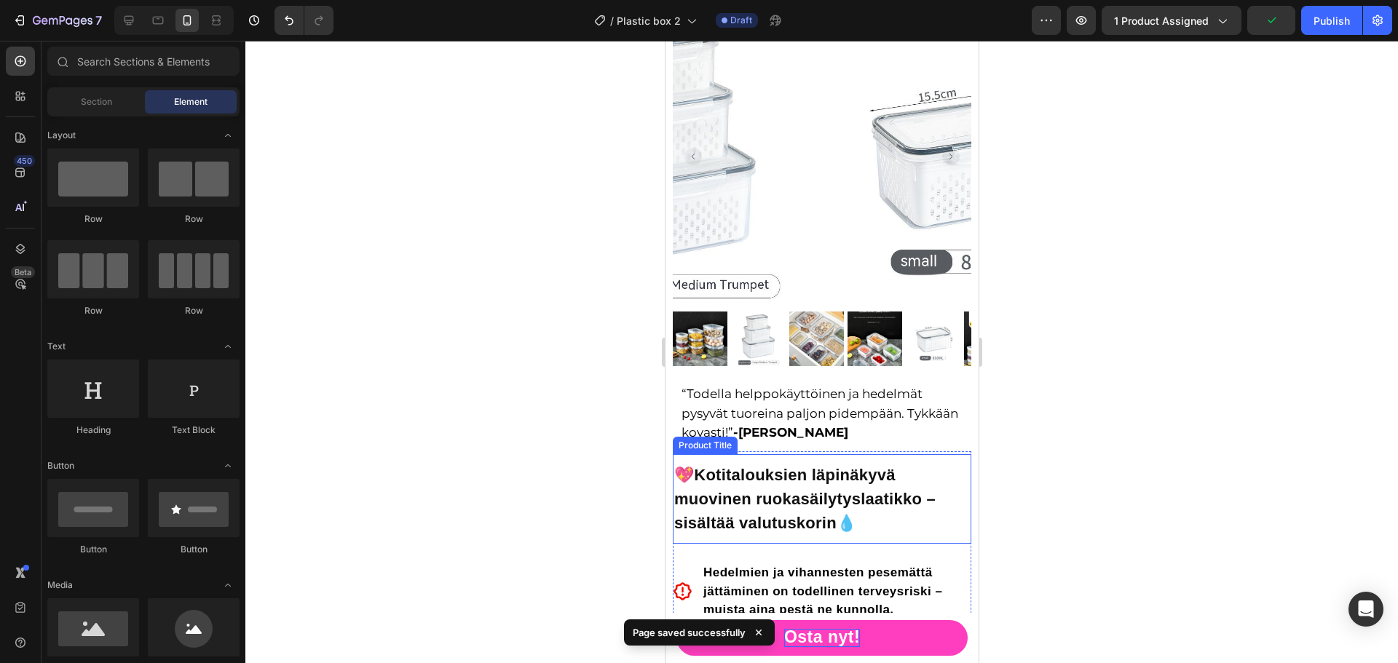
scroll to position [0, 0]
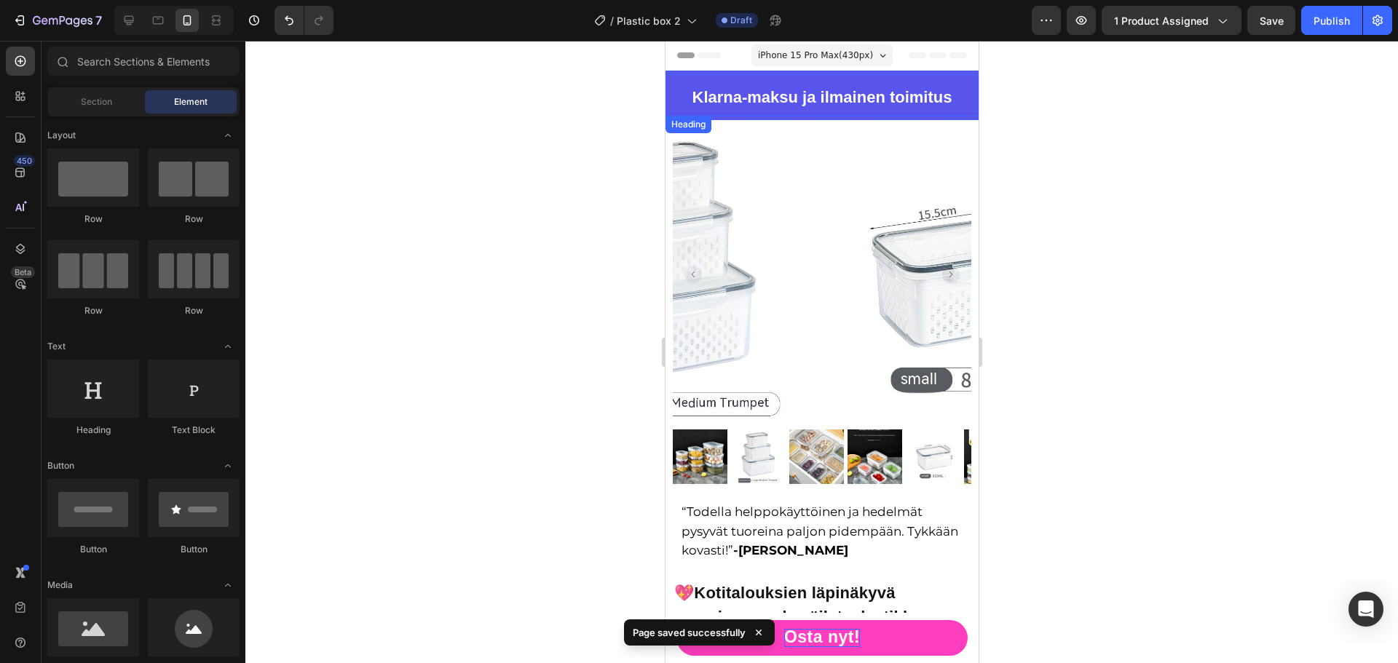
click at [682, 117] on div "Klarna-maksu ja ilmainen toimitus Heading Row" at bounding box center [821, 96] width 313 height 50
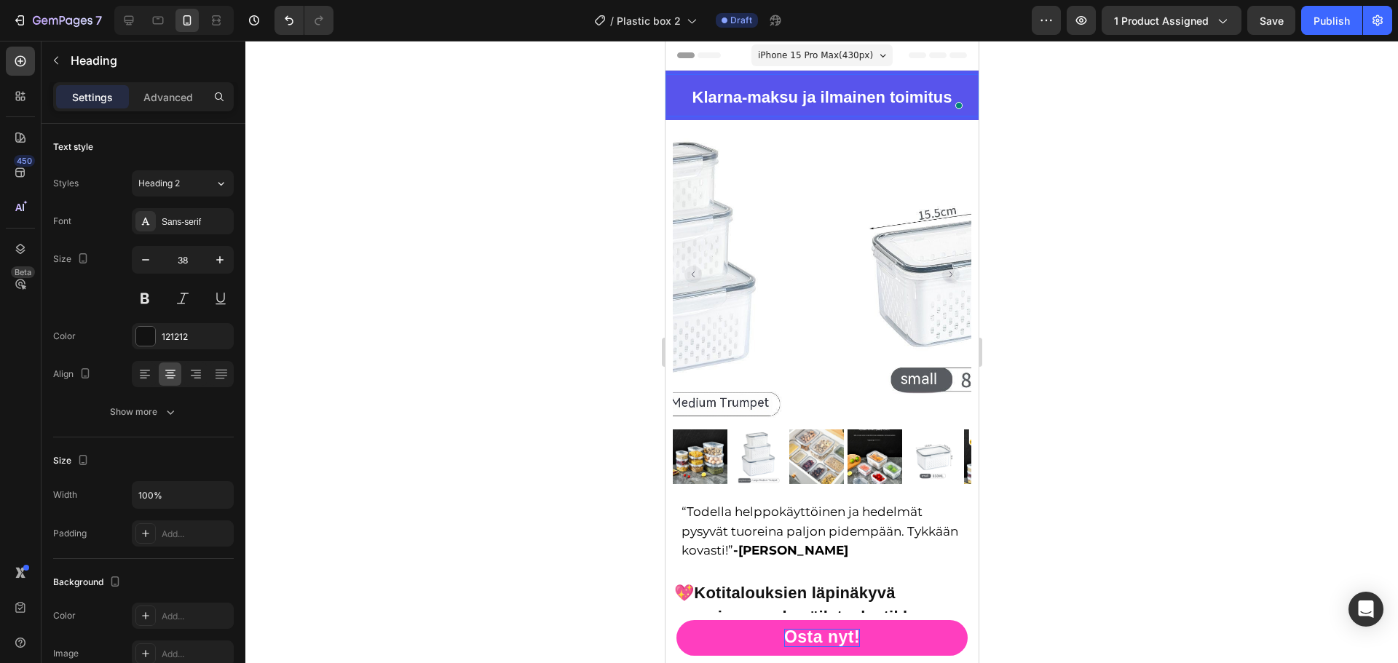
click at [668, 101] on p "Klarna-maksu ja ilmainen toimitus" at bounding box center [821, 95] width 310 height 39
click at [144, 264] on icon "button" at bounding box center [145, 260] width 15 height 15
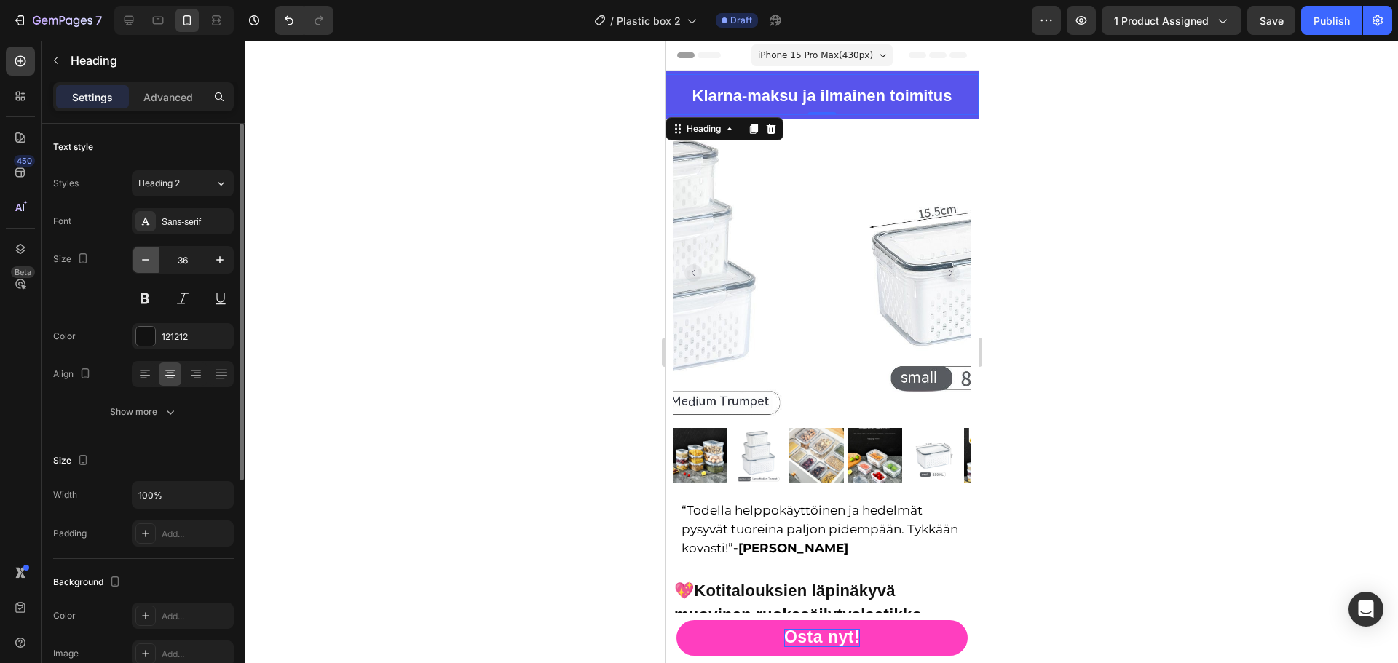
click at [144, 264] on icon "button" at bounding box center [145, 260] width 15 height 15
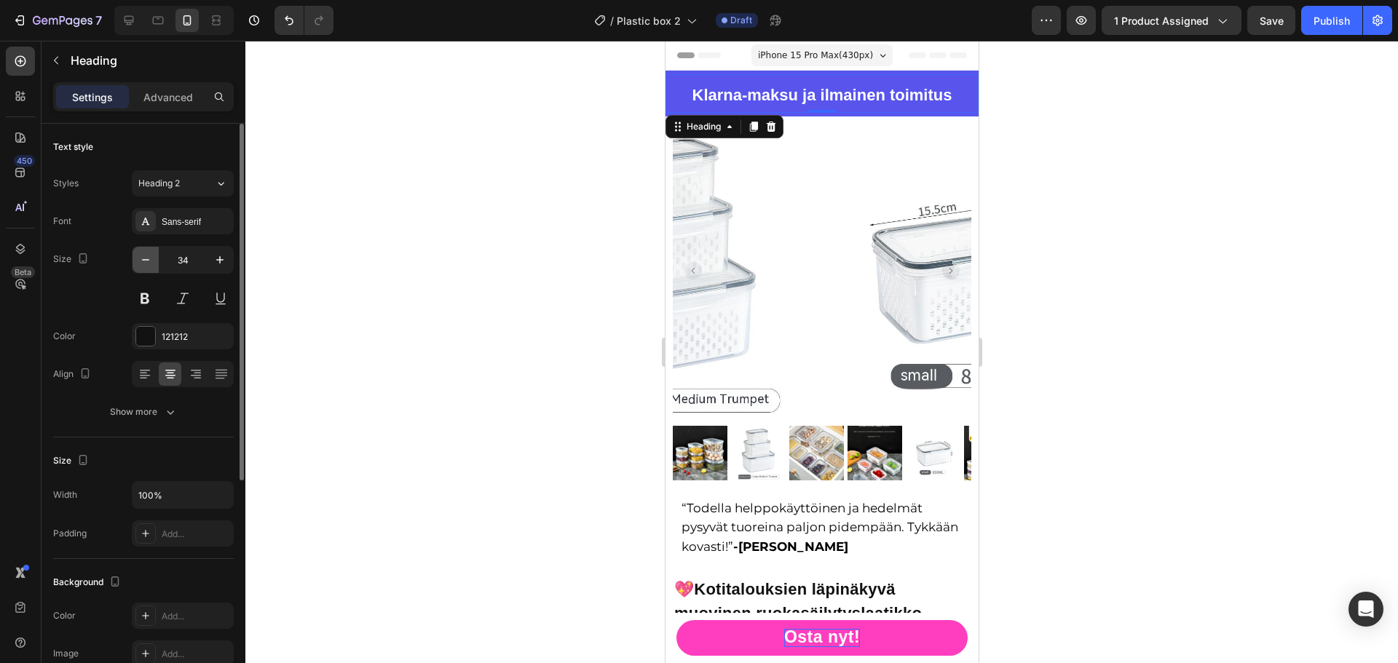
click at [144, 264] on icon "button" at bounding box center [145, 260] width 15 height 15
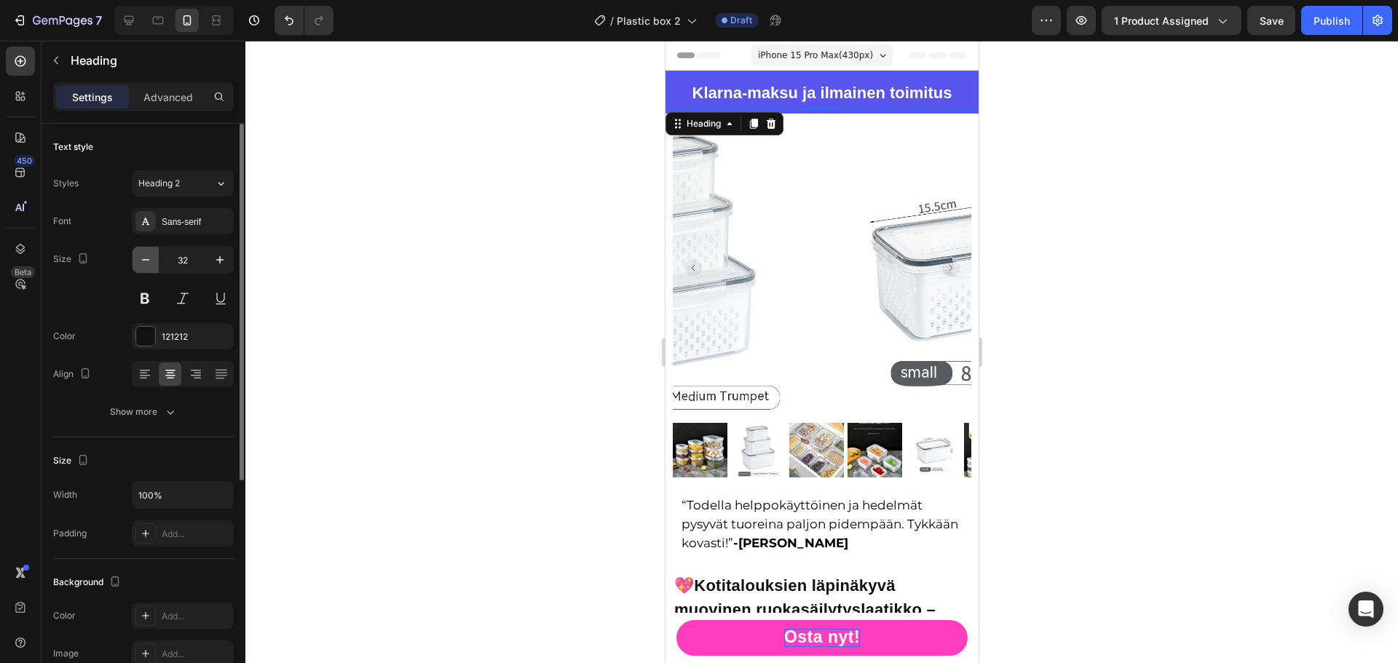
click at [144, 264] on icon "button" at bounding box center [145, 260] width 15 height 15
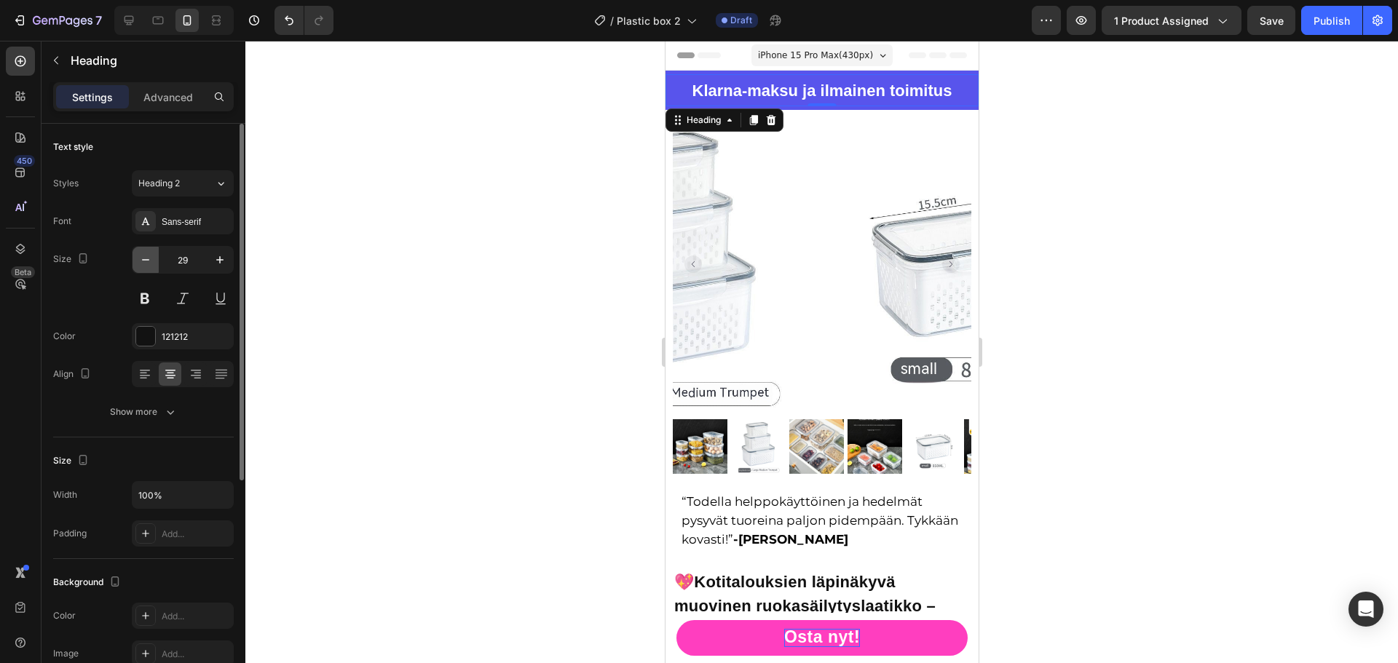
click at [144, 264] on icon "button" at bounding box center [145, 260] width 15 height 15
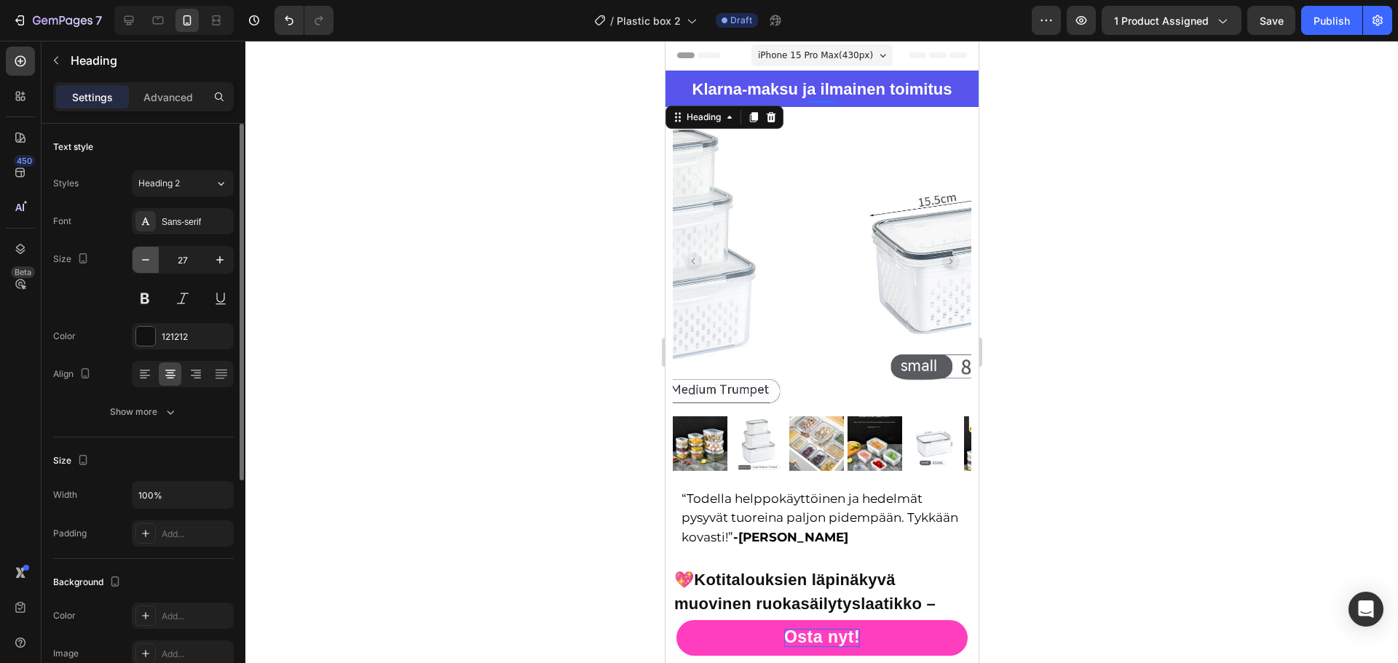
click at [144, 264] on icon "button" at bounding box center [145, 260] width 15 height 15
type input "24"
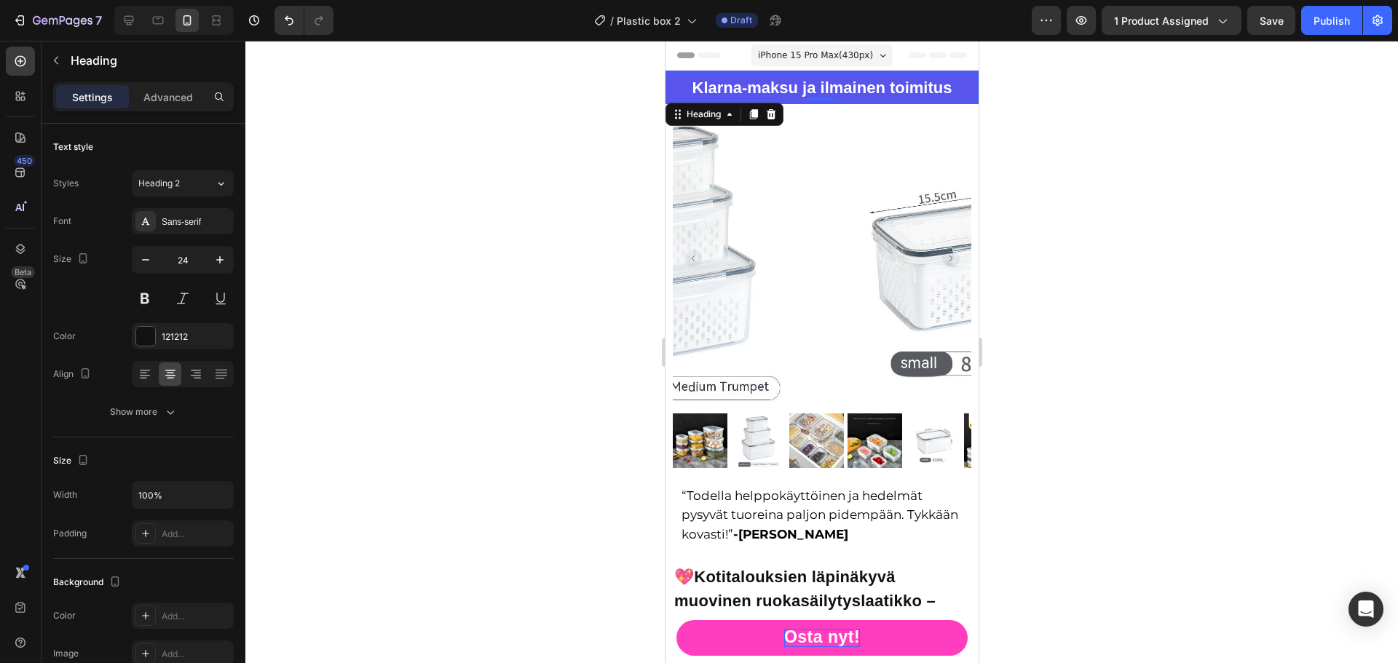
click at [483, 246] on div at bounding box center [821, 352] width 1152 height 622
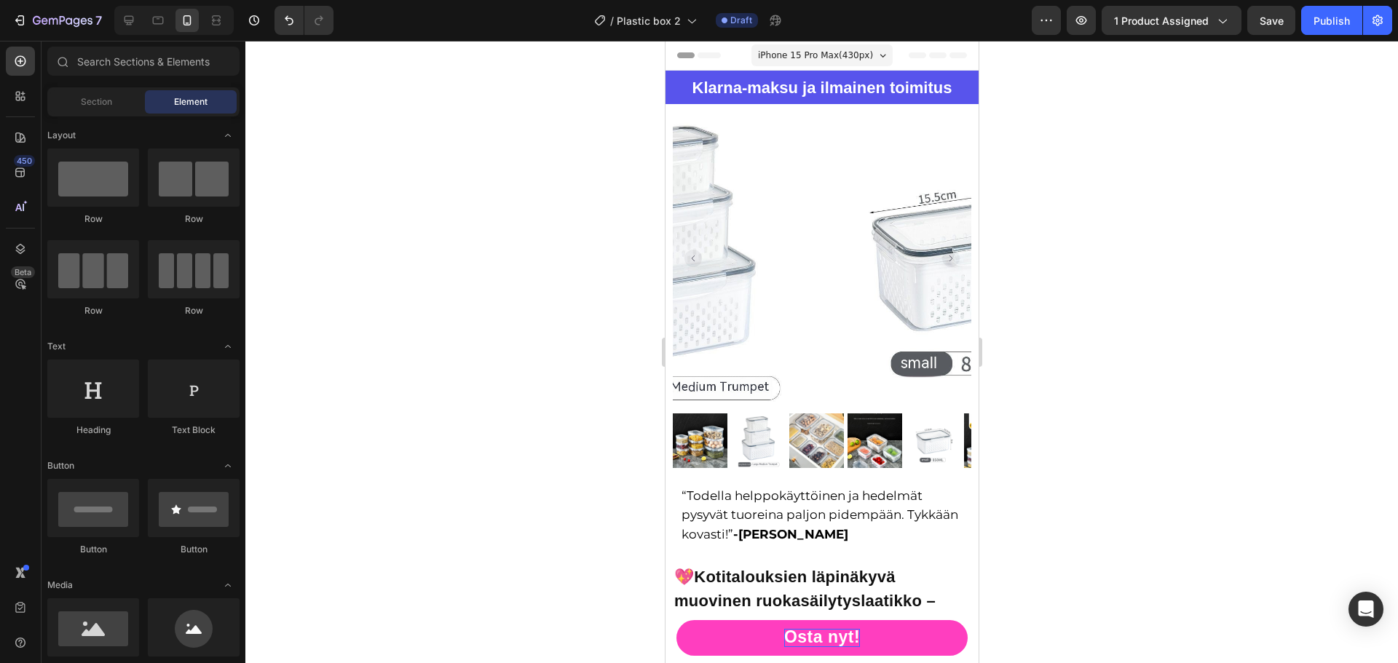
click at [1175, 225] on div at bounding box center [821, 352] width 1152 height 622
click at [1282, 26] on span "Save" at bounding box center [1271, 21] width 24 height 12
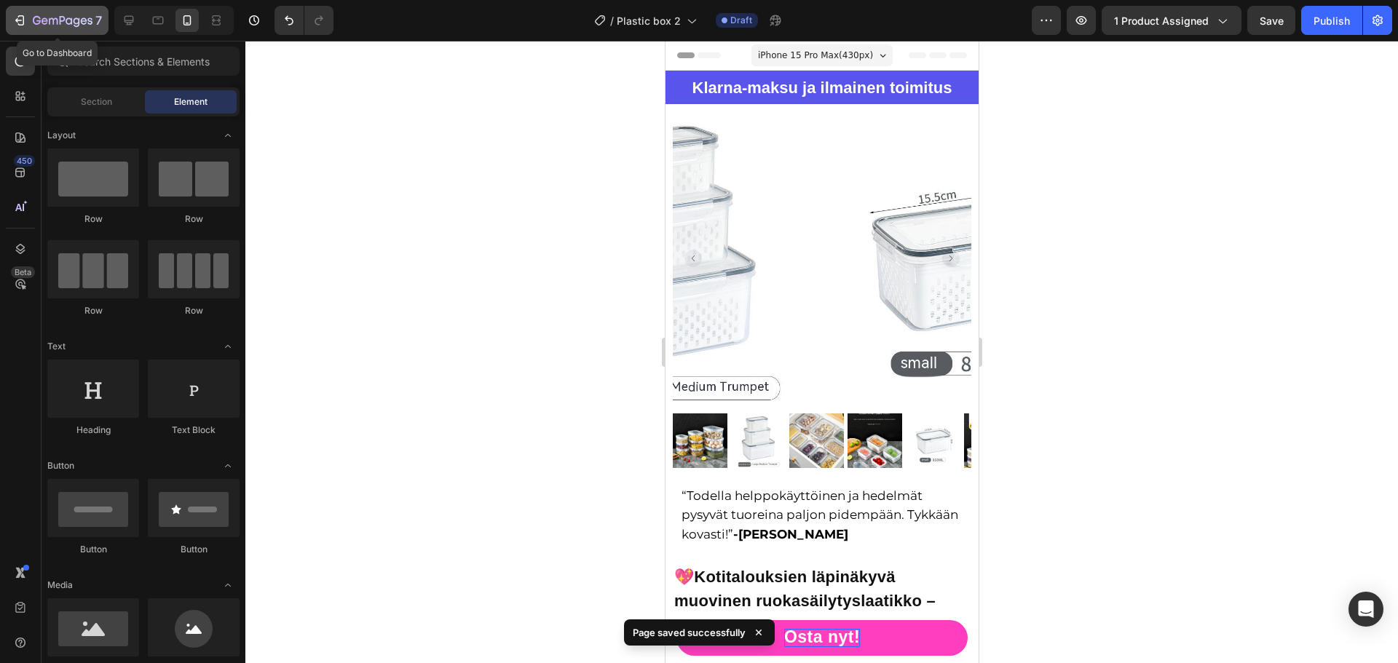
click at [76, 19] on icon "button" at bounding box center [77, 21] width 7 height 9
